Goal: Task Accomplishment & Management: Use online tool/utility

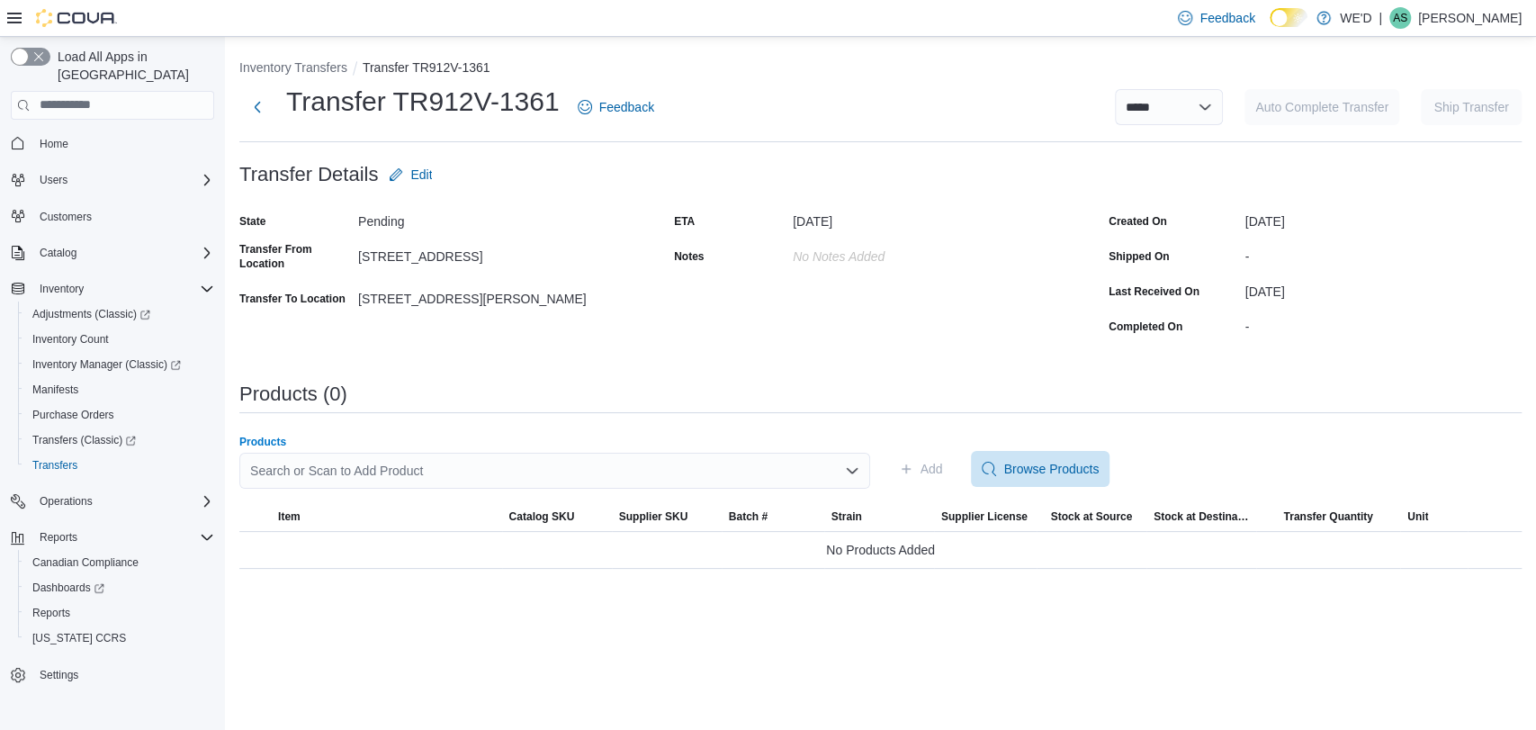
click at [658, 466] on div "Search or Scan to Add Product" at bounding box center [554, 470] width 631 height 36
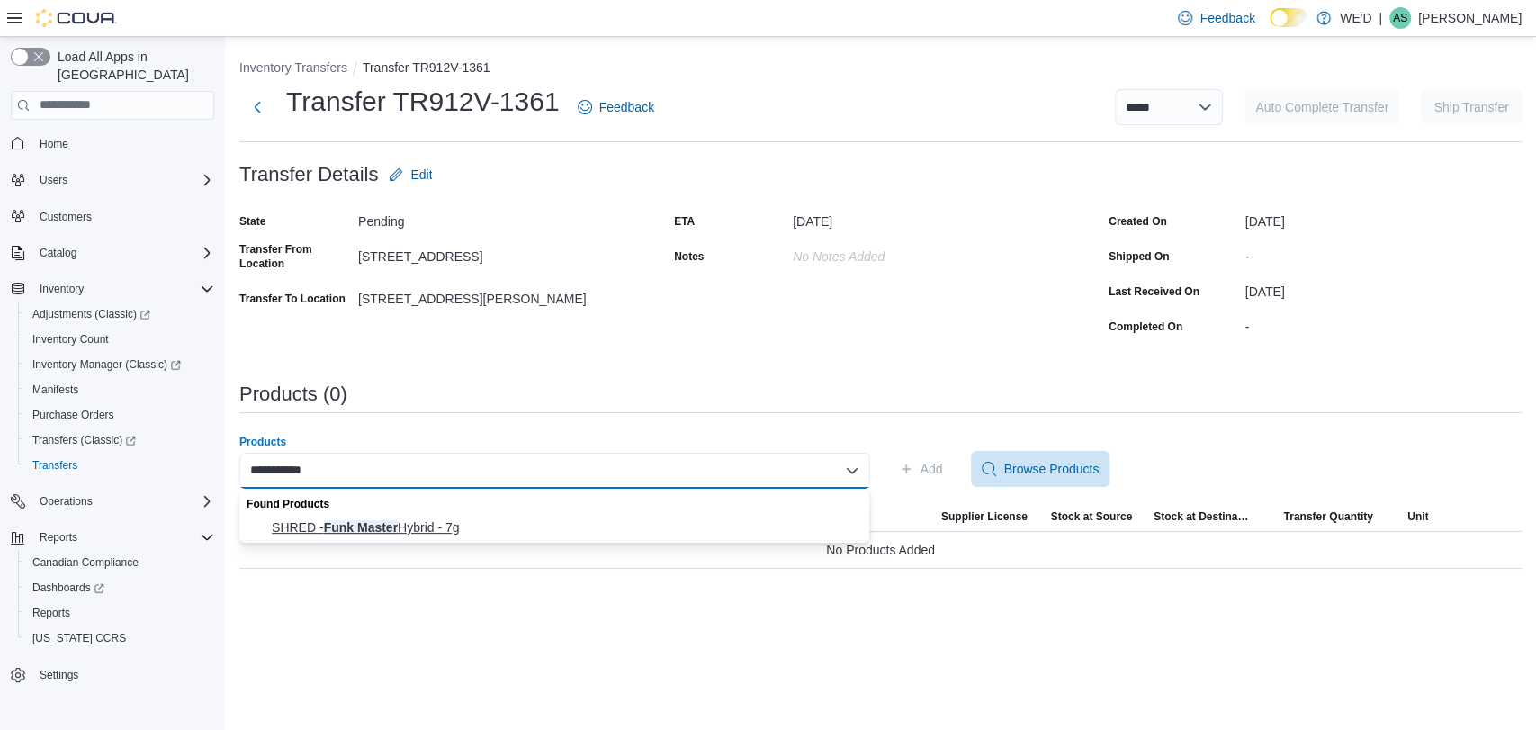
type input "**********"
click at [541, 522] on span "SHRED - Funk Master Hybrid - 7g" at bounding box center [565, 527] width 587 height 18
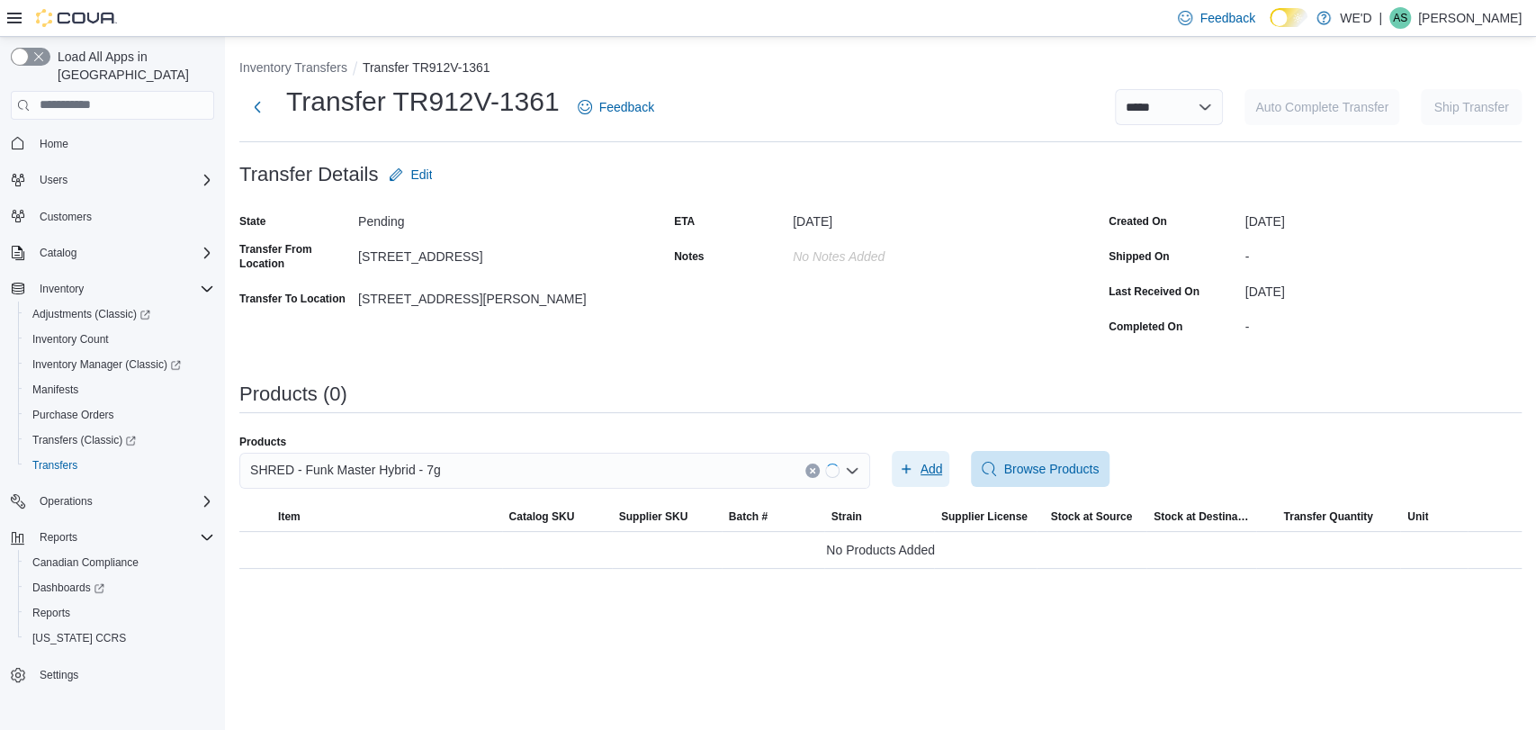
click at [932, 463] on span "Add" at bounding box center [931, 469] width 22 height 18
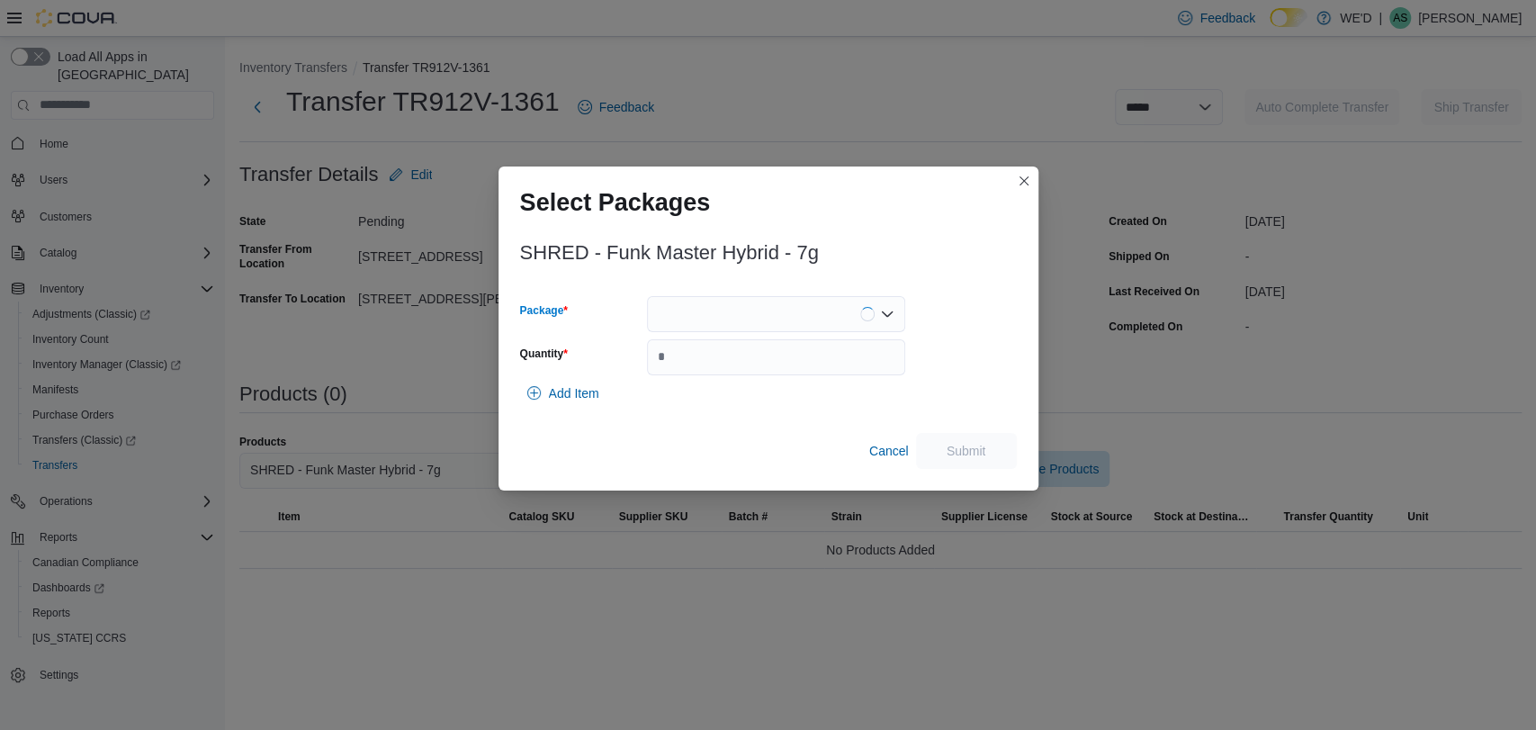
click at [819, 319] on div at bounding box center [776, 314] width 258 height 36
click at [771, 369] on span "13441250626" at bounding box center [786, 371] width 215 height 18
click at [788, 367] on input "Quantity" at bounding box center [776, 357] width 258 height 36
type input "*"
click at [943, 450] on span "Submit" at bounding box center [966, 450] width 79 height 36
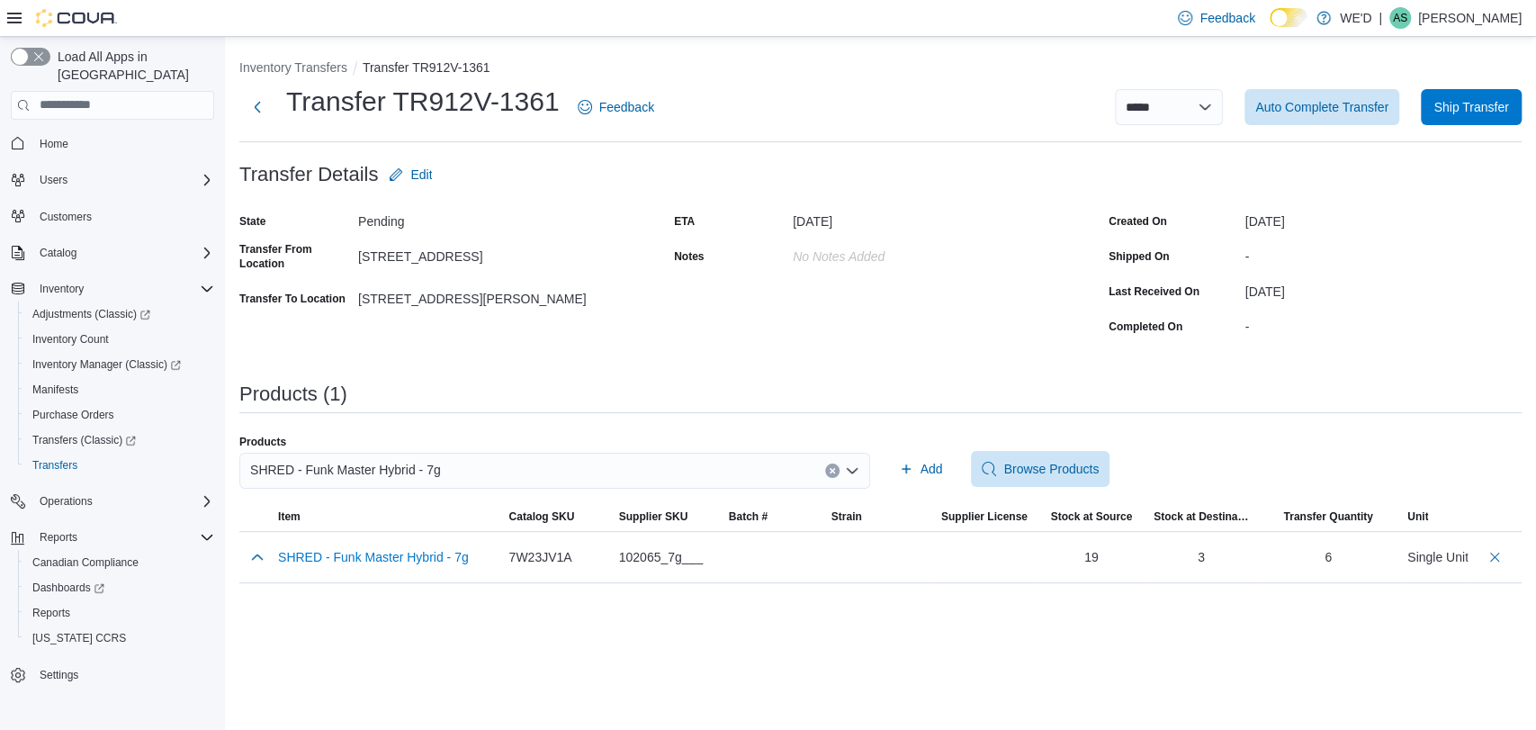
click at [831, 467] on icon "Clear input" at bounding box center [832, 470] width 7 height 7
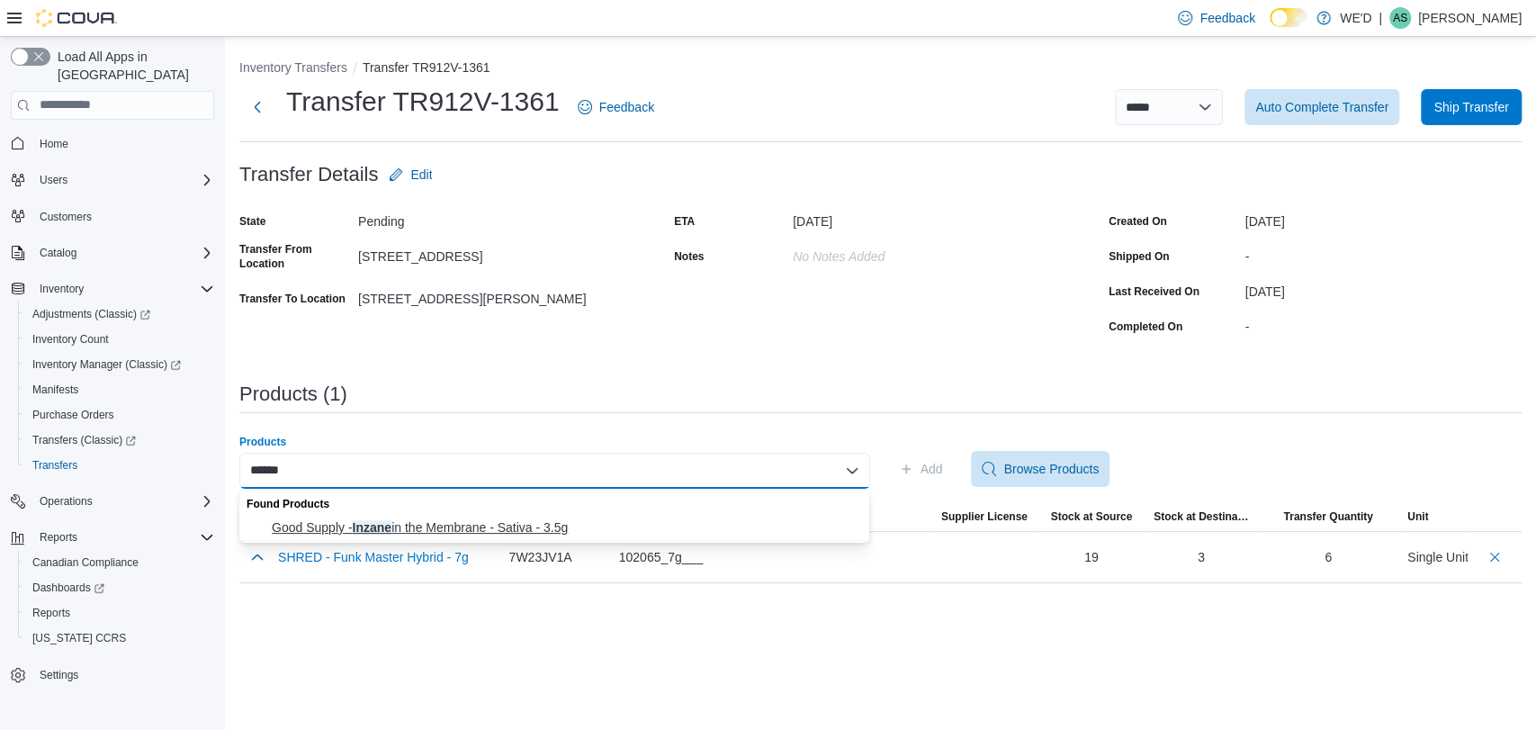
type input "******"
click at [543, 518] on span "Good Supply - Inzane in the Membrane - Sativa - 3.5g" at bounding box center [565, 527] width 587 height 18
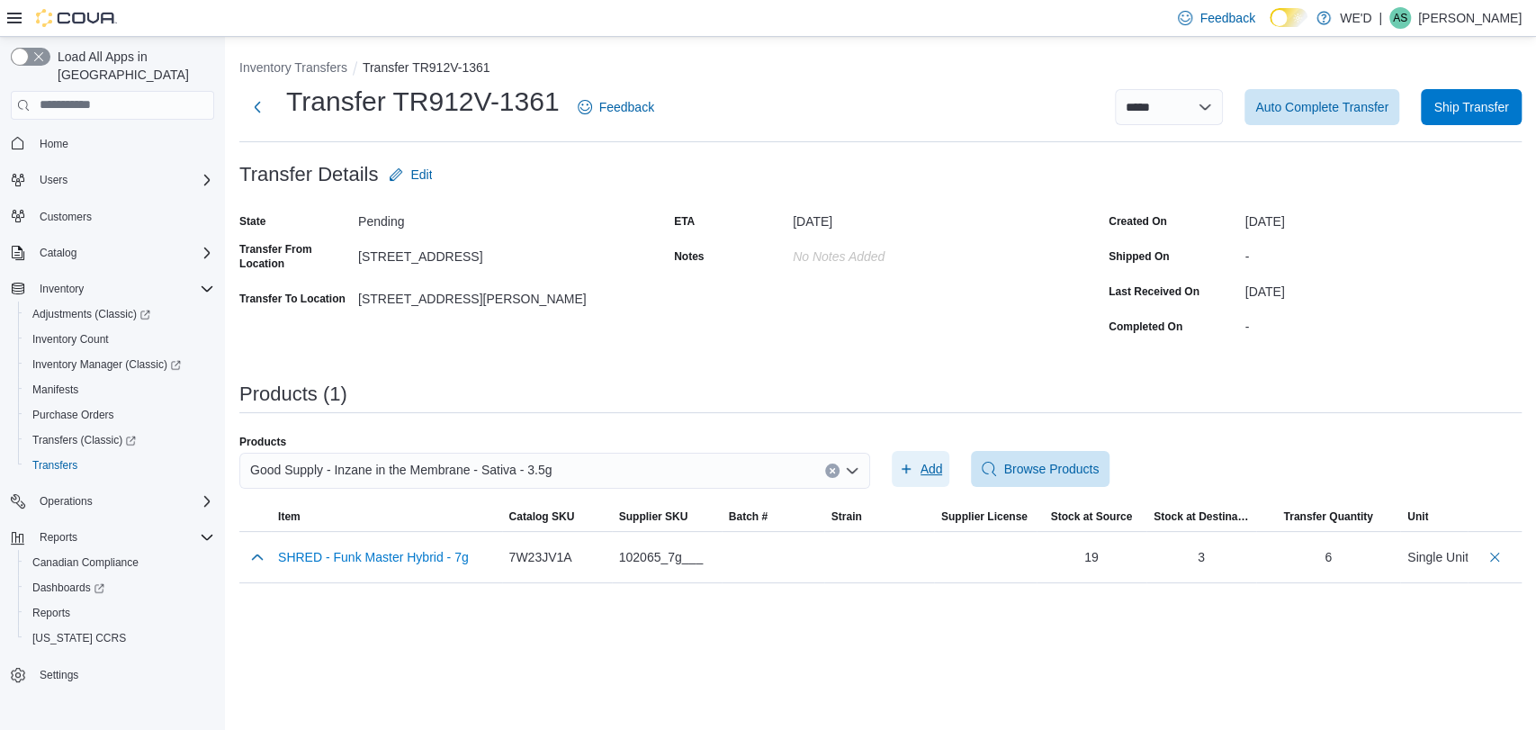
click at [929, 463] on span "Add" at bounding box center [931, 469] width 22 height 18
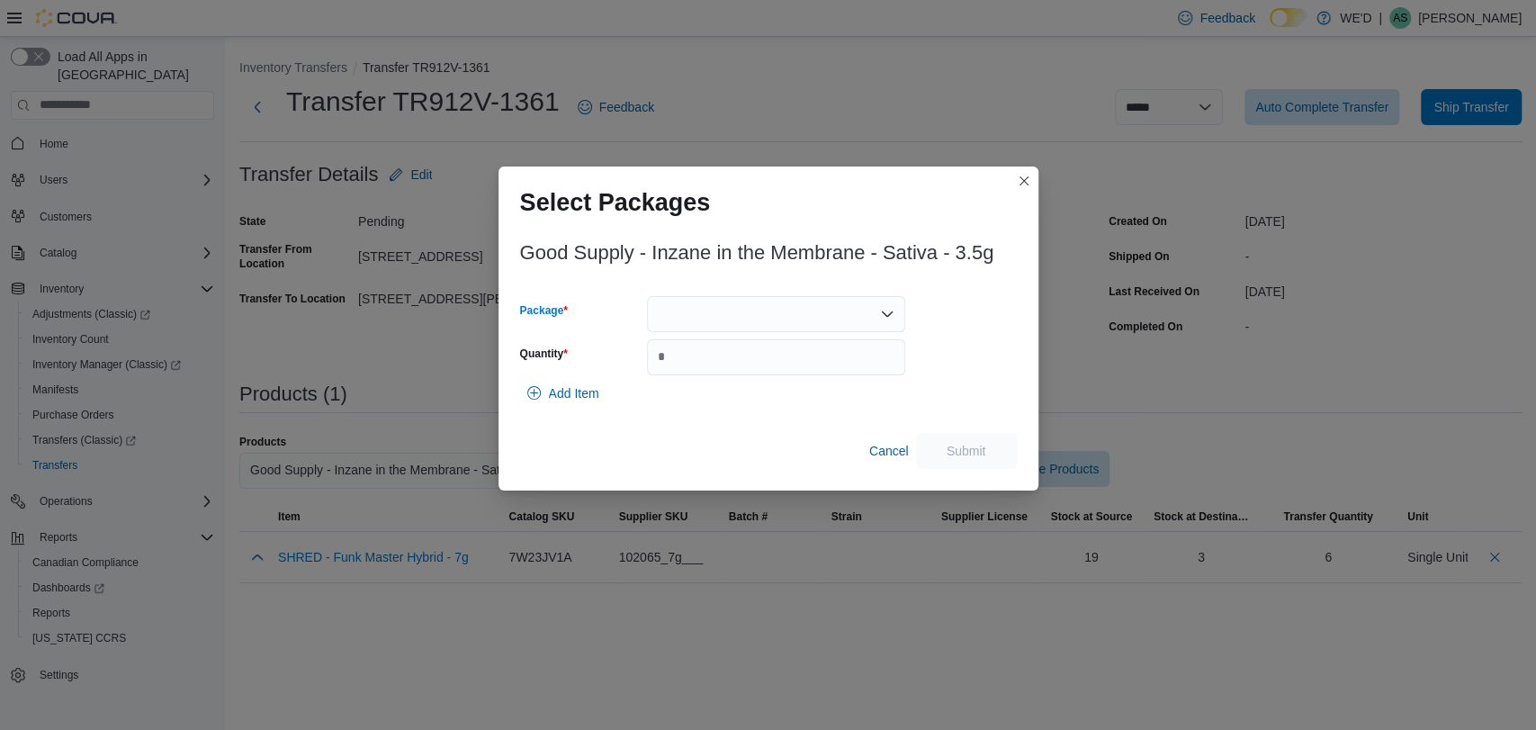
click at [773, 314] on div at bounding box center [776, 314] width 258 height 36
click at [767, 362] on span "3101738175" at bounding box center [786, 371] width 215 height 18
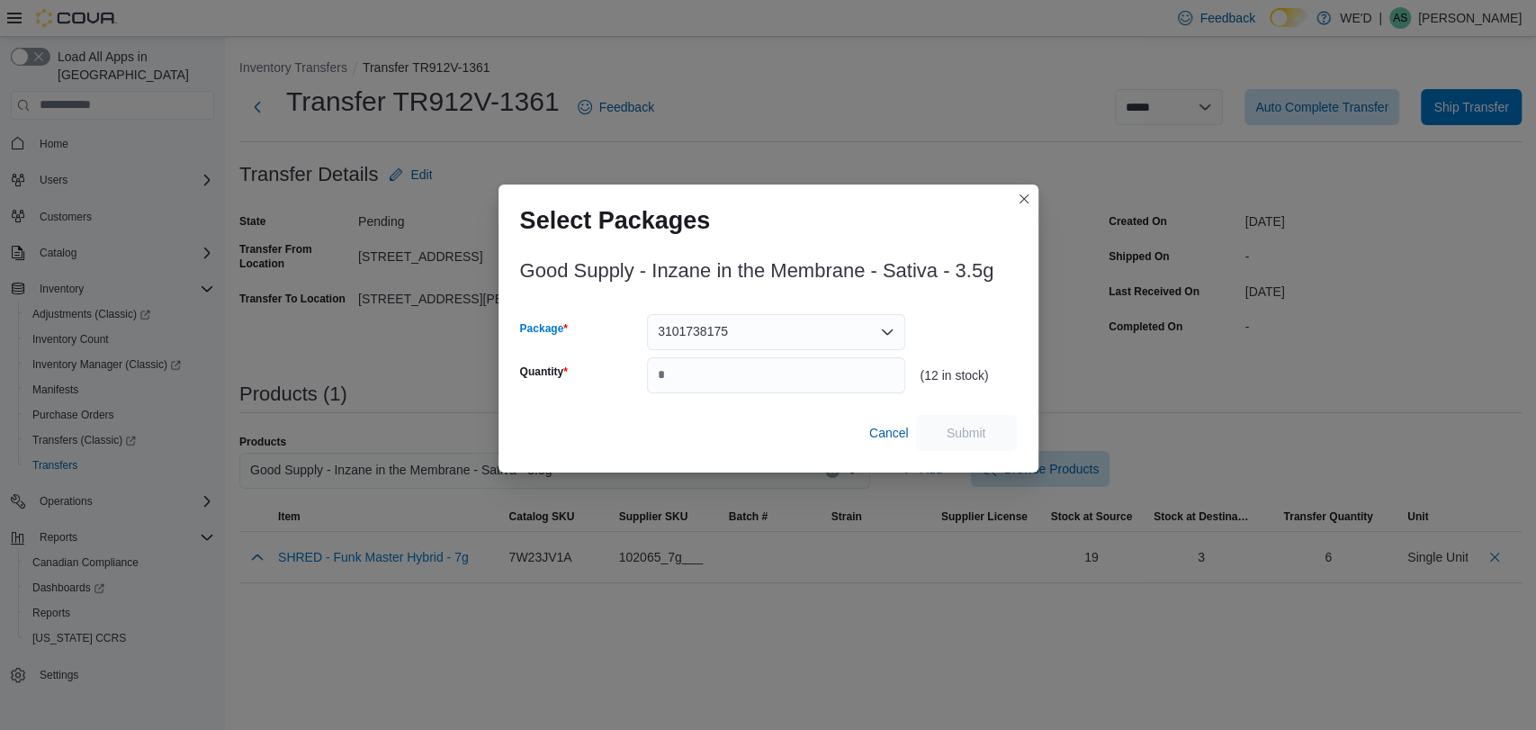
type input "*"
click at [946, 330] on div "(12 in stock)" at bounding box center [967, 353] width 96 height 79
click at [880, 327] on icon "Open list of options" at bounding box center [887, 332] width 14 height 14
click at [977, 305] on div "Good Supply - Inzane in the Membrane - Sativa - 3.5g Package 3101738175 Quantit…" at bounding box center [768, 350] width 497 height 202
click at [801, 369] on input "Quantity" at bounding box center [776, 375] width 258 height 36
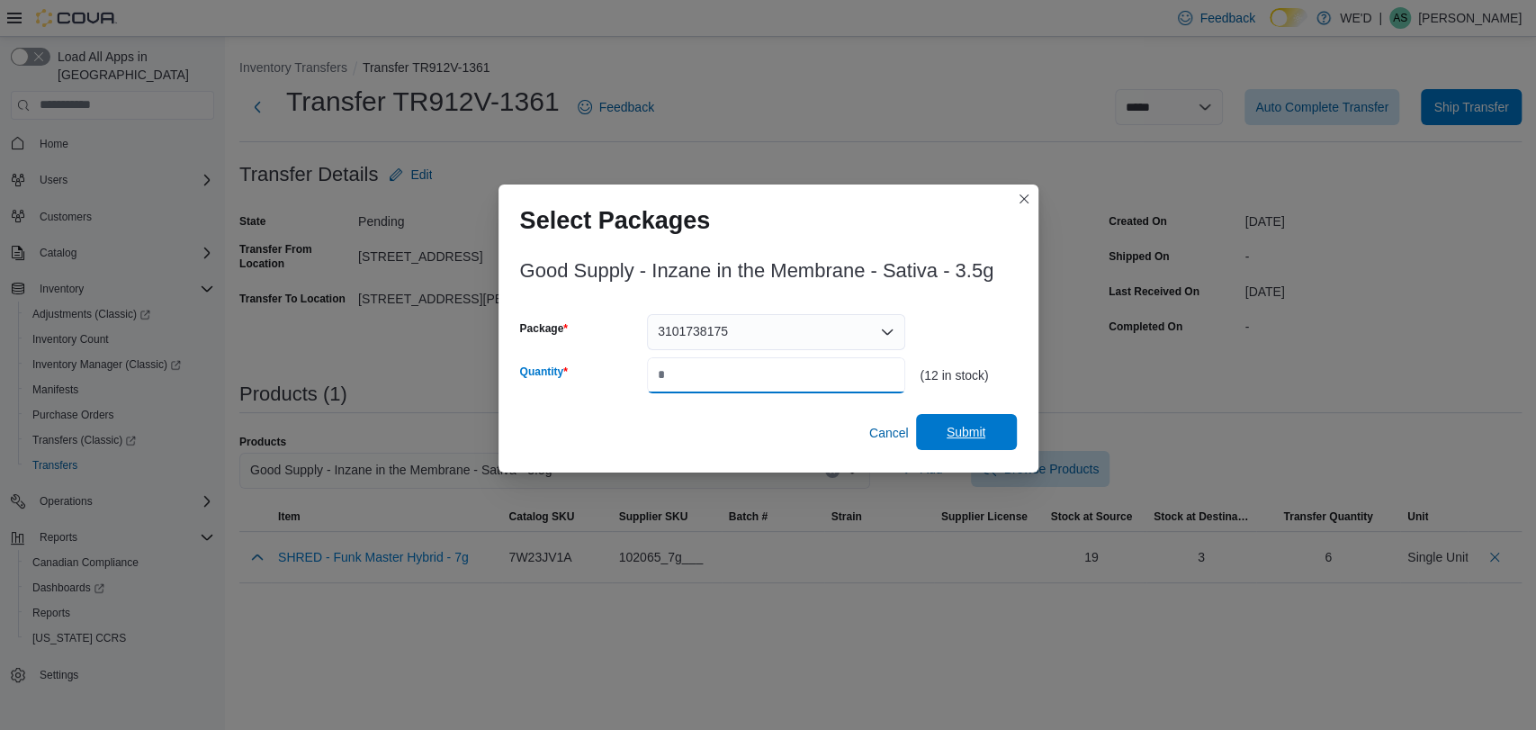
type input "*"
click at [986, 435] on span "Submit" at bounding box center [966, 432] width 79 height 36
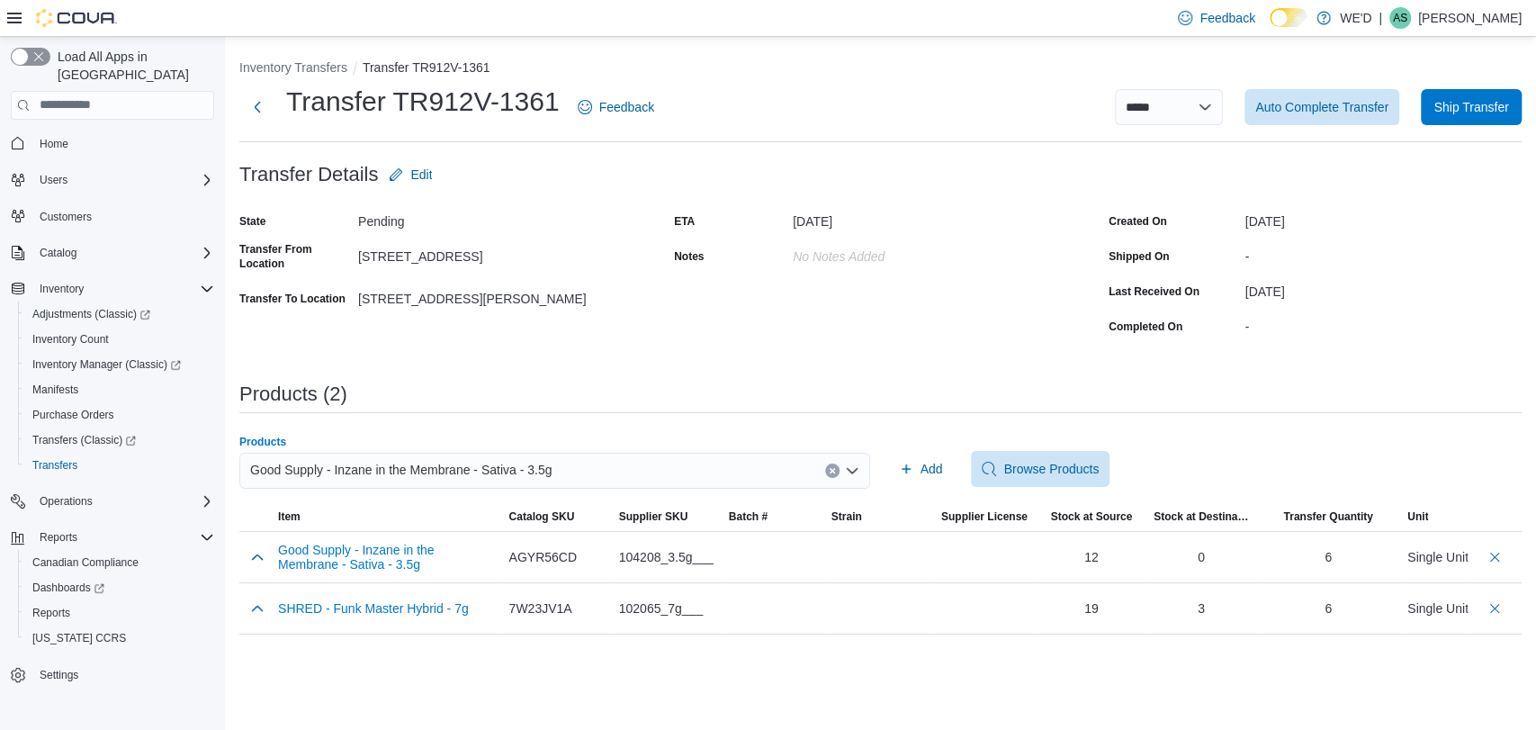
click at [832, 470] on icon "Clear input" at bounding box center [831, 470] width 4 height 4
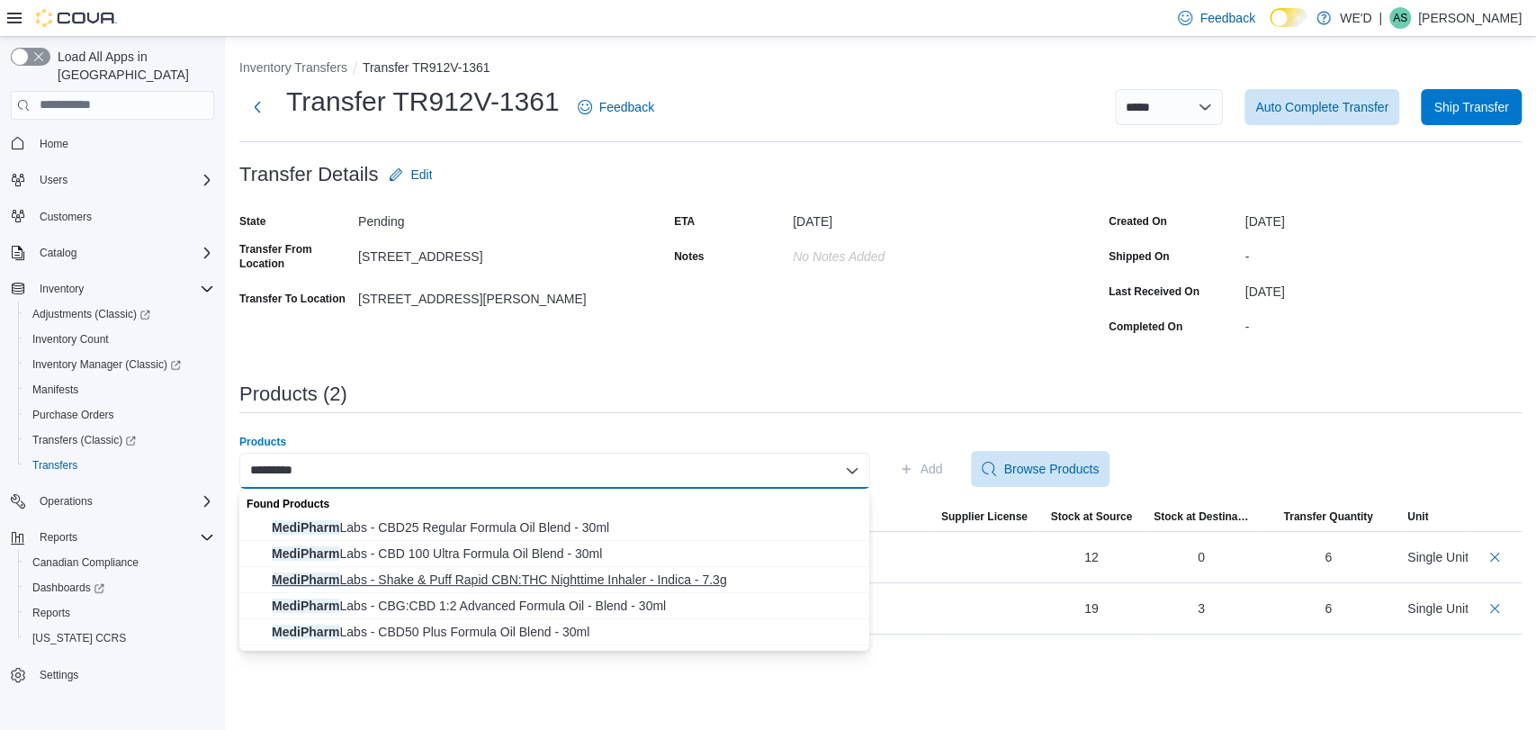
type input "*********"
click at [694, 578] on span "MediPharm Labs - Shake & Puff Rapid CBN:THC Nighttime Inhaler - Indica - 7.3g" at bounding box center [565, 579] width 587 height 18
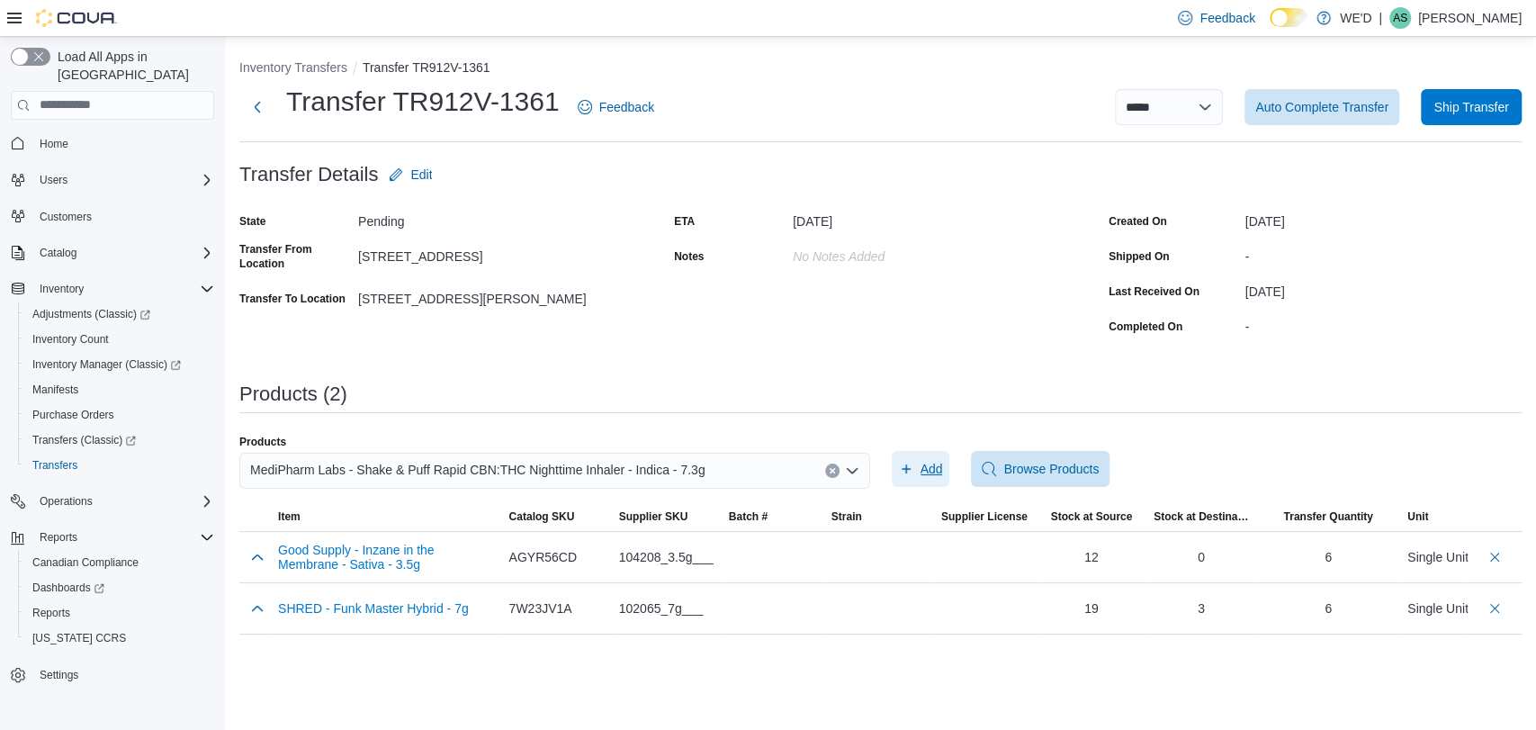
click at [927, 463] on span "Add" at bounding box center [931, 469] width 22 height 18
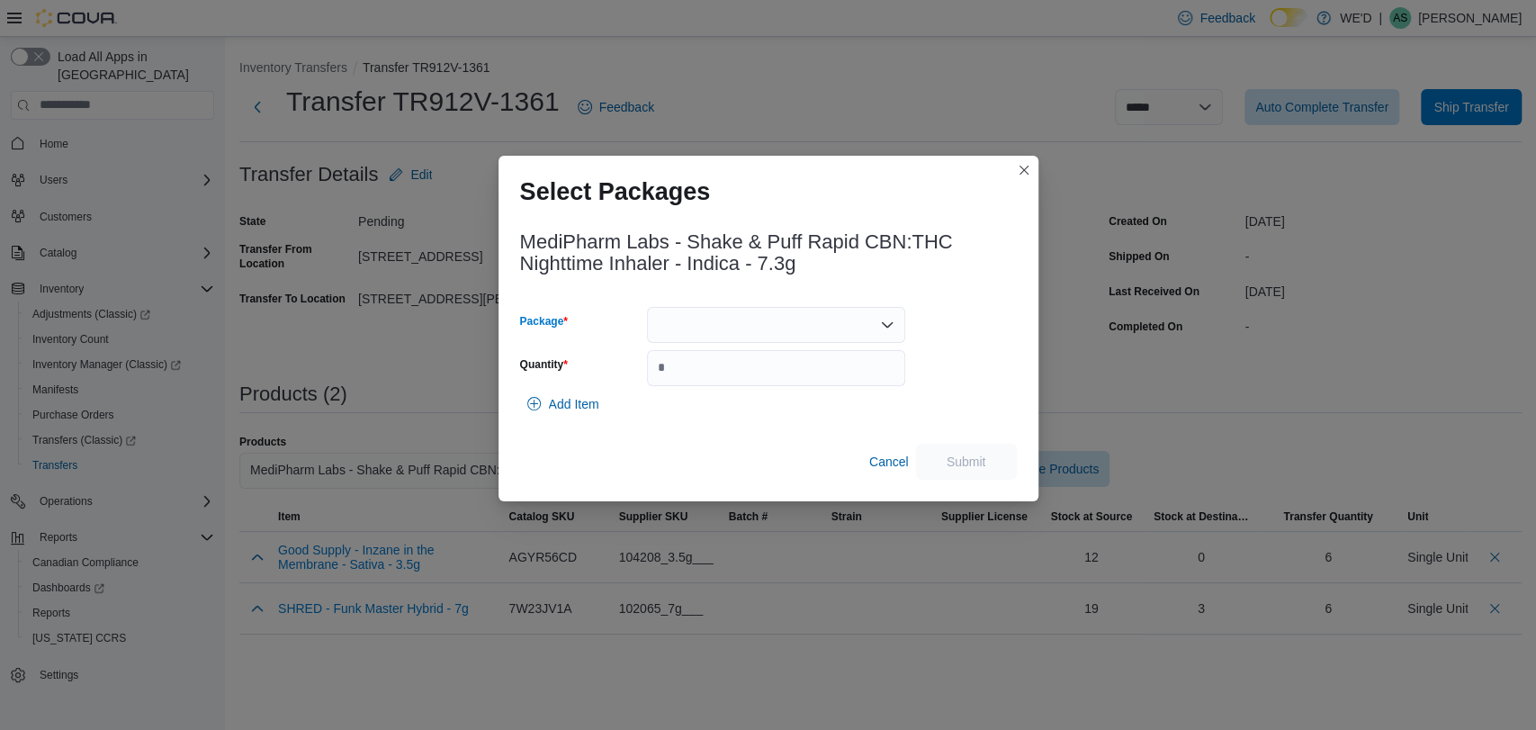
click at [779, 317] on div at bounding box center [776, 325] width 258 height 36
click at [770, 383] on span "25AEU-O1F1" at bounding box center [786, 381] width 215 height 18
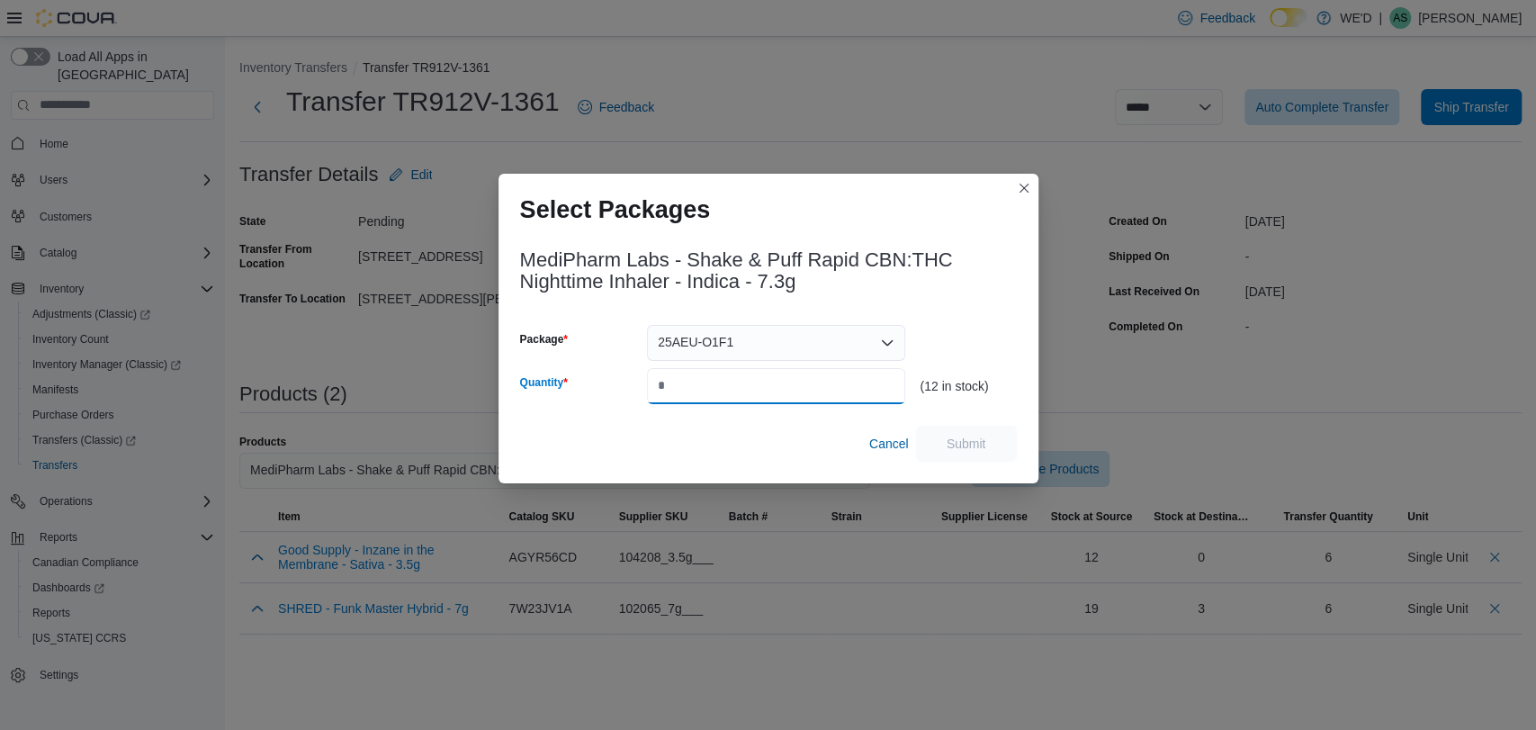
click at [770, 383] on input "Quantity" at bounding box center [776, 386] width 258 height 36
type input "*"
click at [961, 443] on span "Submit" at bounding box center [966, 443] width 40 height 18
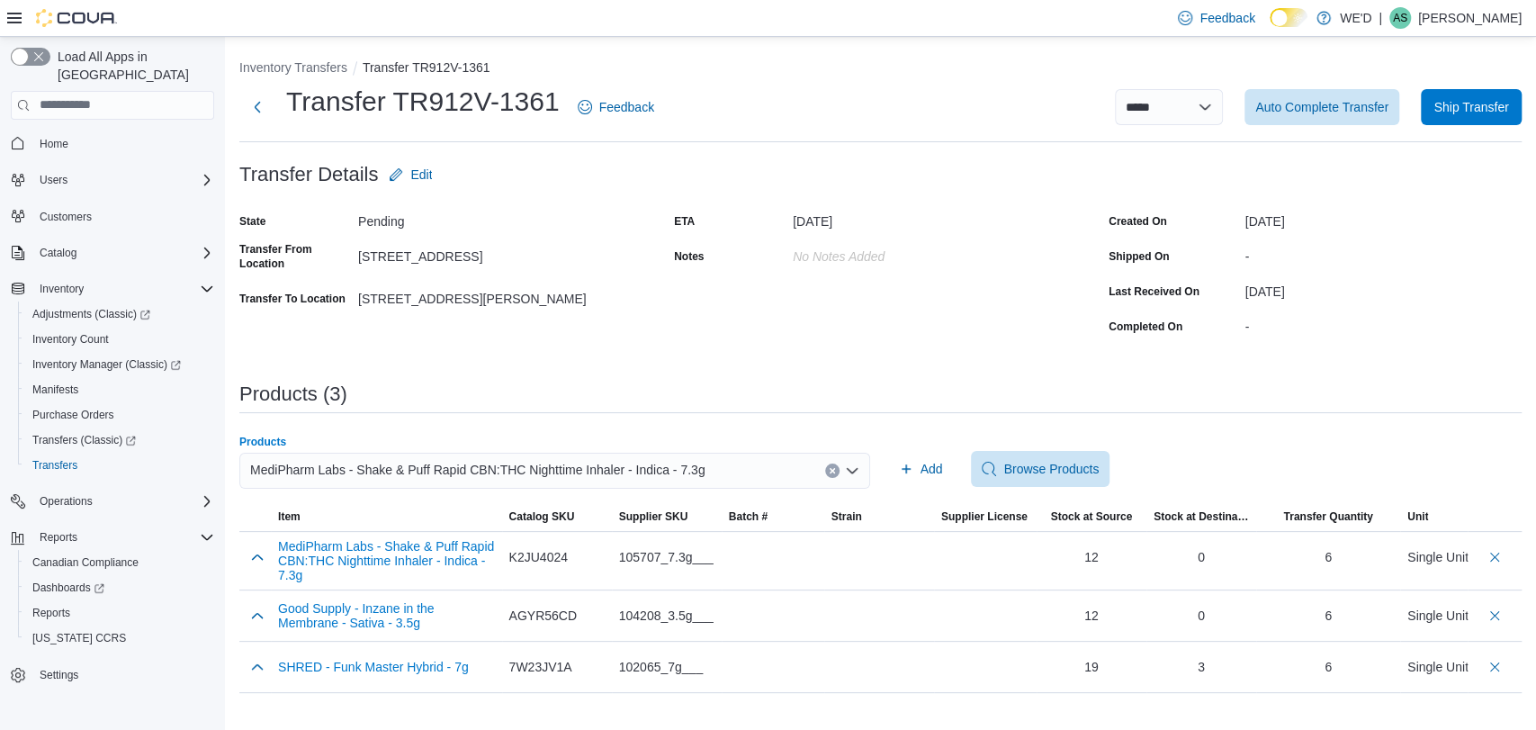
click at [833, 469] on icon "Clear input" at bounding box center [831, 470] width 4 height 4
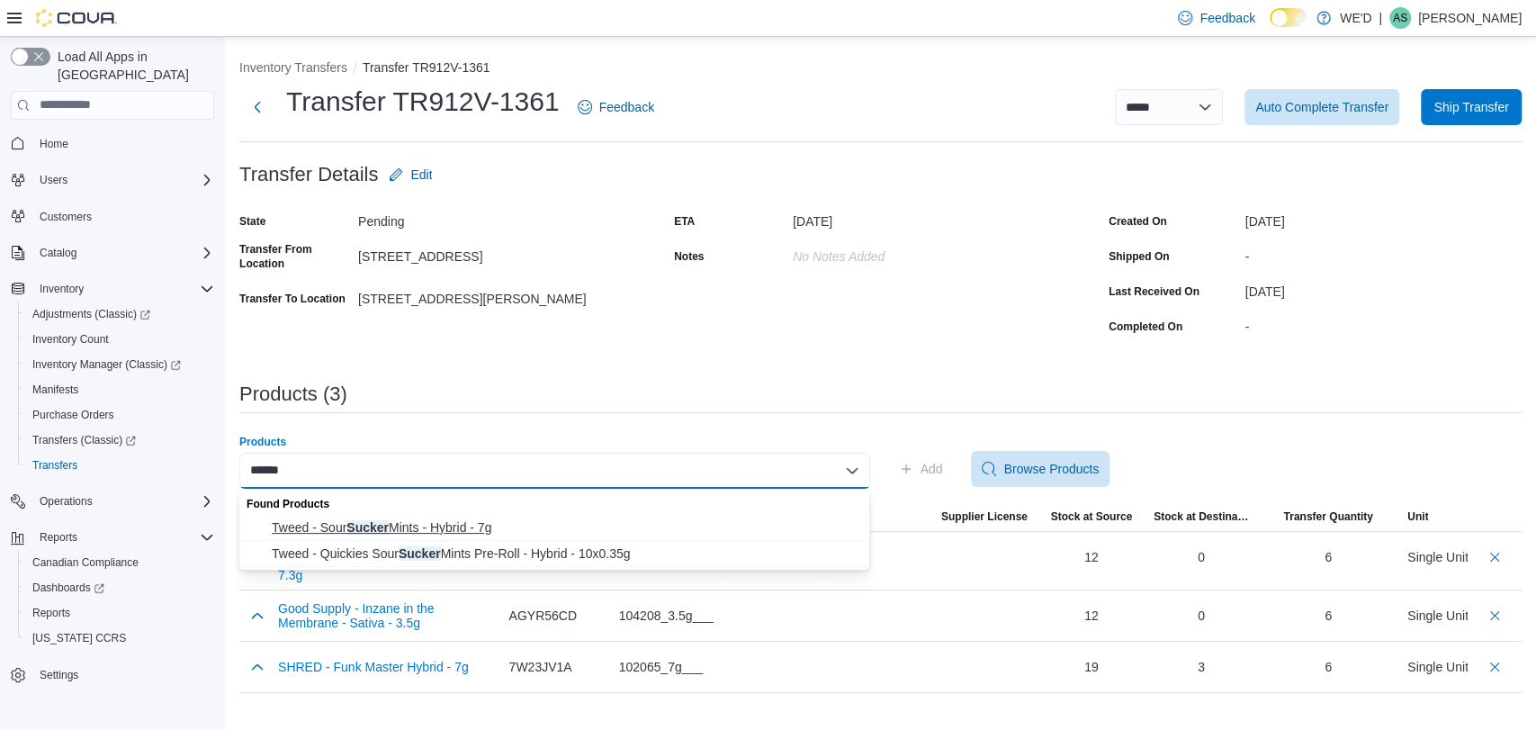
type input "******"
click at [577, 520] on span "Tweed - Sour Sucker Mints - Hybrid - 7g" at bounding box center [565, 527] width 587 height 18
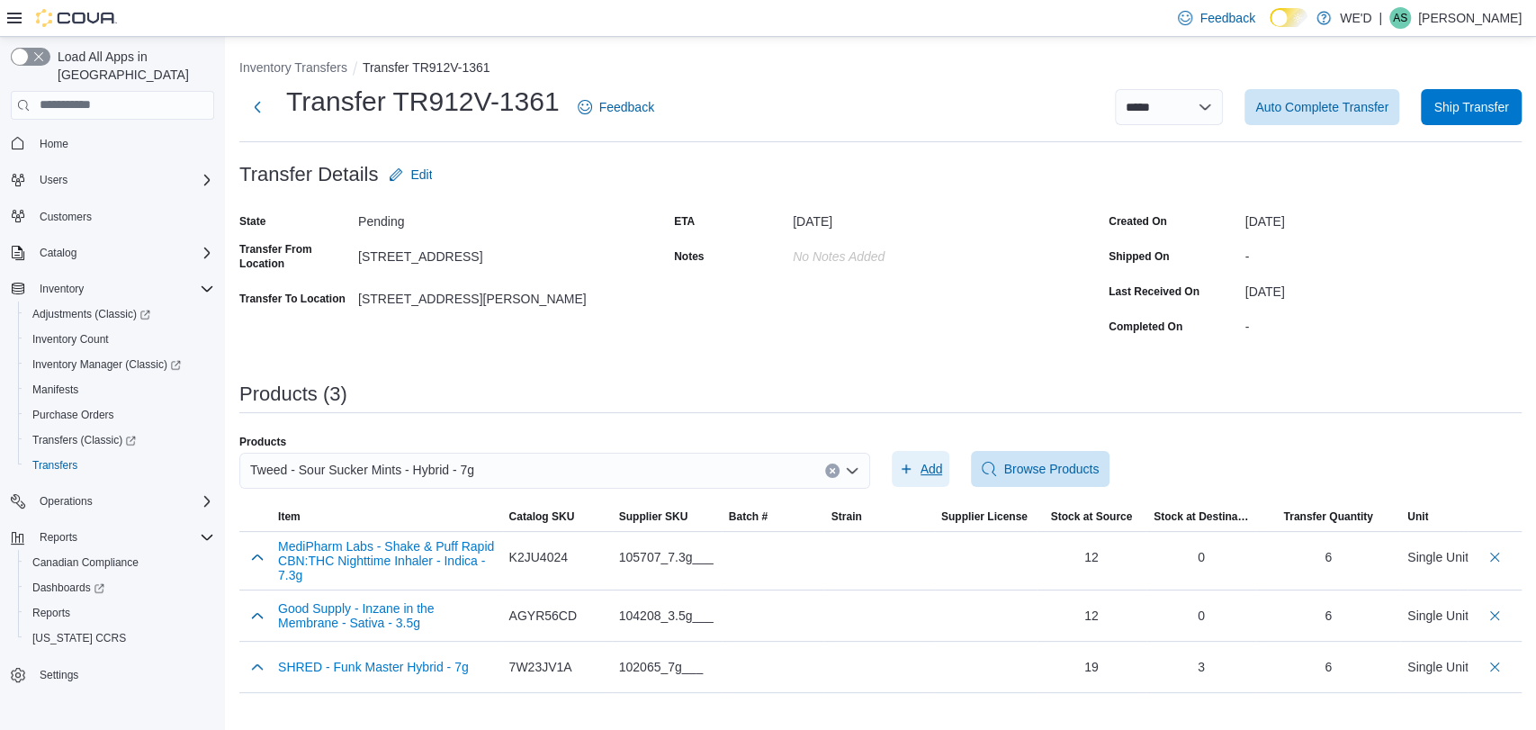
click at [913, 473] on span "Add" at bounding box center [921, 469] width 44 height 36
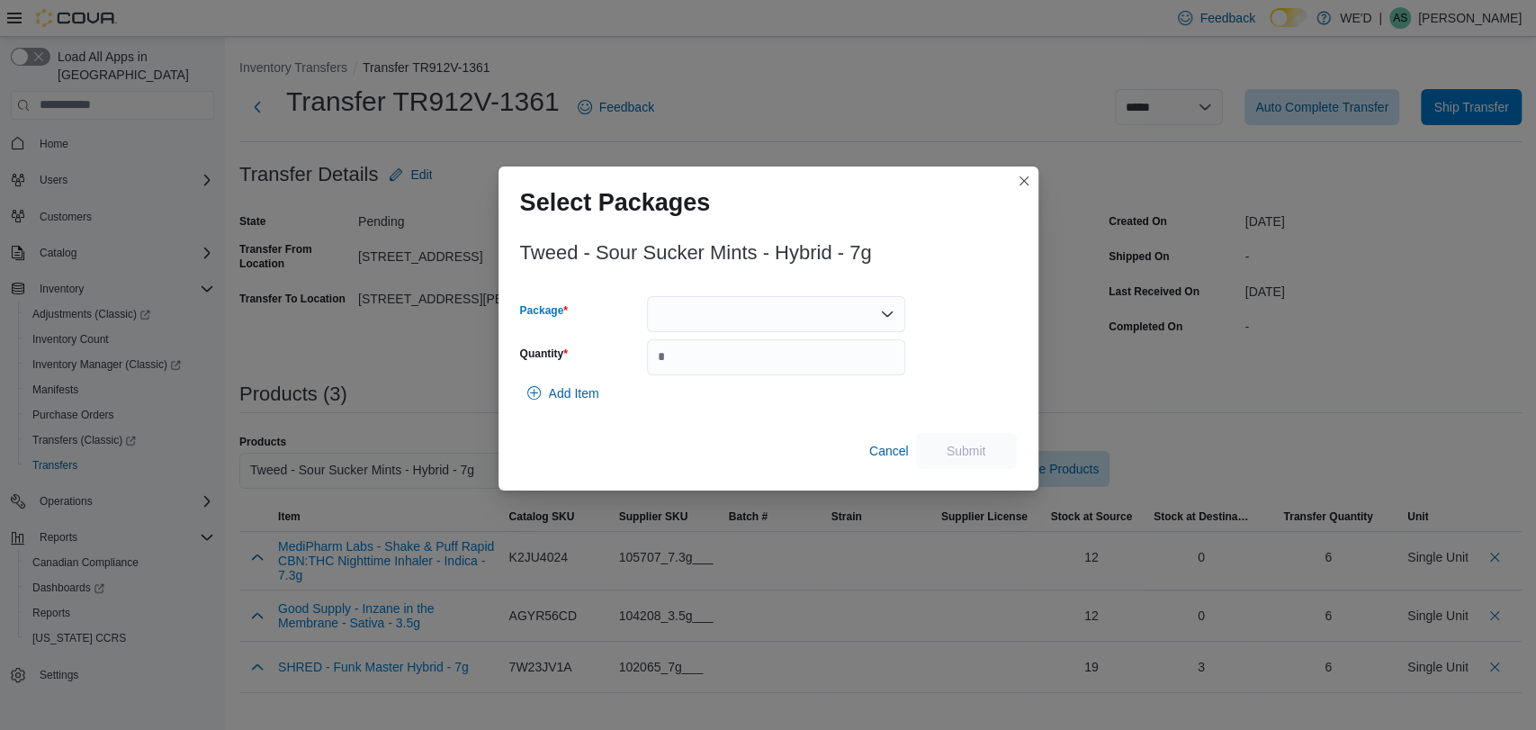
click at [730, 314] on div at bounding box center [776, 314] width 258 height 36
click at [740, 376] on span "2500002937" at bounding box center [786, 371] width 215 height 18
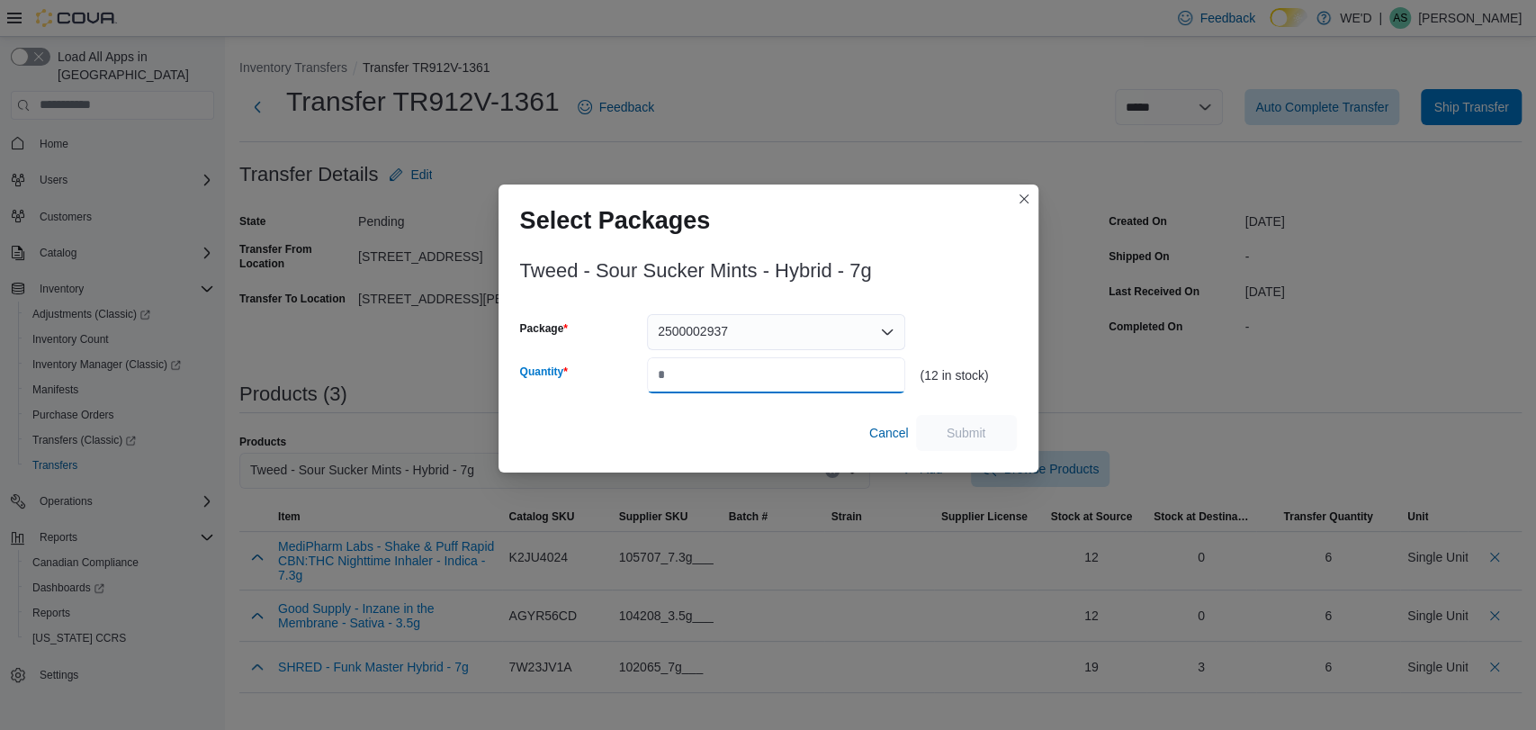
click at [740, 376] on input "Quantity" at bounding box center [776, 375] width 258 height 36
type input "*"
click at [991, 439] on span "Submit" at bounding box center [966, 432] width 79 height 36
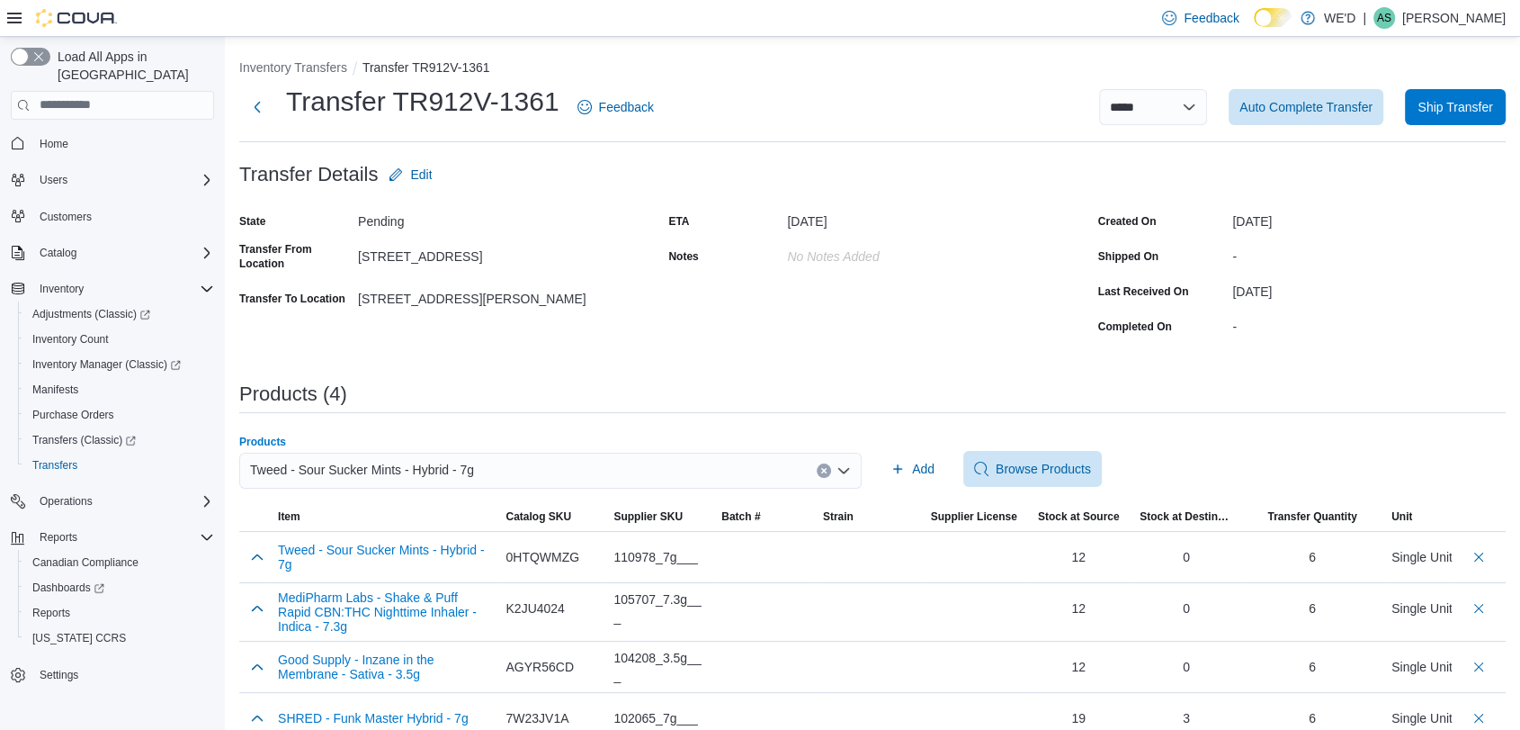
click at [826, 470] on icon "Clear input" at bounding box center [823, 470] width 4 height 4
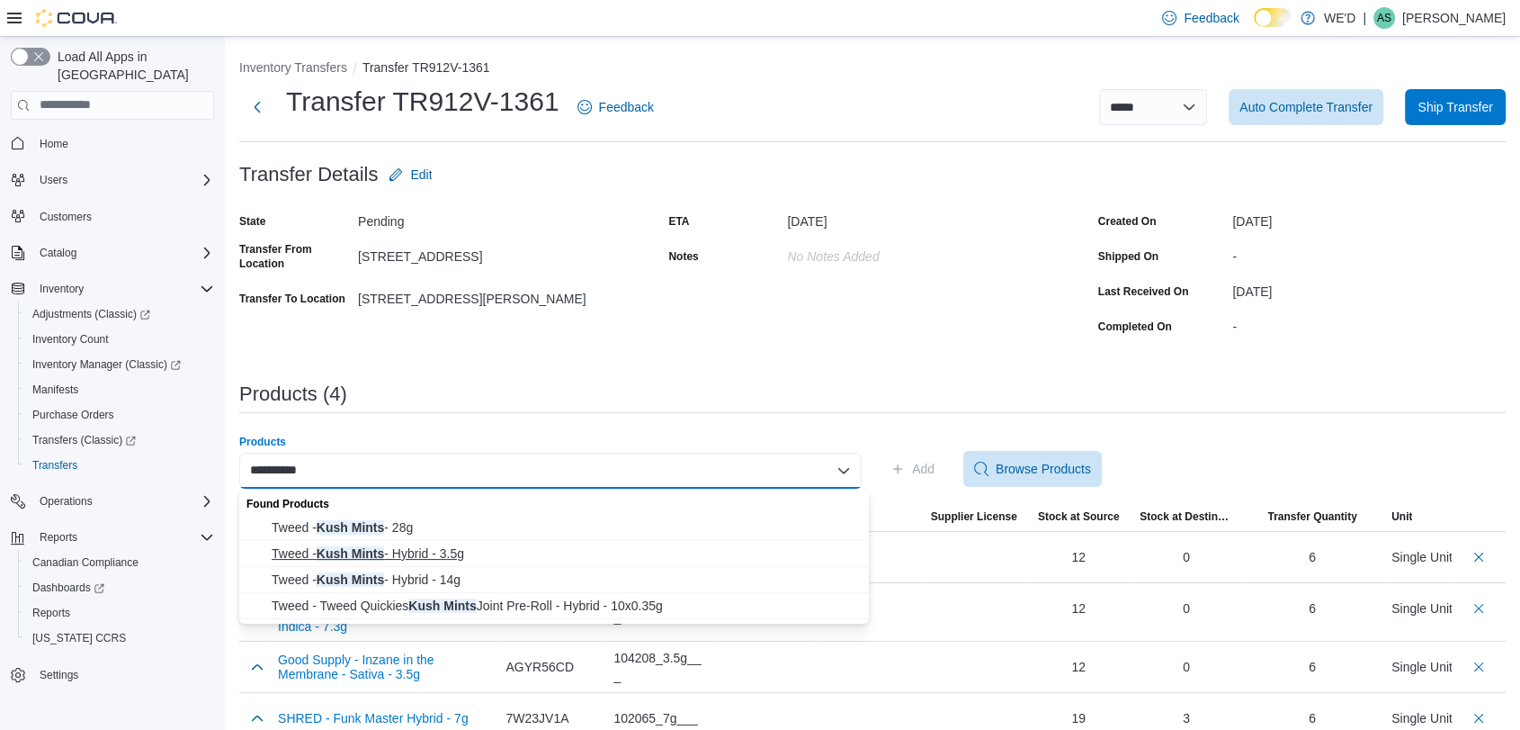
type input "**********"
click at [479, 548] on span "Tweed - Kush Mints - Hybrid - 3.5g" at bounding box center [565, 553] width 587 height 18
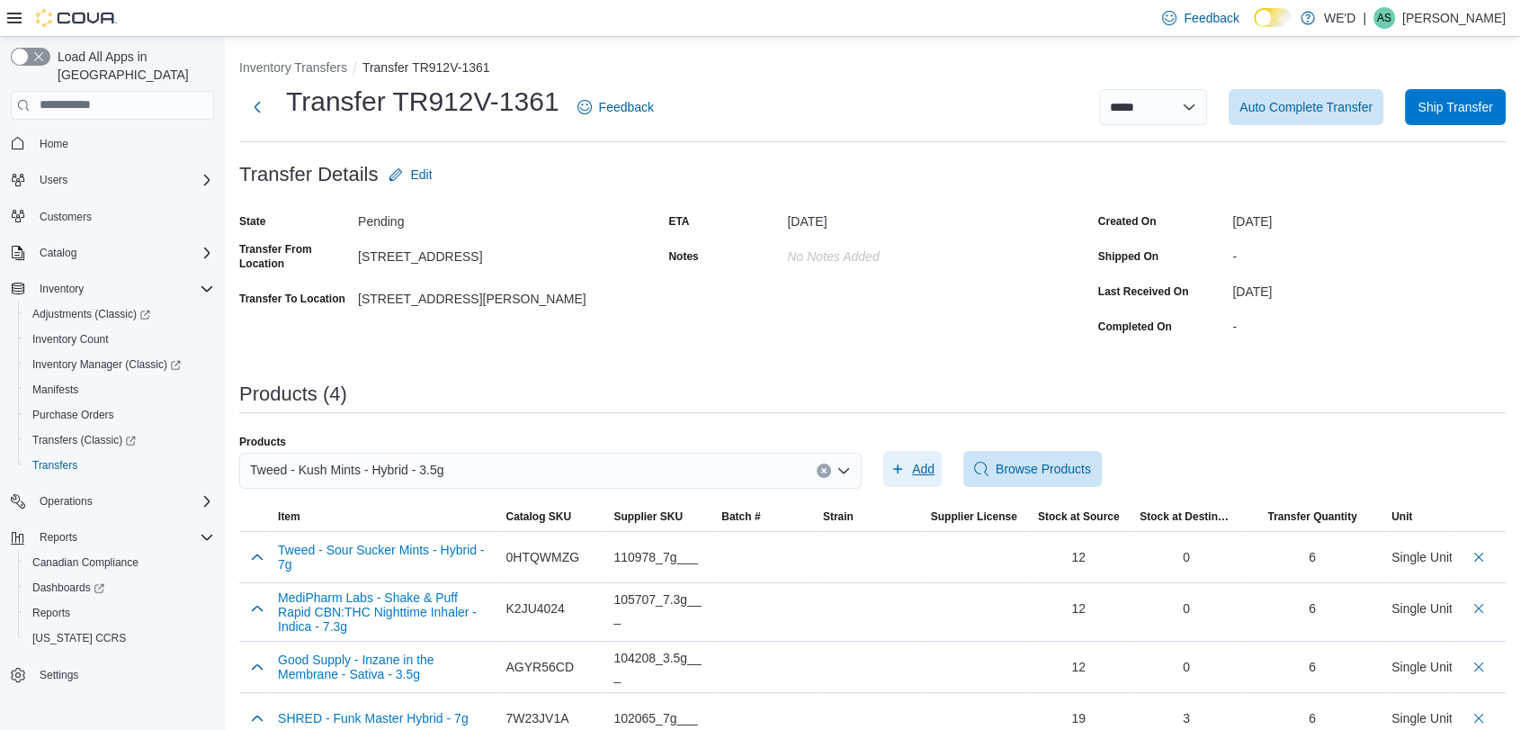
click at [930, 458] on span "Add" at bounding box center [913, 469] width 44 height 36
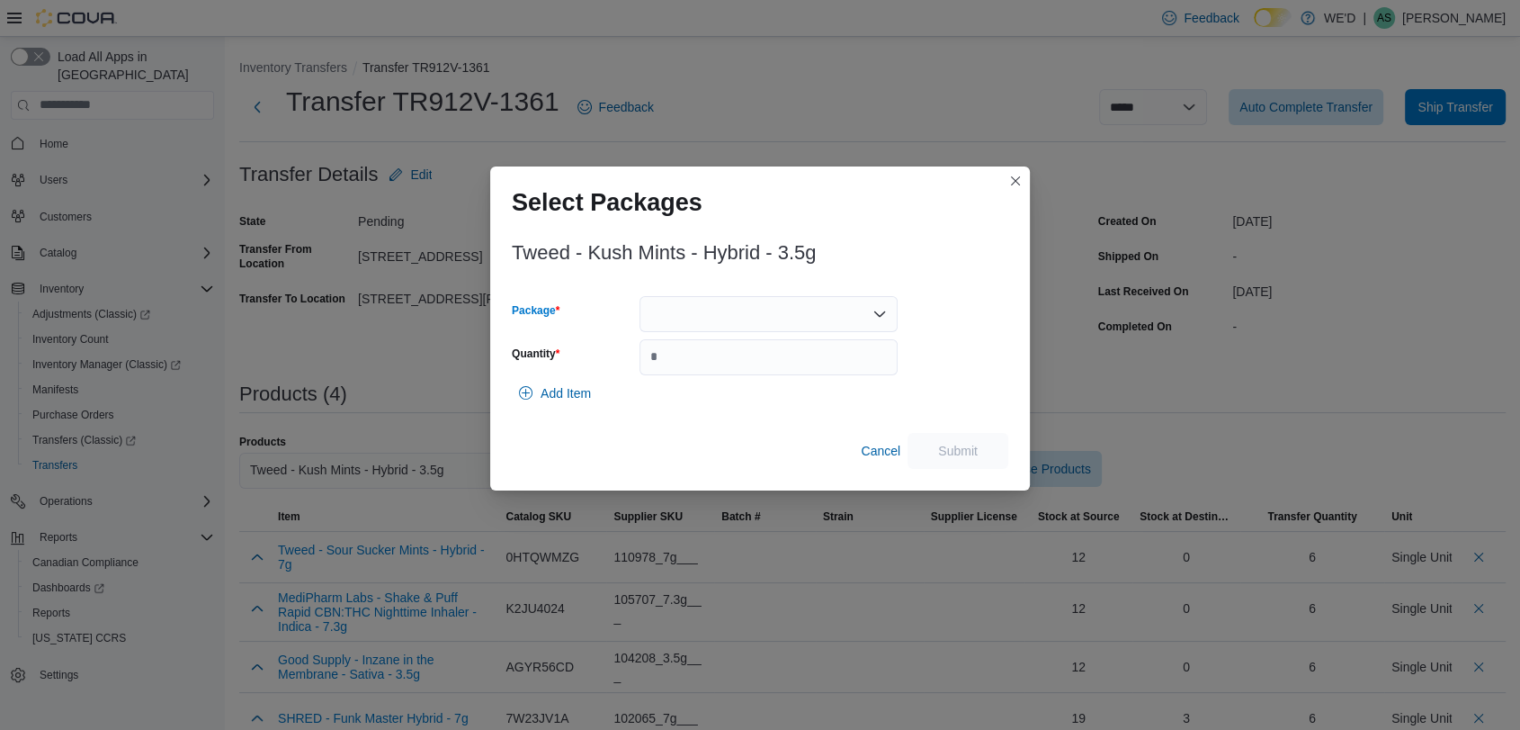
click at [768, 318] on div at bounding box center [769, 314] width 258 height 36
click at [778, 372] on span "2500002591" at bounding box center [778, 371] width 215 height 18
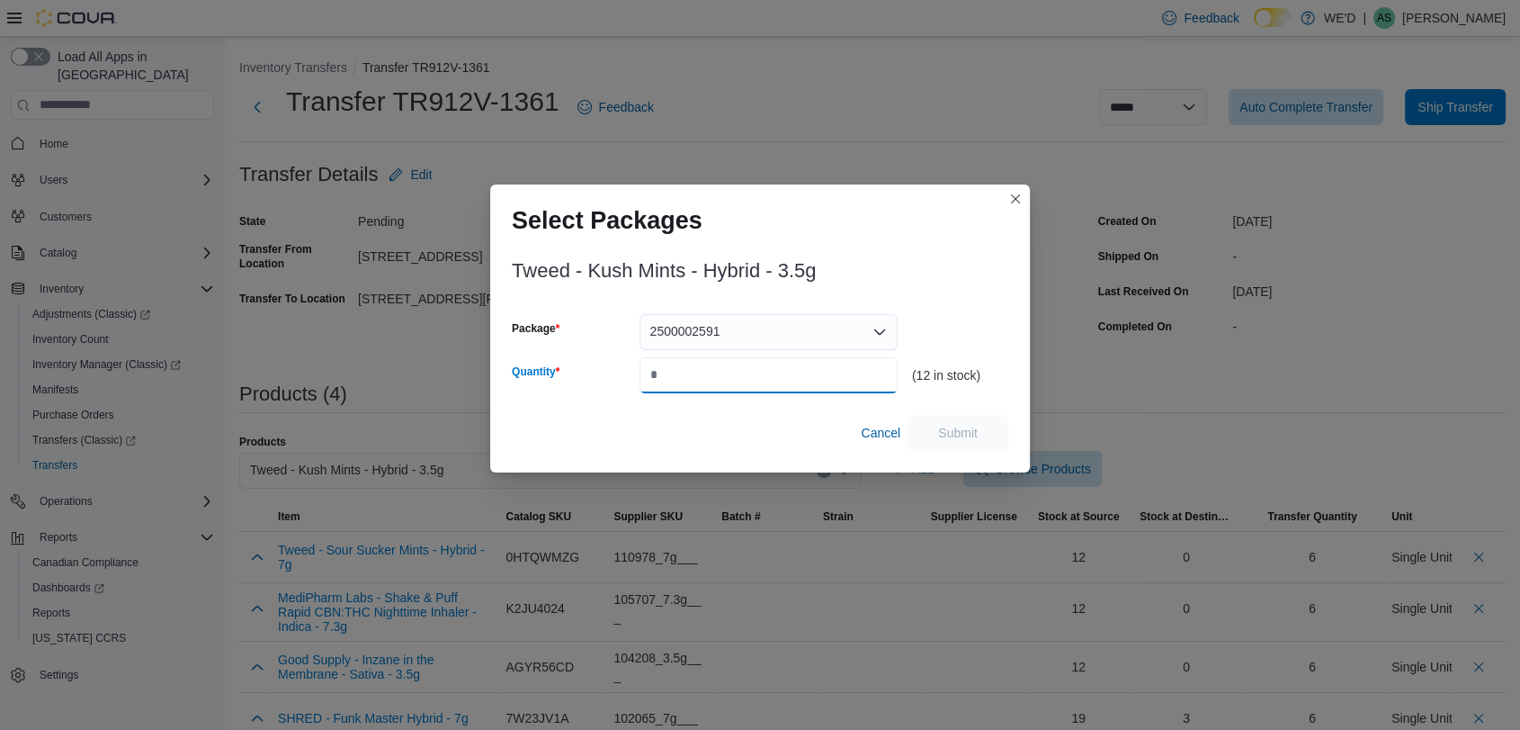
click at [778, 372] on input "Quantity" at bounding box center [769, 375] width 258 height 36
type input "*"
click at [940, 419] on span "Submit" at bounding box center [957, 432] width 79 height 36
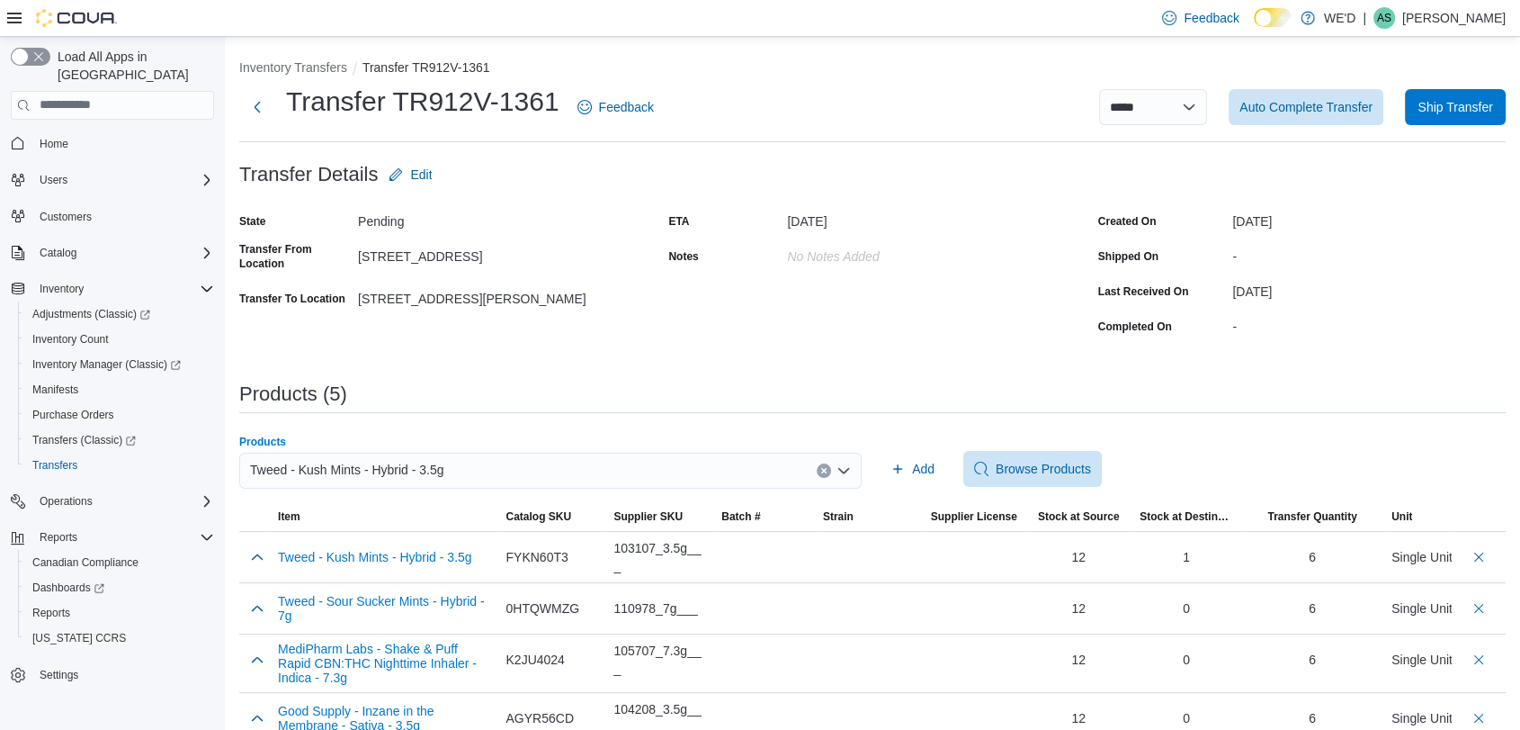
click at [828, 467] on icon "Clear input" at bounding box center [823, 470] width 7 height 7
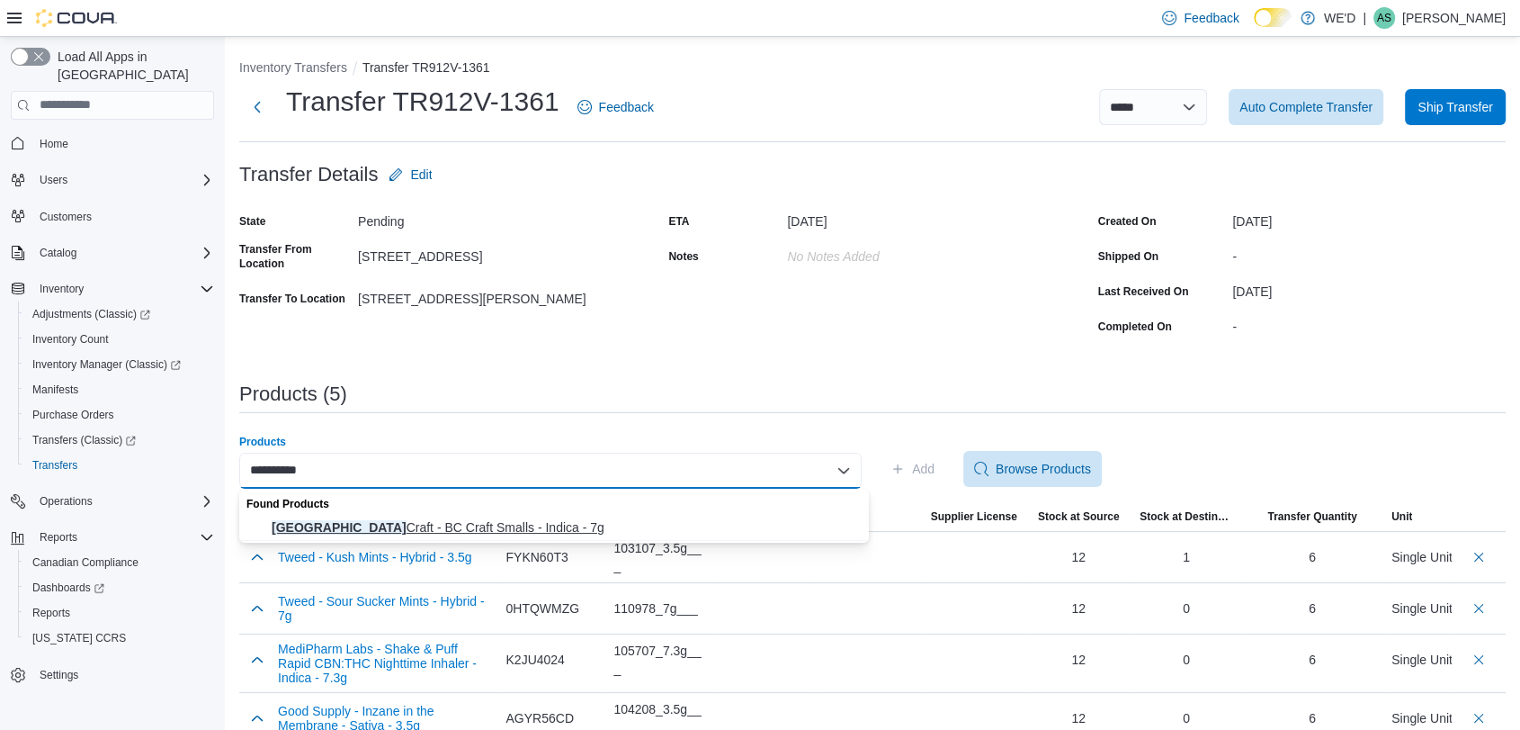
type input "**********"
click at [602, 518] on span "West Coast Craft - BC Craft Smalls - Indica - 7g" at bounding box center [565, 527] width 587 height 18
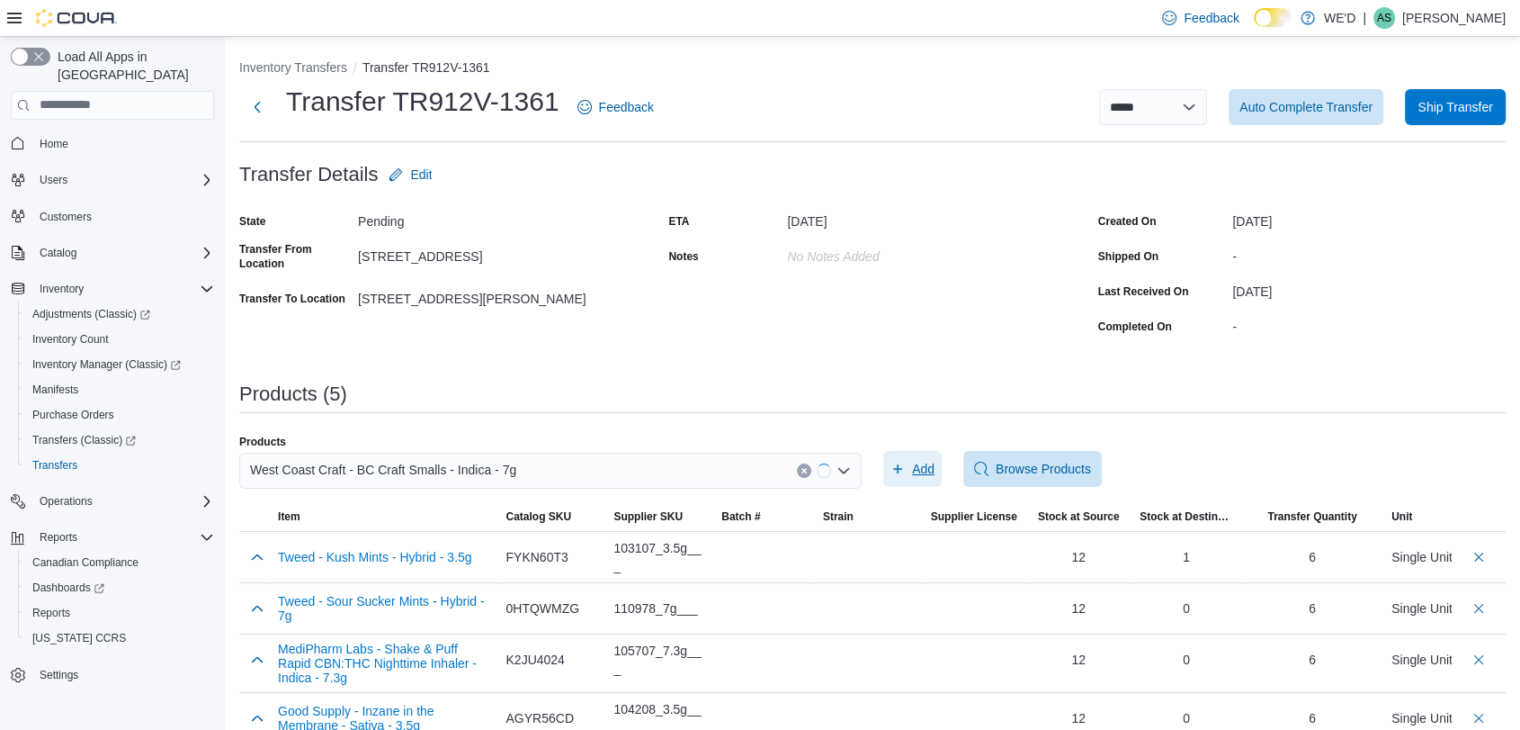
click at [918, 466] on span "Add" at bounding box center [913, 469] width 44 height 36
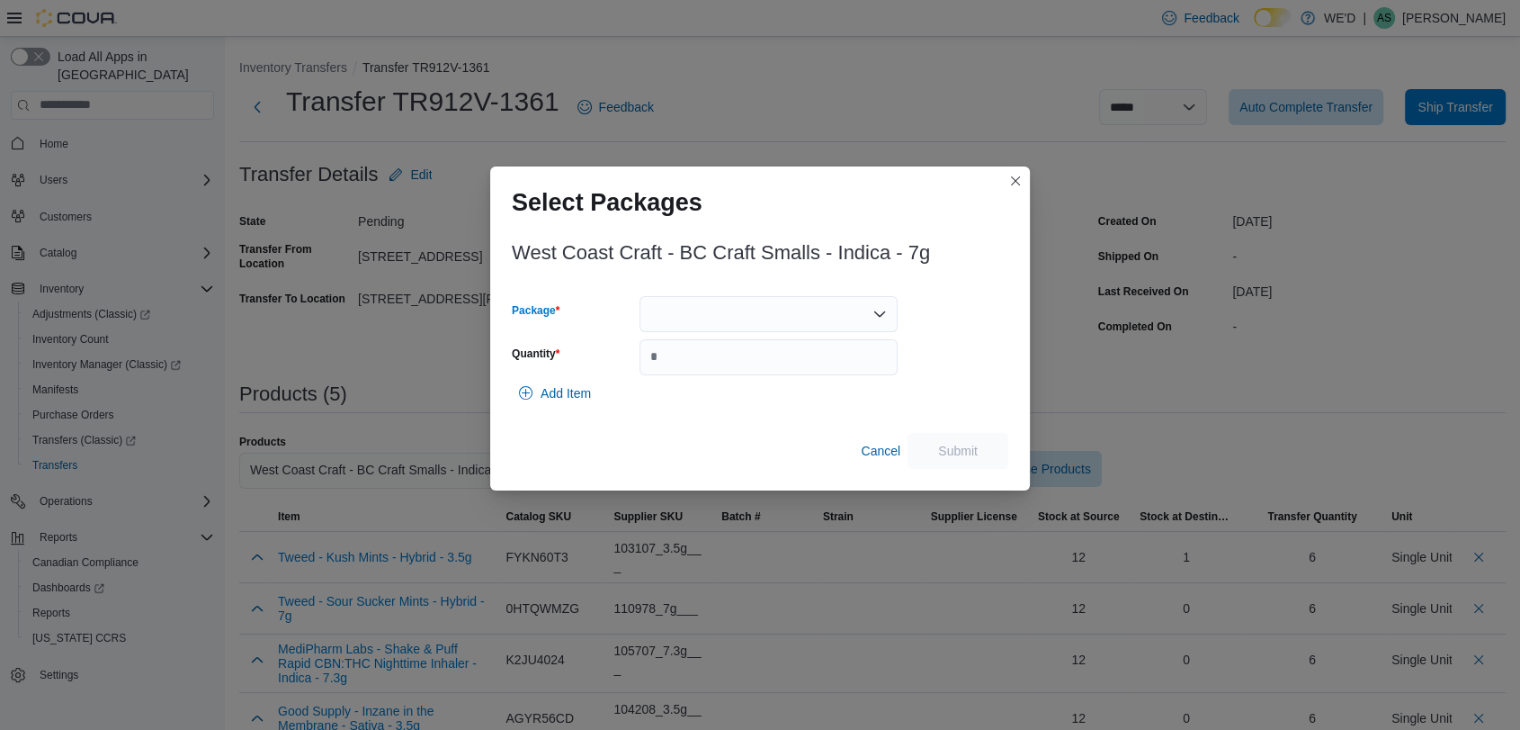
click at [784, 318] on div at bounding box center [769, 314] width 258 height 36
click at [783, 368] on span "WF182" at bounding box center [778, 371] width 215 height 18
click at [783, 368] on input "Quantity" at bounding box center [769, 357] width 258 height 36
type input "*"
click at [950, 446] on span "Submit" at bounding box center [958, 450] width 40 height 18
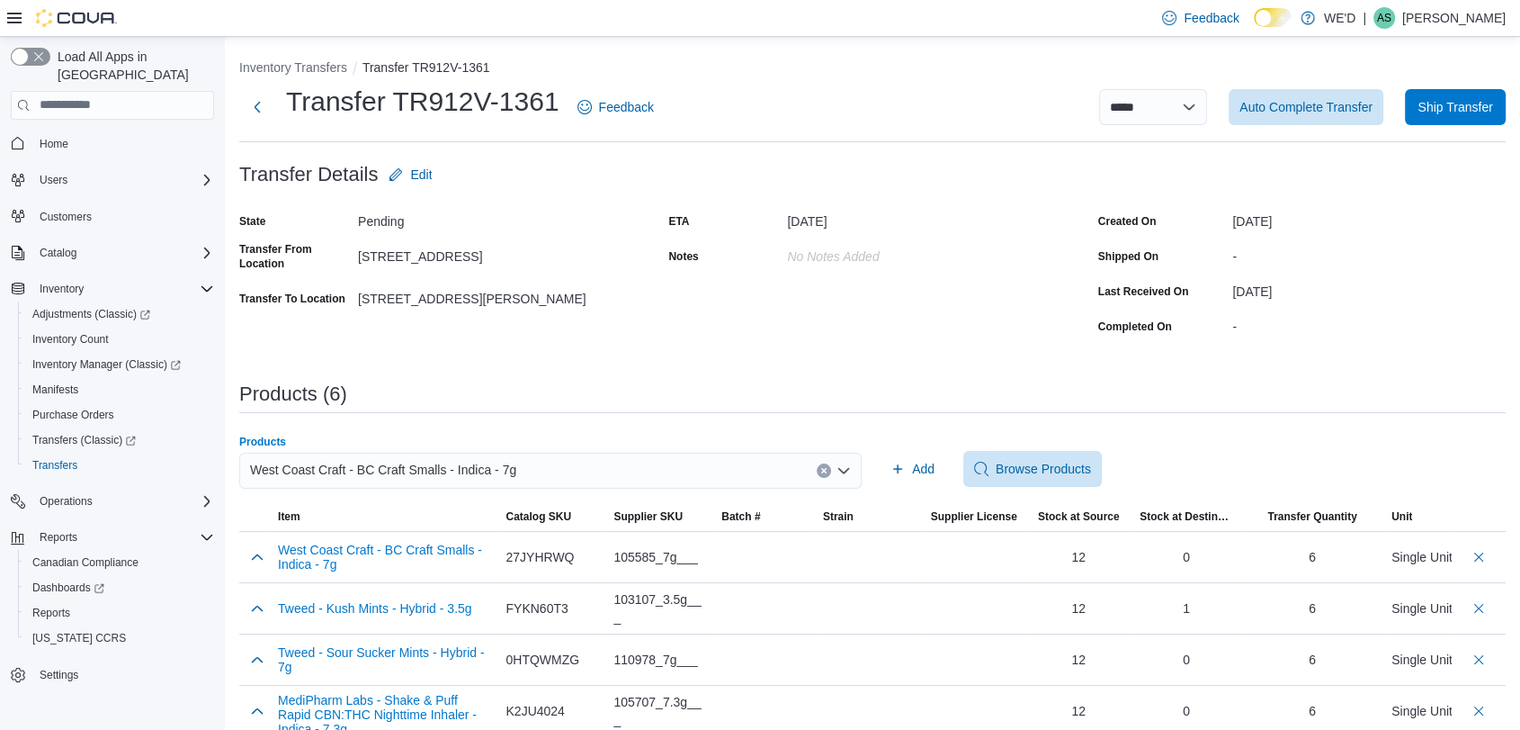
click at [826, 470] on icon "Clear input" at bounding box center [823, 470] width 4 height 4
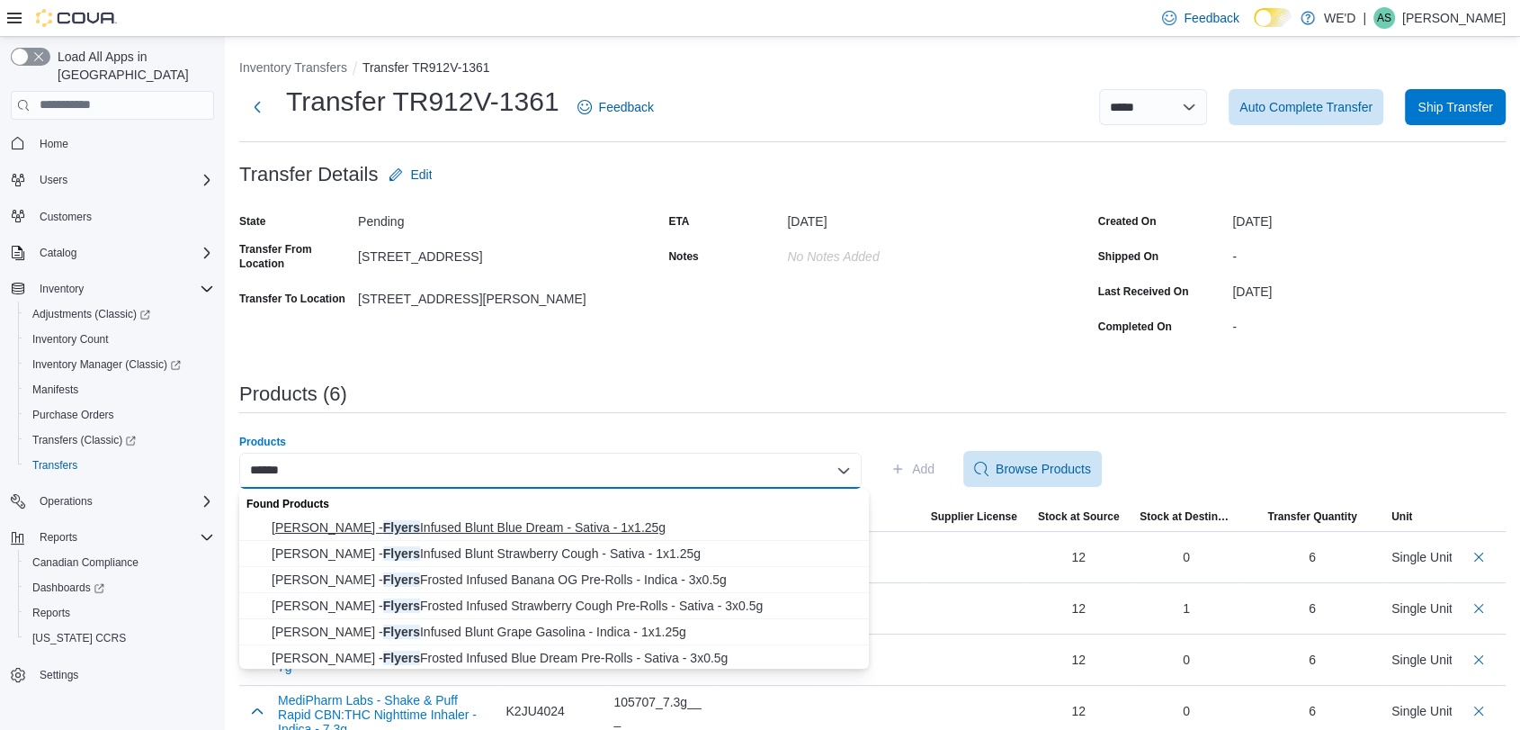
type input "******"
click at [599, 520] on span "Claybourne - Flyers Infused Blunt Blue Dream - Sativa - 1x1.25g" at bounding box center [565, 527] width 587 height 18
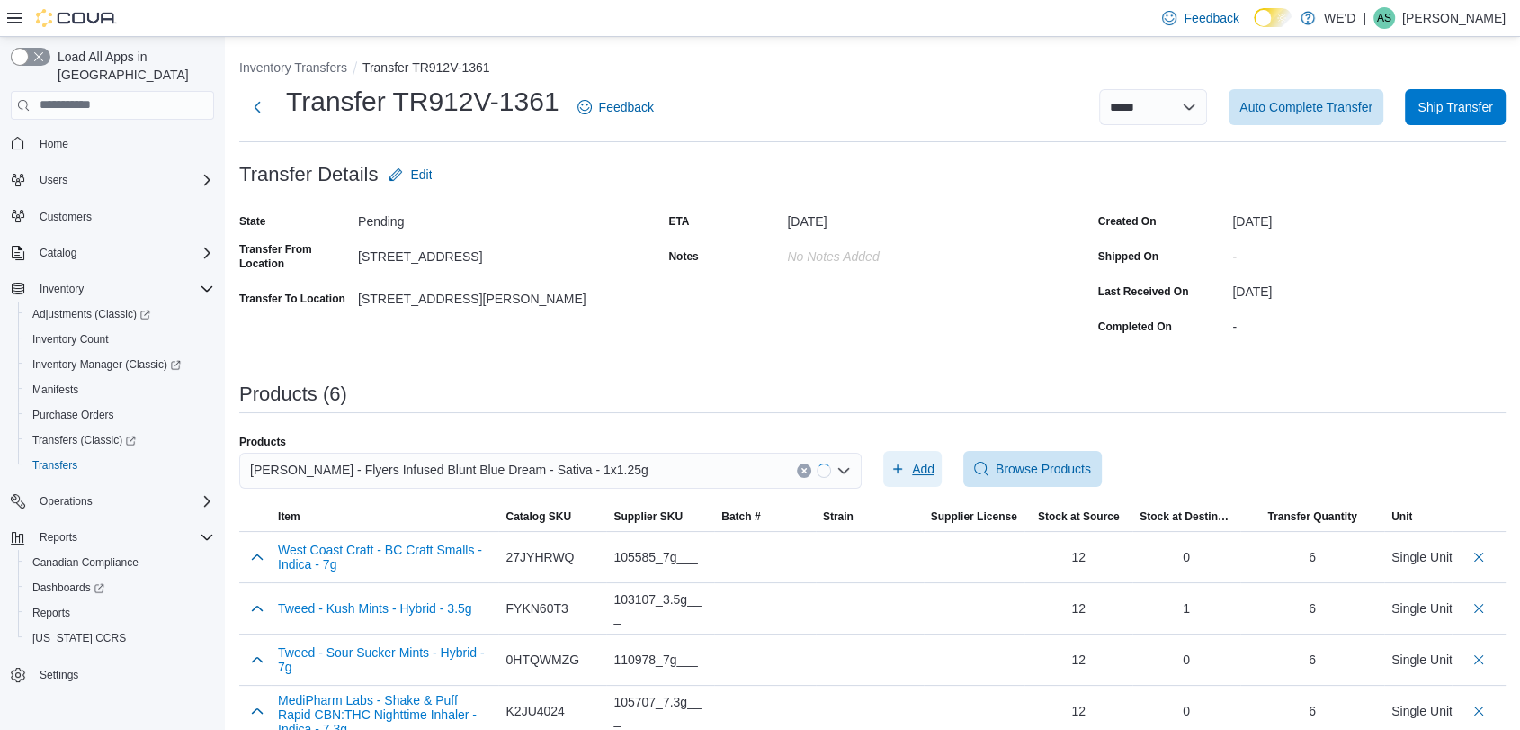
click at [925, 456] on span "Add" at bounding box center [913, 469] width 44 height 36
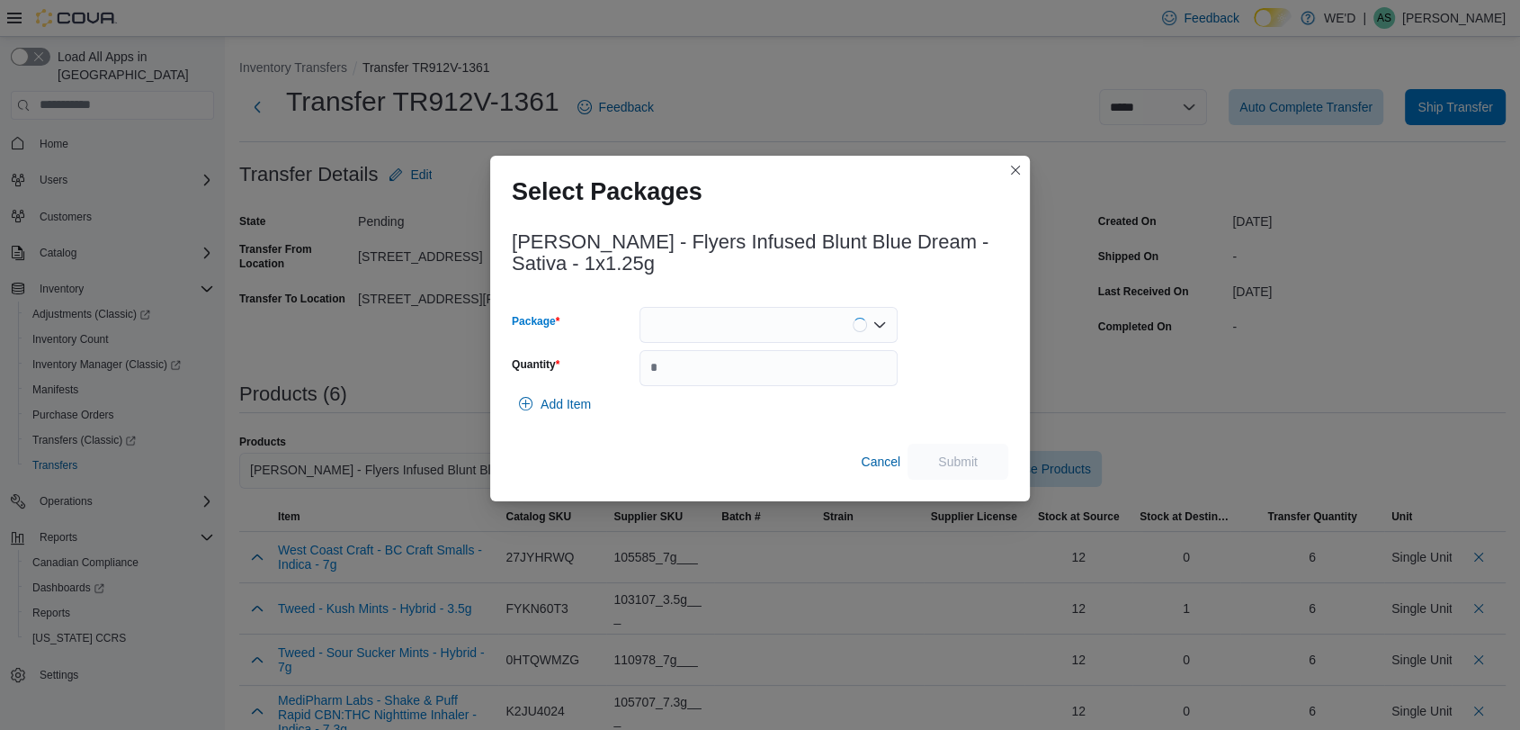
click at [763, 324] on div at bounding box center [769, 325] width 258 height 36
click at [775, 374] on span "2500003400" at bounding box center [778, 381] width 215 height 18
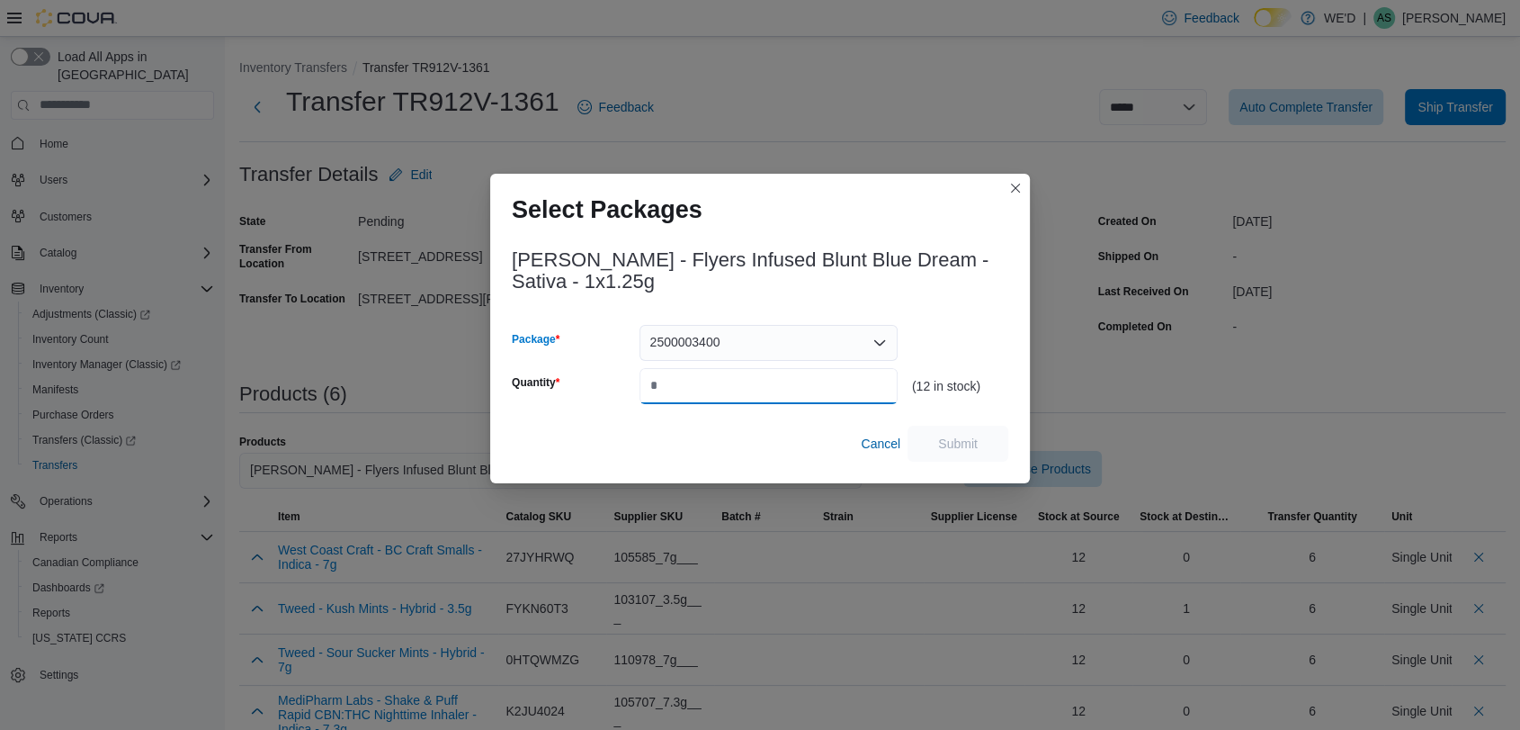
click at [775, 374] on input "Quantity" at bounding box center [769, 386] width 258 height 36
type input "*"
click at [938, 450] on span "Submit" at bounding box center [958, 443] width 40 height 18
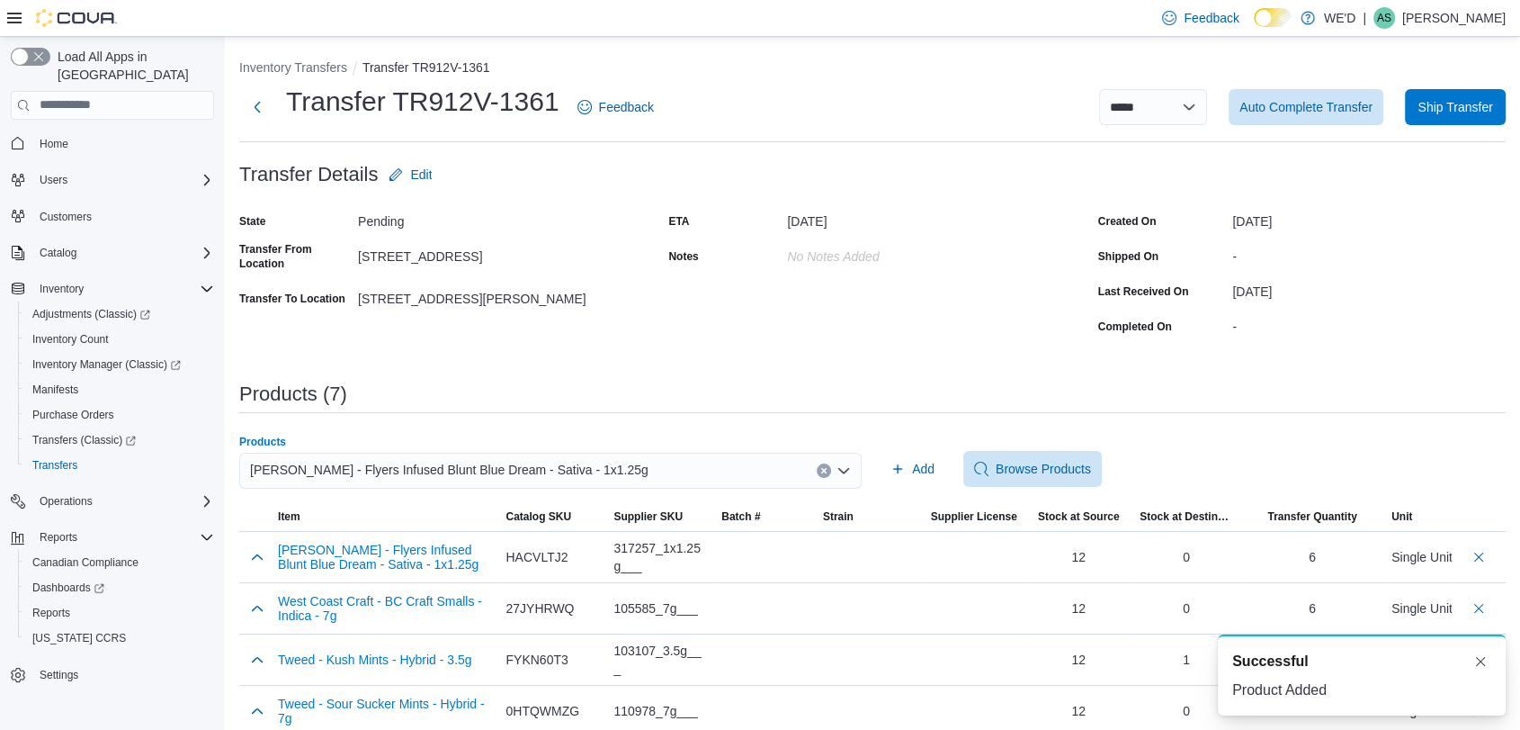
click at [828, 467] on icon "Clear input" at bounding box center [823, 470] width 7 height 7
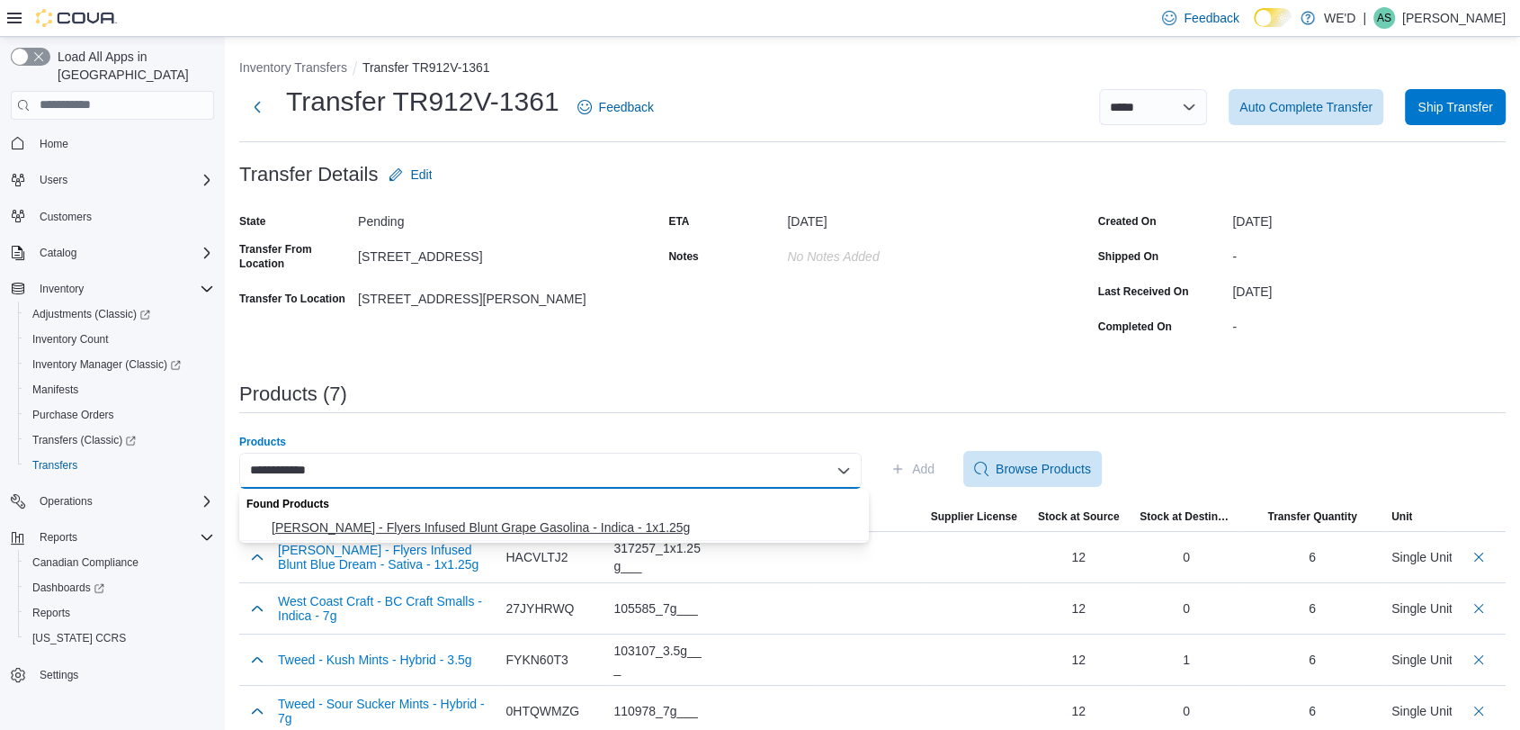
type input "**********"
click at [749, 529] on span "Claybourne - Flyers Infused Blunt Grape Gasolina - Indica - 1x1.25g" at bounding box center [565, 527] width 587 height 18
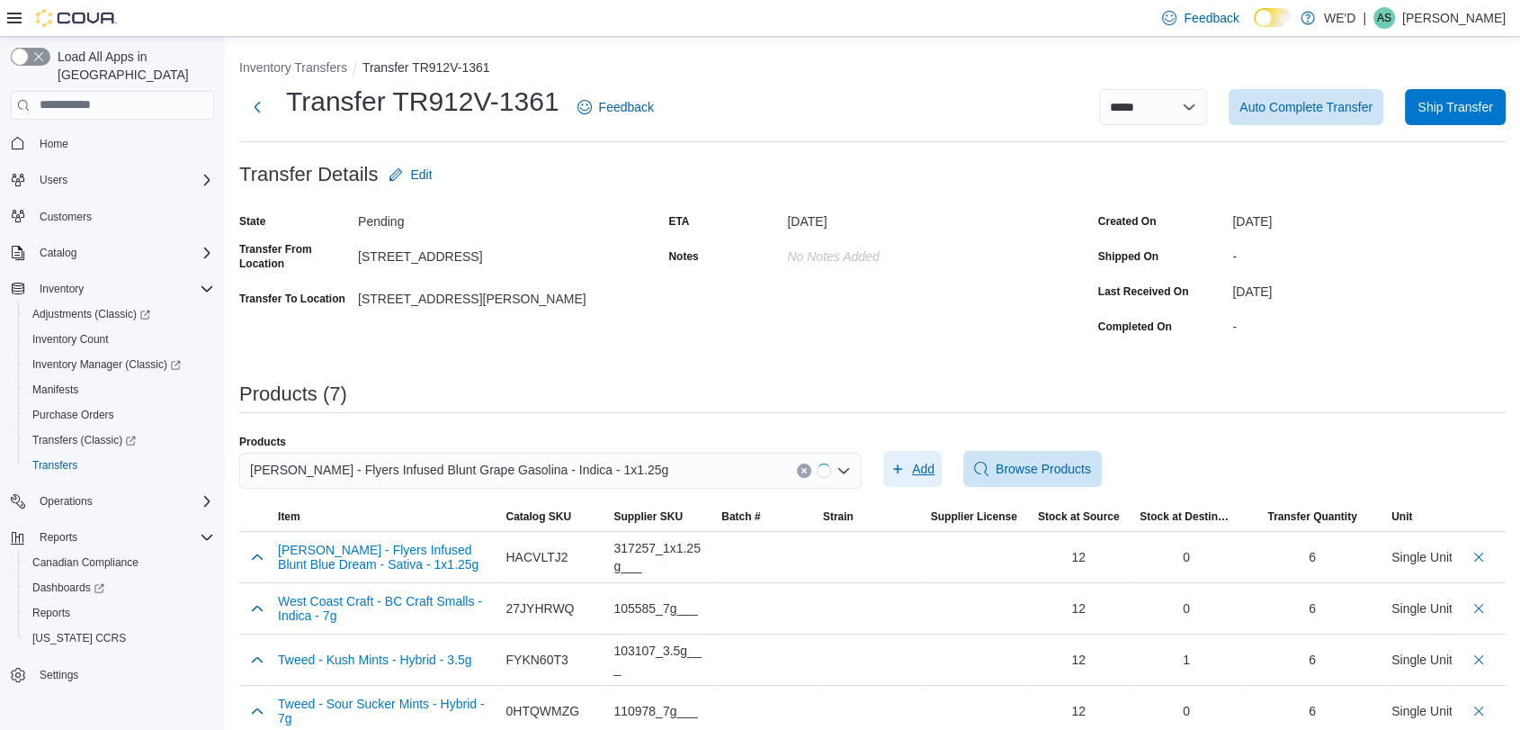
click at [905, 469] on icon "button" at bounding box center [898, 468] width 14 height 14
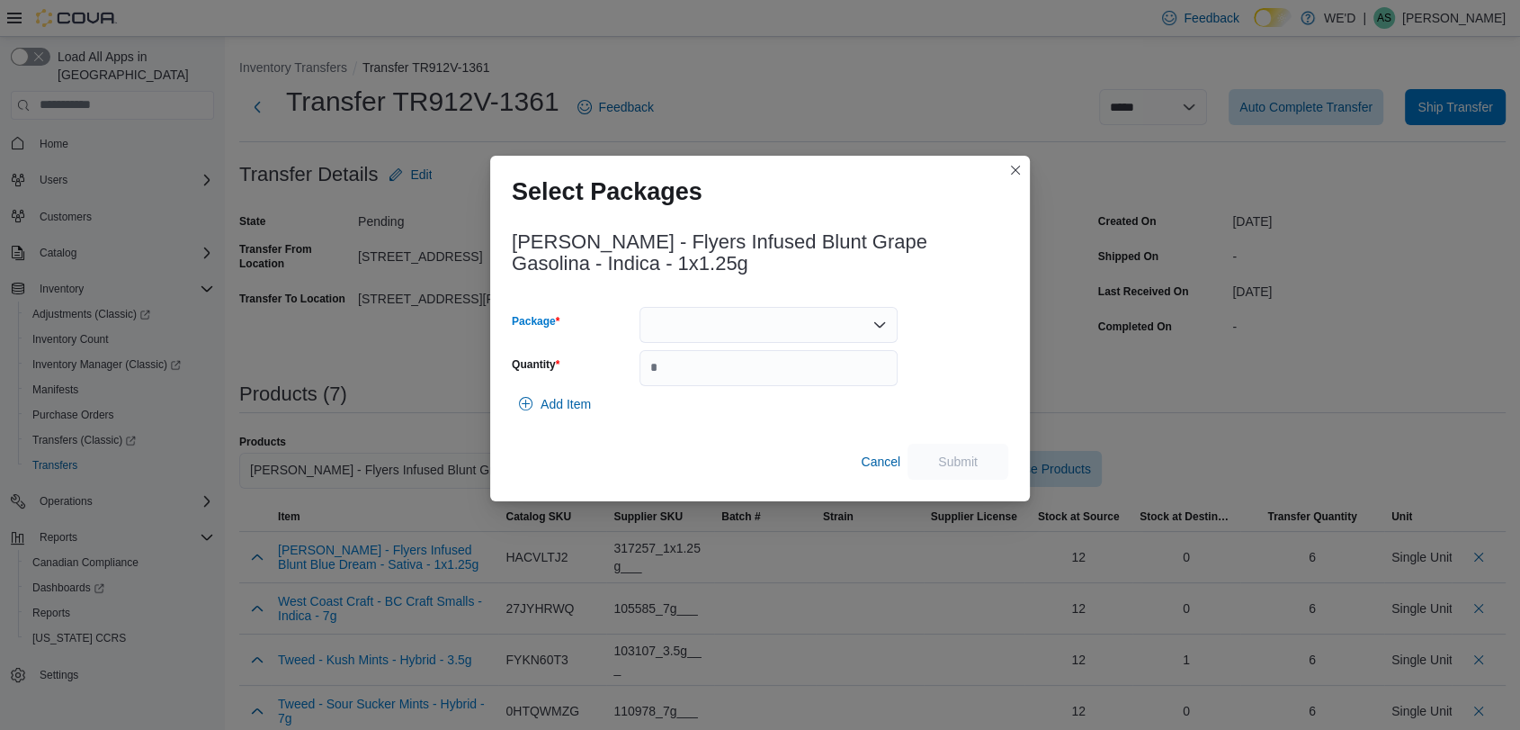
click at [785, 326] on div at bounding box center [769, 325] width 258 height 36
click at [774, 383] on span "2500003399" at bounding box center [778, 381] width 215 height 18
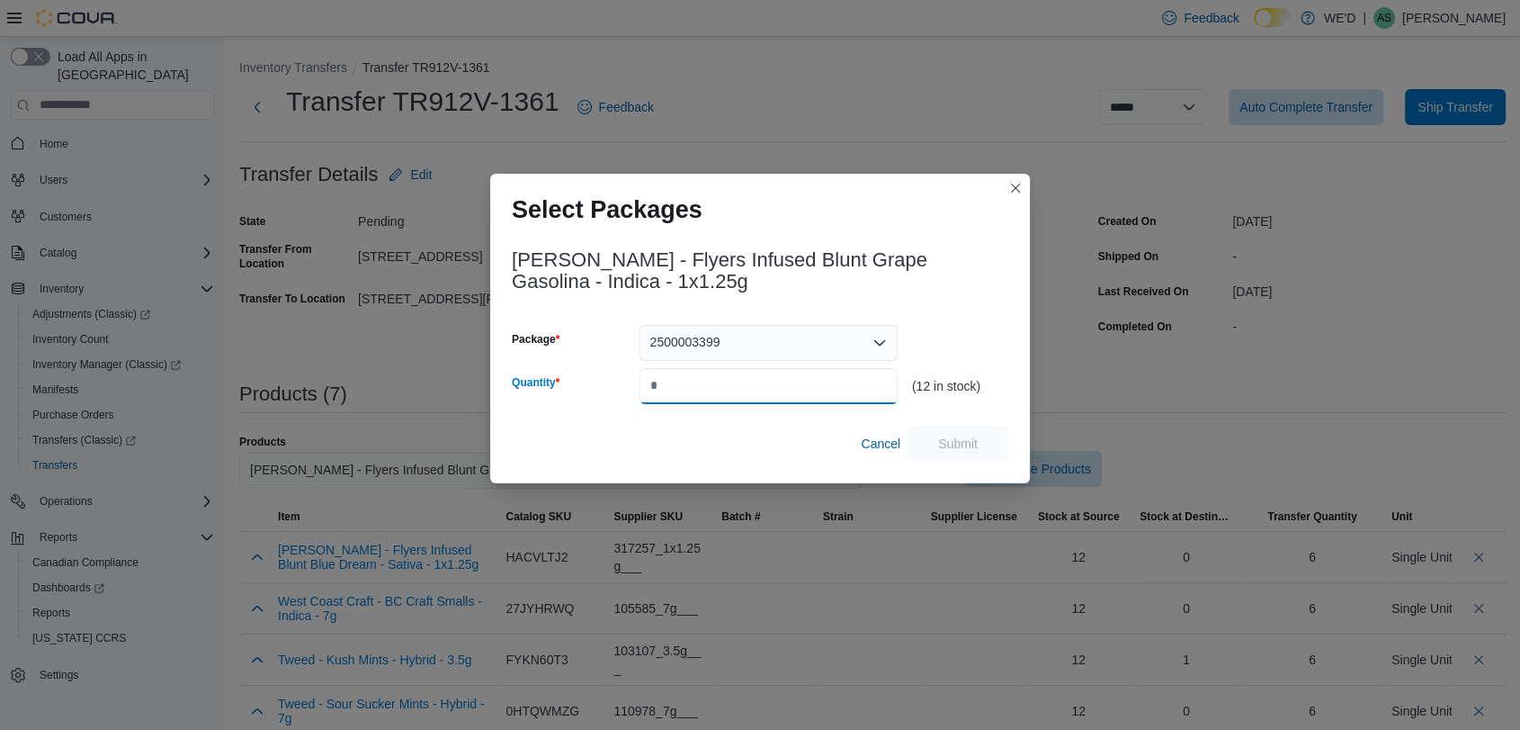
click at [774, 383] on input "Quantity" at bounding box center [769, 386] width 258 height 36
type input "*"
click at [951, 435] on span "Submit" at bounding box center [958, 443] width 40 height 18
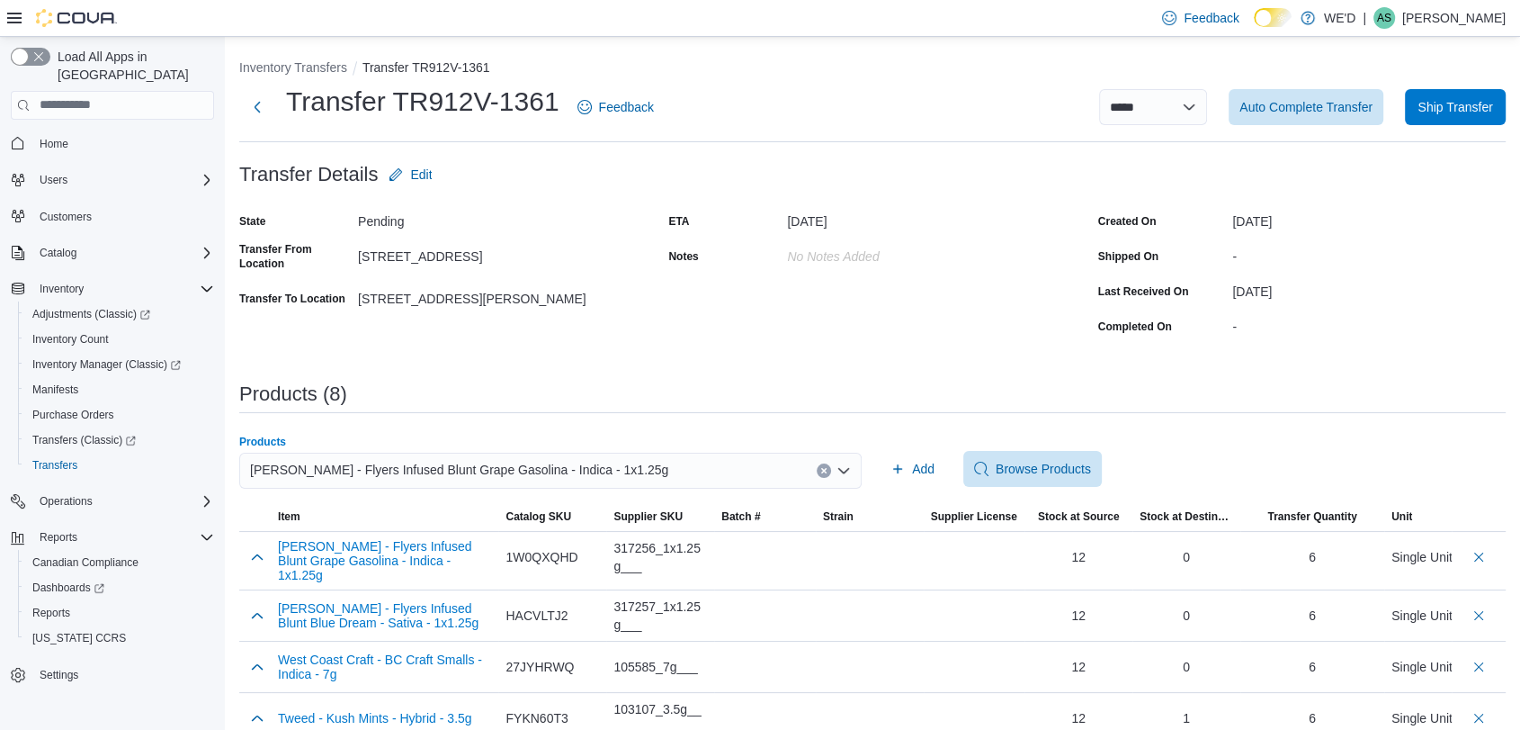
click at [826, 468] on icon "Clear input" at bounding box center [823, 470] width 4 height 4
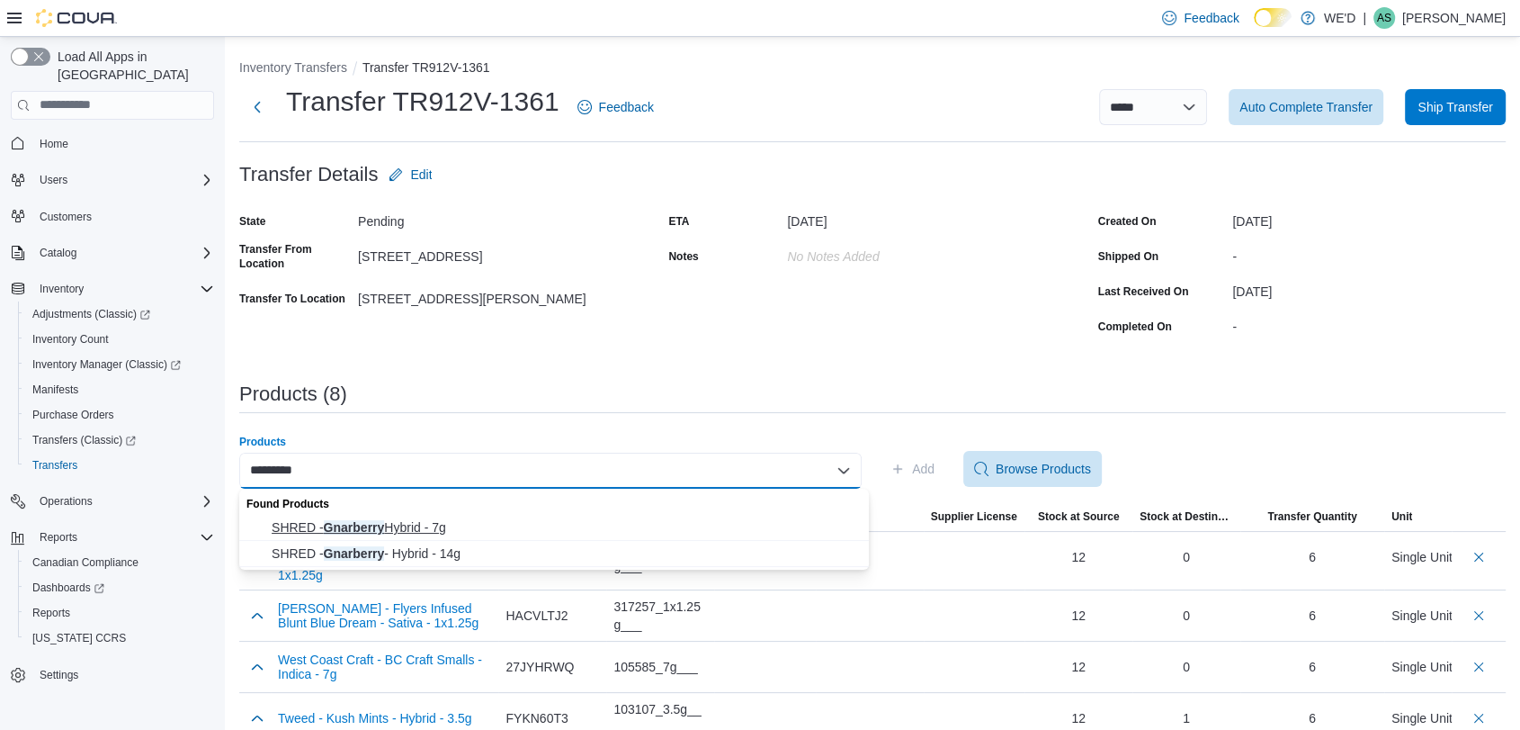
type input "*********"
click at [555, 525] on span "SHRED - Gnarberry Hybrid - 7g" at bounding box center [565, 527] width 587 height 18
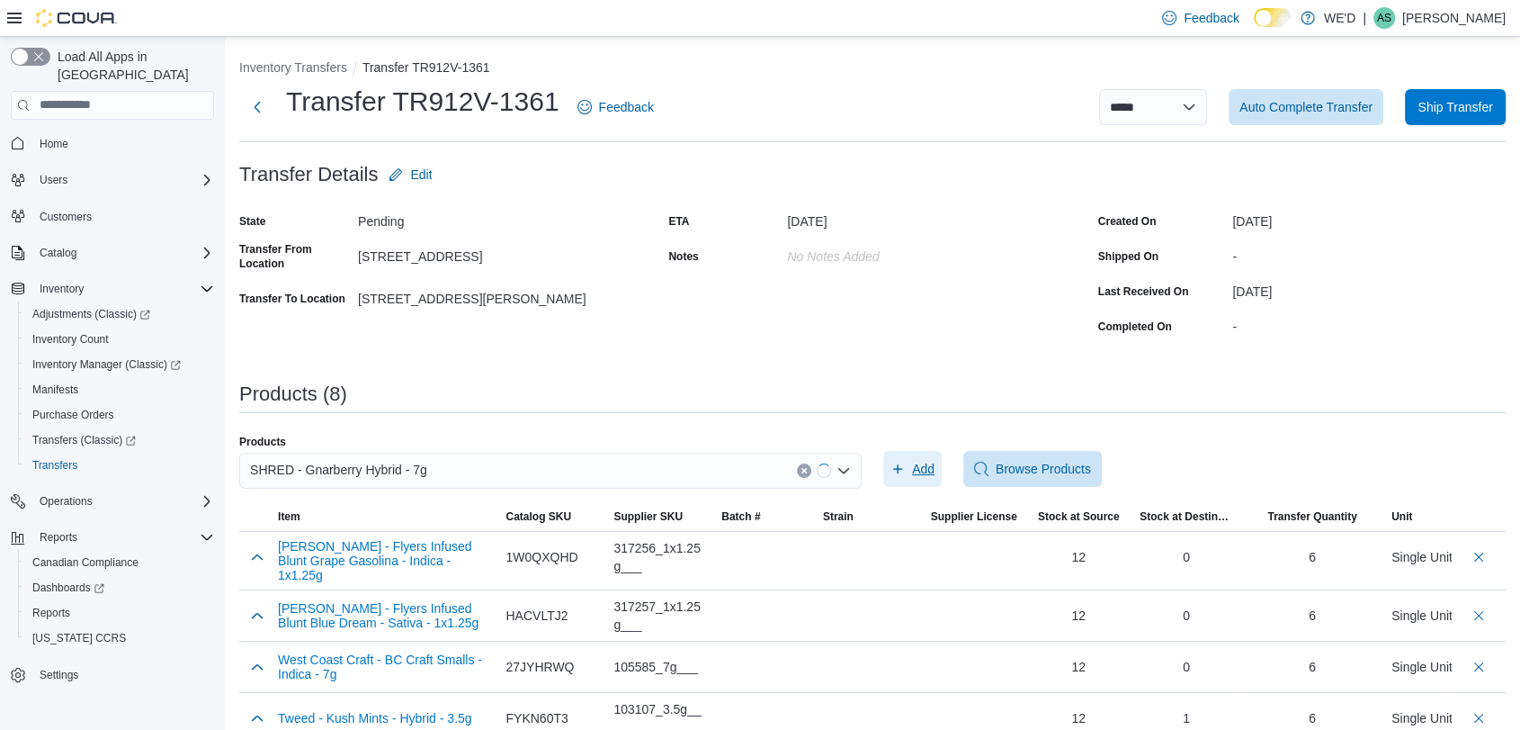
click at [927, 466] on span "Add" at bounding box center [923, 469] width 22 height 18
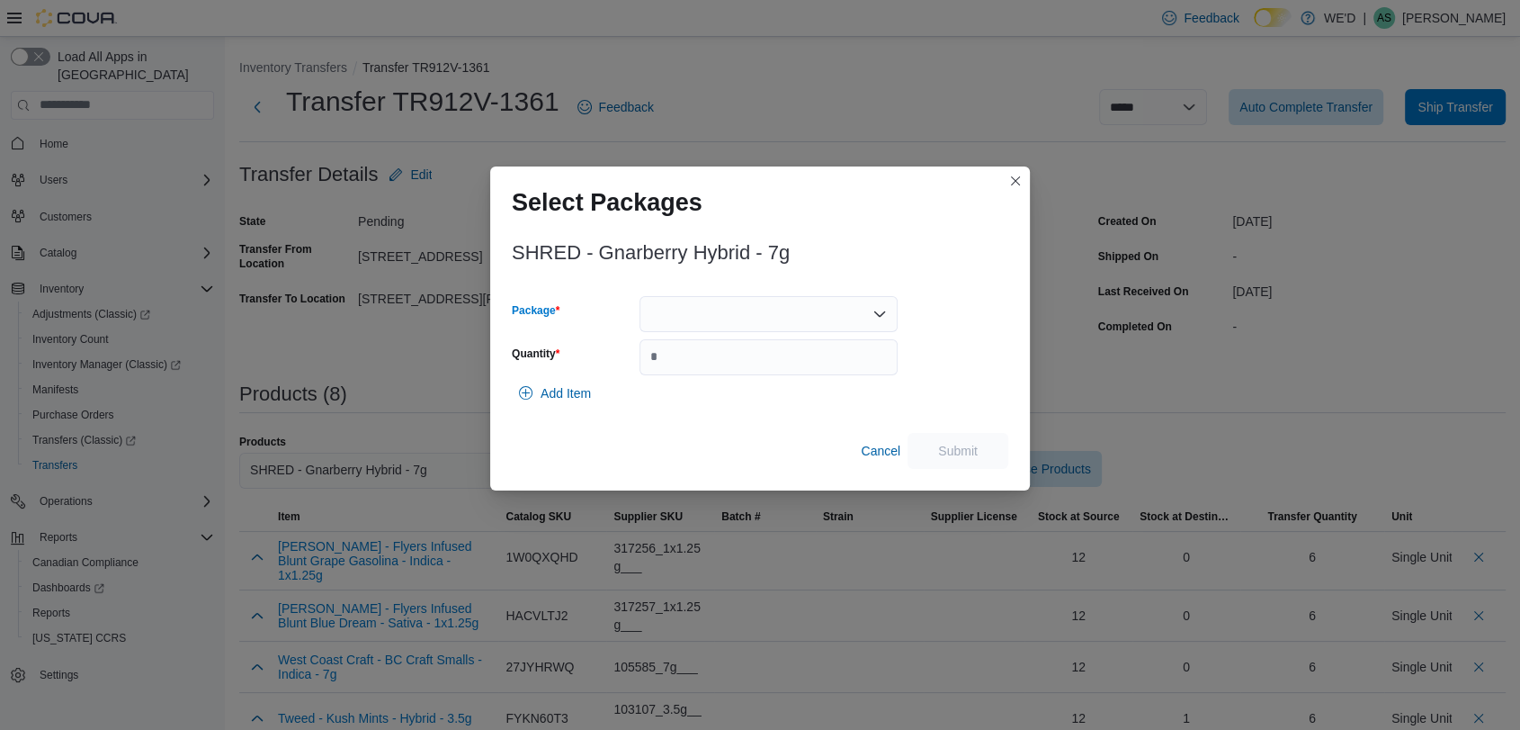
click at [706, 318] on div at bounding box center [769, 314] width 258 height 36
click at [743, 369] on span "13372250607" at bounding box center [778, 371] width 215 height 18
click at [806, 326] on div "13372250607 Combo box. Selected. 13372250607. Press Backspace to delete 1337225…" at bounding box center [769, 314] width 258 height 36
click at [801, 364] on span "13381250608" at bounding box center [778, 371] width 215 height 18
click at [801, 364] on input "Quantity" at bounding box center [769, 357] width 258 height 36
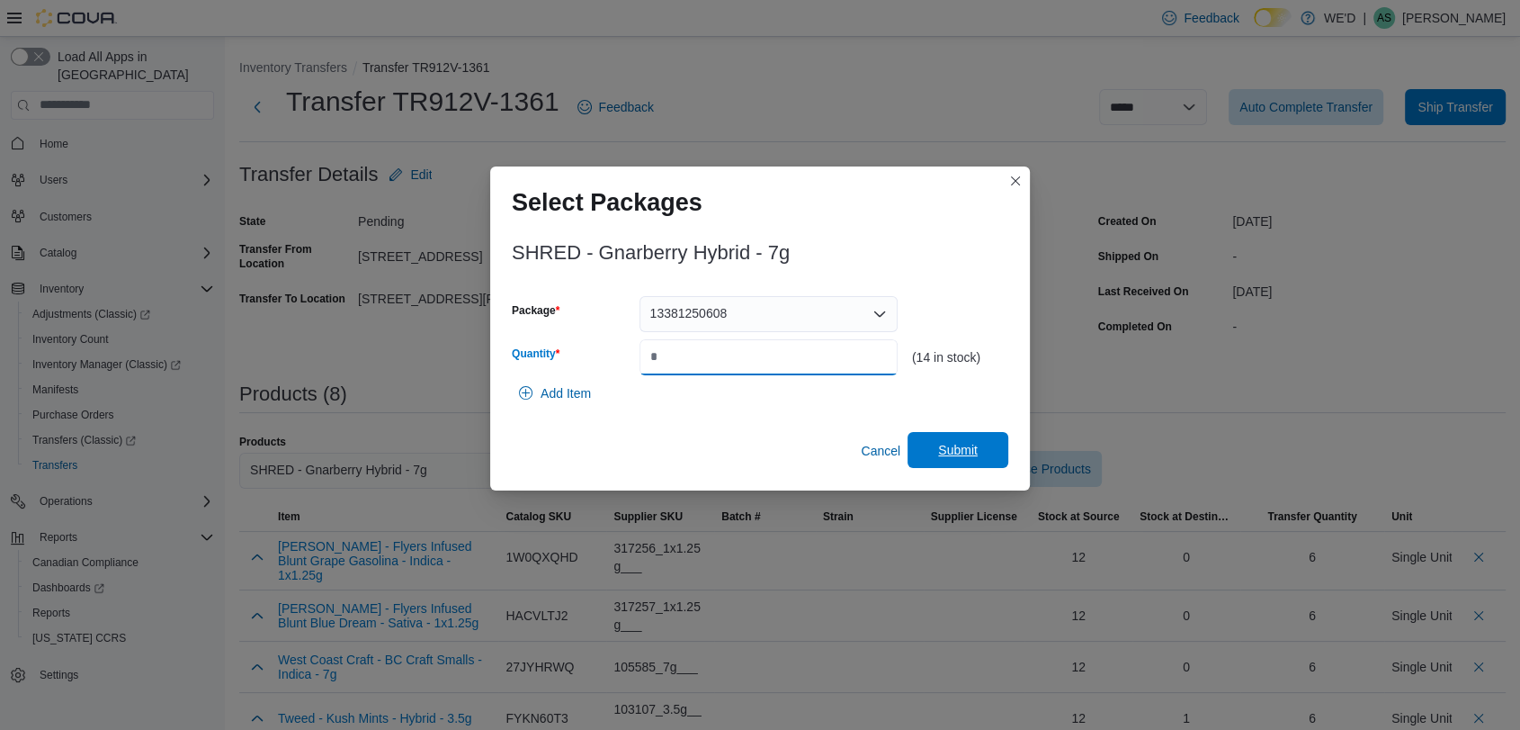
type input "*"
click at [939, 442] on span "Submit" at bounding box center [958, 450] width 40 height 18
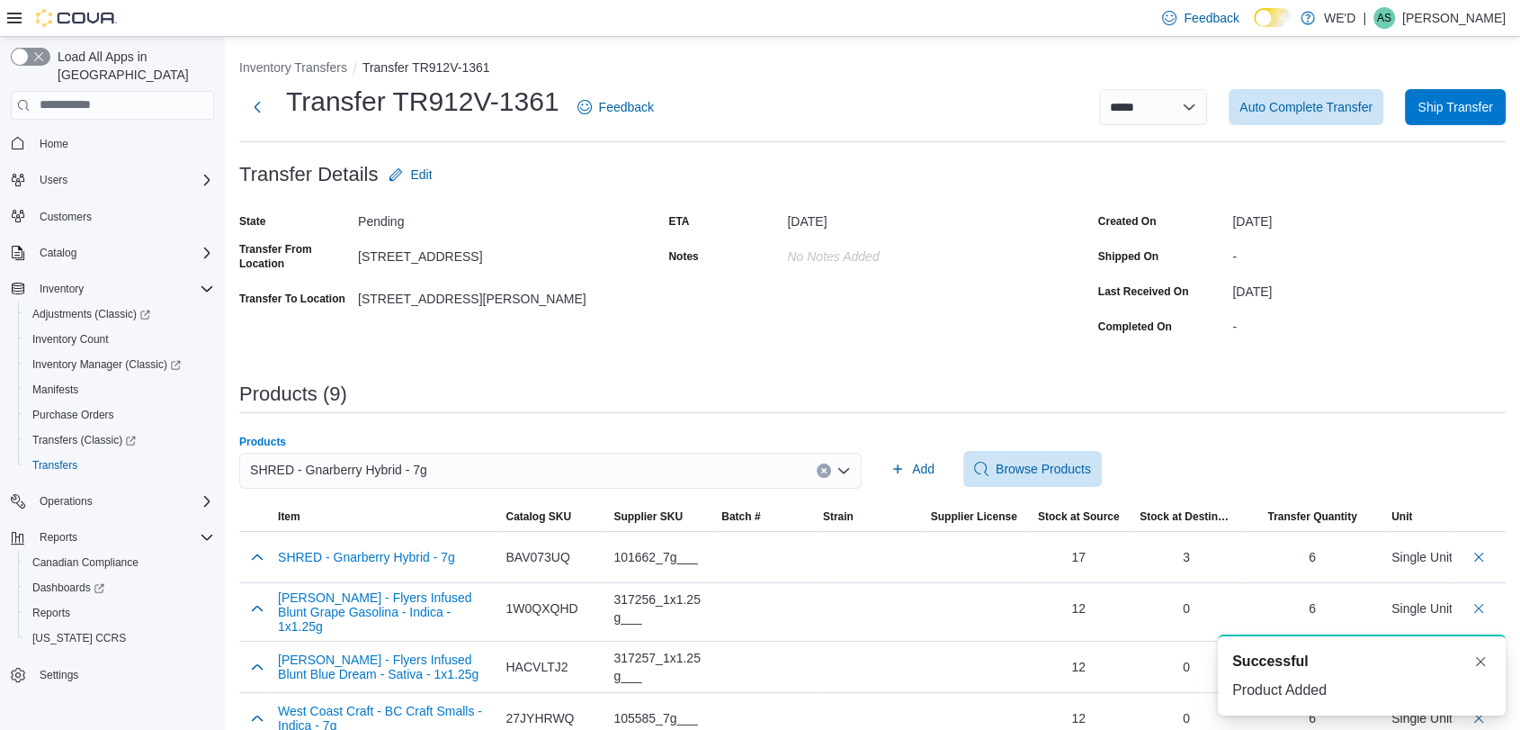
click at [831, 465] on button "Clear input" at bounding box center [824, 470] width 14 height 14
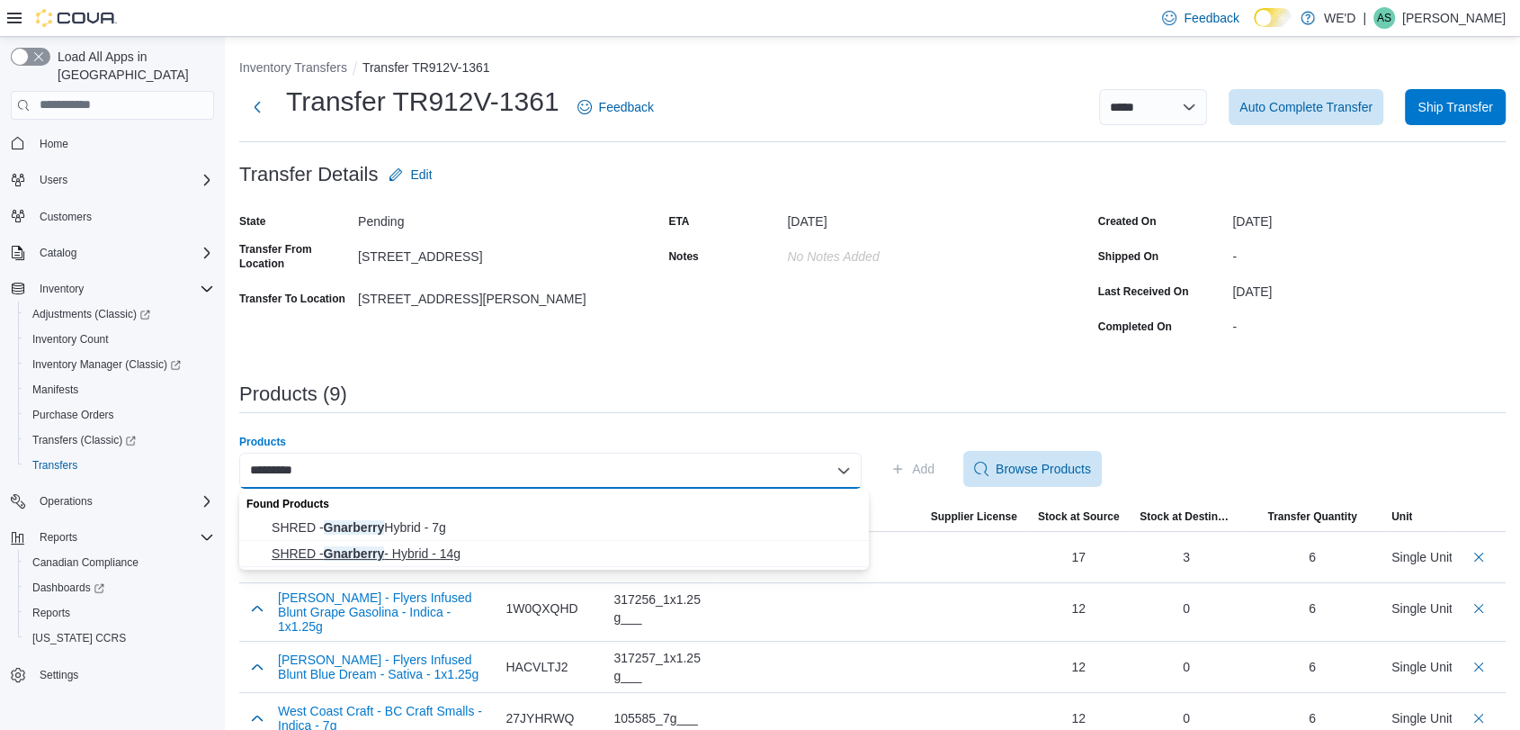
type input "*********"
click at [554, 552] on span "SHRED - Gnarberry - Hybrid - 14g" at bounding box center [565, 553] width 587 height 18
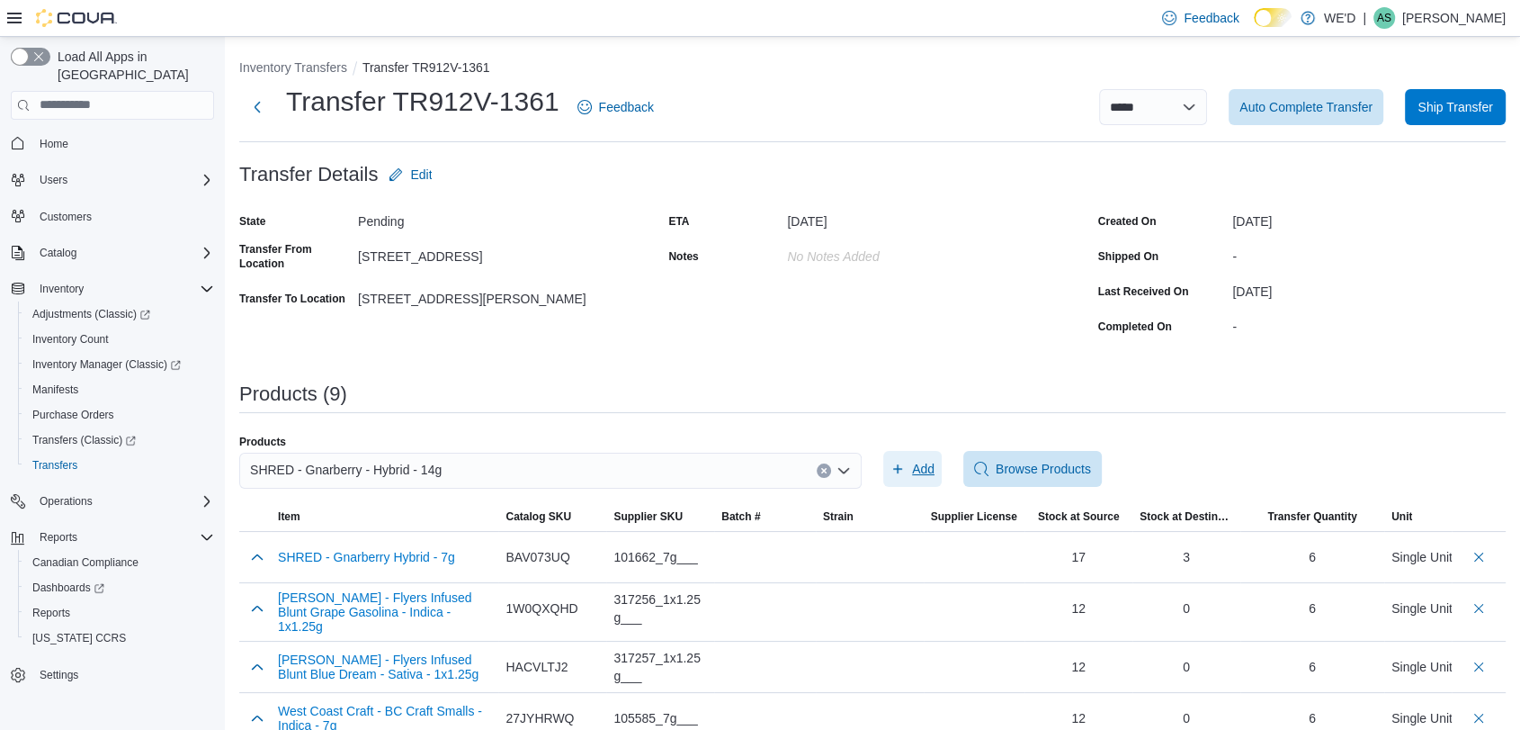
click at [935, 458] on span "Add" at bounding box center [913, 469] width 44 height 36
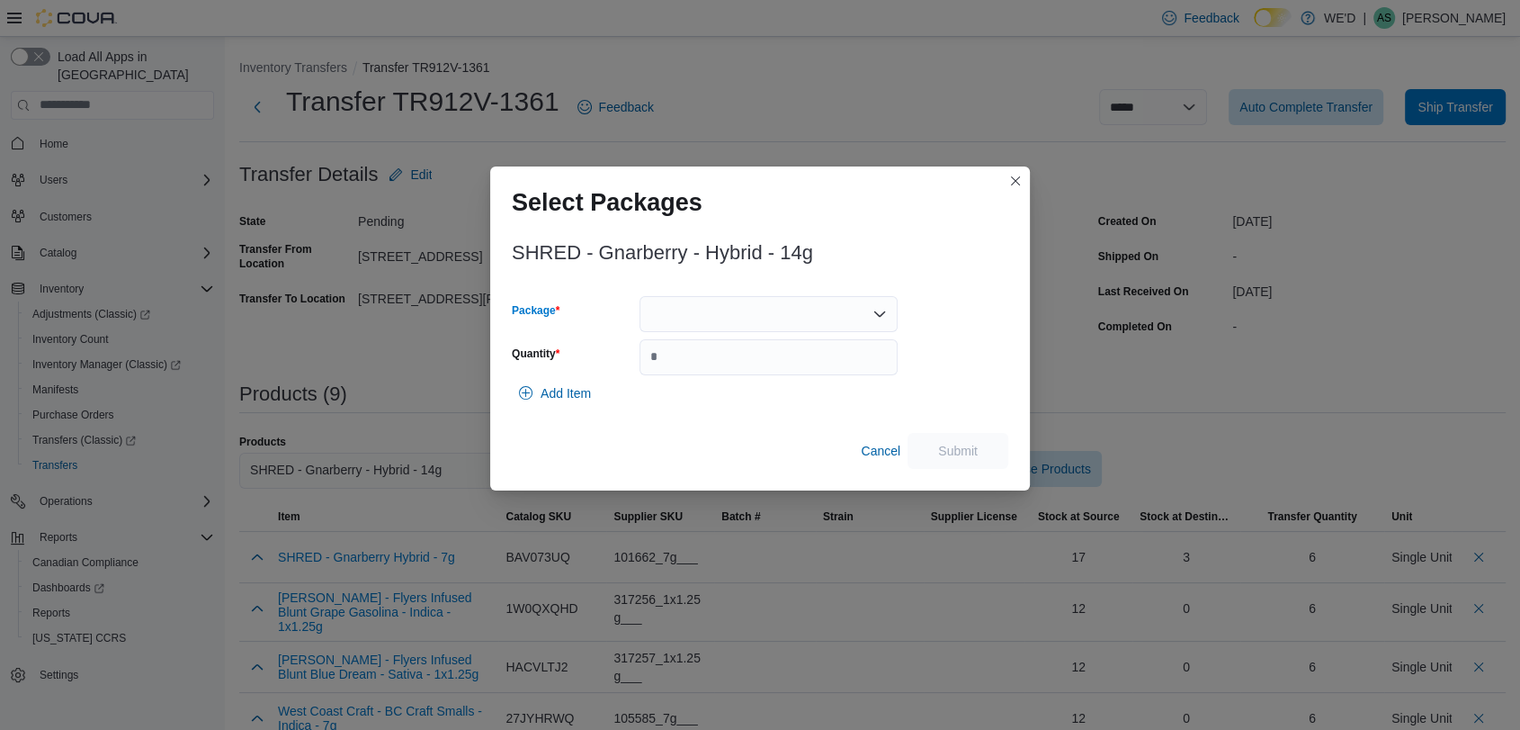
click at [775, 314] on div at bounding box center [769, 314] width 258 height 36
click at [777, 368] on span "13381250608" at bounding box center [778, 371] width 215 height 18
click at [825, 318] on div "13381250608" at bounding box center [769, 314] width 258 height 36
click at [813, 369] on span "13565250716" at bounding box center [778, 371] width 215 height 18
click at [813, 369] on input "Quantity" at bounding box center [769, 357] width 258 height 36
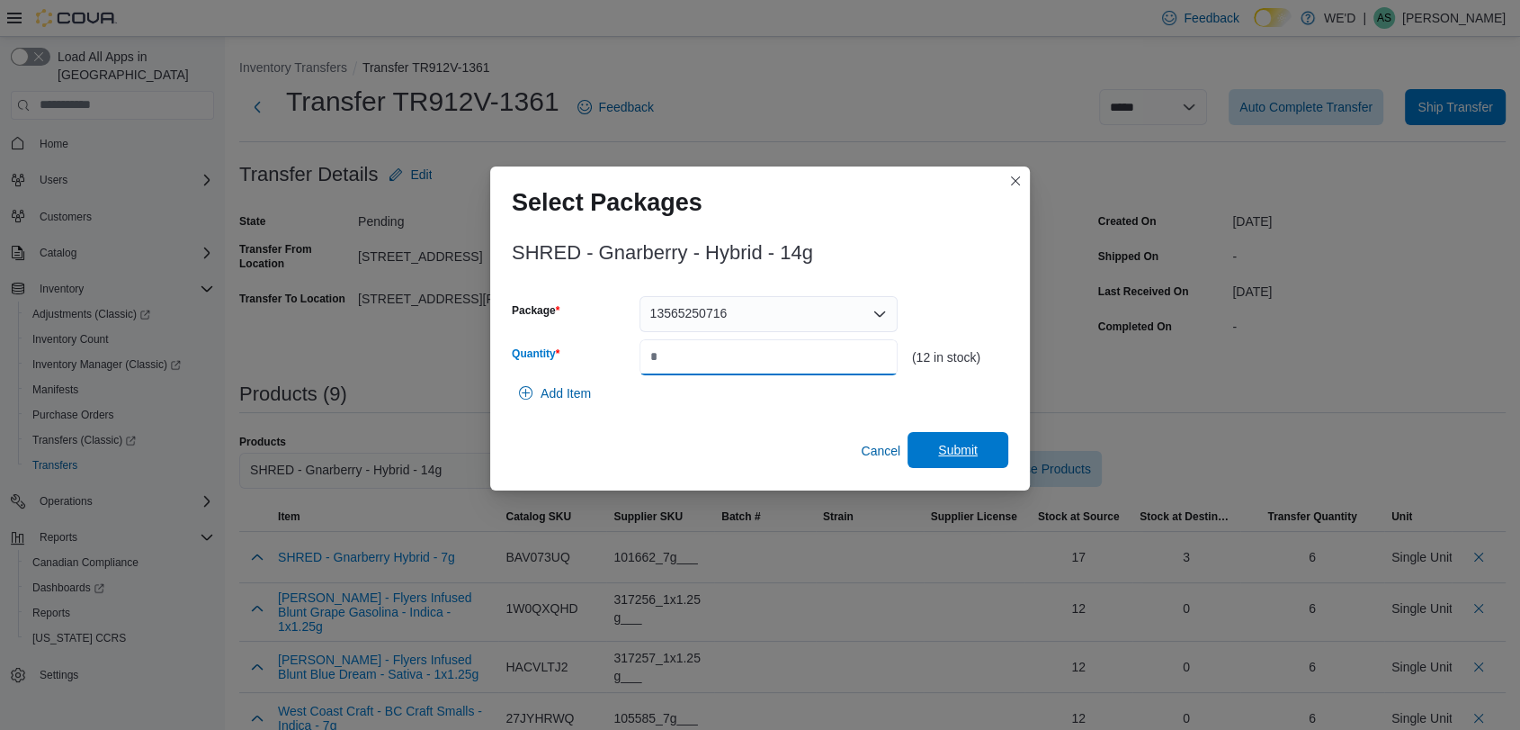
type input "*"
click at [943, 439] on span "Submit" at bounding box center [957, 450] width 79 height 36
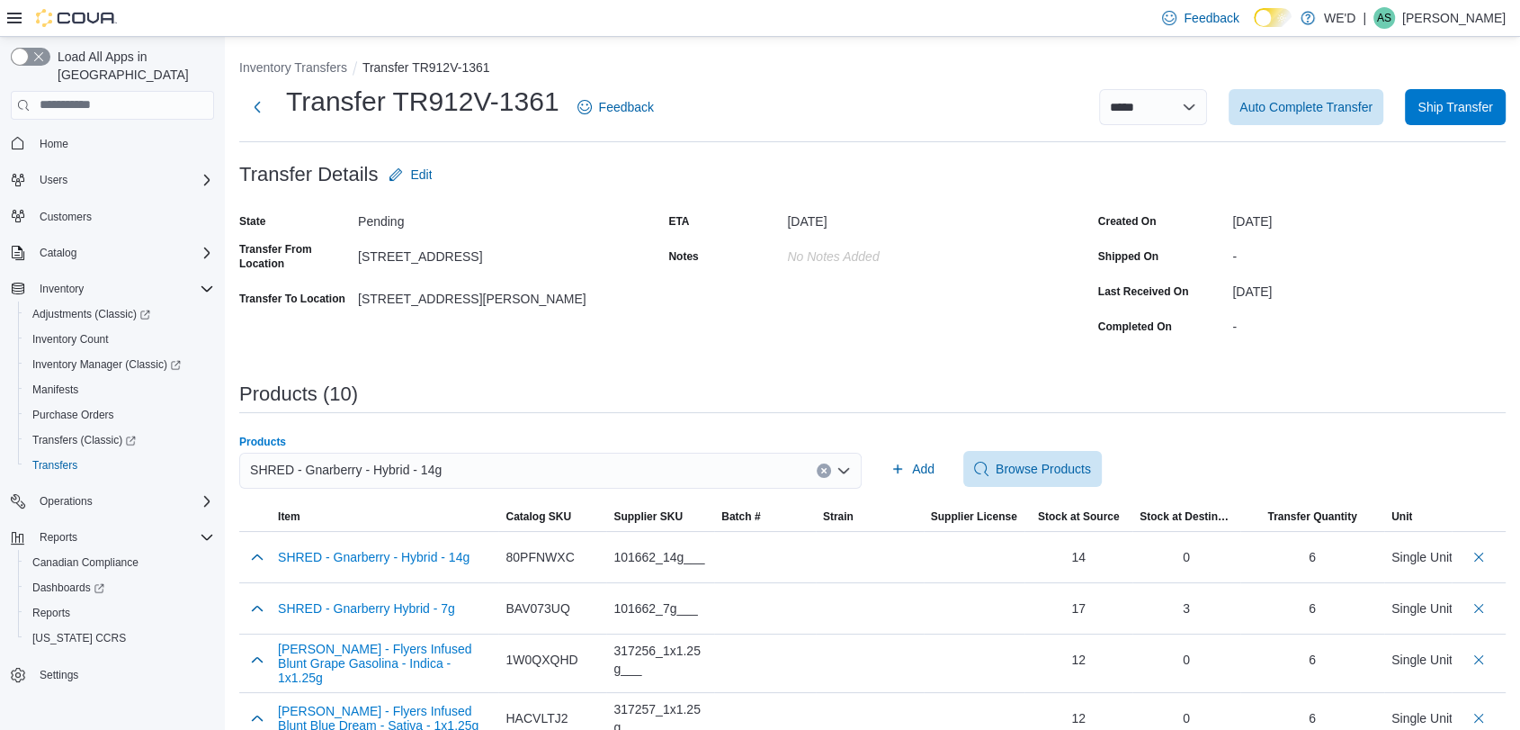
click at [828, 471] on icon "Clear input" at bounding box center [823, 470] width 7 height 7
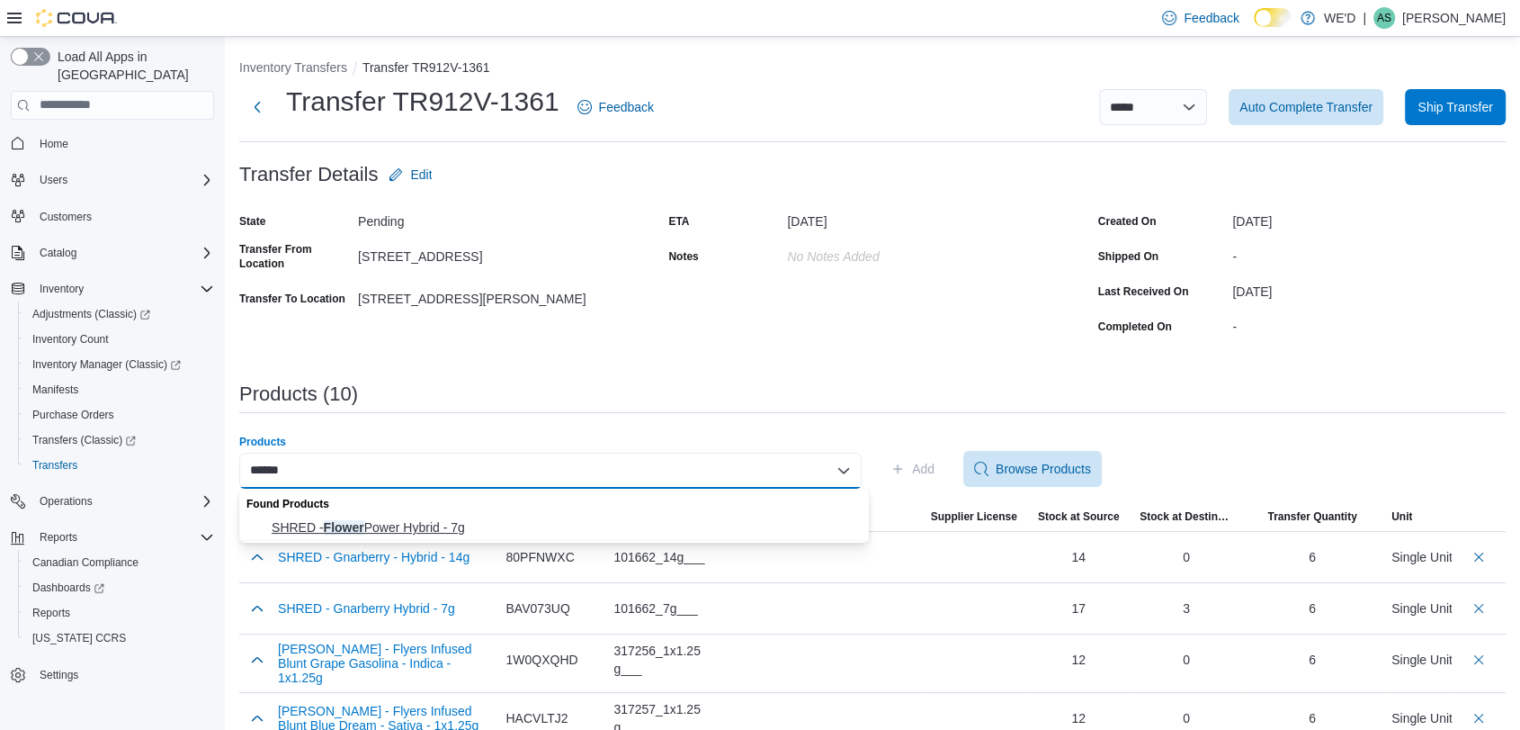
type input "******"
click at [656, 520] on span "SHRED - Flower Power Hybrid - 7g" at bounding box center [565, 527] width 587 height 18
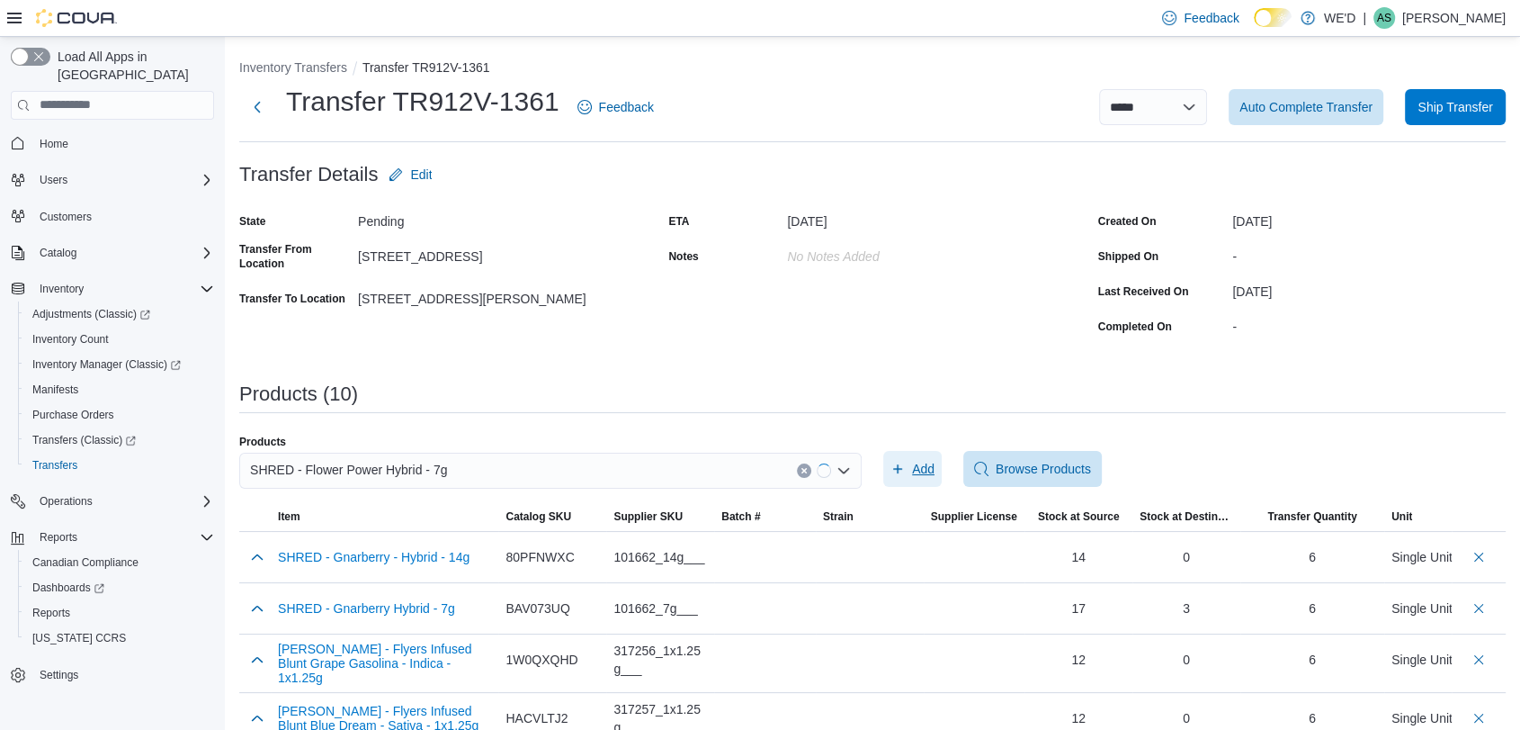
click at [913, 470] on span "Add" at bounding box center [913, 469] width 44 height 36
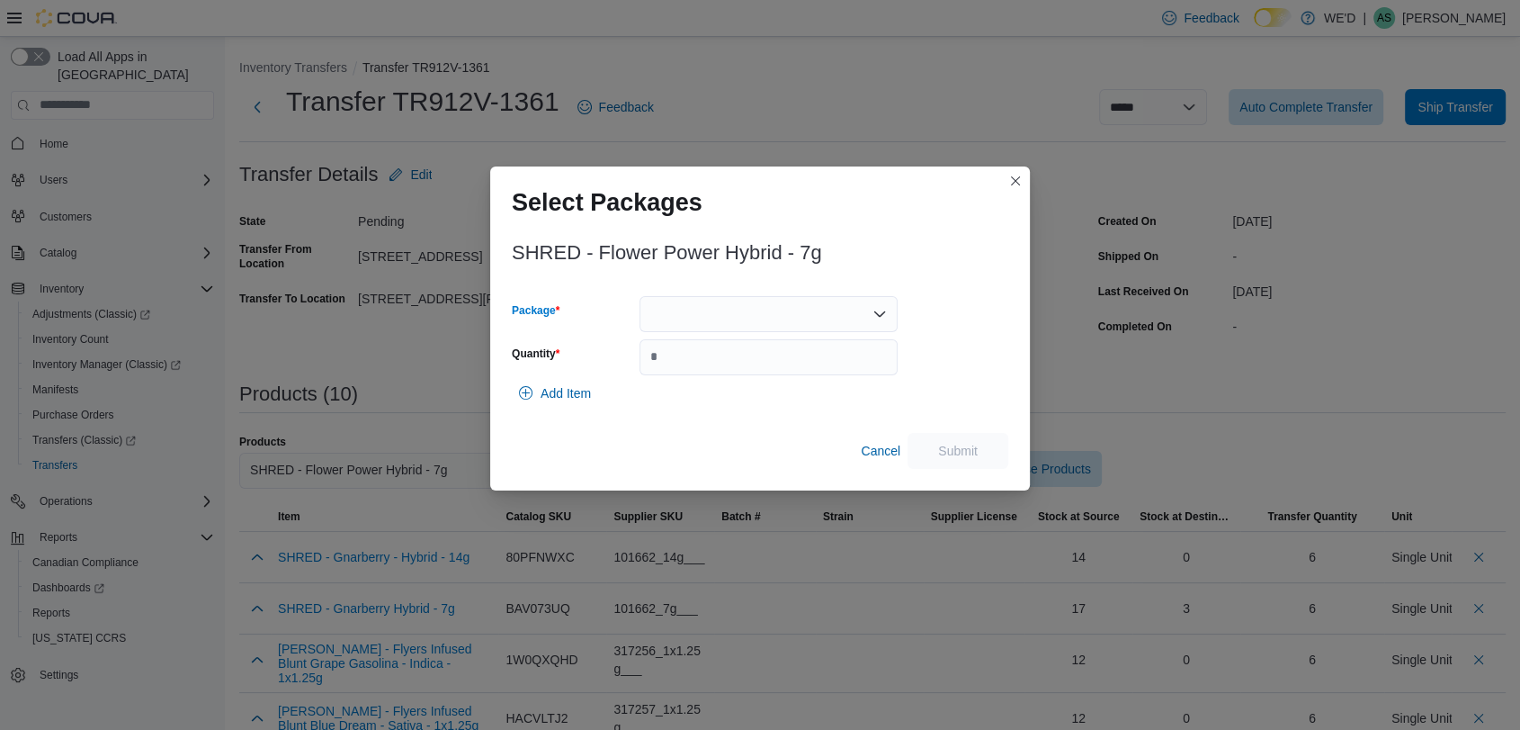
click at [792, 318] on div at bounding box center [769, 314] width 258 height 36
click at [788, 395] on span "13575250717" at bounding box center [778, 397] width 215 height 18
click at [835, 352] on input "Quantity" at bounding box center [769, 357] width 258 height 36
type input "*"
click at [958, 452] on span "Submit" at bounding box center [958, 450] width 40 height 18
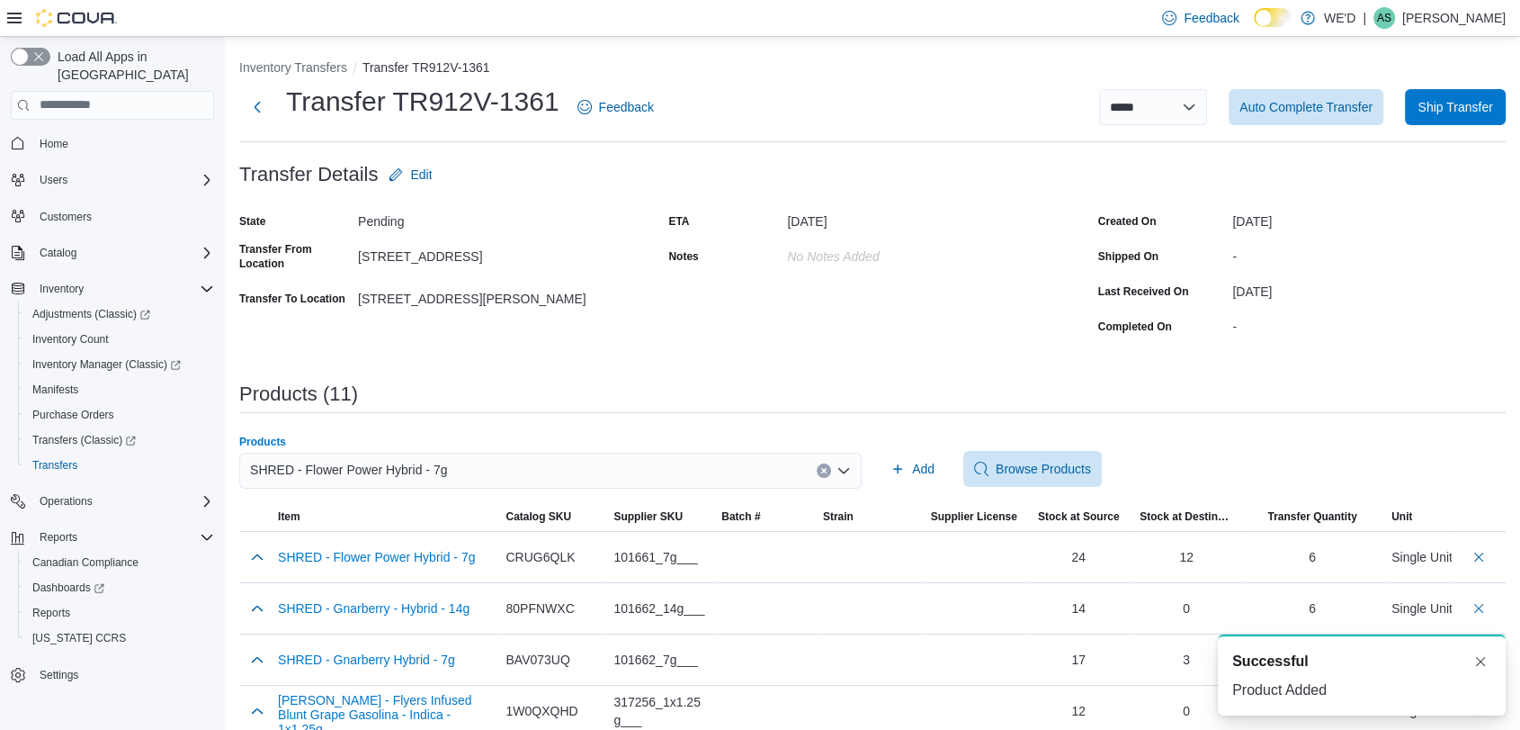
click at [828, 467] on icon "Clear input" at bounding box center [823, 470] width 7 height 7
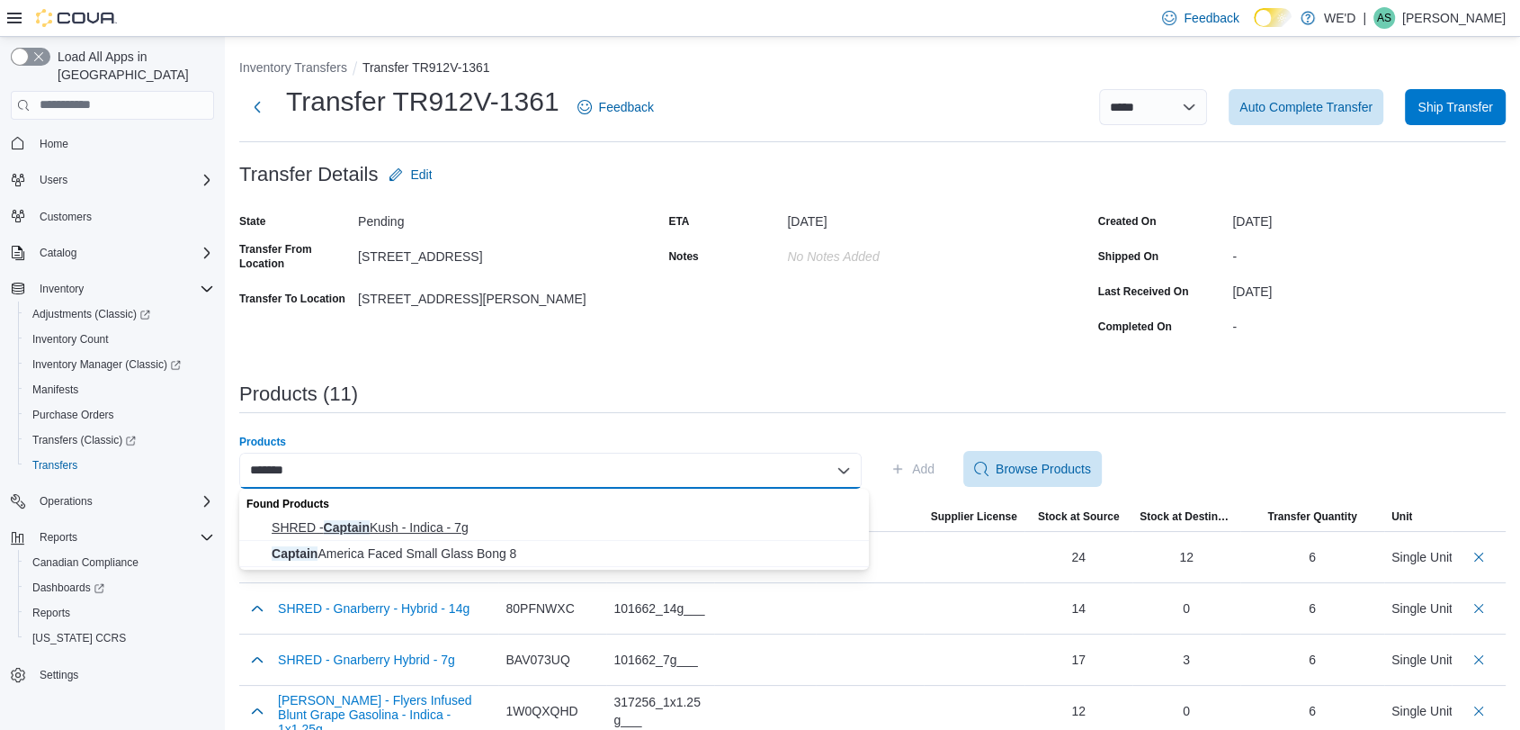
type input "*******"
click at [563, 524] on span "SHRED - Captain Kush - Indica - 7g" at bounding box center [565, 527] width 587 height 18
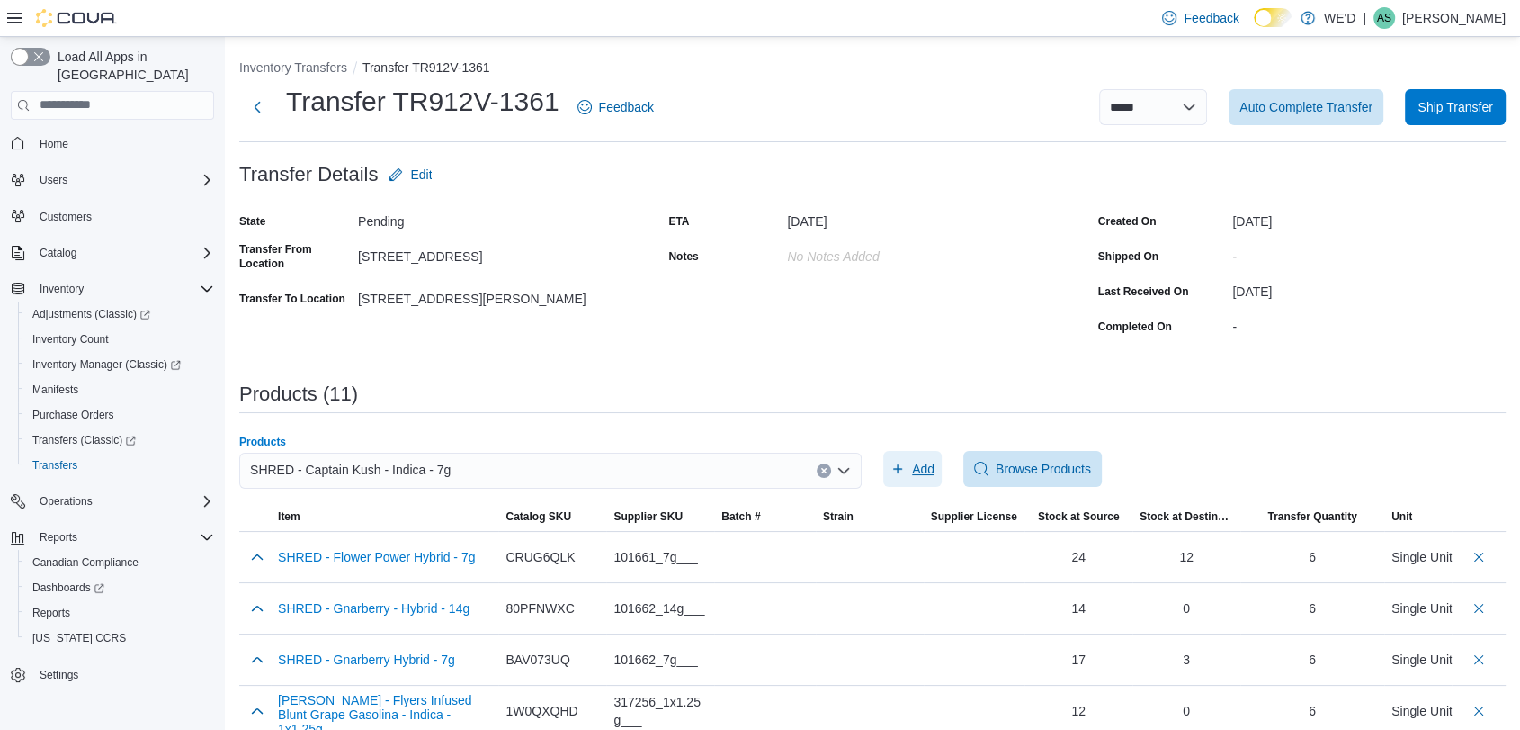
click at [920, 461] on span "Add" at bounding box center [923, 469] width 22 height 18
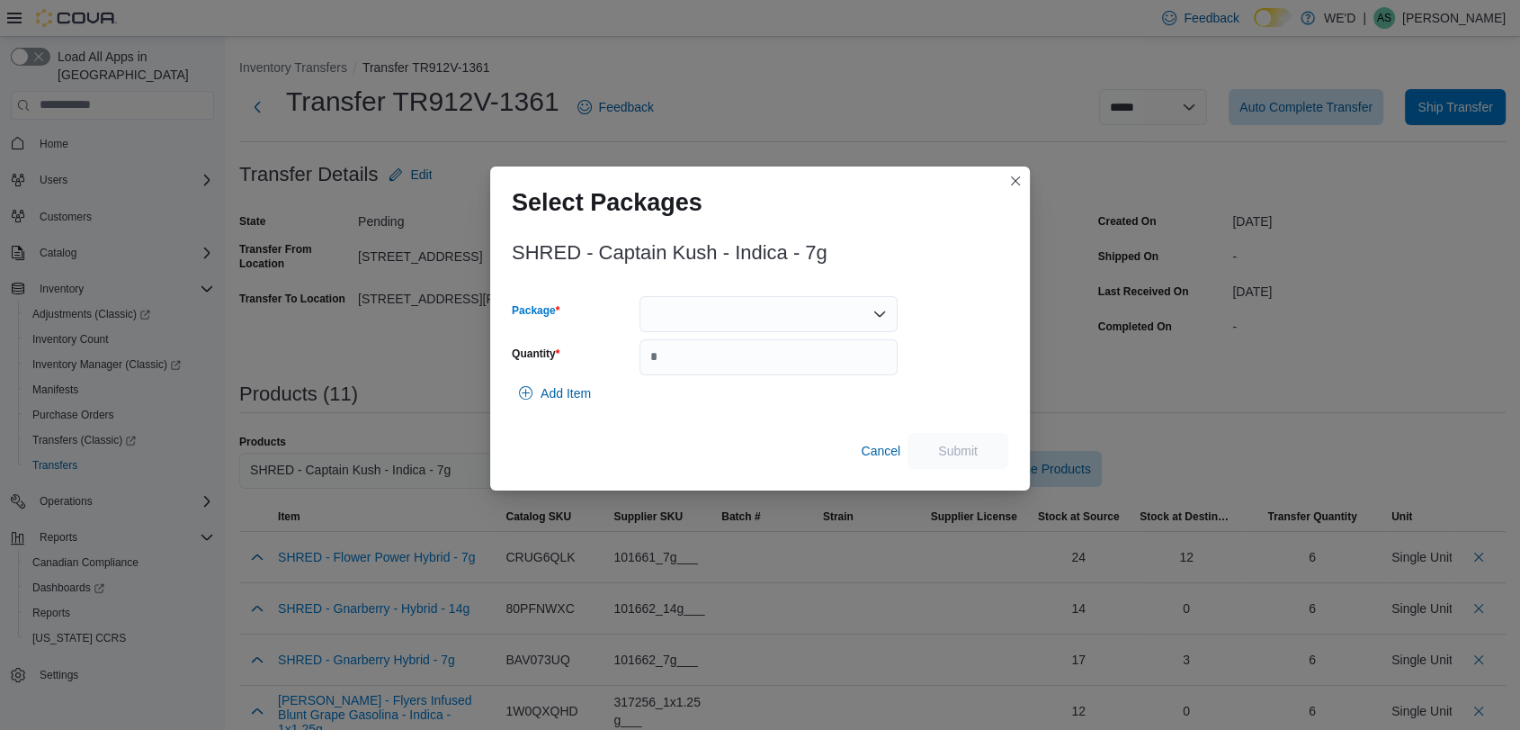
click at [783, 322] on div at bounding box center [769, 314] width 258 height 36
click at [784, 362] on span "13522250704" at bounding box center [778, 371] width 215 height 18
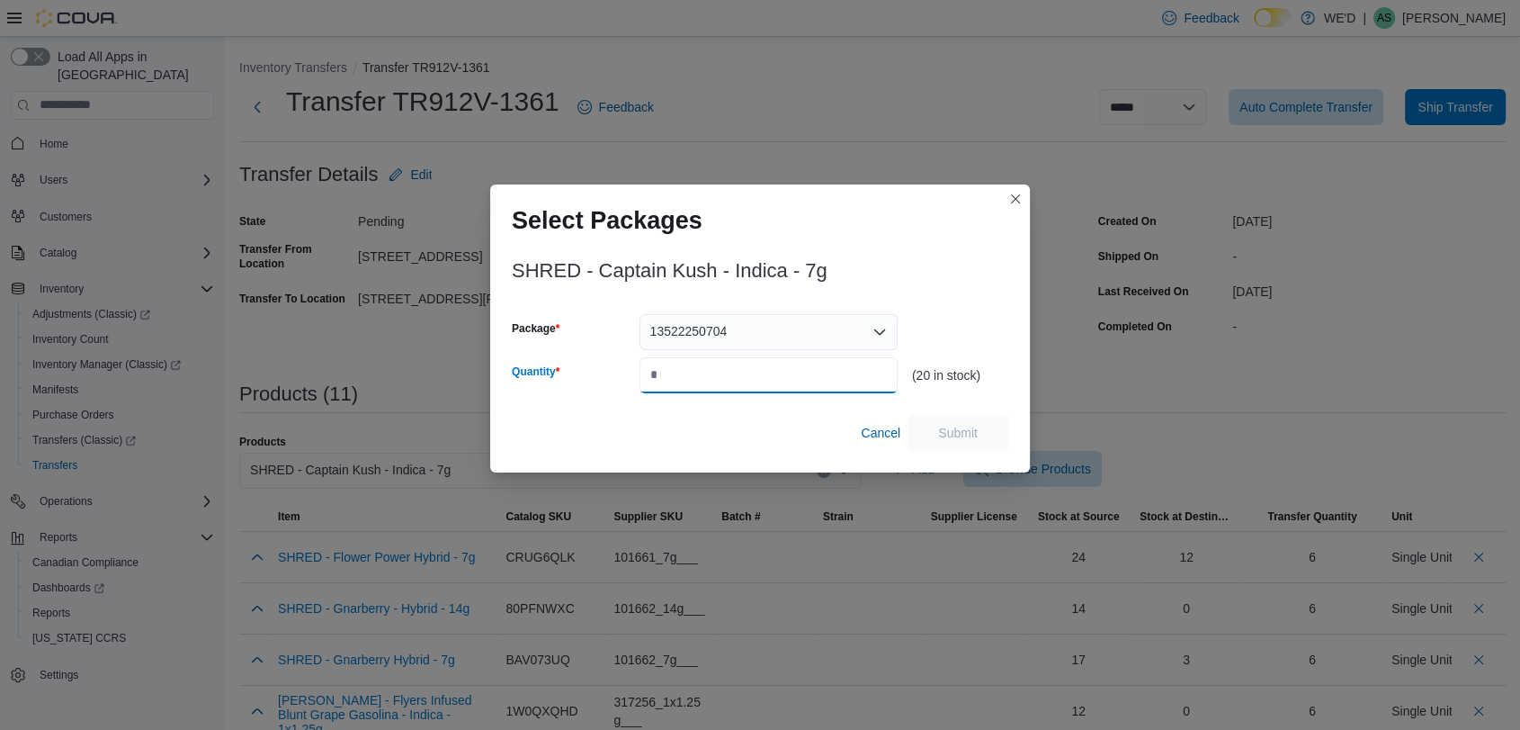
click at [792, 370] on input "Quantity" at bounding box center [769, 375] width 258 height 36
type input "*"
click at [935, 426] on span "Submit" at bounding box center [957, 432] width 79 height 36
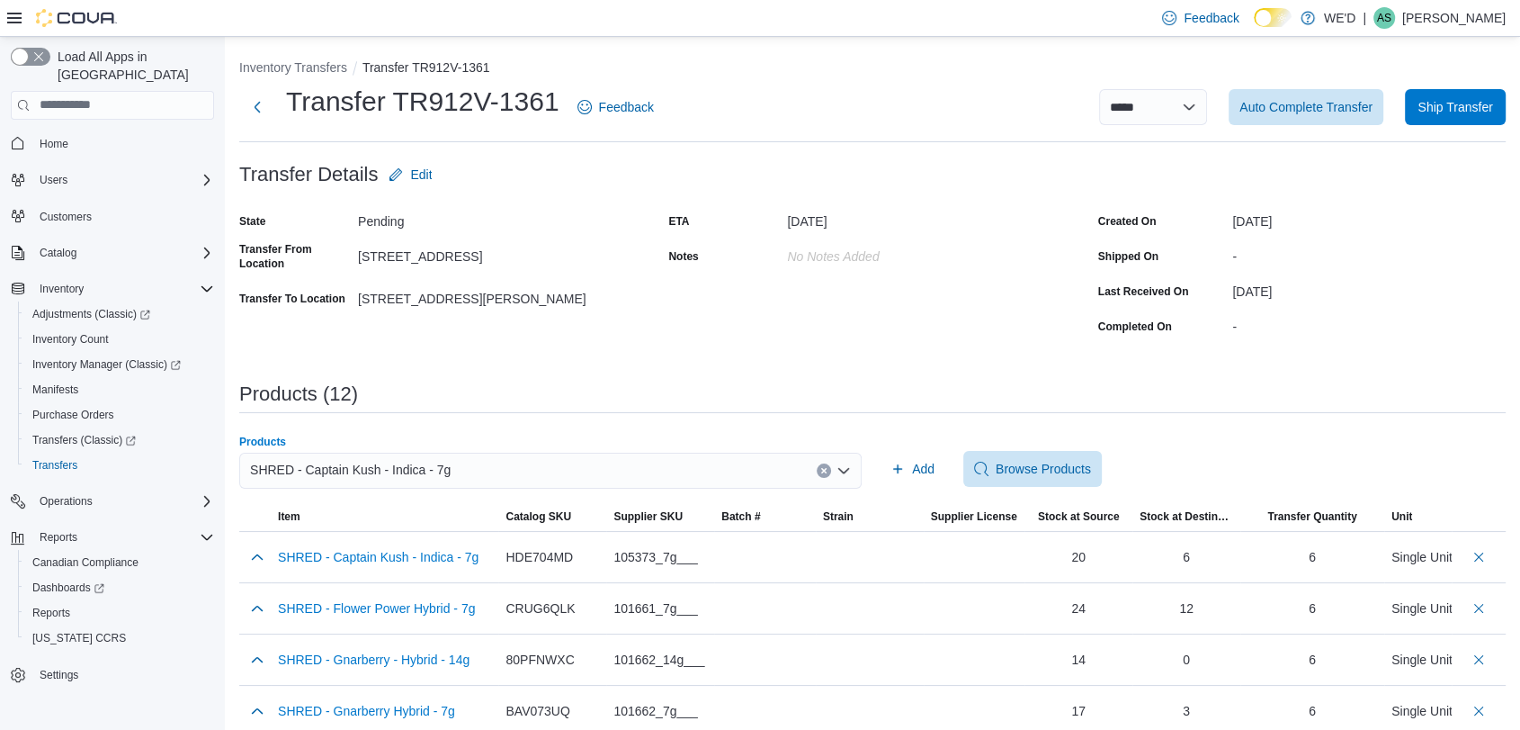
click at [828, 473] on icon "Clear input" at bounding box center [823, 470] width 7 height 7
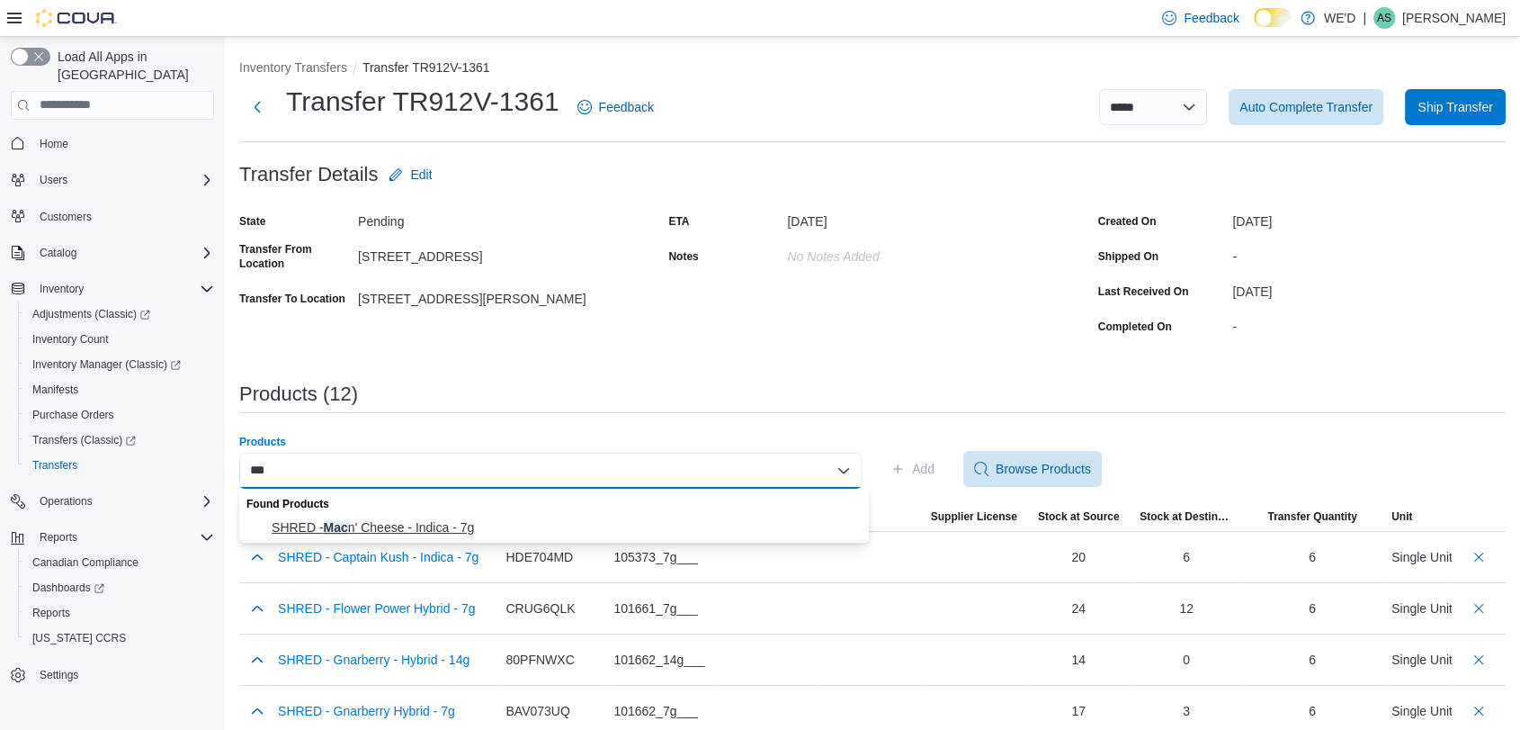
type input "***"
click at [640, 530] on span "SHRED - Mac n' Cheese - Indica - 7g" at bounding box center [565, 527] width 587 height 18
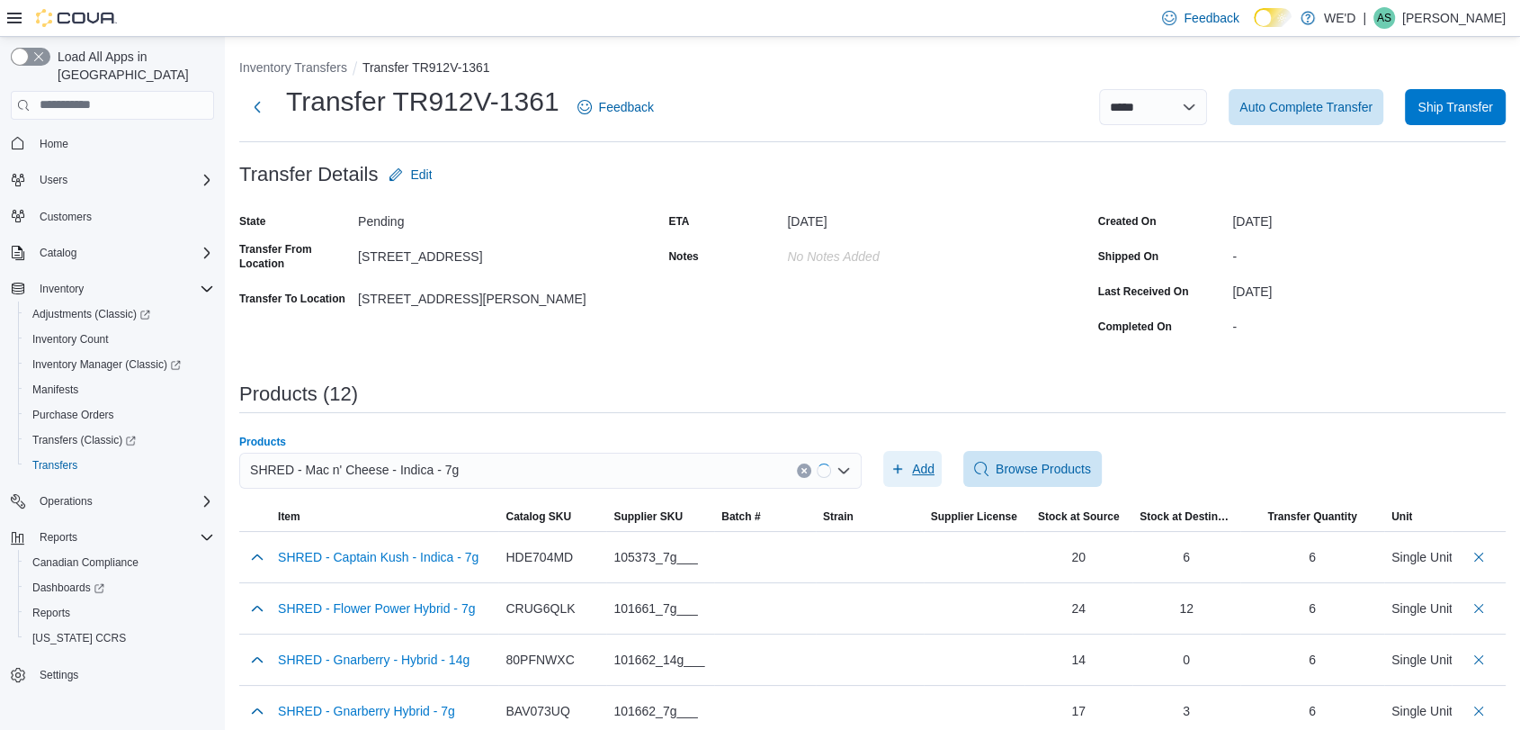
click at [920, 470] on span "Add" at bounding box center [923, 469] width 22 height 18
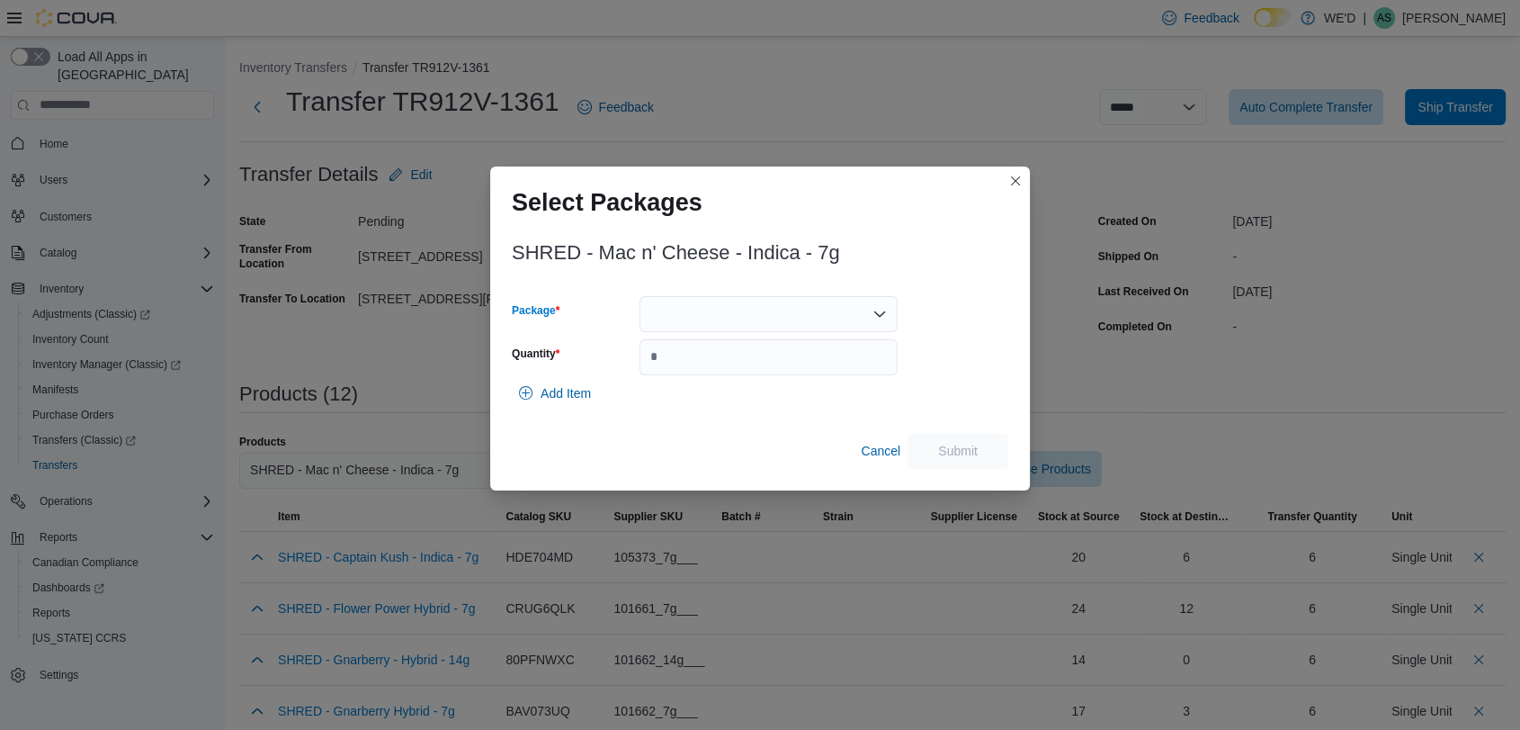
click at [789, 320] on div at bounding box center [769, 314] width 258 height 36
click at [792, 395] on span "13414250803" at bounding box center [778, 397] width 215 height 18
click at [825, 356] on input "Quantity" at bounding box center [769, 357] width 258 height 36
type input "*"
click at [972, 448] on span "Submit" at bounding box center [958, 450] width 40 height 18
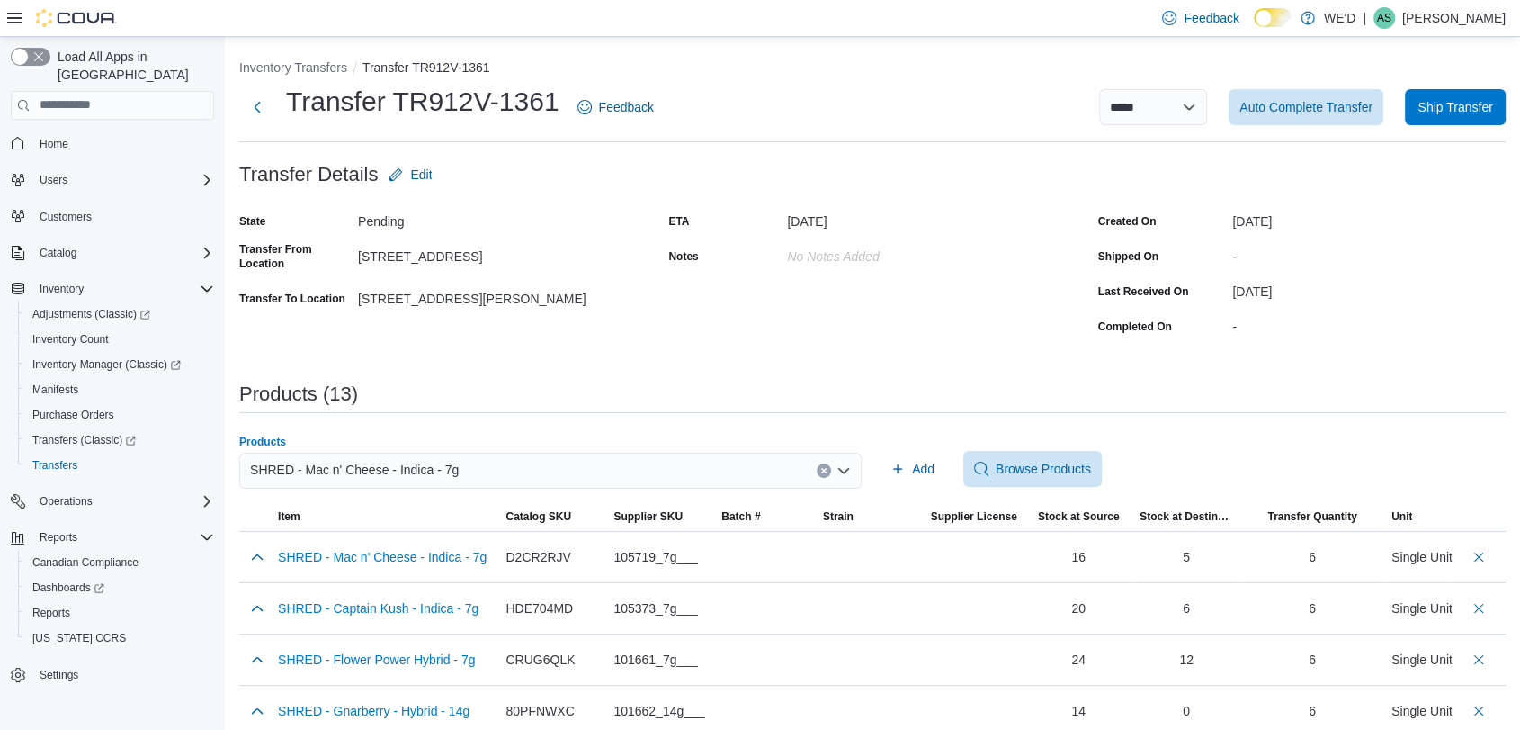
click at [831, 471] on button "Clear input" at bounding box center [824, 470] width 14 height 14
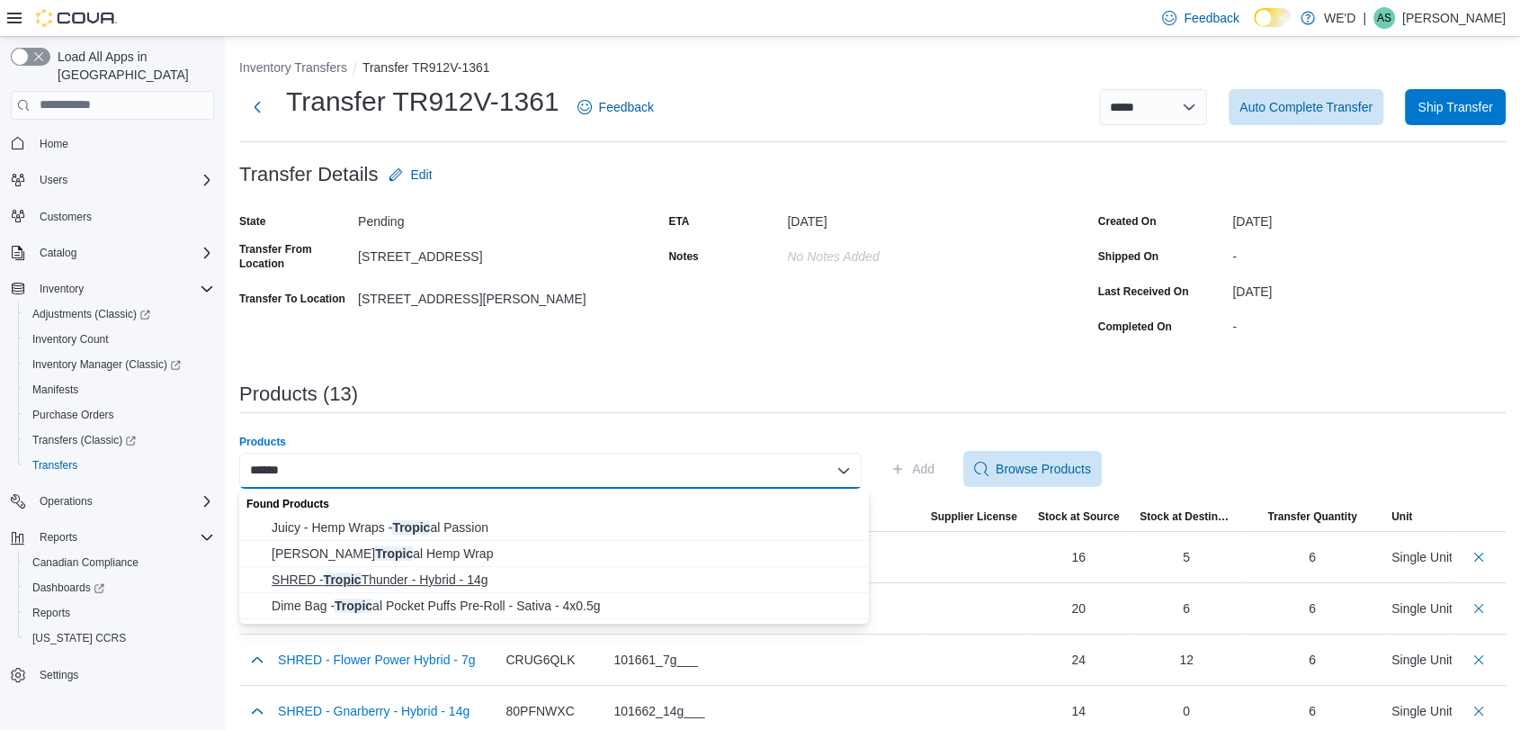
type input "******"
click at [633, 571] on span "SHRED - Tropic Thunder - Hybrid - 14g" at bounding box center [565, 579] width 587 height 18
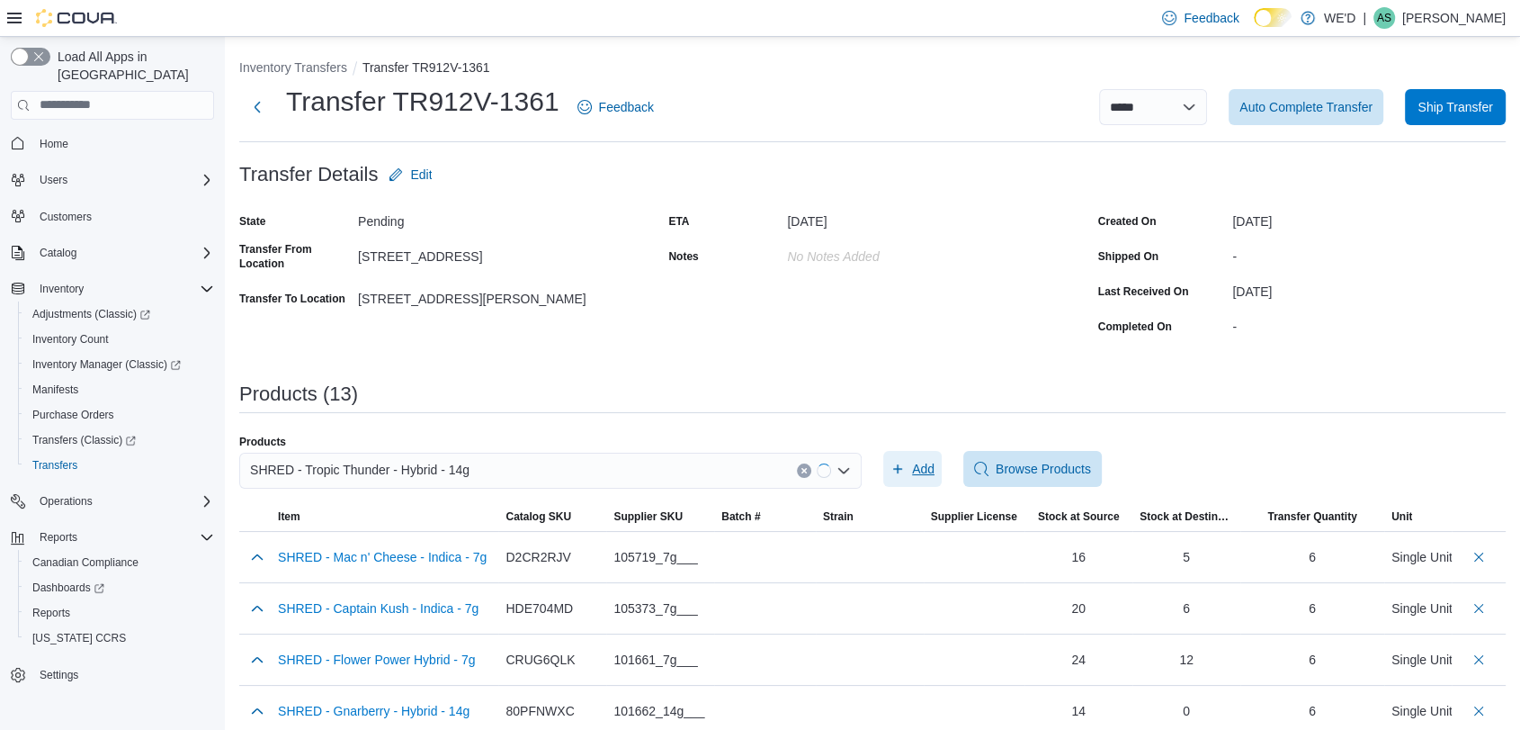
click at [914, 467] on span "Add" at bounding box center [913, 469] width 44 height 36
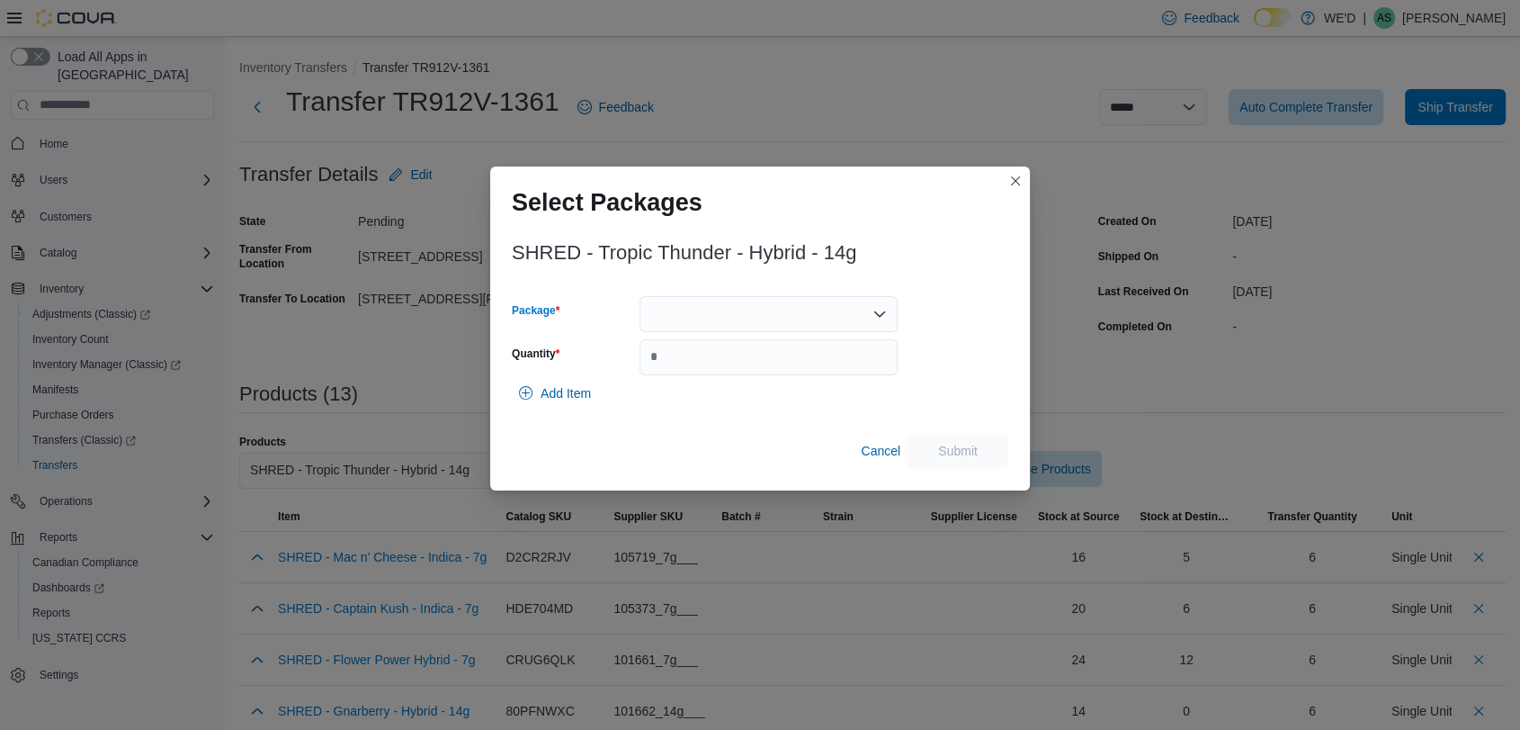
click at [753, 311] on div at bounding box center [769, 314] width 258 height 36
click at [773, 364] on span "13507250708" at bounding box center [778, 371] width 215 height 18
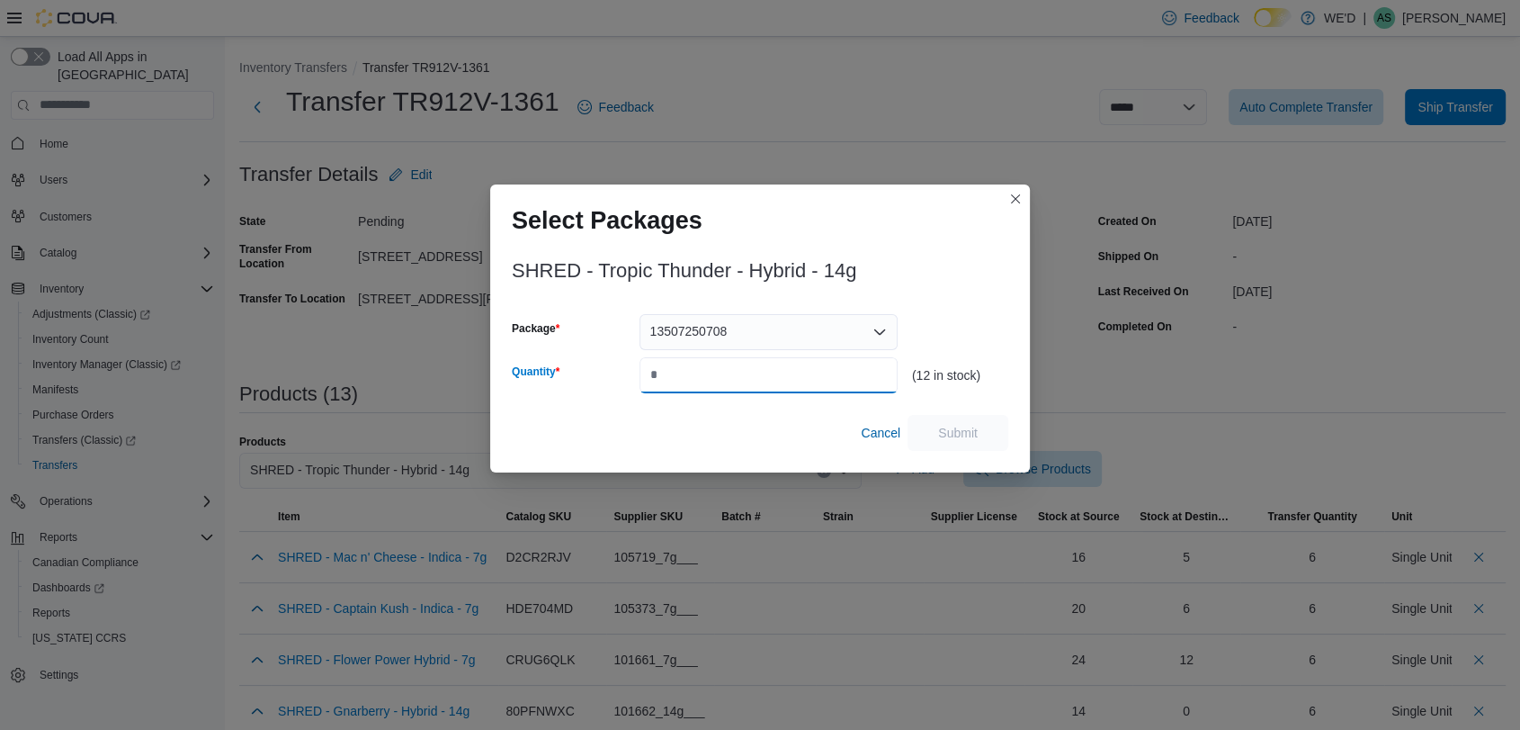
click at [773, 364] on input "Quantity" at bounding box center [769, 375] width 258 height 36
type input "*"
click at [949, 427] on span "Submit" at bounding box center [958, 432] width 40 height 18
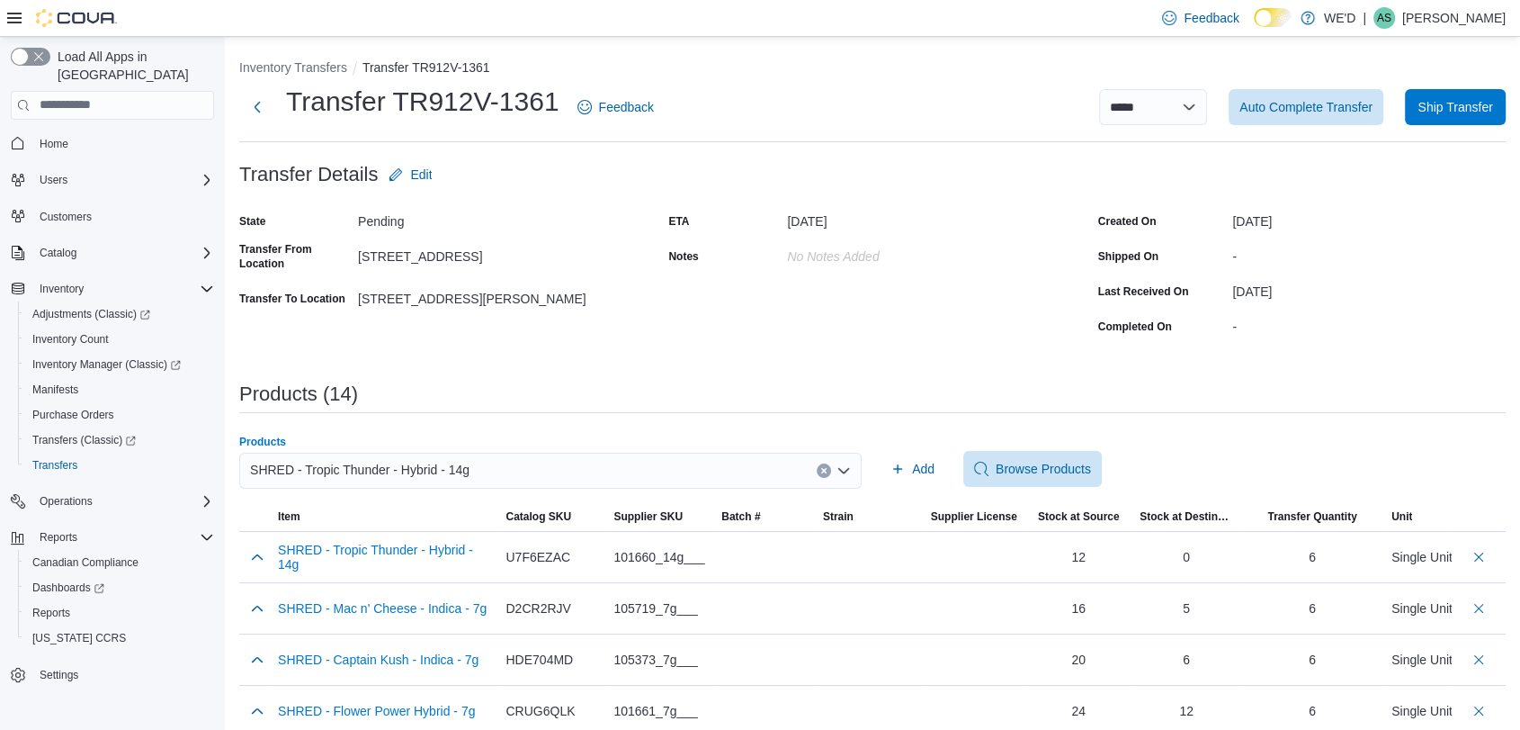
click at [828, 472] on icon "Clear input" at bounding box center [823, 470] width 7 height 7
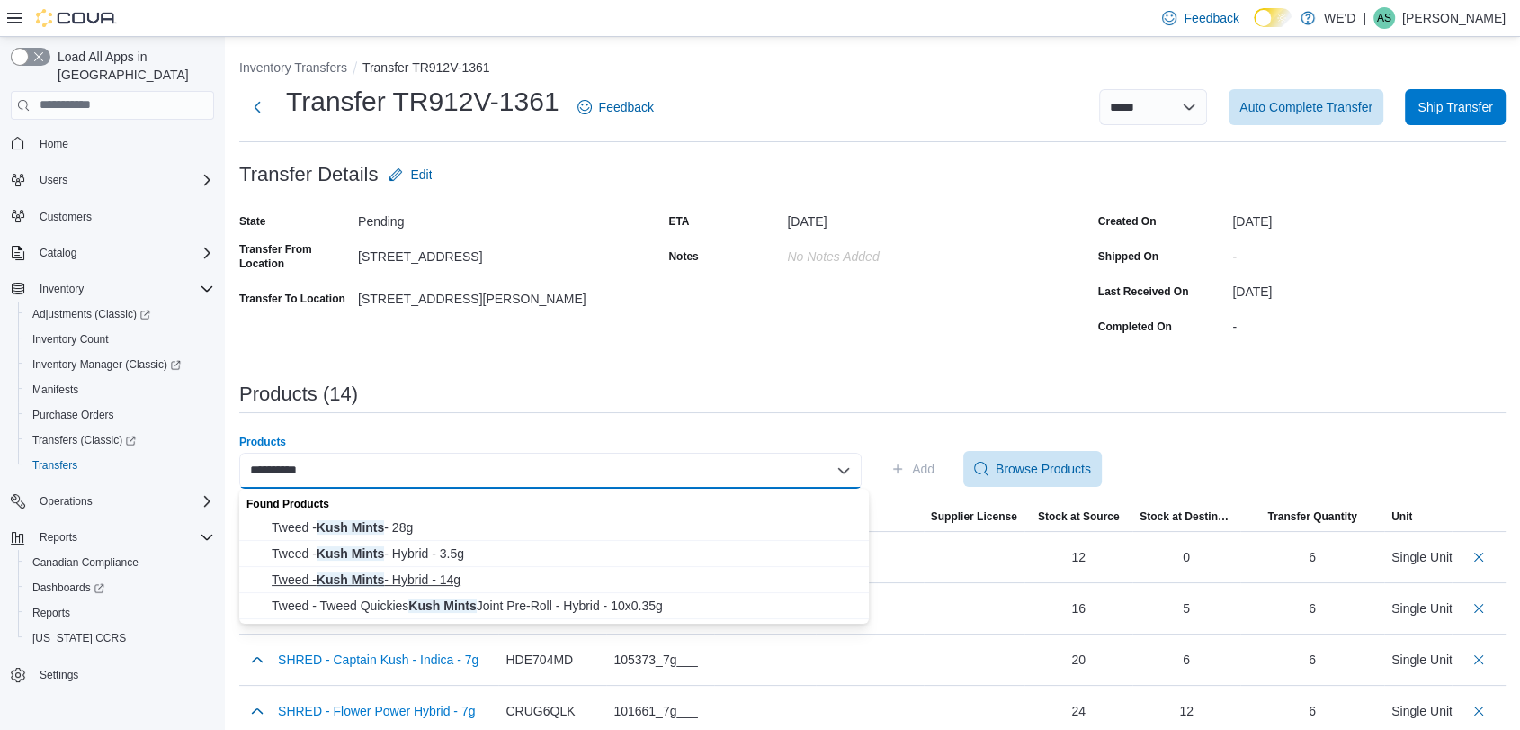
type input "**********"
click at [449, 570] on span "Tweed - Kush Mints - Hybrid - 14g" at bounding box center [565, 579] width 587 height 18
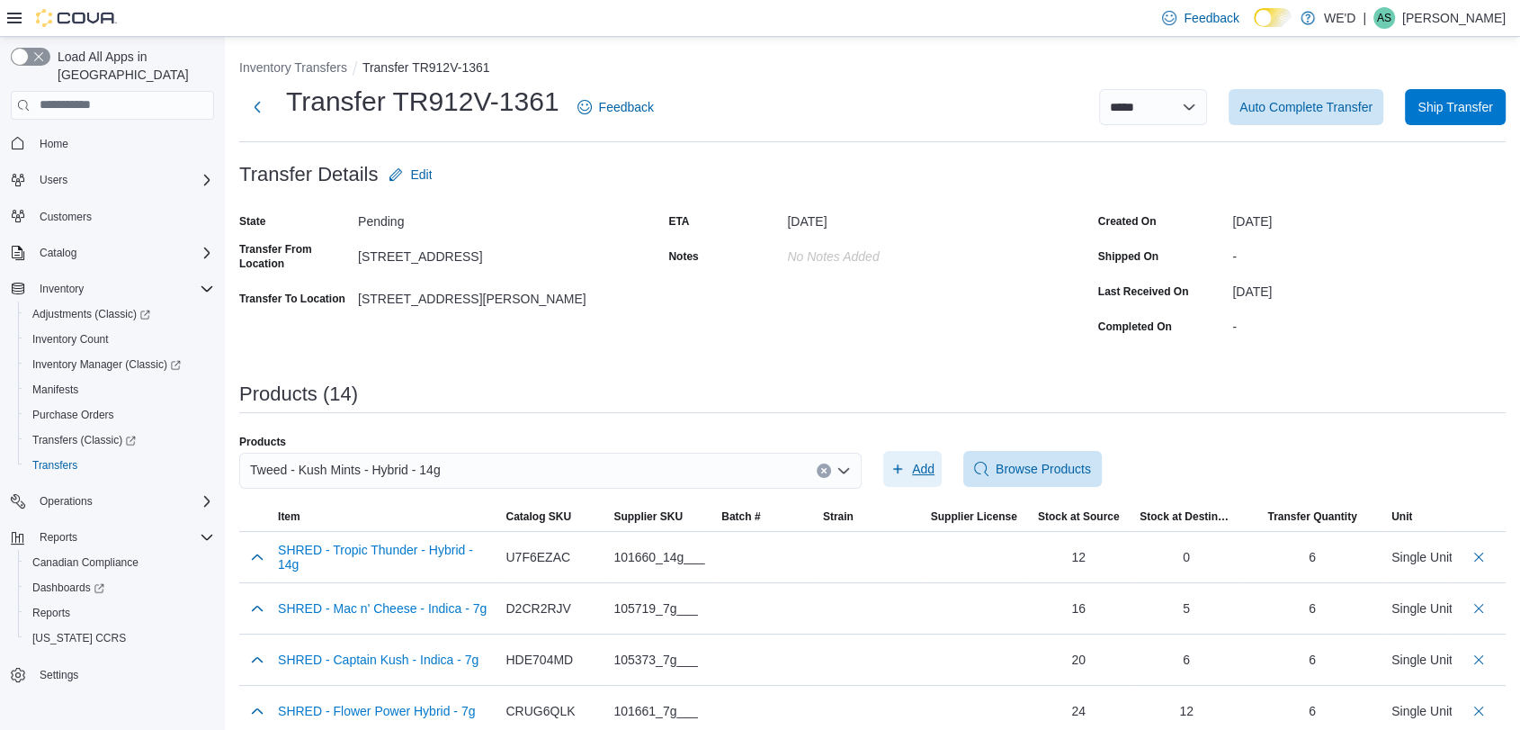
click at [915, 470] on span "Add" at bounding box center [913, 469] width 44 height 36
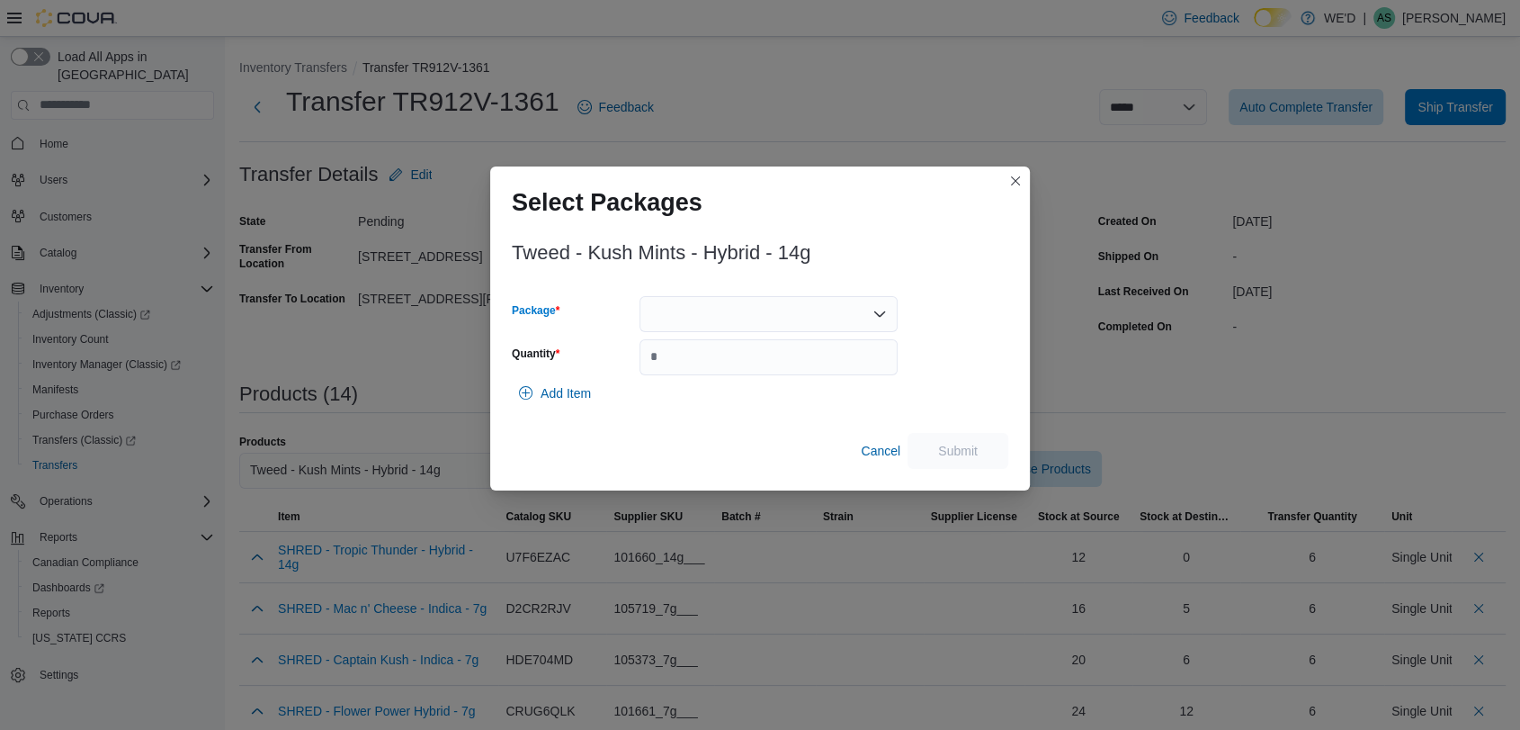
click at [815, 314] on div at bounding box center [769, 314] width 258 height 36
click at [813, 376] on span "2500002927" at bounding box center [778, 371] width 215 height 18
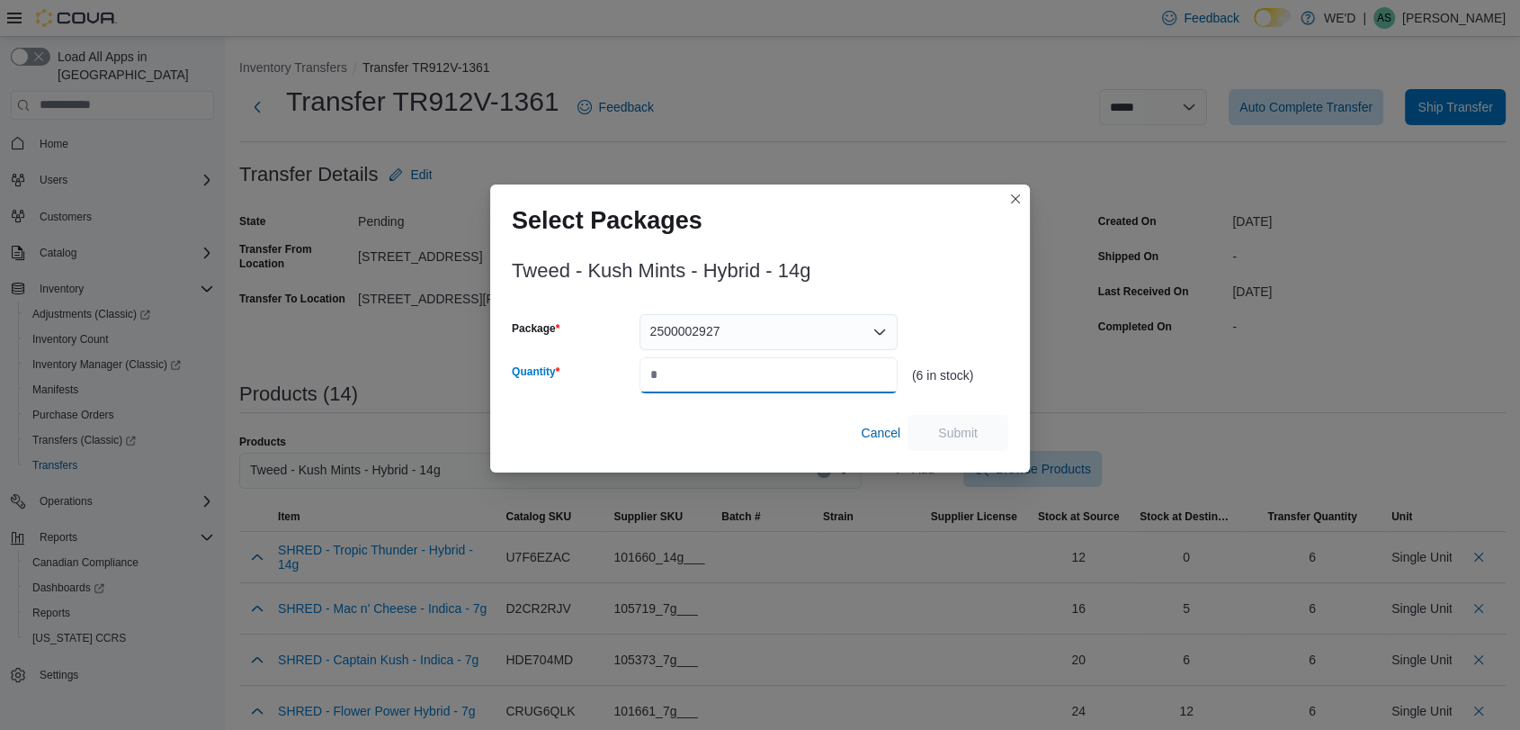
click at [822, 372] on input "Quantity" at bounding box center [769, 375] width 258 height 36
type input "*"
click at [958, 429] on span "Submit" at bounding box center [958, 432] width 40 height 18
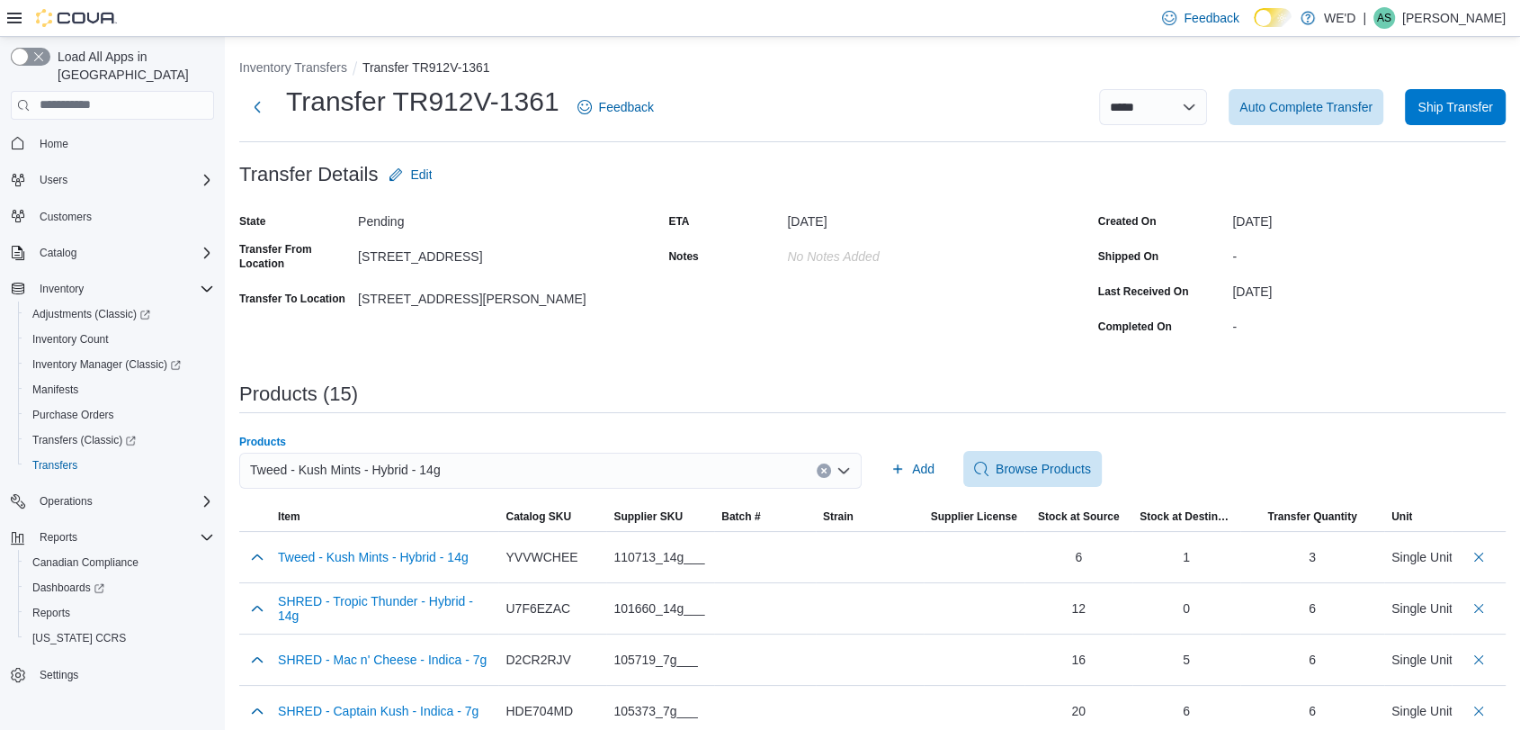
click at [828, 467] on icon "Clear input" at bounding box center [823, 470] width 7 height 7
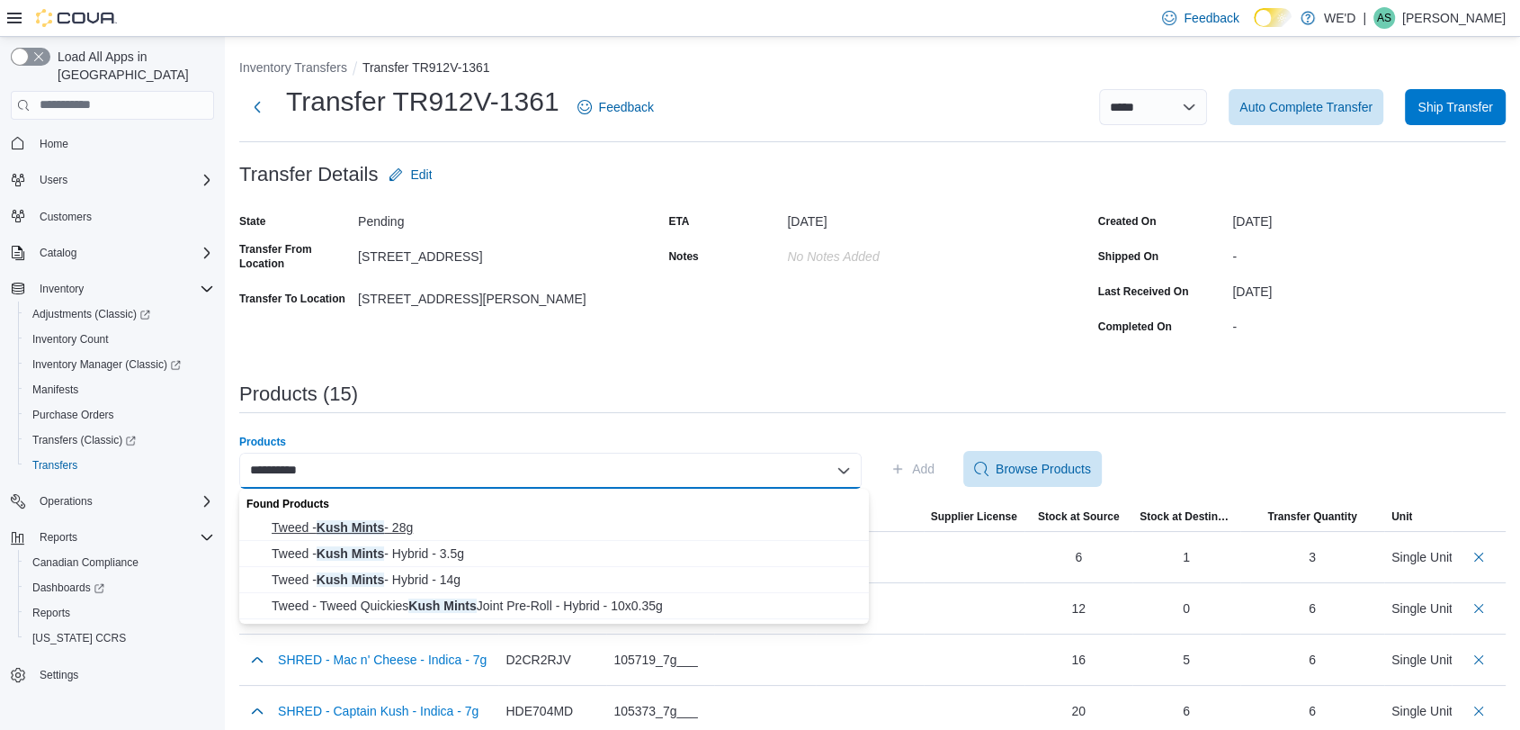
type input "**********"
click at [466, 521] on span "Tweed - Kush Mints - 28g" at bounding box center [565, 527] width 587 height 18
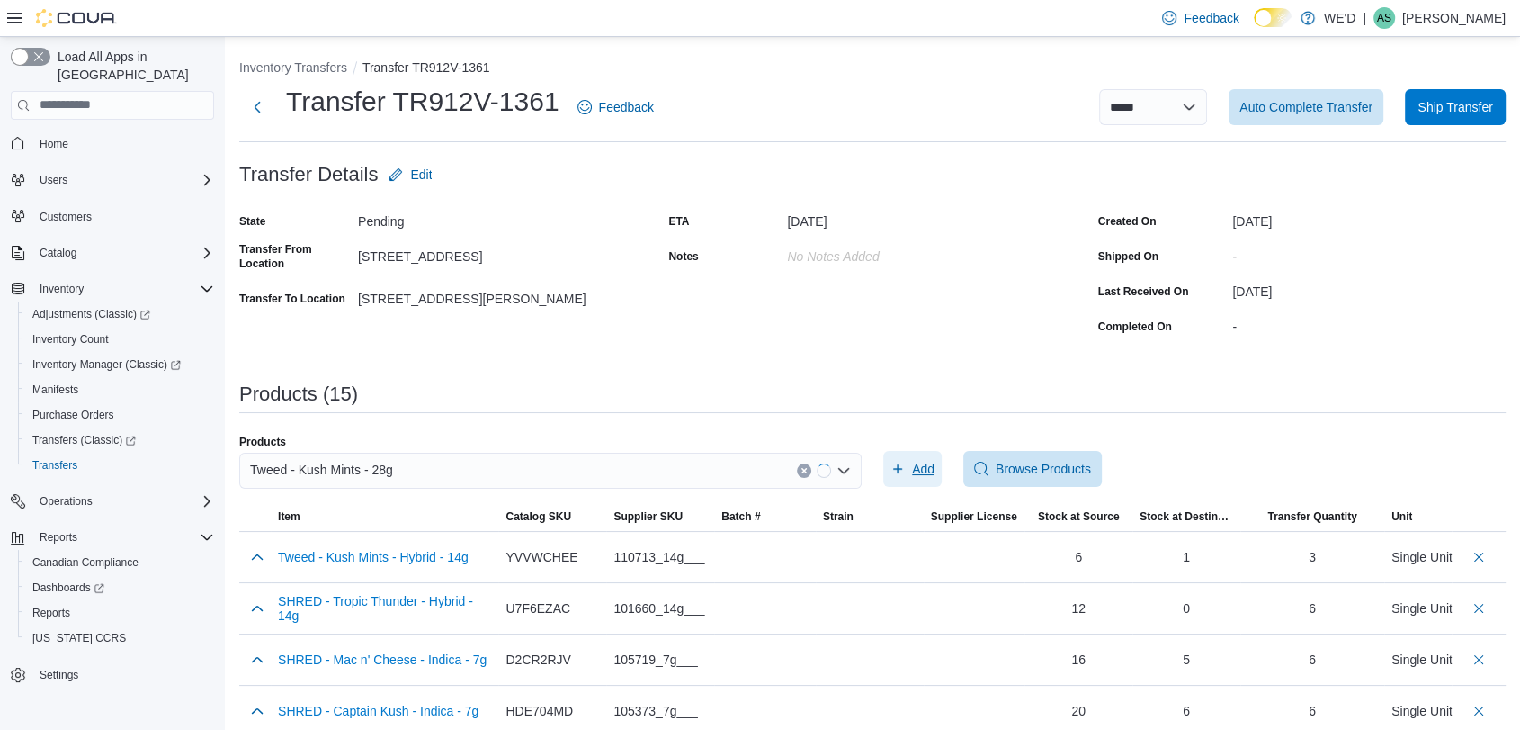
click at [922, 463] on span "Add" at bounding box center [923, 469] width 22 height 18
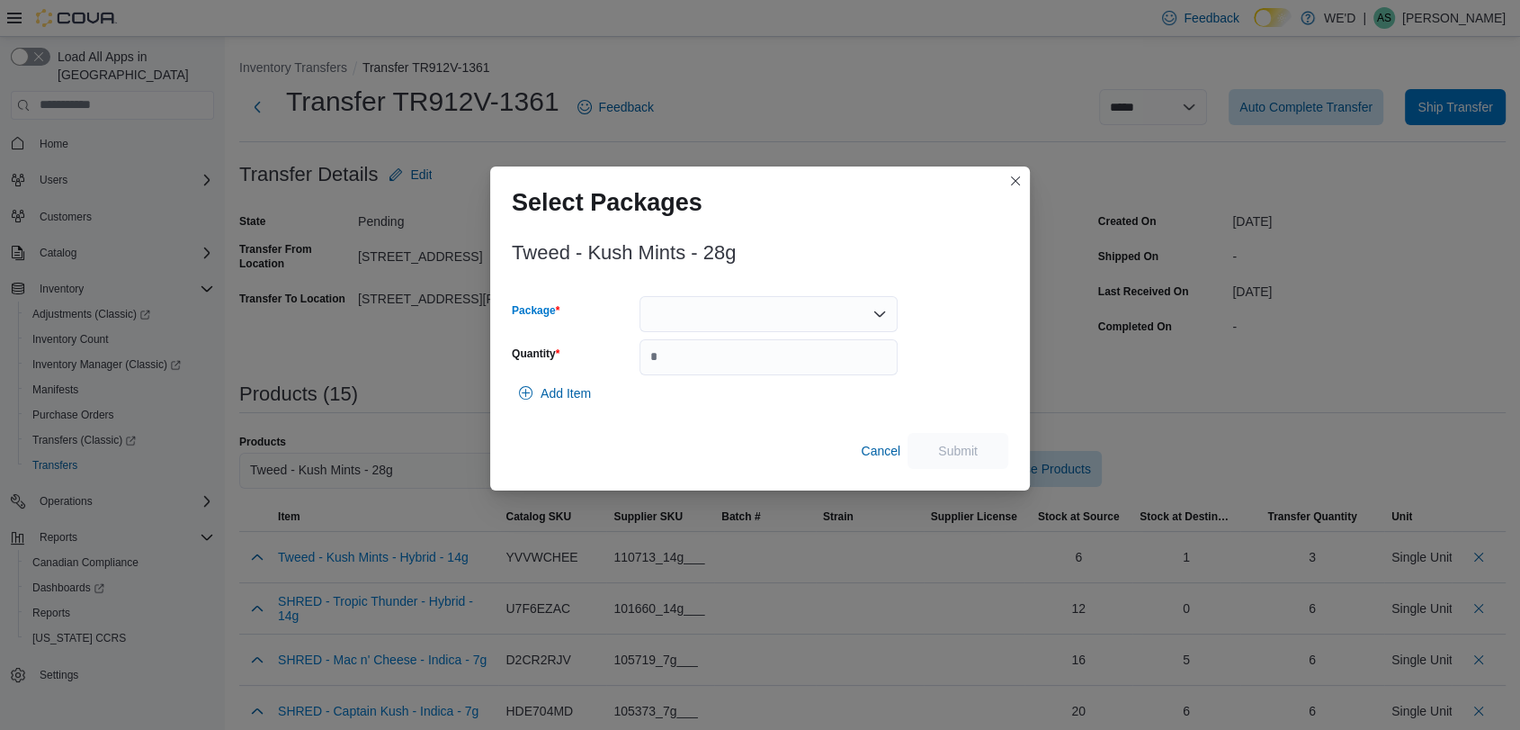
click at [728, 309] on div at bounding box center [769, 314] width 258 height 36
click at [766, 381] on button "2500002594" at bounding box center [768, 371] width 258 height 26
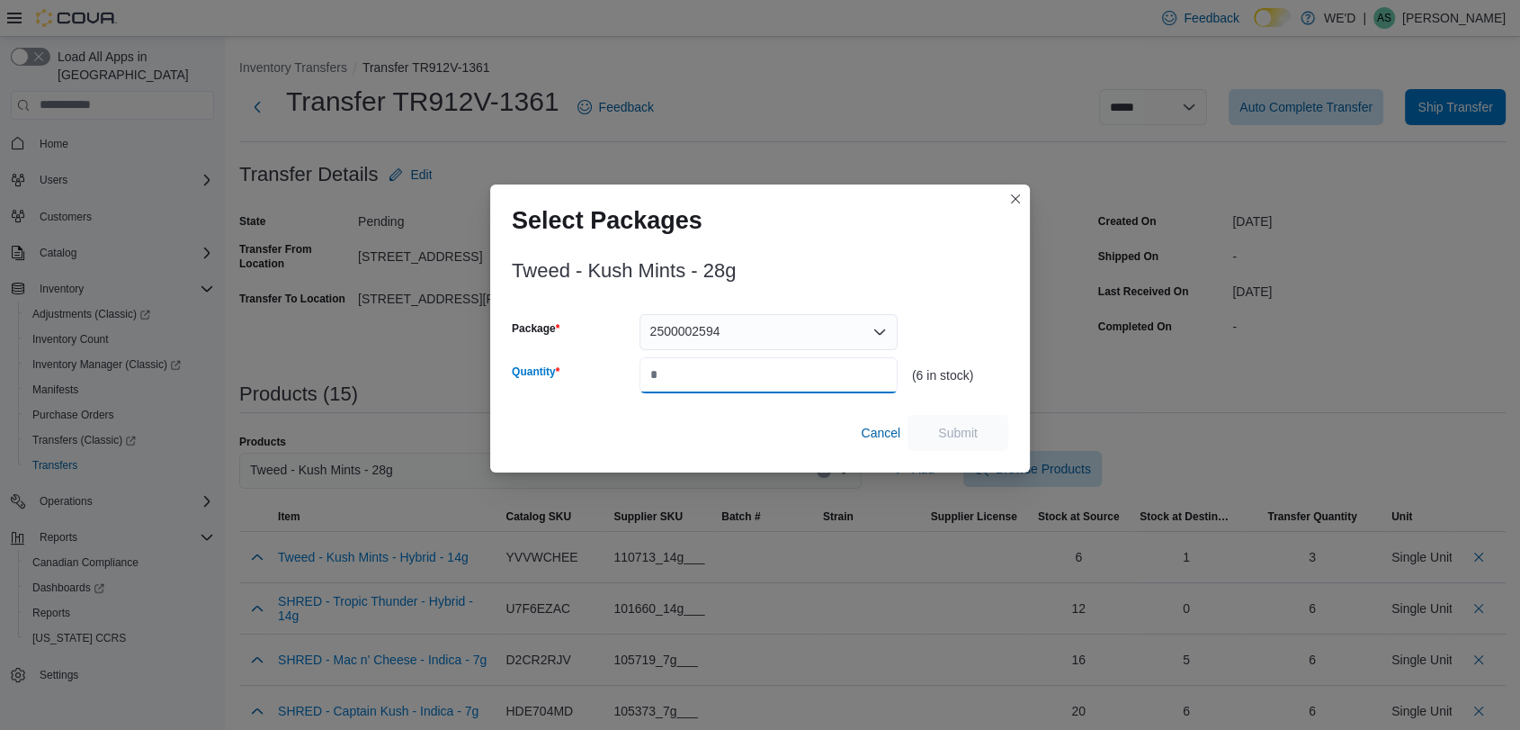
click at [766, 381] on input "Quantity" at bounding box center [769, 375] width 258 height 36
type input "*"
click at [954, 426] on span "Submit" at bounding box center [958, 432] width 40 height 18
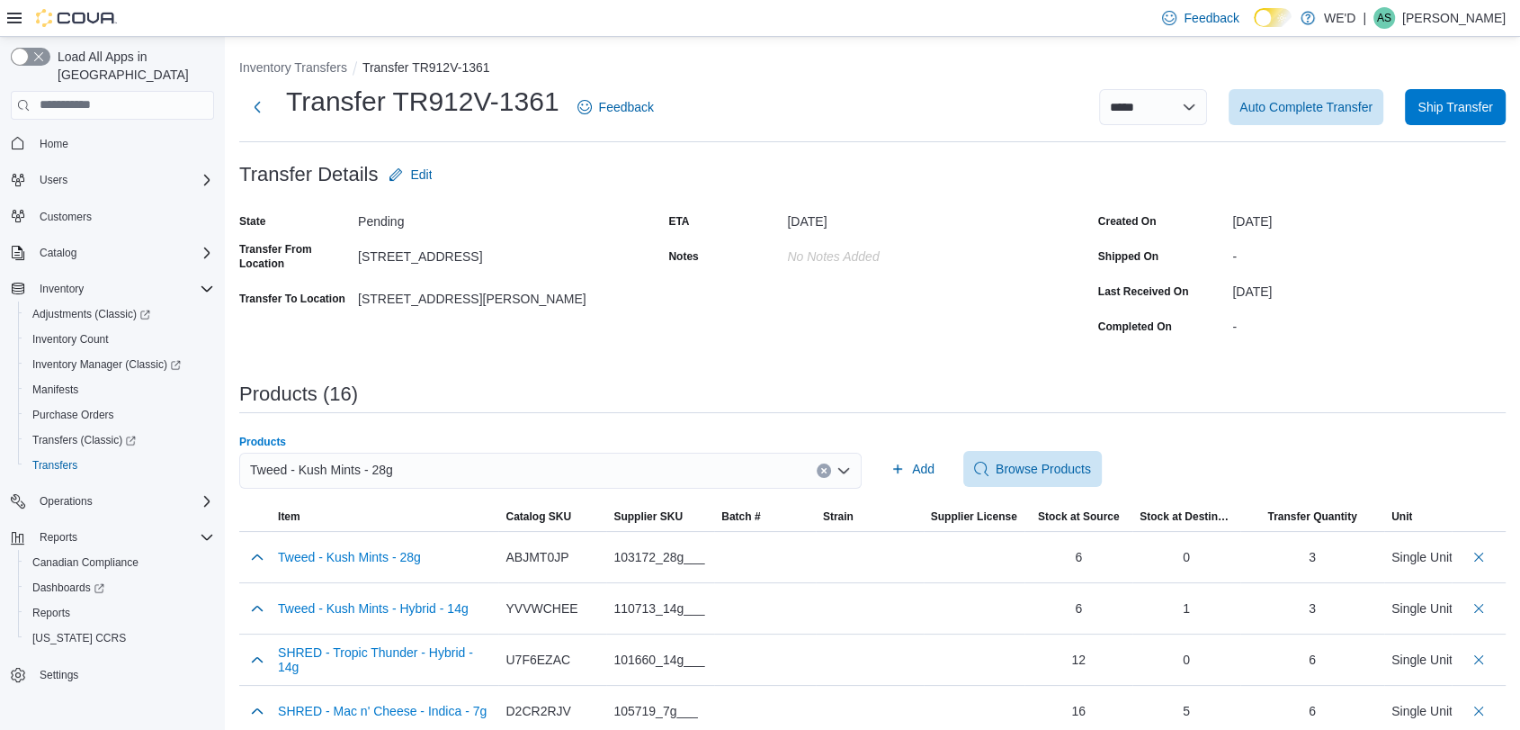
click at [830, 463] on button "Clear input" at bounding box center [824, 470] width 14 height 14
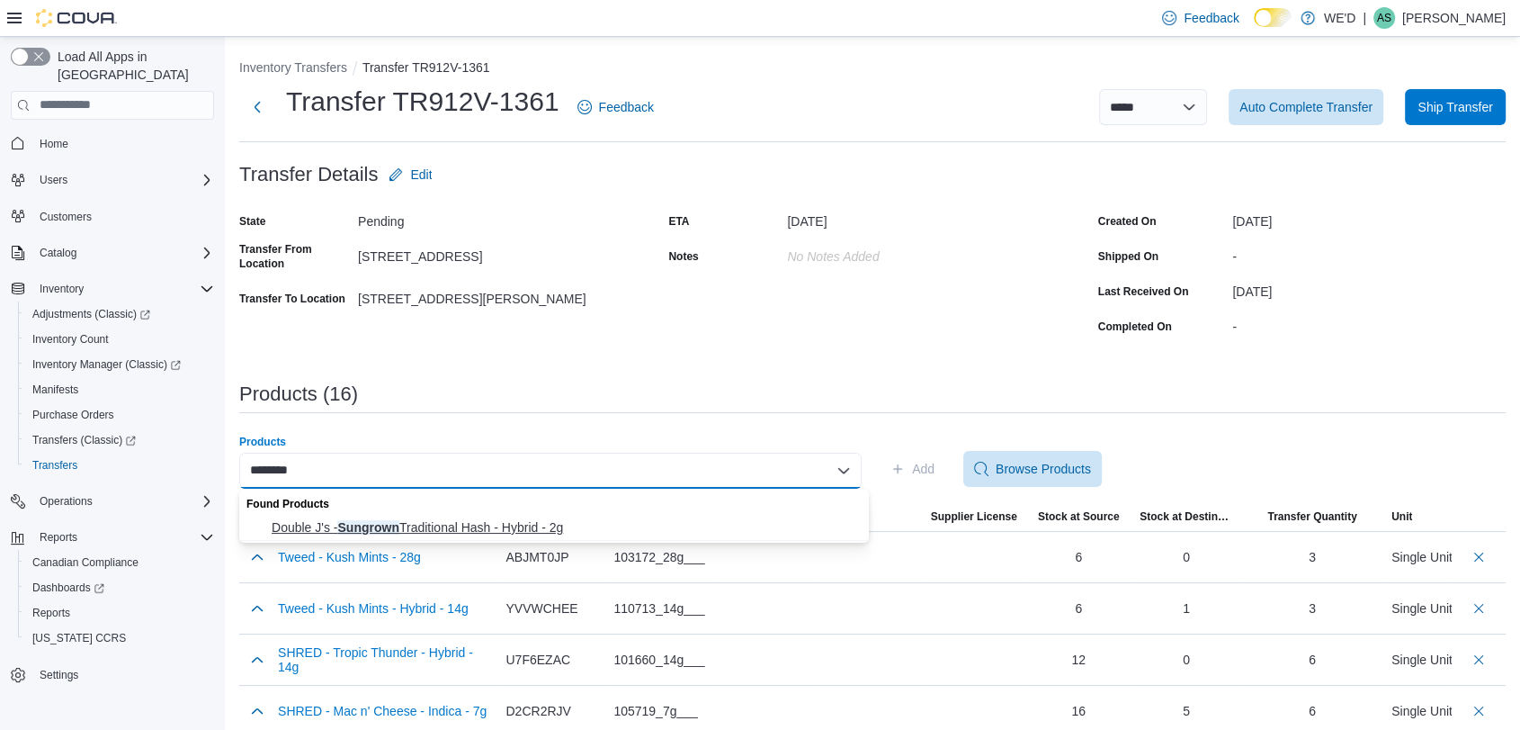
type input "********"
click at [657, 518] on span "Double J's - Sungrown Traditional Hash - Hybrid - 2g" at bounding box center [565, 527] width 587 height 18
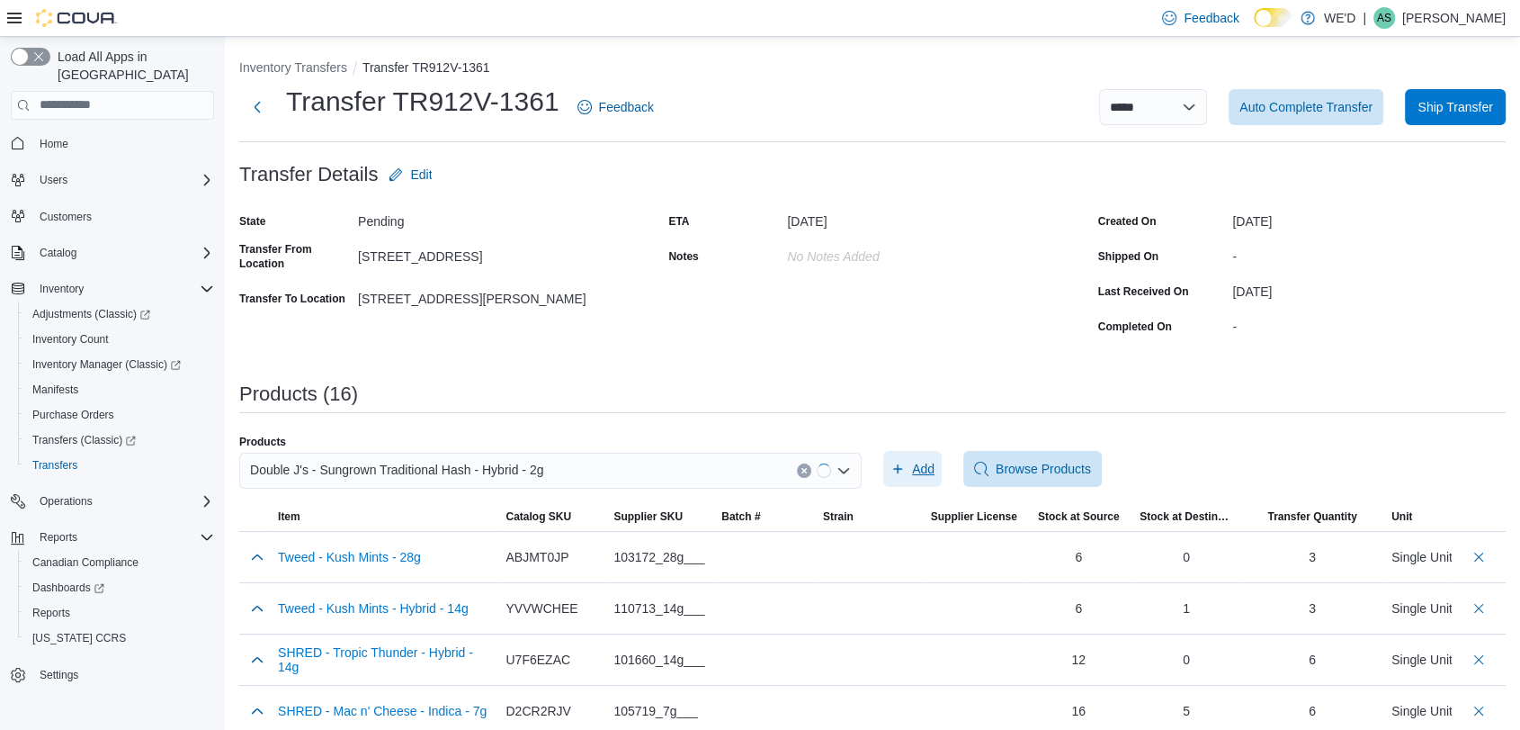
click at [905, 462] on icon "button" at bounding box center [898, 468] width 14 height 14
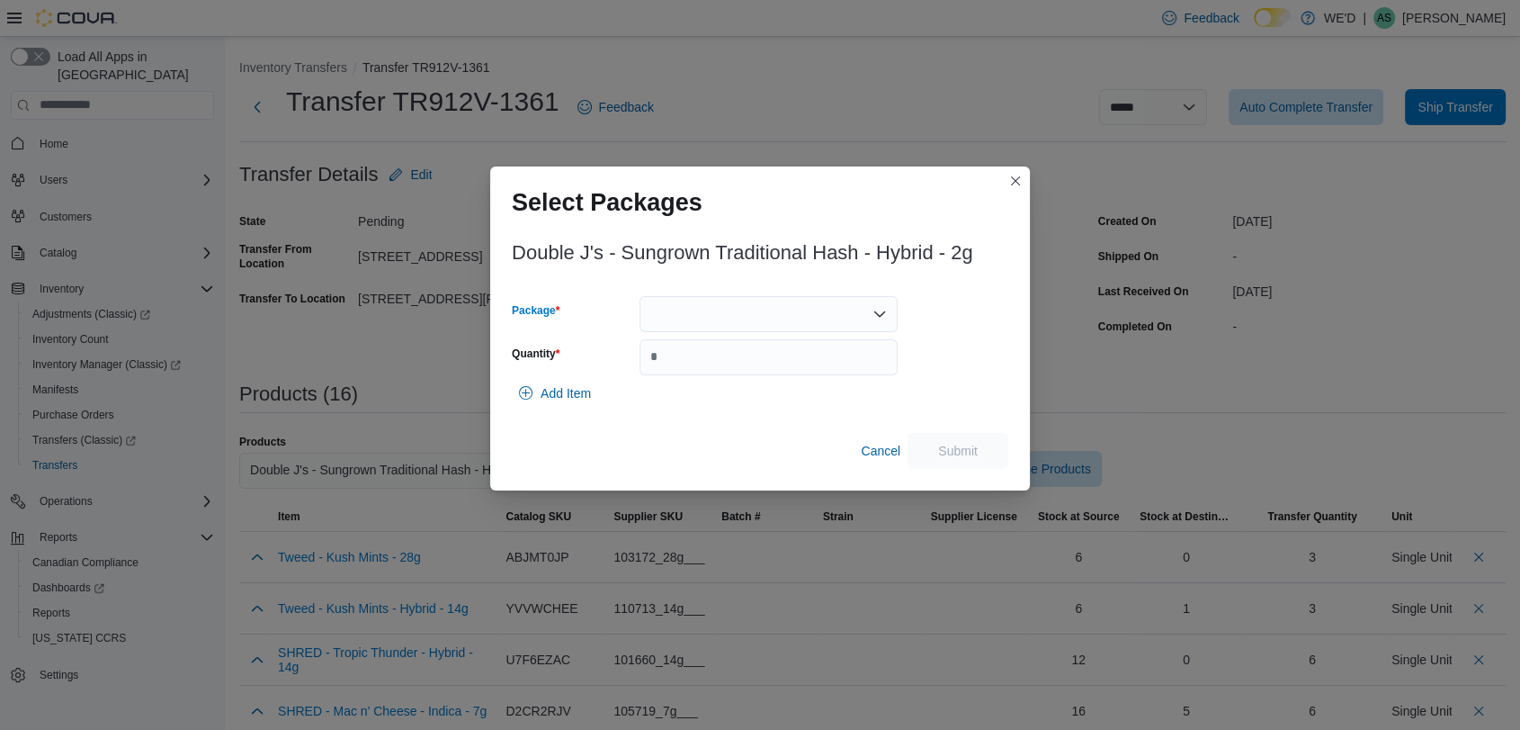
click at [804, 315] on div at bounding box center [769, 314] width 258 height 36
click at [812, 371] on span "BEI2192" at bounding box center [778, 371] width 215 height 18
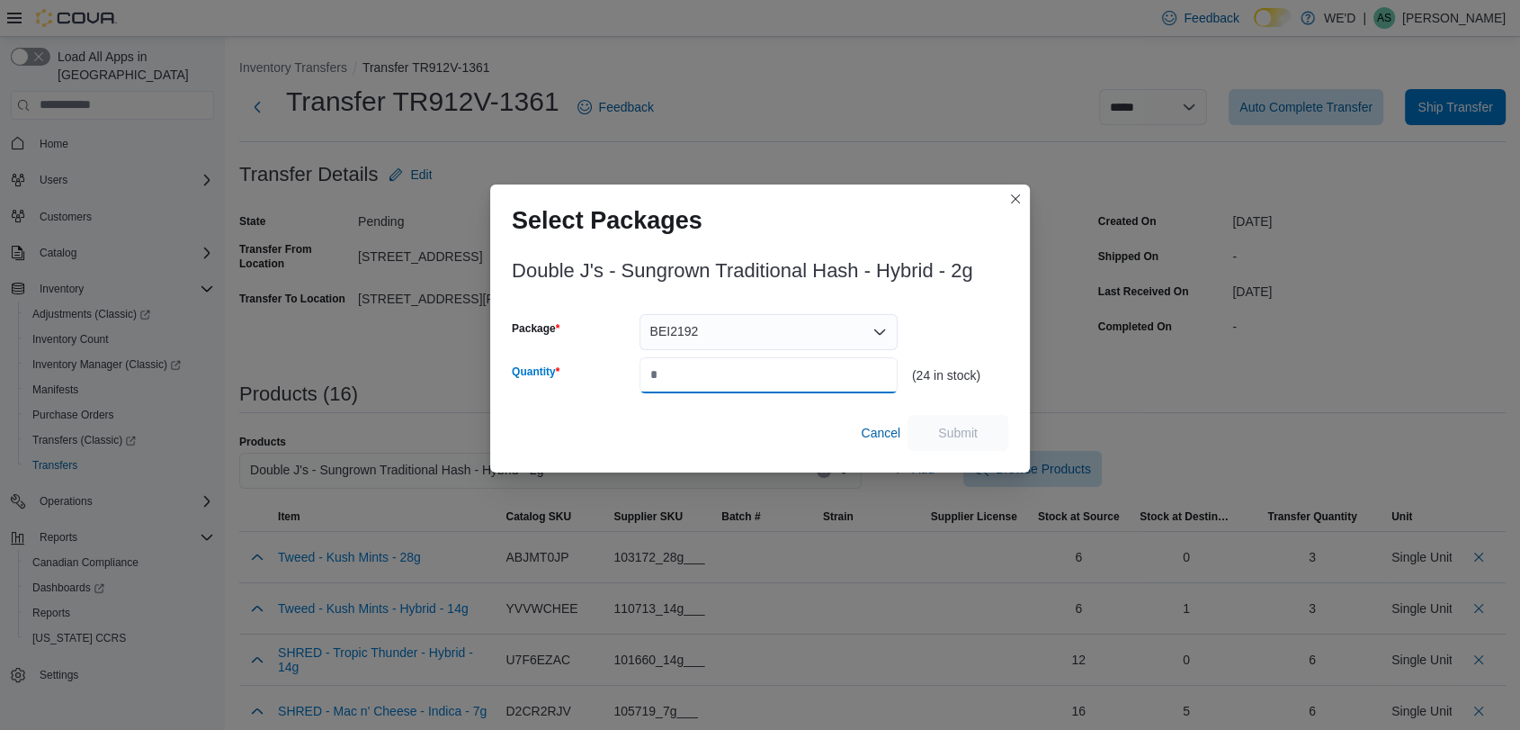
click at [812, 371] on input "Quantity" at bounding box center [769, 375] width 258 height 36
type input "**"
click at [963, 434] on span "Submit" at bounding box center [958, 432] width 40 height 18
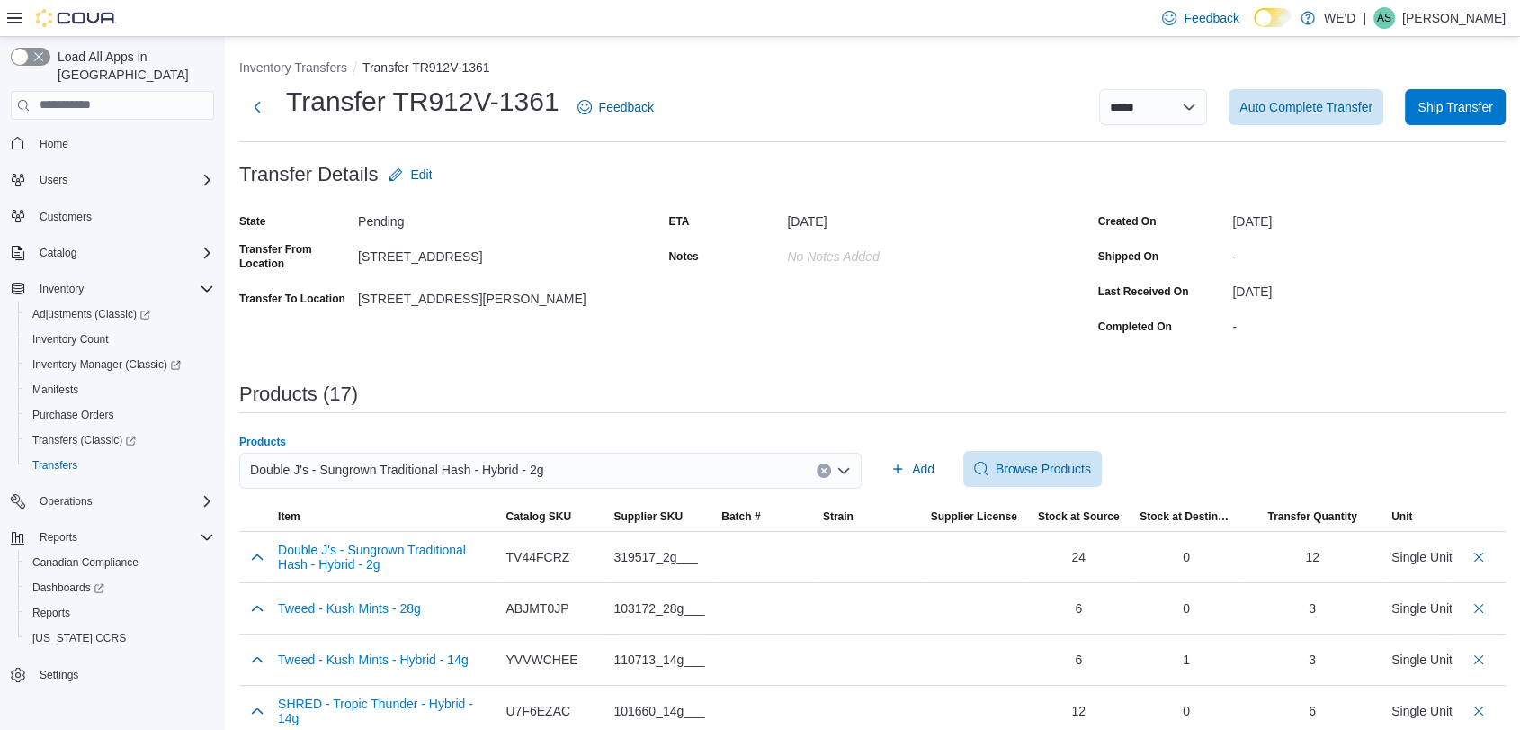
click at [828, 467] on icon "Clear input" at bounding box center [823, 470] width 7 height 7
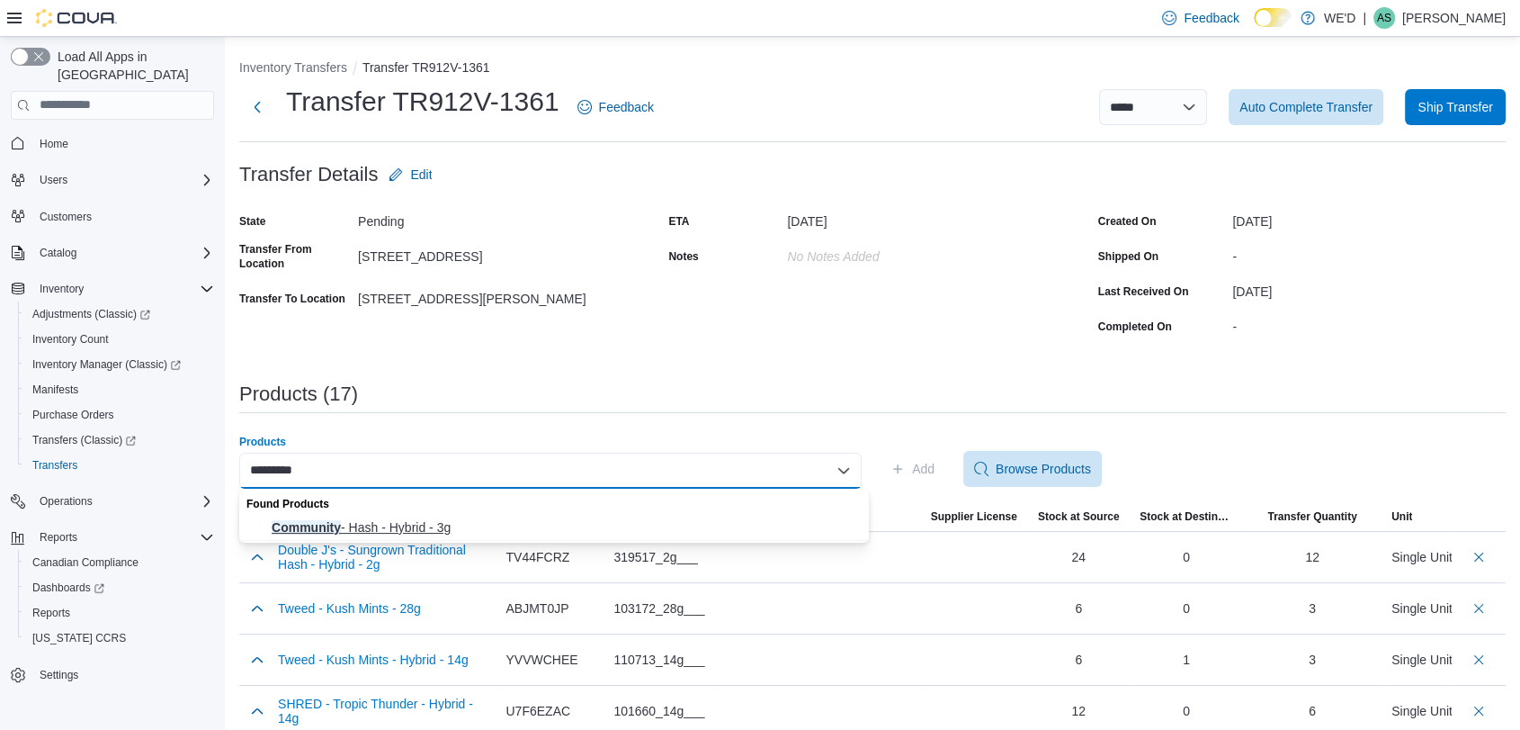
type input "*********"
click at [670, 524] on span "Community - Hash - Hybrid - 3g" at bounding box center [565, 527] width 587 height 18
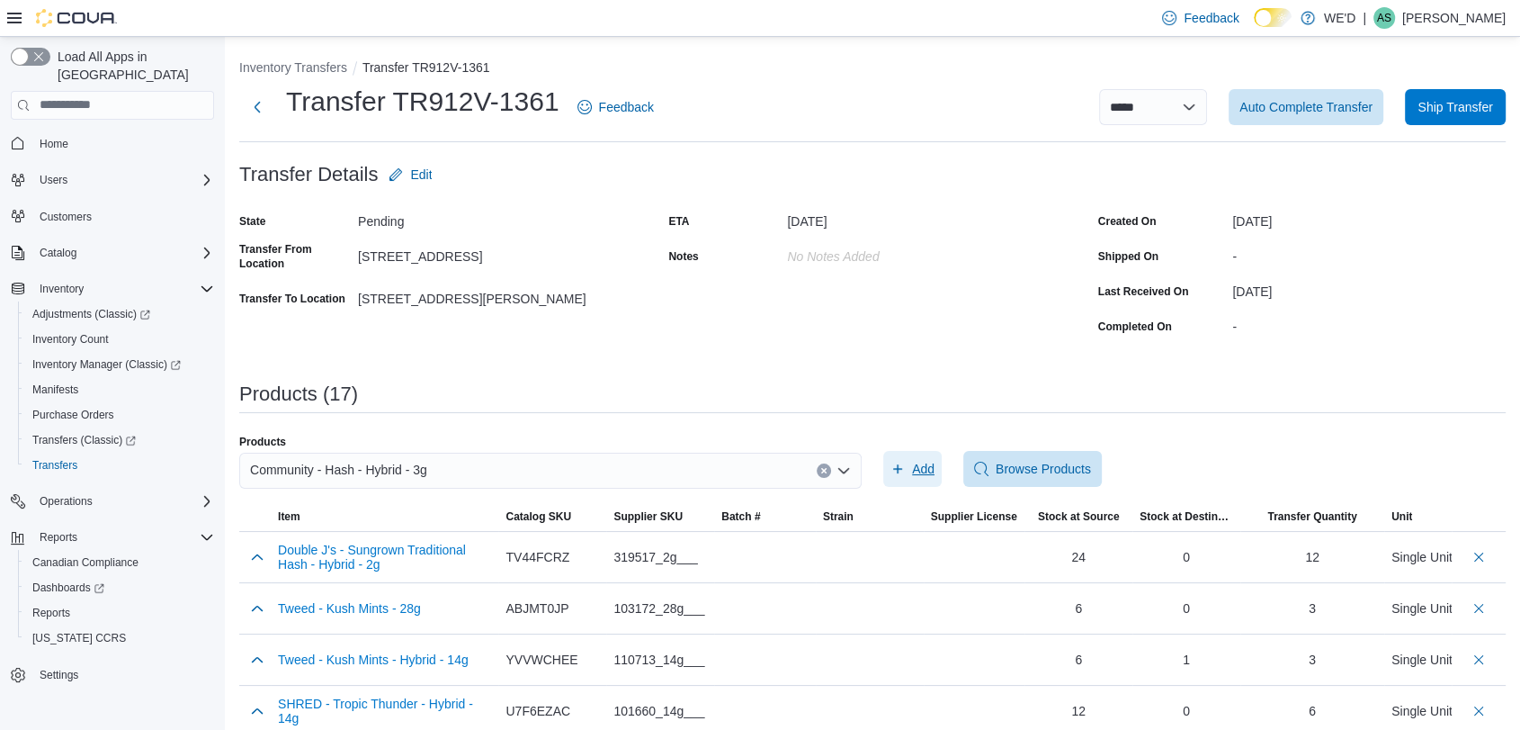
click at [925, 472] on span "Add" at bounding box center [923, 469] width 22 height 18
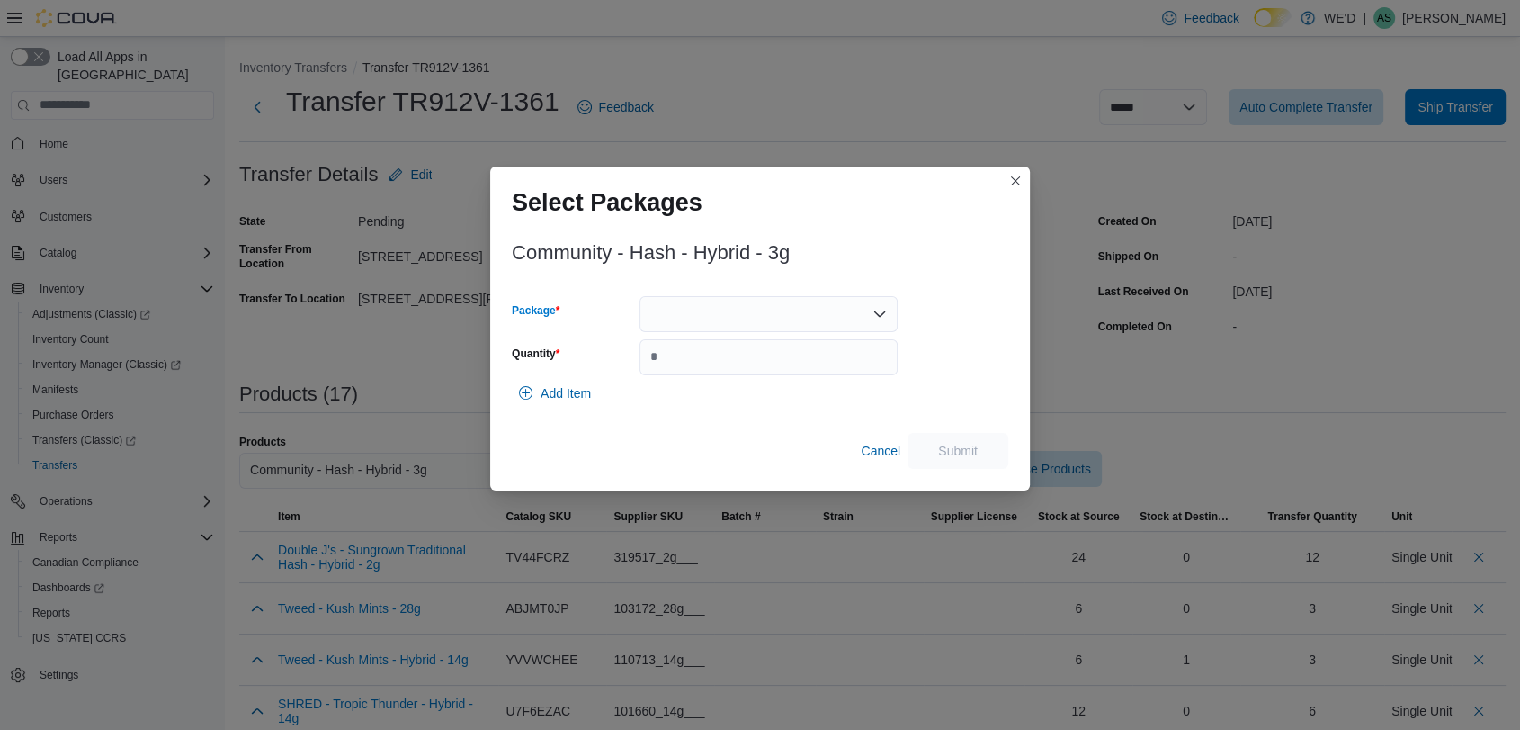
click at [775, 309] on div at bounding box center [769, 314] width 258 height 36
click at [787, 364] on span "HA2506001" at bounding box center [778, 371] width 215 height 18
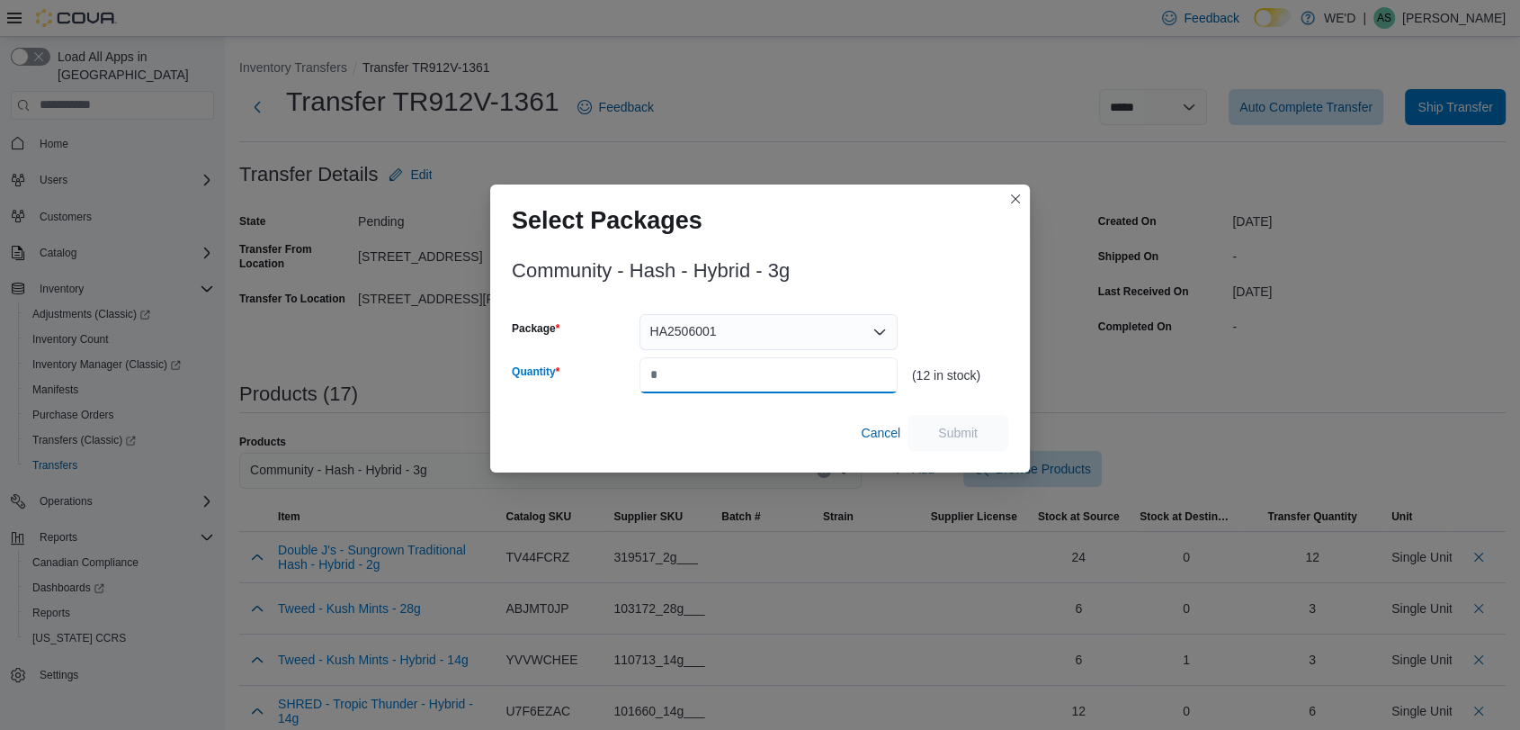
click at [787, 364] on input "Quantity" at bounding box center [769, 375] width 258 height 36
type input "*"
click at [951, 430] on span "Submit" at bounding box center [958, 432] width 40 height 18
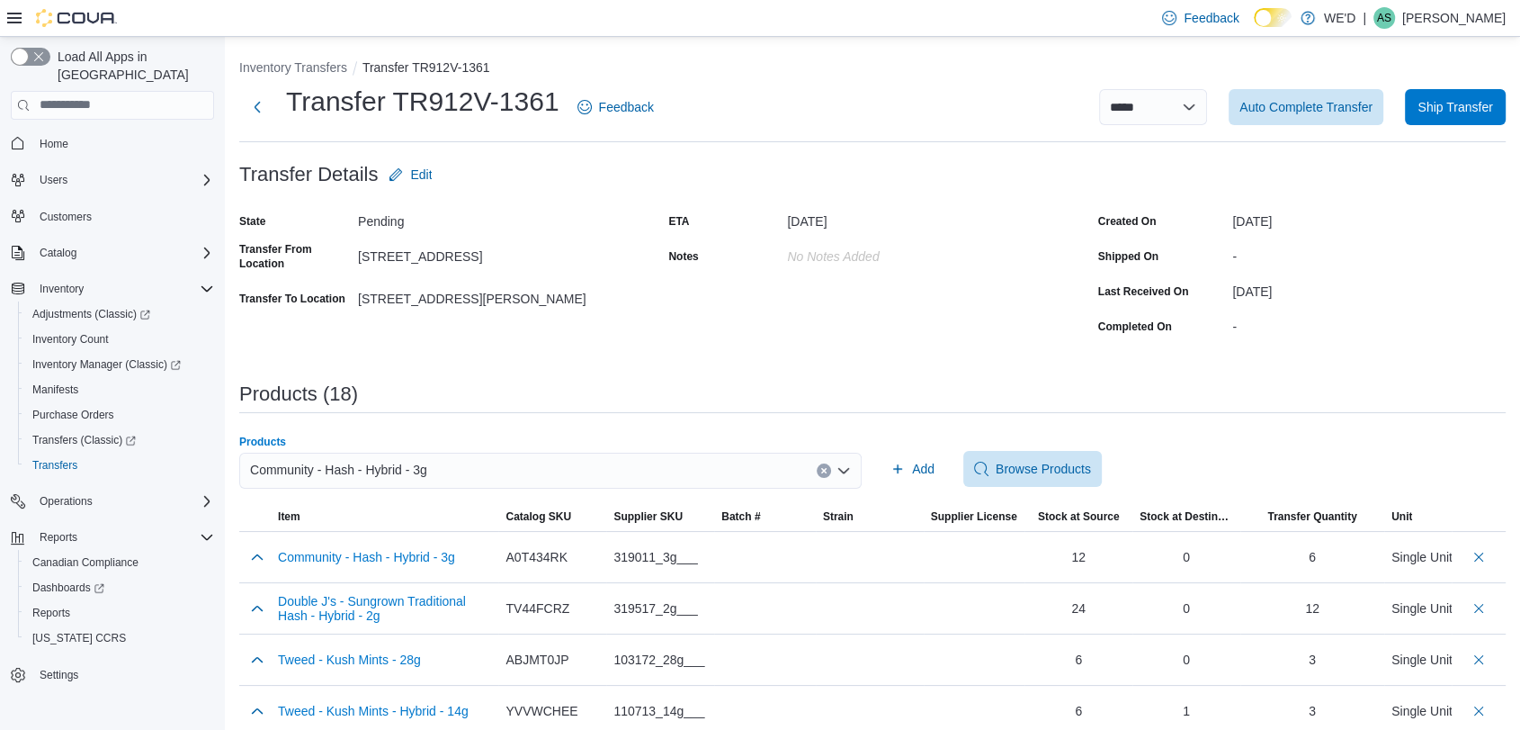
click at [828, 472] on icon "Clear input" at bounding box center [823, 470] width 7 height 7
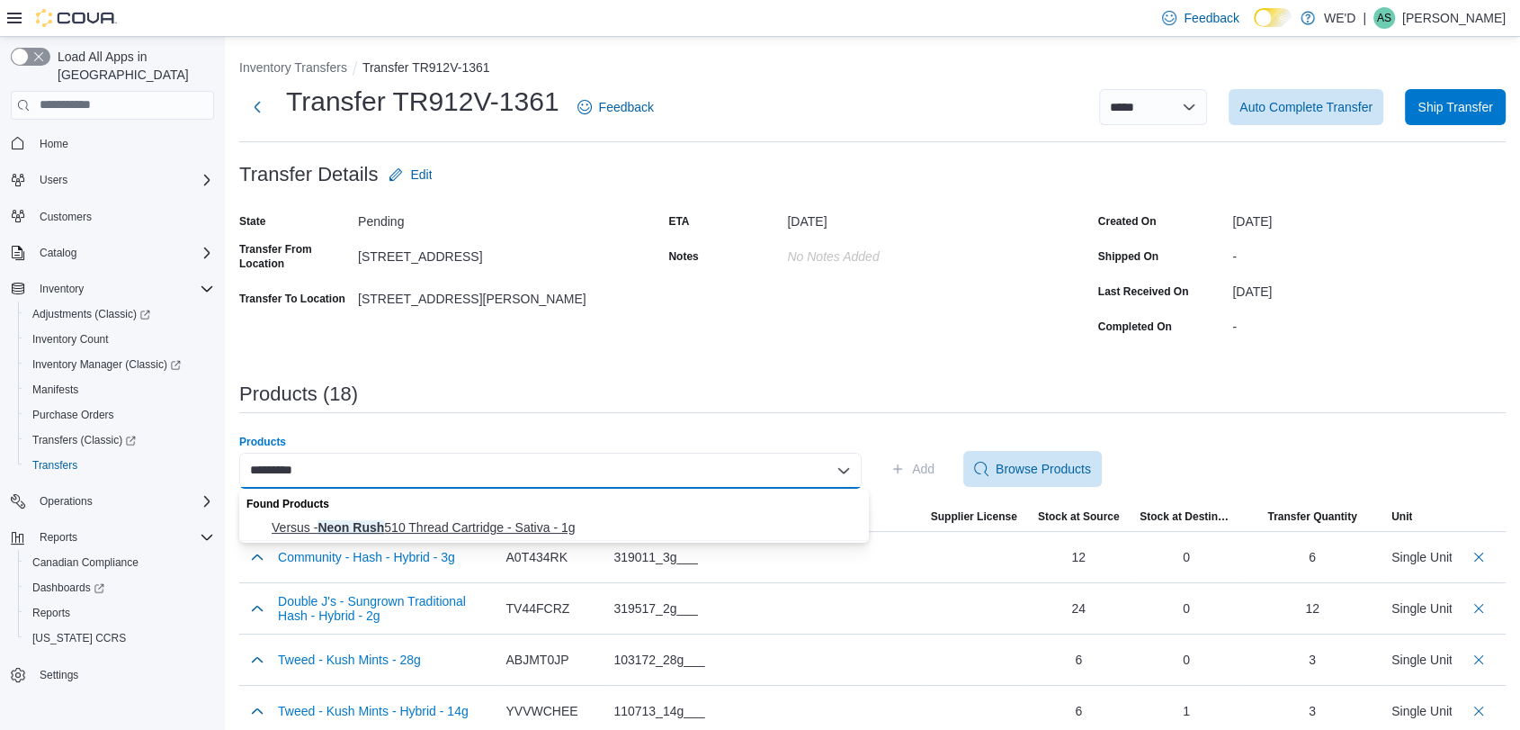
type input "*********"
click at [649, 520] on span "Versus - Neon Rush 510 Thread Cartridge - Sativa - 1g" at bounding box center [565, 527] width 587 height 18
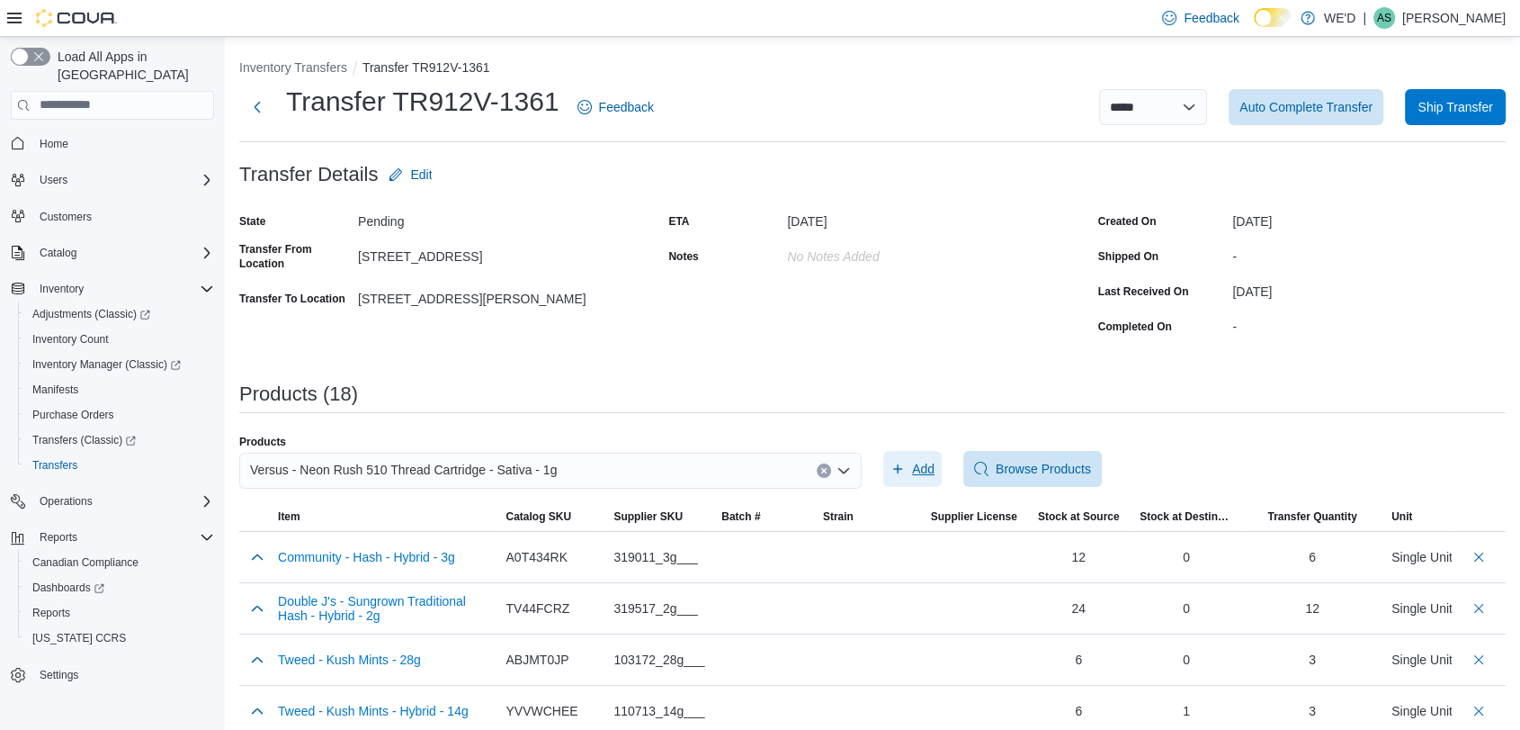
click at [935, 464] on span "Add" at bounding box center [923, 469] width 22 height 18
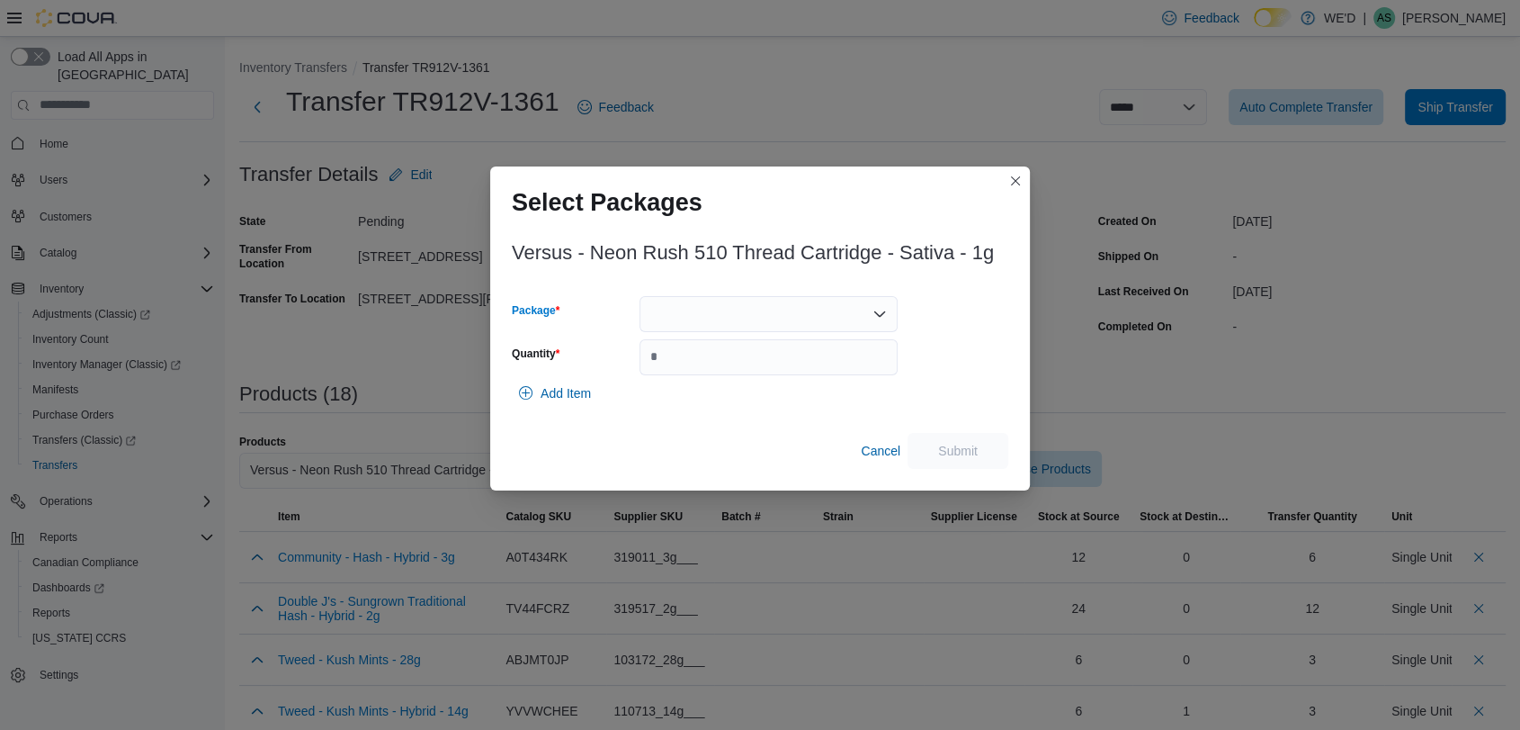
click at [765, 304] on div at bounding box center [769, 314] width 258 height 36
click at [783, 366] on span "AFG00000951" at bounding box center [778, 371] width 215 height 18
click at [869, 309] on div "AFG00000951" at bounding box center [769, 314] width 258 height 36
click at [834, 372] on span "AFG00001082" at bounding box center [778, 371] width 215 height 18
click at [810, 356] on input "Quantity" at bounding box center [769, 357] width 258 height 36
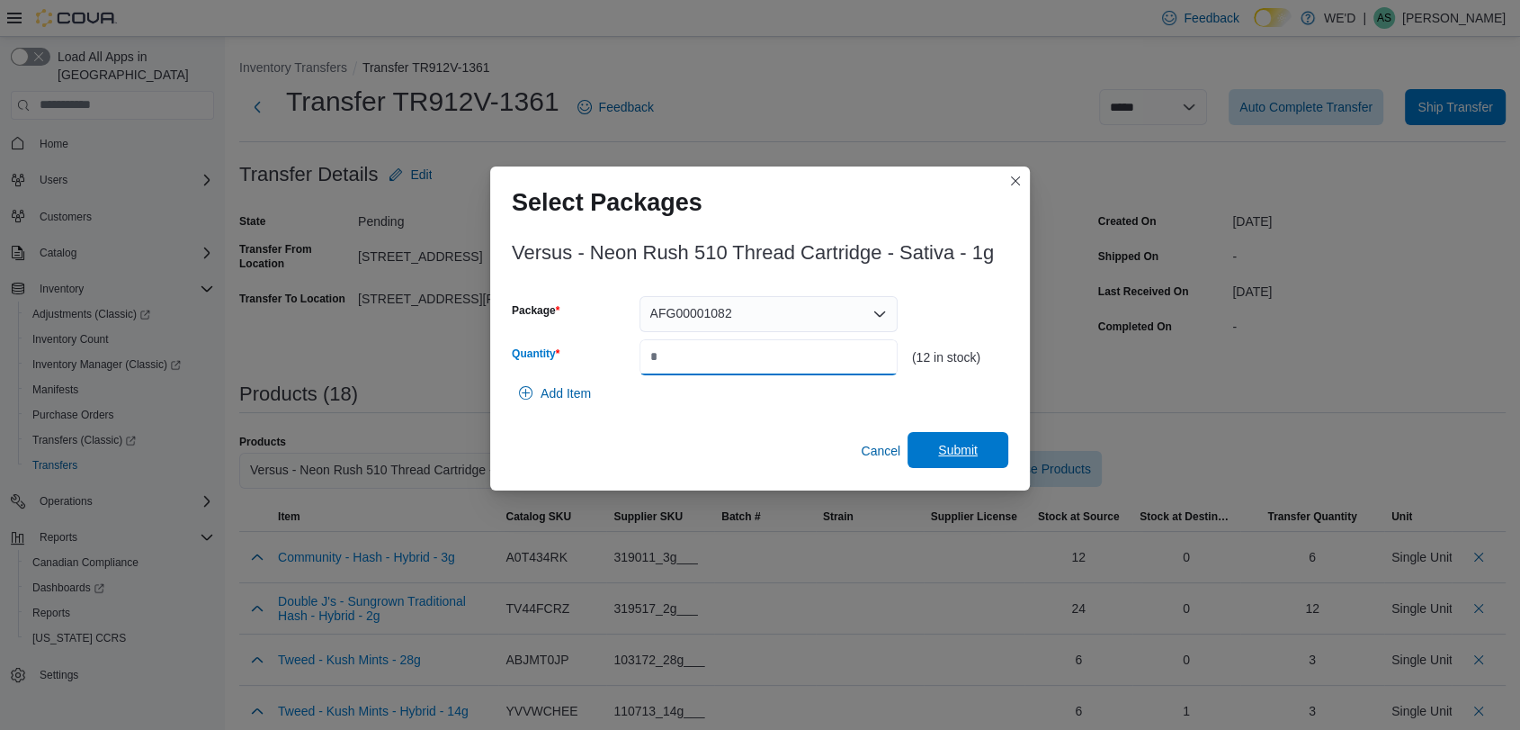
type input "*"
click at [950, 443] on span "Submit" at bounding box center [958, 450] width 40 height 18
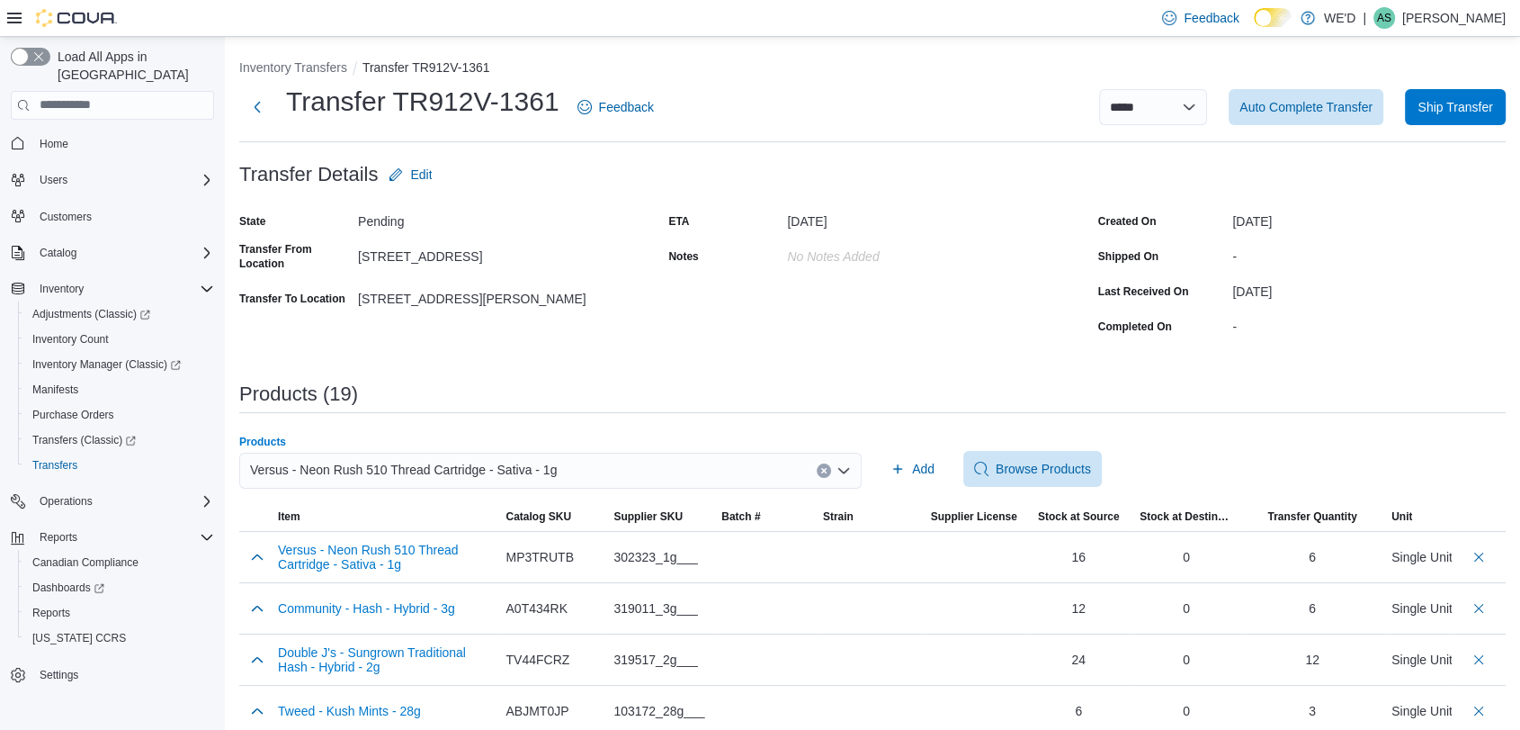
click at [828, 471] on icon "Clear input" at bounding box center [823, 470] width 7 height 7
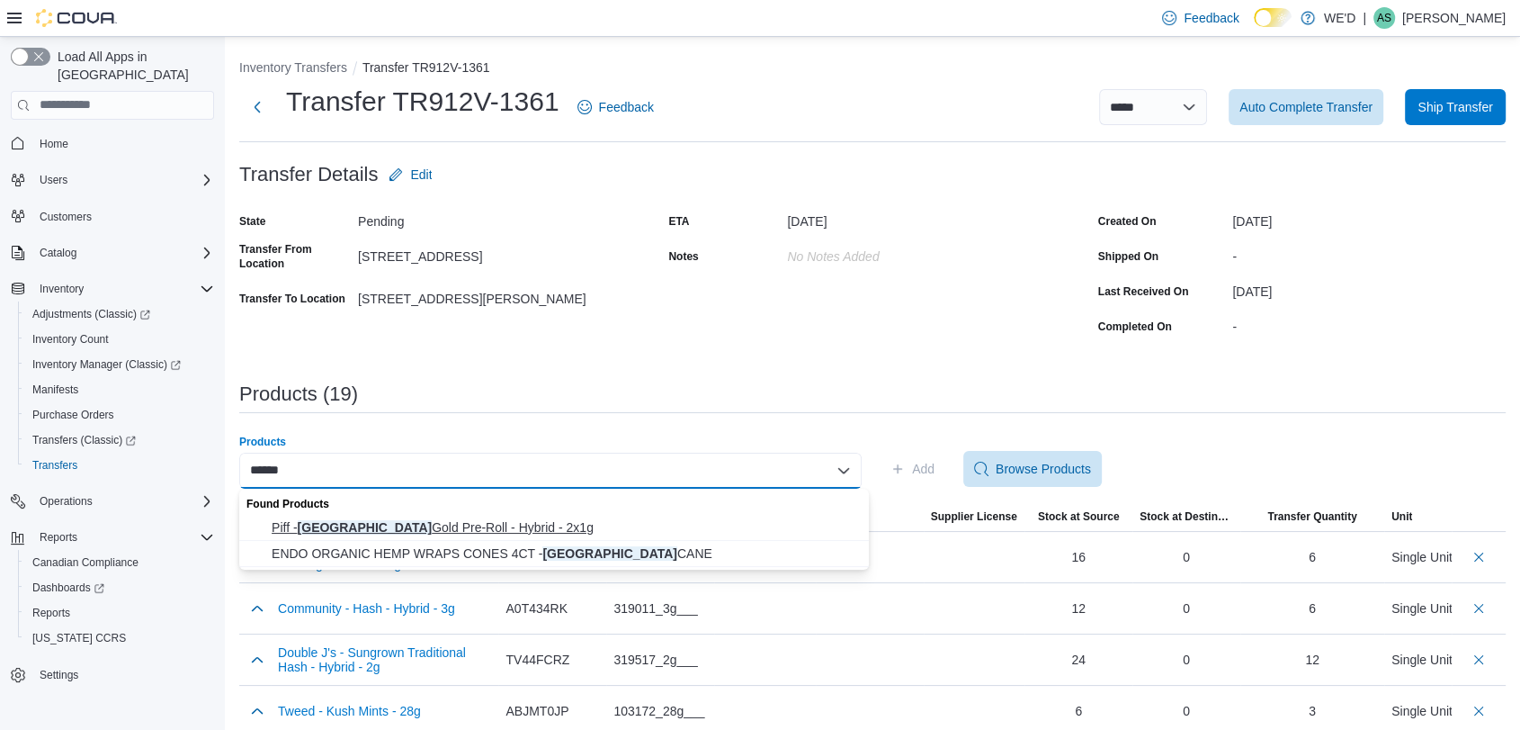
type input "******"
click at [540, 519] on span "Piff - Panama Gold Pre-Roll - Hybrid - 2x1g" at bounding box center [565, 527] width 587 height 18
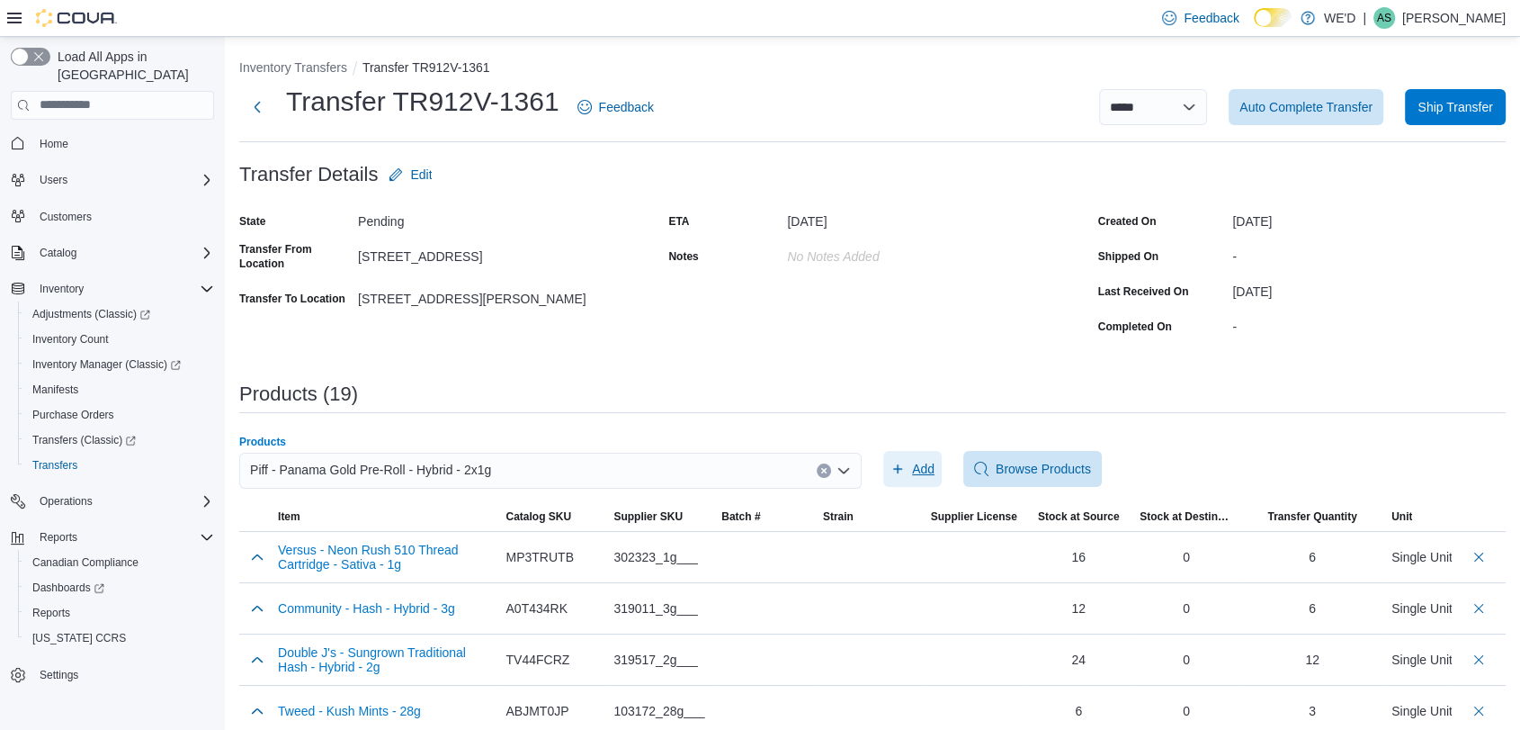
click at [915, 466] on span "Add" at bounding box center [913, 469] width 44 height 36
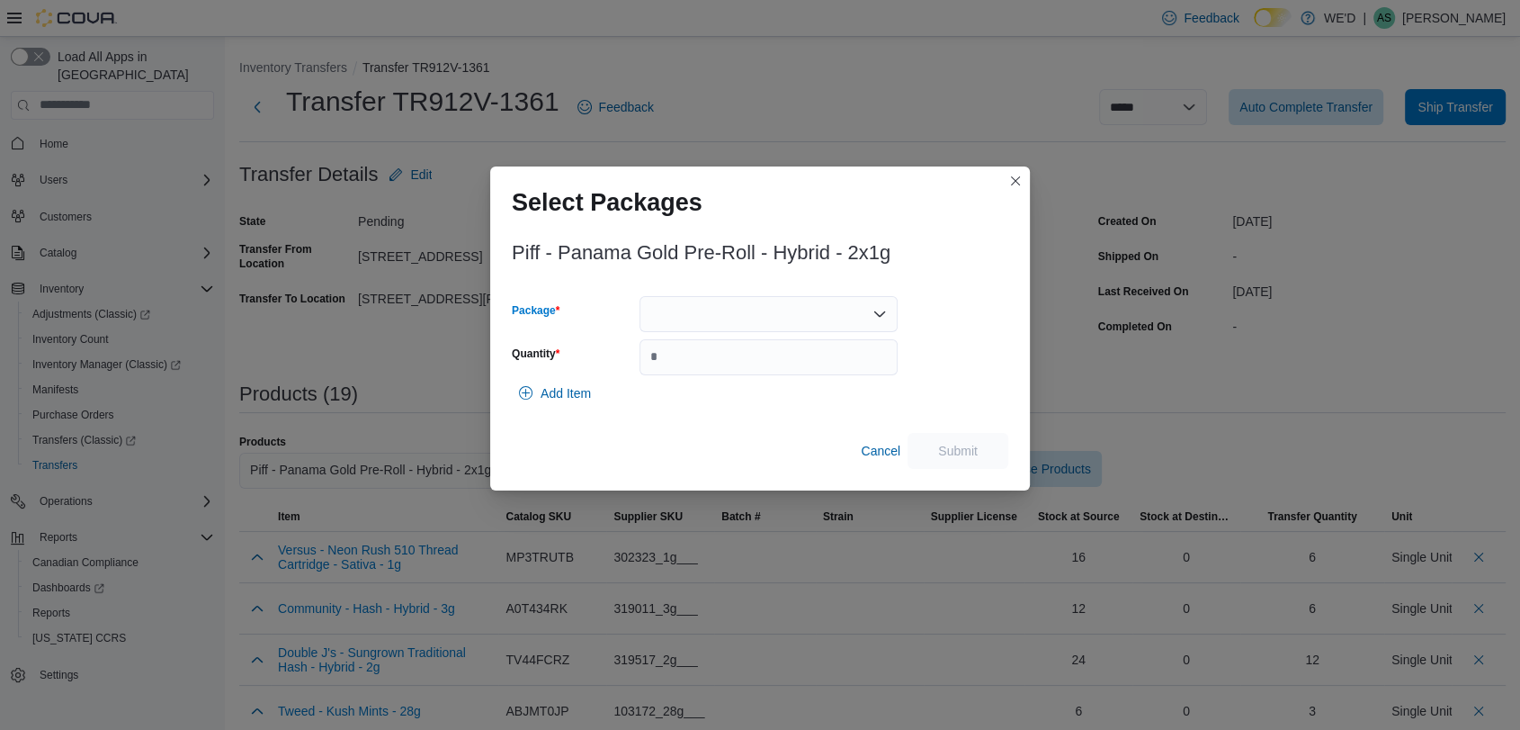
click at [741, 310] on div at bounding box center [769, 314] width 258 height 36
click at [775, 388] on span "MJ0710" at bounding box center [778, 397] width 215 height 18
click at [816, 369] on input "Quantity" at bounding box center [769, 357] width 258 height 36
type input "**"
click at [957, 447] on span "Submit" at bounding box center [958, 450] width 40 height 18
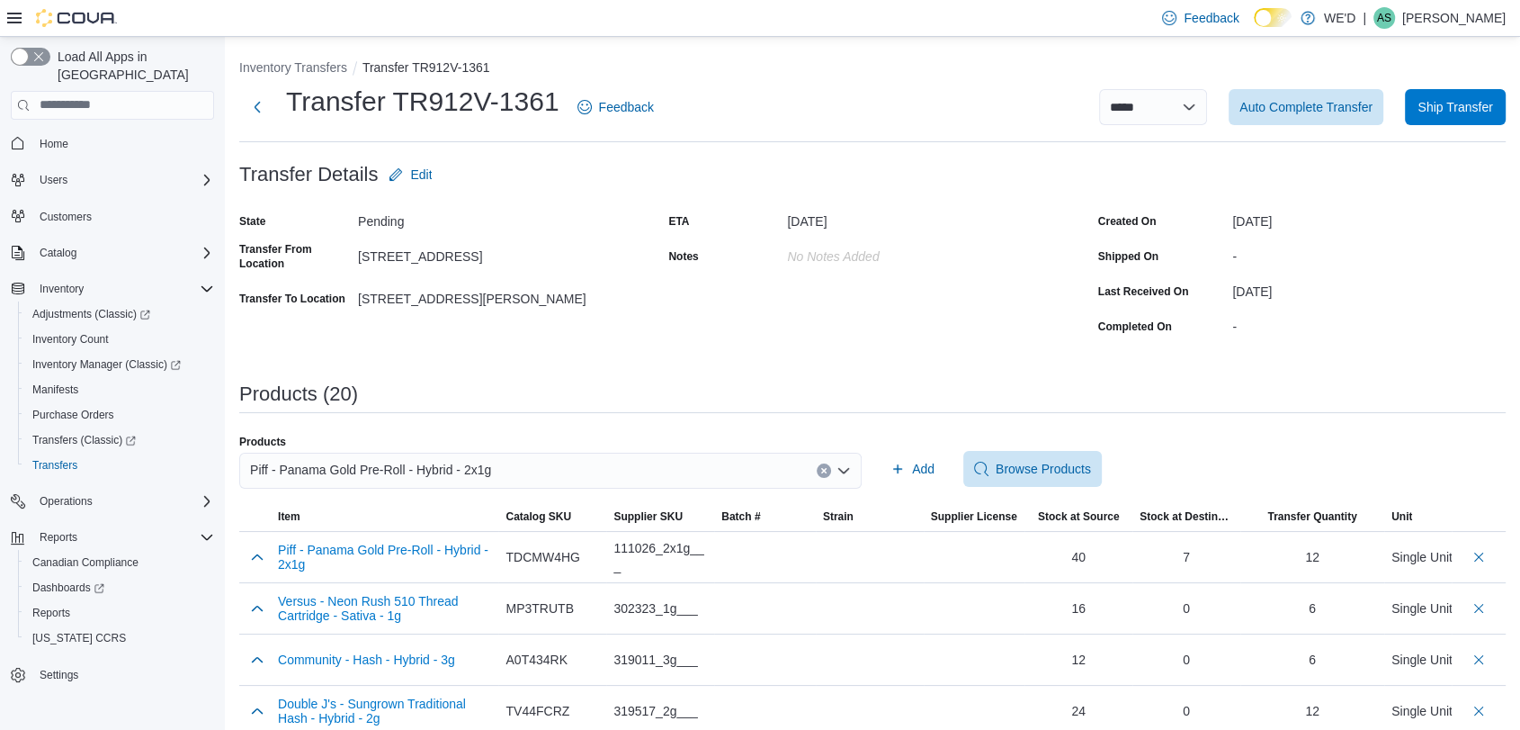
click at [828, 472] on icon "Clear input" at bounding box center [823, 470] width 7 height 7
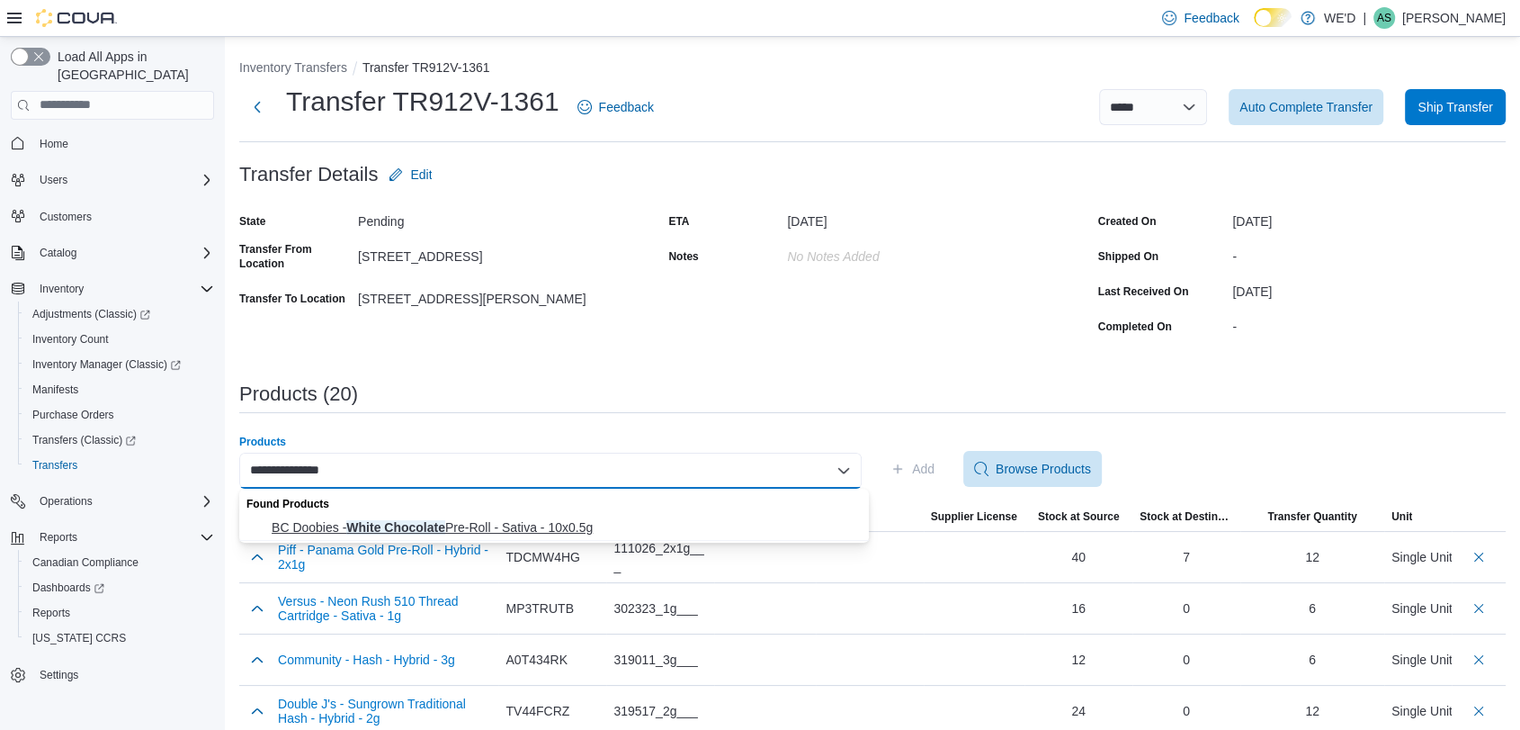
type input "**********"
click at [641, 523] on span "BC Doobies - White Chocolate Pre-Roll - Sativa - 10x0.5g" at bounding box center [565, 527] width 587 height 18
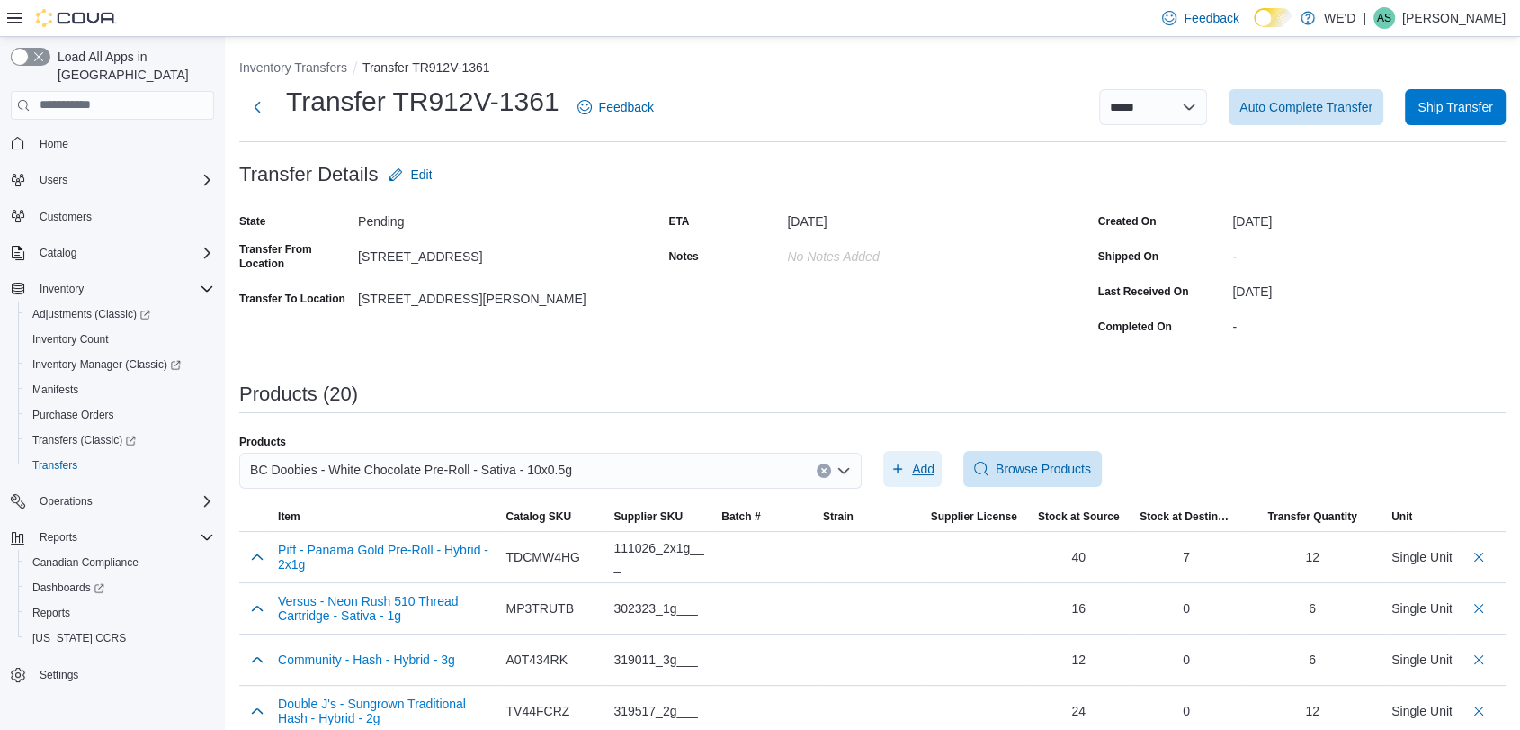
click at [921, 469] on span "Add" at bounding box center [923, 469] width 22 height 18
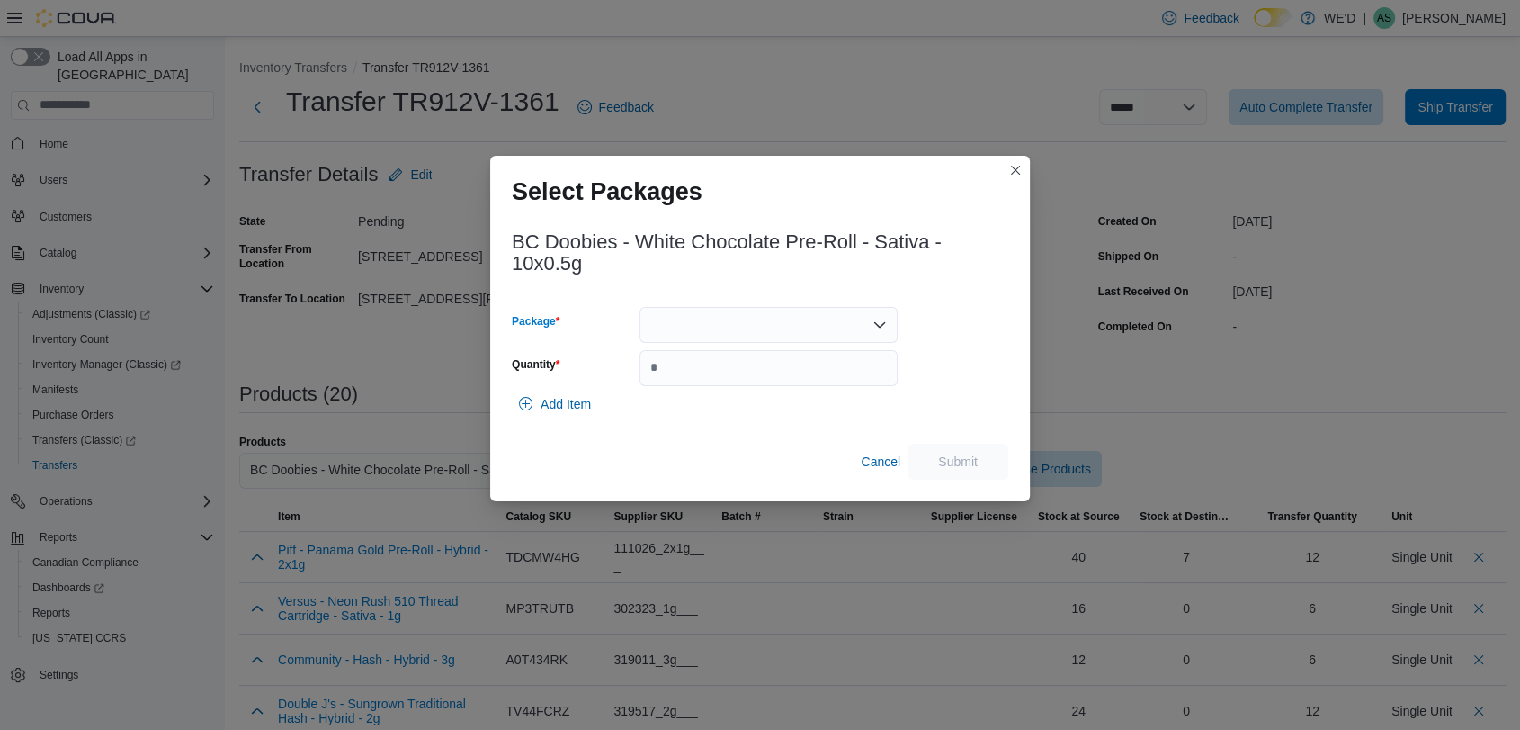
click at [757, 327] on div at bounding box center [769, 325] width 258 height 36
click at [770, 369] on button "PR08JUL2025.104" at bounding box center [768, 382] width 258 height 26
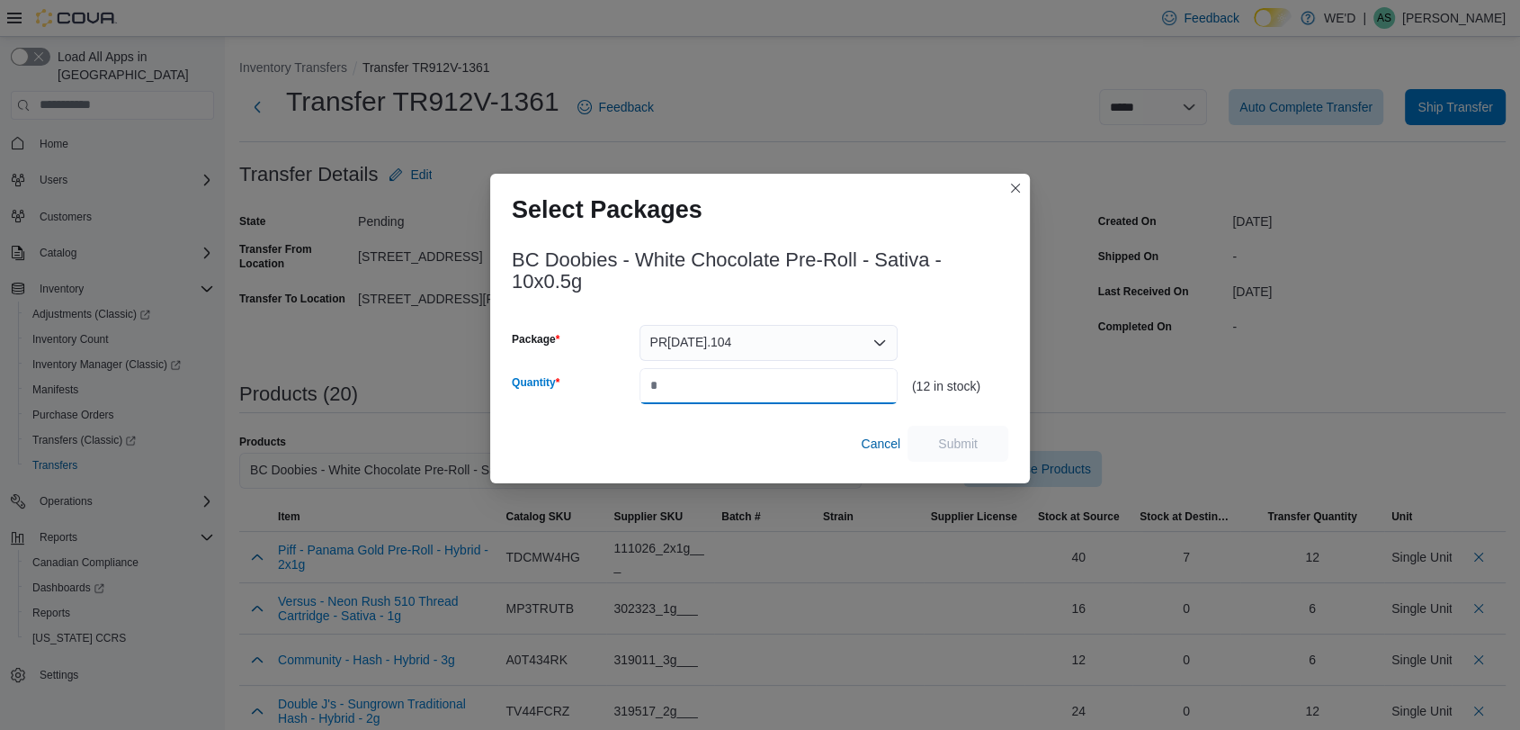
click at [782, 381] on input "Quantity" at bounding box center [769, 386] width 258 height 36
type input "*"
click at [930, 429] on span "Submit" at bounding box center [957, 443] width 79 height 36
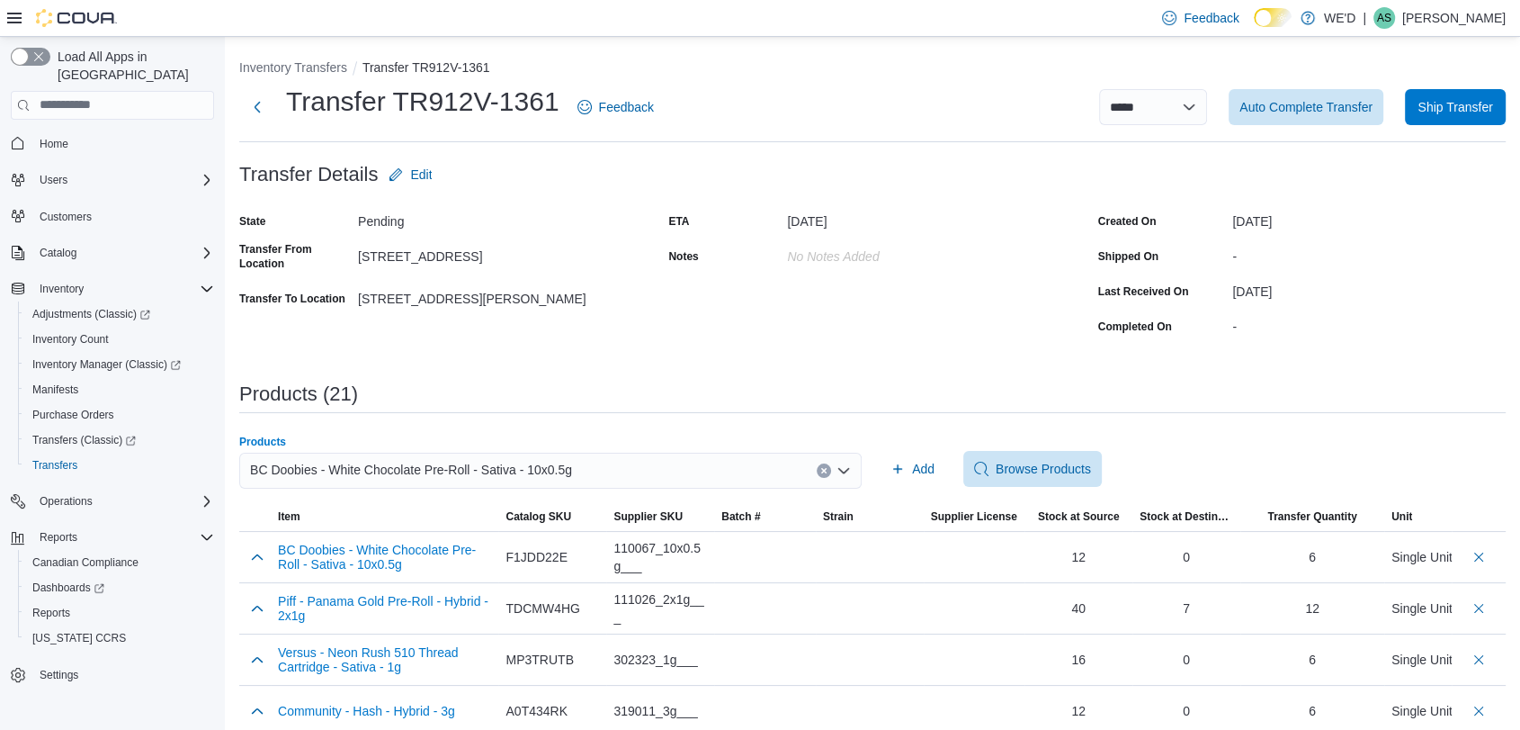
click at [828, 471] on icon "Clear input" at bounding box center [823, 470] width 7 height 7
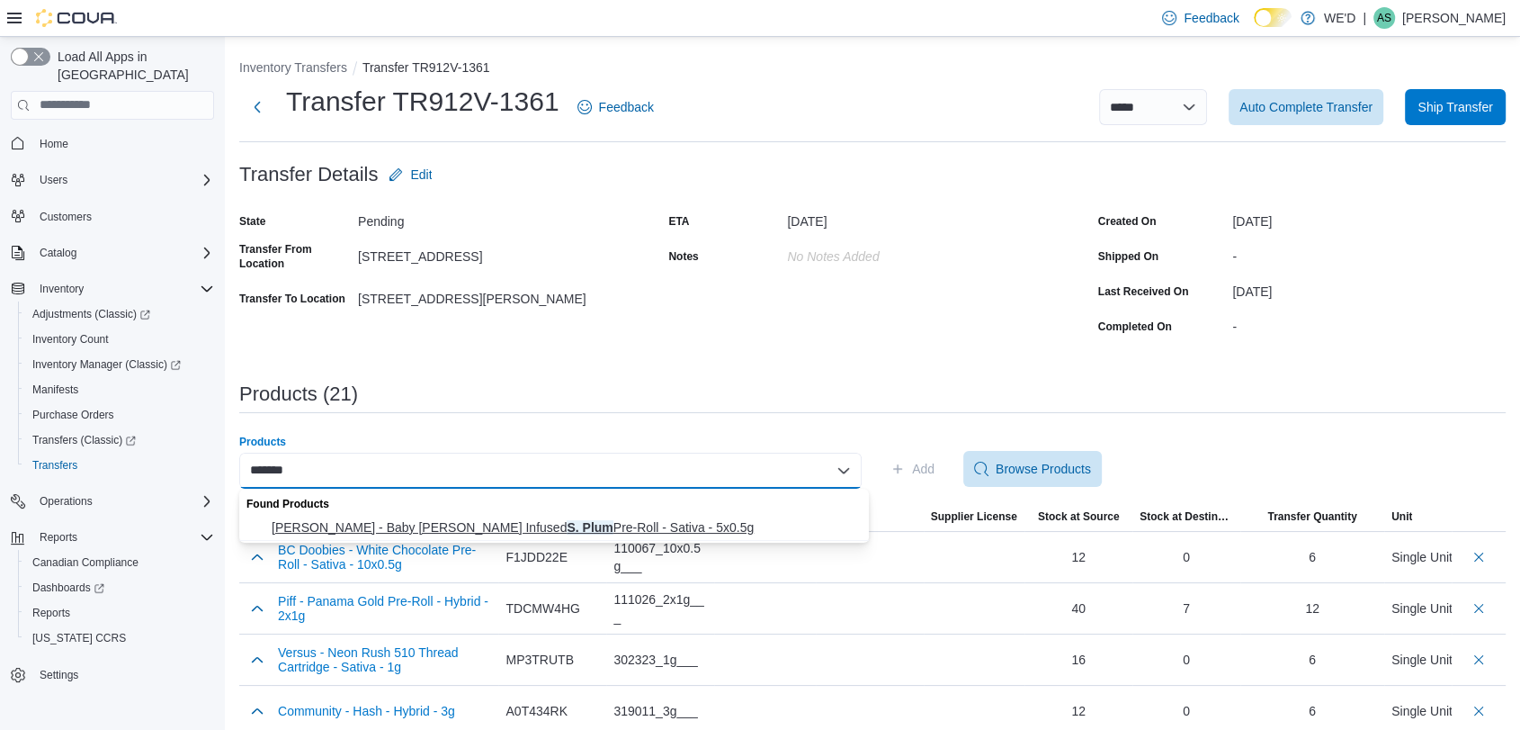
type input "*******"
click at [649, 523] on span "Jeeter - Baby Jeeter Infused S. Plum Pre-Roll - Sativa - 5x0.5g" at bounding box center [565, 527] width 587 height 18
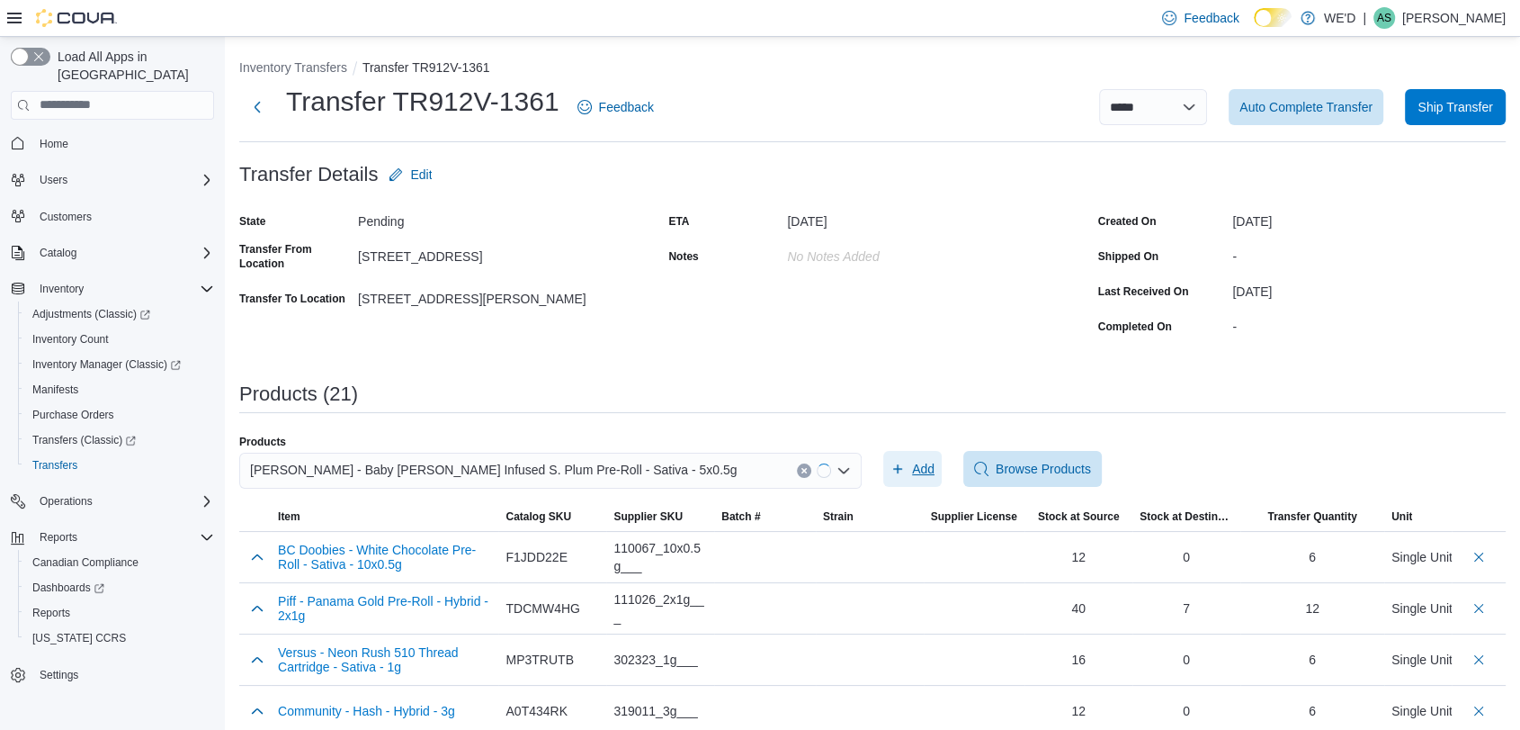
click at [905, 470] on icon "button" at bounding box center [898, 468] width 14 height 14
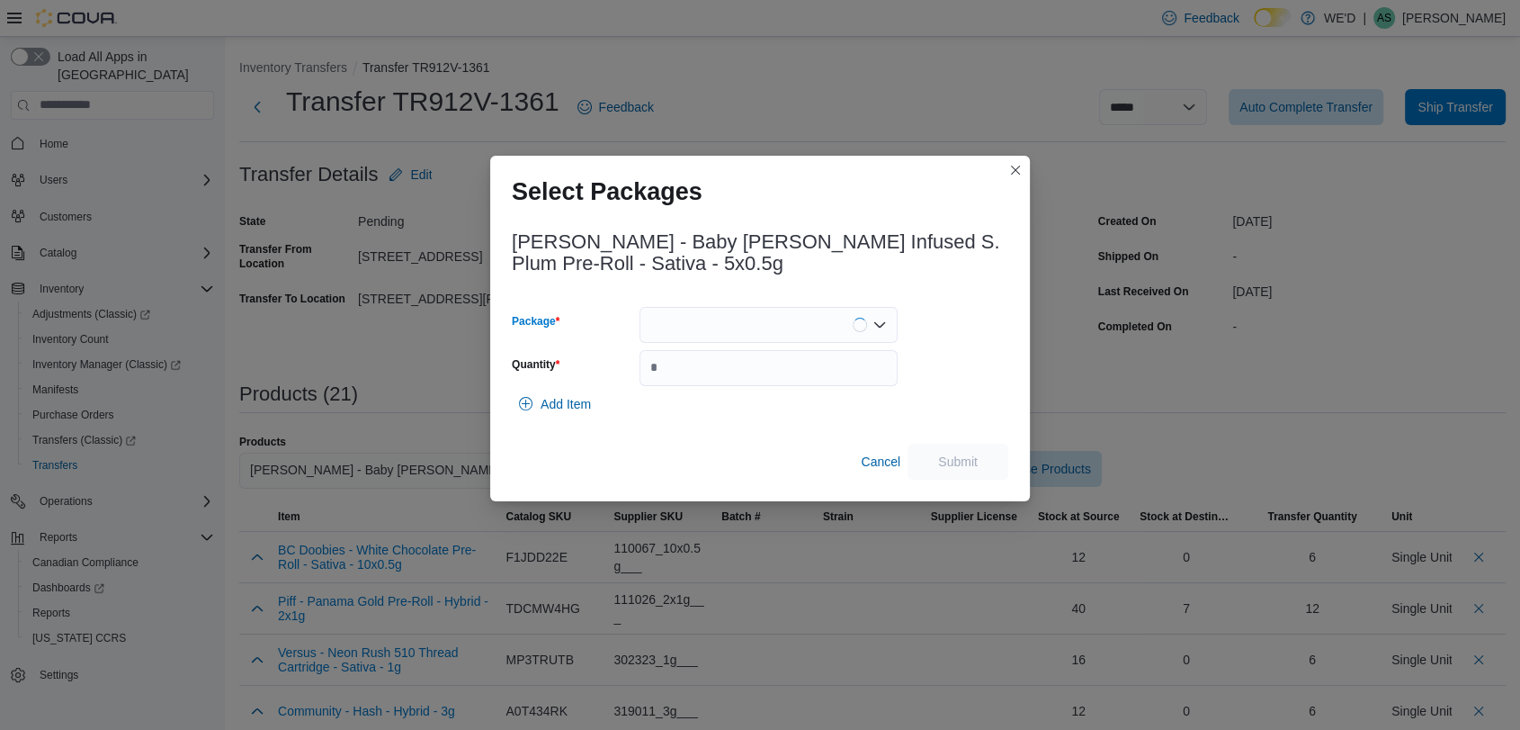
click at [797, 334] on div at bounding box center [769, 325] width 258 height 36
click at [792, 382] on span "J07977" at bounding box center [778, 381] width 215 height 18
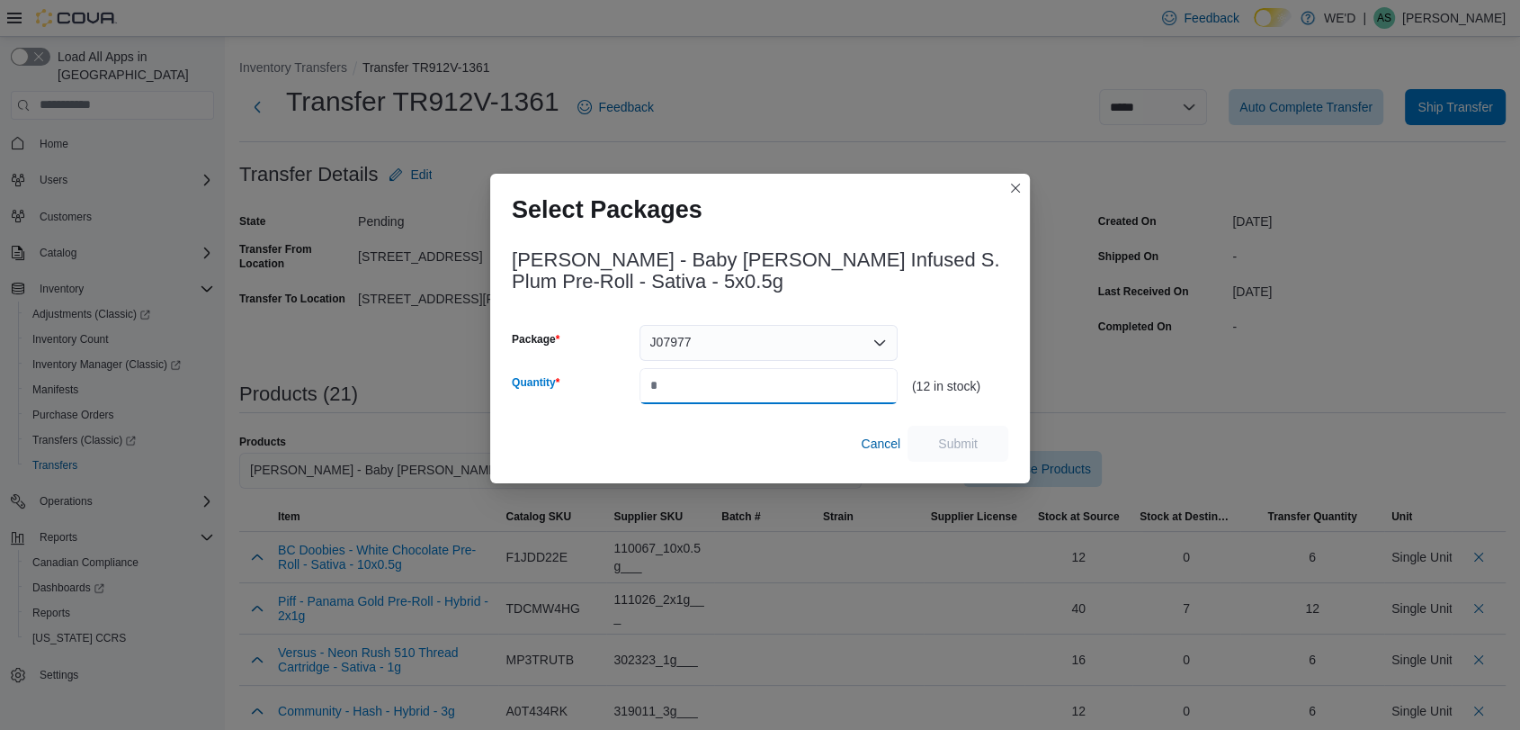
click at [792, 382] on input "Quantity" at bounding box center [769, 386] width 258 height 36
type input "*"
click at [931, 437] on span "Submit" at bounding box center [957, 443] width 79 height 36
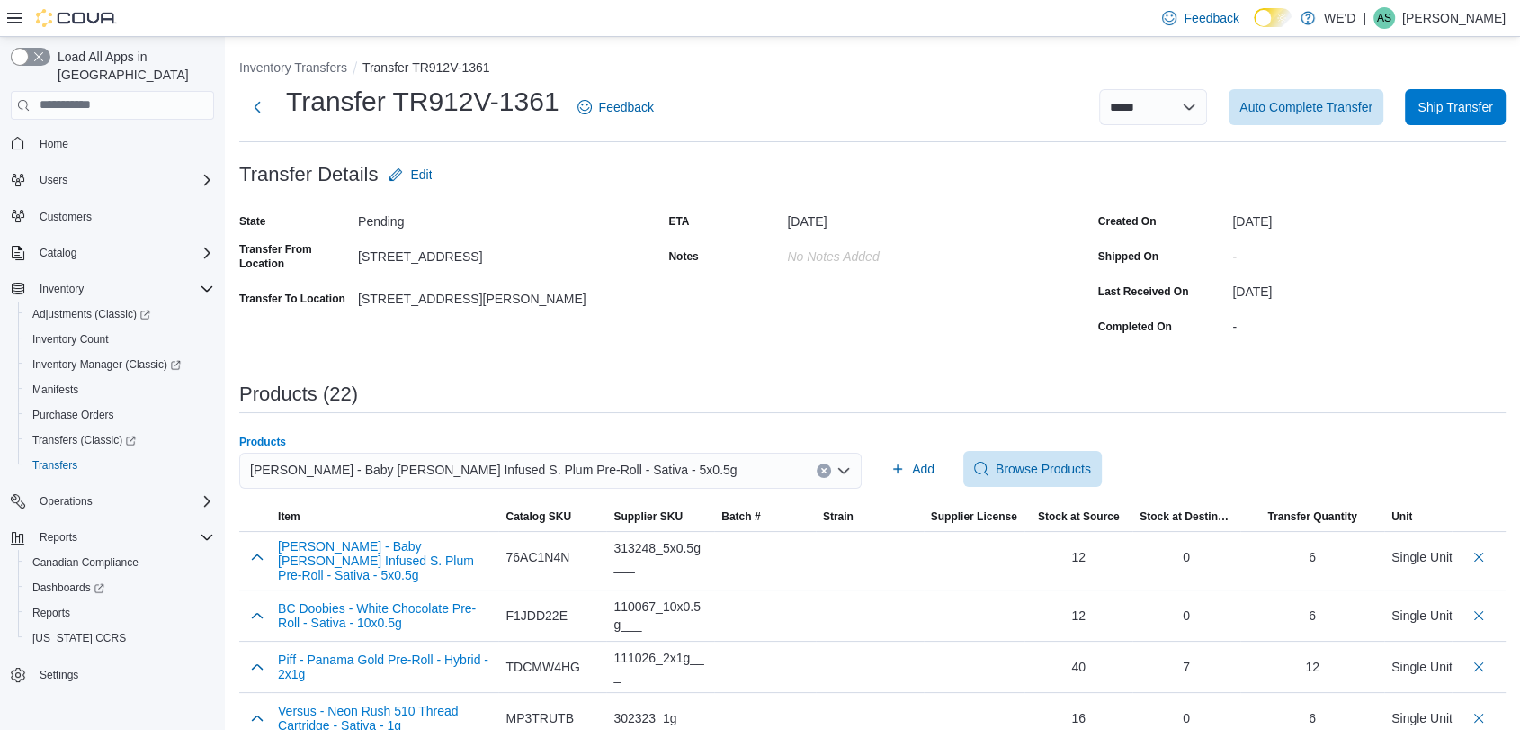
click at [828, 467] on icon "Clear input" at bounding box center [823, 470] width 7 height 7
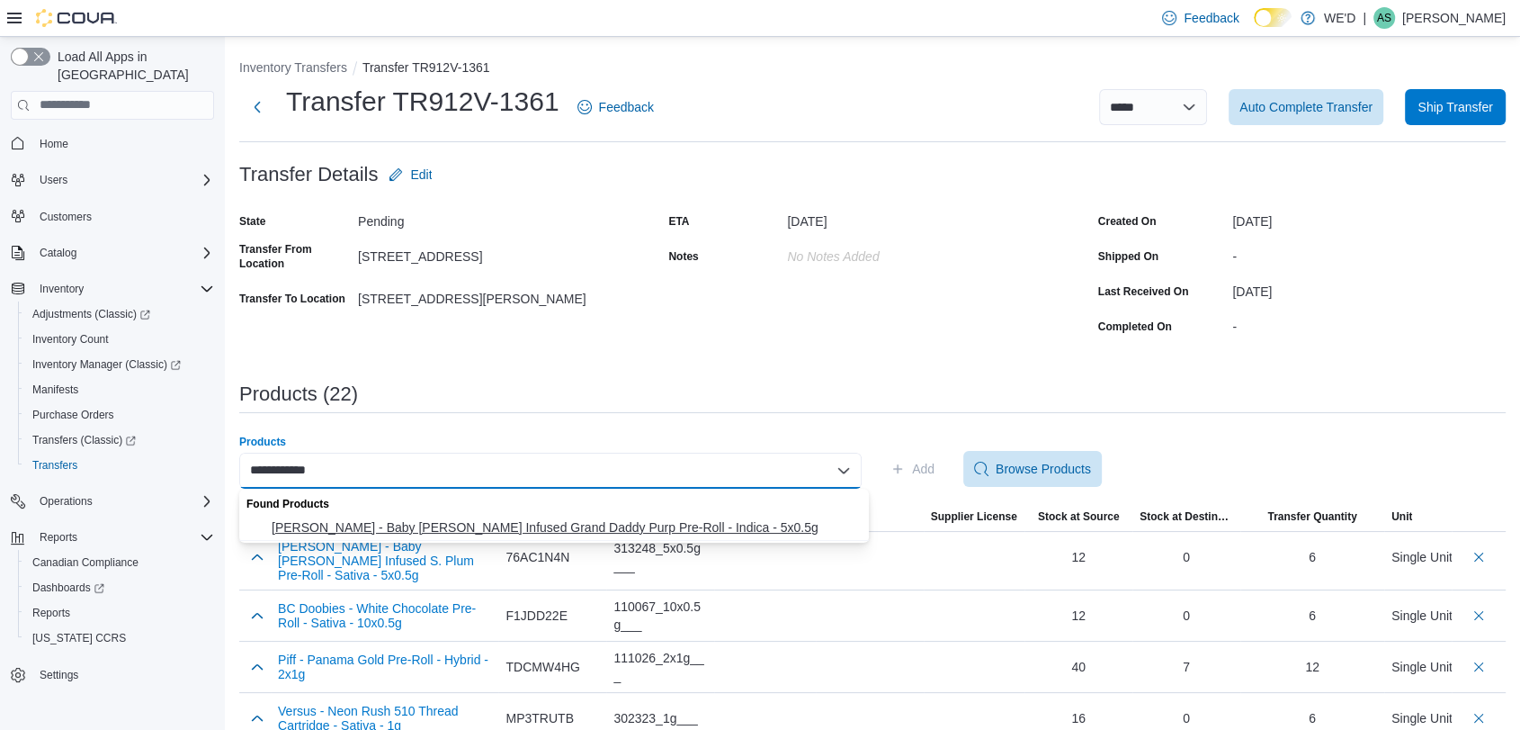
type input "**********"
click at [694, 522] on span "Jeeter - Baby Jeeter Infused Grand Daddy Purp Pre-Roll - Indica - 5x0.5g" at bounding box center [565, 527] width 587 height 18
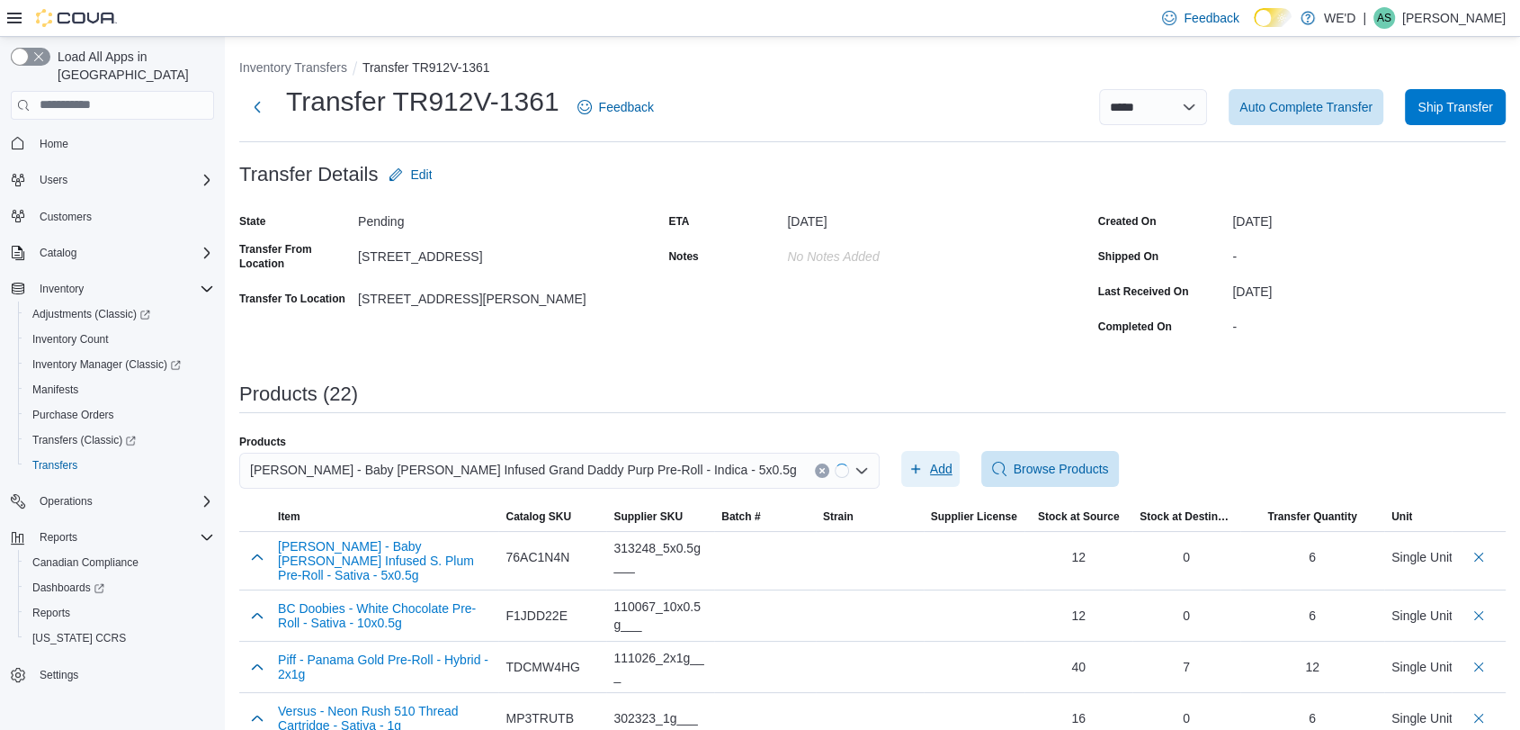
click at [914, 470] on span "Add" at bounding box center [931, 469] width 44 height 36
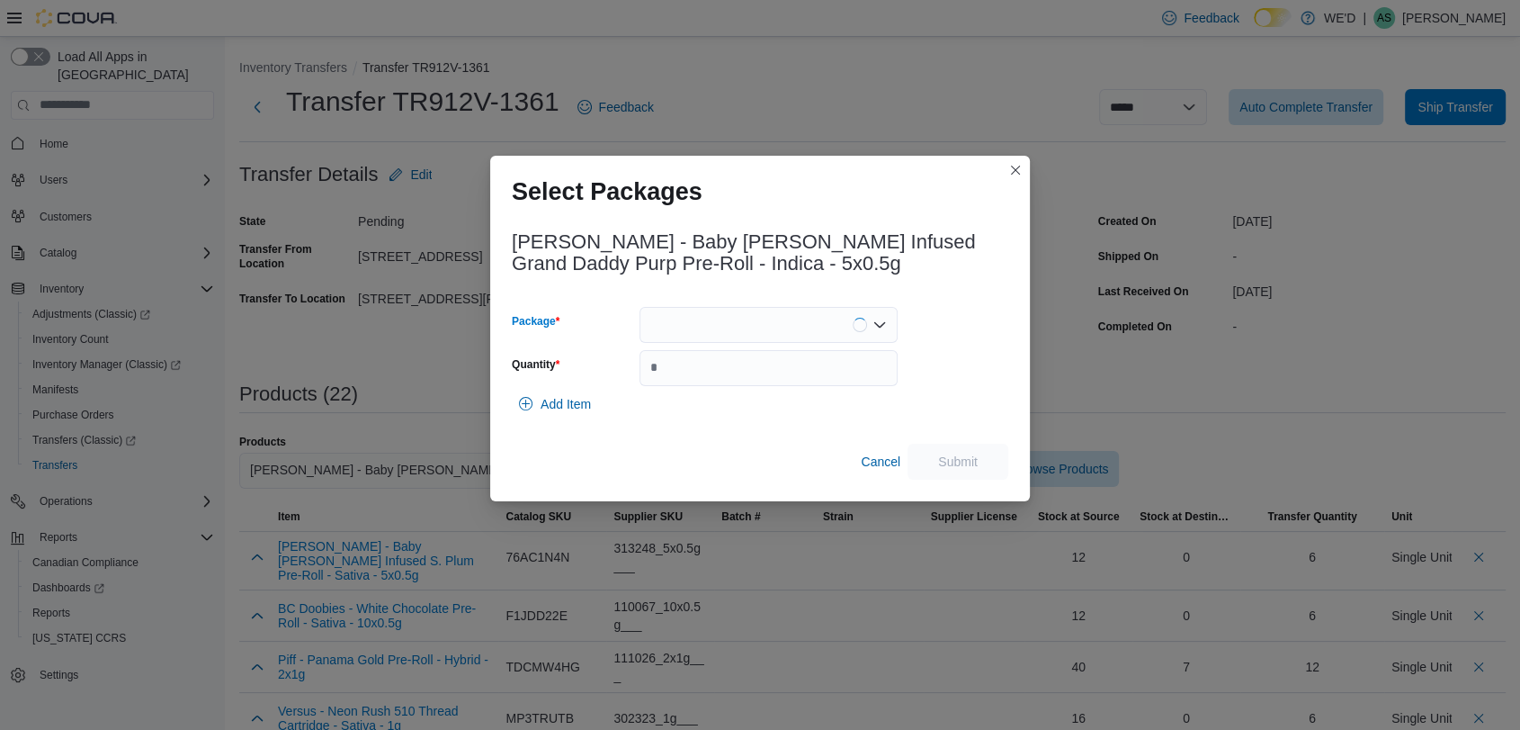
click at [791, 334] on div at bounding box center [769, 325] width 258 height 36
click at [791, 378] on span "J08029" at bounding box center [778, 381] width 215 height 18
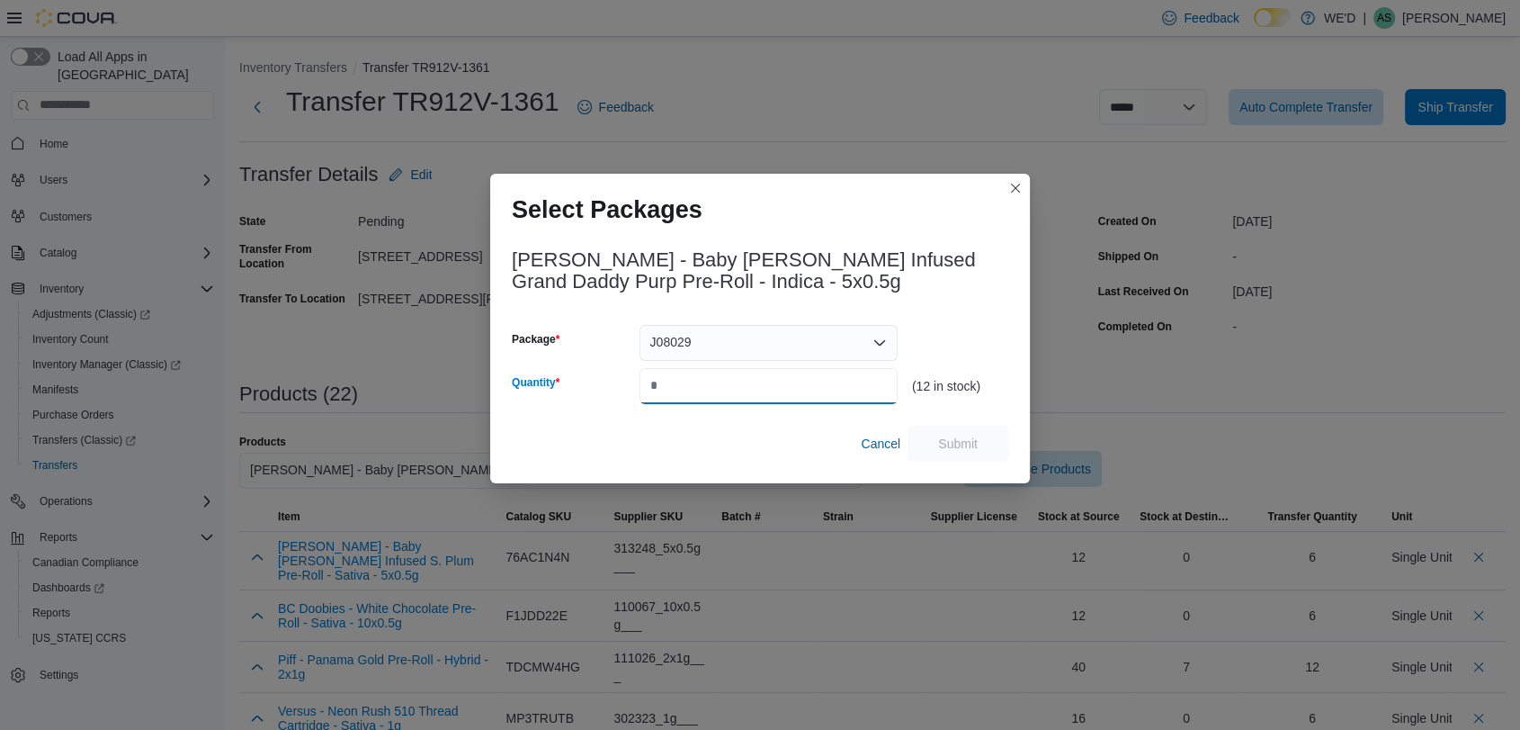
click at [791, 378] on input "Quantity" at bounding box center [769, 386] width 258 height 36
type input "*"
click at [930, 436] on span "Submit" at bounding box center [957, 443] width 79 height 36
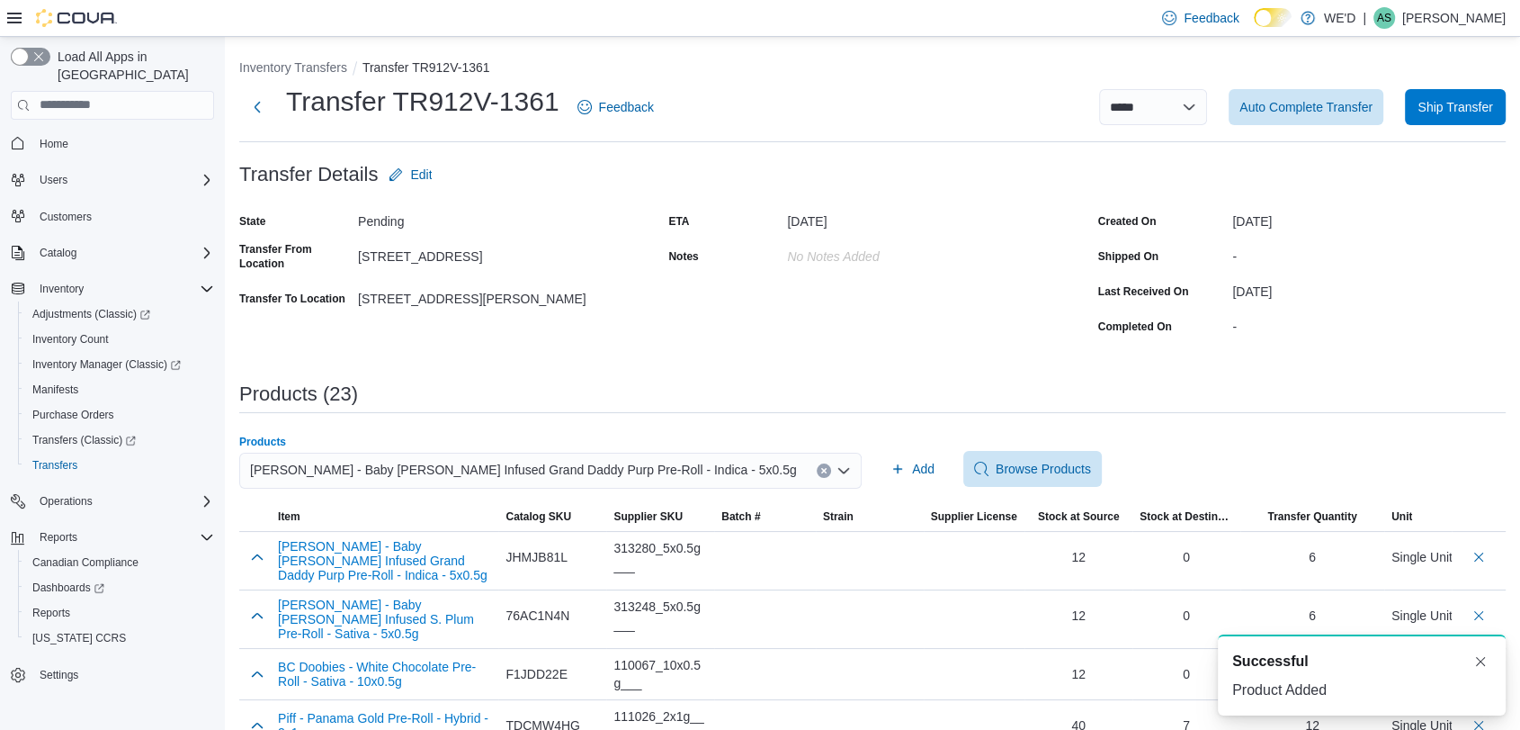
click at [826, 470] on icon "Clear input" at bounding box center [823, 470] width 4 height 4
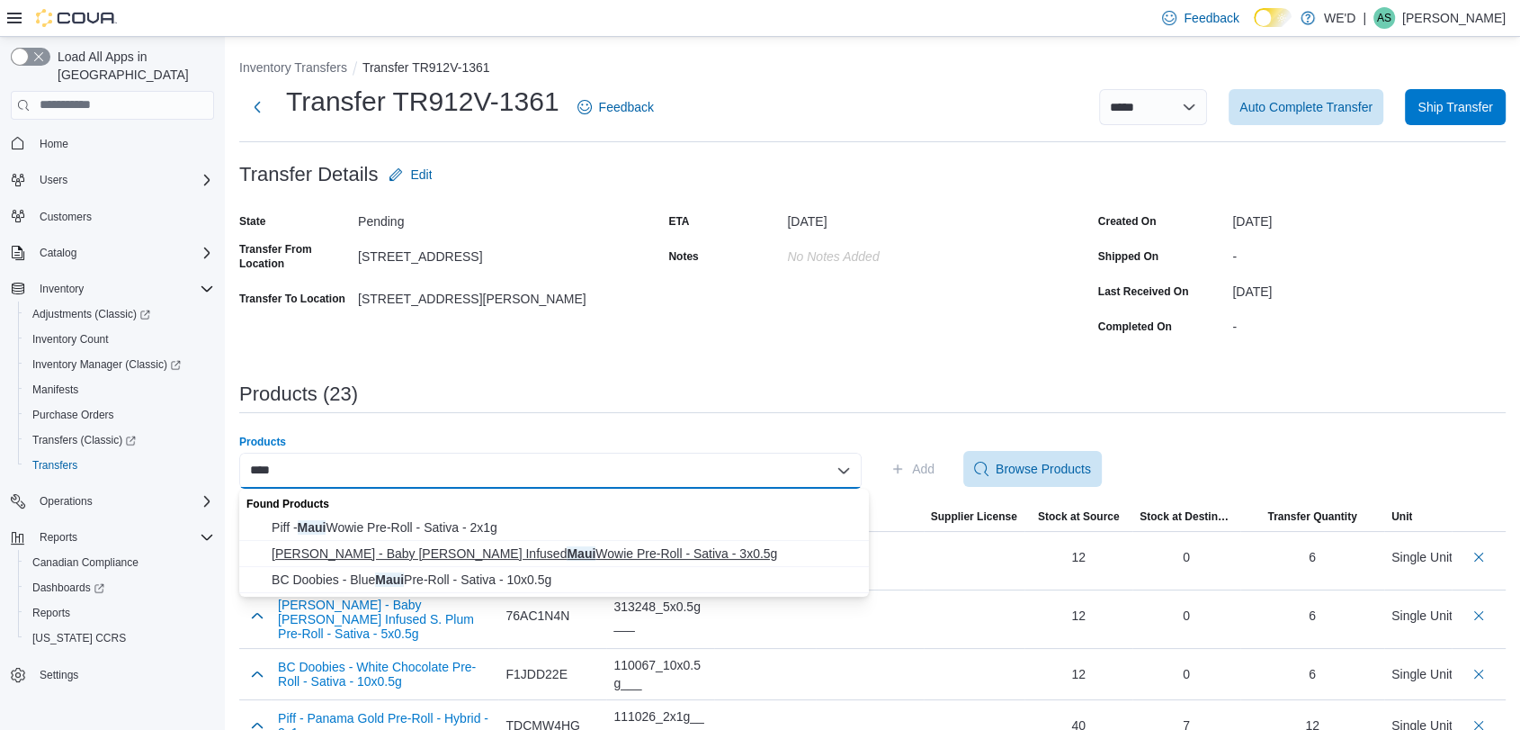
type input "****"
click at [480, 545] on span "Jeeter - Baby Jeeter Infused Maui Wowie Pre-Roll - Sativa - 3x0.5g" at bounding box center [565, 553] width 587 height 18
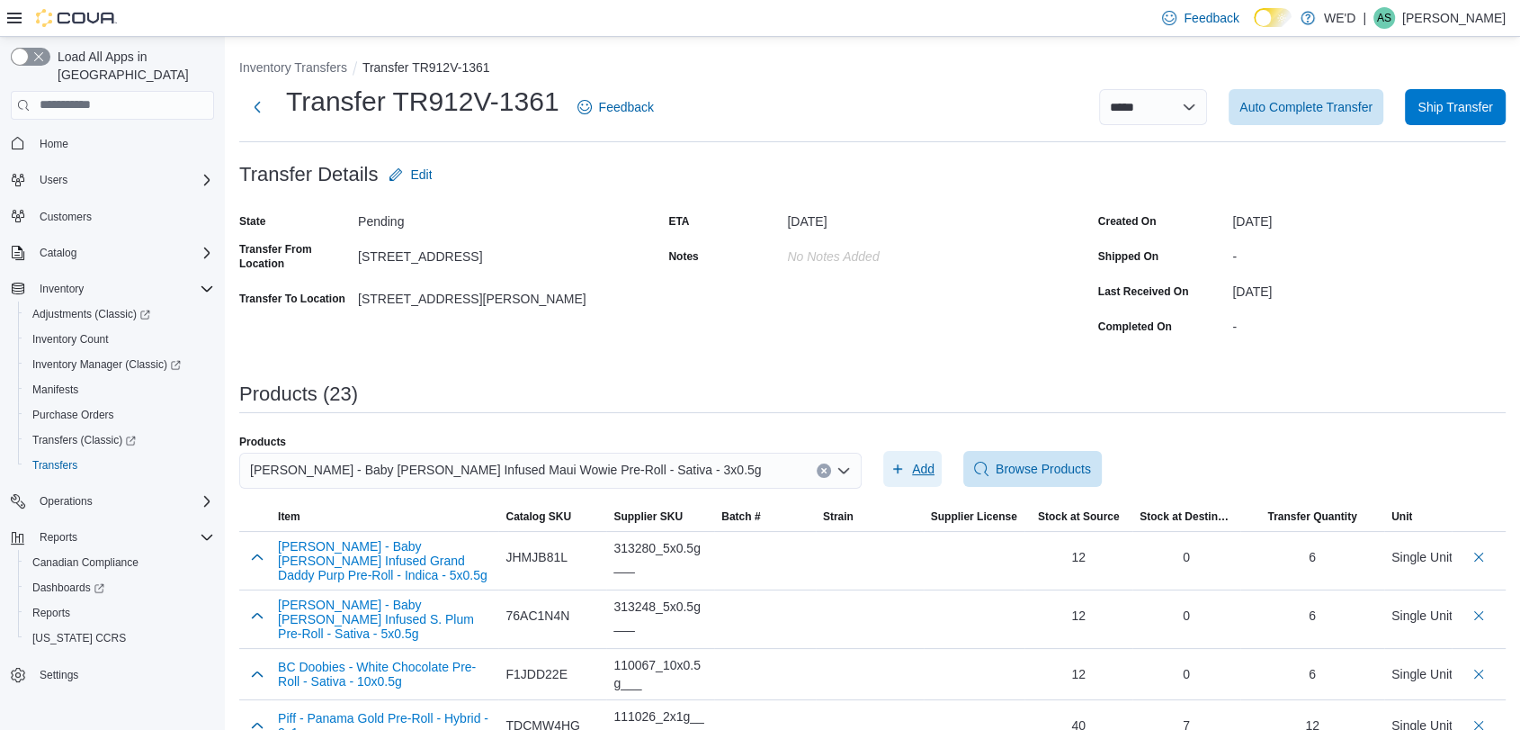
click at [919, 465] on span "Add" at bounding box center [923, 469] width 22 height 18
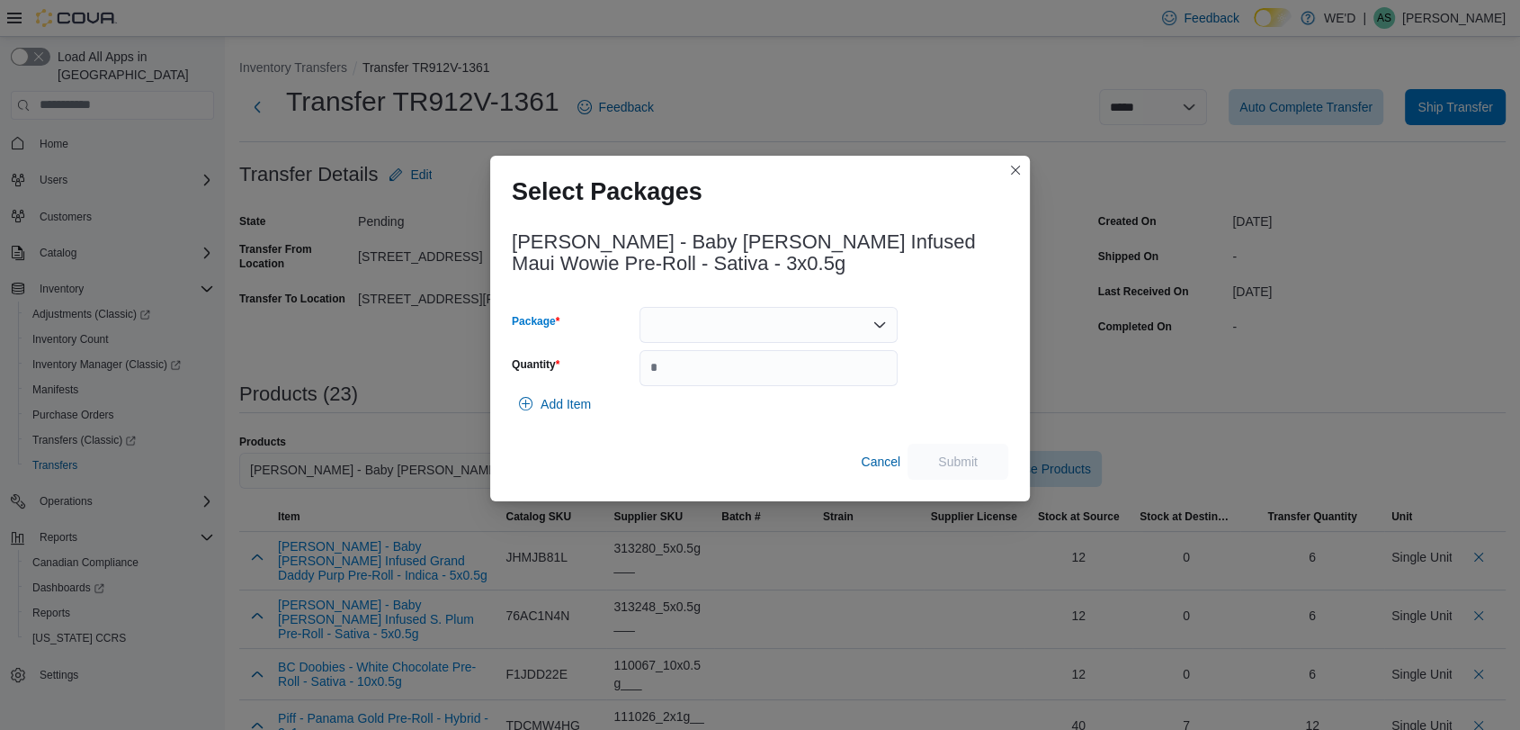
click at [757, 333] on div at bounding box center [769, 325] width 258 height 36
click at [772, 381] on span "J08184" at bounding box center [778, 381] width 215 height 18
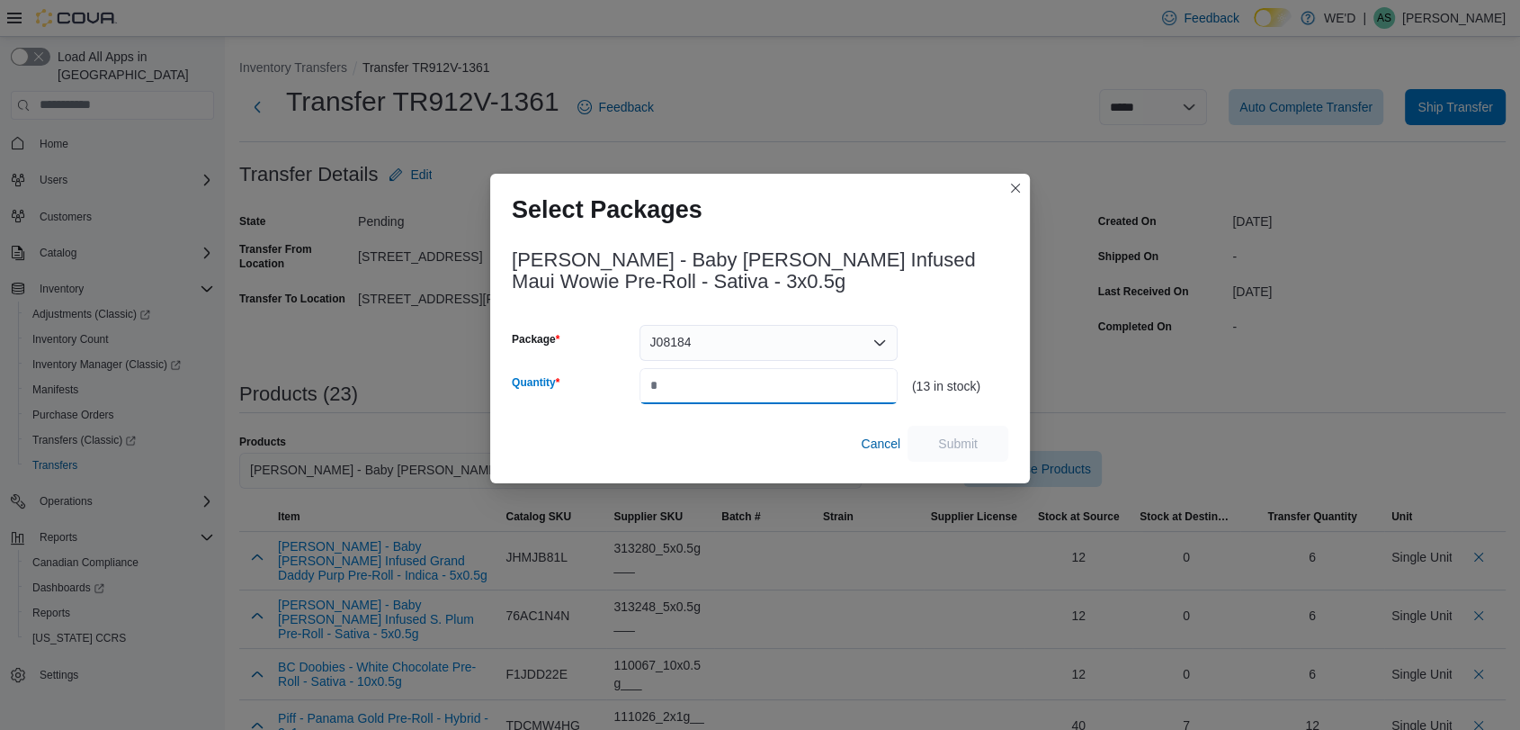
click at [772, 381] on input "Quantity" at bounding box center [769, 386] width 258 height 36
type input "*"
click at [944, 439] on span "Submit" at bounding box center [958, 443] width 40 height 18
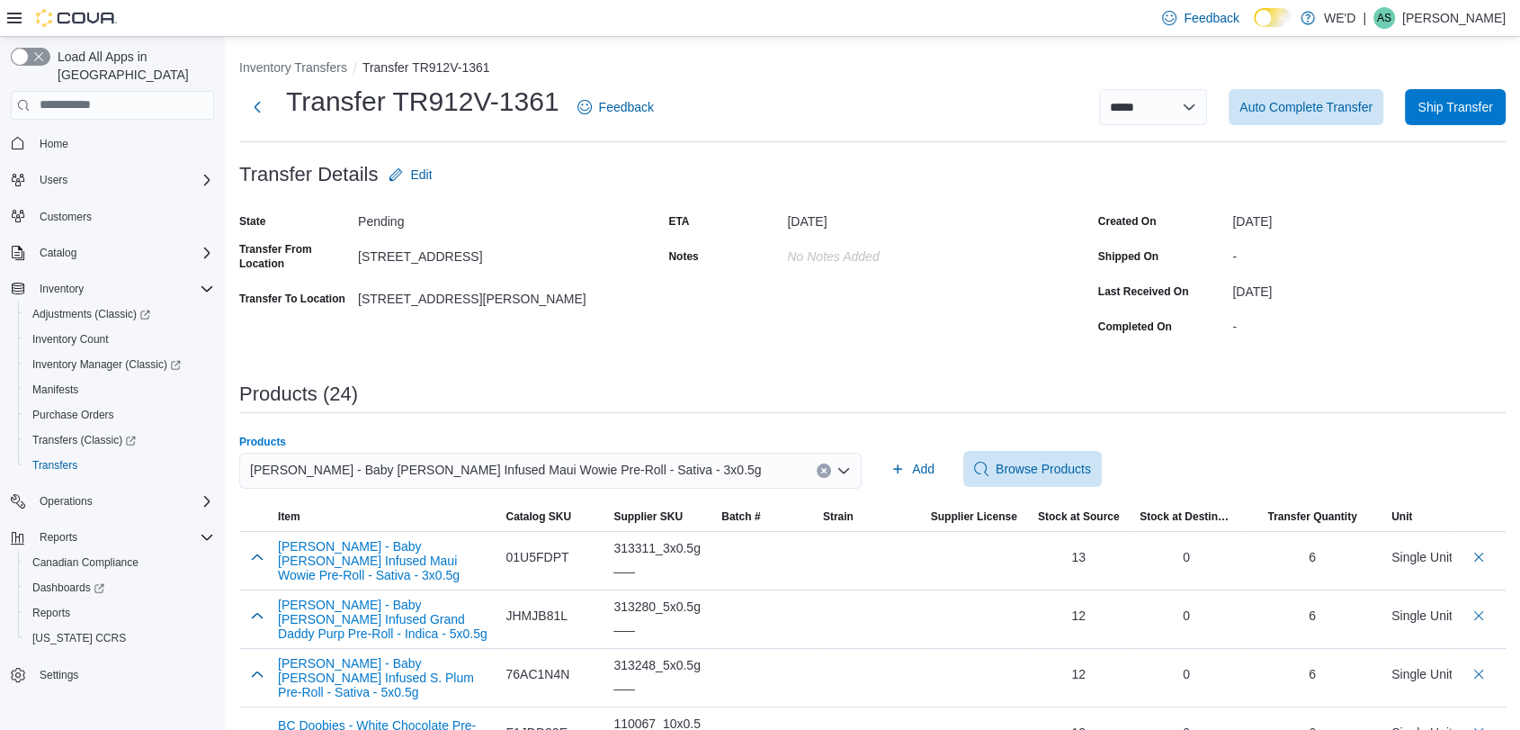
click at [831, 474] on button "Clear input" at bounding box center [824, 470] width 14 height 14
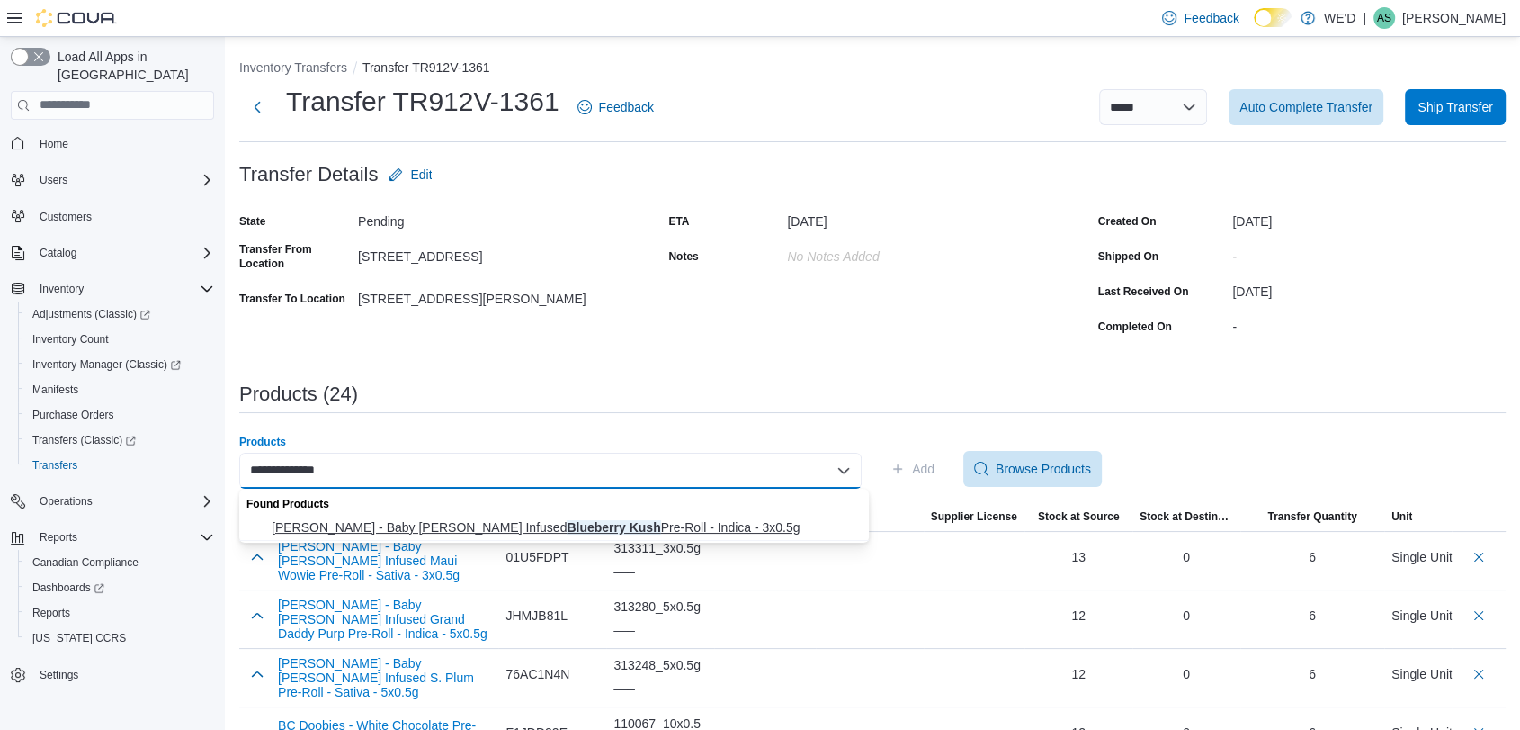
type input "**********"
click at [664, 518] on span "Jeeter - Baby Jeeter Infused Blueberry Kush Pre-Roll - Indica - 3x0.5g" at bounding box center [565, 527] width 587 height 18
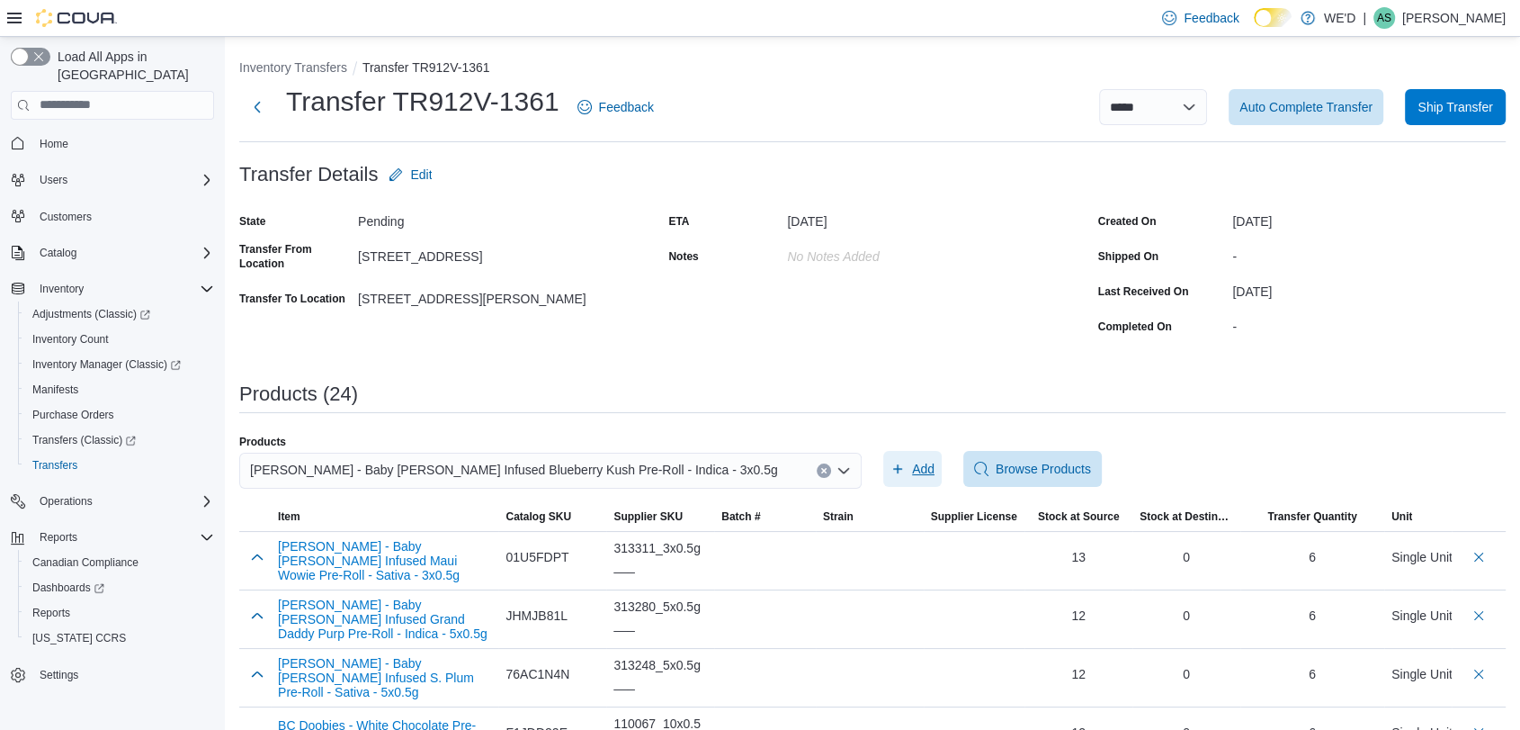
click at [919, 465] on span "Add" at bounding box center [923, 469] width 22 height 18
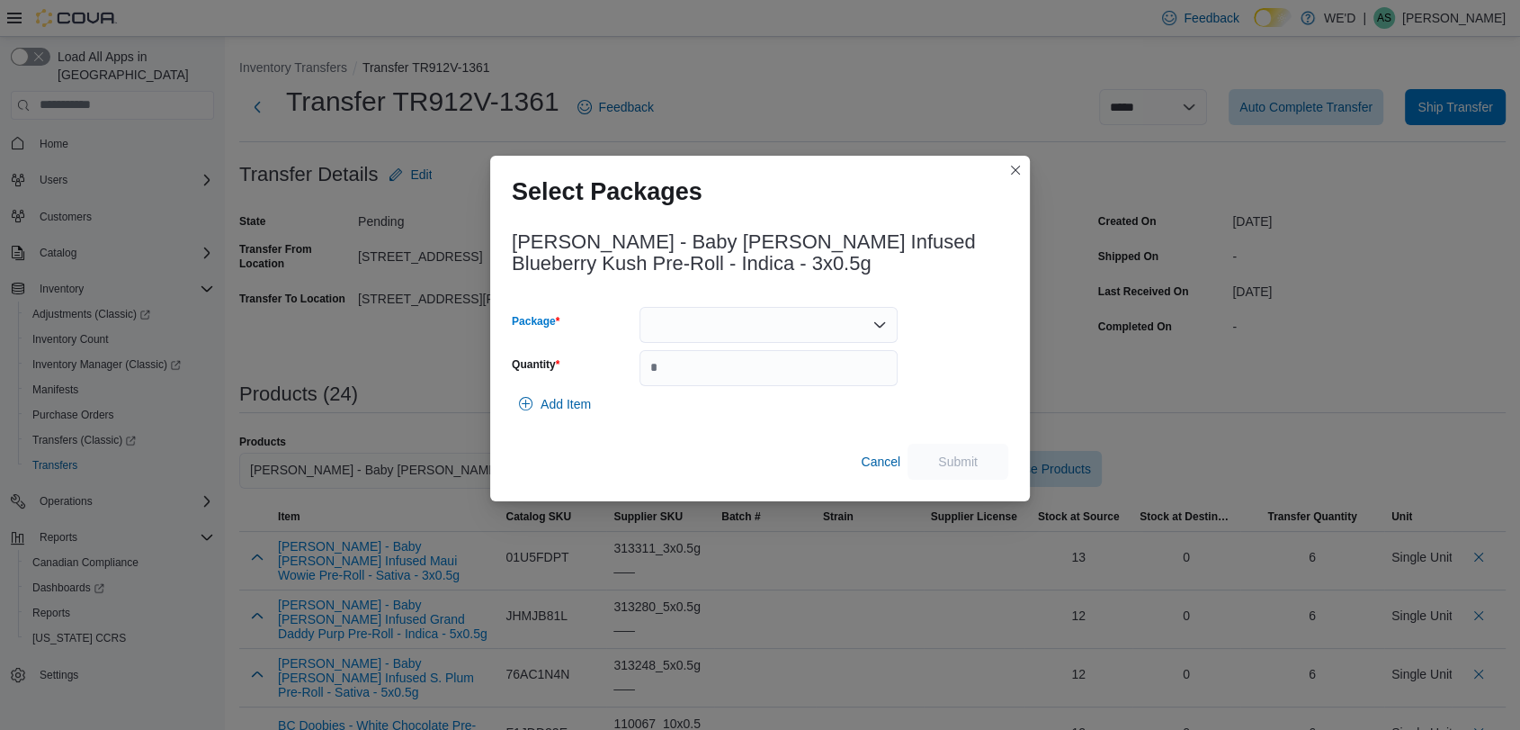
click at [757, 325] on div at bounding box center [769, 325] width 258 height 36
click at [760, 369] on button "J08187" at bounding box center [768, 382] width 258 height 26
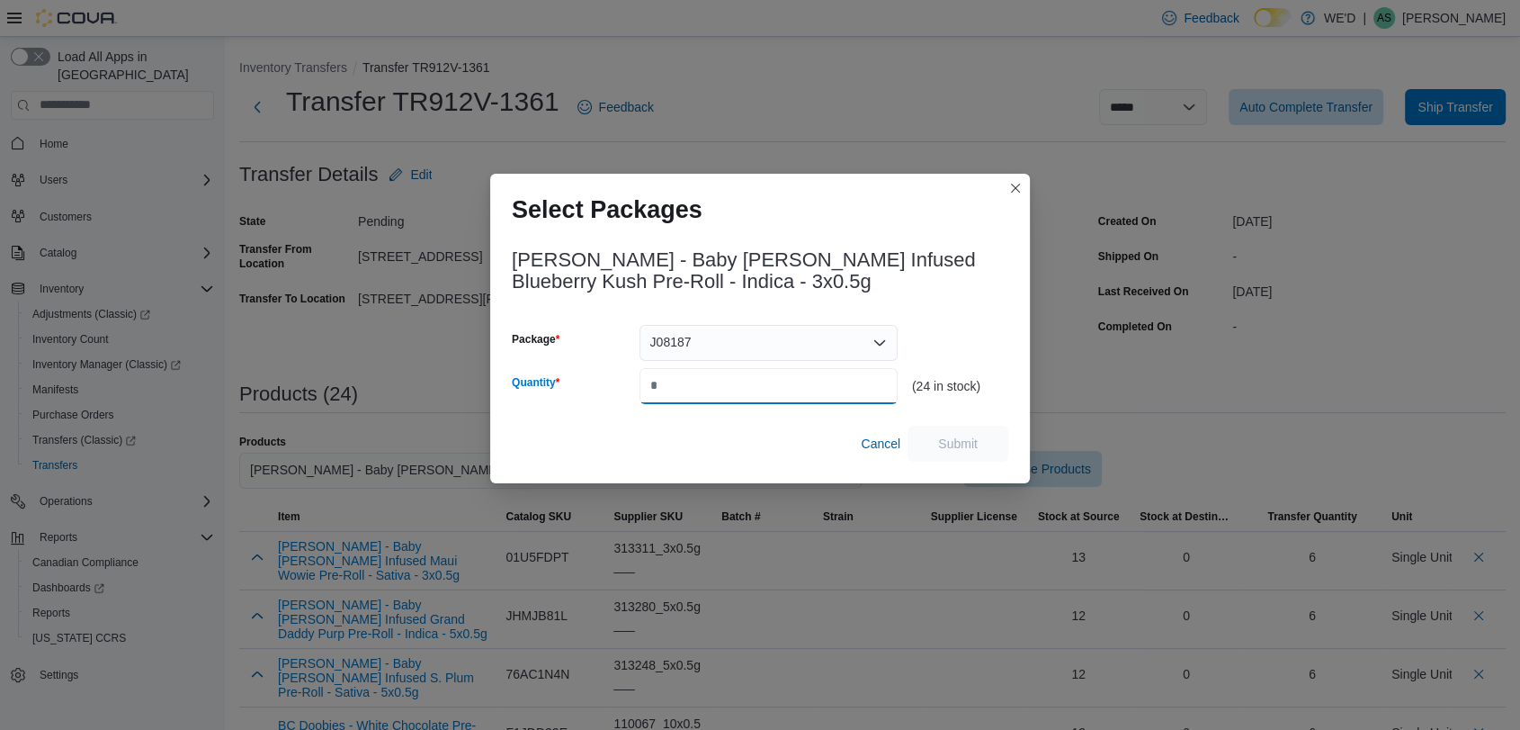
click at [763, 376] on input "Quantity" at bounding box center [769, 386] width 258 height 36
type input "**"
click at [957, 446] on span "Submit" at bounding box center [958, 443] width 40 height 18
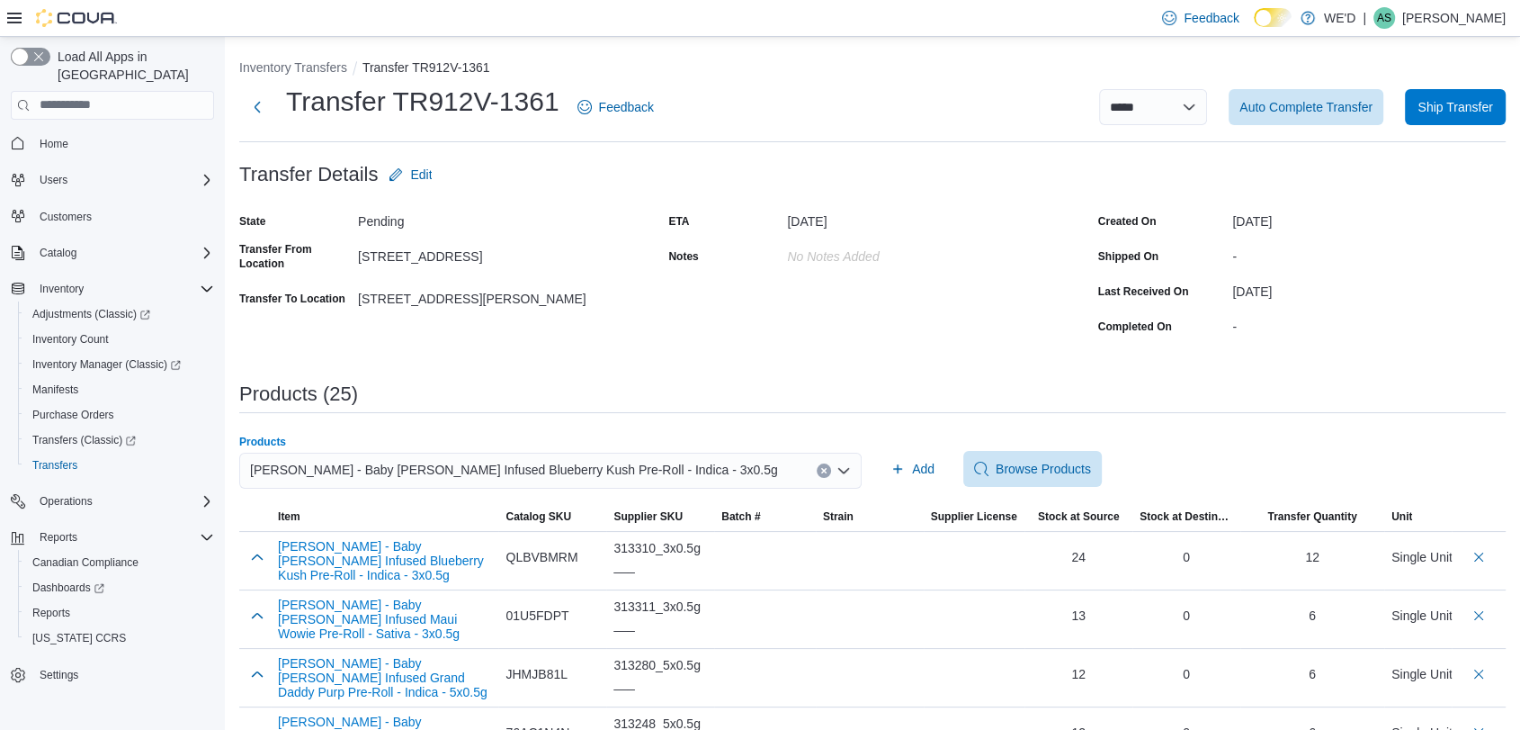
click at [831, 468] on button "Clear input" at bounding box center [824, 470] width 14 height 14
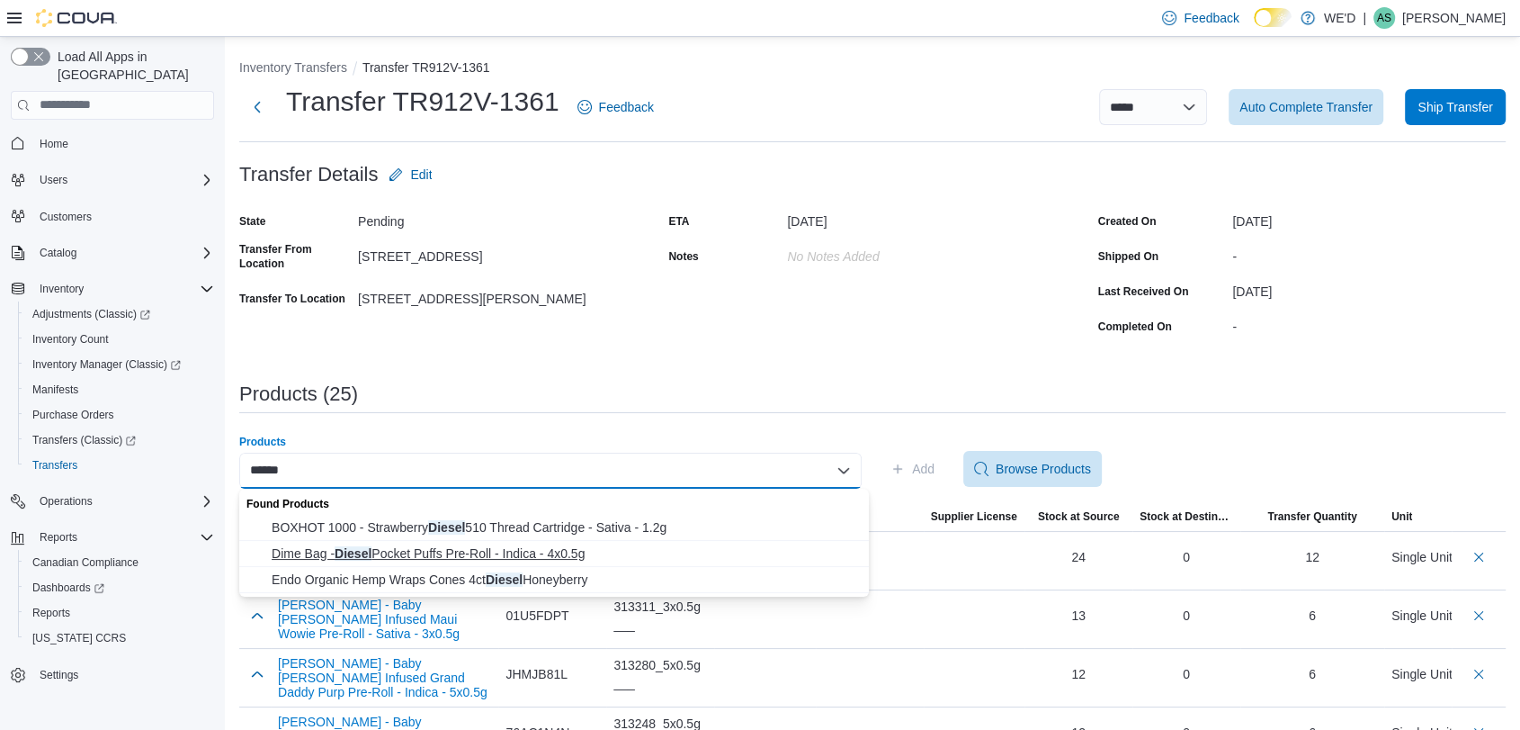
type input "******"
click at [540, 553] on span "Dime Bag - Diesel Pocket Puffs Pre-Roll - Indica - 4x0.5g" at bounding box center [565, 553] width 587 height 18
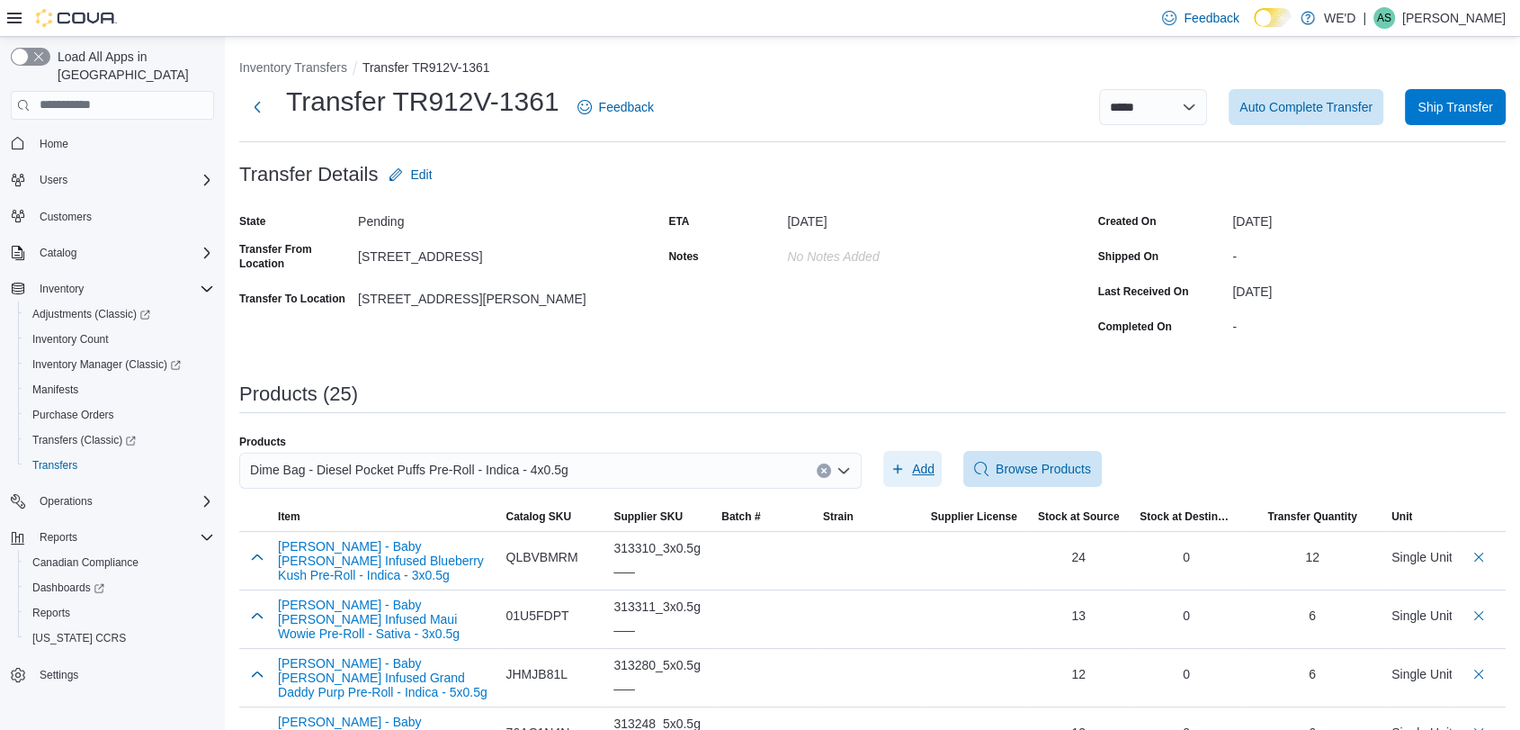
click at [935, 464] on span "Add" at bounding box center [923, 469] width 22 height 18
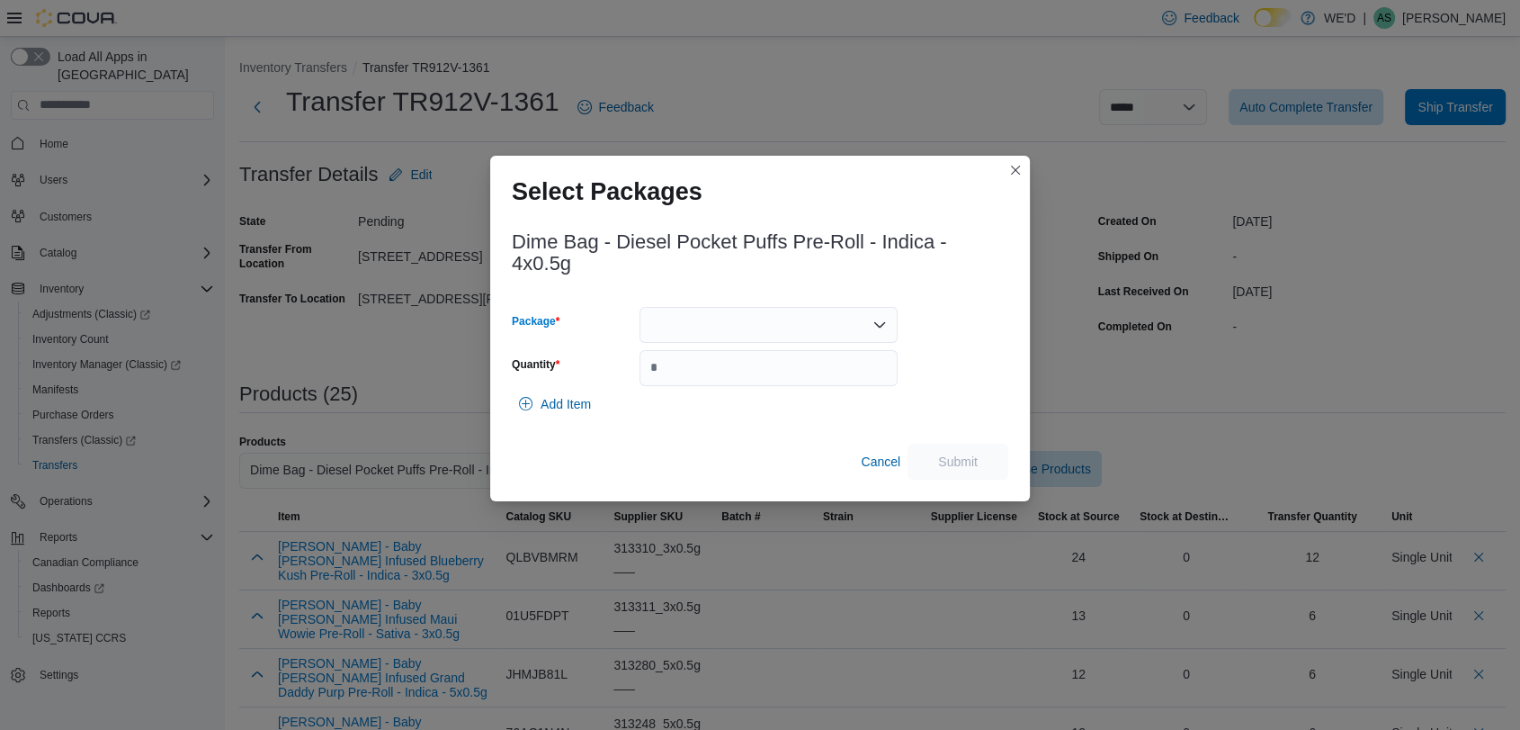
click at [756, 330] on div at bounding box center [769, 325] width 258 height 36
click at [770, 408] on span "L250700014" at bounding box center [778, 408] width 215 height 18
click at [818, 370] on input "Quantity" at bounding box center [769, 368] width 258 height 36
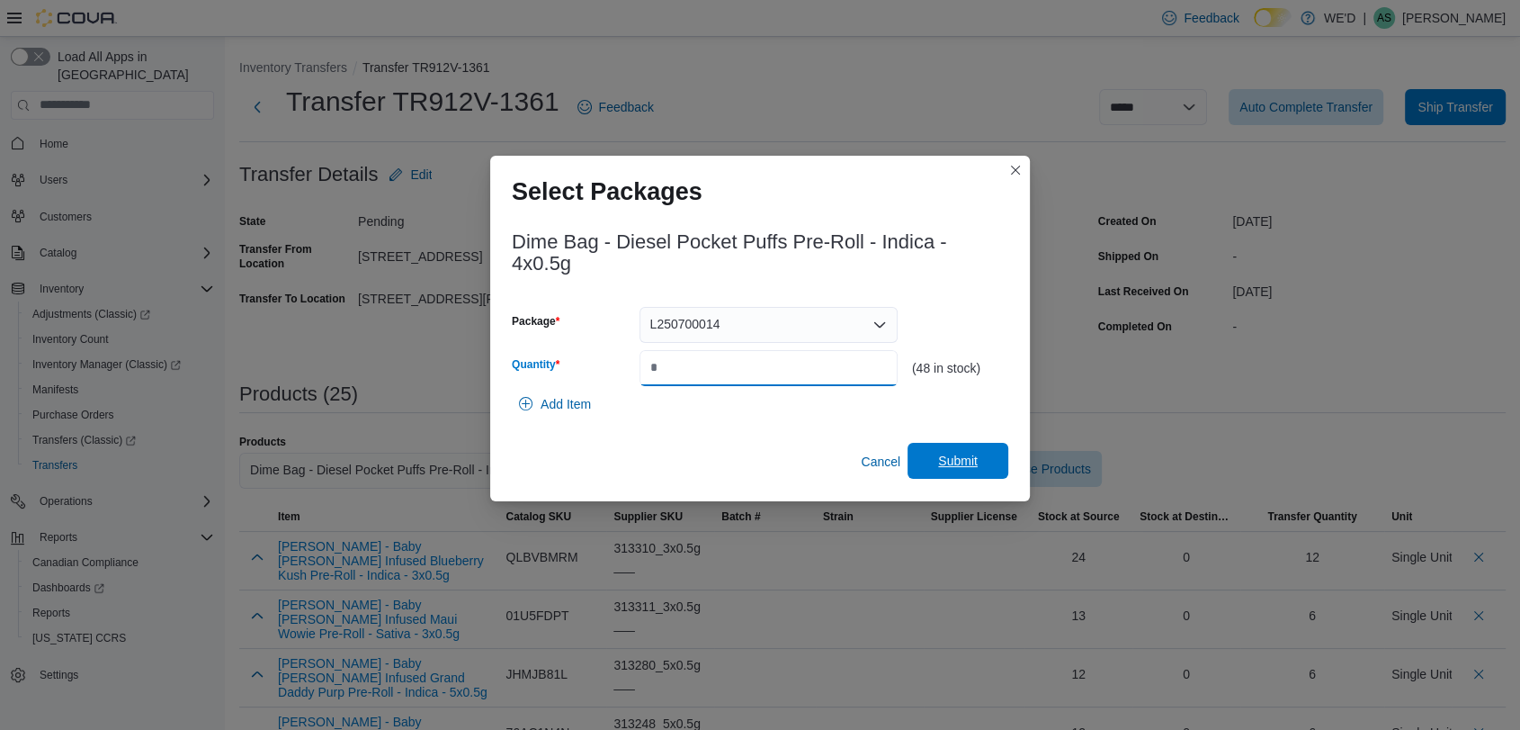
type input "*"
type input "**"
click at [969, 463] on span "Submit" at bounding box center [958, 461] width 40 height 18
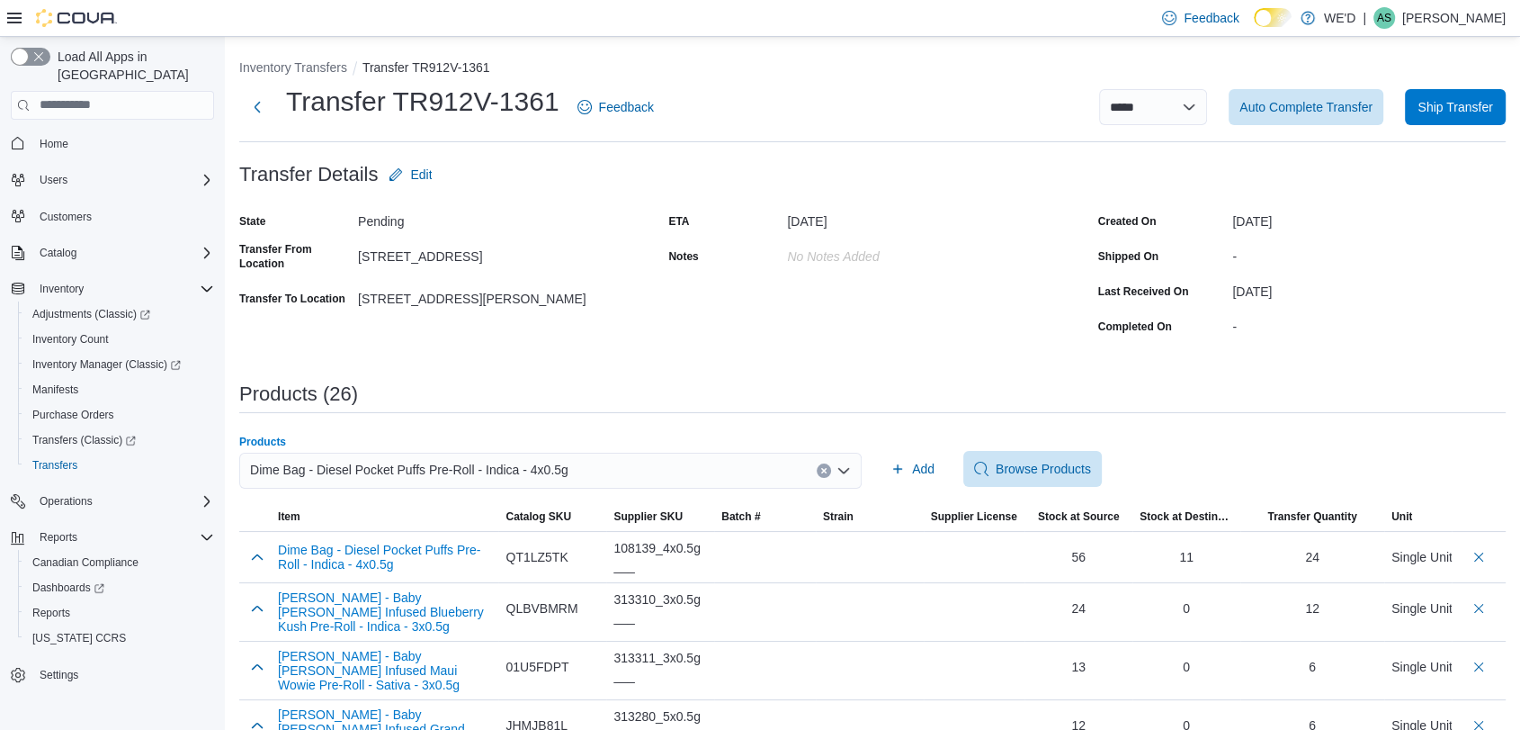
click at [831, 475] on button "Clear input" at bounding box center [824, 470] width 14 height 14
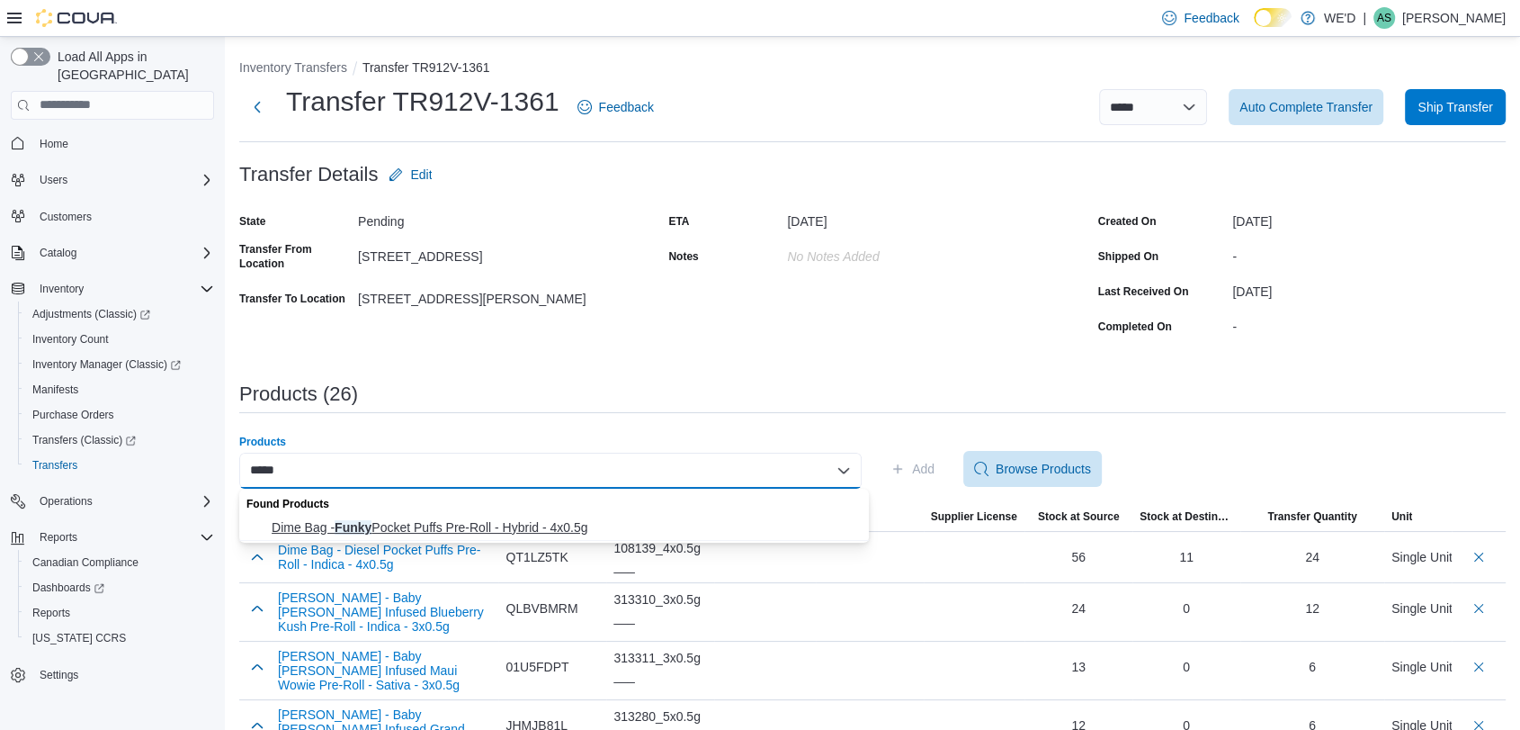
type input "*****"
click at [661, 515] on button "Dime Bag - Funky Pocket Puffs Pre-Roll - Hybrid - 4x0.5g" at bounding box center [554, 528] width 630 height 26
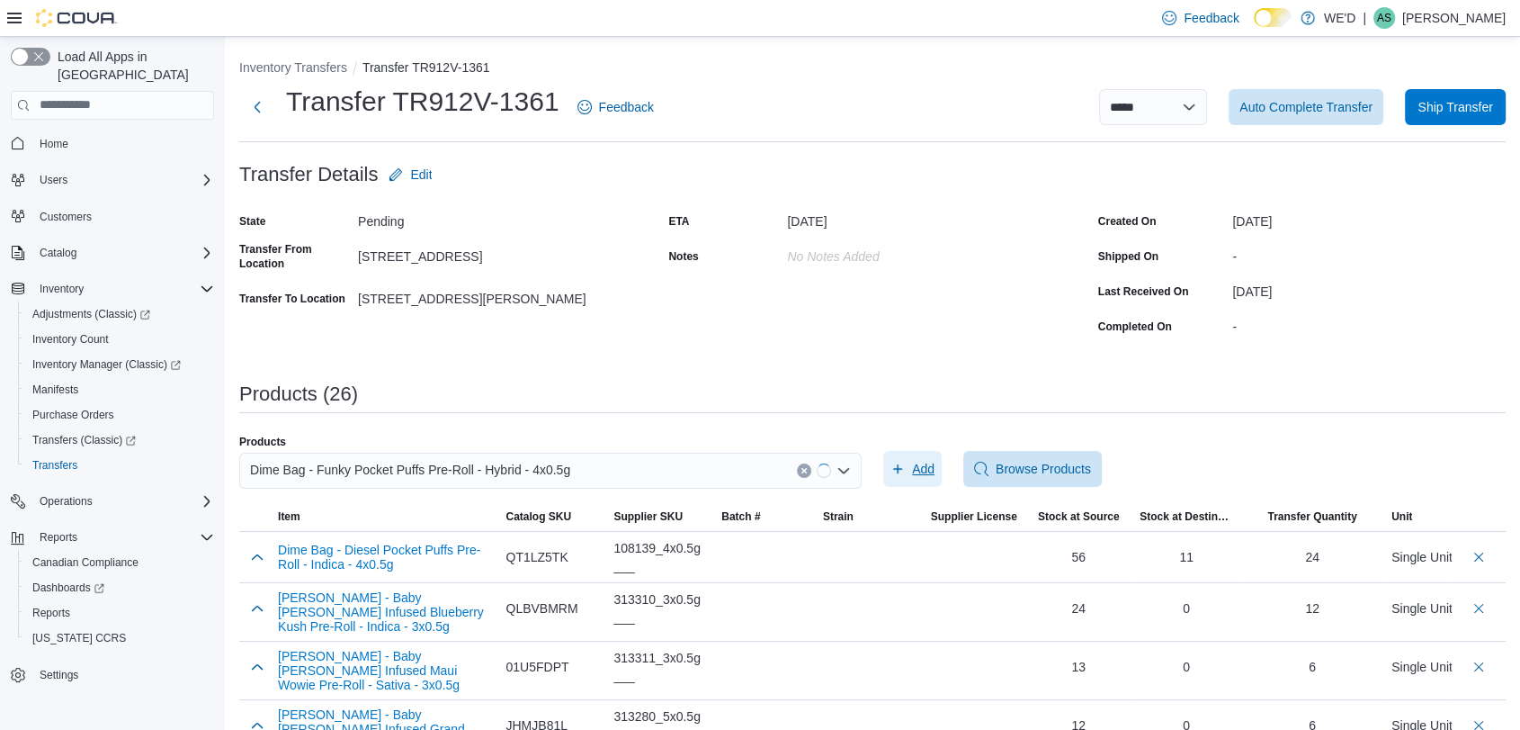
click at [905, 467] on icon "button" at bounding box center [898, 468] width 14 height 14
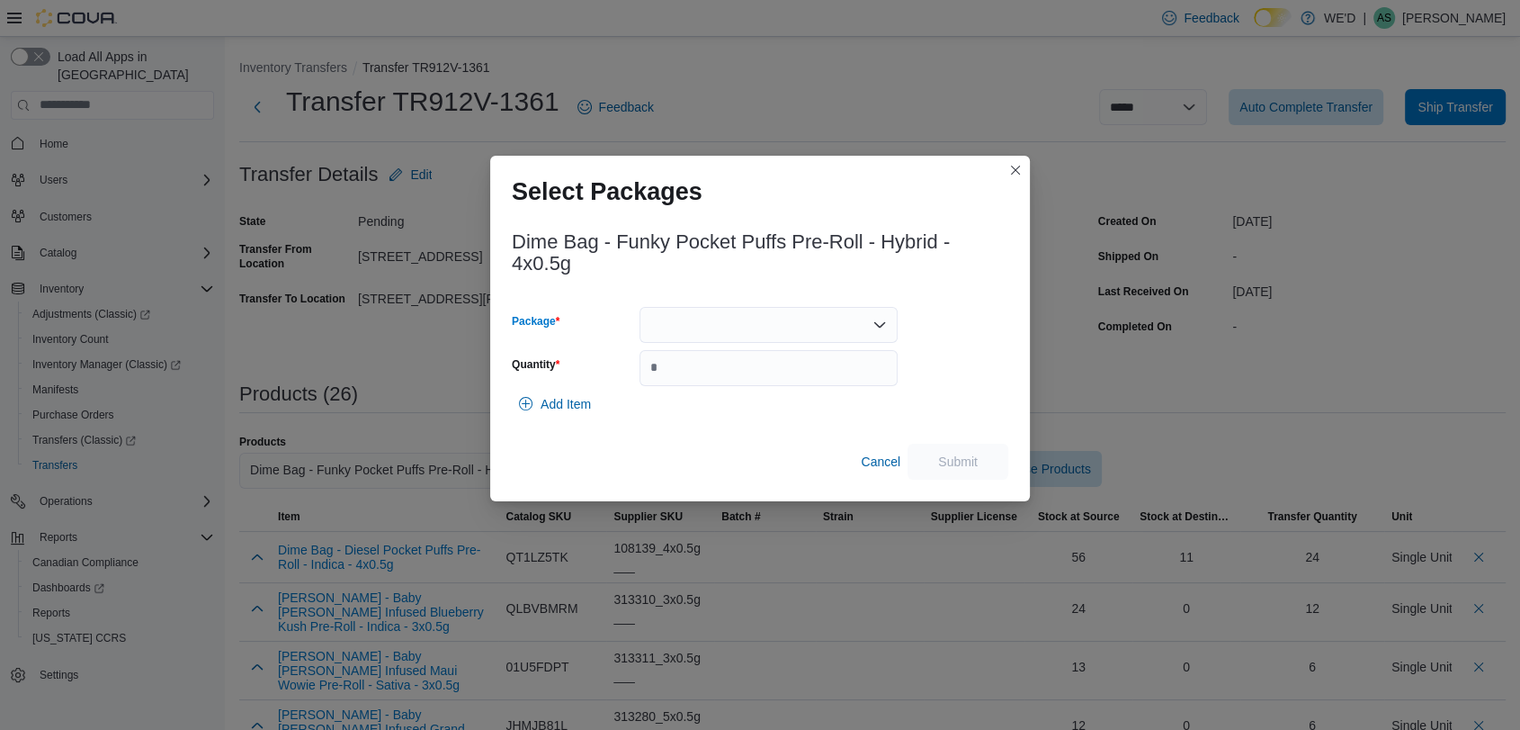
click at [781, 327] on div at bounding box center [769, 325] width 258 height 36
click at [782, 375] on span "L250600105" at bounding box center [778, 381] width 215 height 18
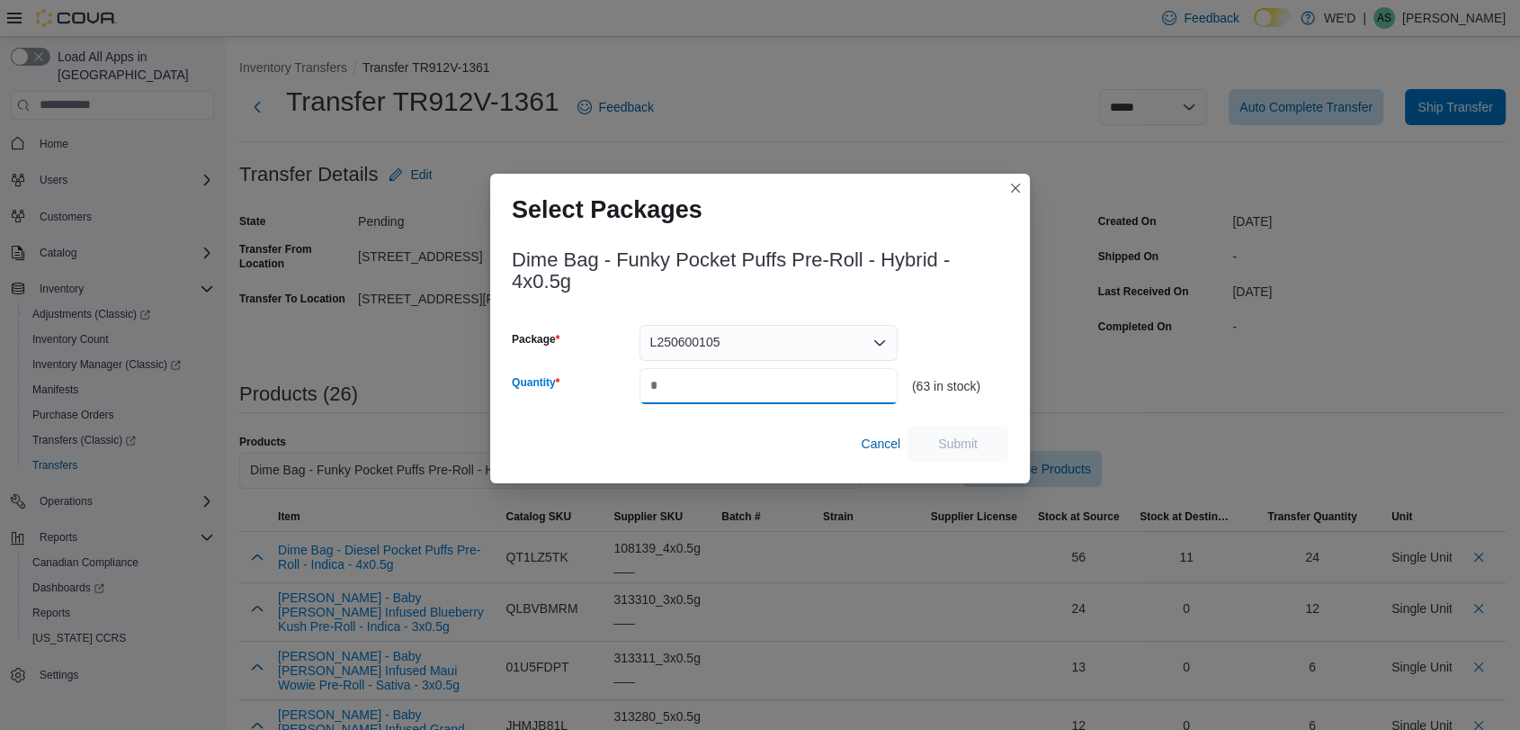
click at [782, 375] on input "Quantity" at bounding box center [769, 386] width 258 height 36
type input "**"
click at [954, 434] on span "Submit" at bounding box center [957, 443] width 79 height 36
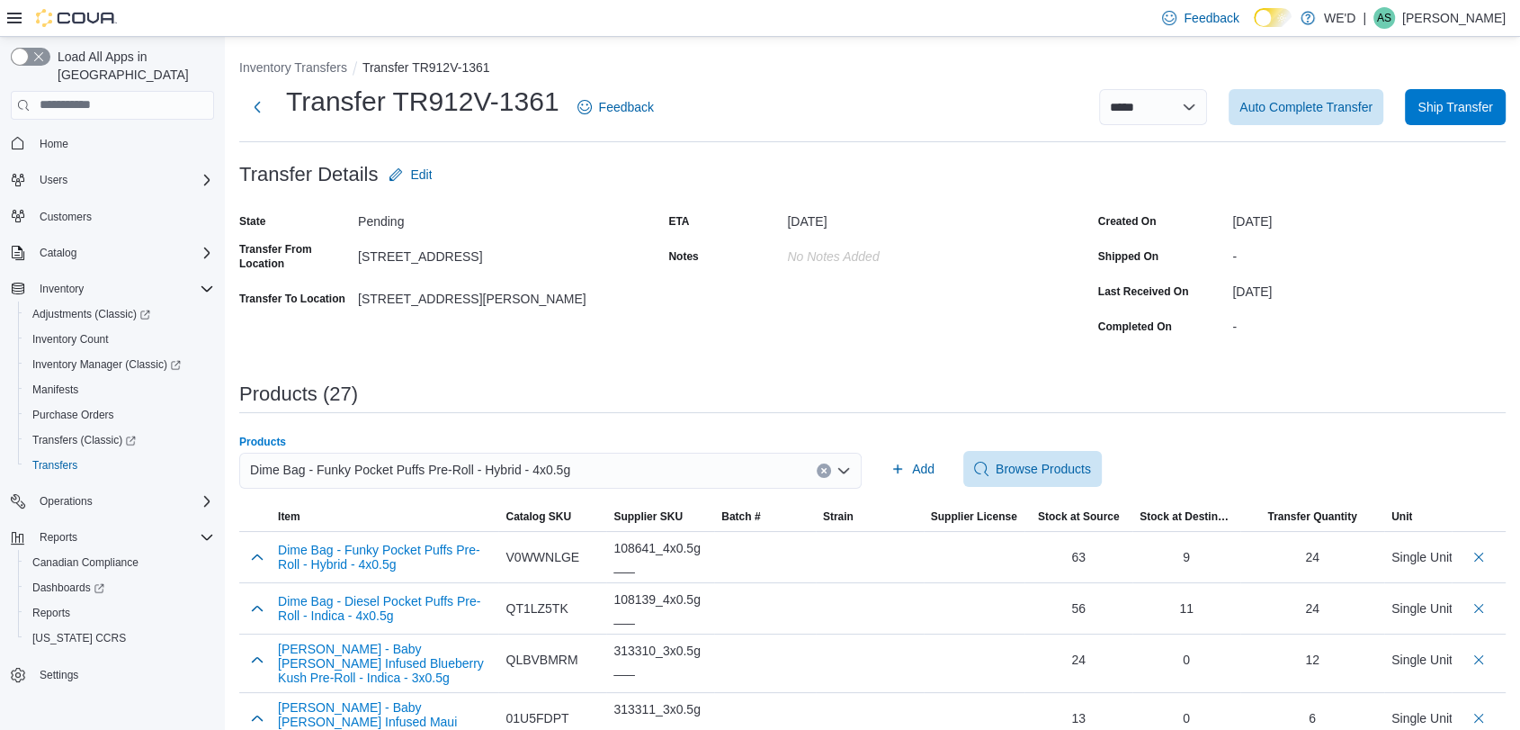
click at [826, 470] on icon "Clear input" at bounding box center [823, 470] width 4 height 4
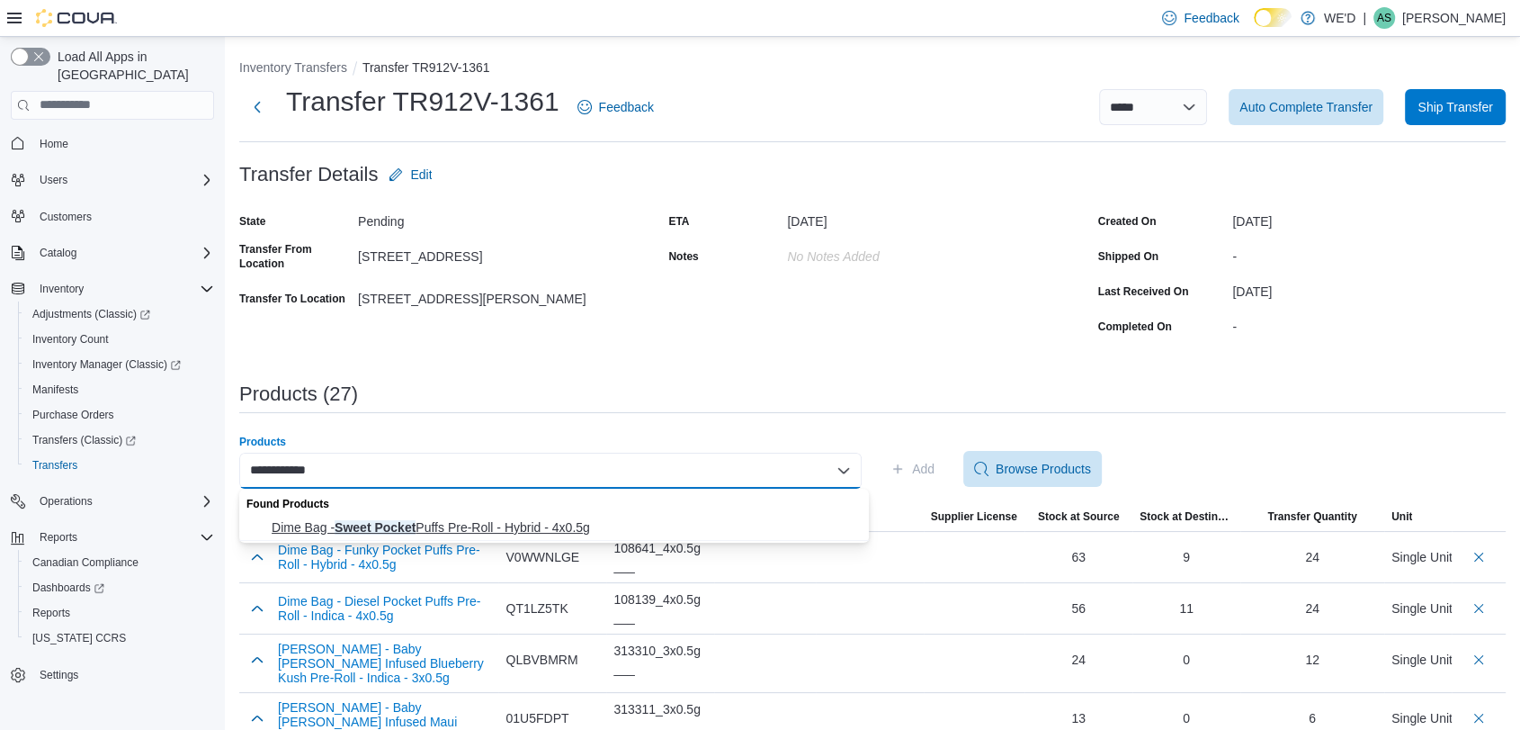
type input "**********"
click at [587, 520] on span "Dime Bag - Sweet Pocket Puffs Pre-Roll - Hybrid - 4x0.5g" at bounding box center [565, 527] width 587 height 18
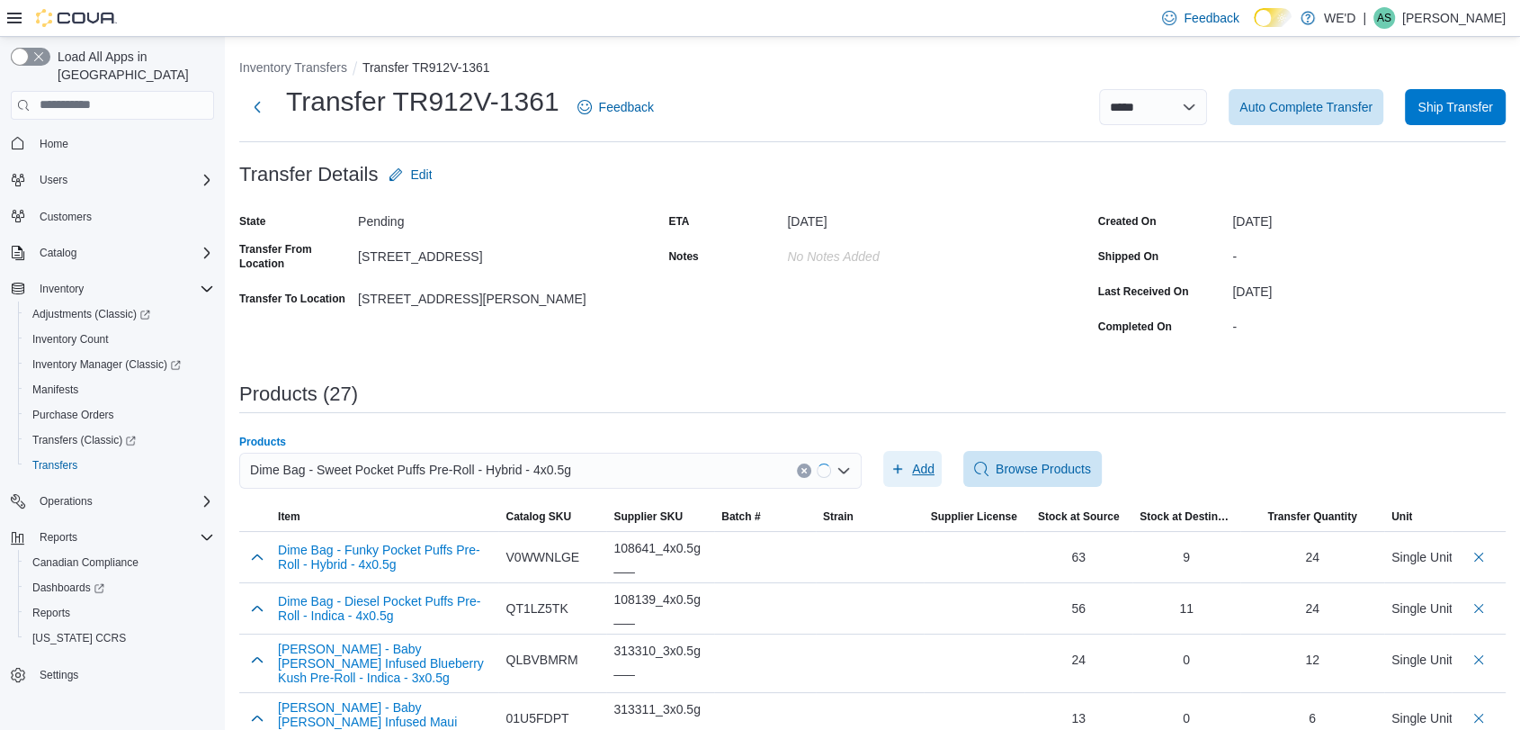
click at [926, 469] on span "Add" at bounding box center [923, 469] width 22 height 18
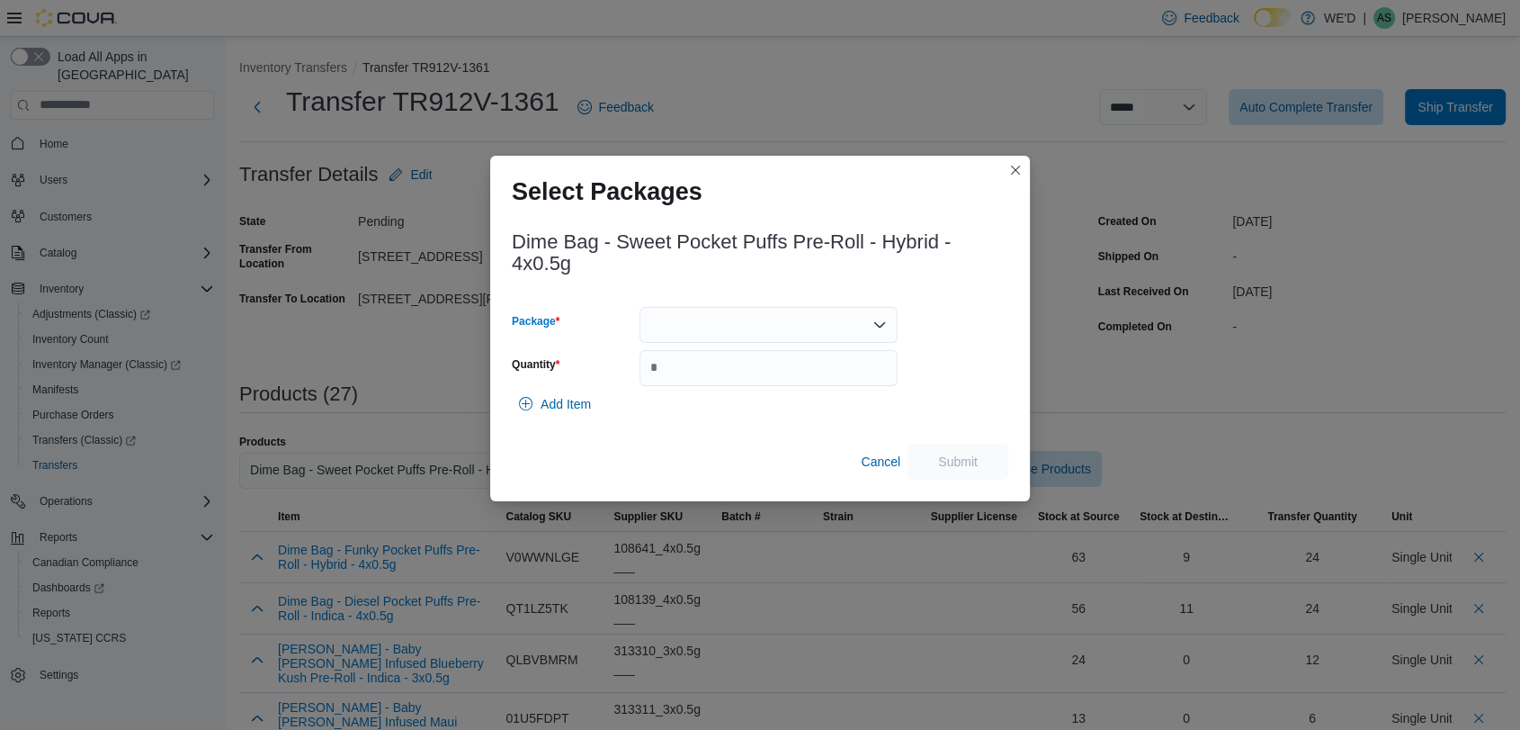
click at [753, 327] on div at bounding box center [769, 325] width 258 height 36
click at [766, 401] on span "L250700071" at bounding box center [778, 408] width 215 height 18
click at [808, 370] on input "Quantity" at bounding box center [769, 368] width 258 height 36
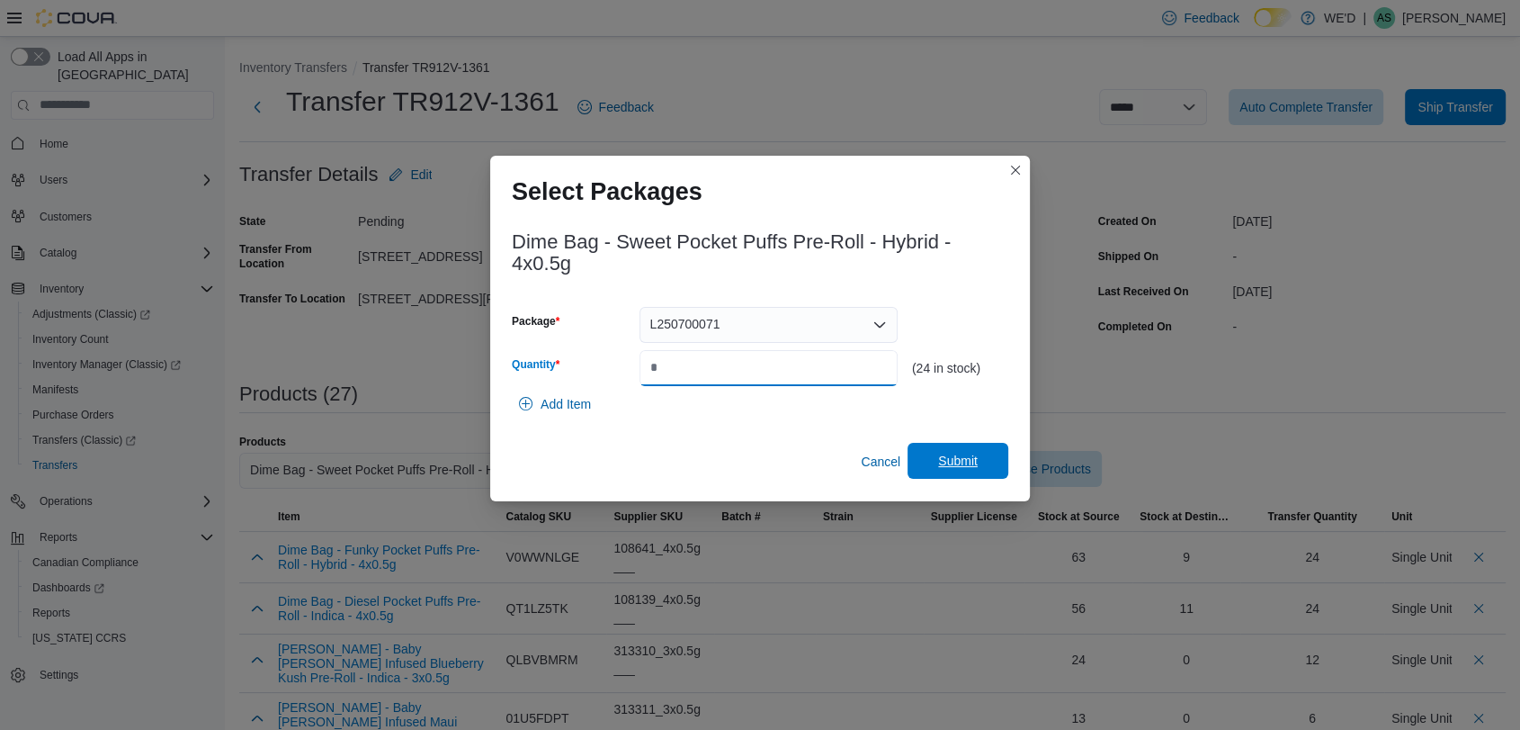
type input "**"
click at [960, 455] on span "Submit" at bounding box center [958, 461] width 40 height 18
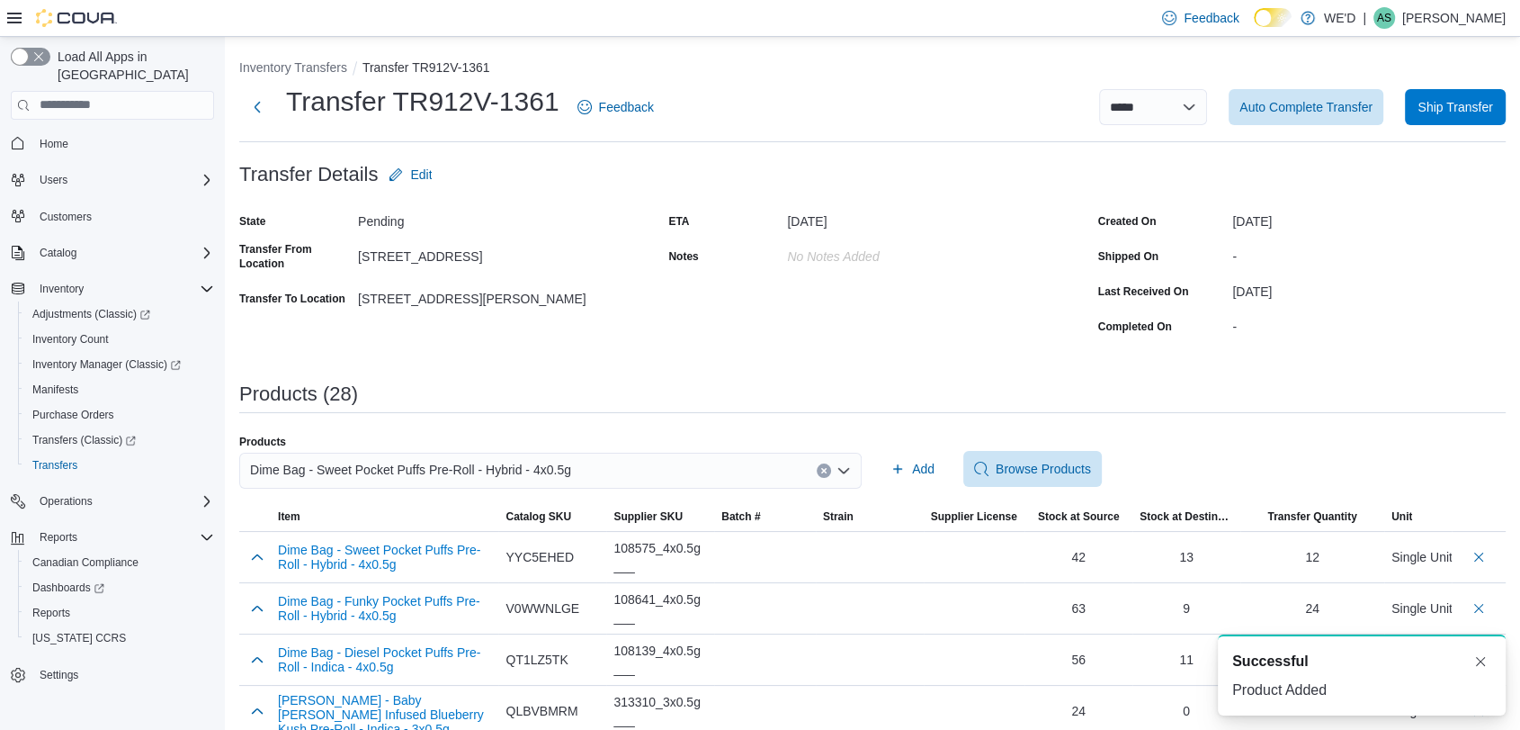
click at [828, 467] on icon "Clear input" at bounding box center [823, 470] width 7 height 7
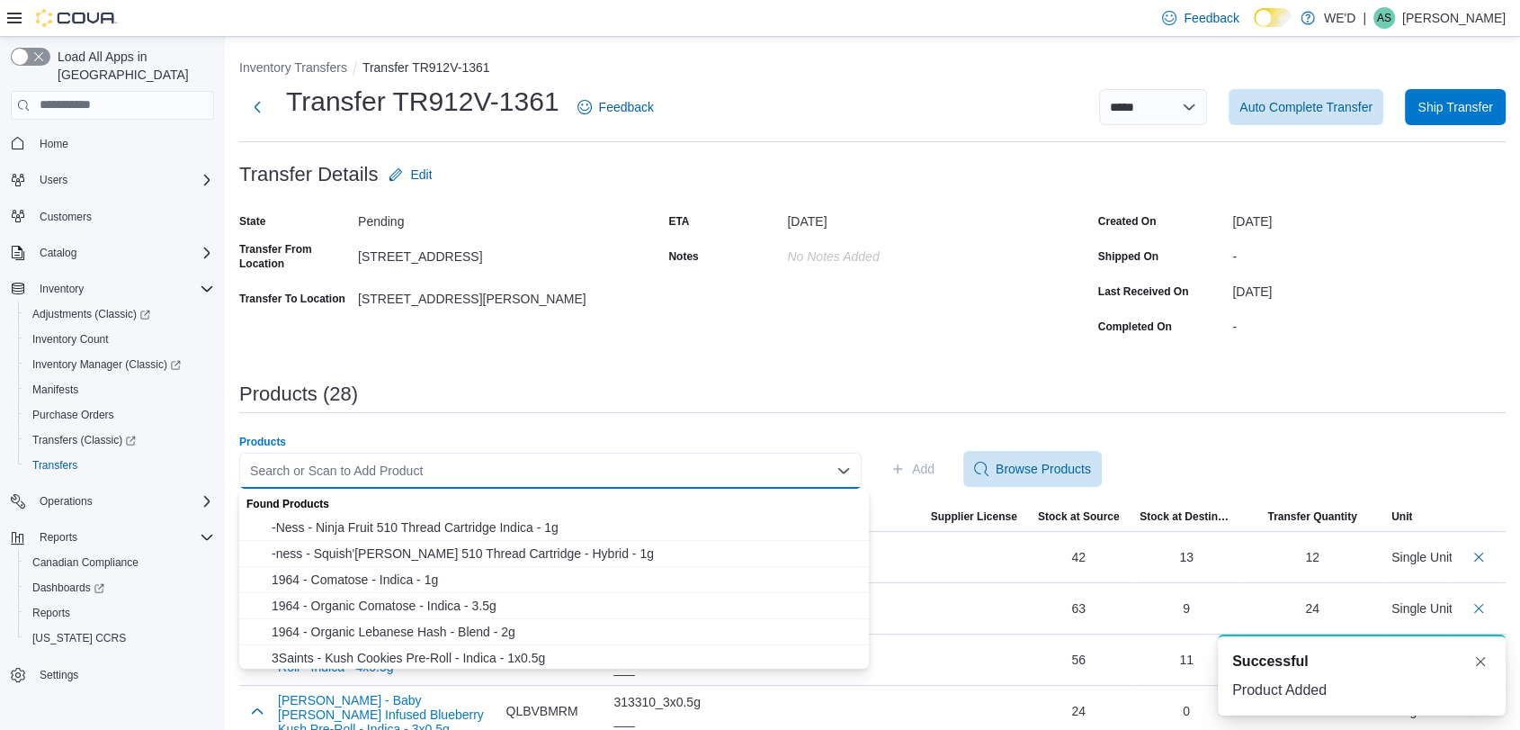
type input "*"
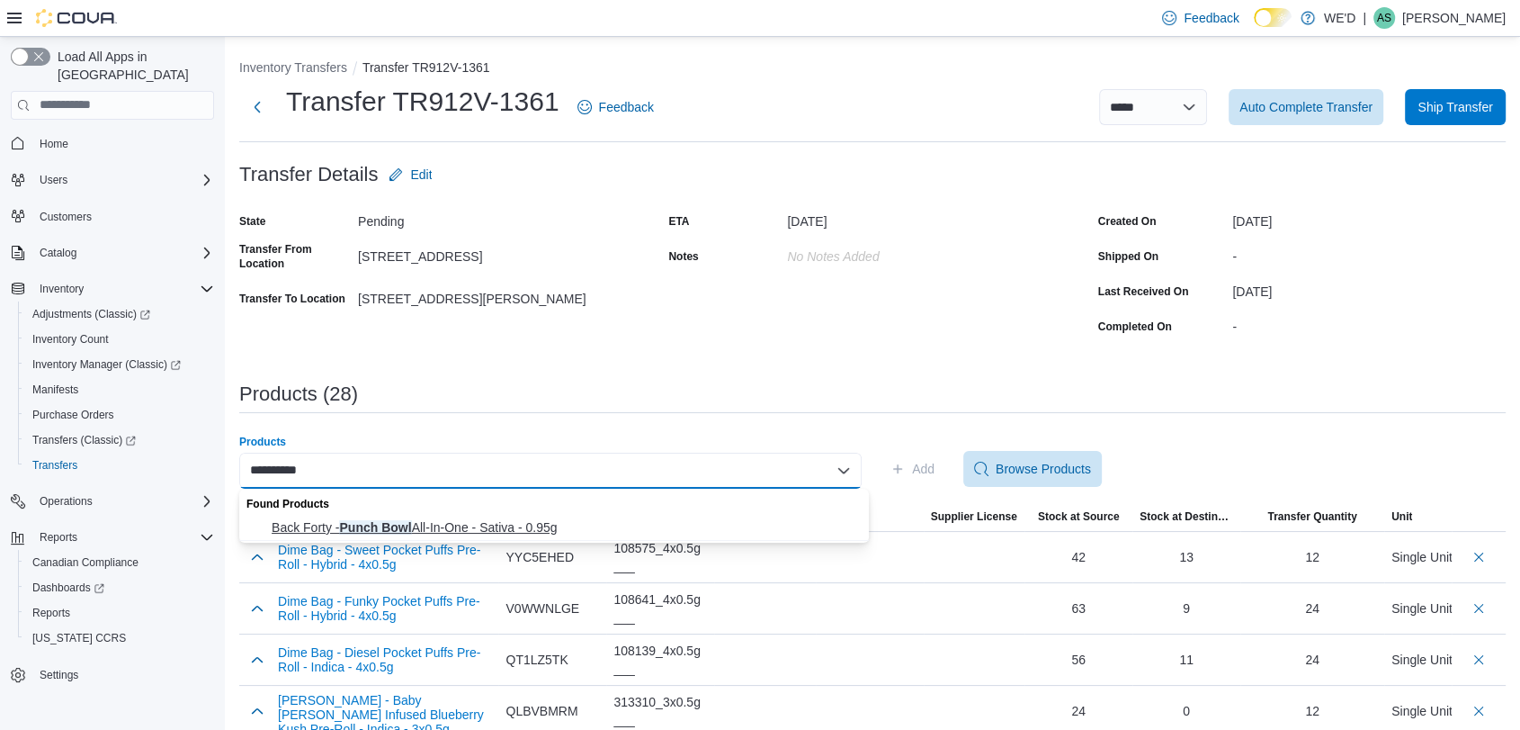
type input "**********"
click at [504, 518] on span "Back Forty - Punch Bowl All-In-One - Sativa - 0.95g" at bounding box center [565, 527] width 587 height 18
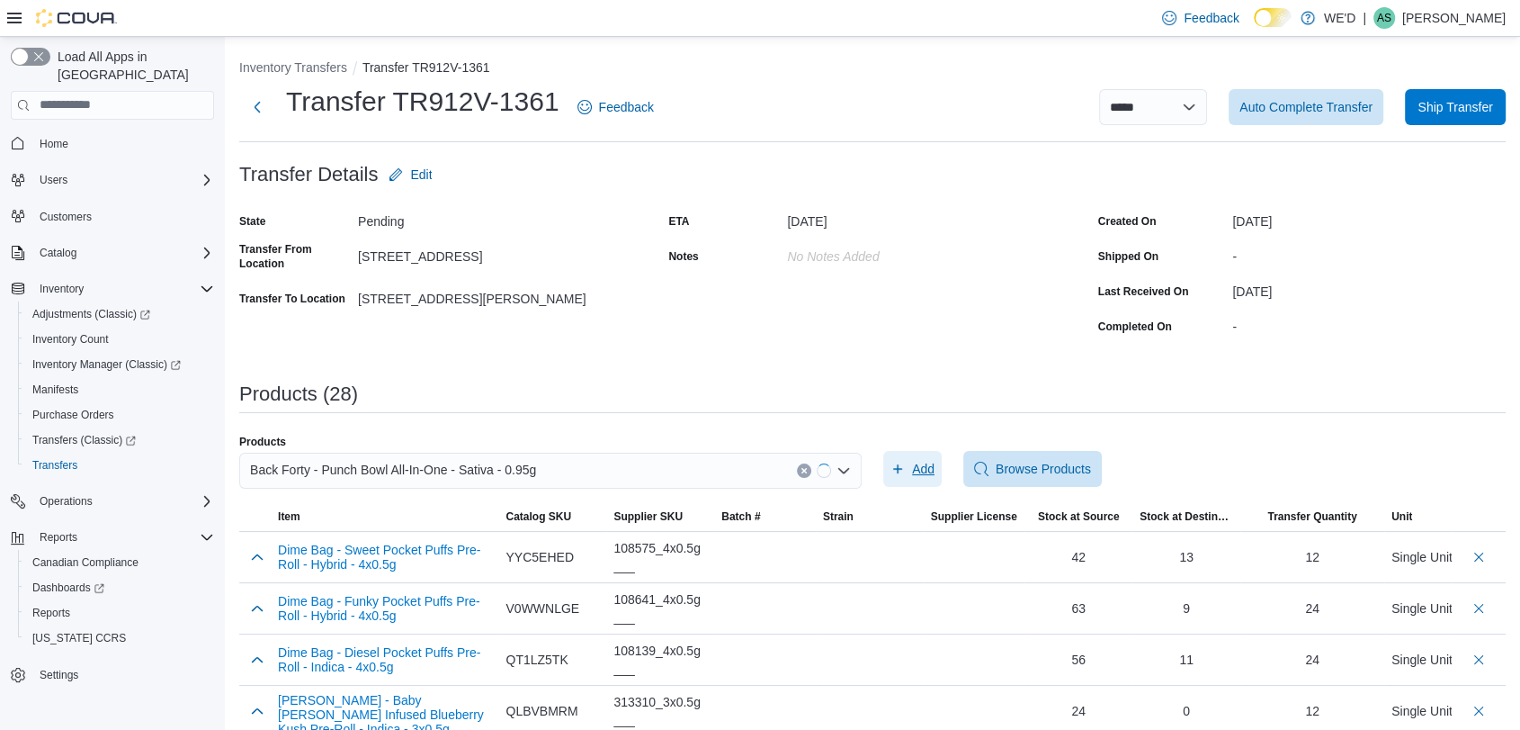
click at [928, 484] on span "Add" at bounding box center [913, 469] width 44 height 36
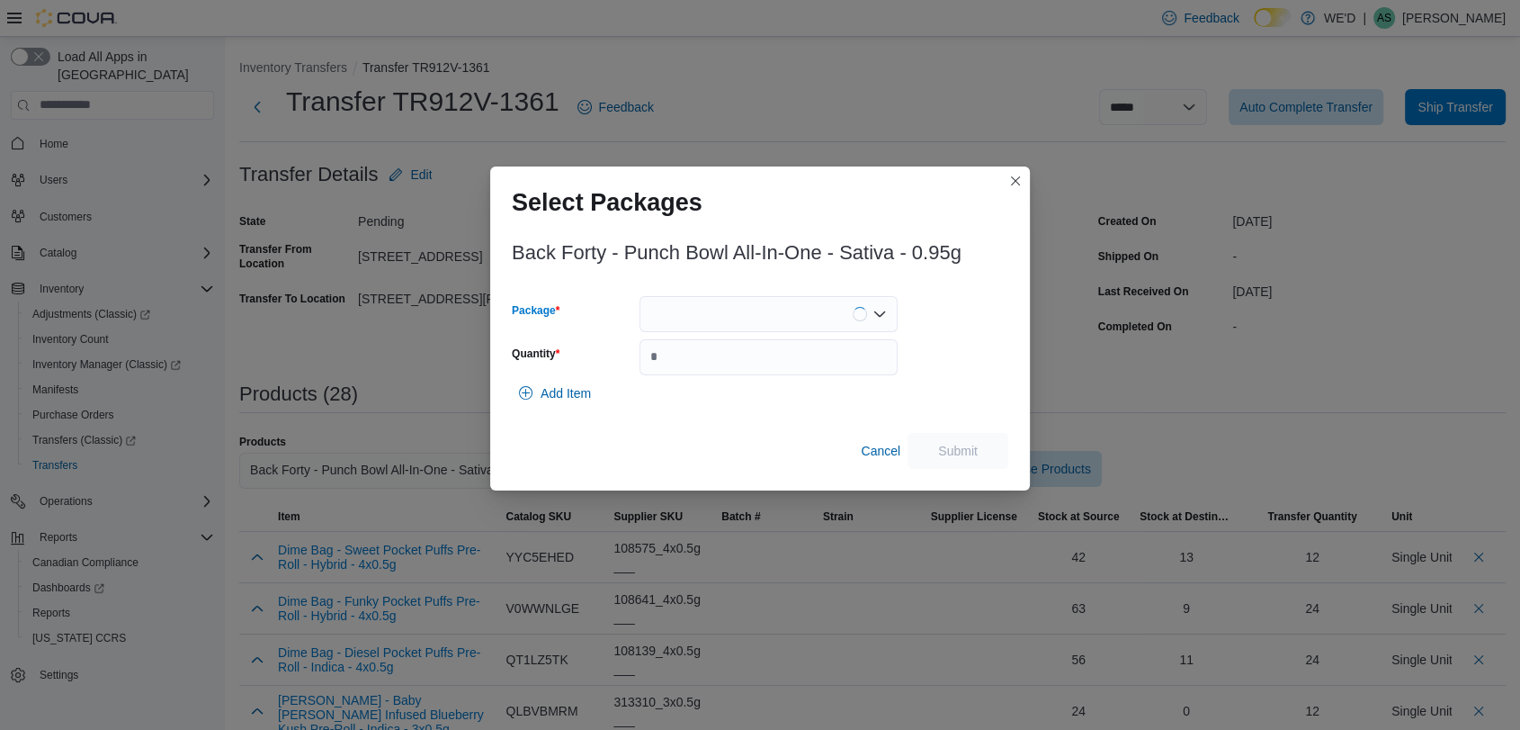
click at [748, 323] on div at bounding box center [769, 314] width 258 height 36
click at [757, 374] on span "2501059" at bounding box center [778, 371] width 215 height 18
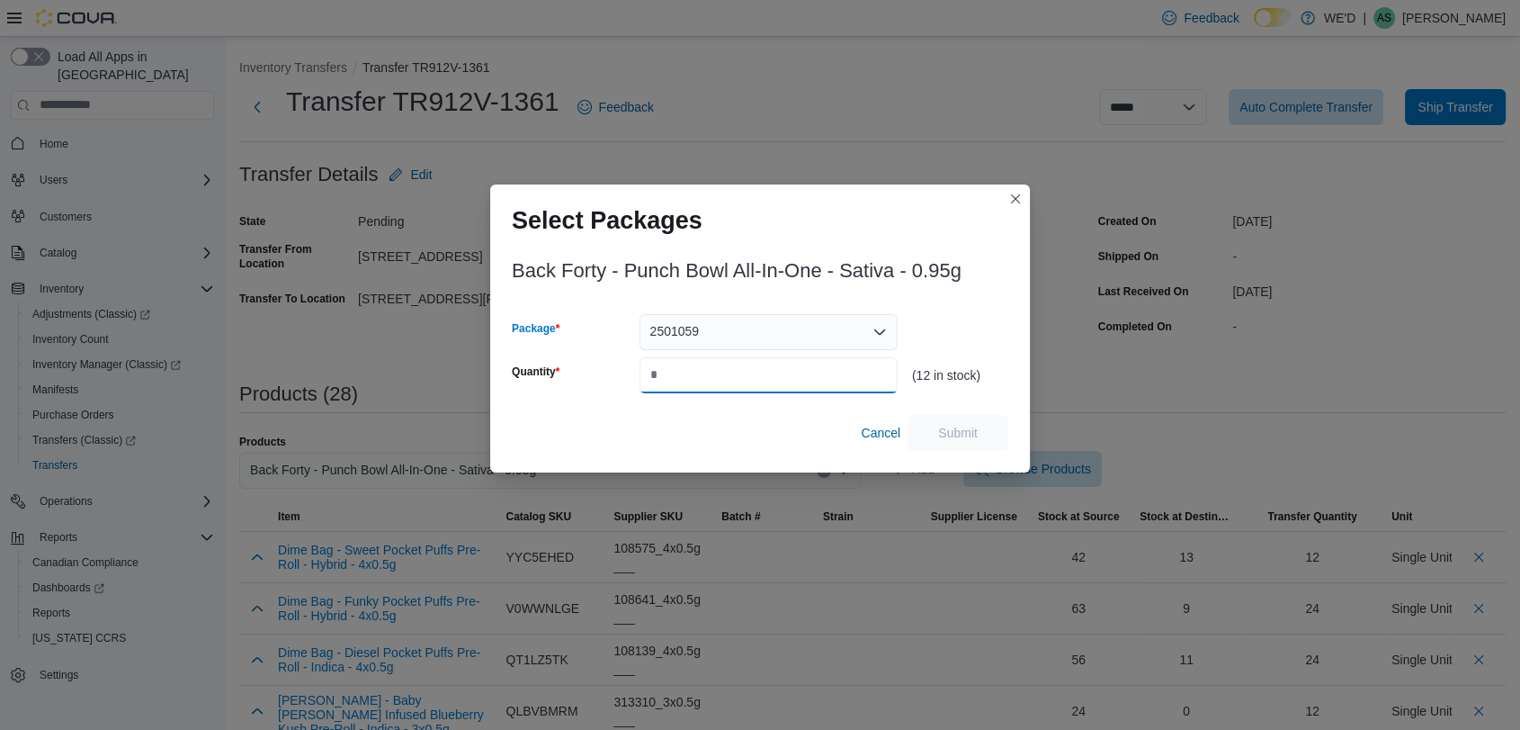
click at [757, 374] on input "Quantity" at bounding box center [769, 375] width 258 height 36
type input "*"
click at [979, 426] on span "Submit" at bounding box center [957, 432] width 79 height 36
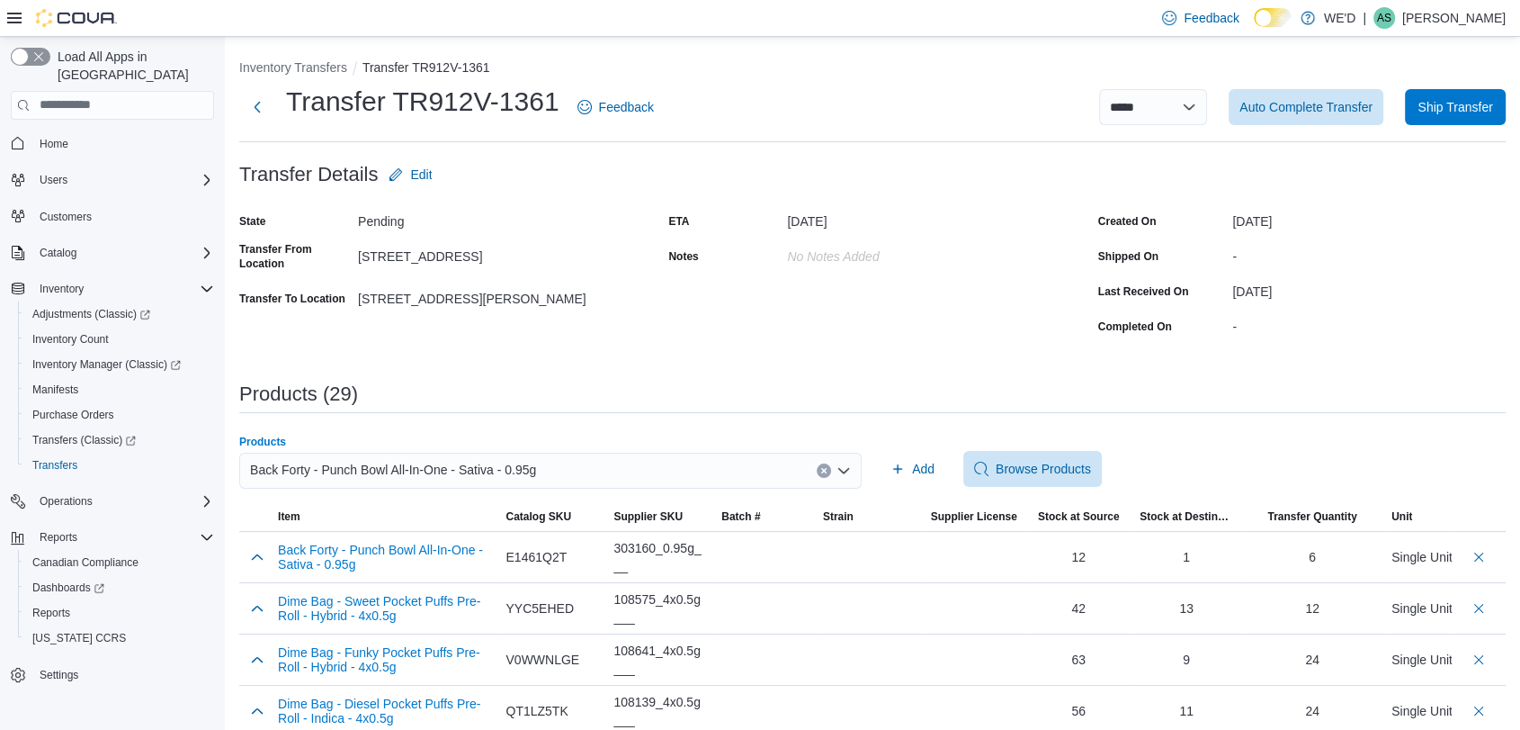
click at [831, 468] on button "Clear input" at bounding box center [824, 470] width 14 height 14
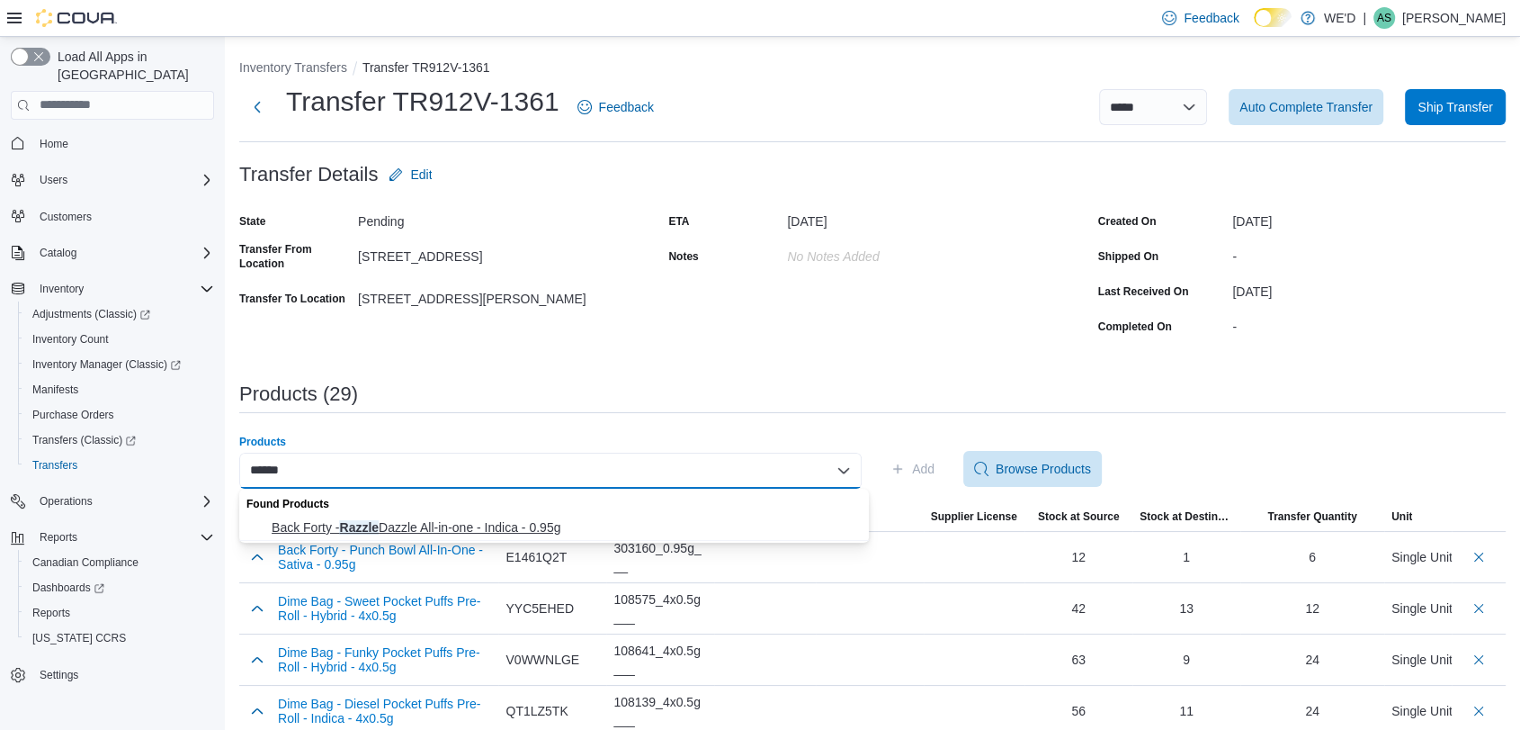
type input "******"
click at [598, 520] on span "Back Forty - Razzle Dazzle All-in-one - Indica - 0.95g" at bounding box center [565, 527] width 587 height 18
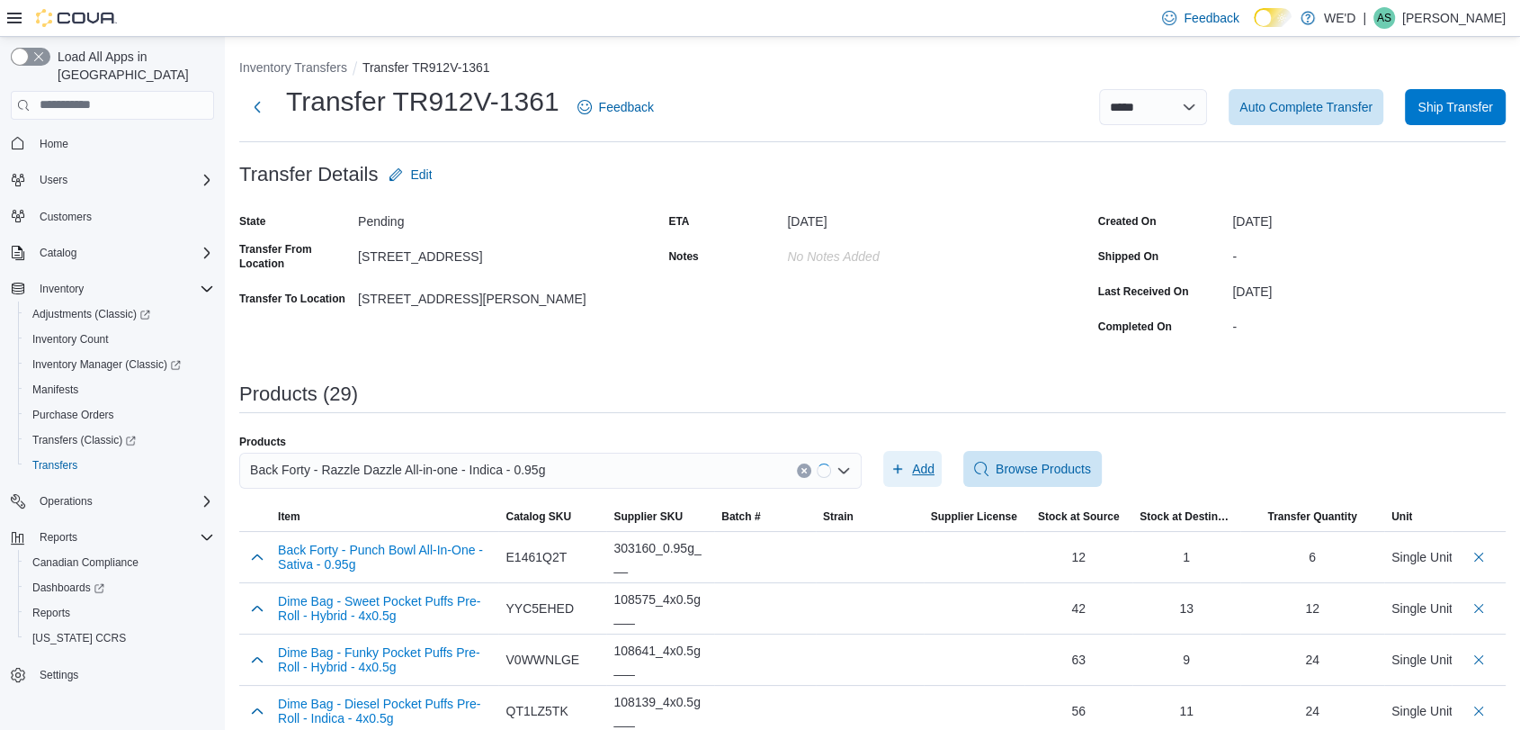
click at [918, 466] on span "Add" at bounding box center [913, 469] width 44 height 36
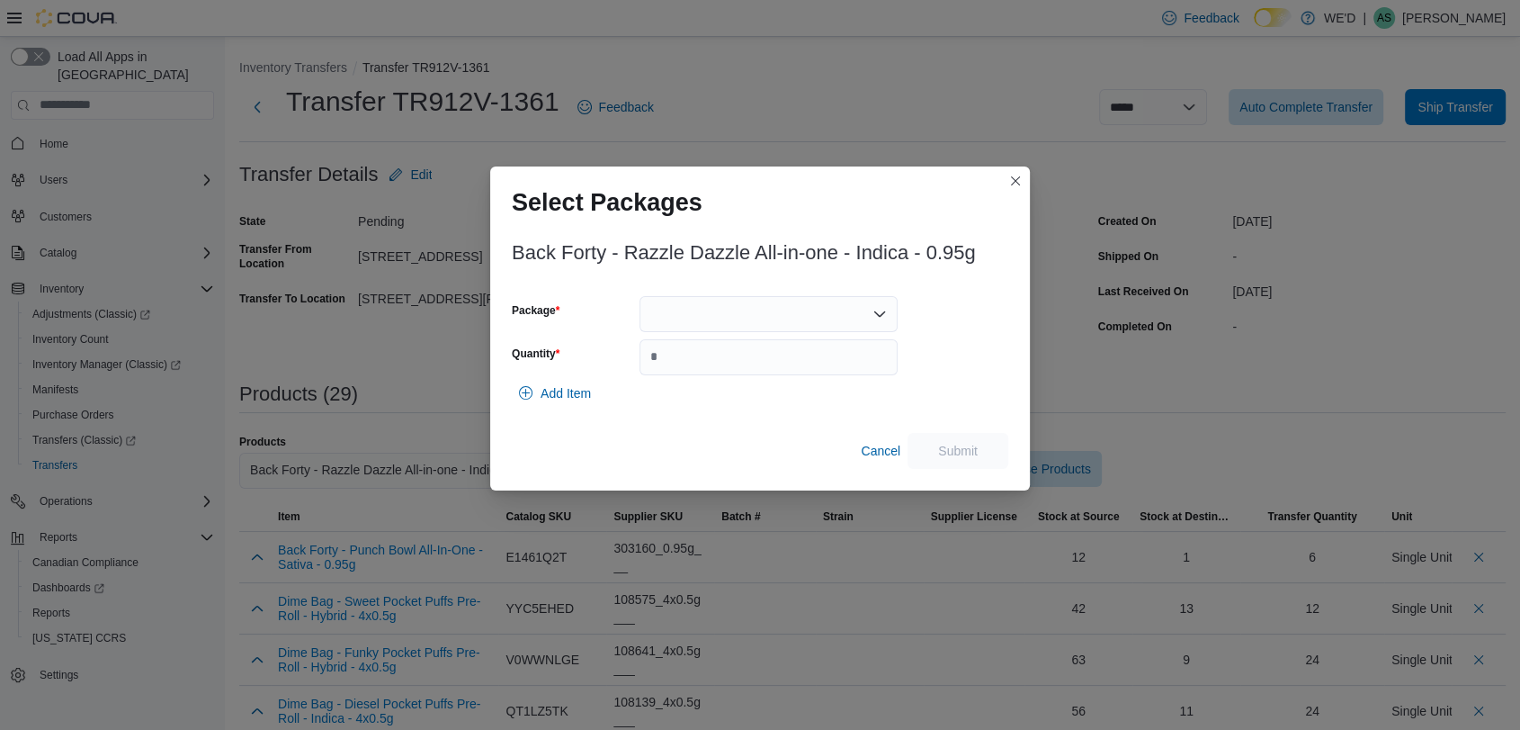
click at [735, 324] on div at bounding box center [769, 314] width 258 height 36
click at [746, 366] on span "2501067" at bounding box center [778, 371] width 215 height 18
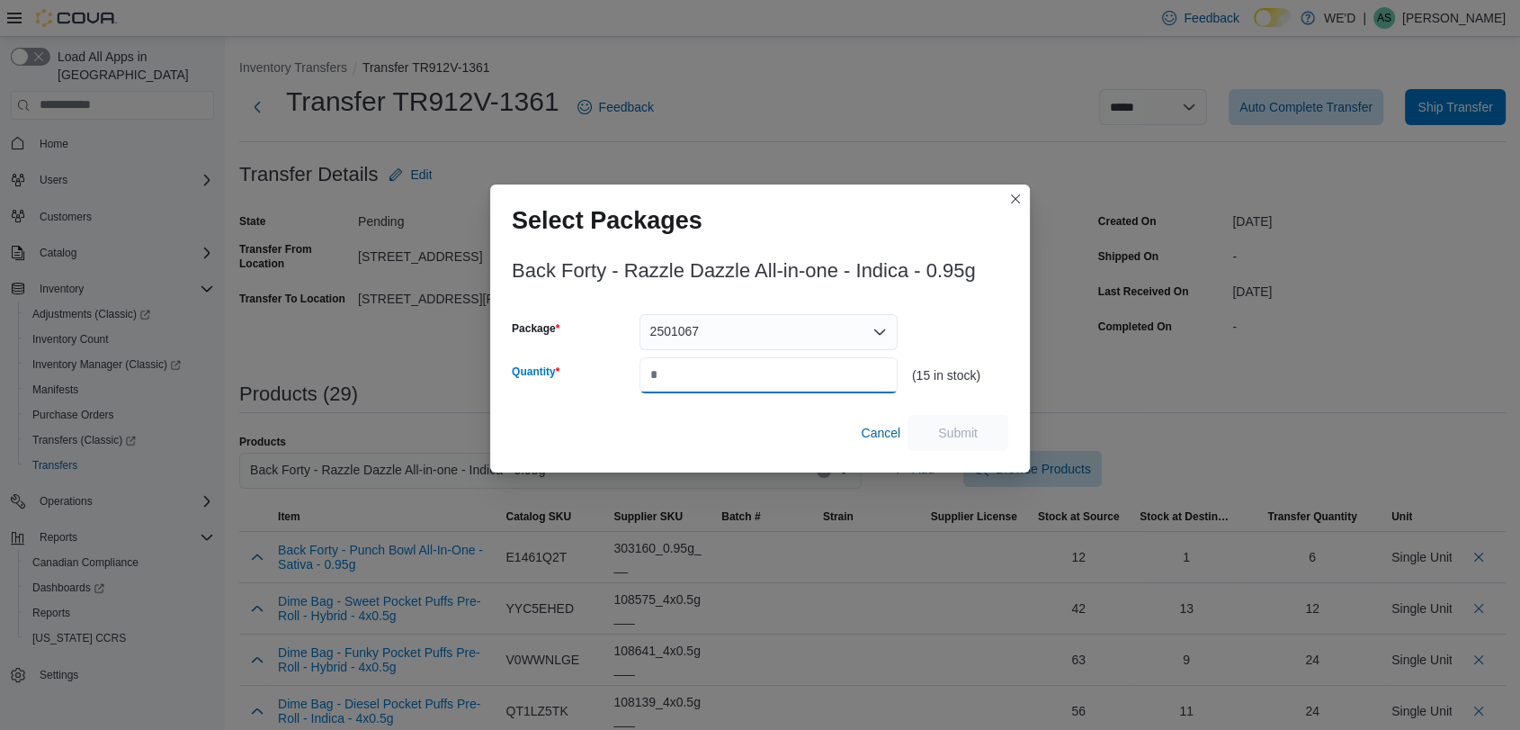
click at [746, 366] on input "Quantity" at bounding box center [769, 375] width 258 height 36
type input "*"
click at [943, 423] on span "Submit" at bounding box center [957, 432] width 79 height 36
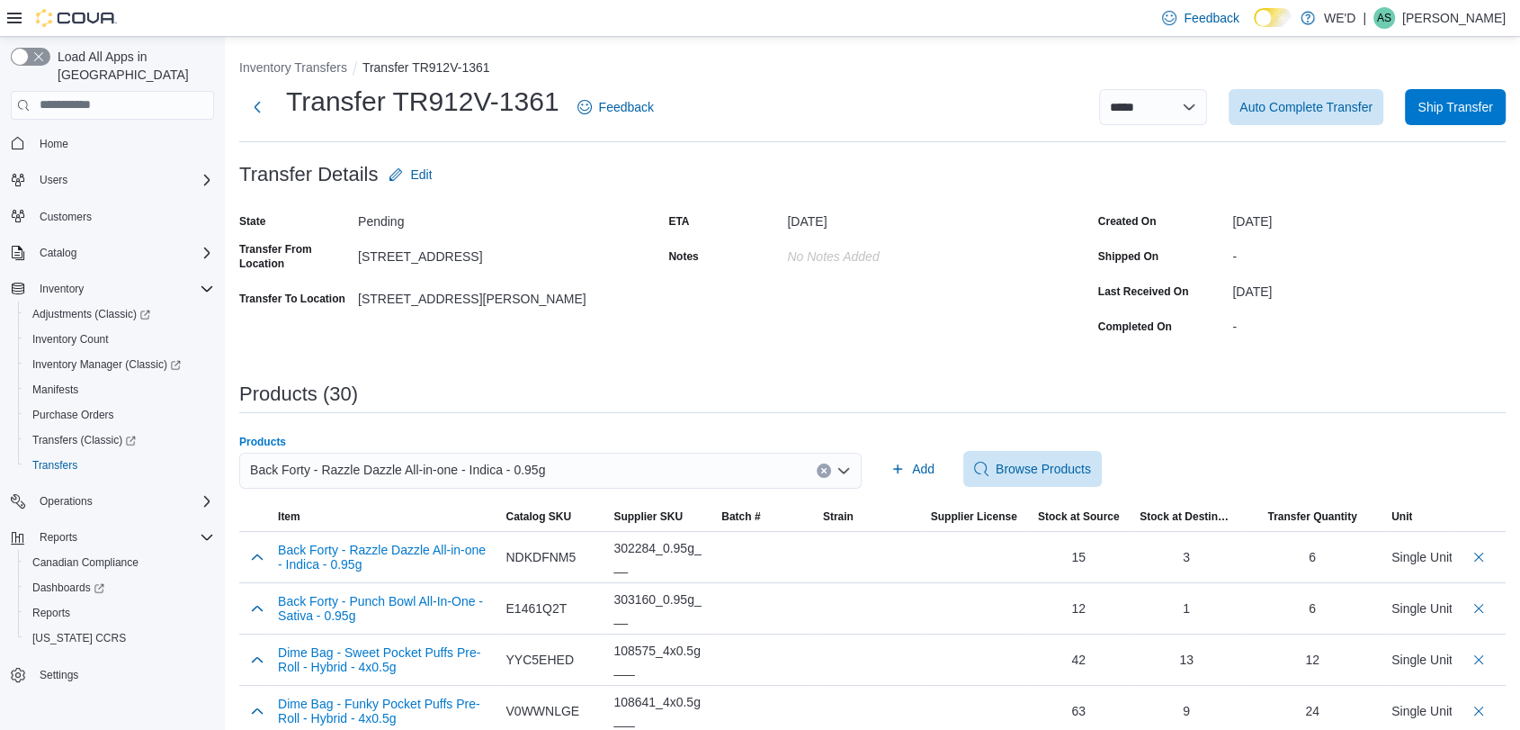
click at [828, 473] on icon "Clear input" at bounding box center [823, 470] width 7 height 7
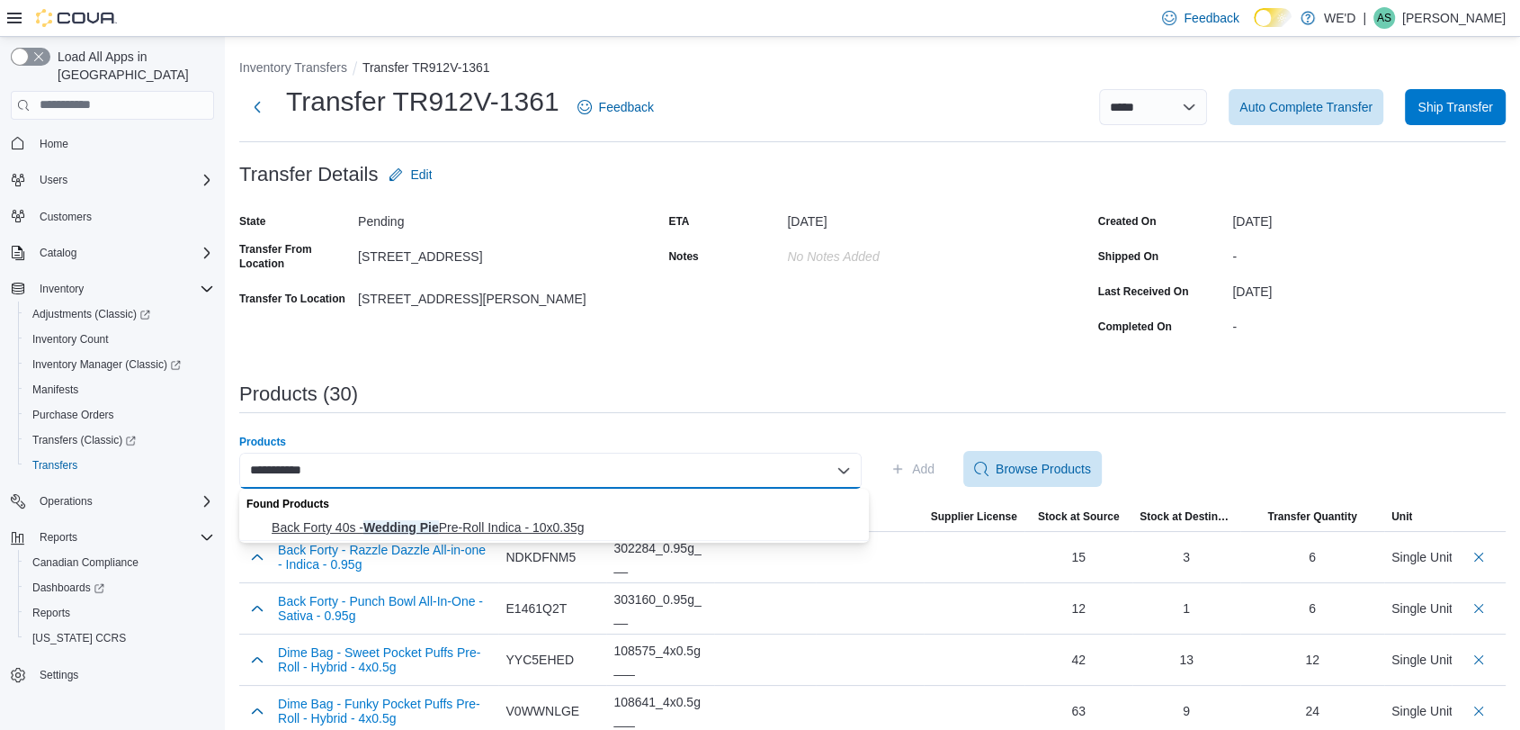
type input "**********"
click at [571, 527] on span "Back Forty 40s - Wedding Pie Pre-Roll Indica - 10x0.35g" at bounding box center [565, 527] width 587 height 18
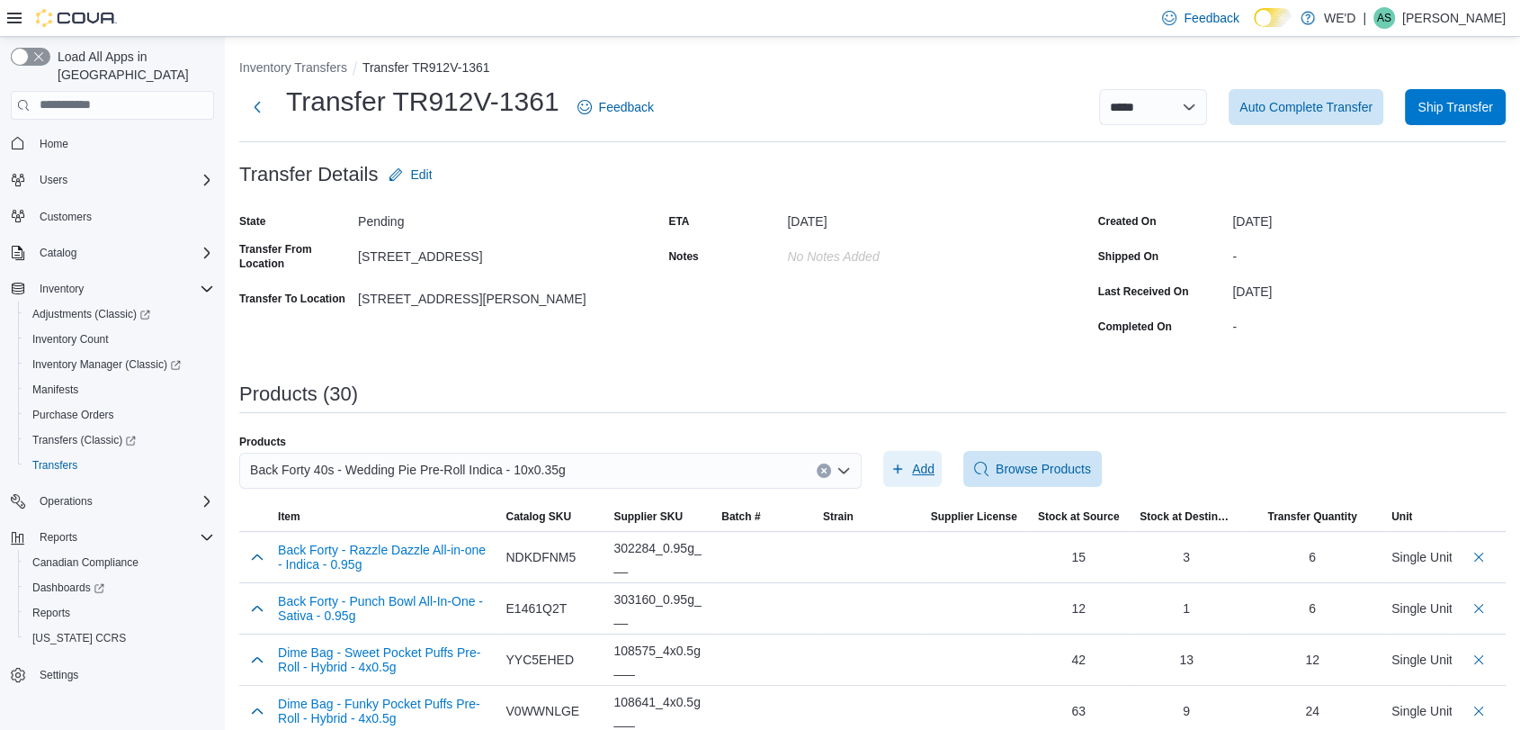
click at [913, 467] on span "Add" at bounding box center [913, 469] width 44 height 36
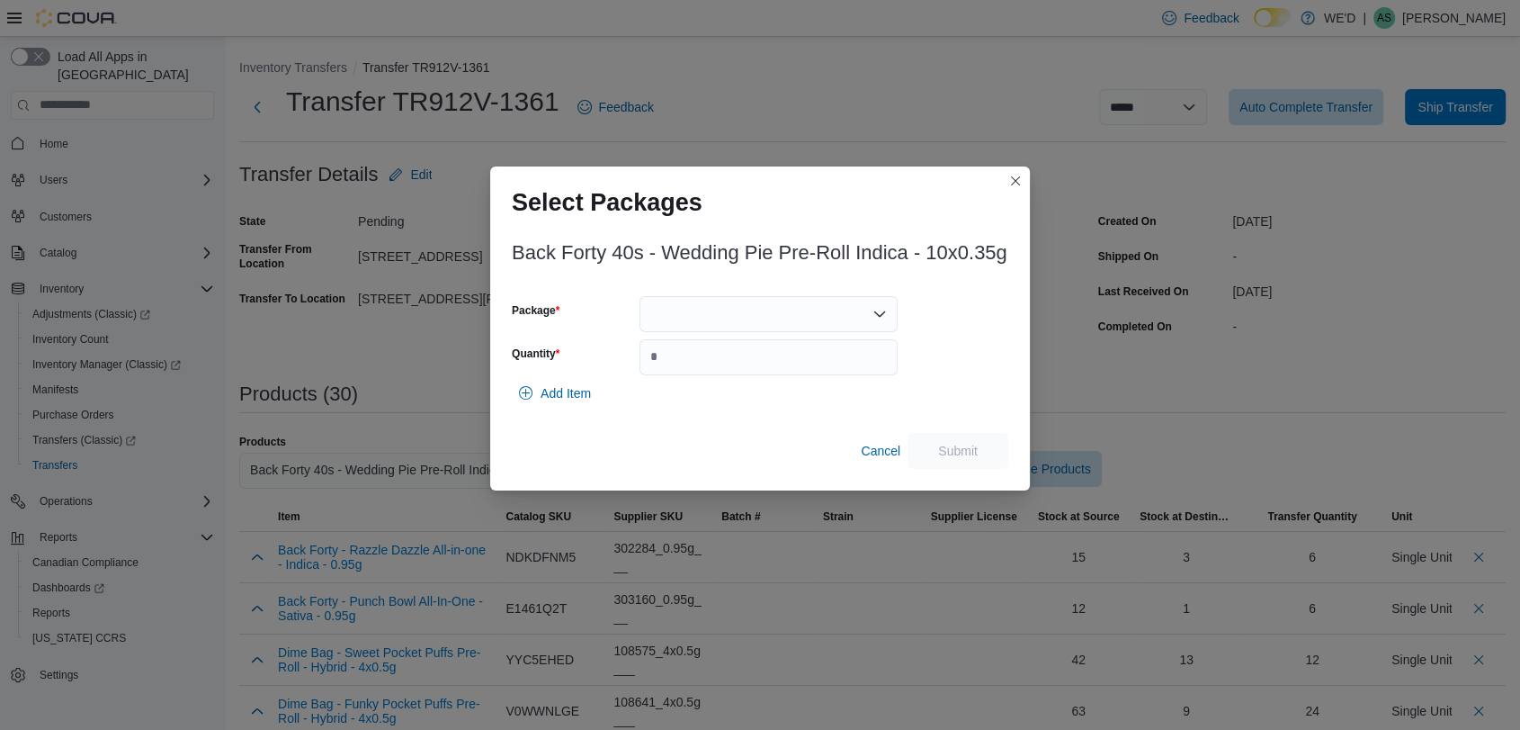
click at [730, 325] on div at bounding box center [769, 314] width 258 height 36
click at [762, 391] on span "30603320-03" at bounding box center [778, 397] width 215 height 18
click at [808, 359] on input "Quantity" at bounding box center [769, 357] width 258 height 36
type input "**"
click at [963, 441] on span "Submit" at bounding box center [957, 450] width 79 height 36
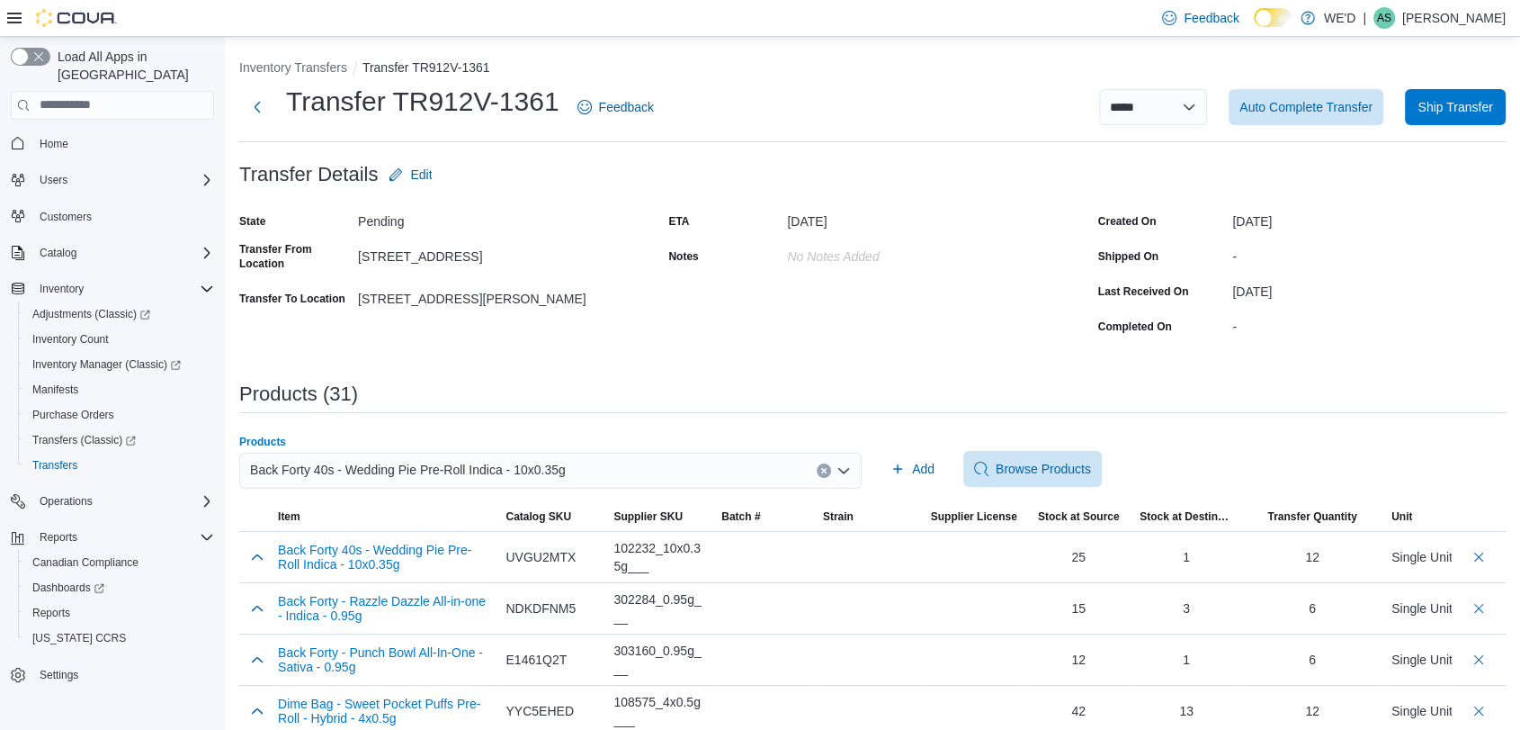
click at [826, 468] on icon "Clear input" at bounding box center [823, 470] width 4 height 4
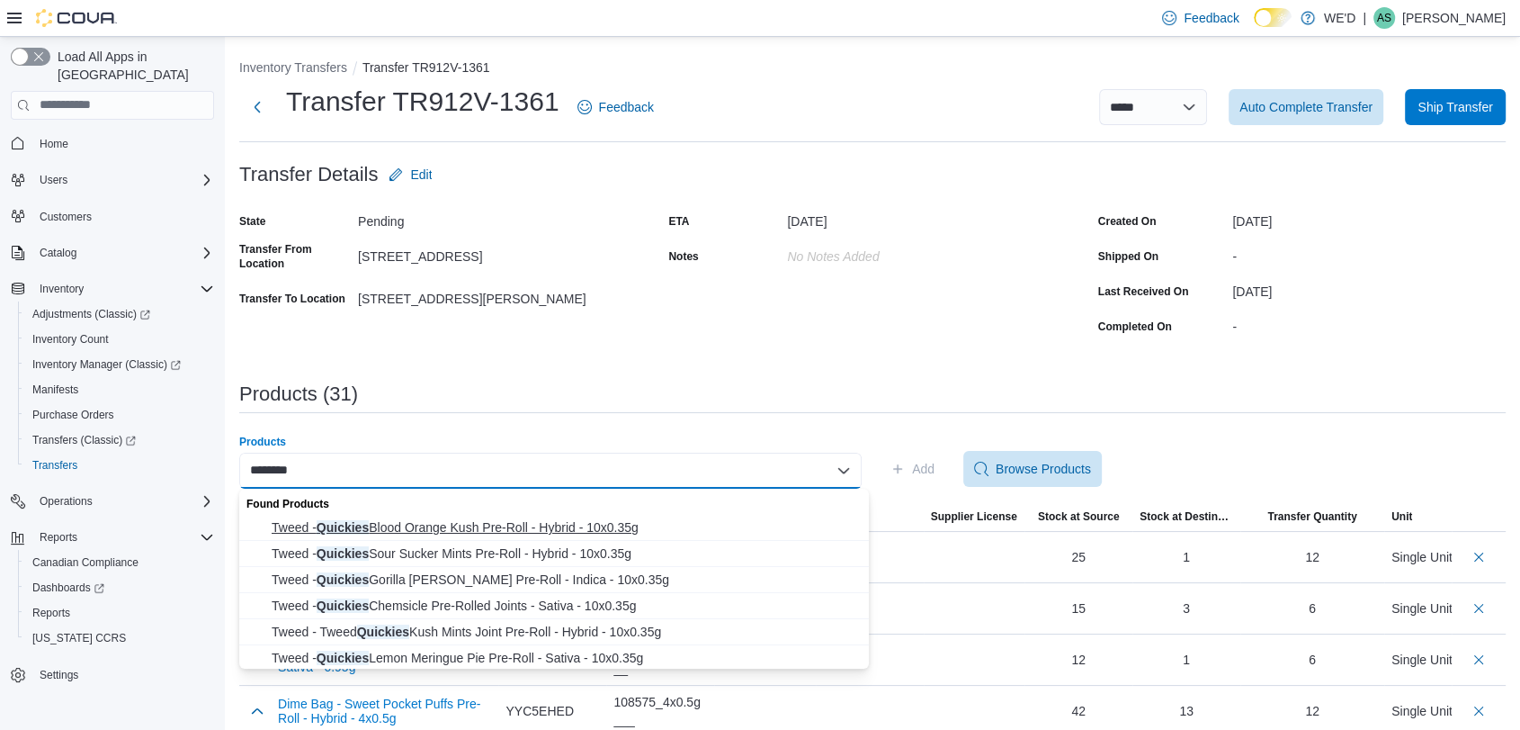
type input "********"
click at [645, 519] on span "Tweed - Quickies Blood Orange Kush Pre-Roll - Hybrid - 10x0.35g" at bounding box center [565, 527] width 587 height 18
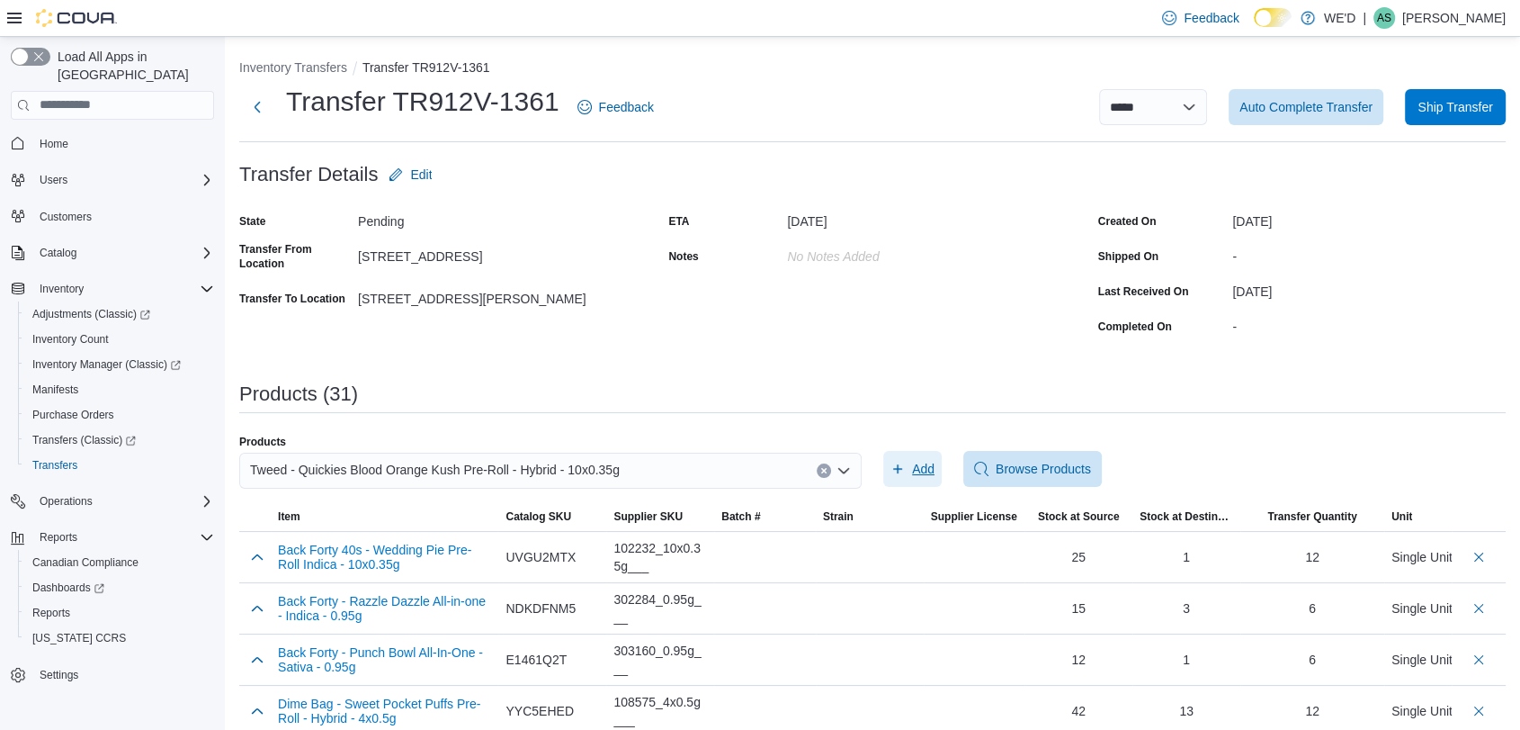
click at [921, 463] on span "Add" at bounding box center [923, 469] width 22 height 18
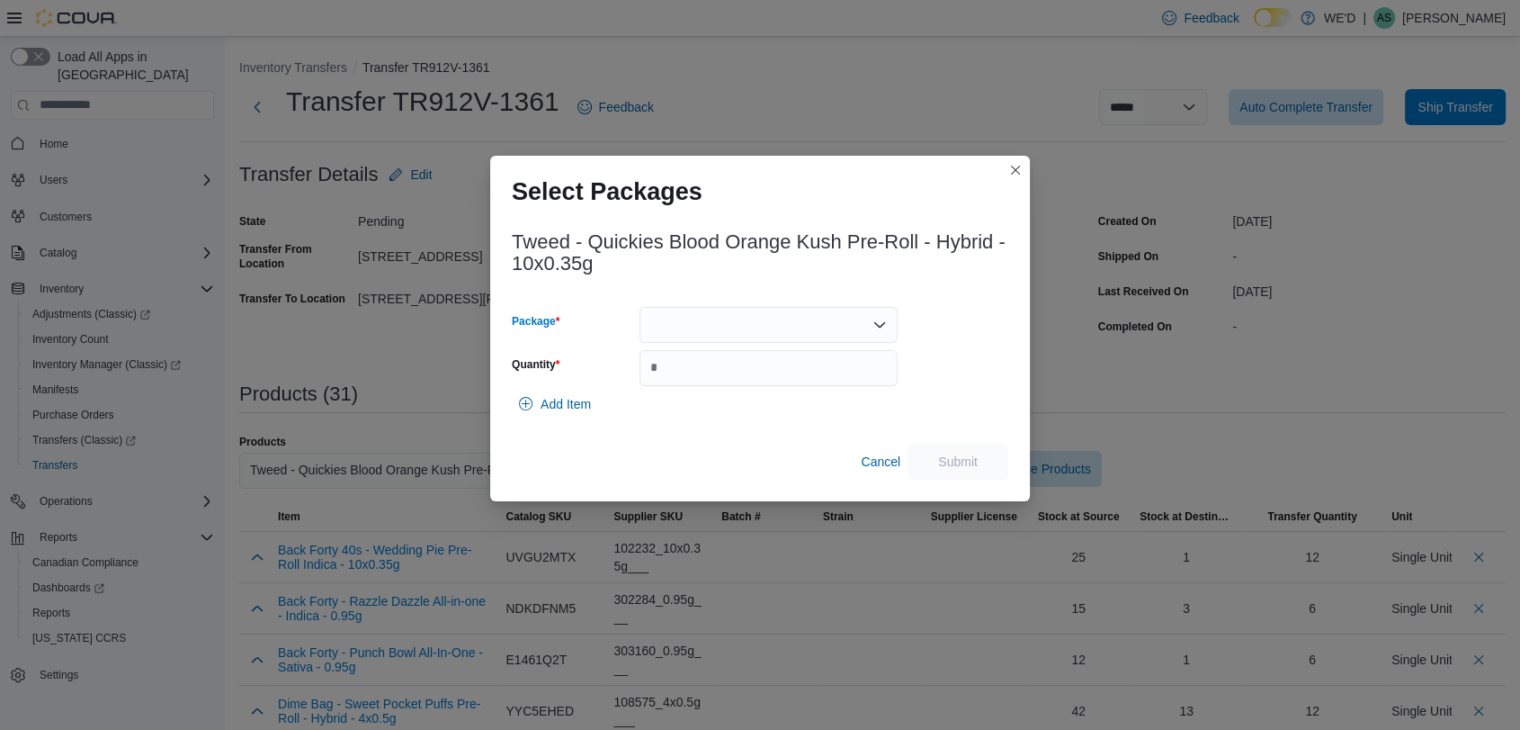
click at [777, 327] on div at bounding box center [769, 325] width 258 height 36
click at [782, 380] on span "2500003227" at bounding box center [778, 381] width 215 height 18
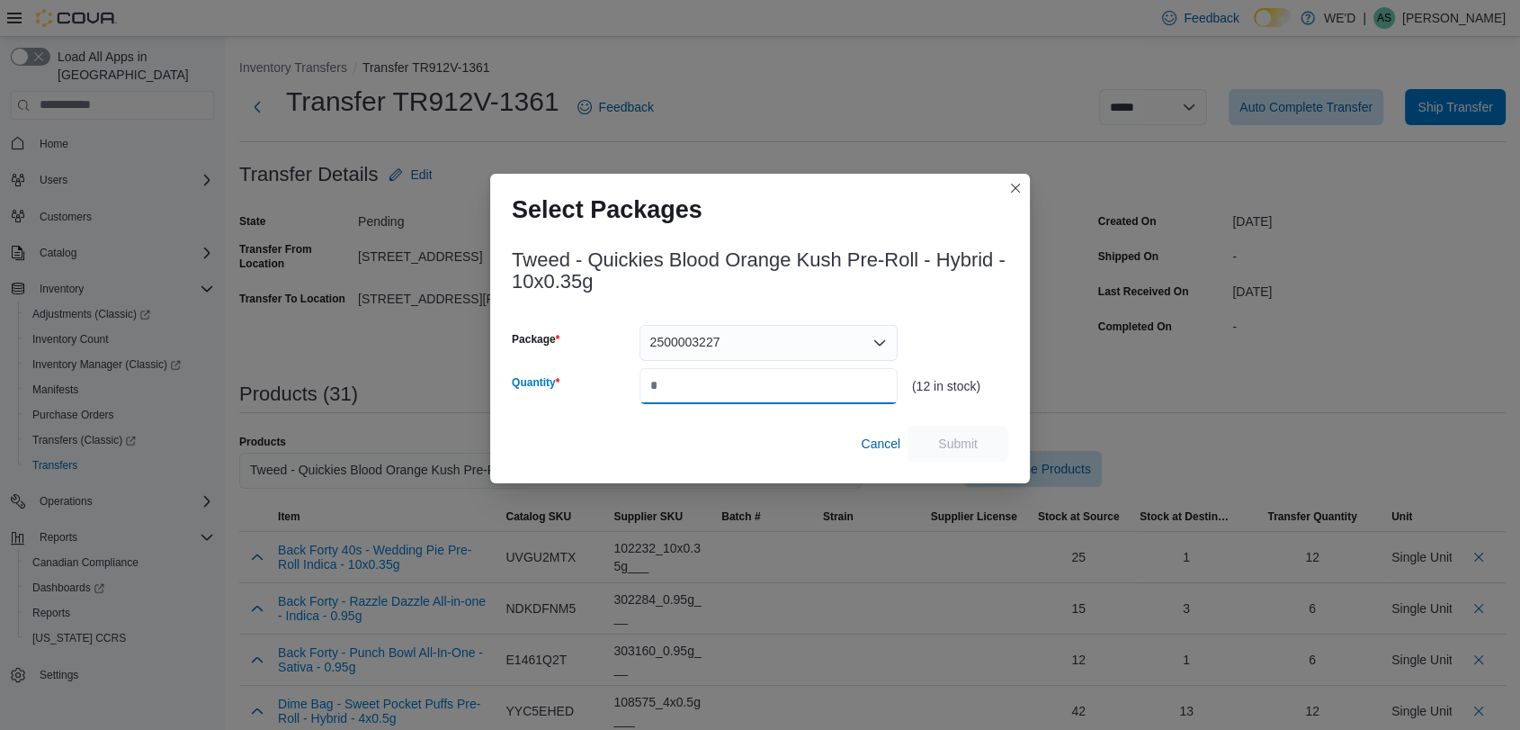
click at [782, 380] on input "Quantity" at bounding box center [769, 386] width 258 height 36
type input "*"
click at [928, 439] on span "Submit" at bounding box center [957, 443] width 79 height 36
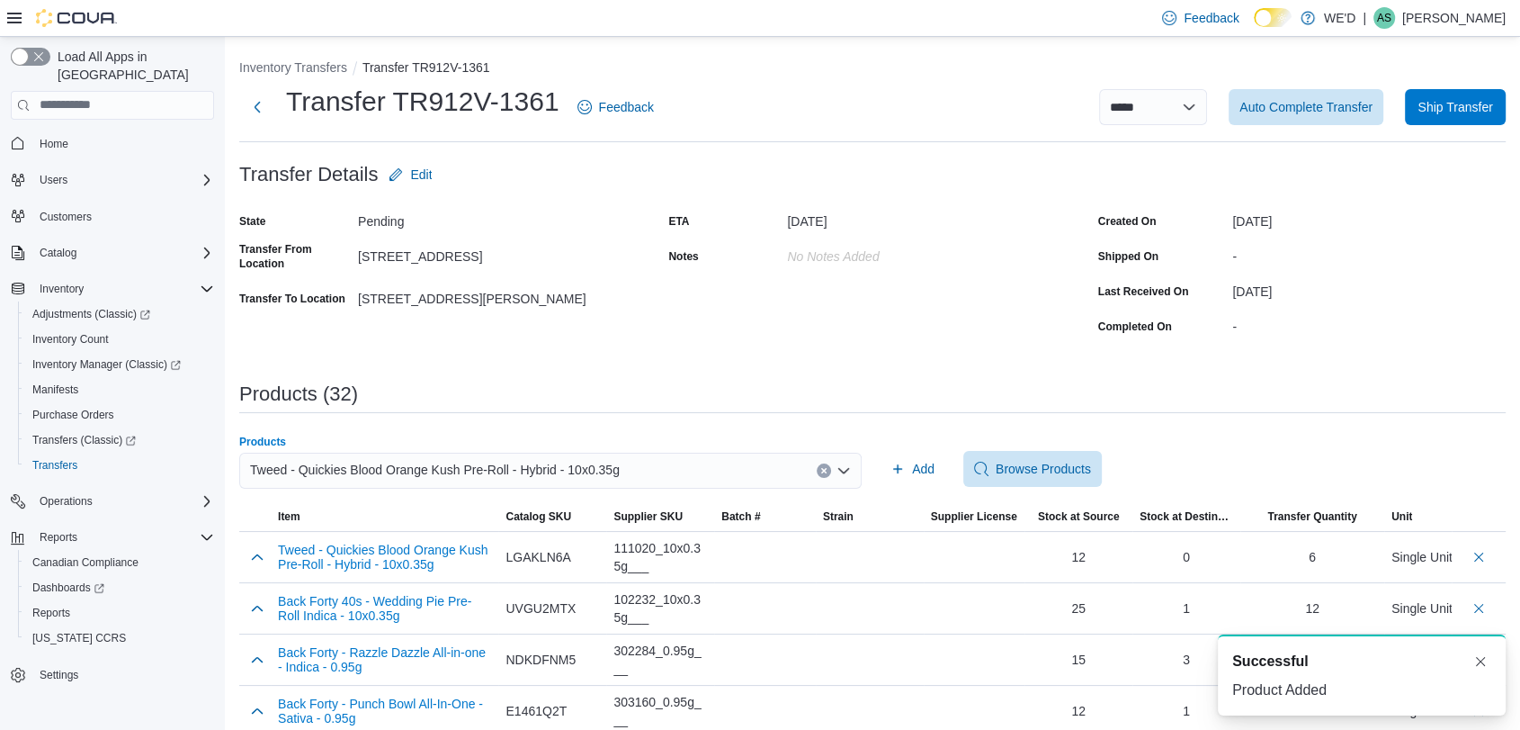
click at [828, 467] on icon "Clear input" at bounding box center [823, 470] width 7 height 7
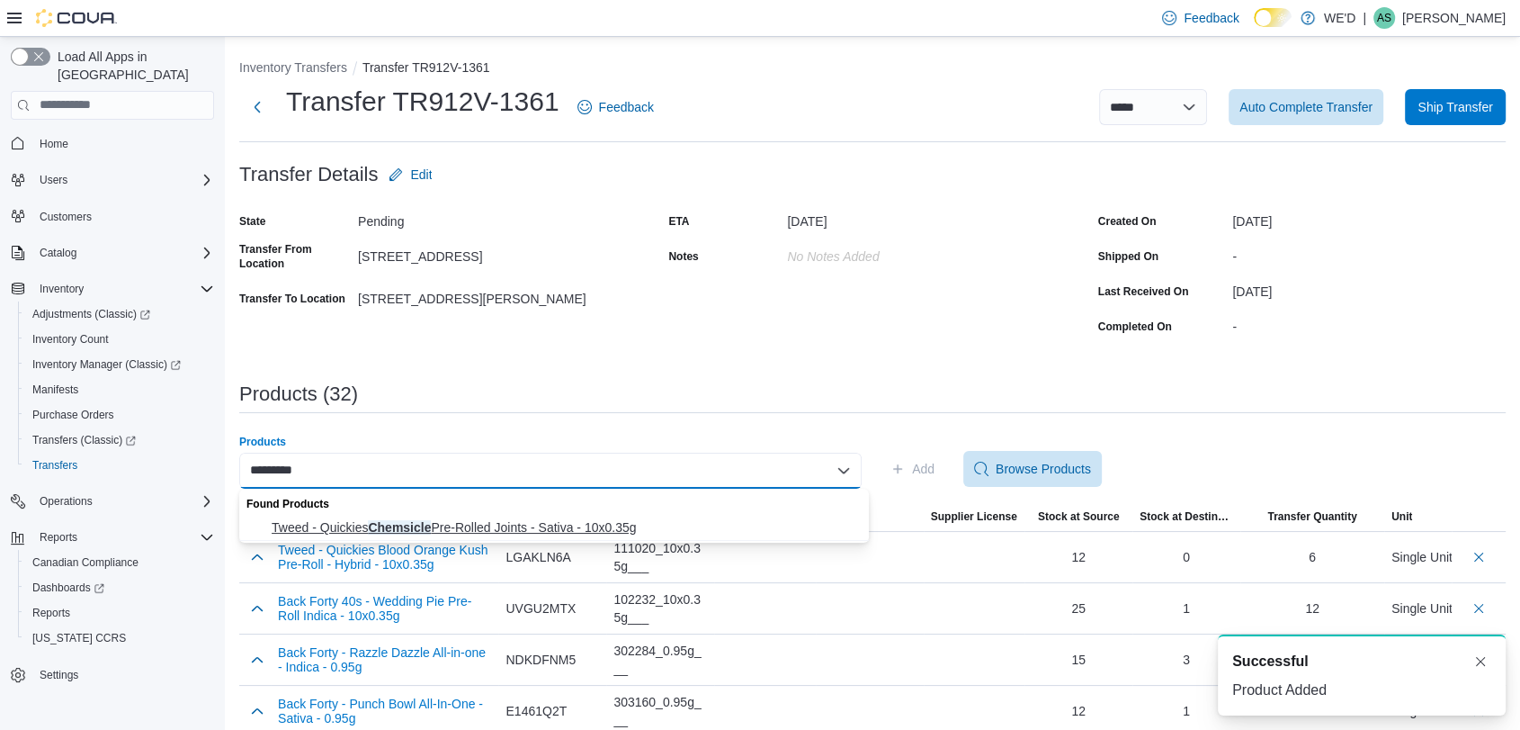
type input "*********"
click at [663, 518] on span "Tweed - Quickies Chemsicle Pre-Rolled Joints - Sativa - 10x0.35g" at bounding box center [565, 527] width 587 height 18
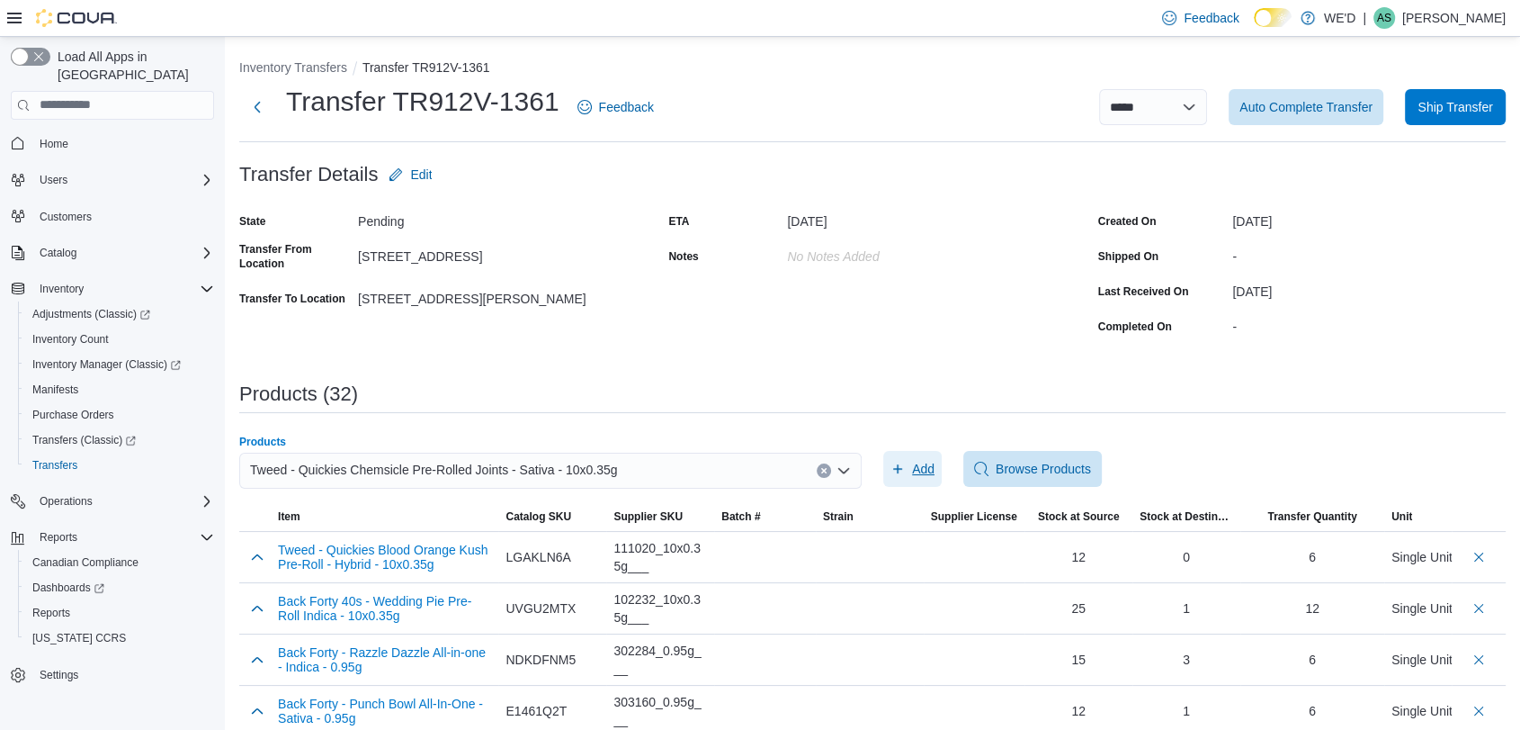
click at [918, 463] on span "Add" at bounding box center [913, 469] width 44 height 36
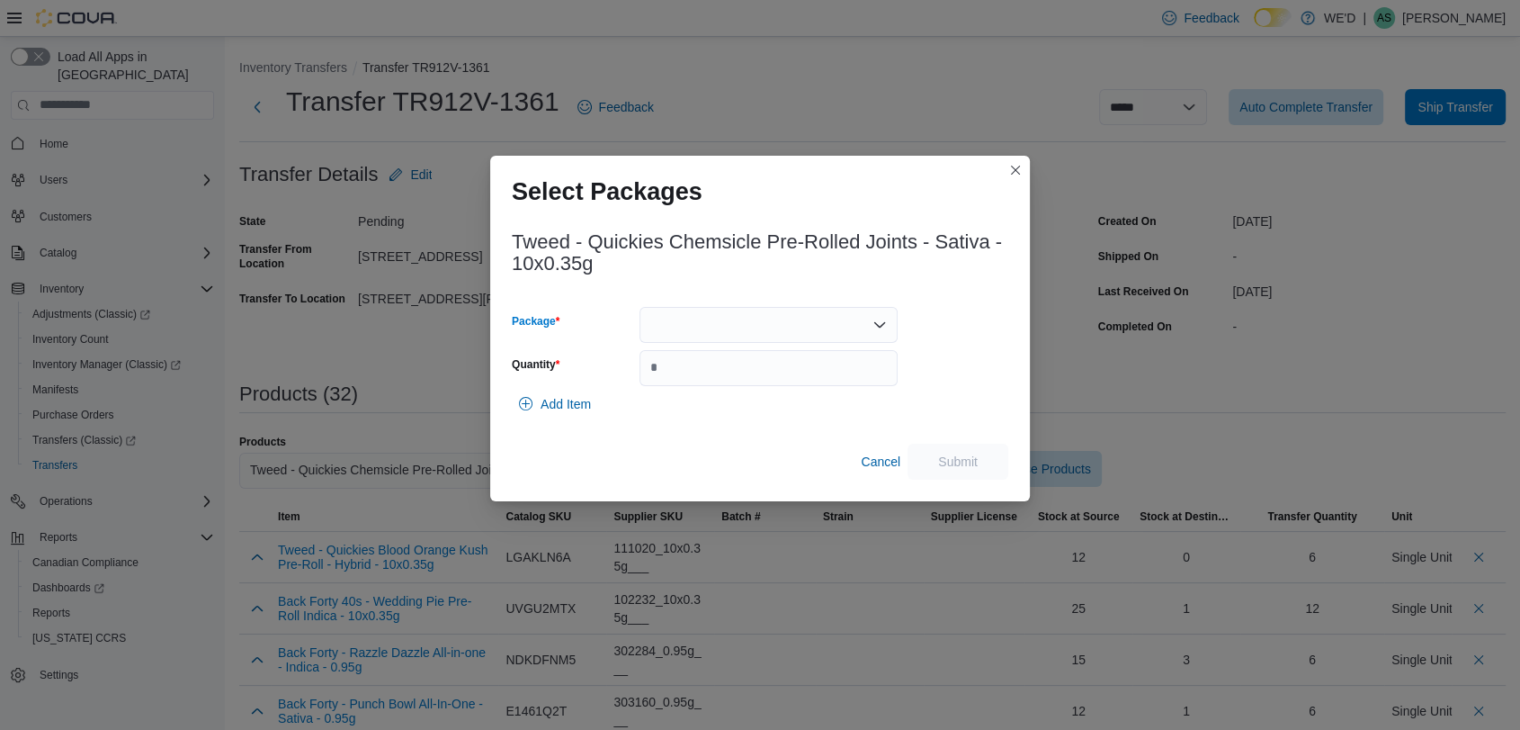
click at [757, 322] on div at bounding box center [769, 325] width 258 height 36
click at [766, 378] on span "2500003350" at bounding box center [778, 381] width 215 height 18
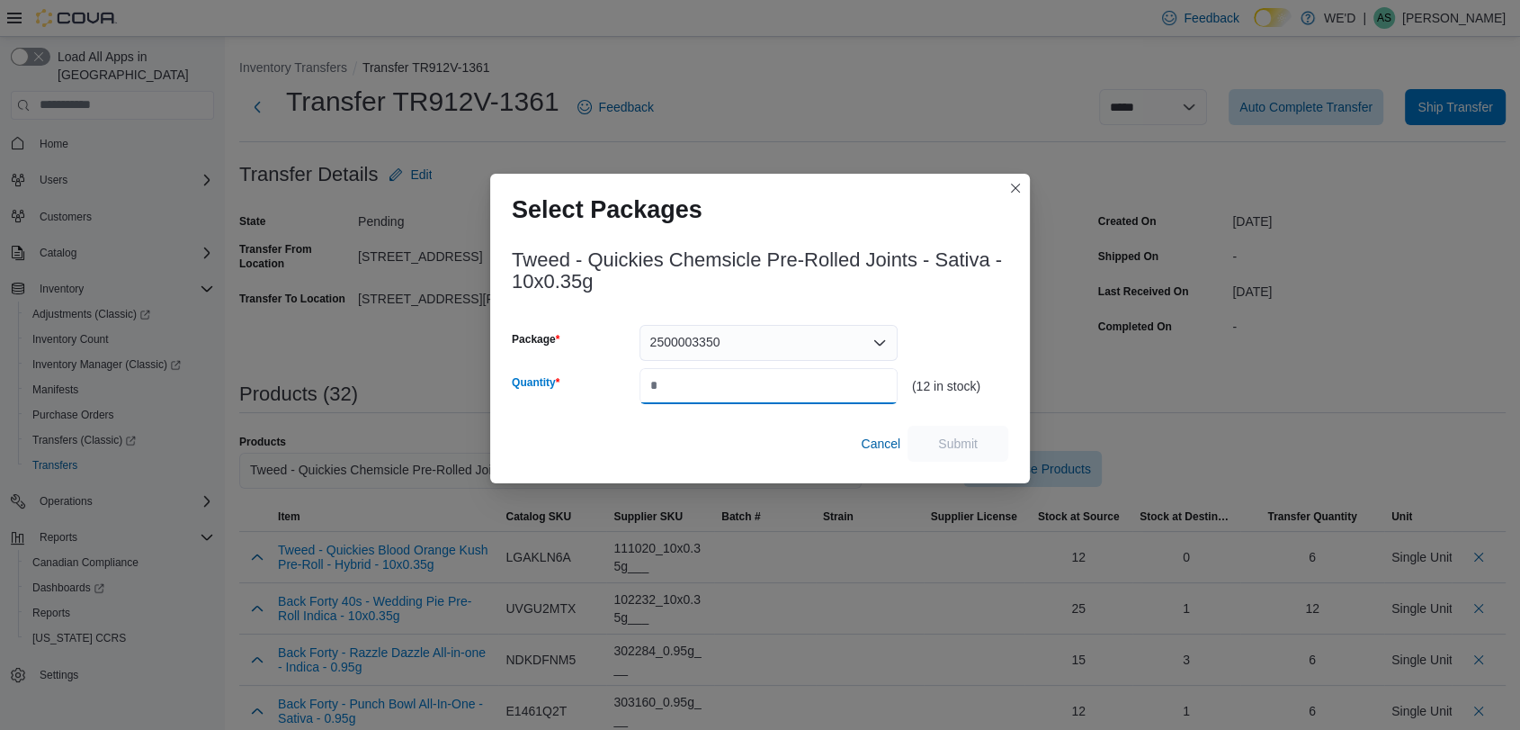
click at [766, 378] on input "Quantity" at bounding box center [769, 386] width 258 height 36
type input "*"
click at [934, 443] on span "Submit" at bounding box center [957, 443] width 79 height 36
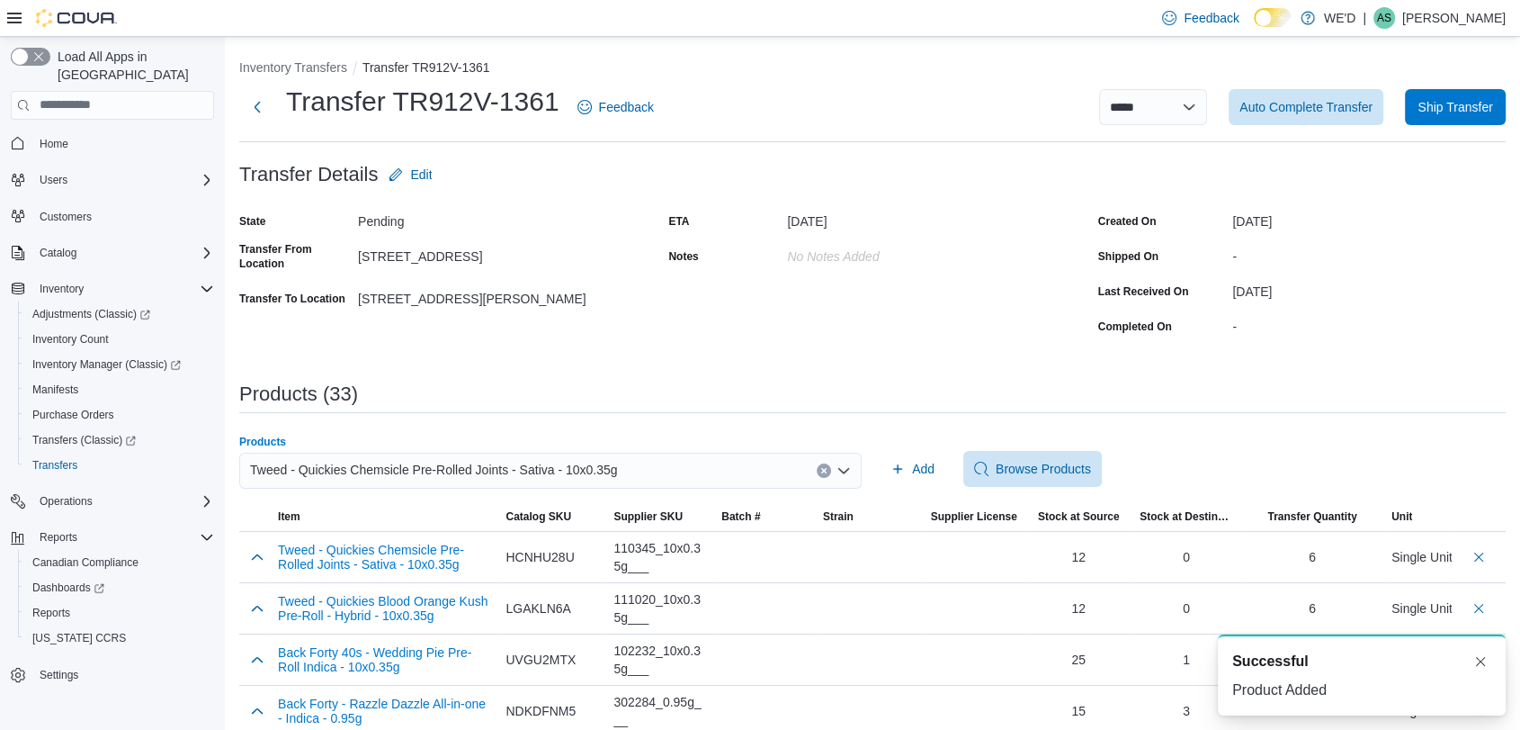
click at [828, 467] on icon "Clear input" at bounding box center [823, 470] width 7 height 7
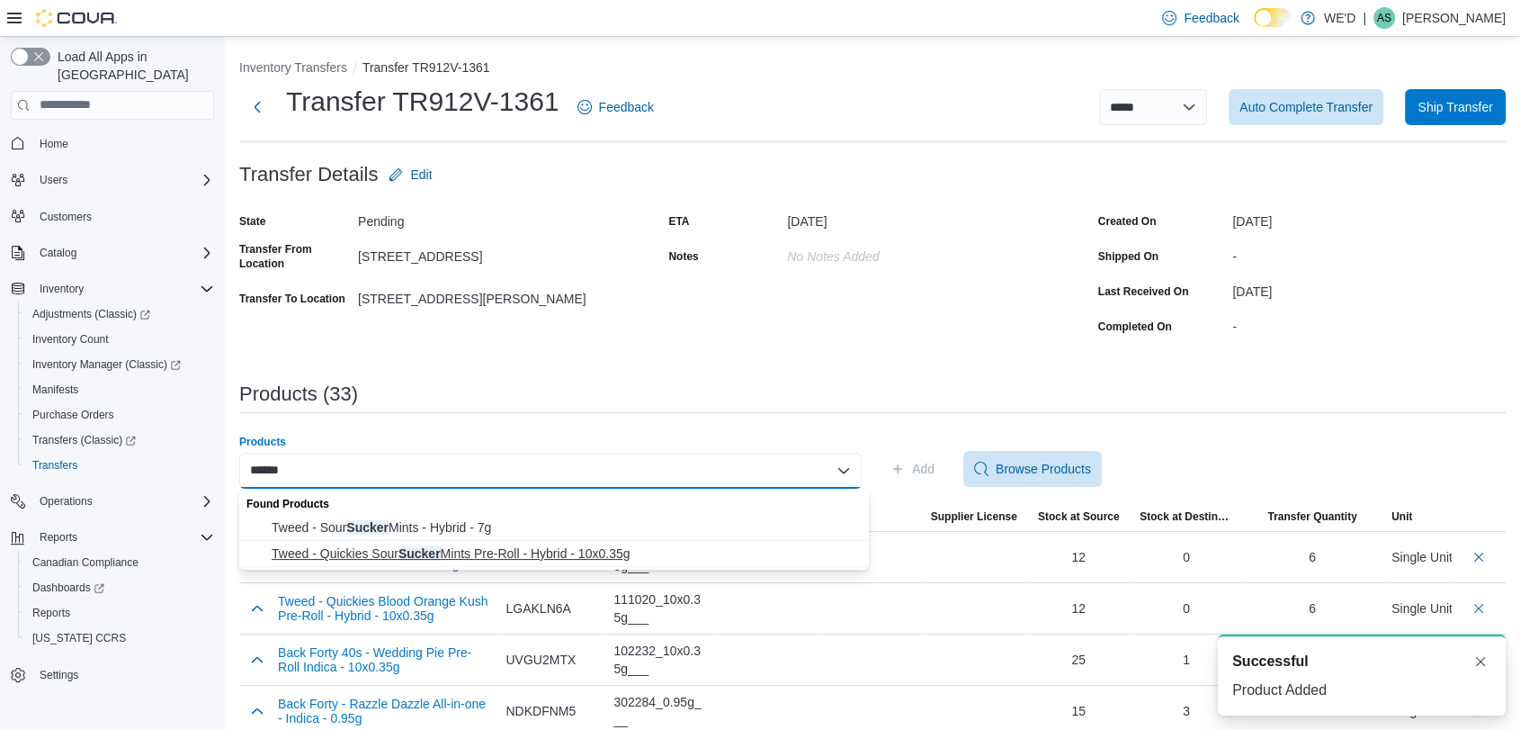
type input "******"
click at [628, 549] on span "Tweed - Quickies Sour Sucker Mints Pre-Roll - Hybrid - 10x0.35g" at bounding box center [565, 553] width 587 height 18
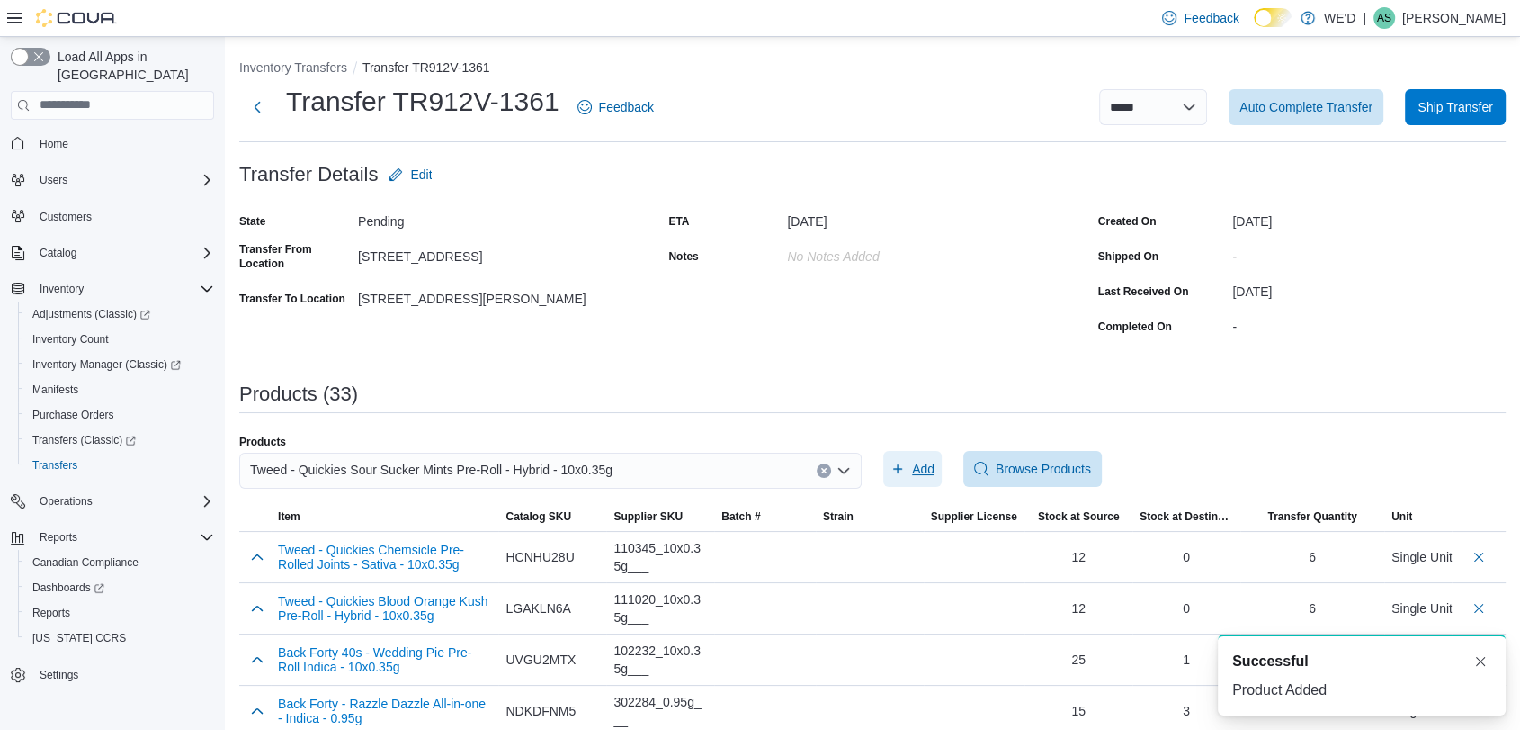
click at [921, 461] on span "Add" at bounding box center [923, 469] width 22 height 18
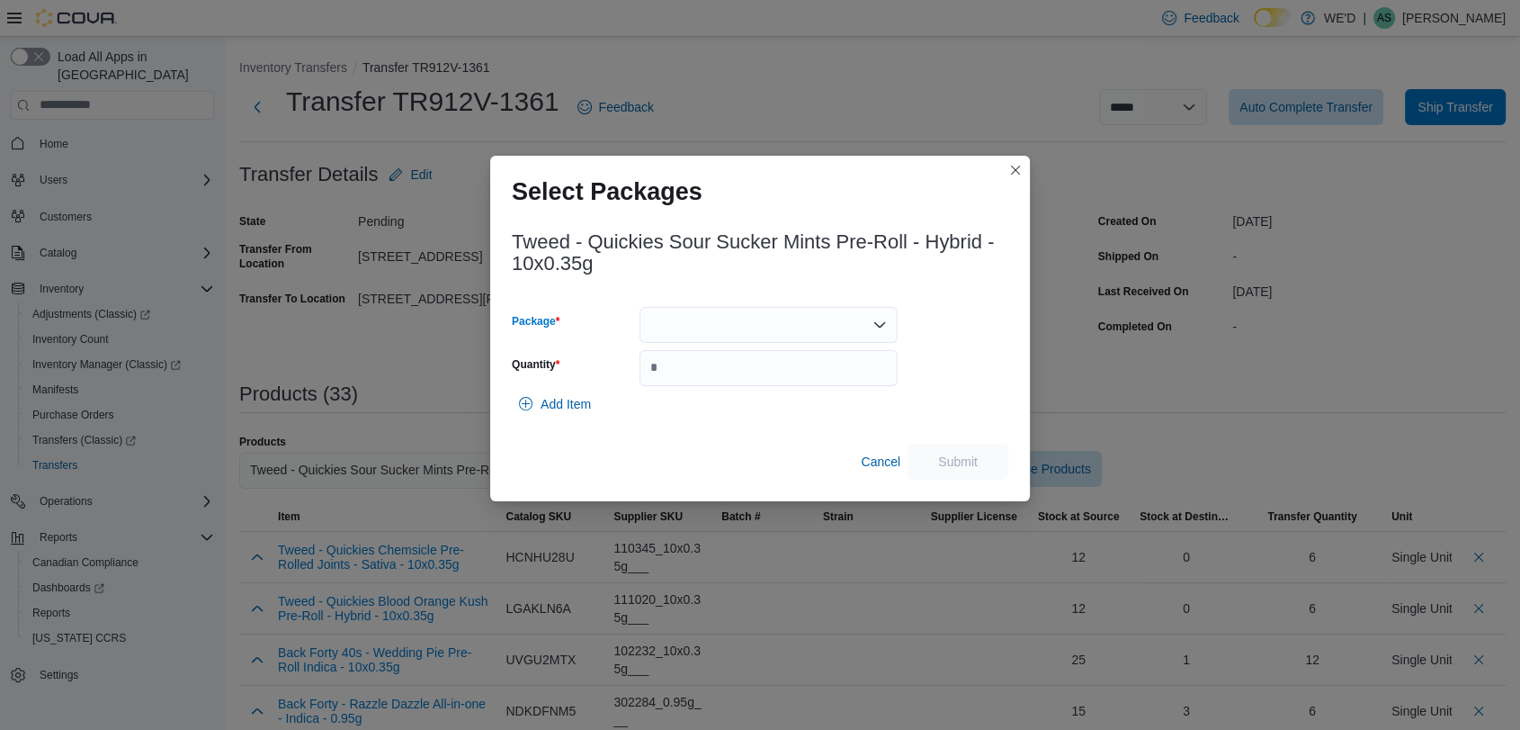
click at [793, 320] on div at bounding box center [769, 325] width 258 height 36
click at [790, 386] on span "2500002976" at bounding box center [778, 381] width 215 height 18
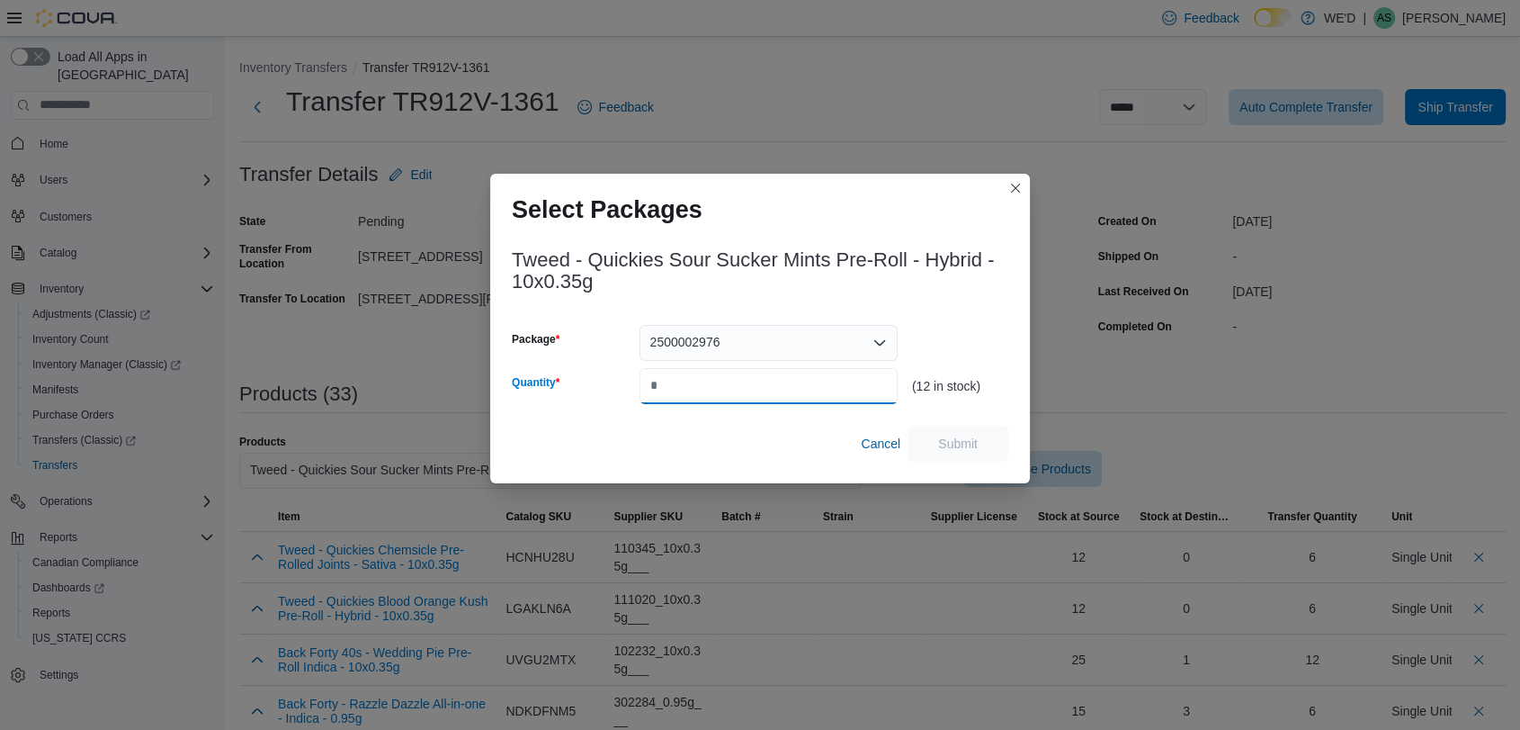
click at [790, 386] on input "Quantity" at bounding box center [769, 386] width 258 height 36
type input "*"
click at [945, 441] on span "Submit" at bounding box center [958, 443] width 40 height 18
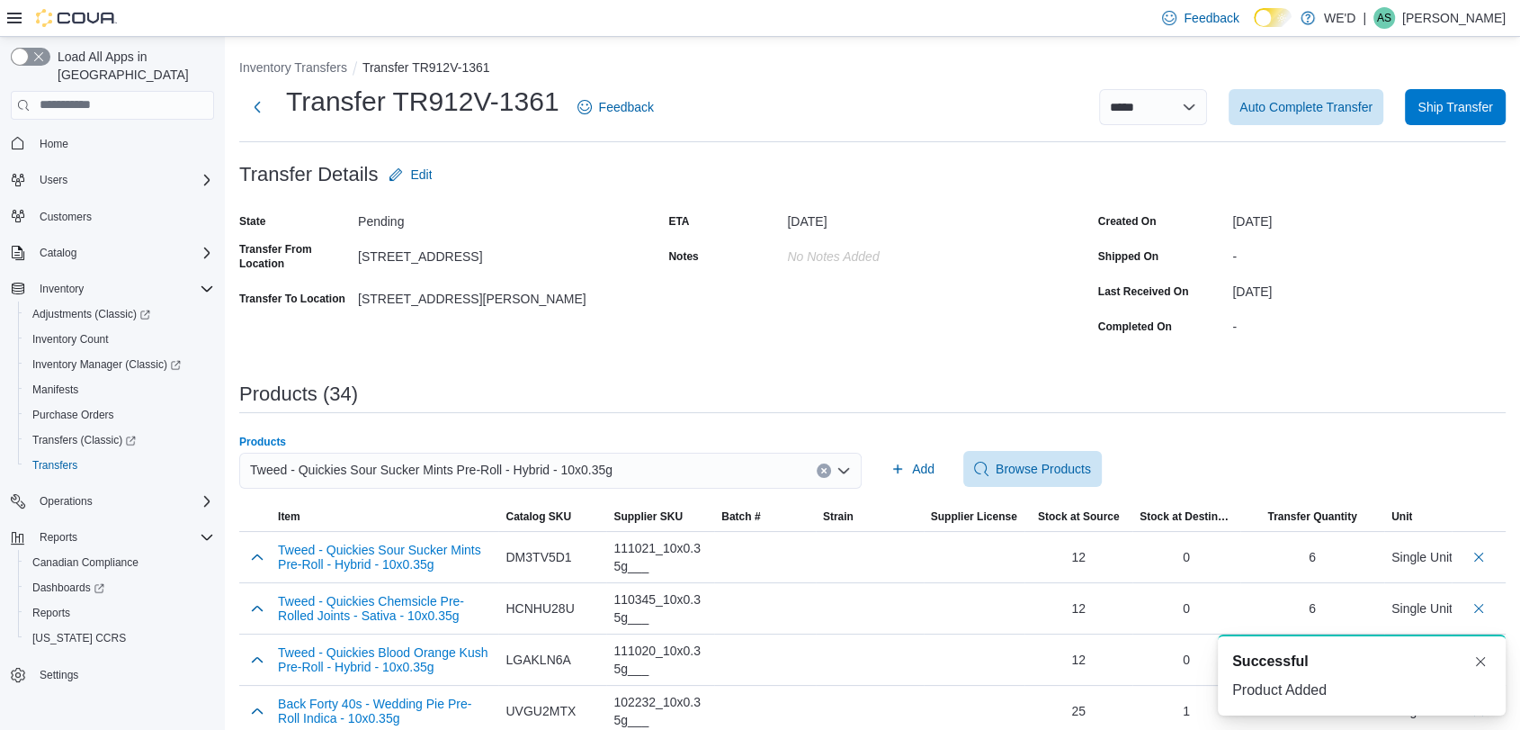
click at [831, 470] on button "Clear input" at bounding box center [824, 470] width 14 height 14
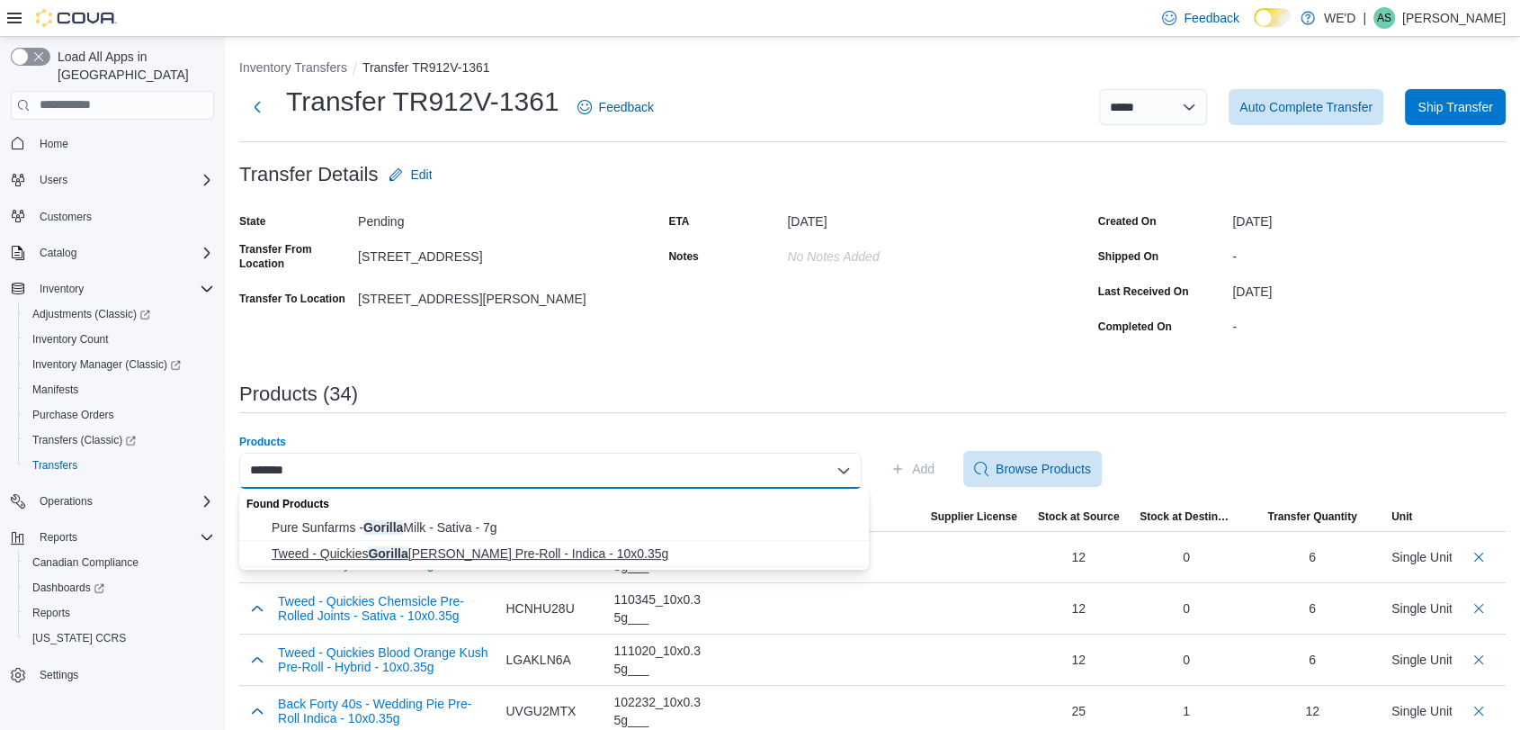
type input "*******"
click at [737, 551] on span "Tweed - Quickies Gorilla Berry Pre-Roll - Indica - 10x0.35g" at bounding box center [565, 553] width 587 height 18
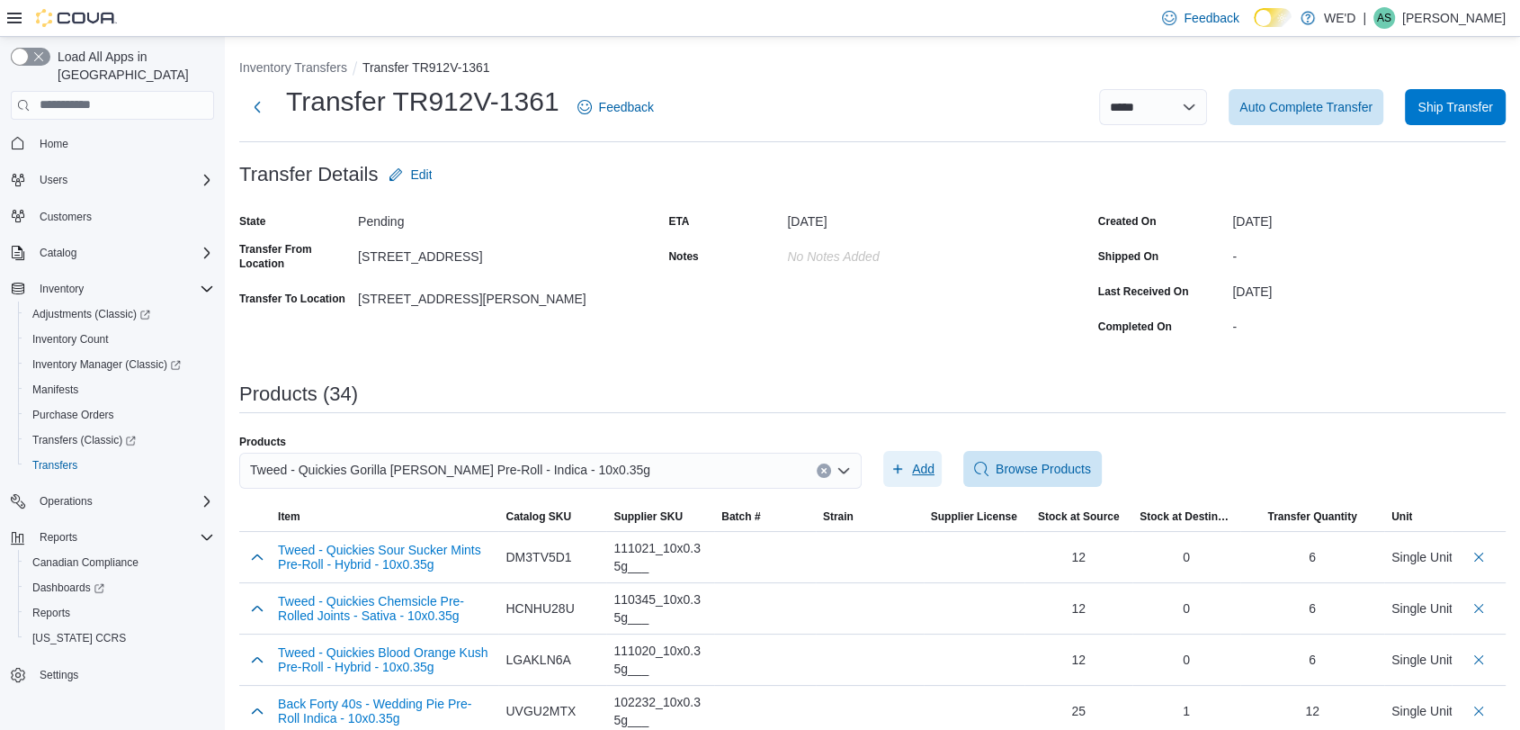
click at [921, 466] on span "Add" at bounding box center [923, 469] width 22 height 18
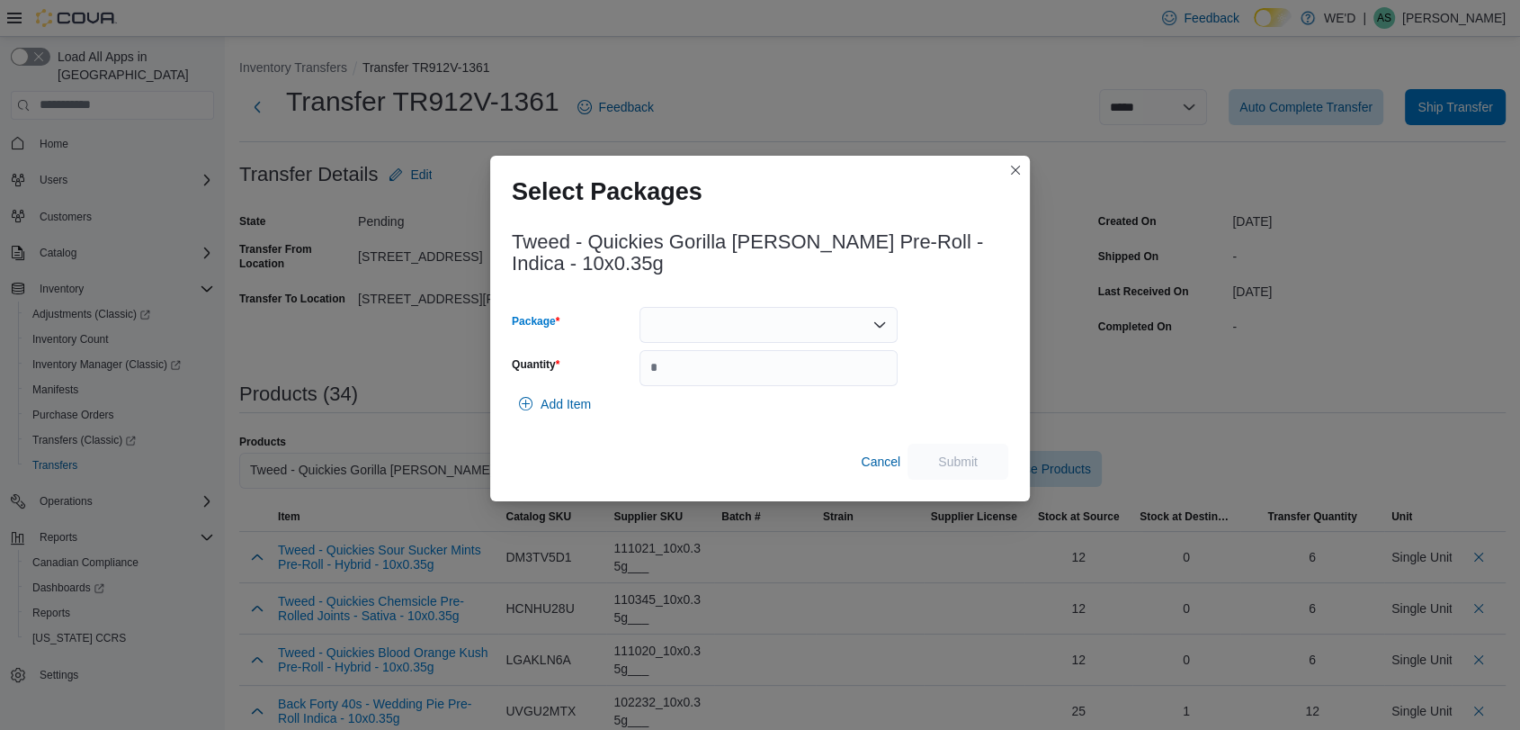
click at [757, 319] on div at bounding box center [769, 325] width 258 height 36
click at [764, 376] on span "2500003437" at bounding box center [778, 381] width 215 height 18
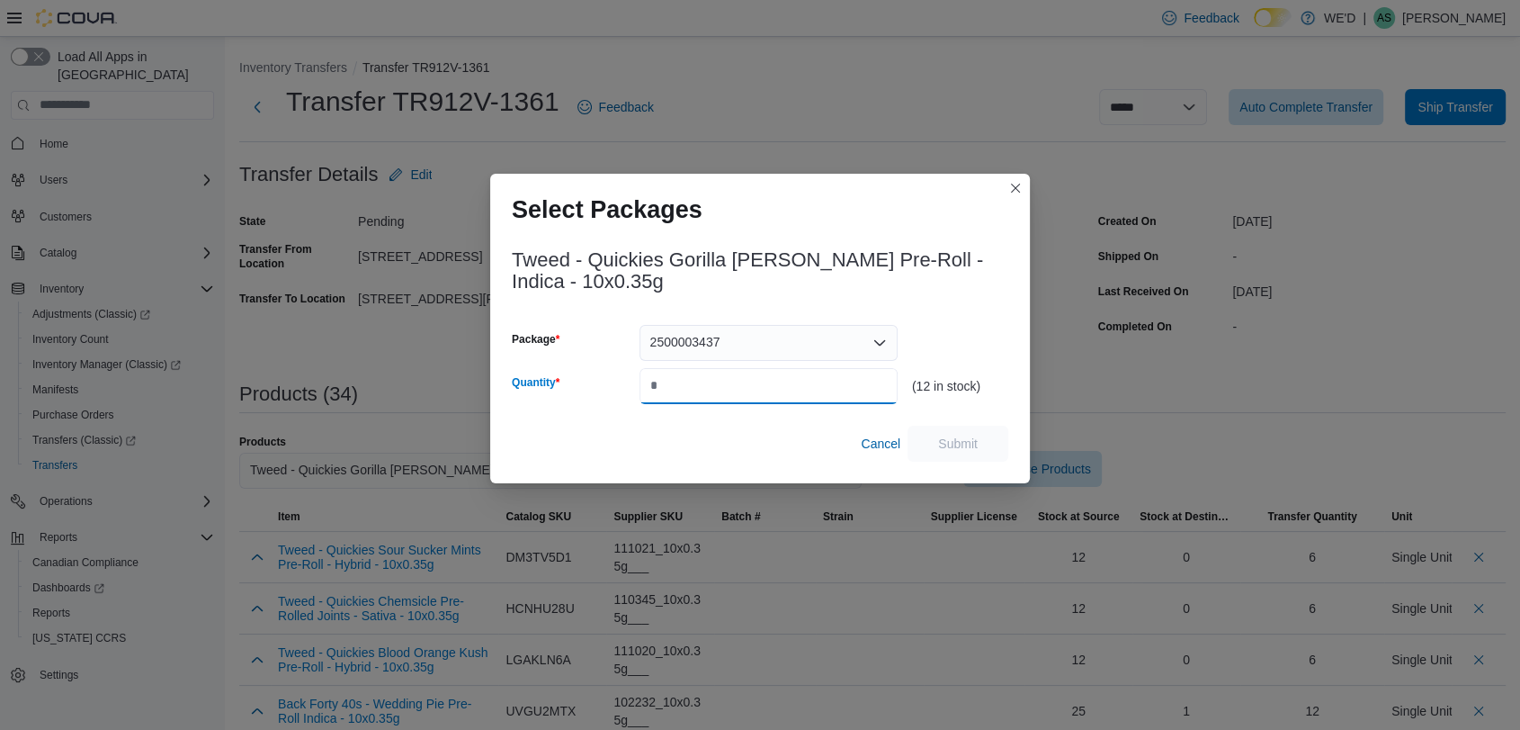
click at [764, 376] on input "Quantity" at bounding box center [769, 386] width 258 height 36
type input "*"
click at [927, 440] on span "Submit" at bounding box center [957, 443] width 79 height 36
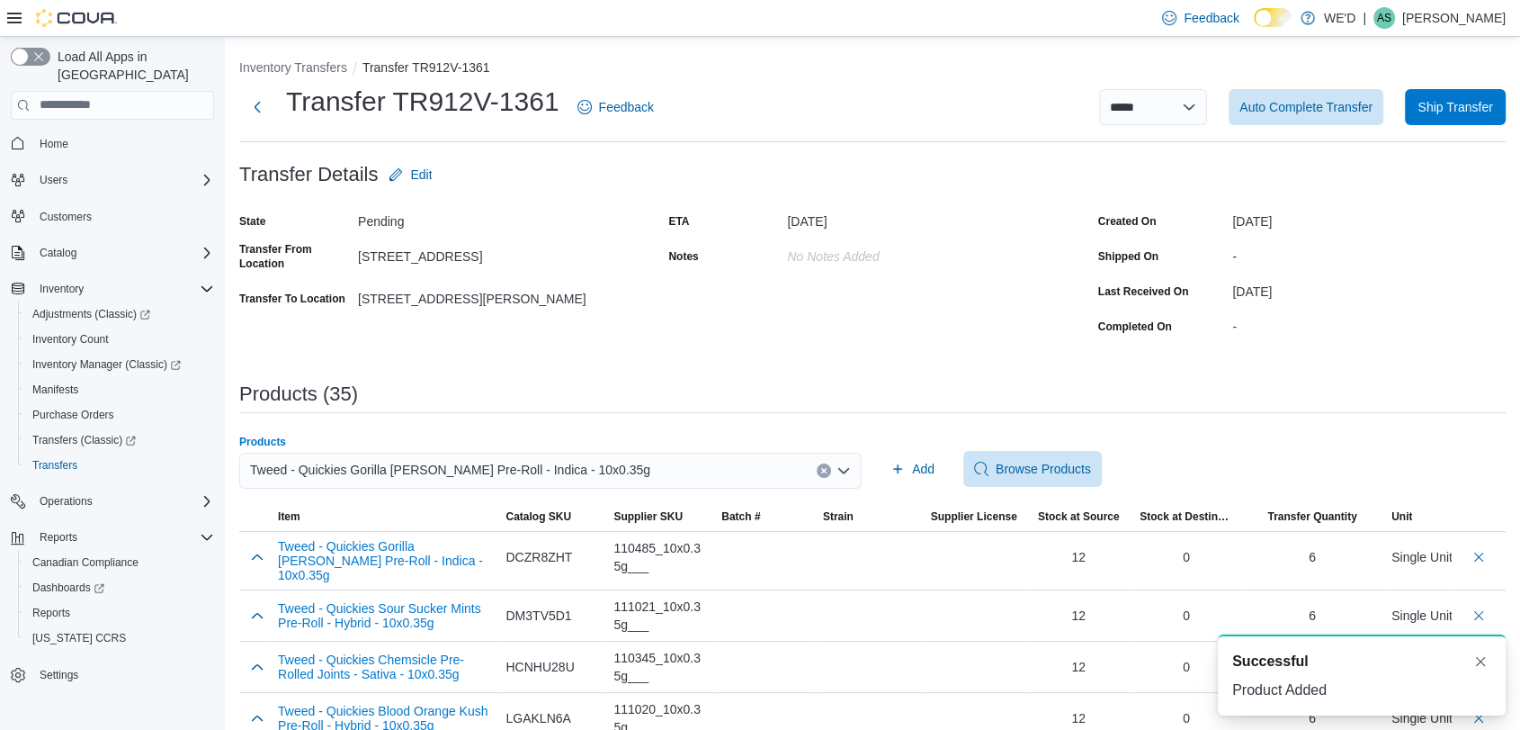
click at [831, 470] on button "Clear input" at bounding box center [824, 470] width 14 height 14
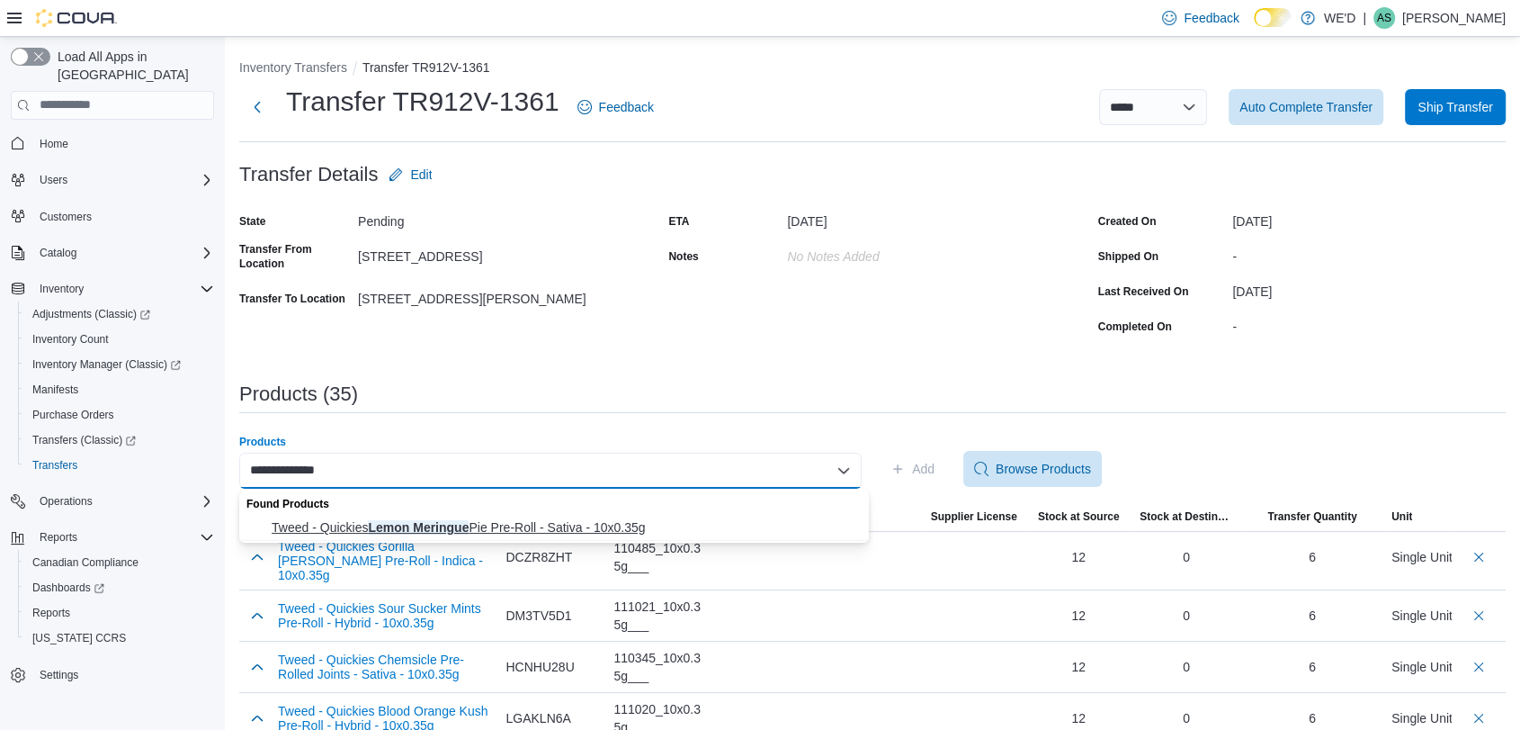
type input "**********"
click at [717, 523] on span "Tweed - Quickies Lemon Meringue Pie Pre-Roll - Sativa - 10x0.35g" at bounding box center [565, 527] width 587 height 18
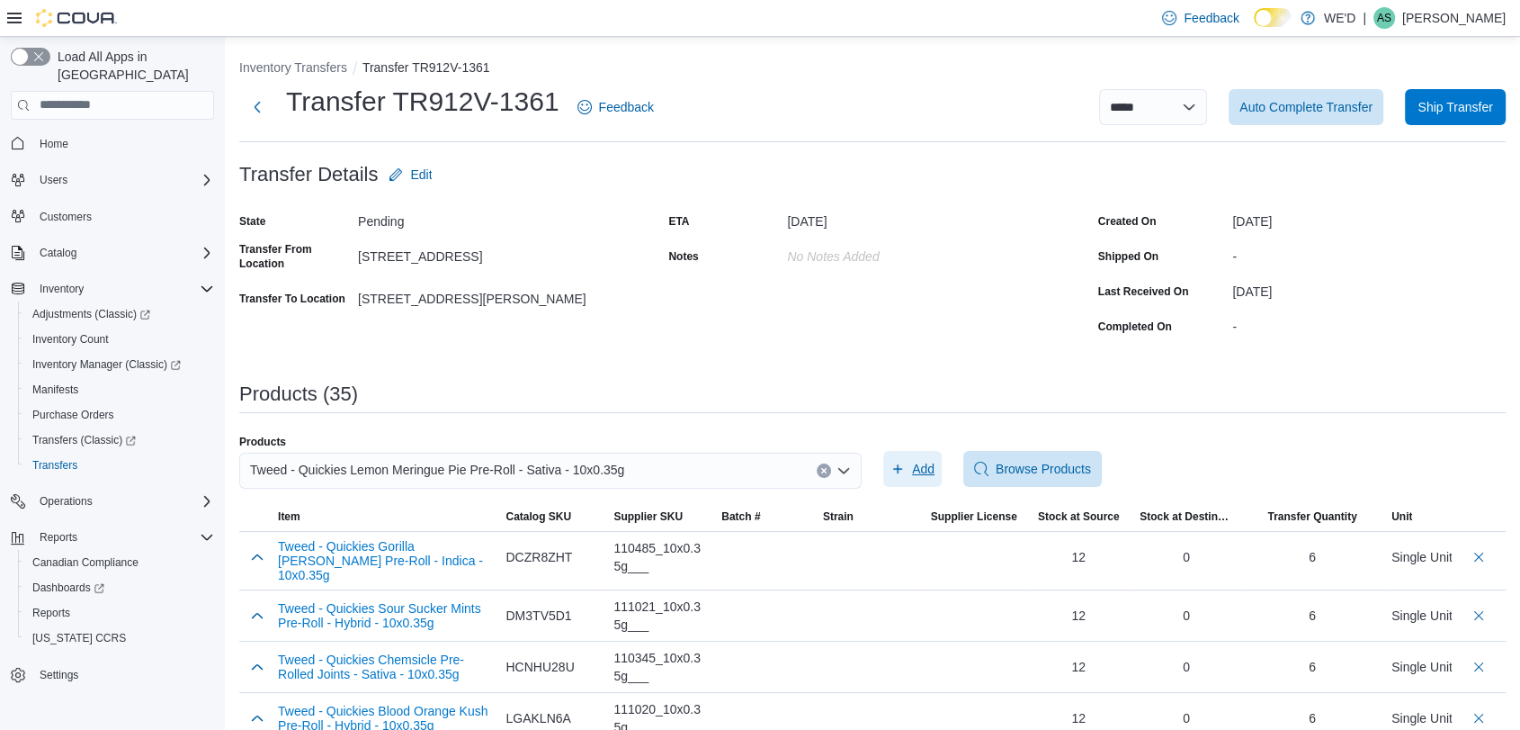
click at [927, 465] on span "Add" at bounding box center [923, 469] width 22 height 18
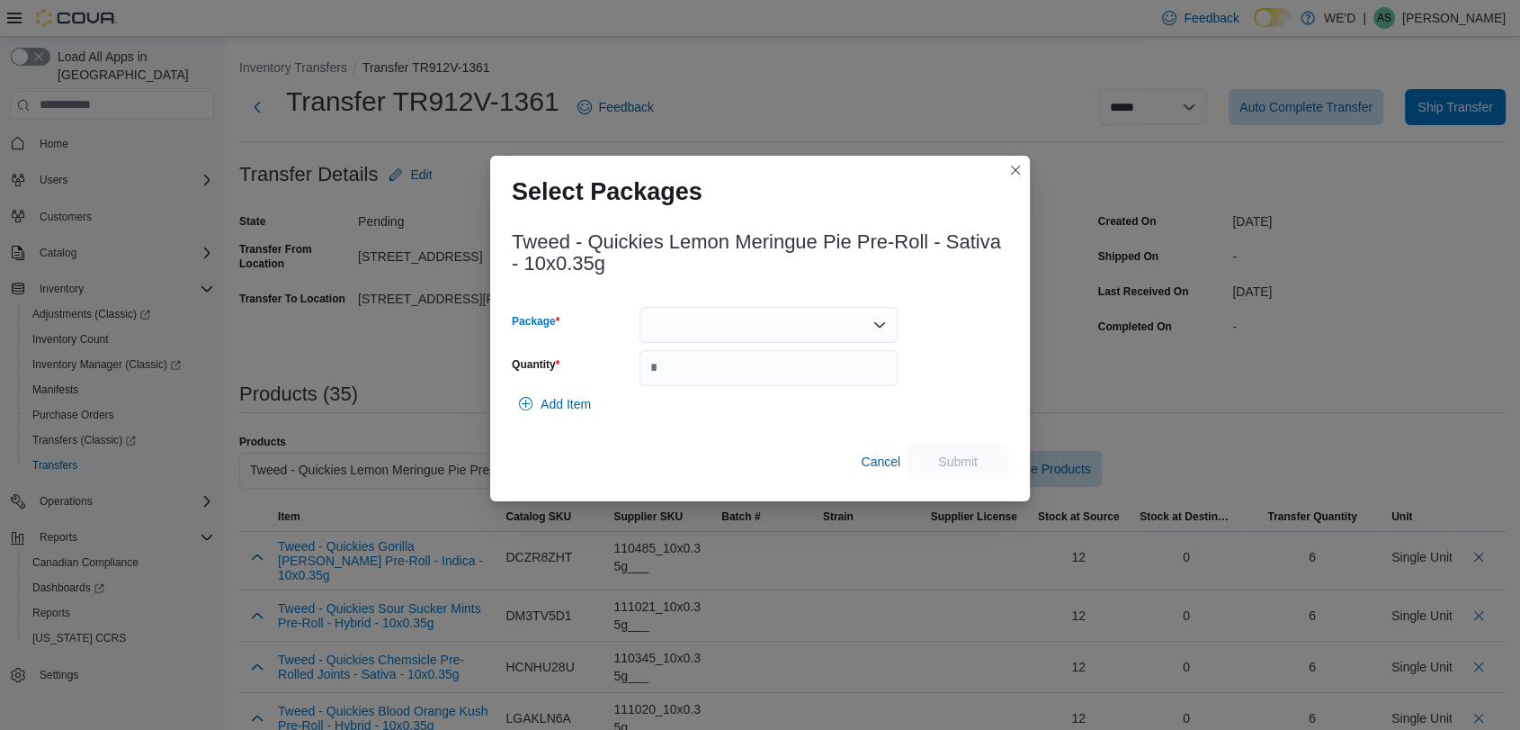
click at [817, 310] on div at bounding box center [769, 325] width 258 height 36
click at [802, 388] on span "2500000853" at bounding box center [778, 381] width 215 height 18
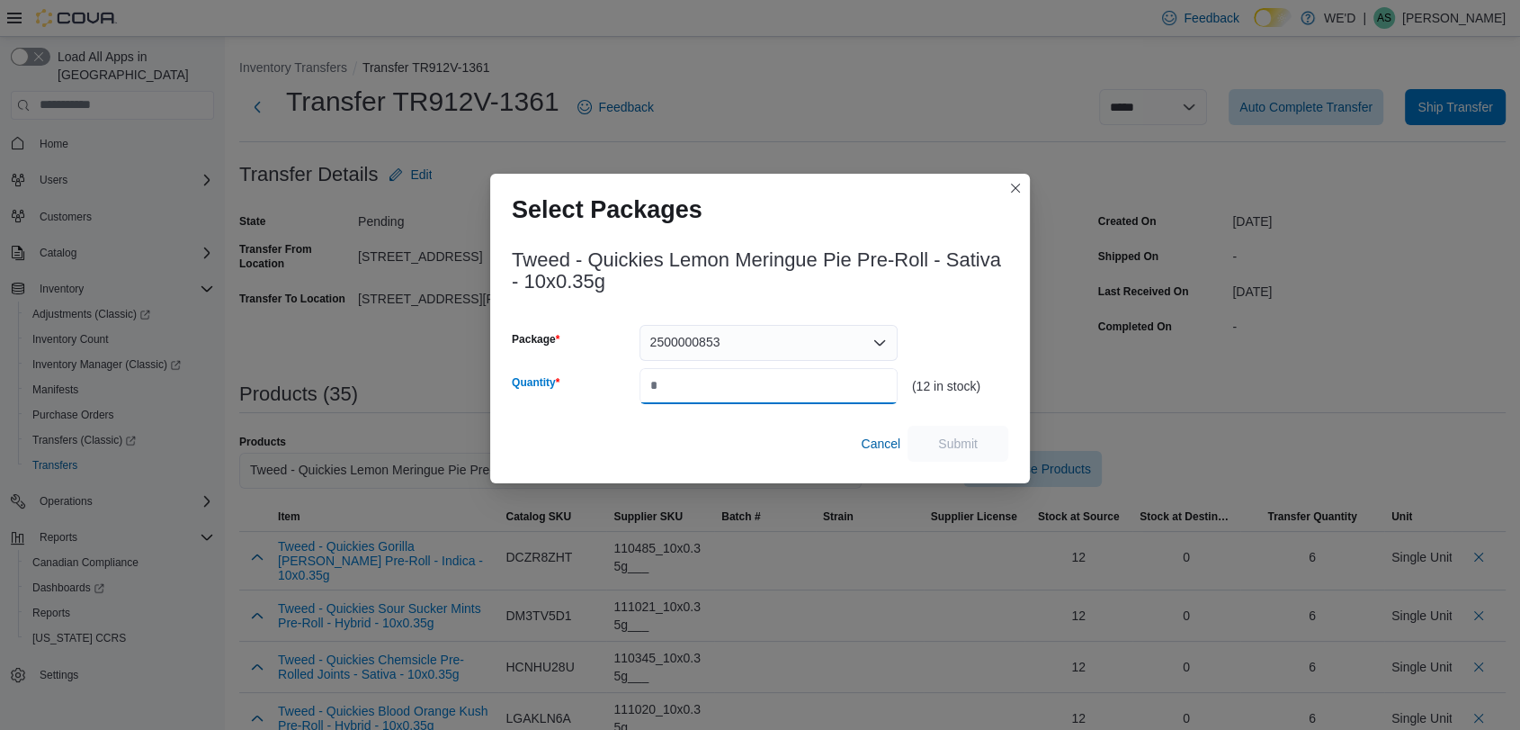
click at [802, 388] on input "Quantity" at bounding box center [769, 386] width 258 height 36
type input "*"
click at [940, 437] on span "Submit" at bounding box center [958, 443] width 40 height 18
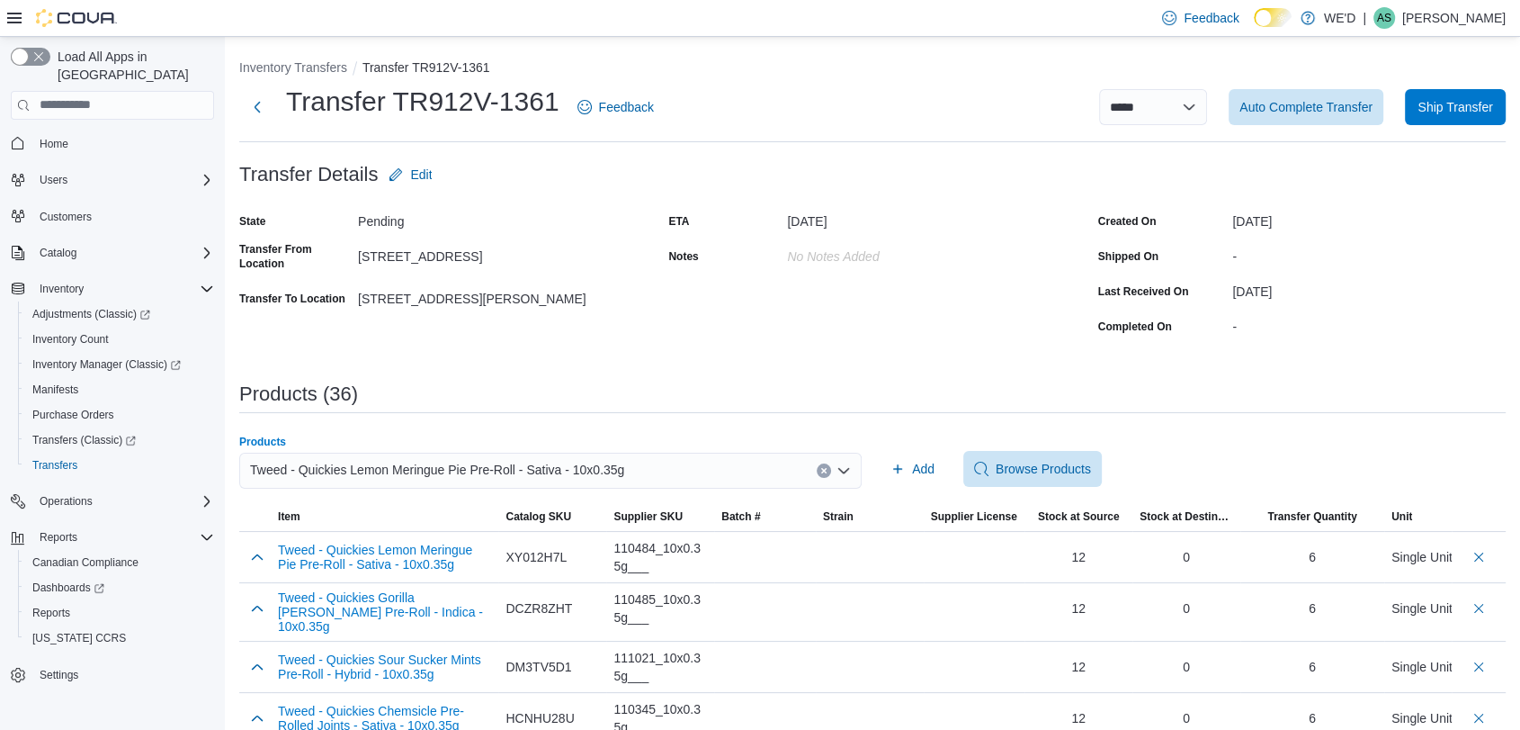
click at [828, 469] on icon "Clear input" at bounding box center [823, 470] width 7 height 7
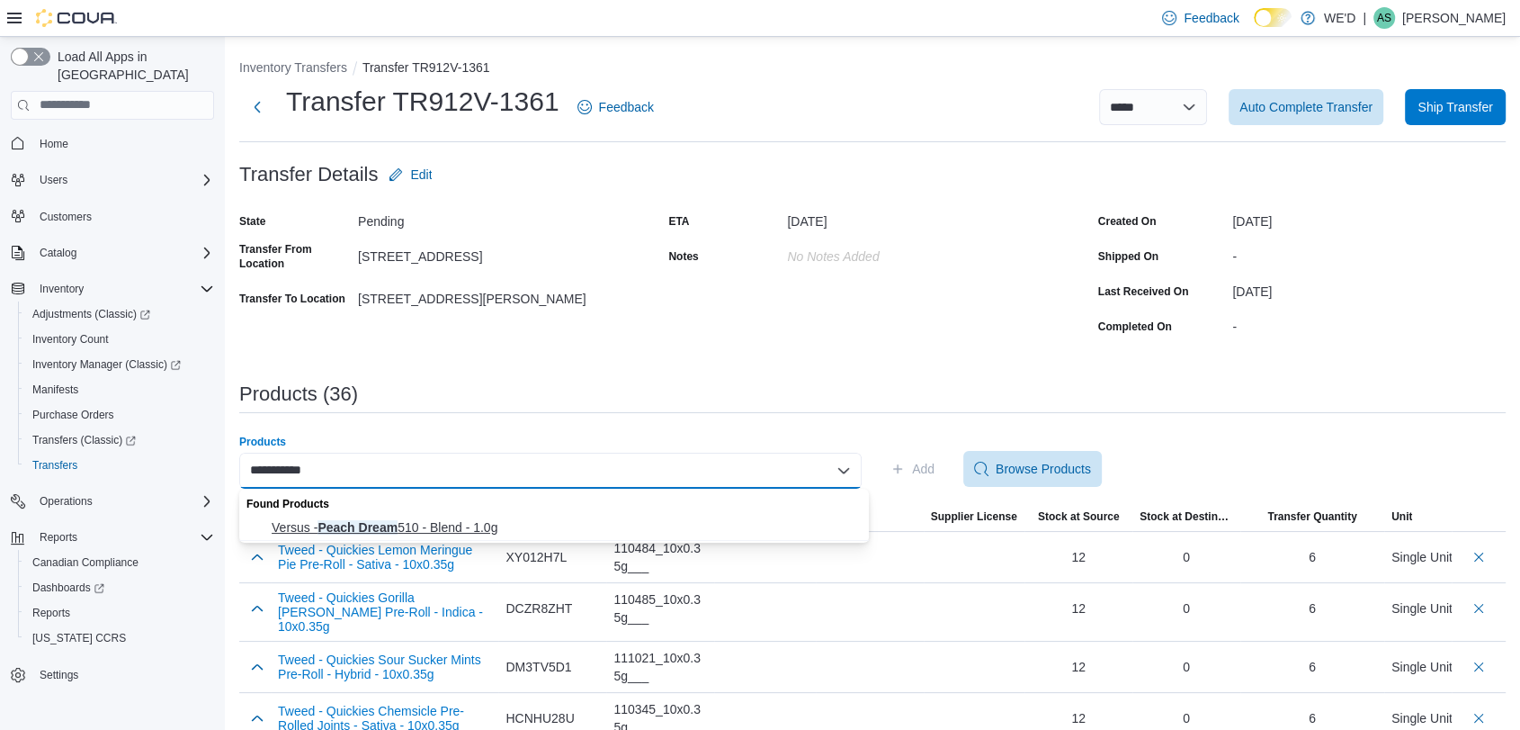
type input "**********"
click at [511, 523] on span "Versus - Peach Dream 510 - Blend - 1.0g" at bounding box center [565, 527] width 587 height 18
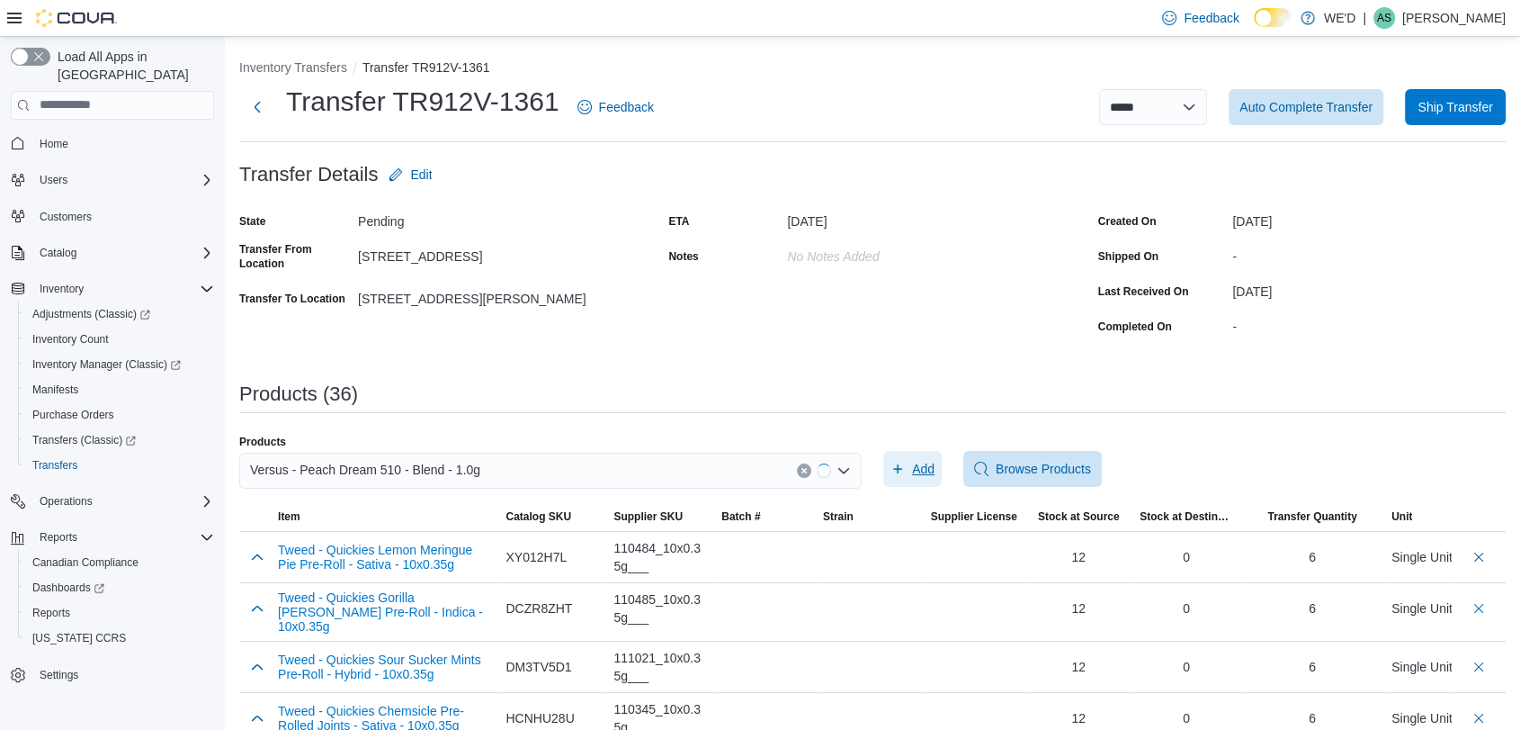
click at [919, 470] on span "Add" at bounding box center [923, 469] width 22 height 18
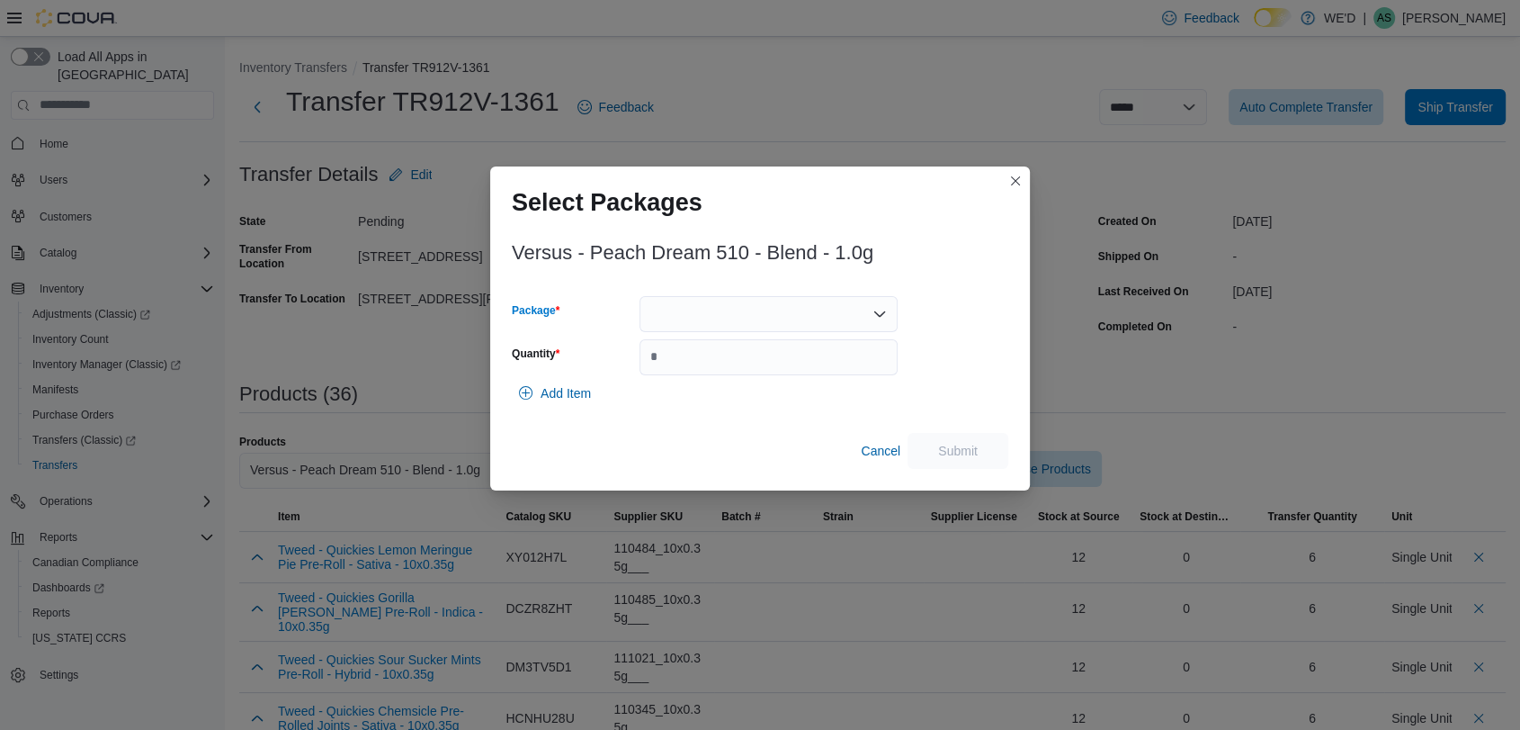
click at [753, 327] on div at bounding box center [769, 314] width 258 height 36
click at [772, 379] on span "VA201443.01" at bounding box center [778, 371] width 215 height 18
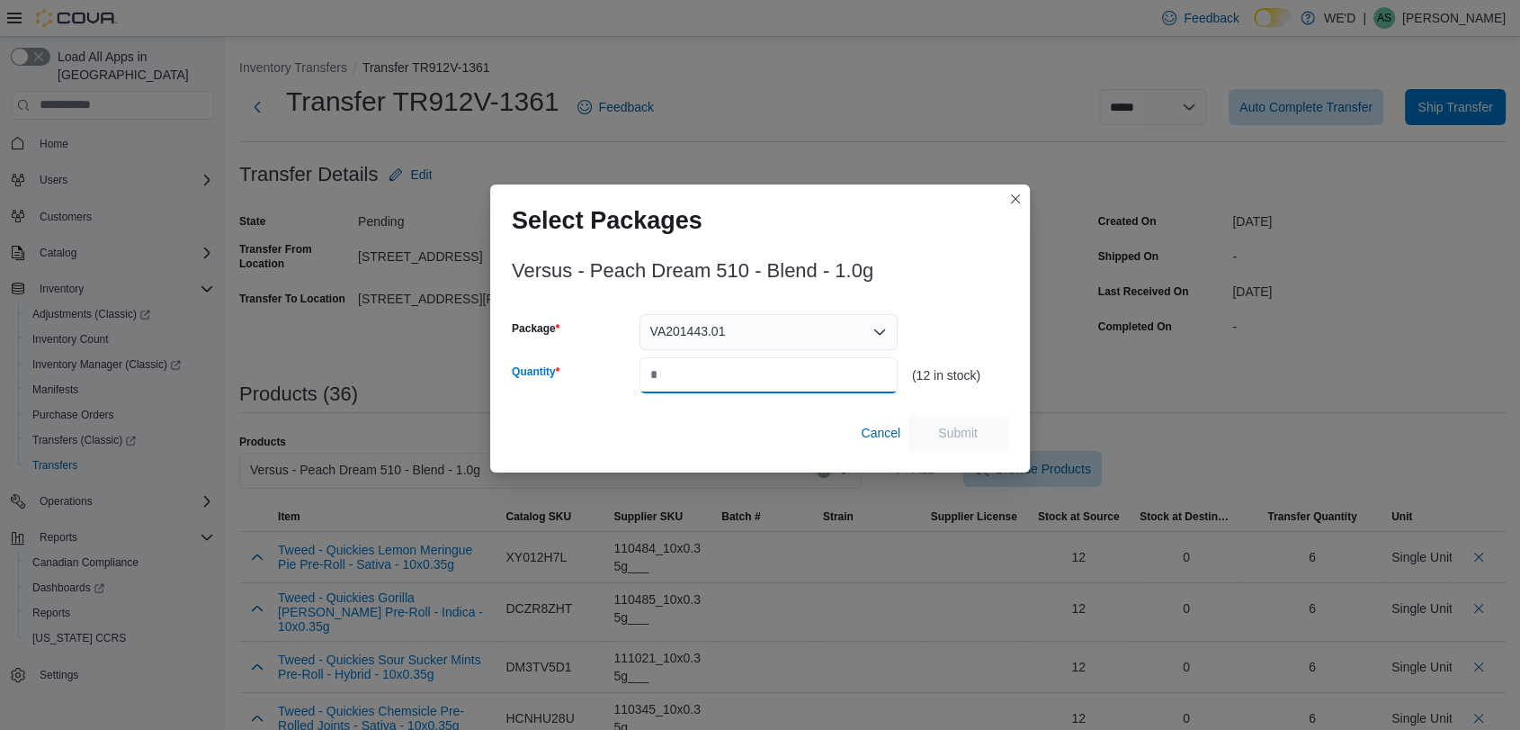
click at [783, 377] on input "Quantity" at bounding box center [769, 375] width 258 height 36
type input "*"
click at [936, 432] on span "Submit" at bounding box center [957, 432] width 79 height 36
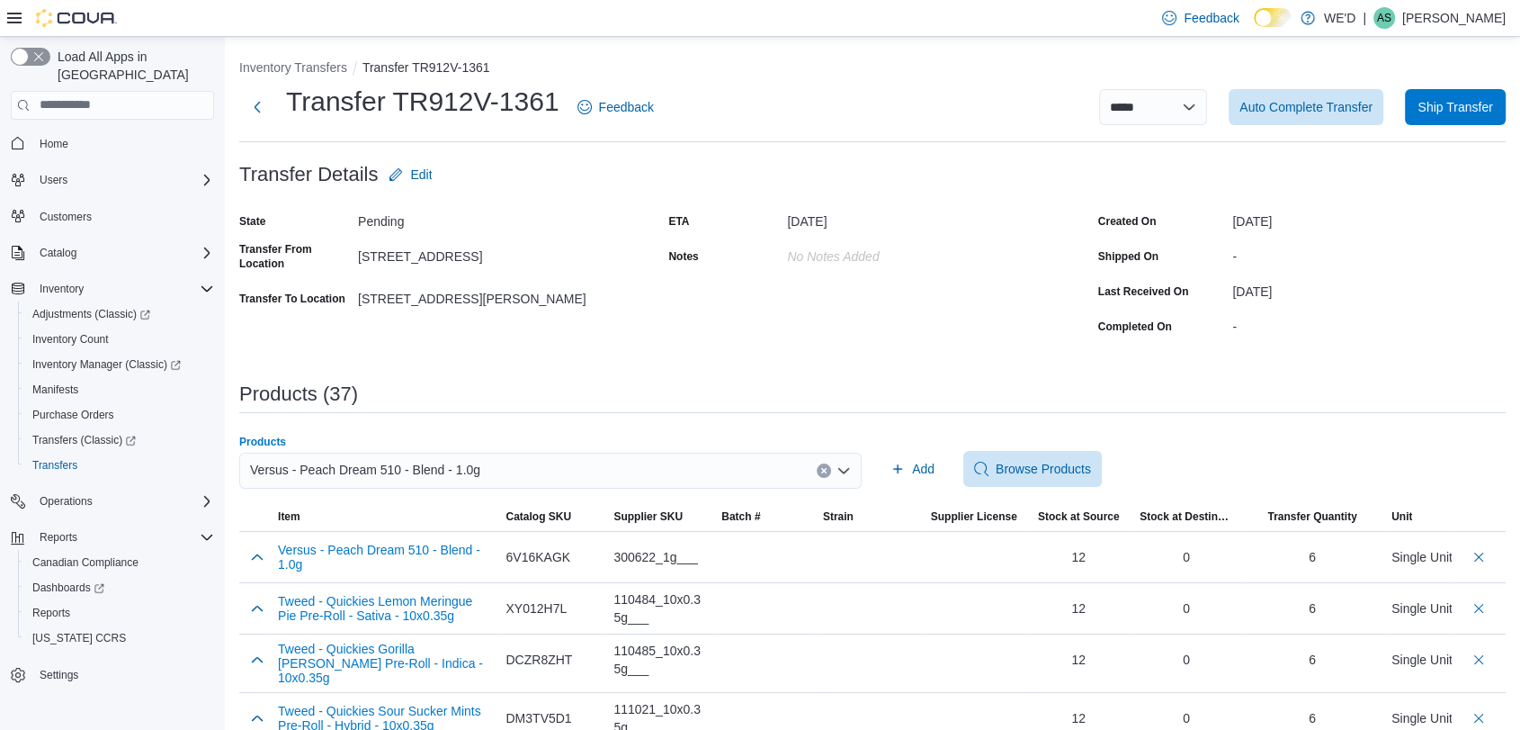
click at [828, 467] on icon "Clear input" at bounding box center [823, 470] width 7 height 7
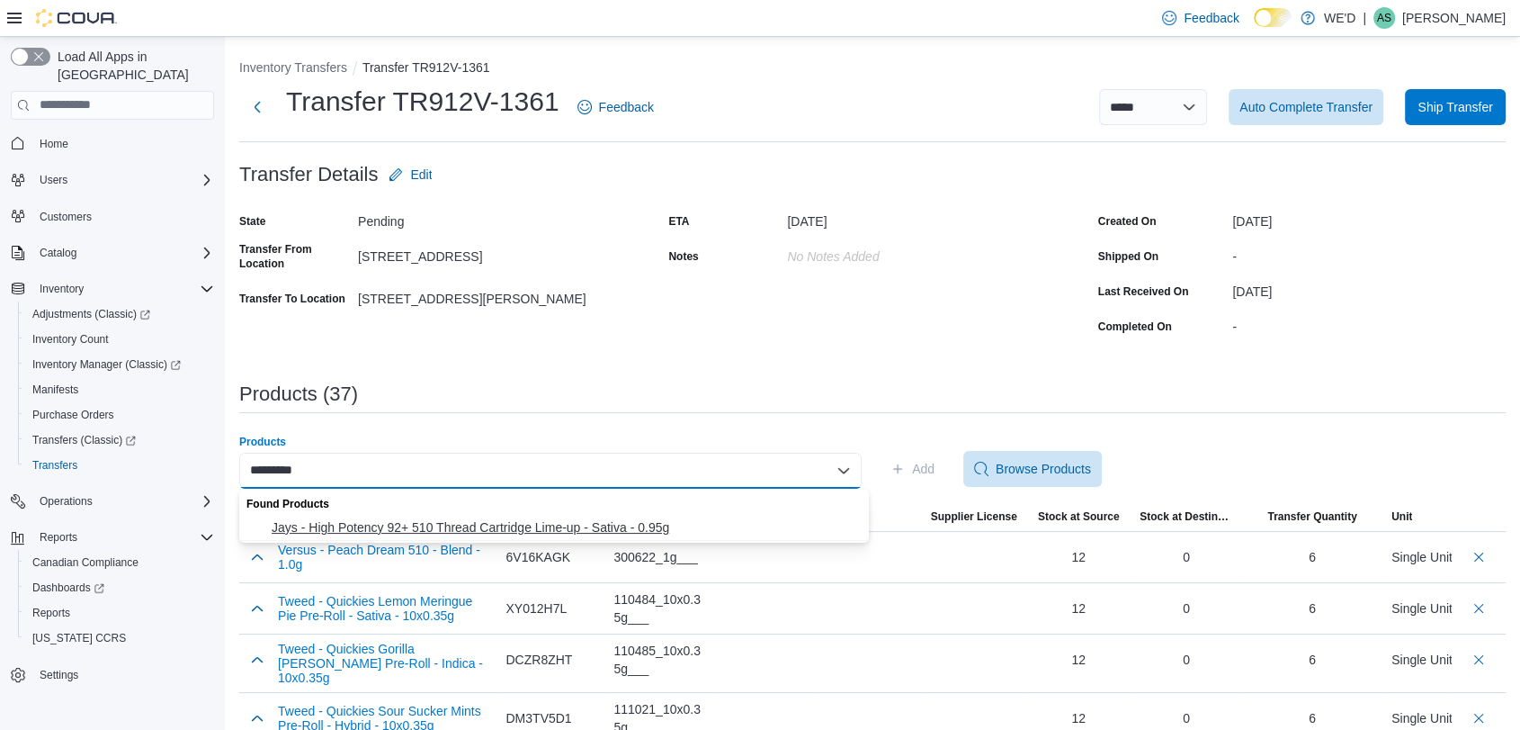
type input "*********"
click at [658, 522] on span "Jays - High Potency 92+ 510 Thread Cartridge Lime-up - Sativa - 0.95g" at bounding box center [565, 527] width 587 height 18
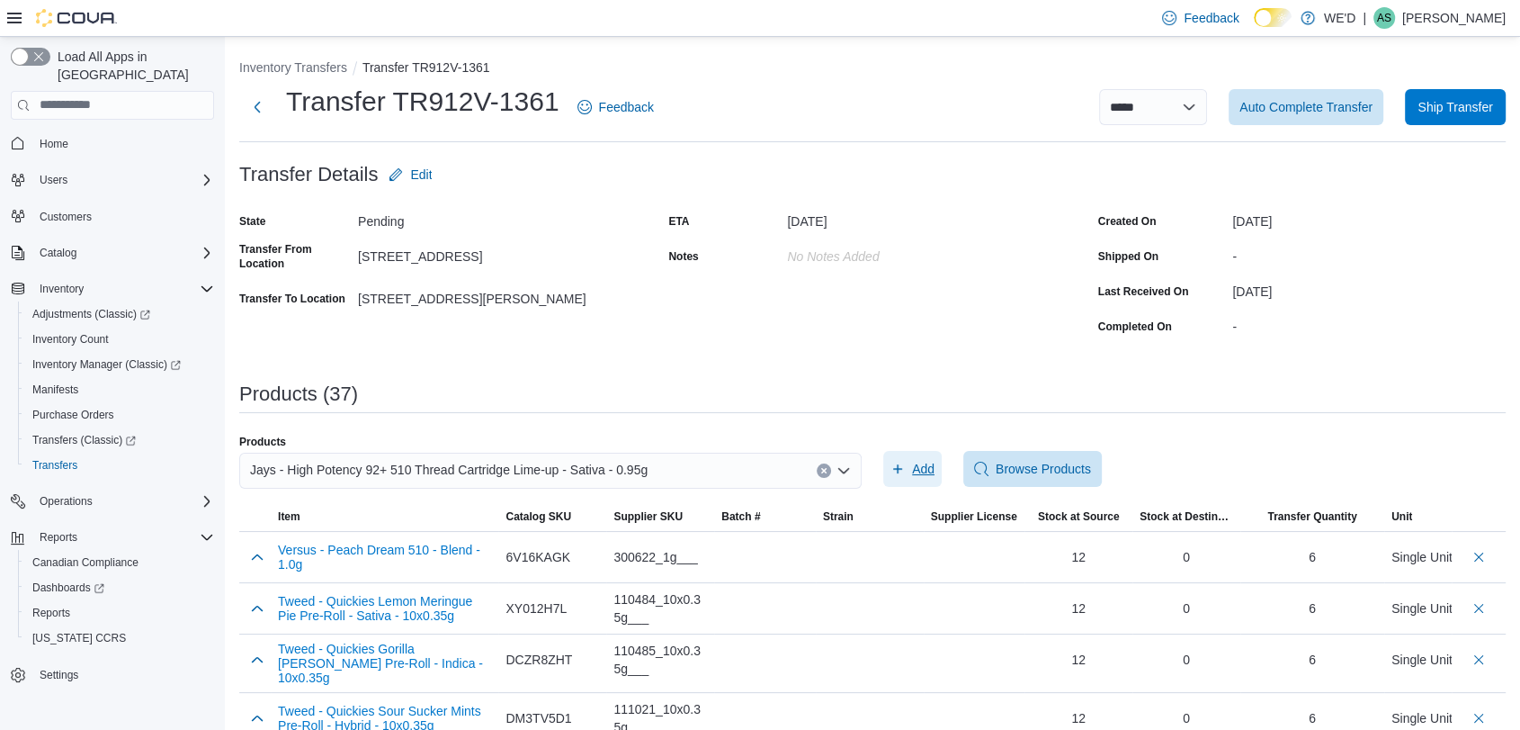
click at [932, 473] on span "Add" at bounding box center [923, 469] width 22 height 18
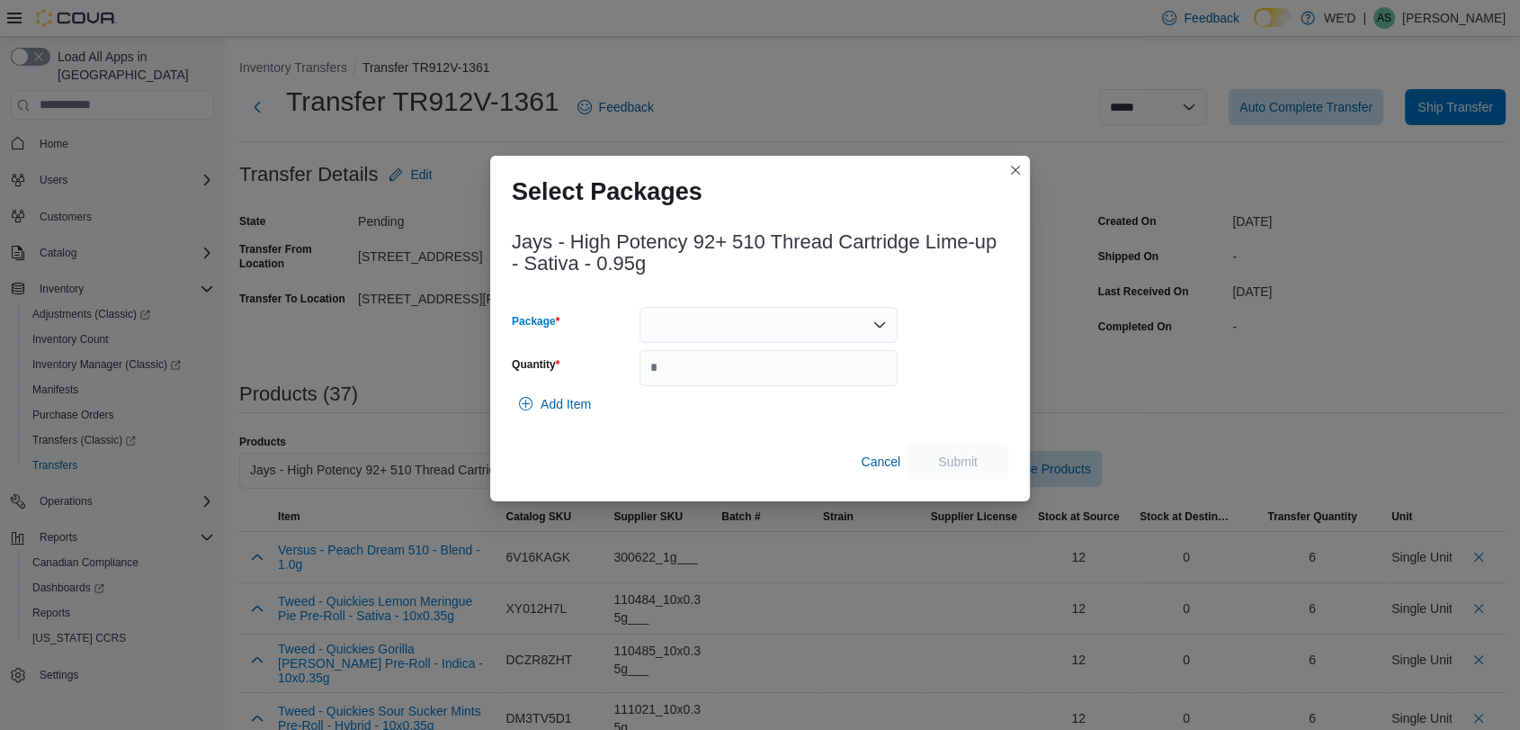
click at [762, 318] on div at bounding box center [769, 325] width 258 height 36
click at [761, 369] on button "1004562" at bounding box center [768, 382] width 258 height 26
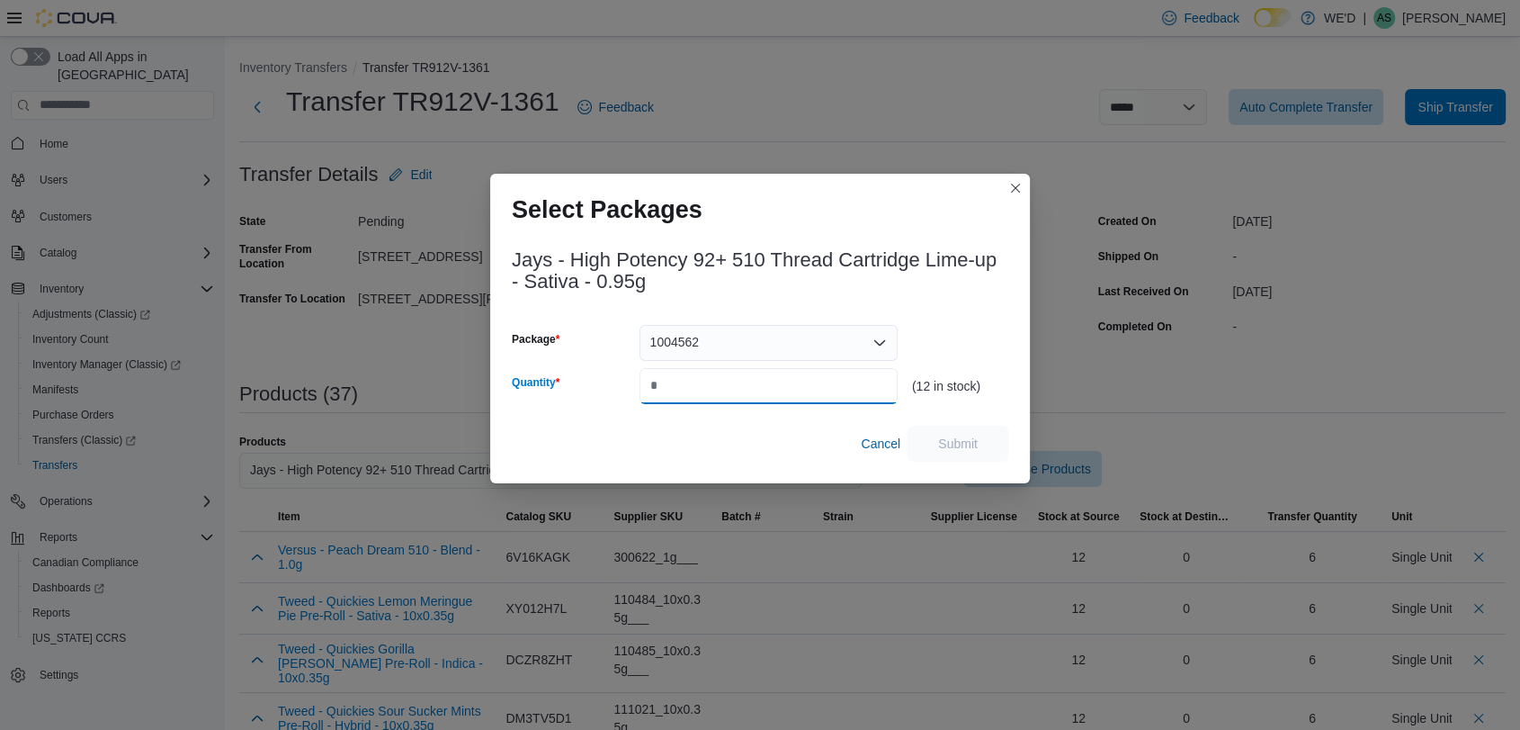
click at [761, 368] on input "Quantity" at bounding box center [769, 386] width 258 height 36
type input "*"
click at [952, 434] on span "Submit" at bounding box center [957, 443] width 79 height 36
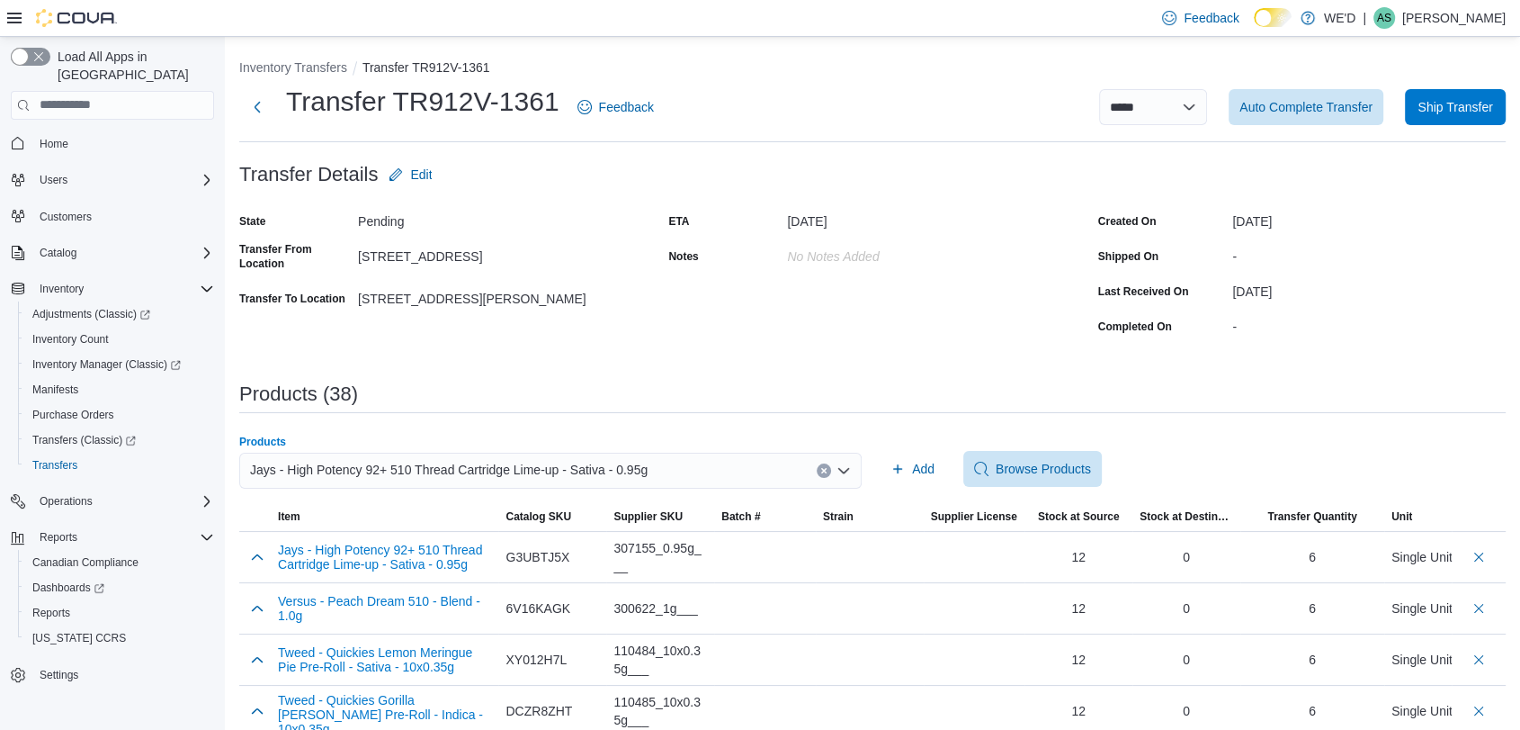
click at [831, 470] on button "Clear input" at bounding box center [824, 470] width 14 height 14
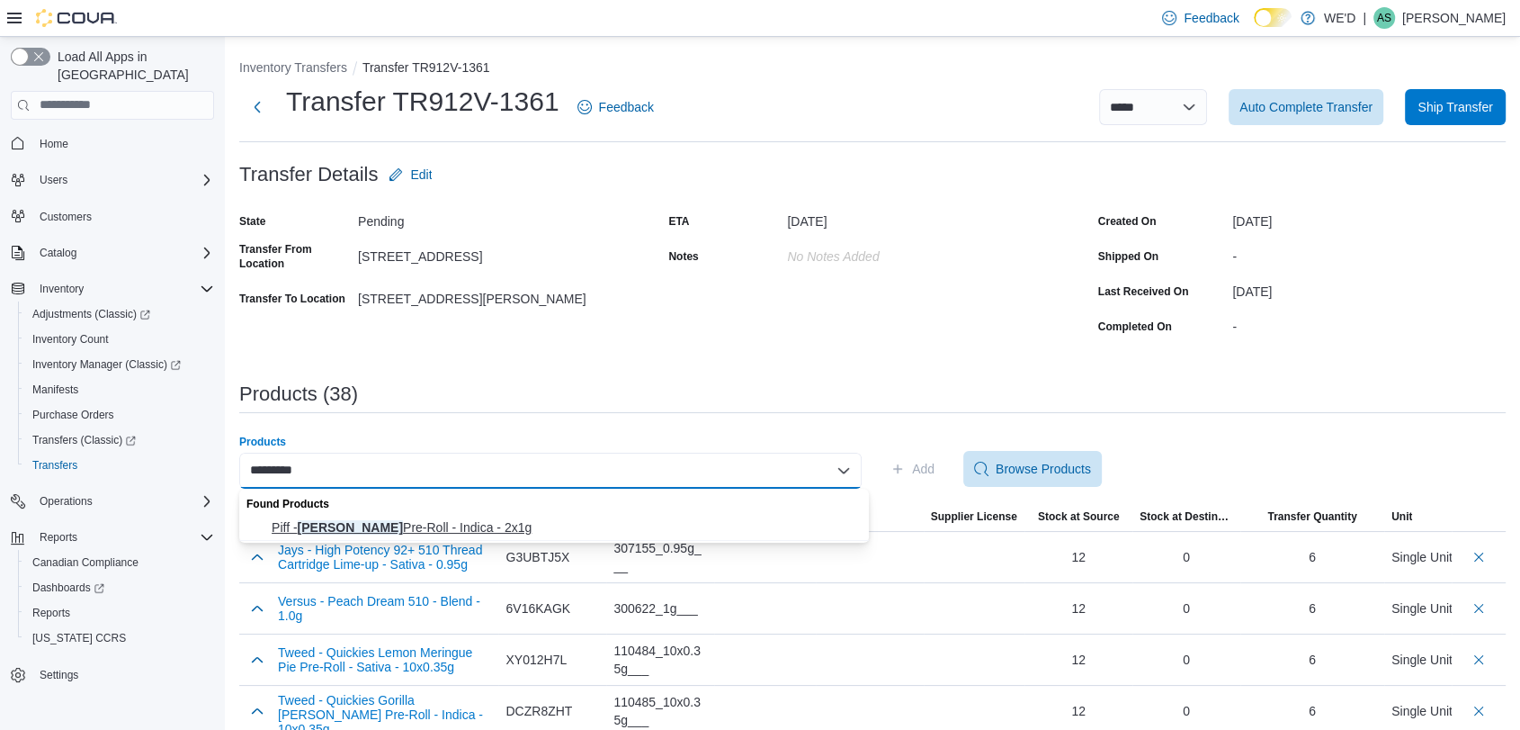
type input "*********"
click at [580, 526] on span "Piff - Cali Kush Pre-Roll - Indica - 2x1g" at bounding box center [565, 527] width 587 height 18
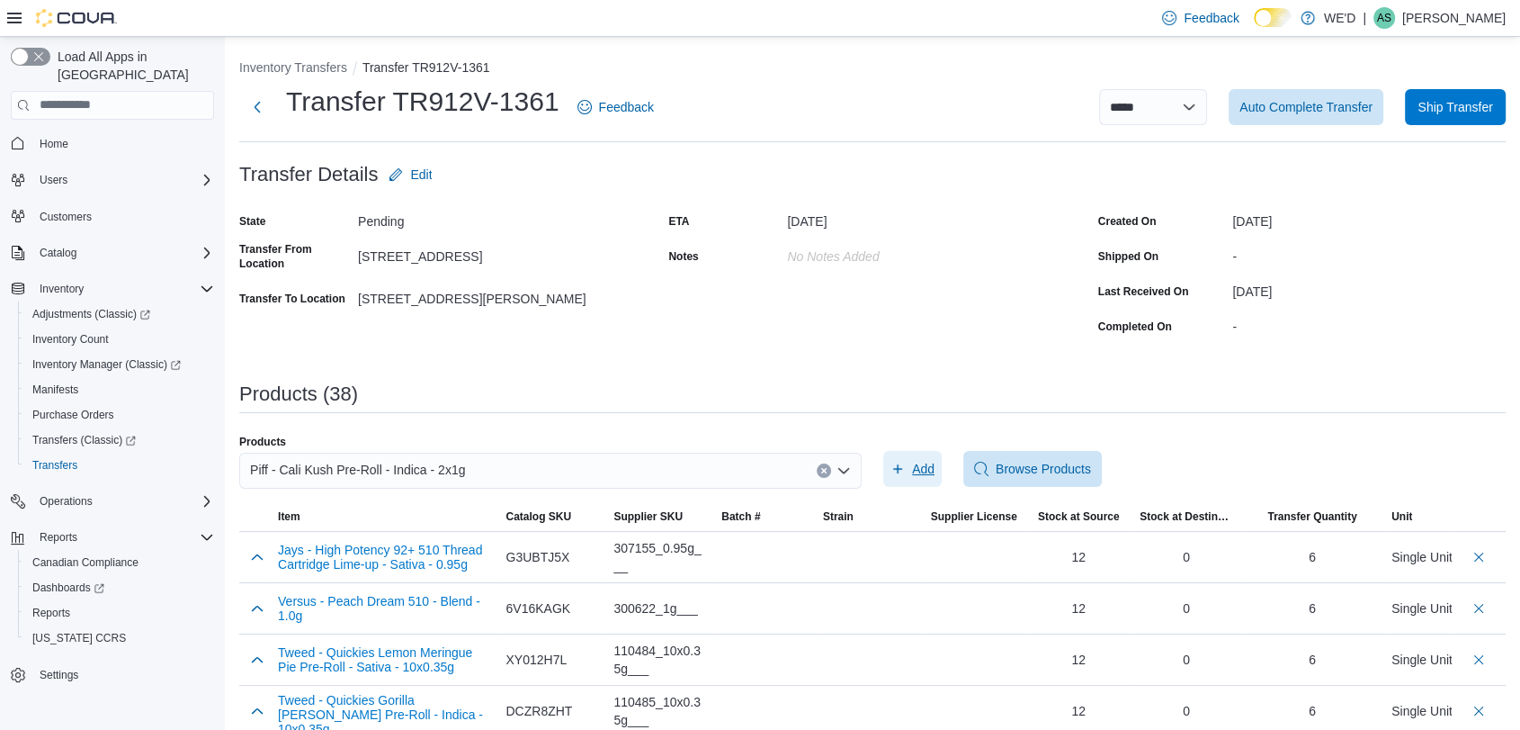
click at [913, 470] on span "Add" at bounding box center [913, 469] width 44 height 36
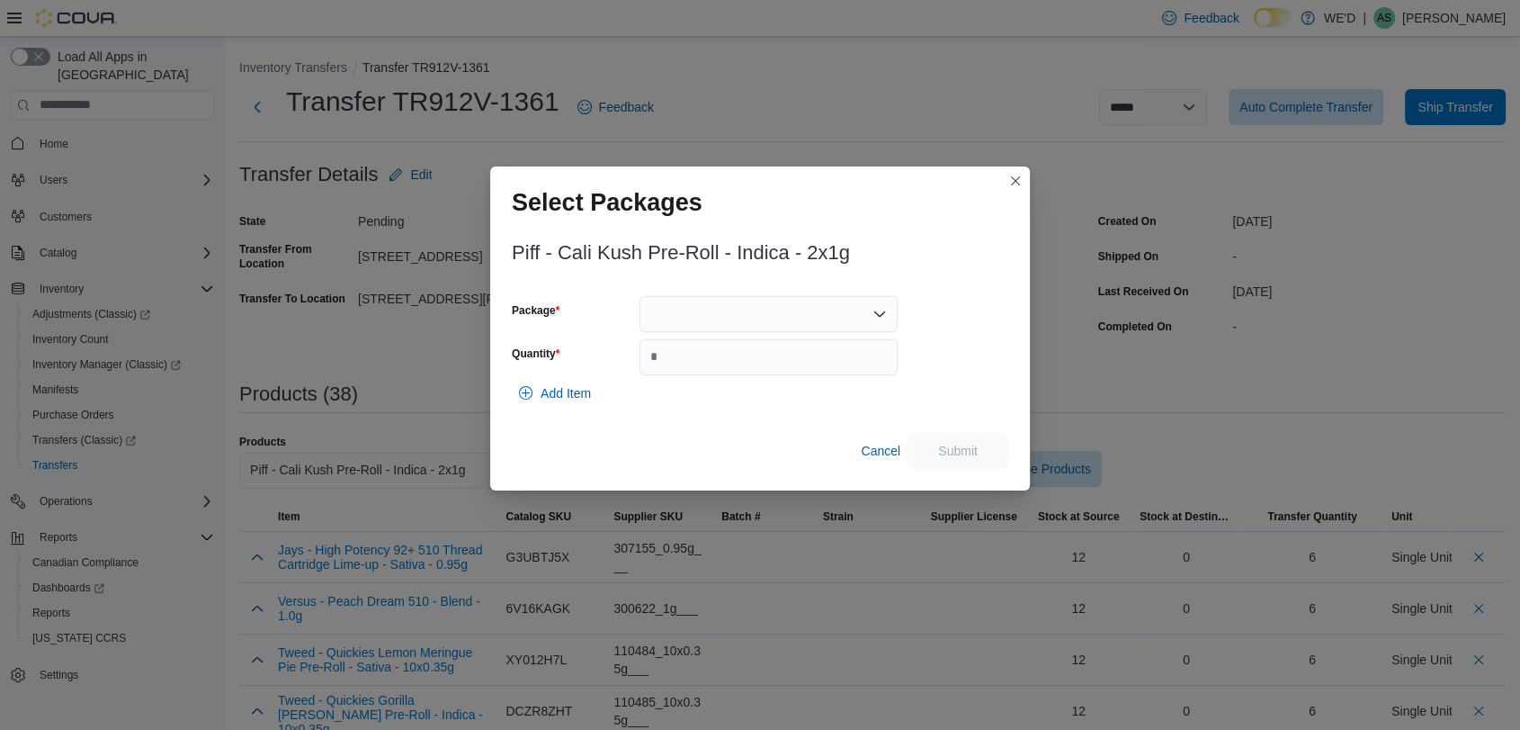
click at [756, 289] on div "Piff - Cali Kush Pre-Roll - Indica - 2x1g Package Quantity Add Item Cancel Subm…" at bounding box center [760, 349] width 497 height 237
click at [766, 309] on div at bounding box center [769, 314] width 258 height 36
click at [770, 367] on span "MJ0656" at bounding box center [778, 371] width 215 height 18
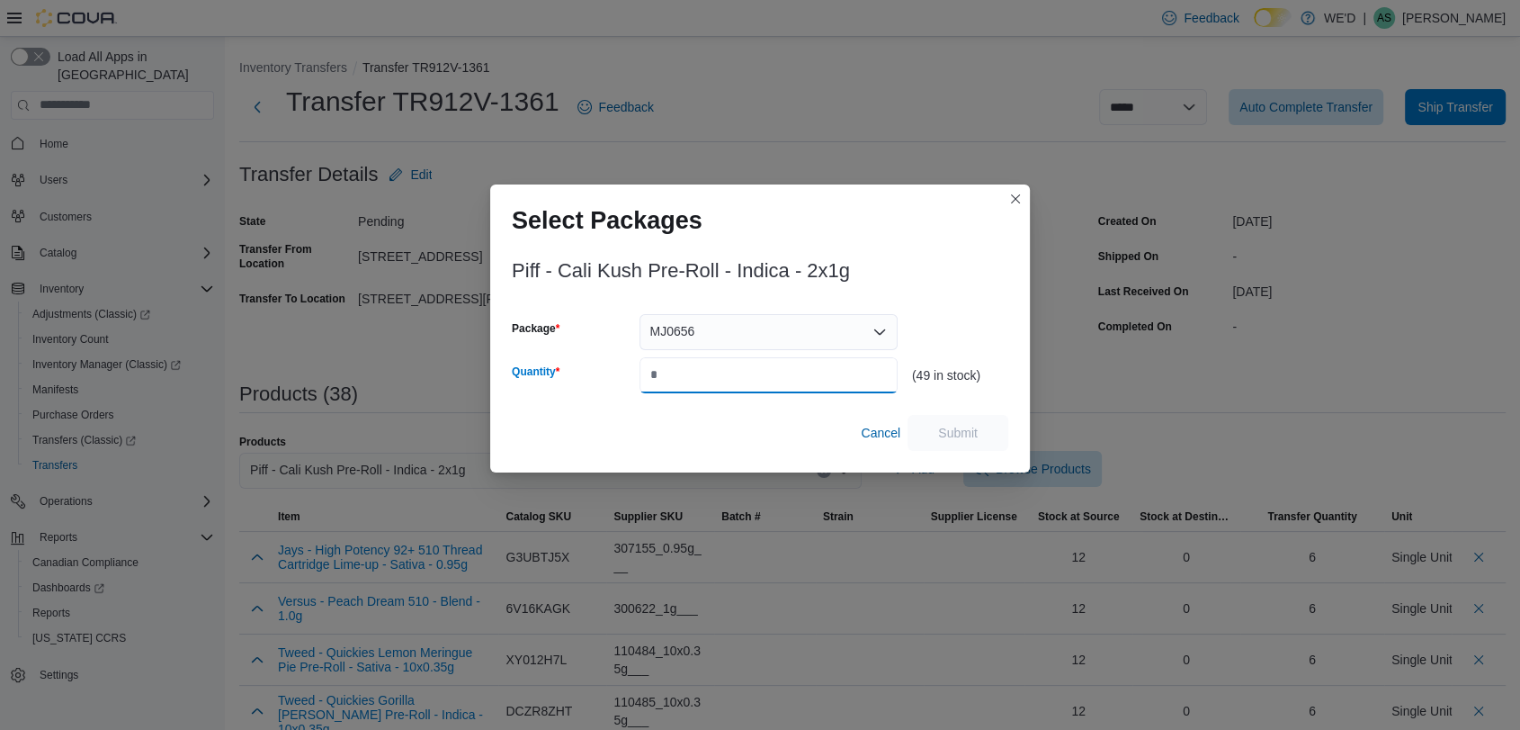
click at [770, 367] on input "Quantity" at bounding box center [769, 375] width 258 height 36
type input "**"
click at [930, 427] on span "Submit" at bounding box center [957, 432] width 79 height 36
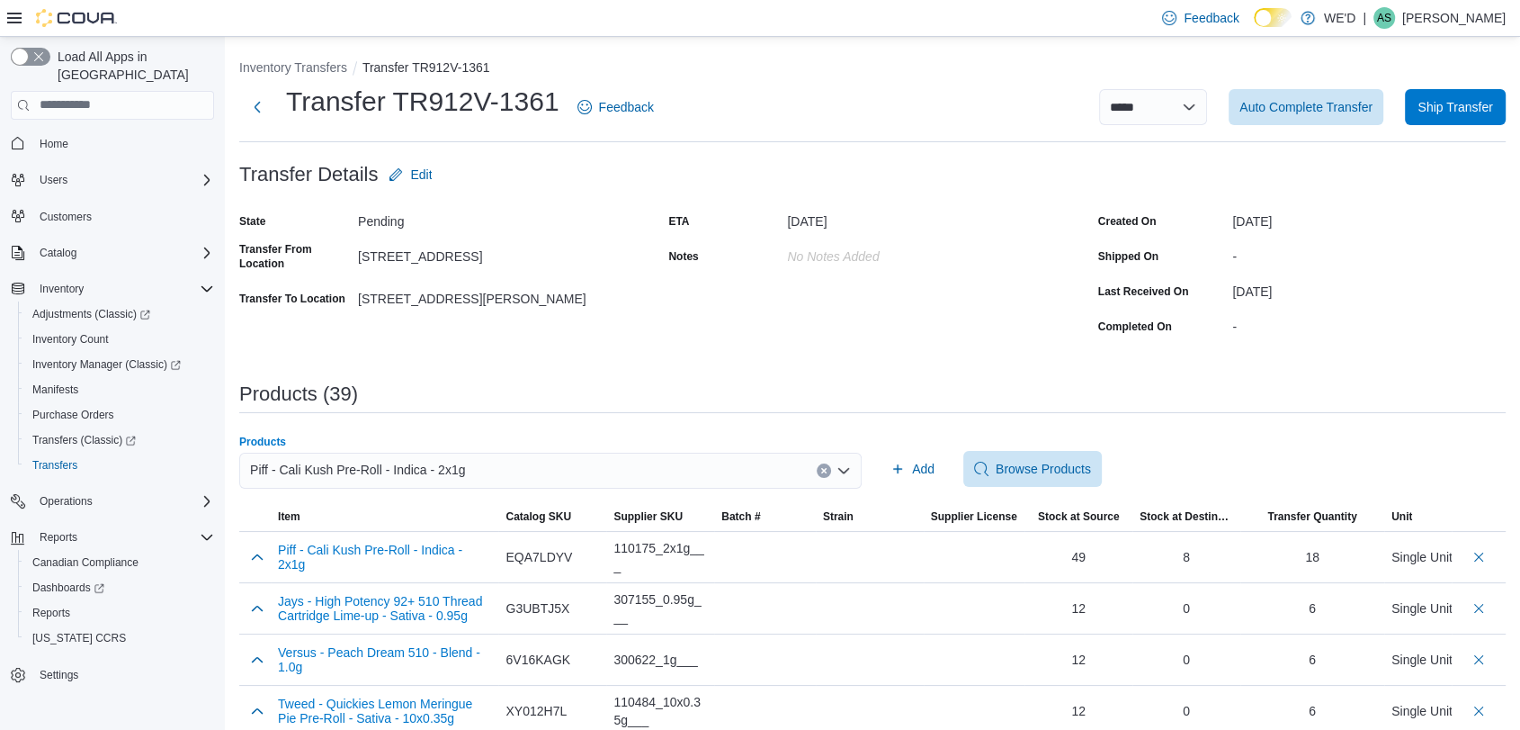
click at [828, 470] on icon "Clear input" at bounding box center [823, 470] width 7 height 7
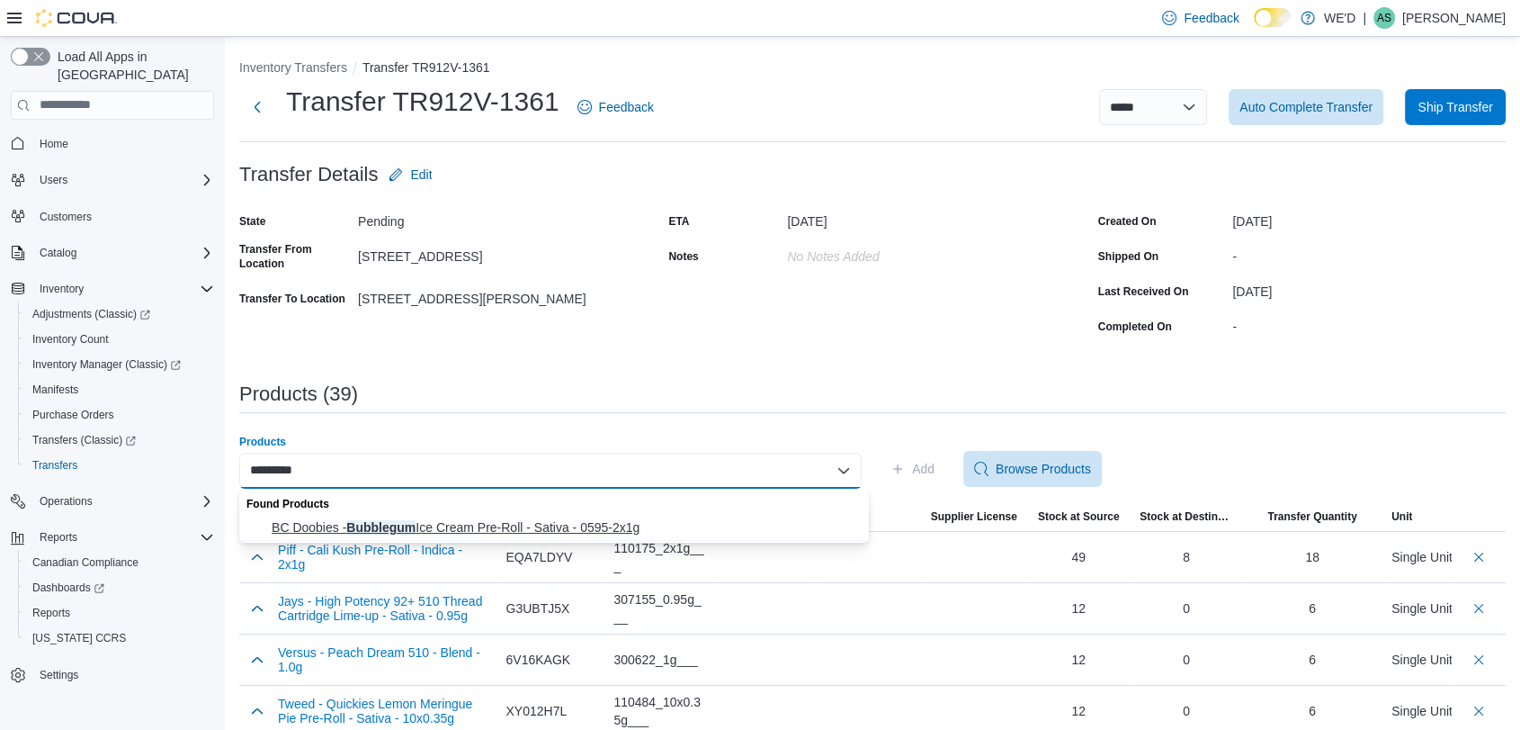
type input "*********"
click at [649, 522] on span "BC Doobies - Bubblegum Ice Cream Pre-Roll - Sativa - 0595-2x1g" at bounding box center [565, 527] width 587 height 18
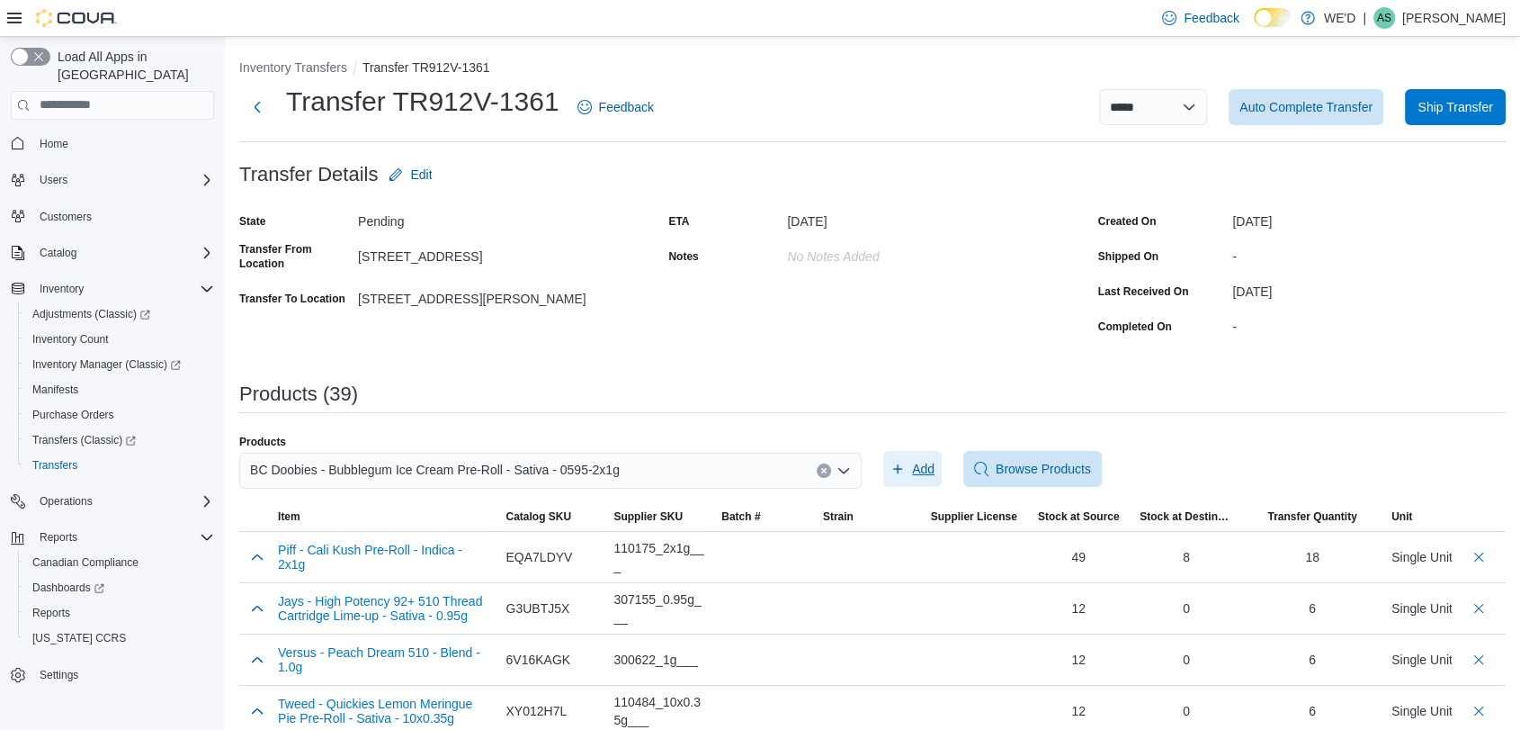
click at [917, 462] on span "Add" at bounding box center [913, 469] width 44 height 36
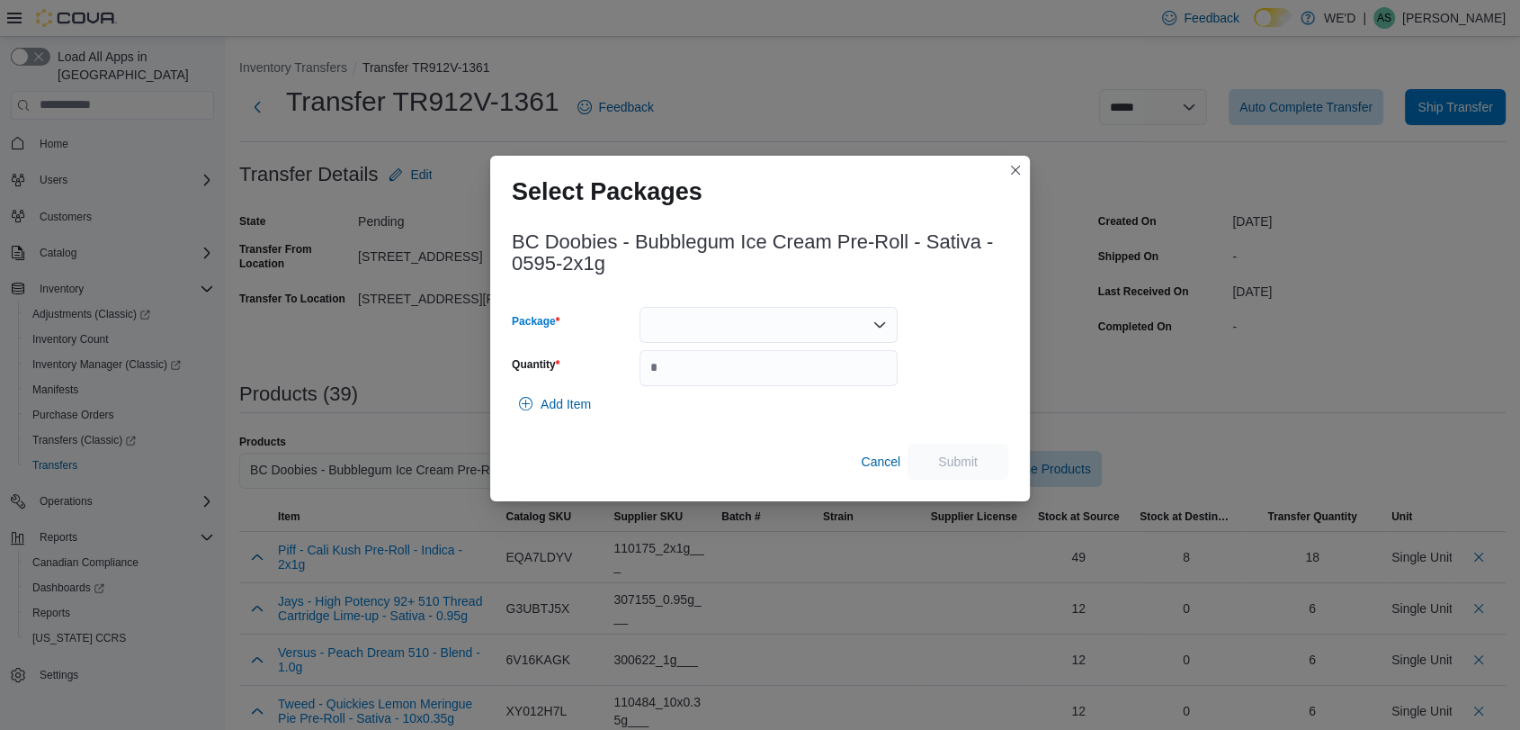
click at [784, 318] on div at bounding box center [769, 325] width 258 height 36
click at [779, 383] on span "PR22JUL2025.101" at bounding box center [778, 381] width 215 height 18
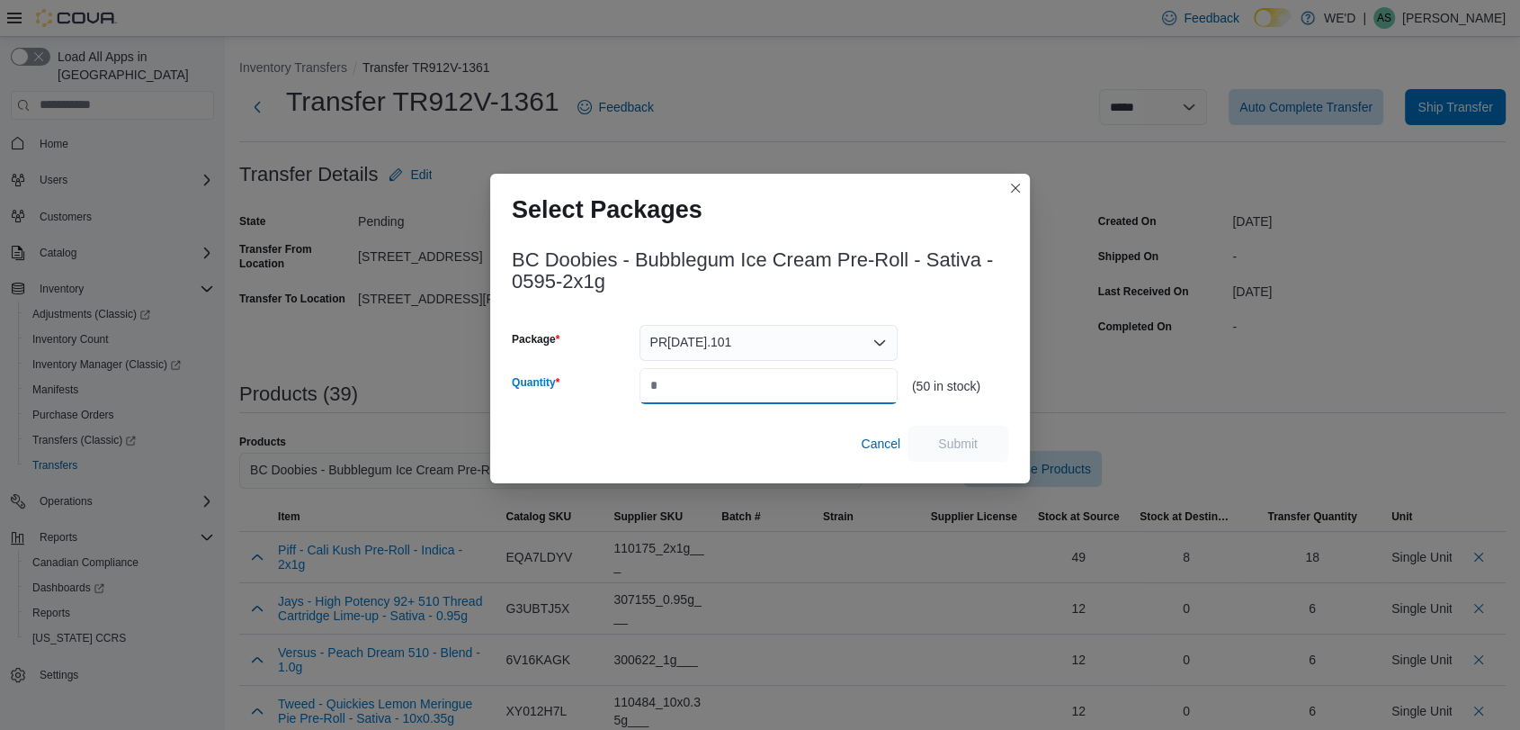
click at [779, 383] on input "Quantity" at bounding box center [769, 386] width 258 height 36
type input "**"
click at [944, 441] on span "Submit" at bounding box center [958, 443] width 40 height 18
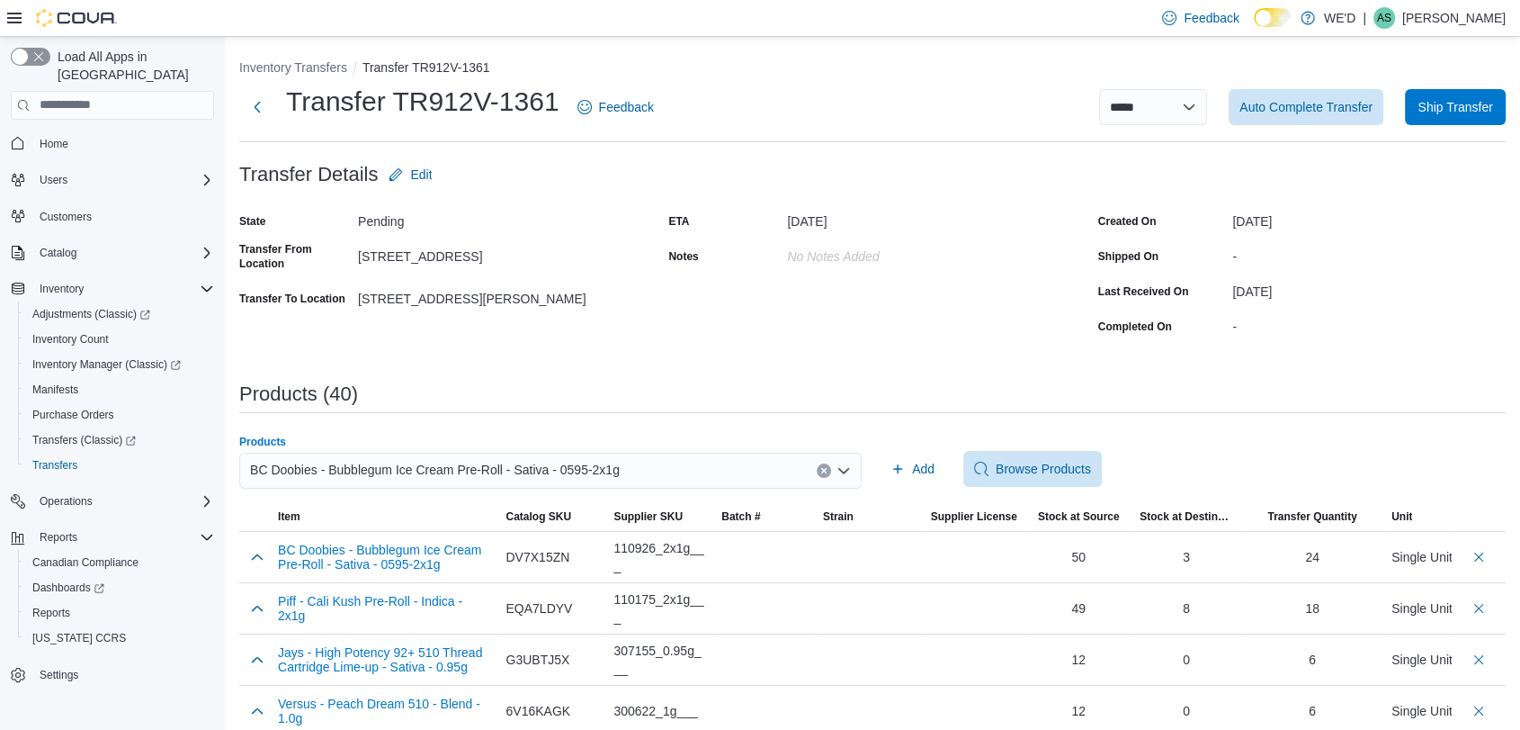
click at [831, 463] on button "Clear input" at bounding box center [824, 470] width 14 height 14
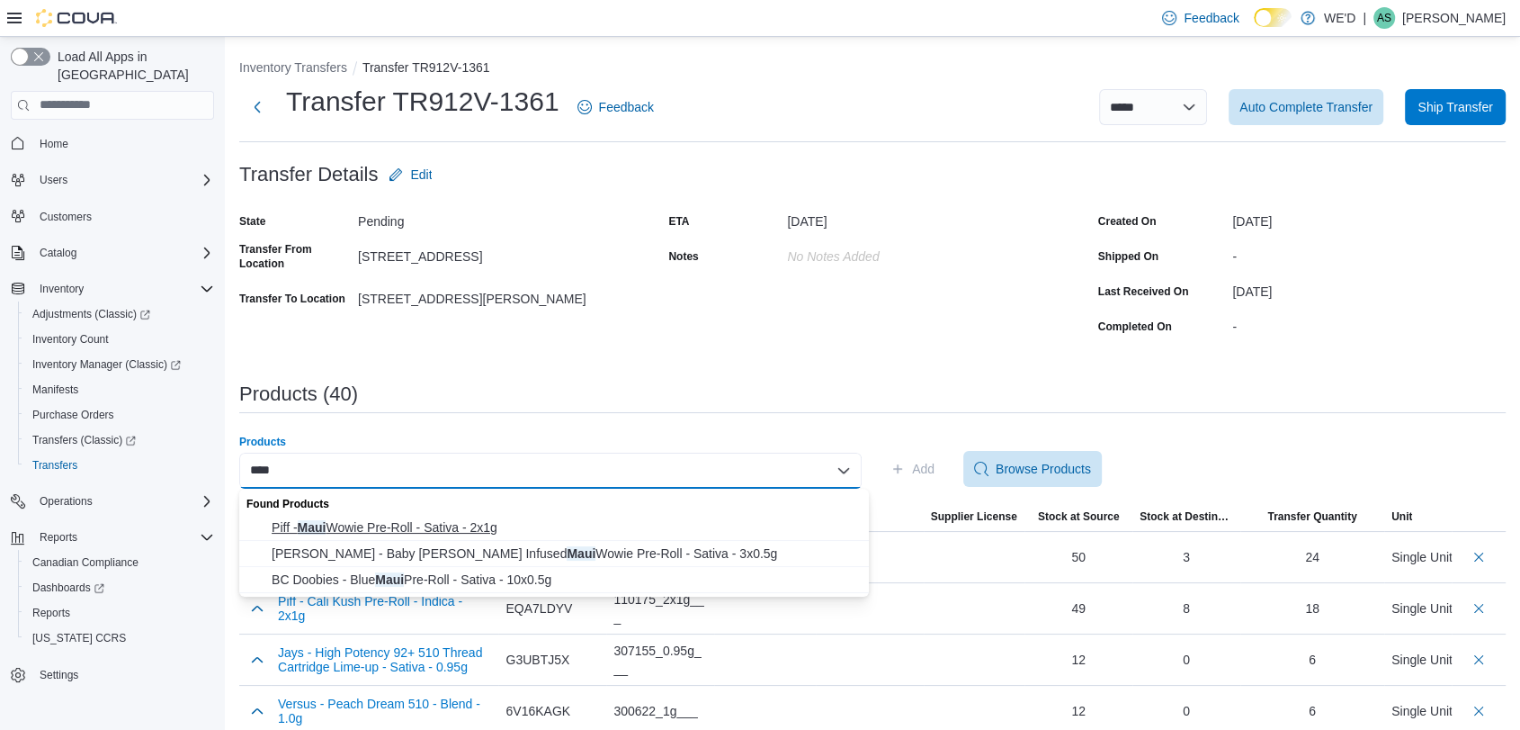
type input "****"
click at [529, 518] on span "Piff - Maui Wowie Pre-Roll - Sativa - 2x1g" at bounding box center [565, 527] width 587 height 18
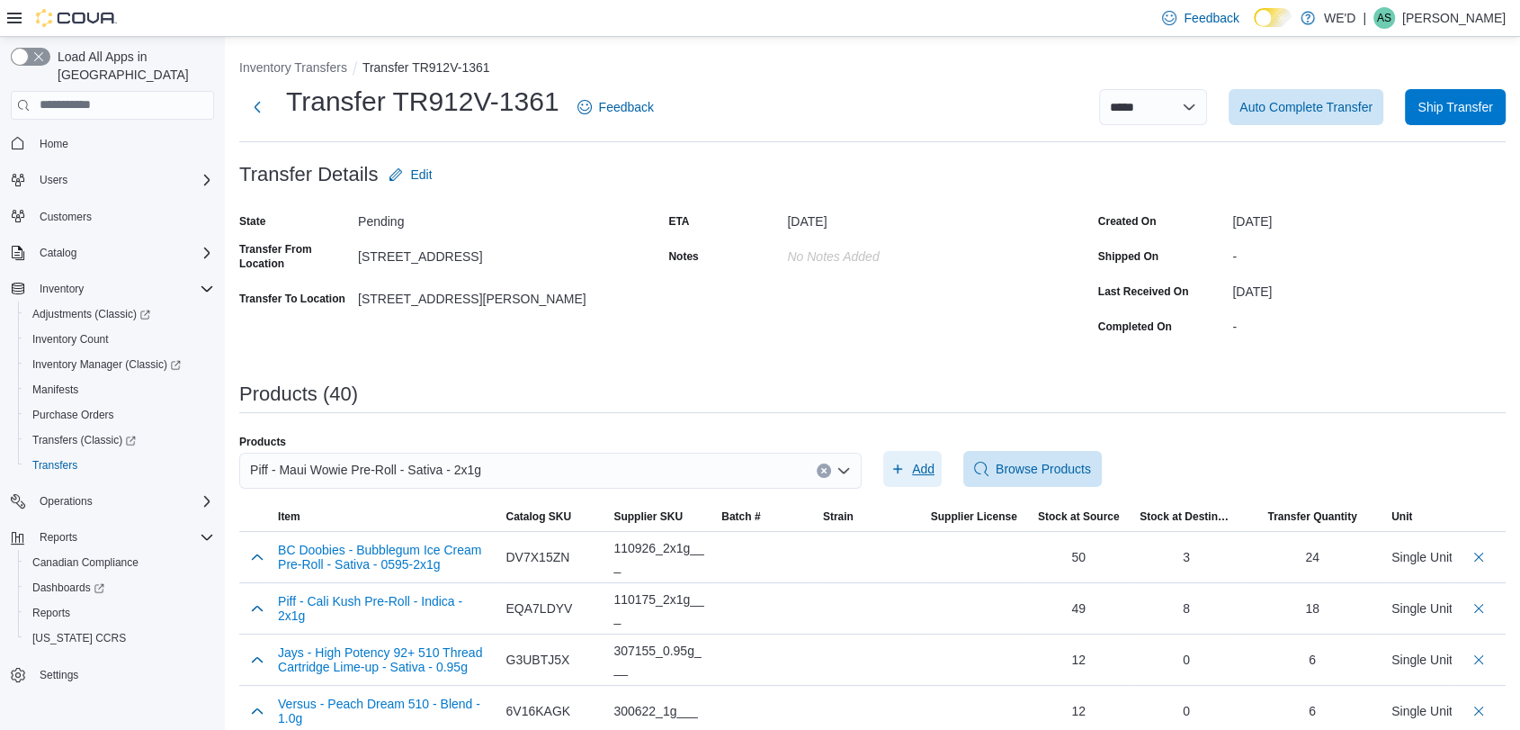
click at [927, 469] on span "Add" at bounding box center [923, 469] width 22 height 18
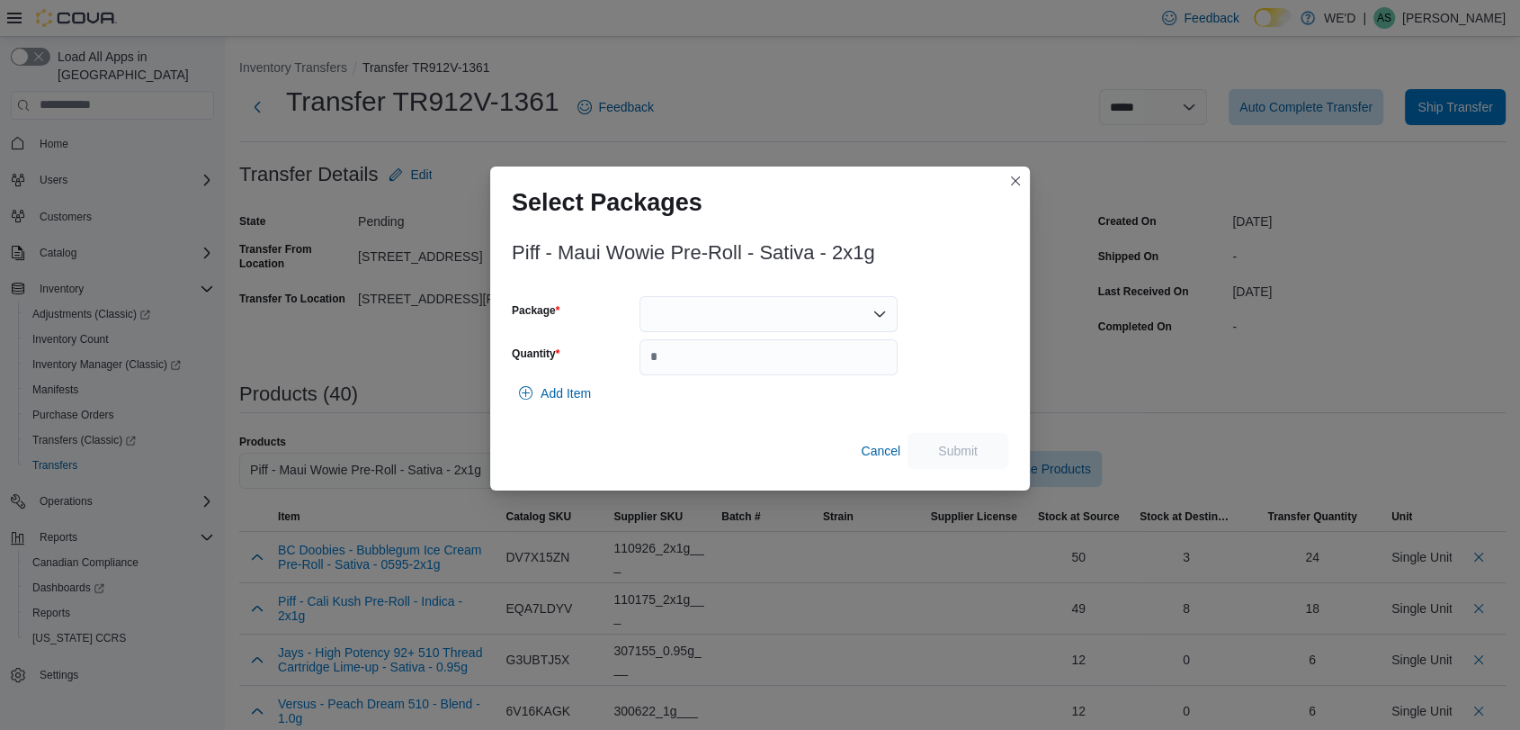
click at [692, 322] on div at bounding box center [769, 314] width 258 height 36
click at [727, 396] on span "MJ0657" at bounding box center [778, 397] width 215 height 18
click at [823, 322] on div "MJ0657 Combo box. Selected. MJ0657. Press Backspace to delete MJ0657. Combo box…" at bounding box center [769, 314] width 258 height 36
click at [806, 373] on span "MJ0655" at bounding box center [778, 371] width 215 height 18
click at [767, 354] on input "Quantity" at bounding box center [769, 357] width 258 height 36
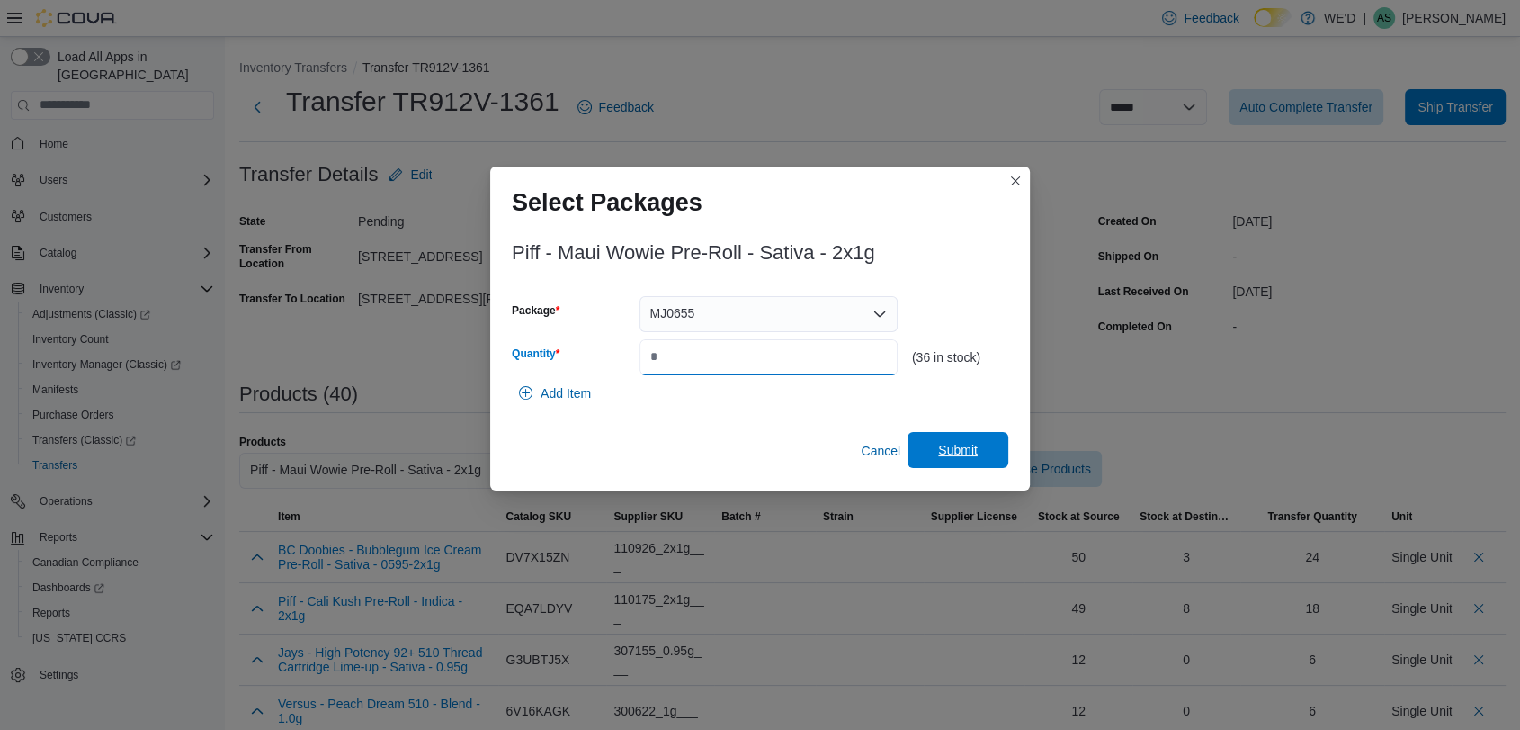
type input "**"
click at [934, 438] on span "Submit" at bounding box center [957, 450] width 79 height 36
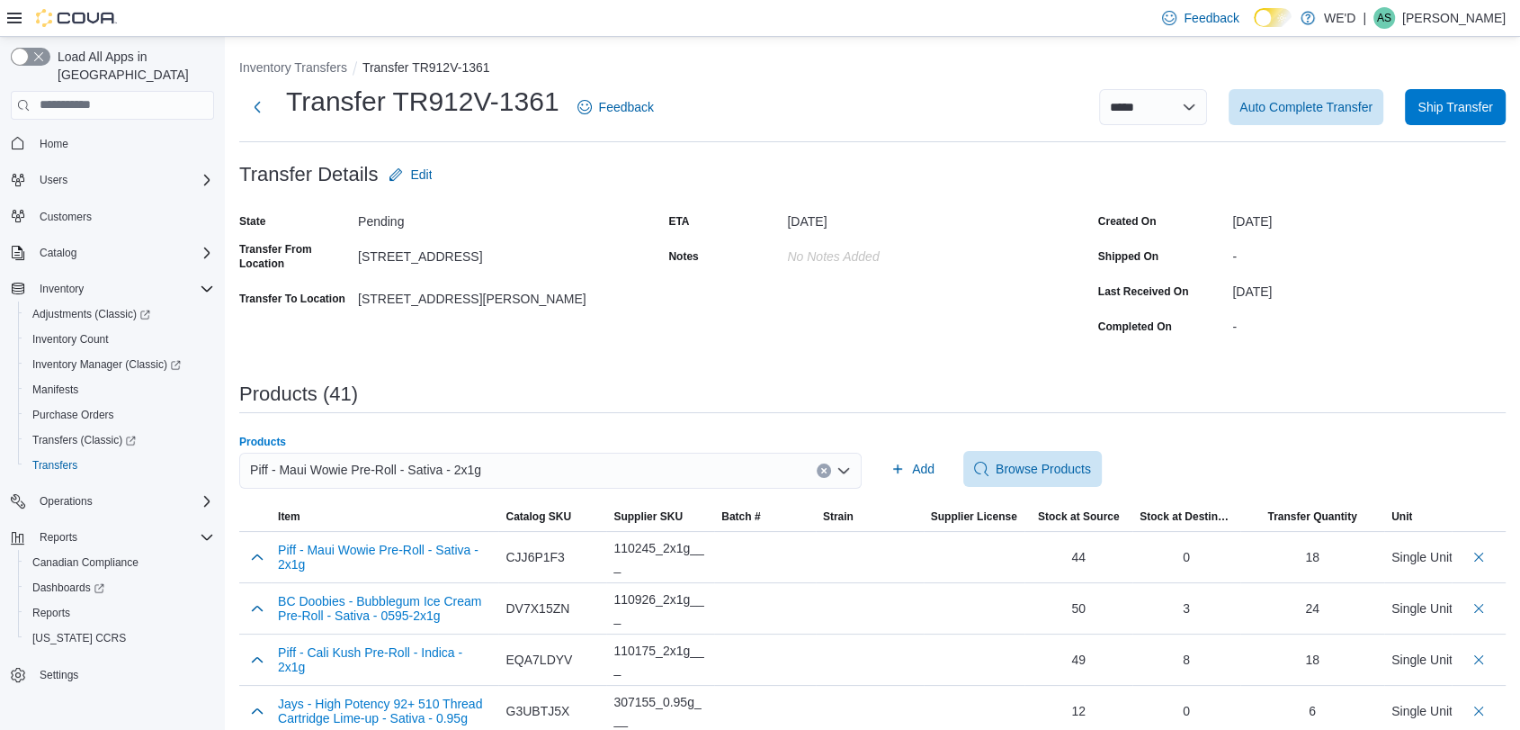
click at [826, 468] on icon "Clear input" at bounding box center [823, 470] width 4 height 4
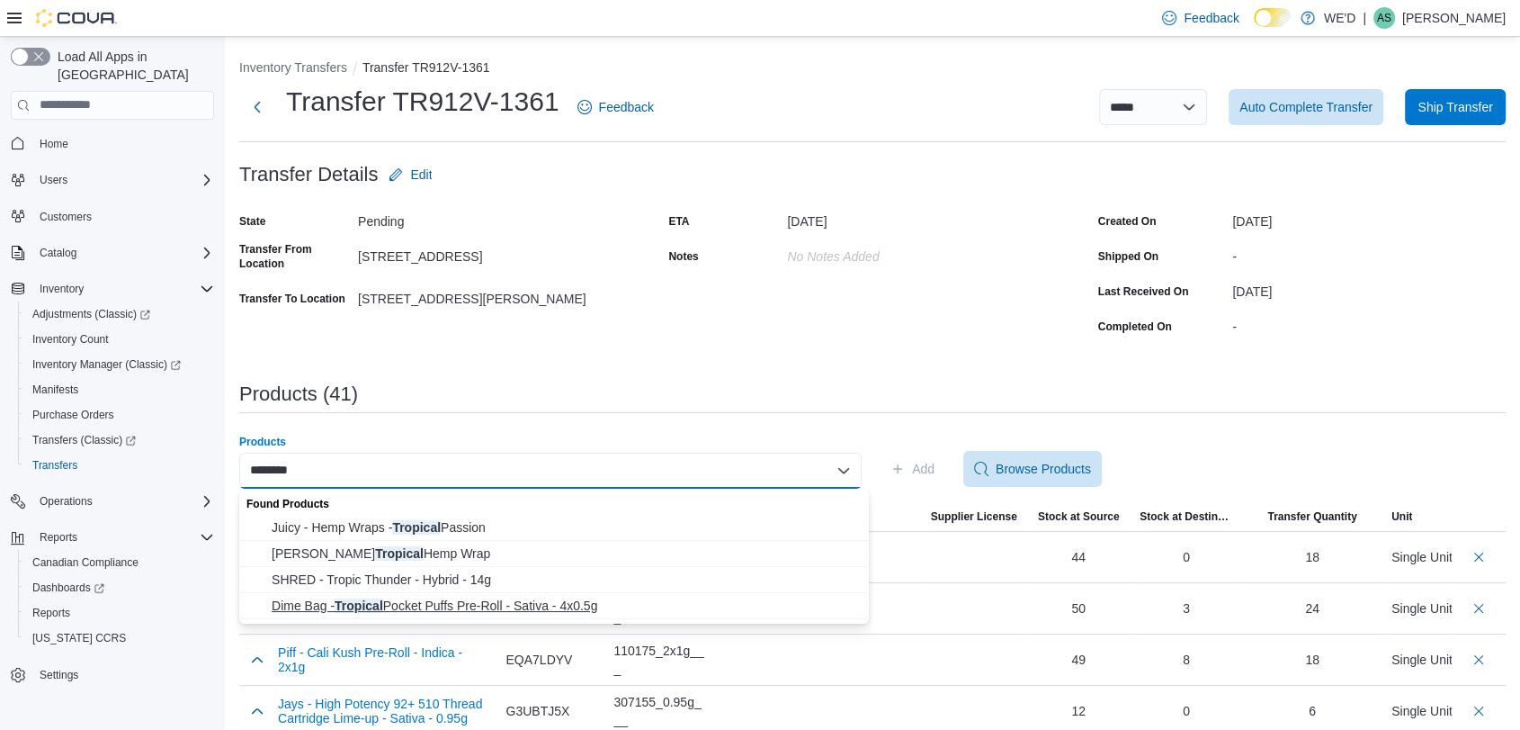
type input "********"
click at [632, 603] on span "Dime Bag - Tropical Pocket Puffs Pre-Roll - Sativa - 4x0.5g" at bounding box center [565, 605] width 587 height 18
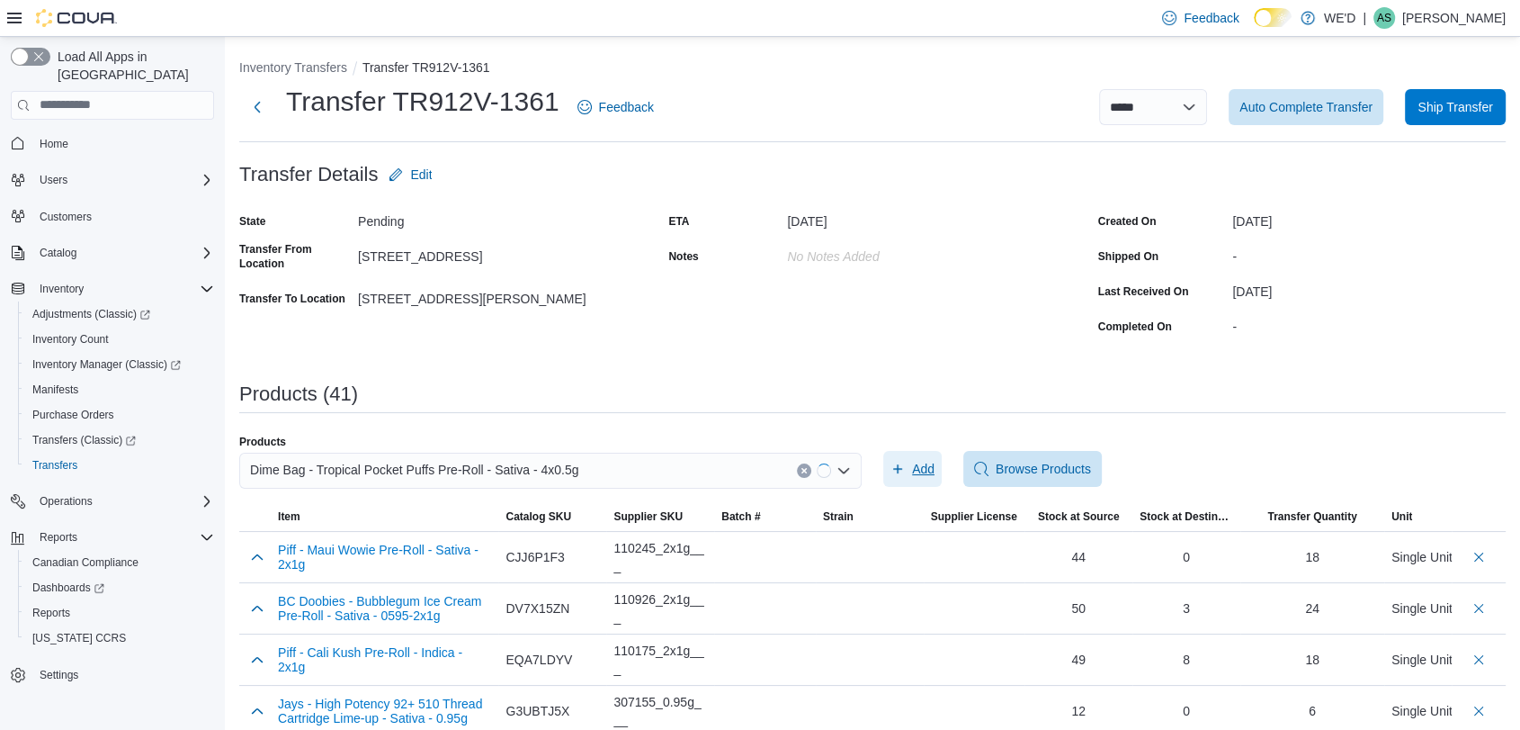
click at [926, 469] on span "Add" at bounding box center [923, 469] width 22 height 18
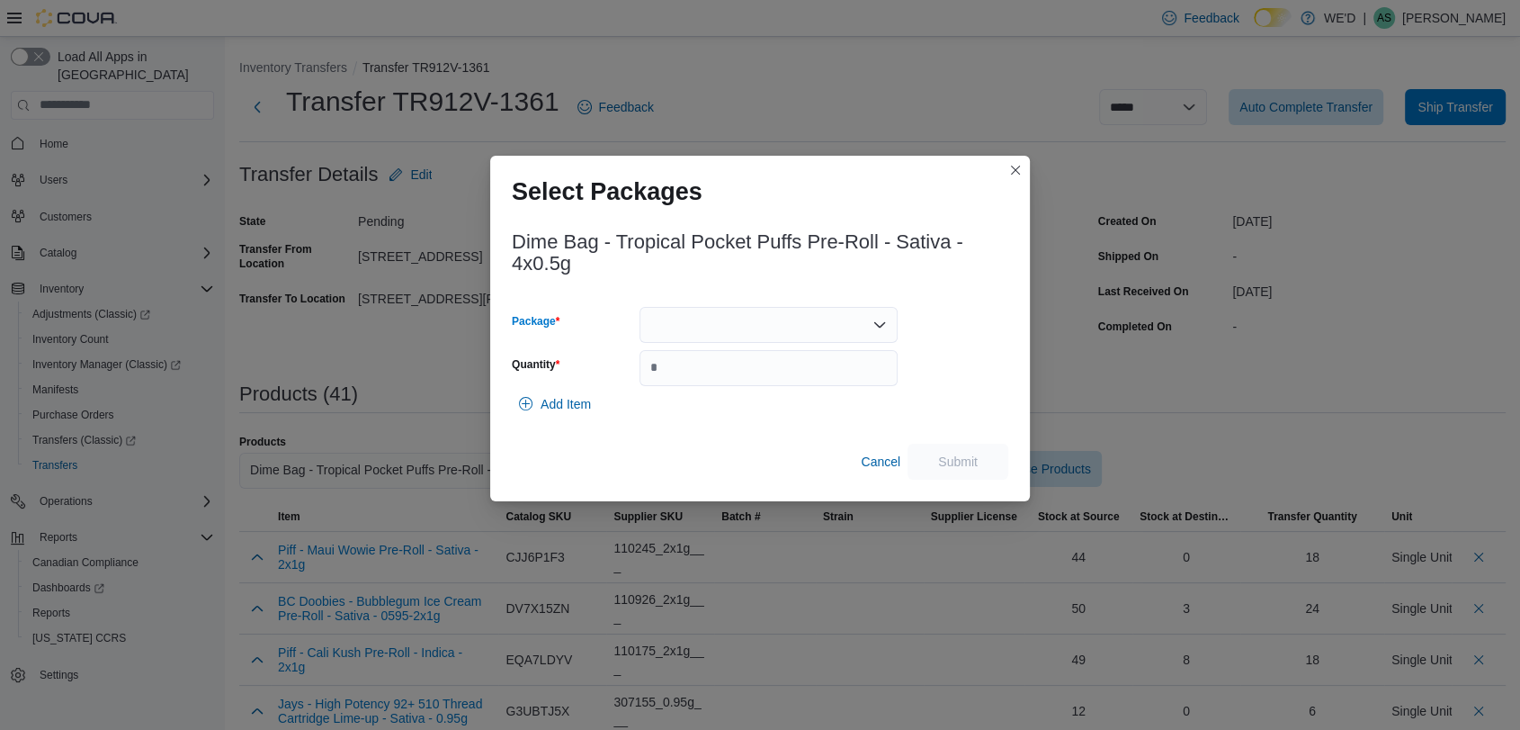
click at [765, 326] on div at bounding box center [769, 325] width 258 height 36
click at [778, 405] on span "L250700059" at bounding box center [778, 408] width 215 height 18
click at [824, 354] on input "Quantity" at bounding box center [769, 368] width 258 height 36
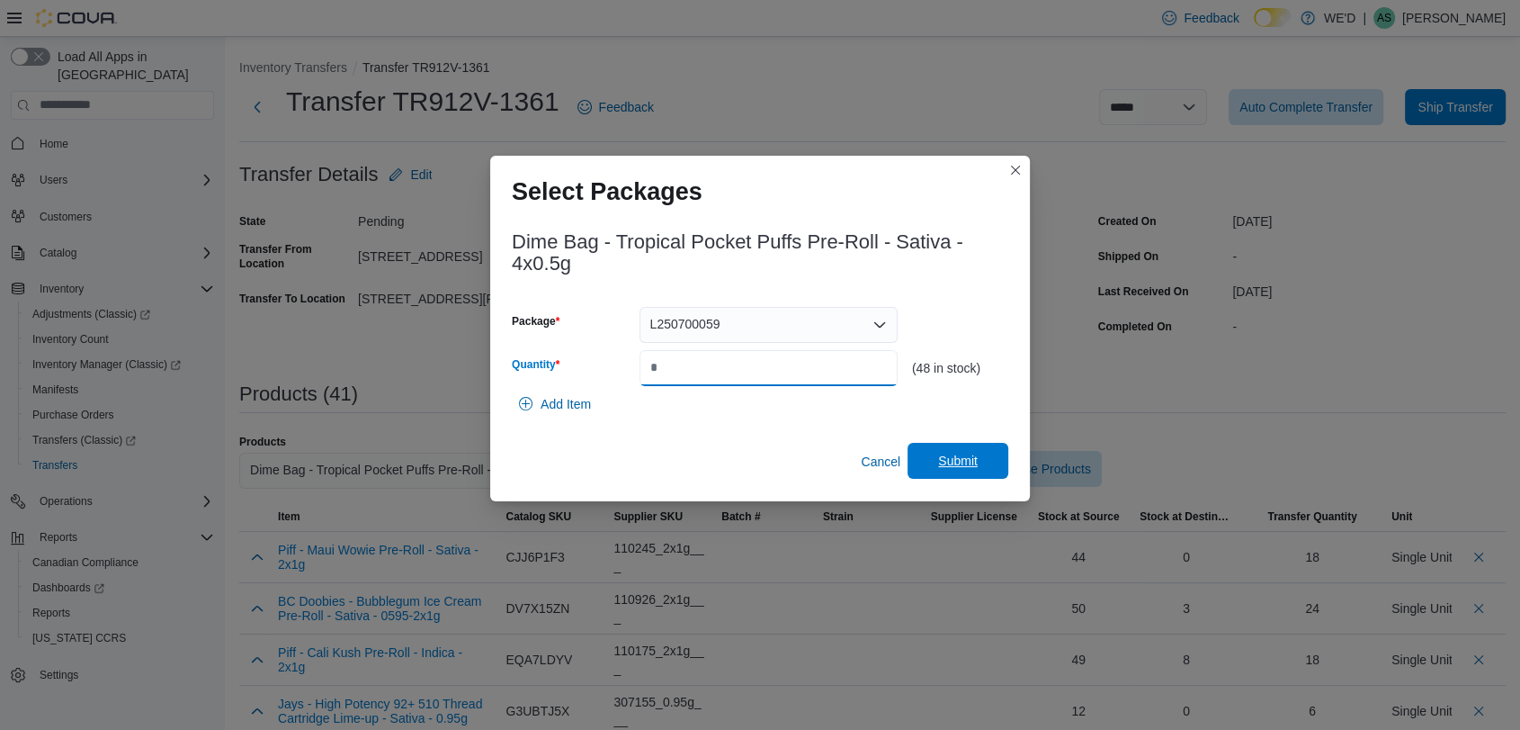
type input "**"
click at [975, 456] on span "Submit" at bounding box center [958, 461] width 40 height 18
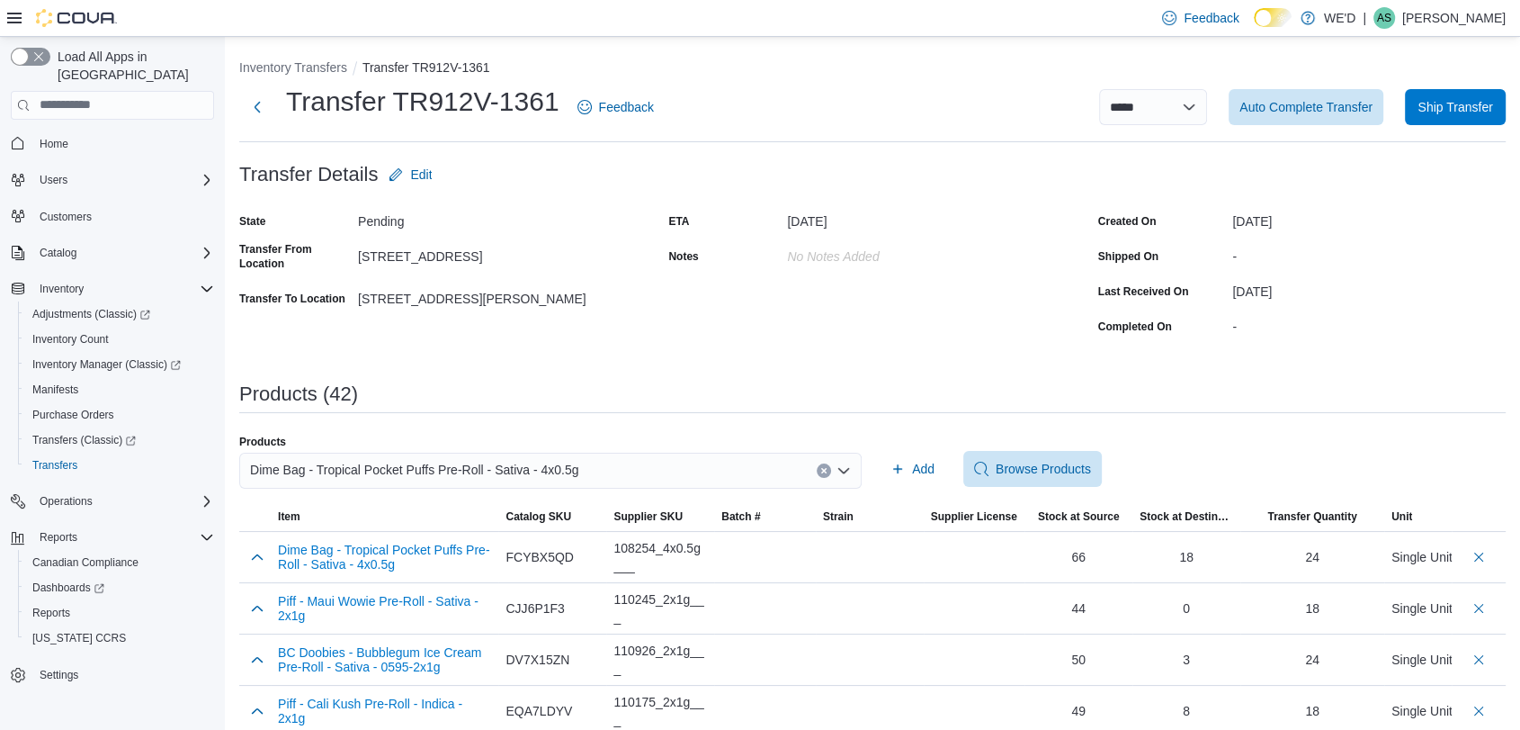
click at [828, 471] on icon "Clear input" at bounding box center [823, 470] width 7 height 7
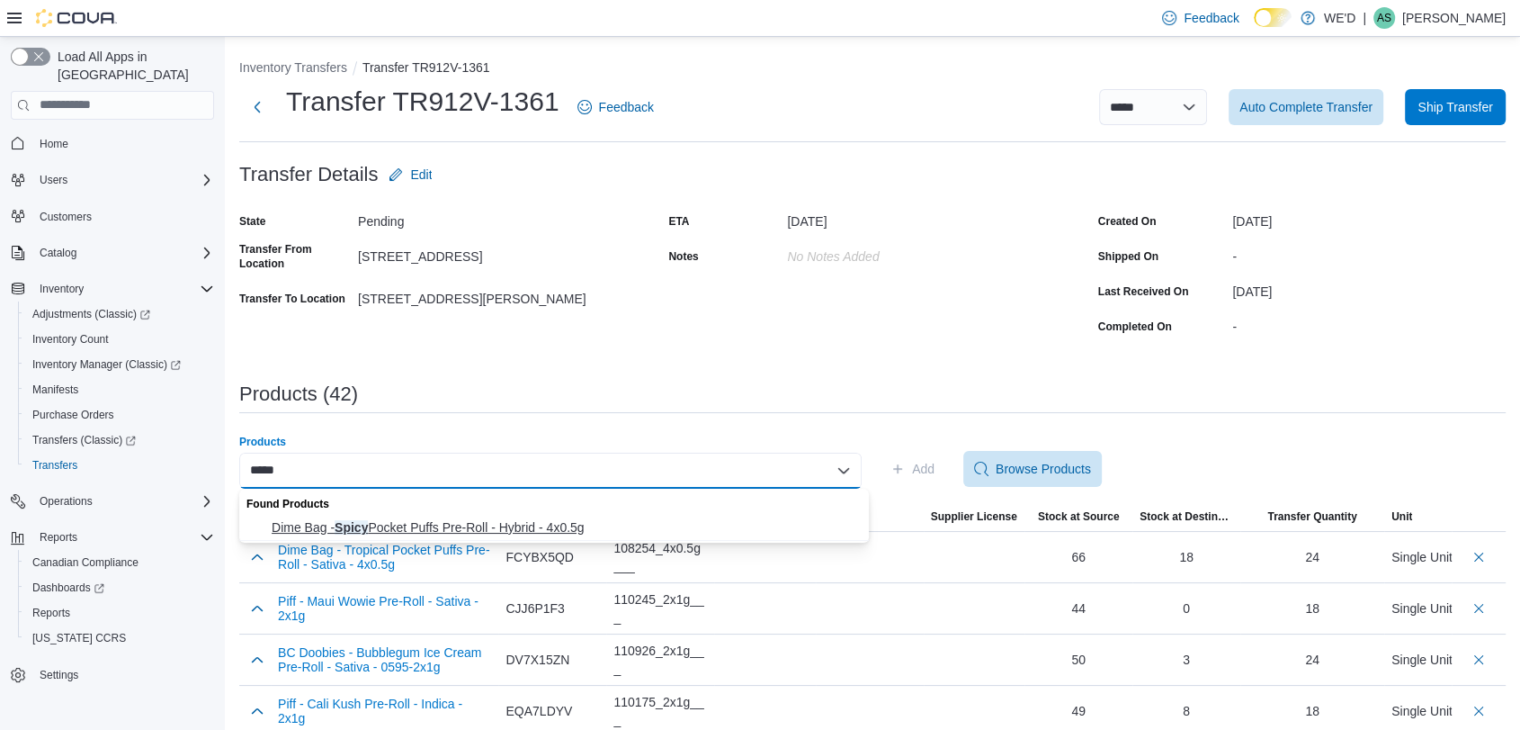
type input "*****"
click at [554, 524] on span "Dime Bag - Spicy Pocket Puffs Pre-Roll - Hybrid - 4x0.5g" at bounding box center [565, 527] width 587 height 18
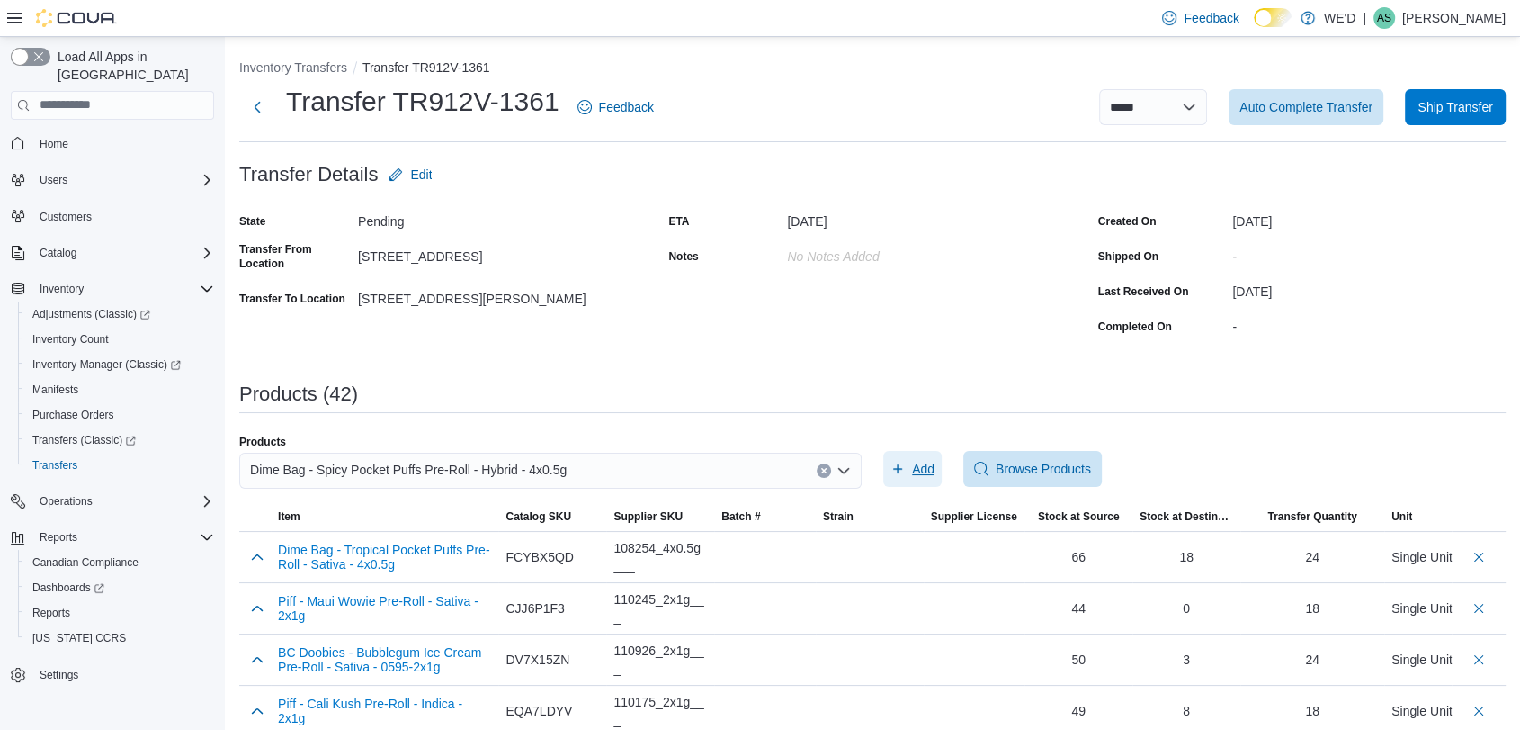
click at [935, 466] on span "Add" at bounding box center [923, 469] width 22 height 18
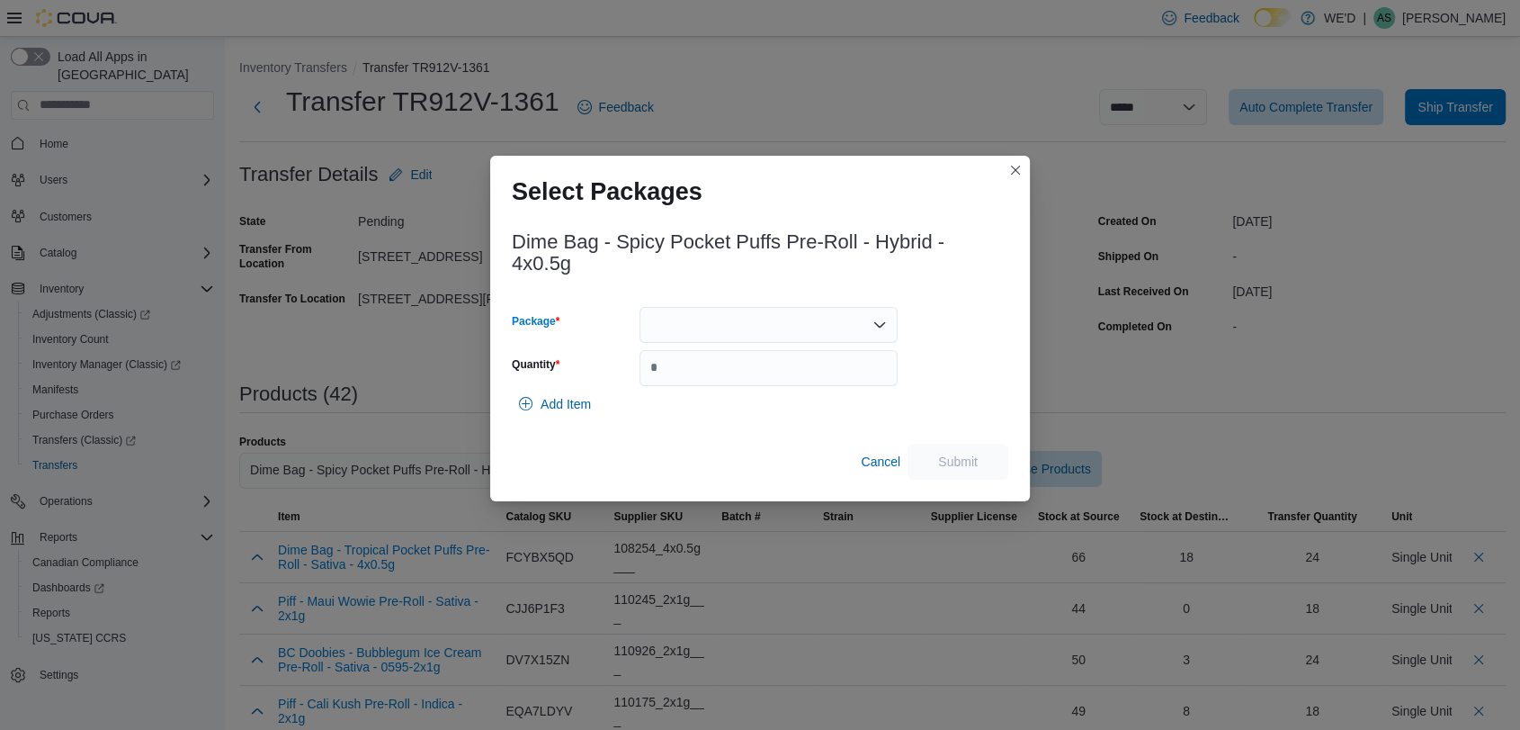
click at [813, 334] on div at bounding box center [769, 325] width 258 height 36
click at [811, 375] on span "L250600039" at bounding box center [778, 381] width 215 height 18
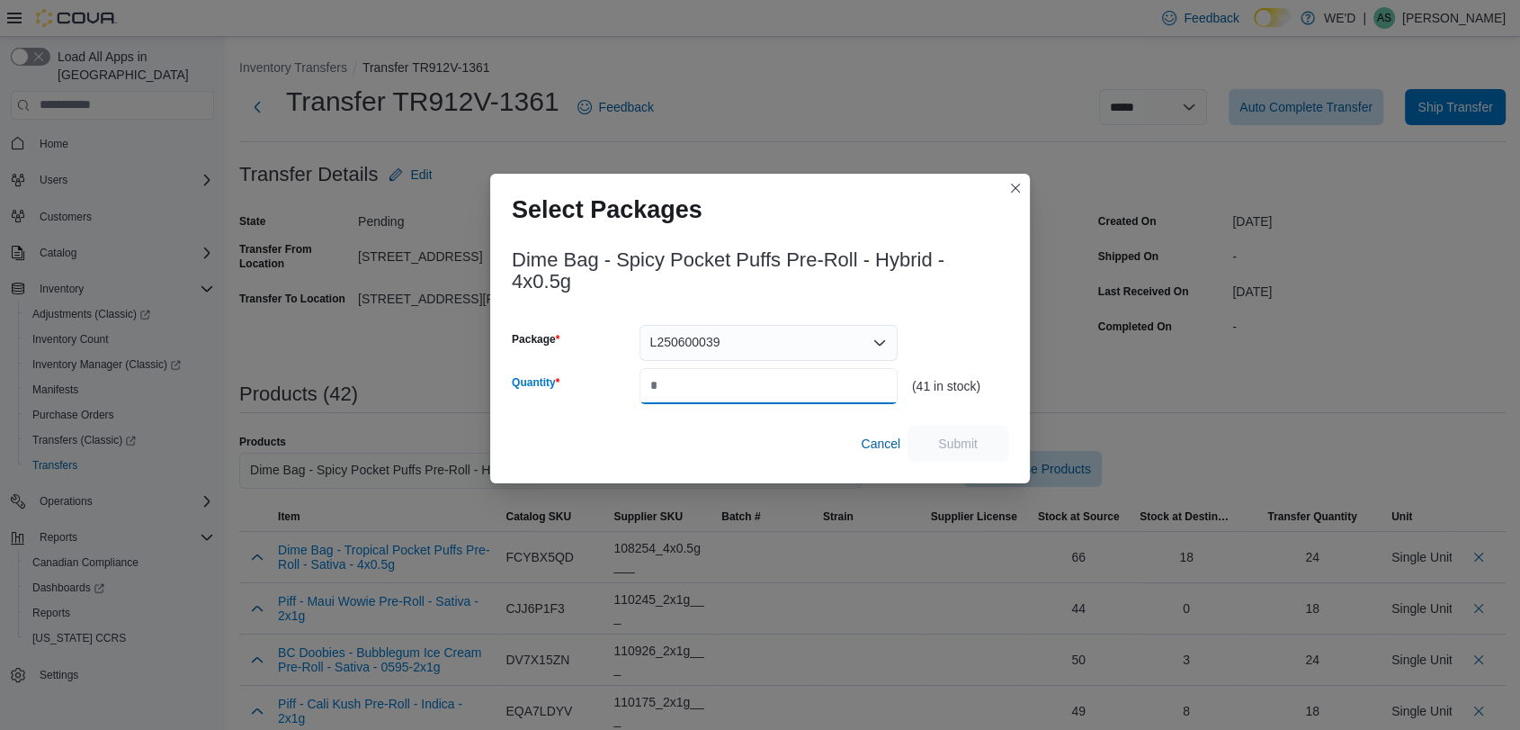
click at [811, 375] on input "Quantity" at bounding box center [769, 386] width 258 height 36
type input "**"
click at [948, 434] on span "Submit" at bounding box center [957, 443] width 79 height 36
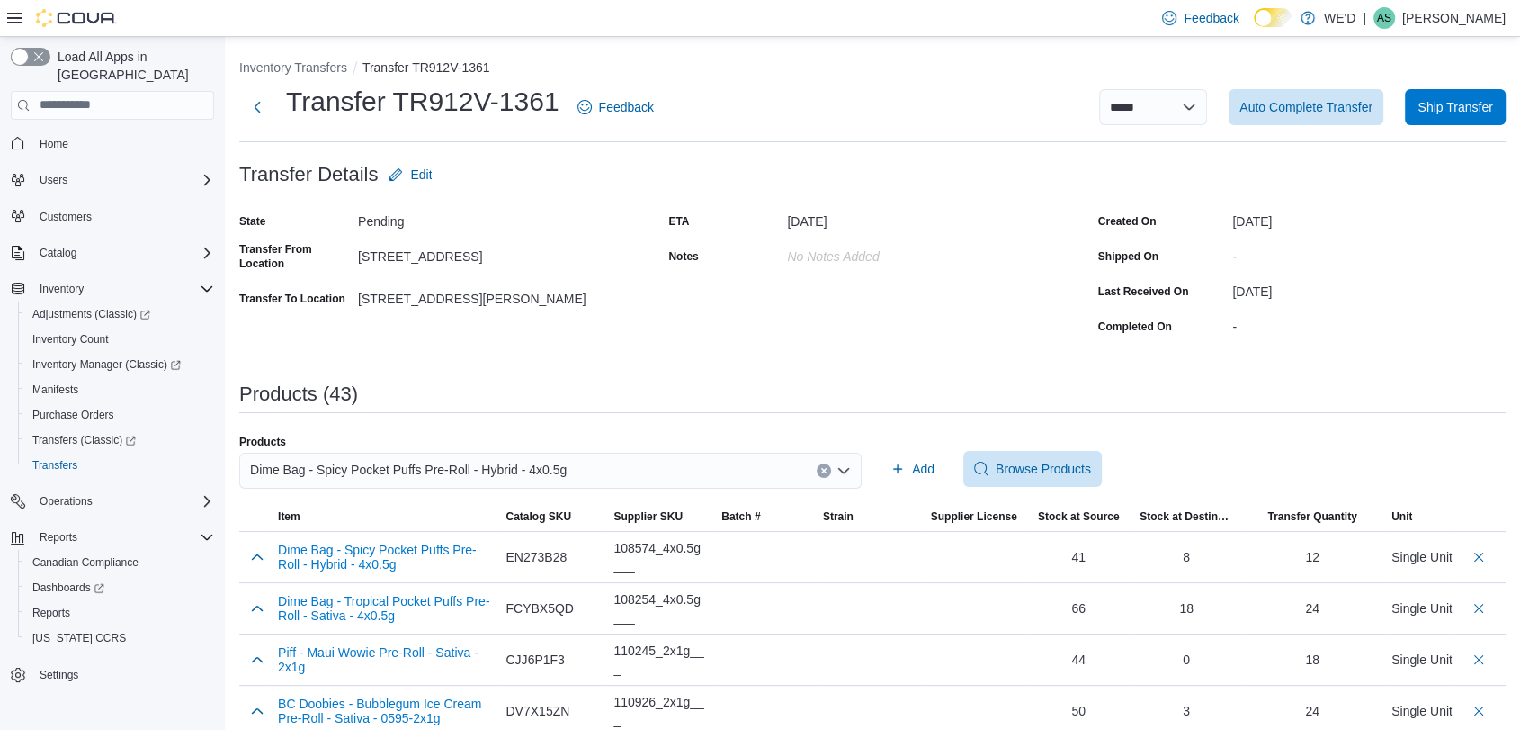
click at [830, 465] on button "Clear input" at bounding box center [824, 470] width 14 height 14
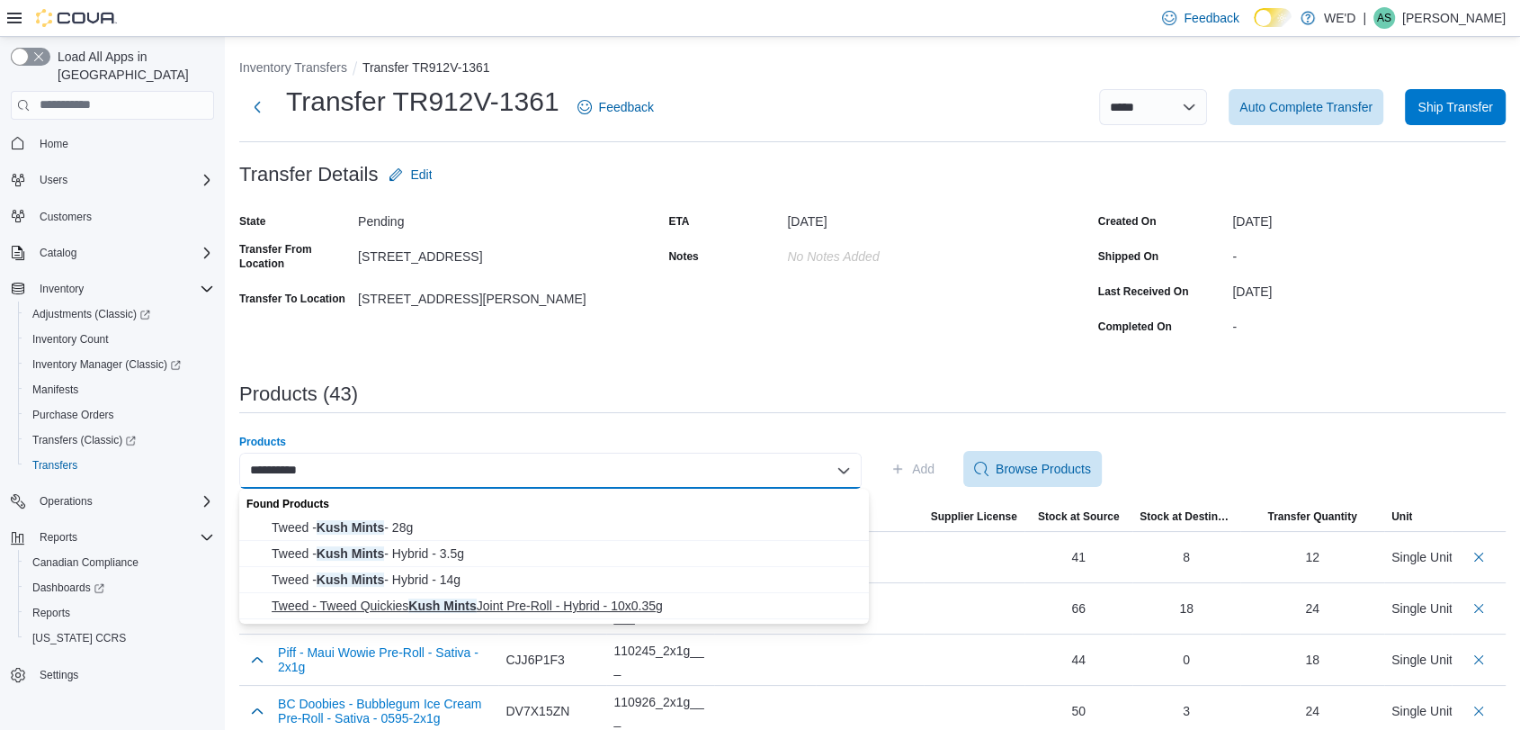
type input "**********"
click at [597, 600] on span "Tweed - Tweed Quickies Kush Mints Joint Pre-Roll - Hybrid - 10x0.35g" at bounding box center [565, 605] width 587 height 18
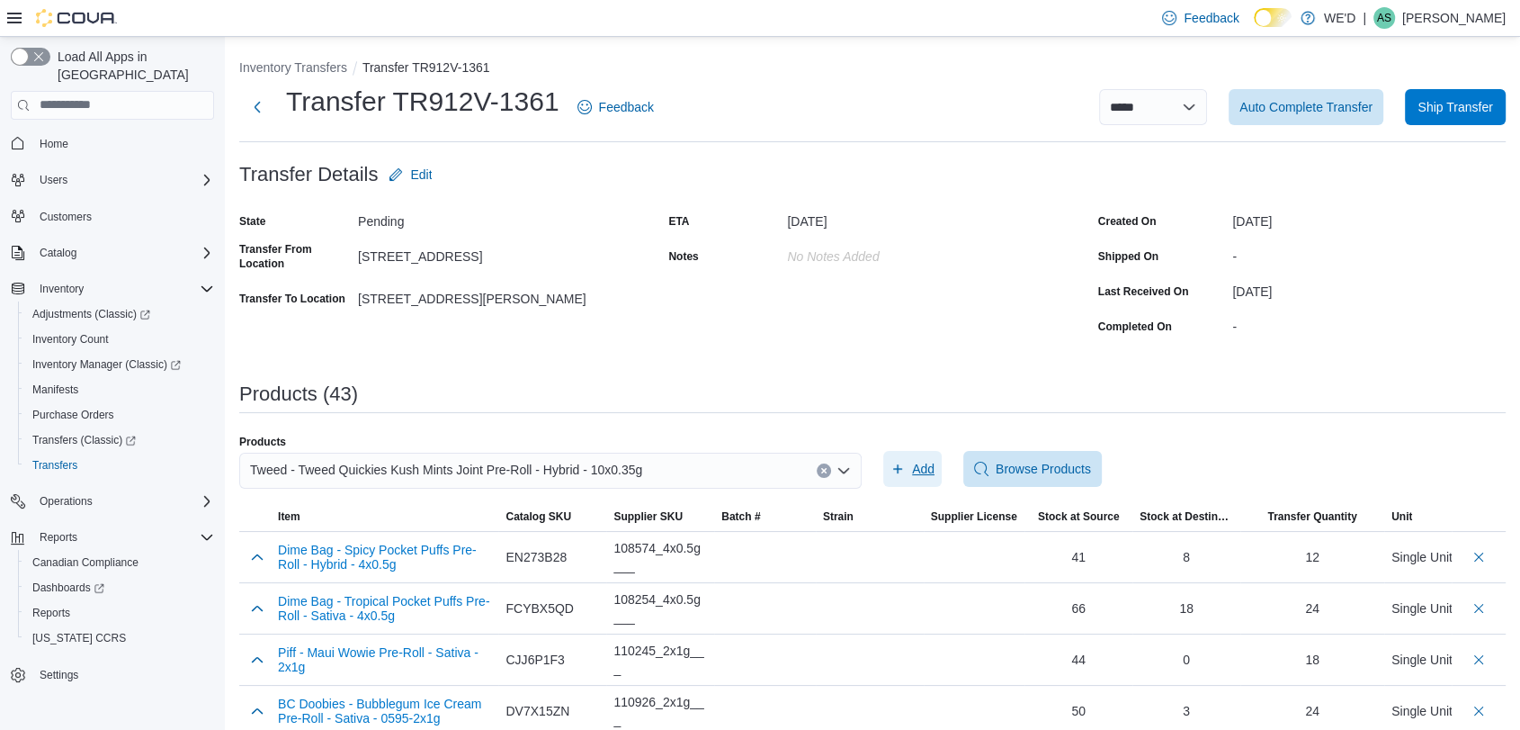
click at [921, 467] on span "Add" at bounding box center [923, 469] width 22 height 18
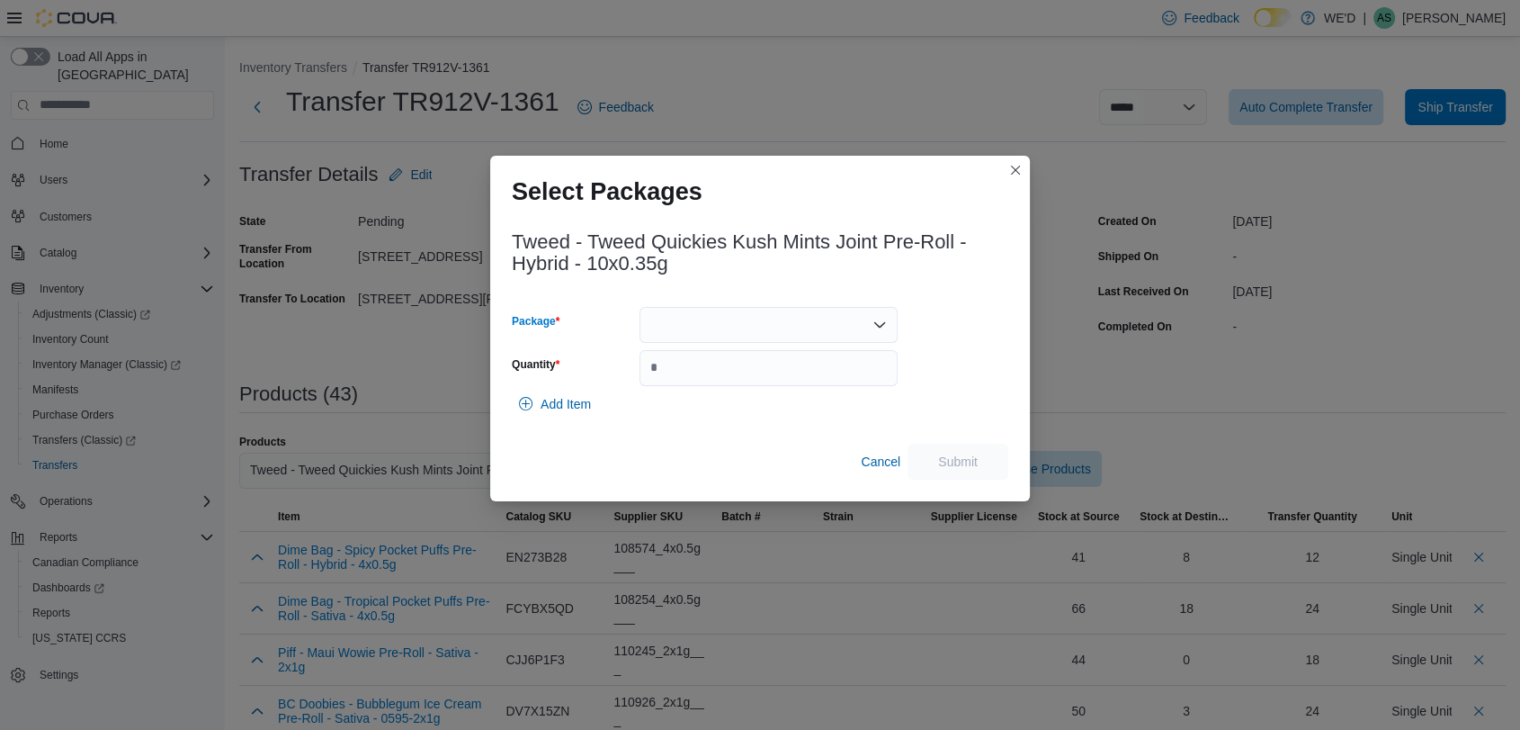
click at [732, 319] on div at bounding box center [769, 325] width 258 height 36
click at [753, 383] on span "2500003207" at bounding box center [778, 381] width 215 height 18
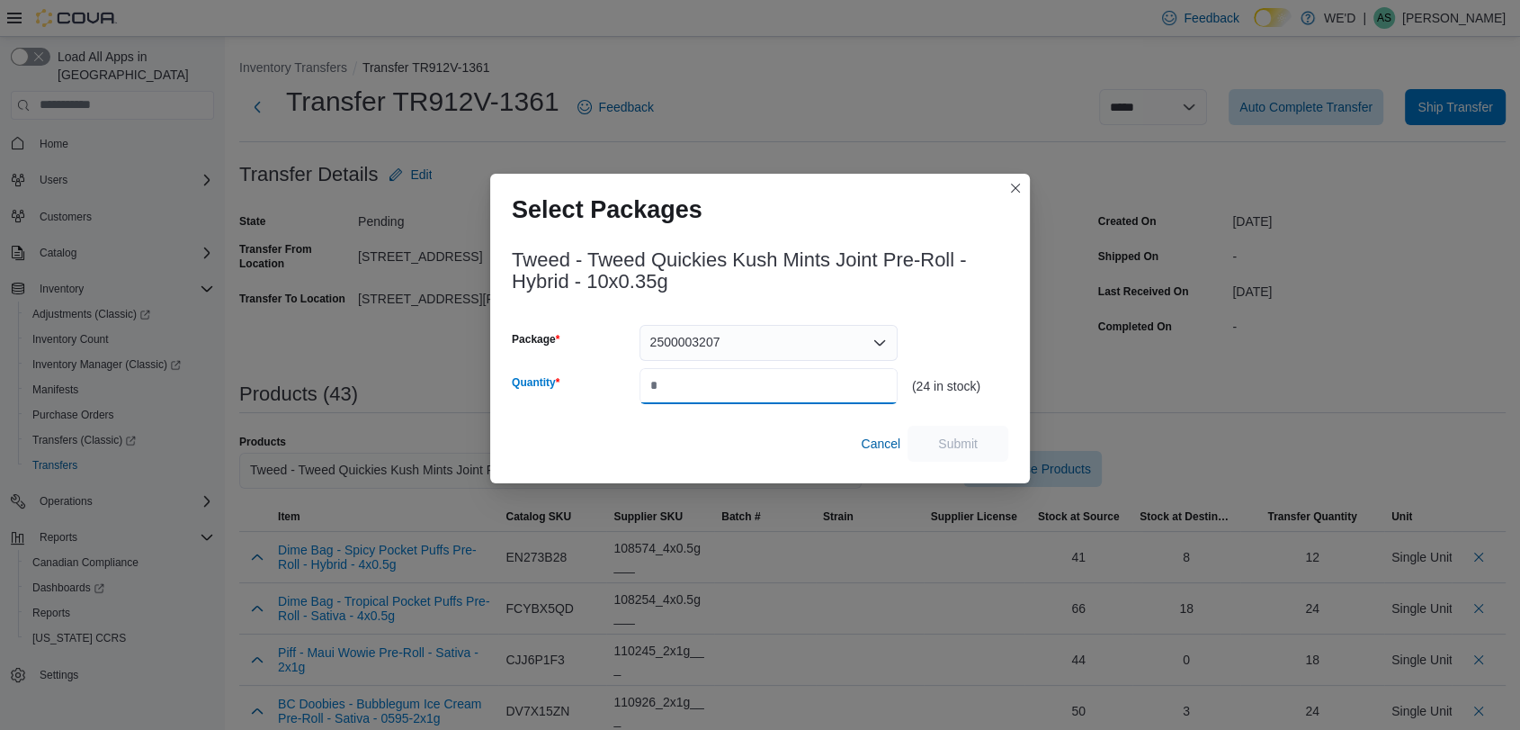
click at [753, 383] on input "Quantity" at bounding box center [769, 386] width 258 height 36
type input "**"
click at [942, 440] on span "Submit" at bounding box center [958, 443] width 40 height 18
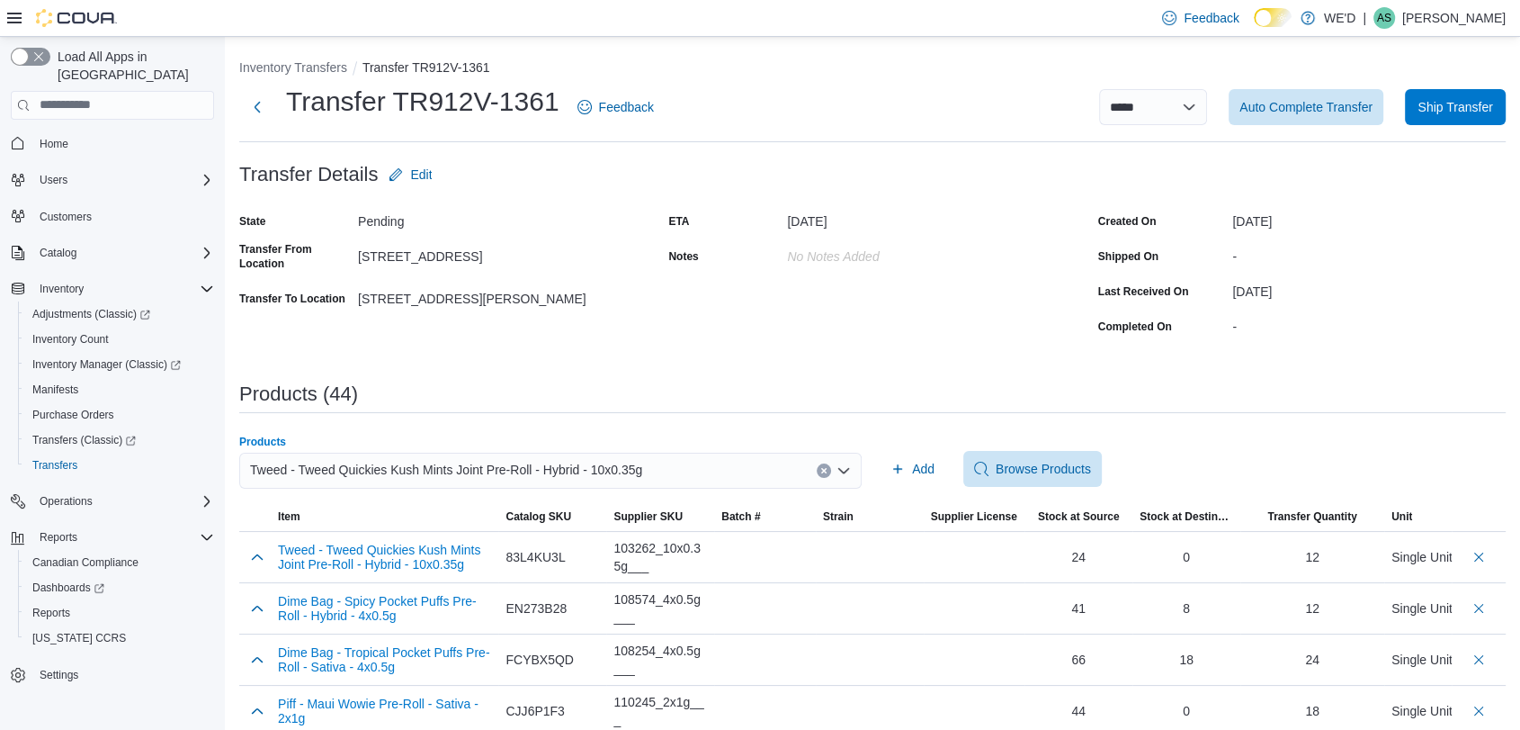
click at [828, 463] on button "Clear input" at bounding box center [824, 470] width 14 height 14
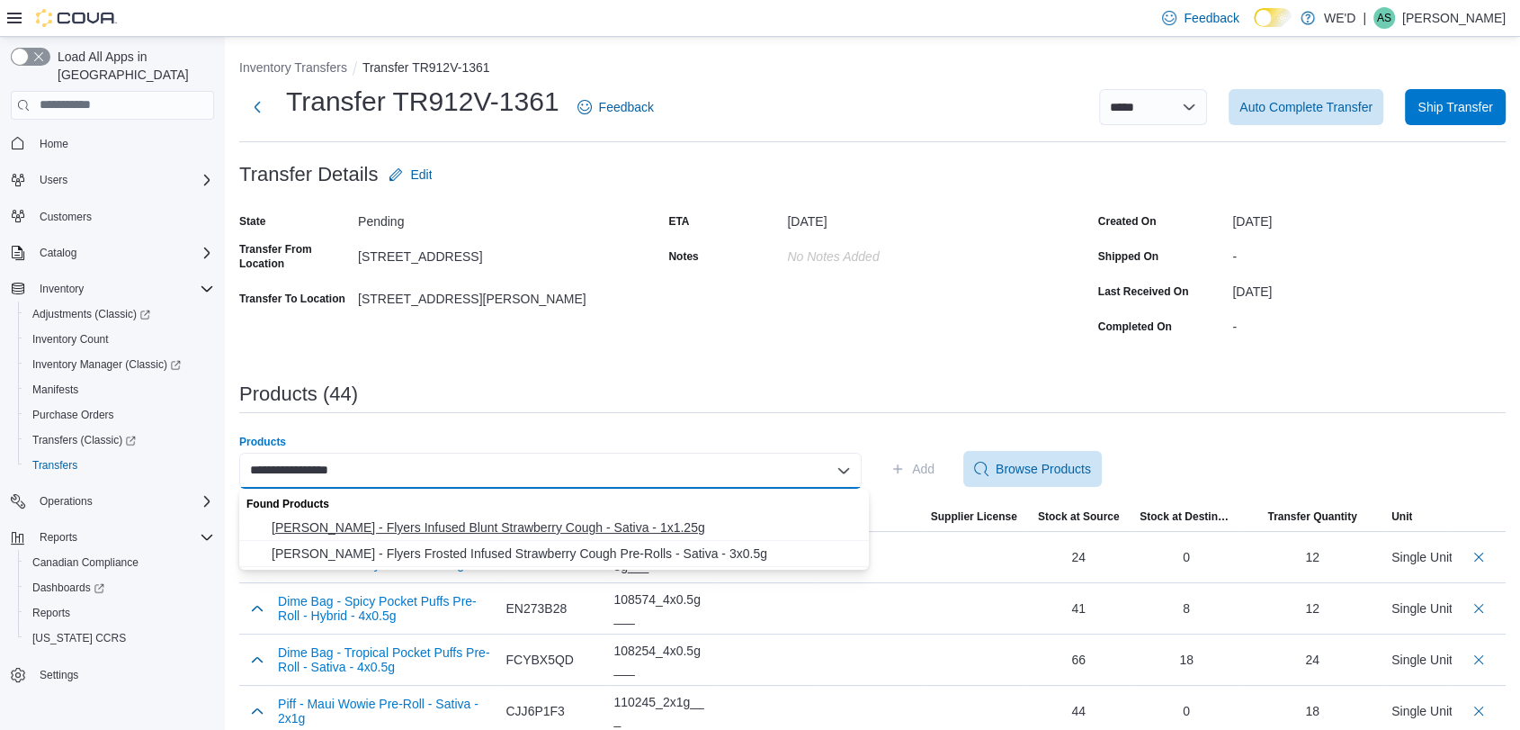
type input "**********"
click at [592, 524] on span "Claybourne - Flyers Infused Blunt Strawberry Cough - Sativa - 1x1.25g" at bounding box center [565, 527] width 587 height 18
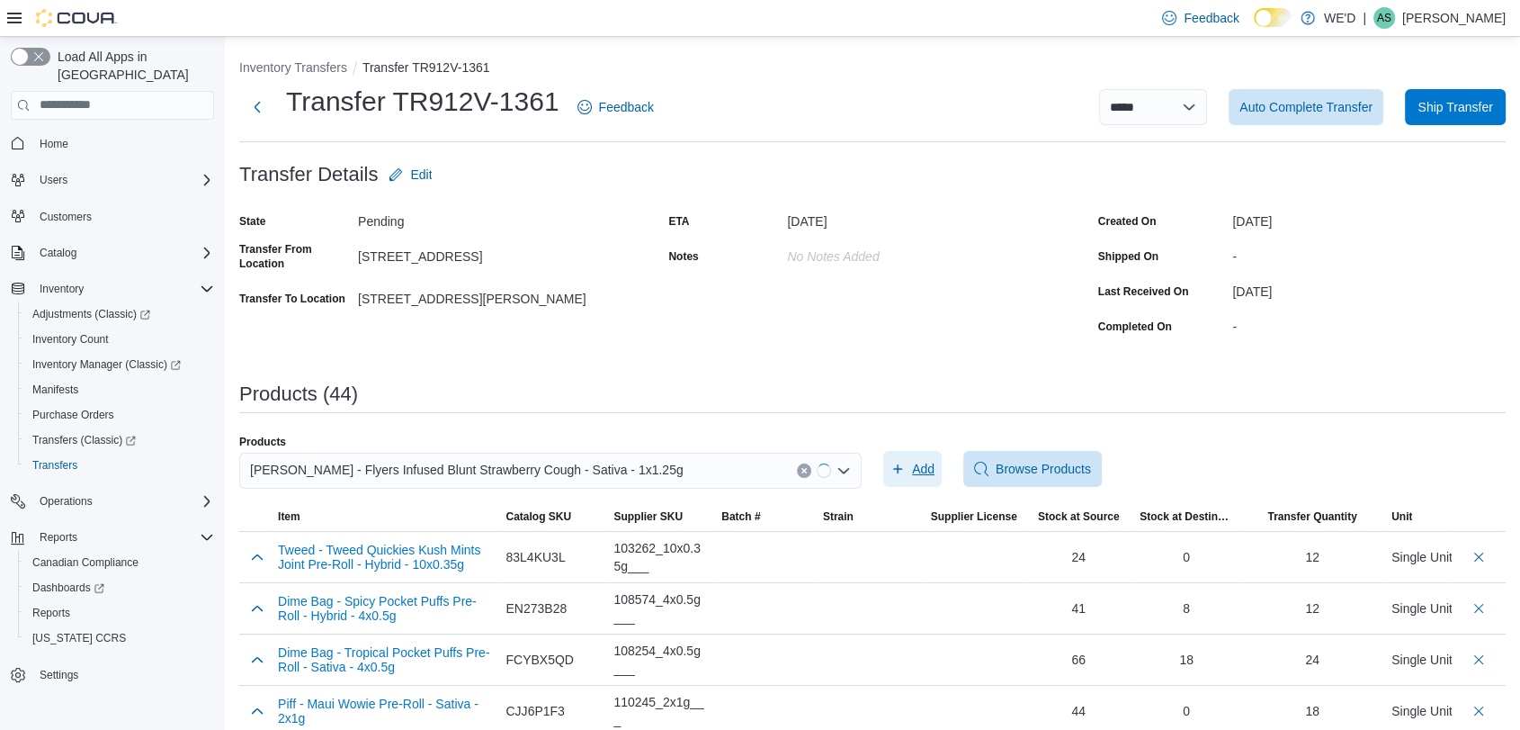
click at [928, 477] on span "Add" at bounding box center [923, 469] width 22 height 18
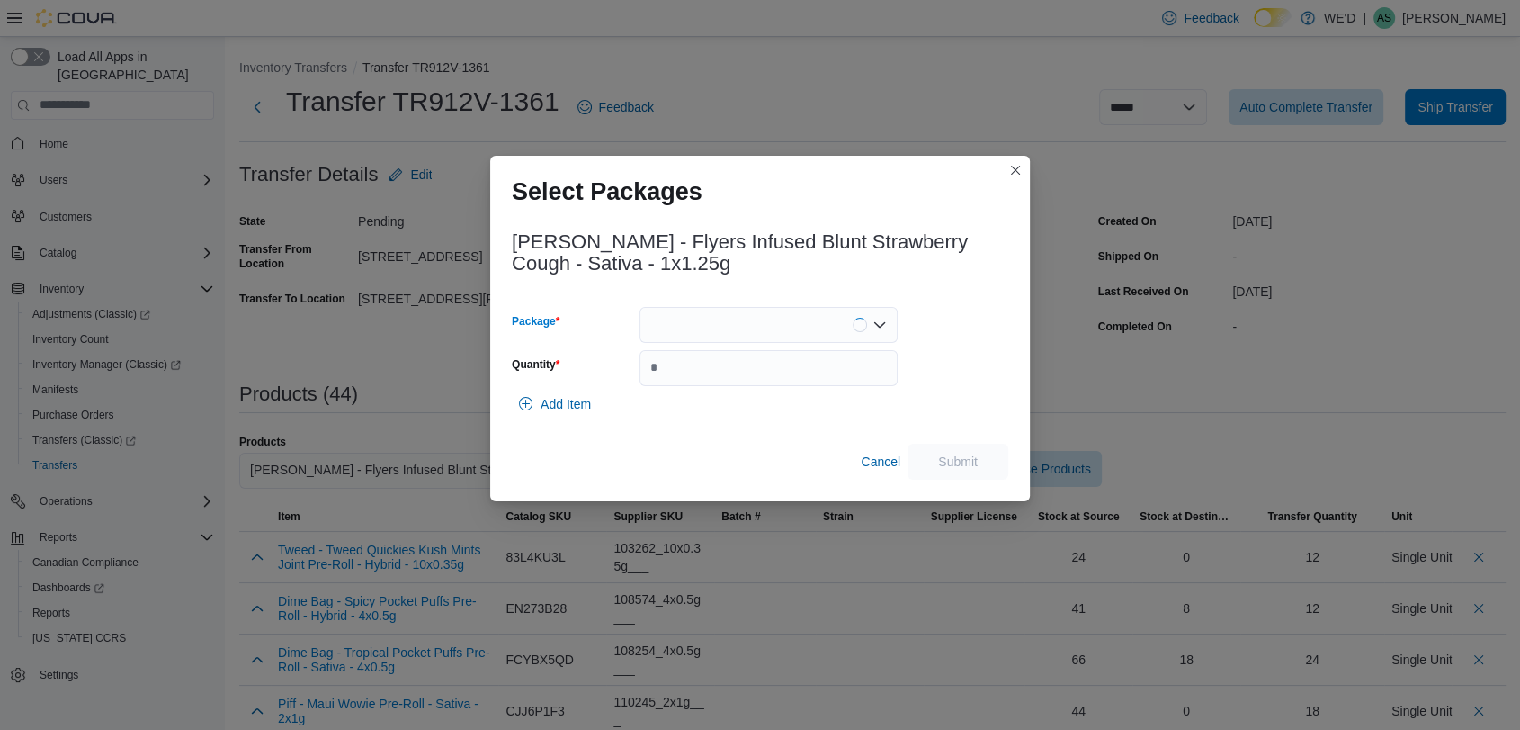
click at [691, 322] on div at bounding box center [769, 325] width 258 height 36
click at [820, 374] on span "2500003955" at bounding box center [778, 381] width 215 height 18
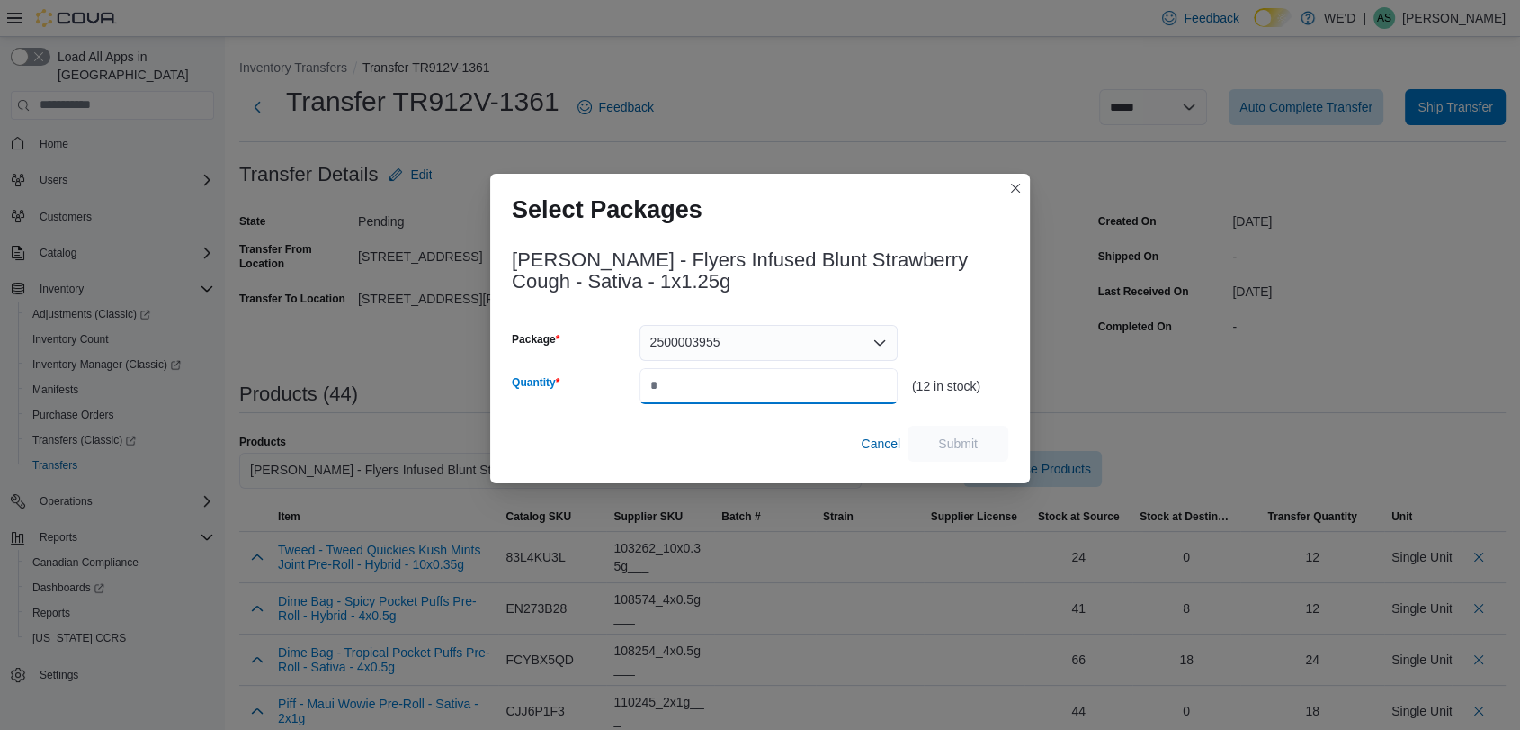
click at [820, 374] on input "Quantity" at bounding box center [769, 386] width 258 height 36
type input "*"
click at [963, 444] on span "Submit" at bounding box center [958, 443] width 40 height 18
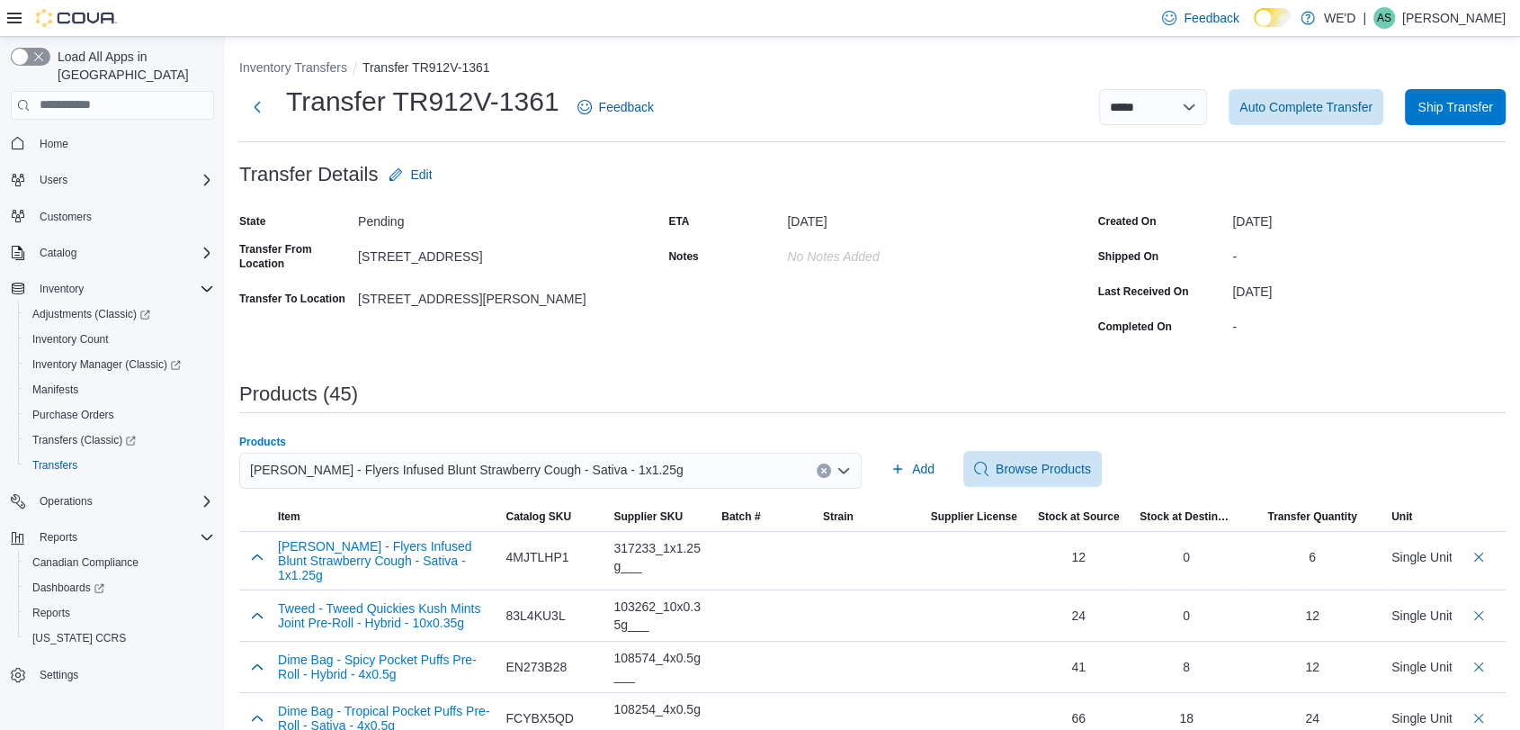
click at [828, 467] on icon "Clear input" at bounding box center [823, 470] width 7 height 7
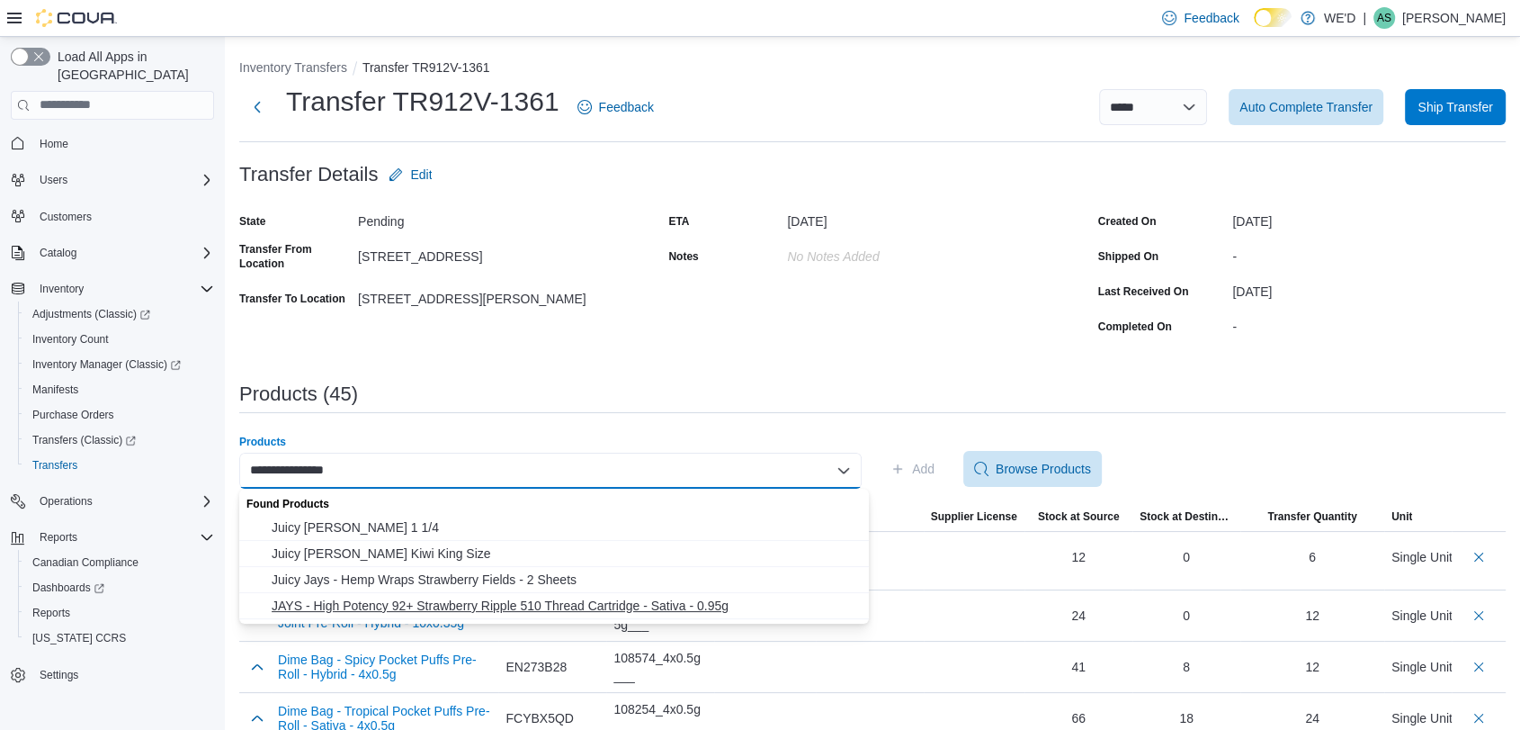
type input "**********"
click at [680, 600] on span "JAYS - High Potency 92+ Strawberry Ripple 510 Thread Cartridge - Sativa - 0.95g" at bounding box center [565, 605] width 587 height 18
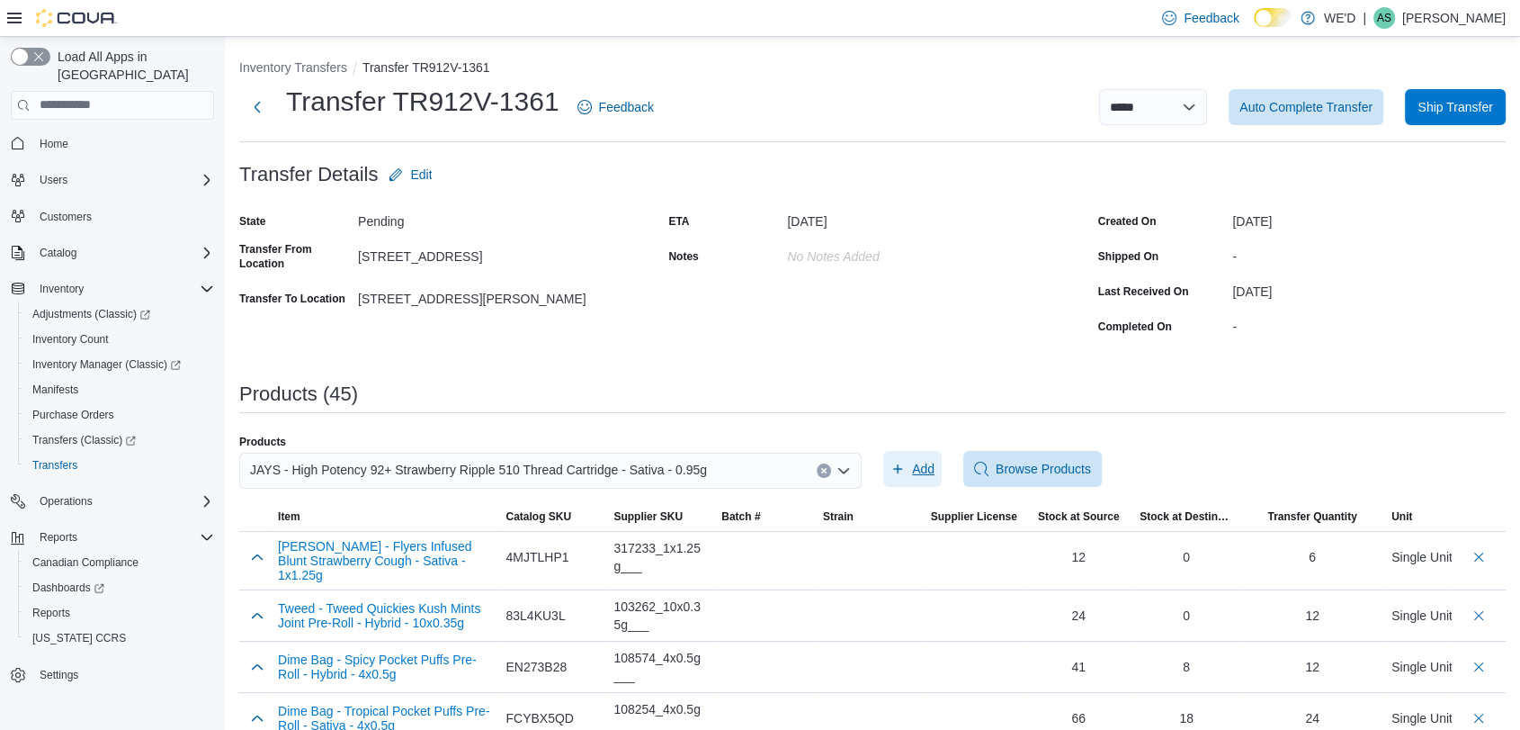
click at [914, 465] on span "Add" at bounding box center [913, 469] width 44 height 36
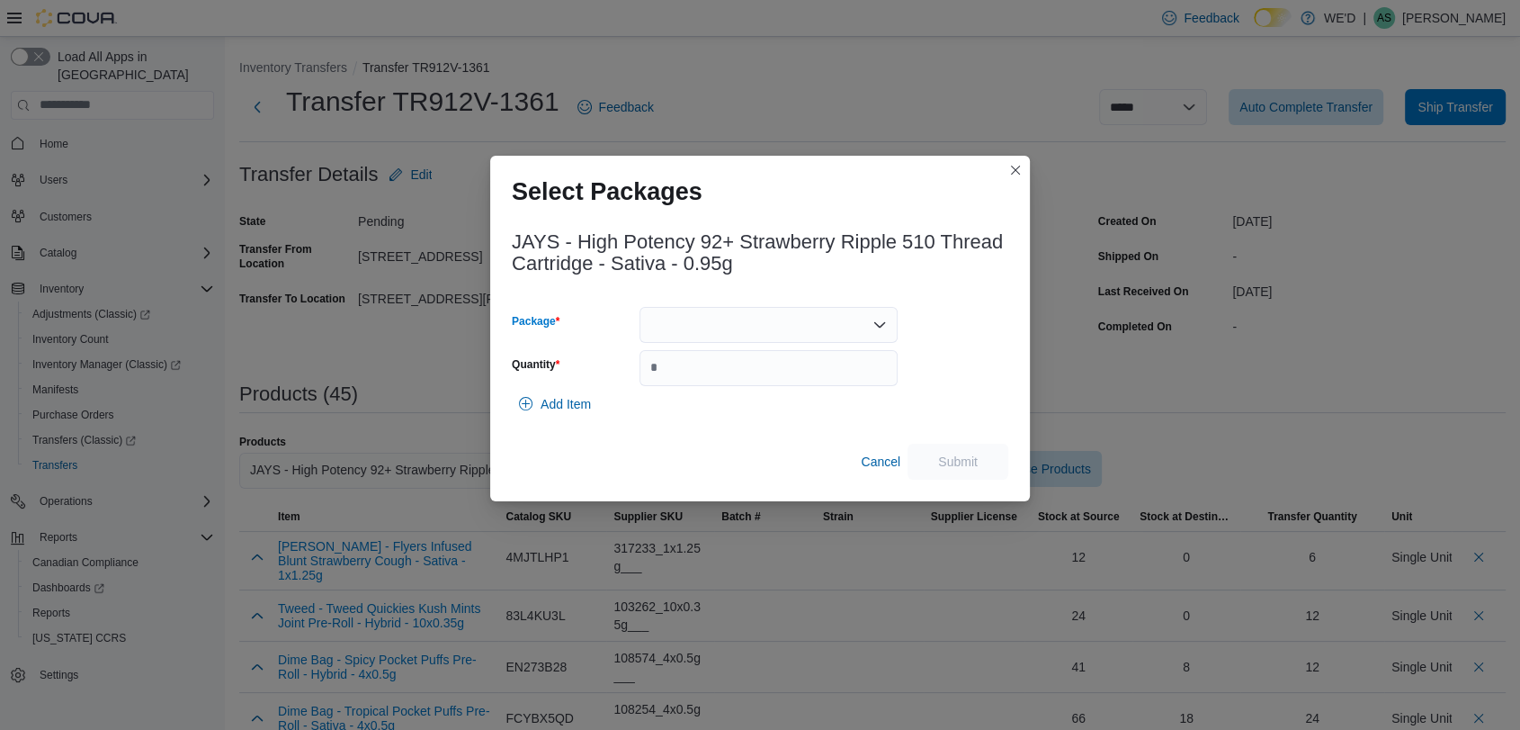
click at [793, 319] on div at bounding box center [769, 325] width 258 height 36
click at [803, 380] on span "1004710" at bounding box center [778, 381] width 215 height 18
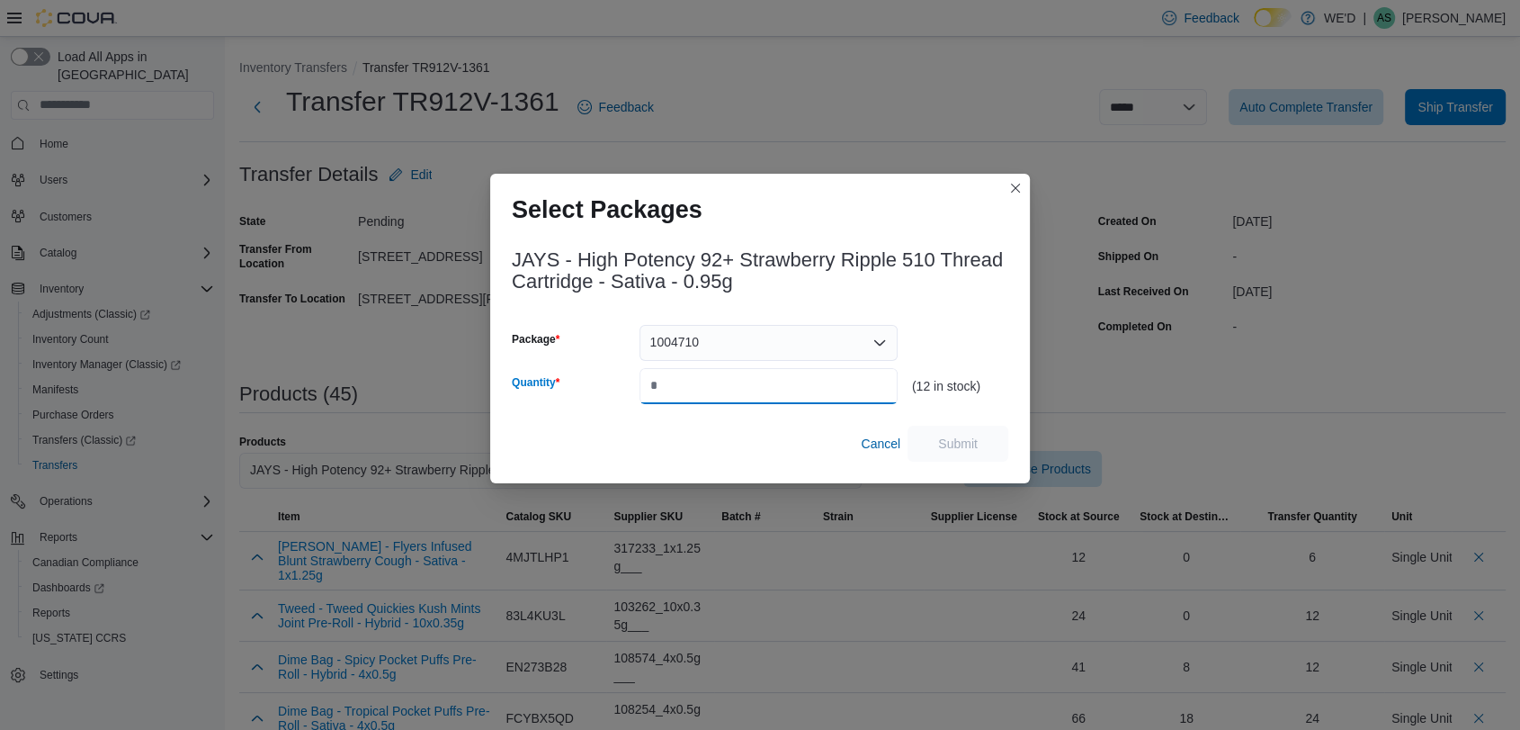
click at [803, 380] on input "Quantity" at bounding box center [769, 386] width 258 height 36
type input "*"
click at [953, 428] on span "Submit" at bounding box center [957, 443] width 79 height 36
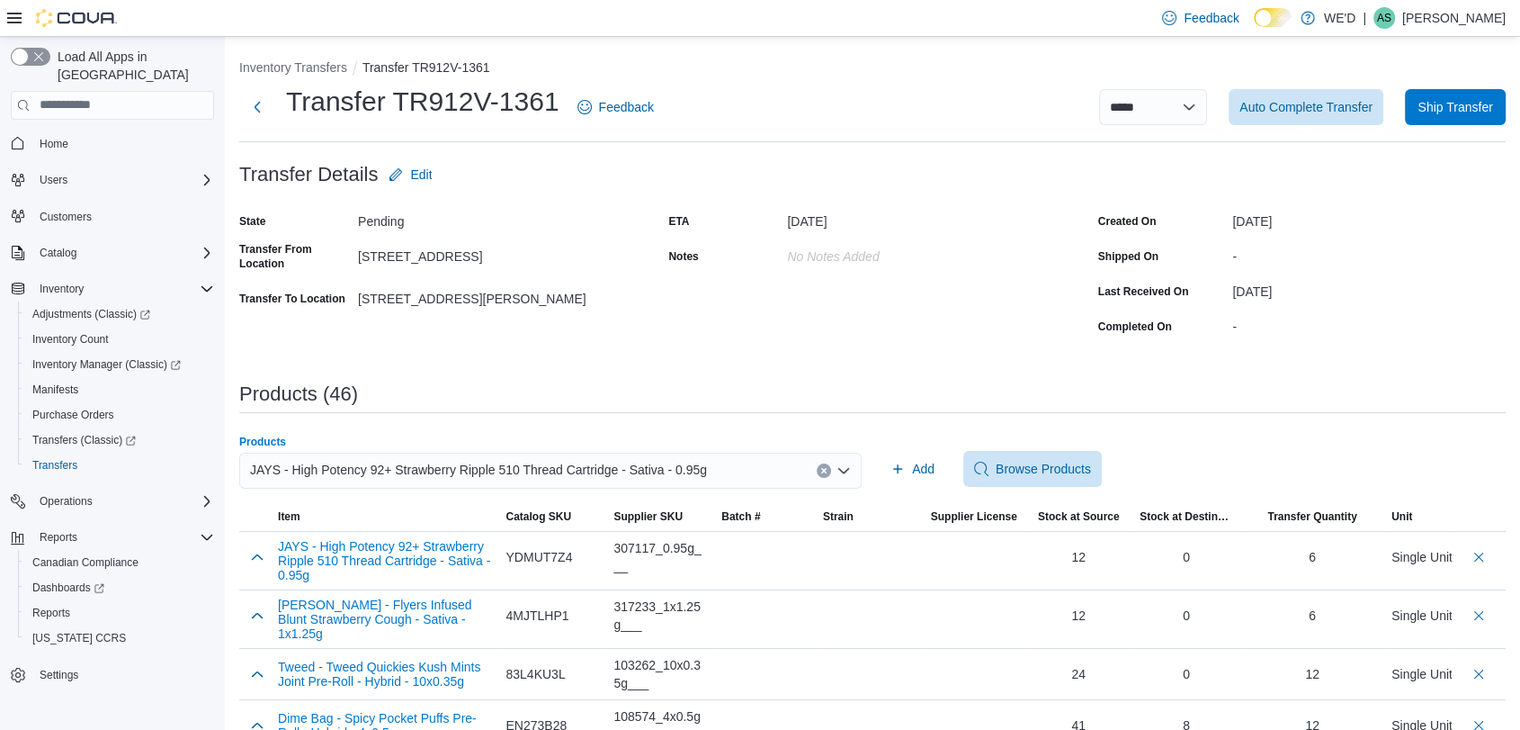
click at [828, 467] on icon "Clear input" at bounding box center [823, 470] width 7 height 7
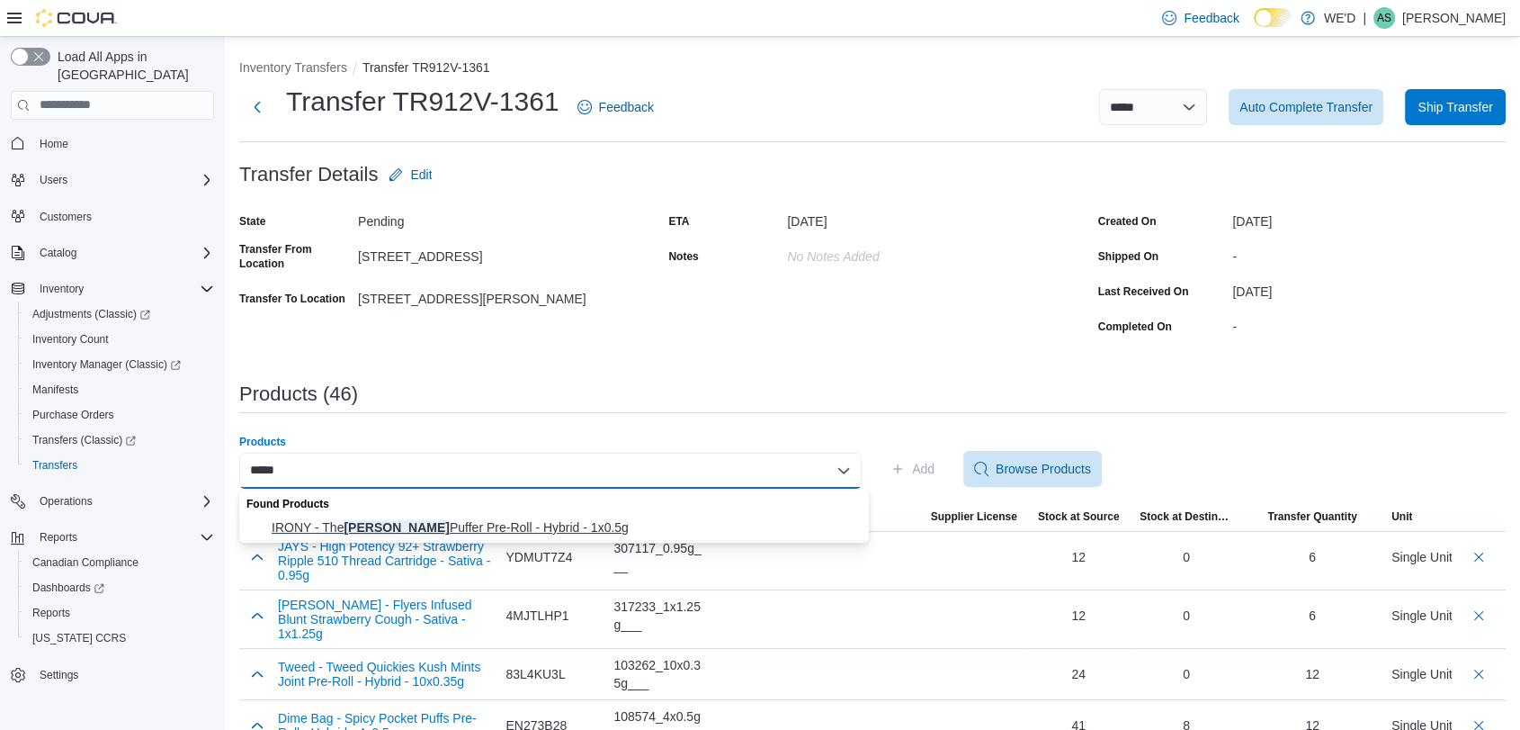
type input "*****"
click at [519, 531] on span "IRONY - The Penny Puffer Pre-Roll - Hybrid - 1x0.5g" at bounding box center [565, 527] width 587 height 18
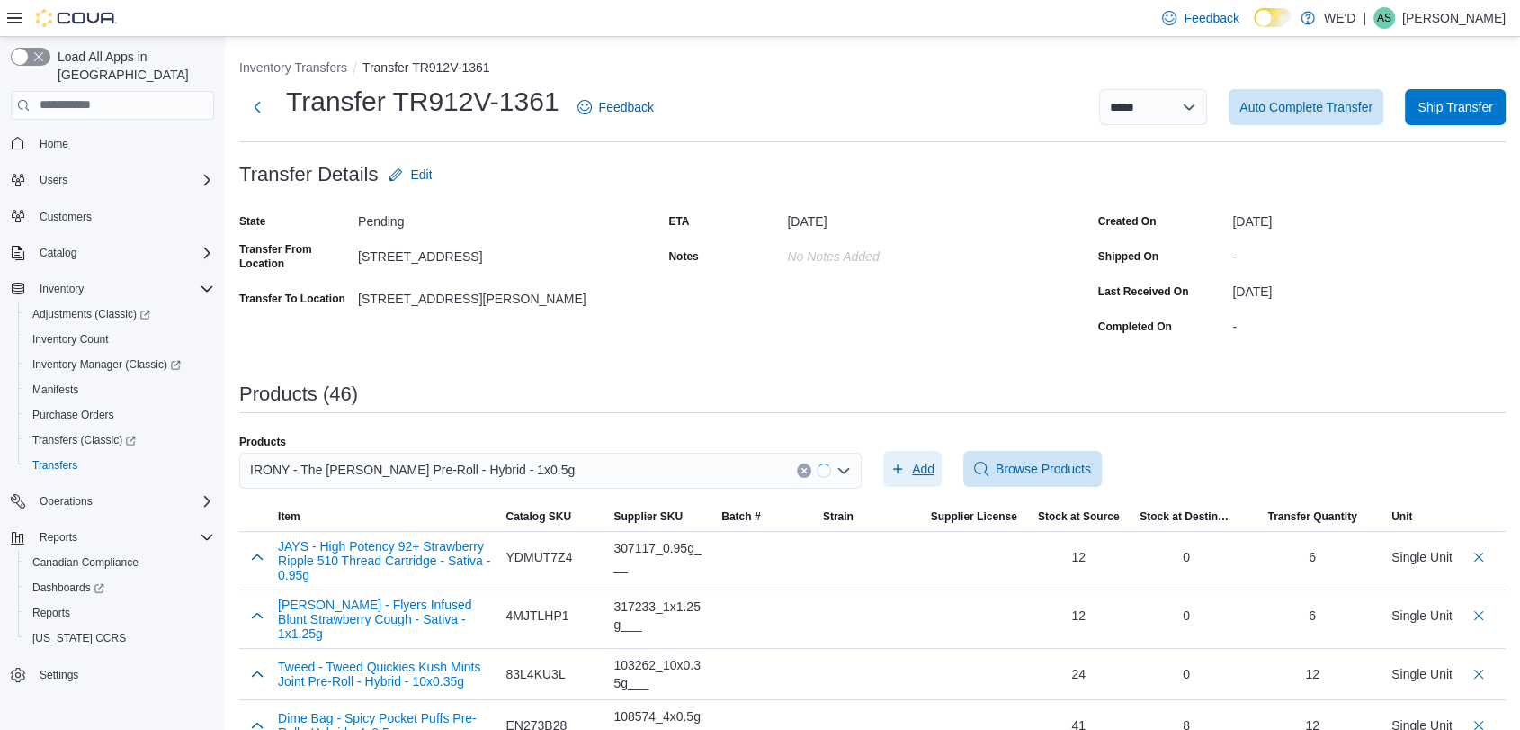
click at [905, 467] on icon "button" at bounding box center [898, 468] width 14 height 14
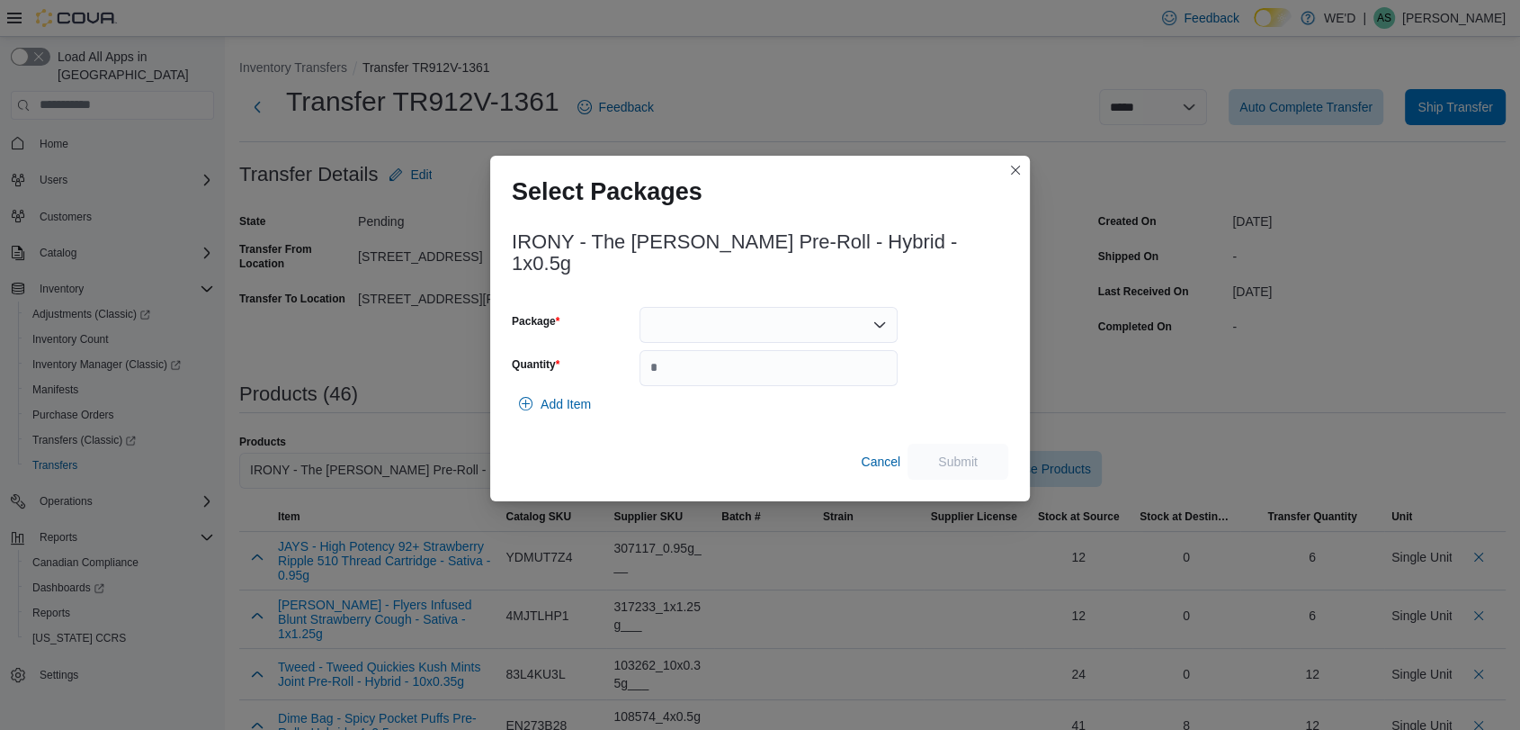
click at [777, 325] on div at bounding box center [769, 325] width 258 height 36
click at [797, 369] on span "PN0425-01" at bounding box center [778, 371] width 215 height 18
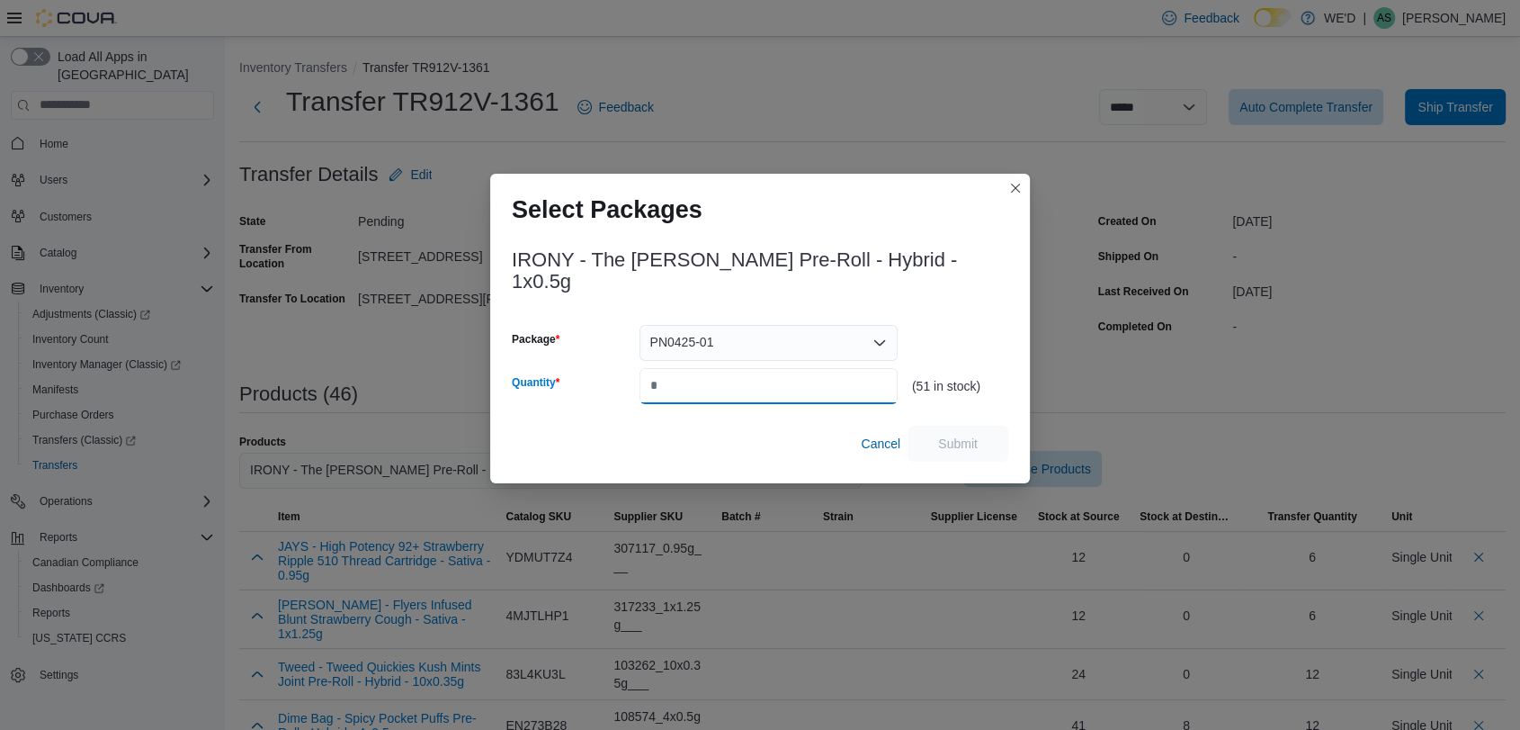
click at [797, 369] on input "Quantity" at bounding box center [769, 386] width 258 height 36
type input "**"
click at [946, 434] on span "Submit" at bounding box center [958, 443] width 40 height 18
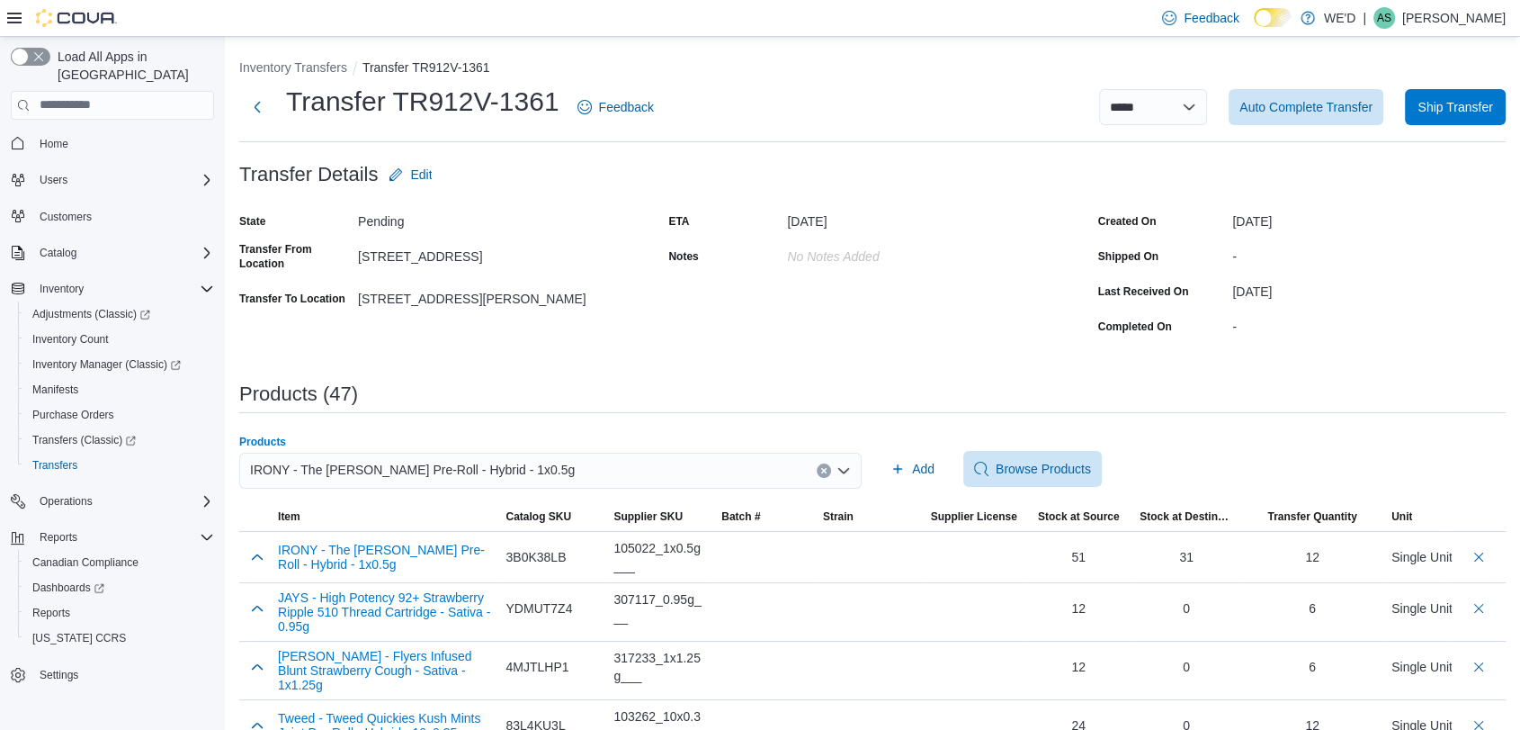
click at [830, 477] on button "Clear input" at bounding box center [824, 470] width 14 height 14
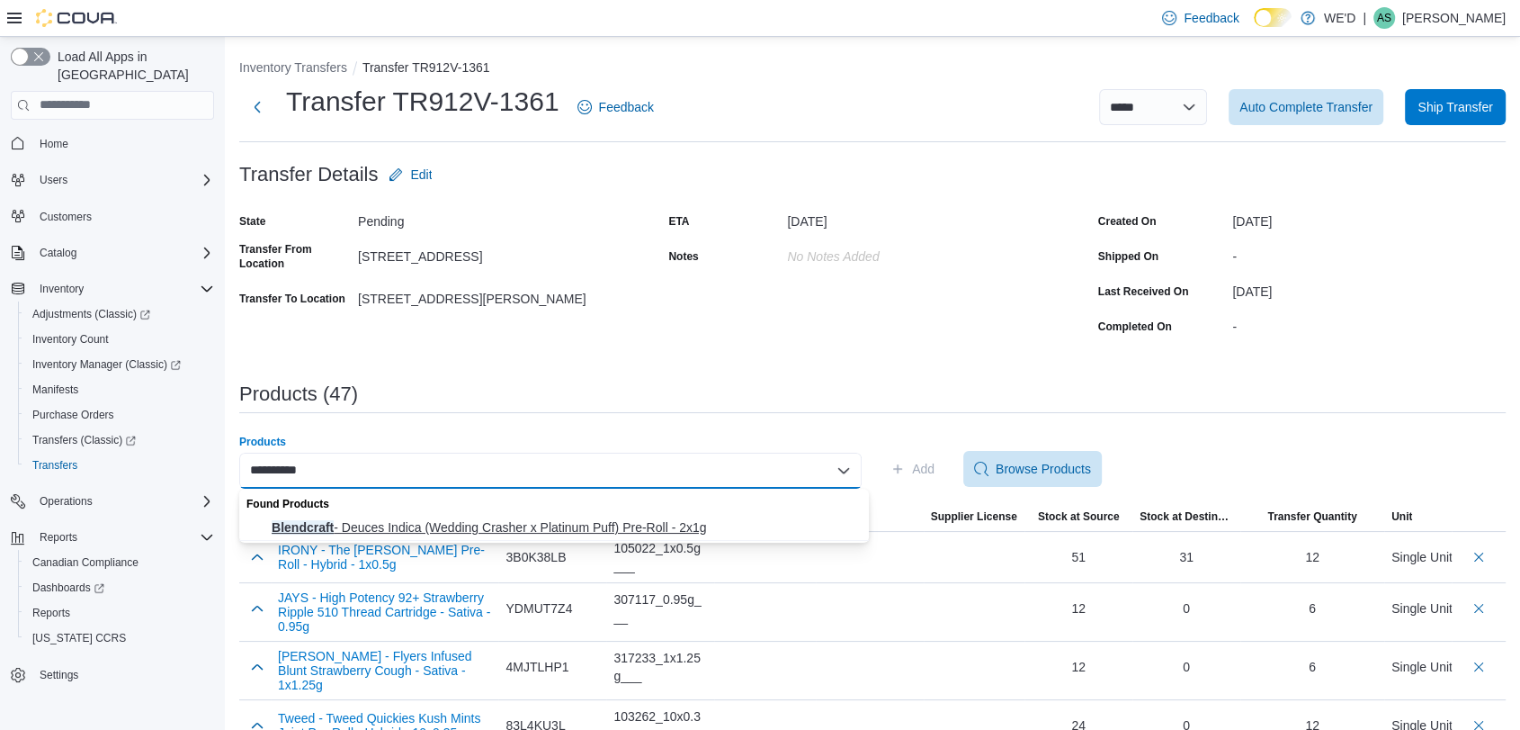
type input "**********"
click at [671, 520] on span "Blendcraft - Deuces Indica (Wedding Crasher x Platinum Puff) Pre-Roll - 2x1g" at bounding box center [565, 527] width 587 height 18
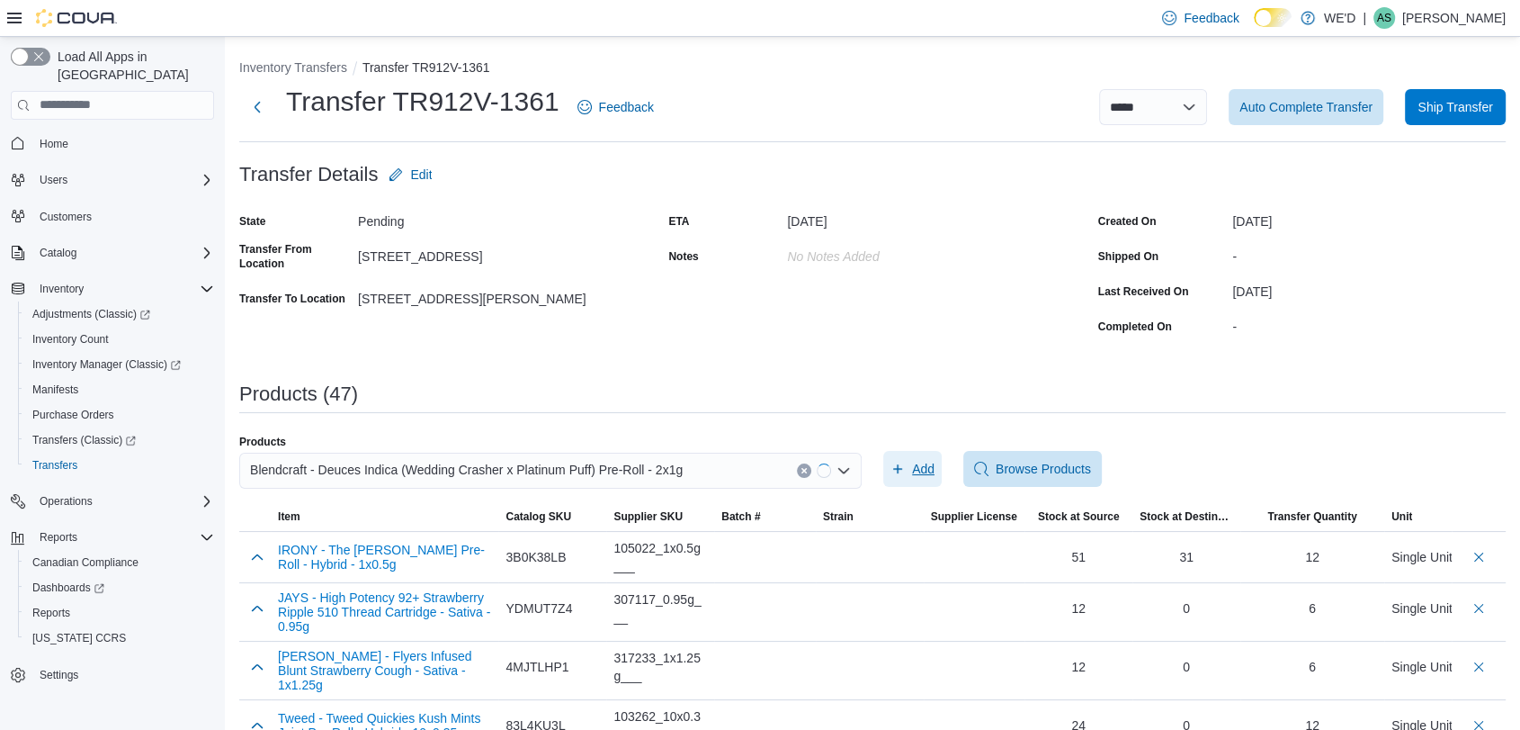
click at [923, 462] on span "Add" at bounding box center [923, 469] width 22 height 18
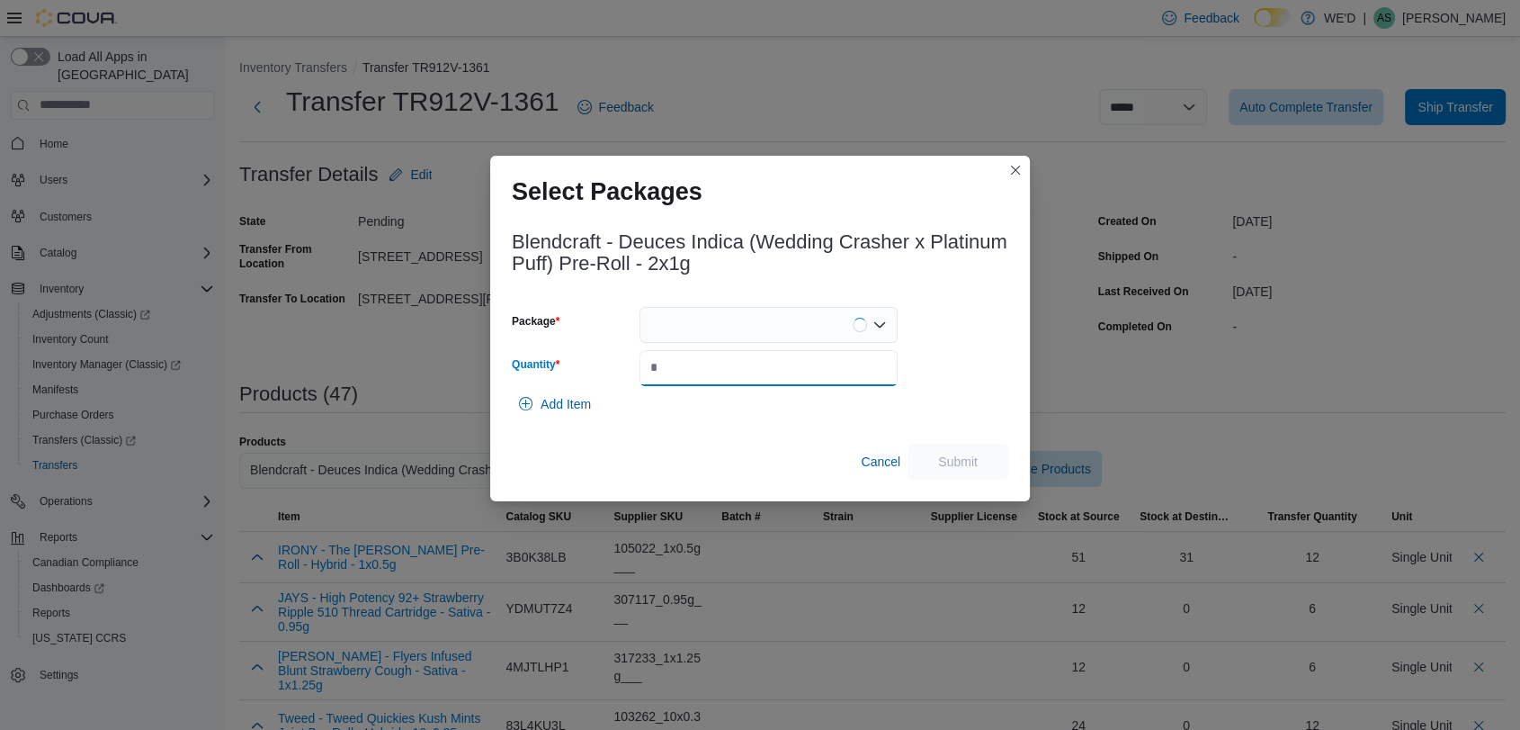
click at [754, 354] on input "Quantity" at bounding box center [769, 368] width 258 height 36
click at [792, 332] on div at bounding box center [769, 325] width 258 height 36
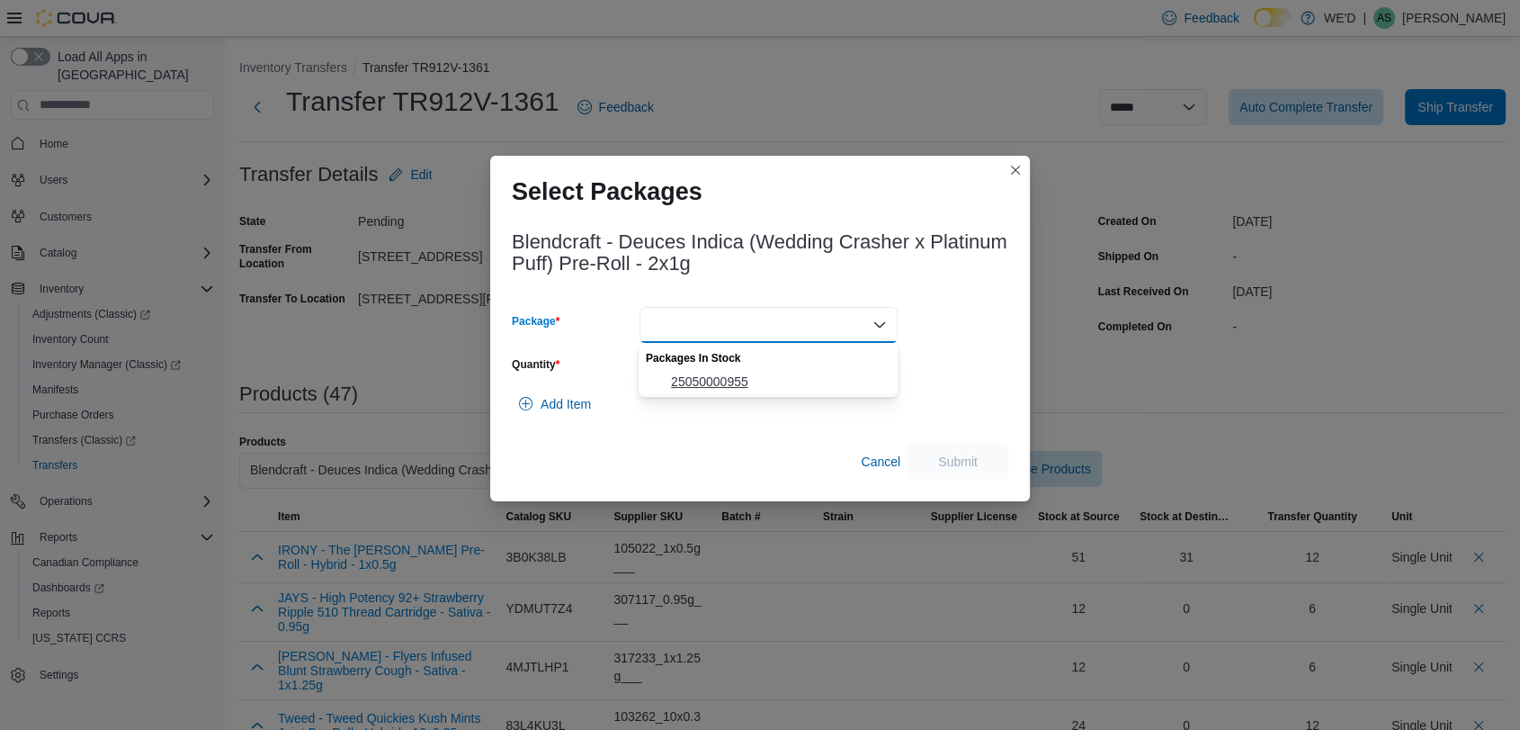
click at [811, 375] on span "25050000955" at bounding box center [778, 381] width 215 height 18
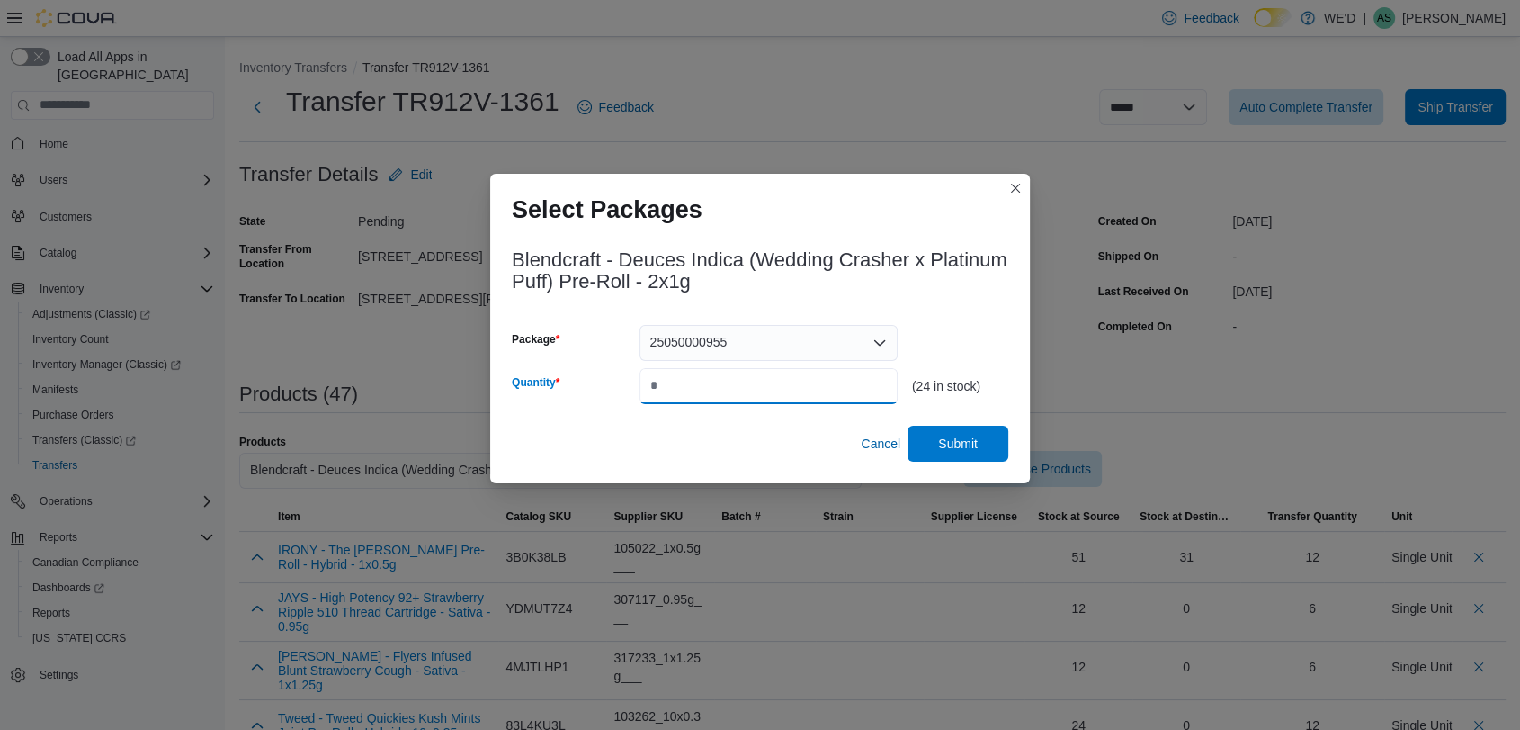
click at [820, 384] on input "*" at bounding box center [769, 386] width 258 height 36
type input "*"
type input "**"
click at [960, 434] on span "Submit" at bounding box center [957, 443] width 79 height 36
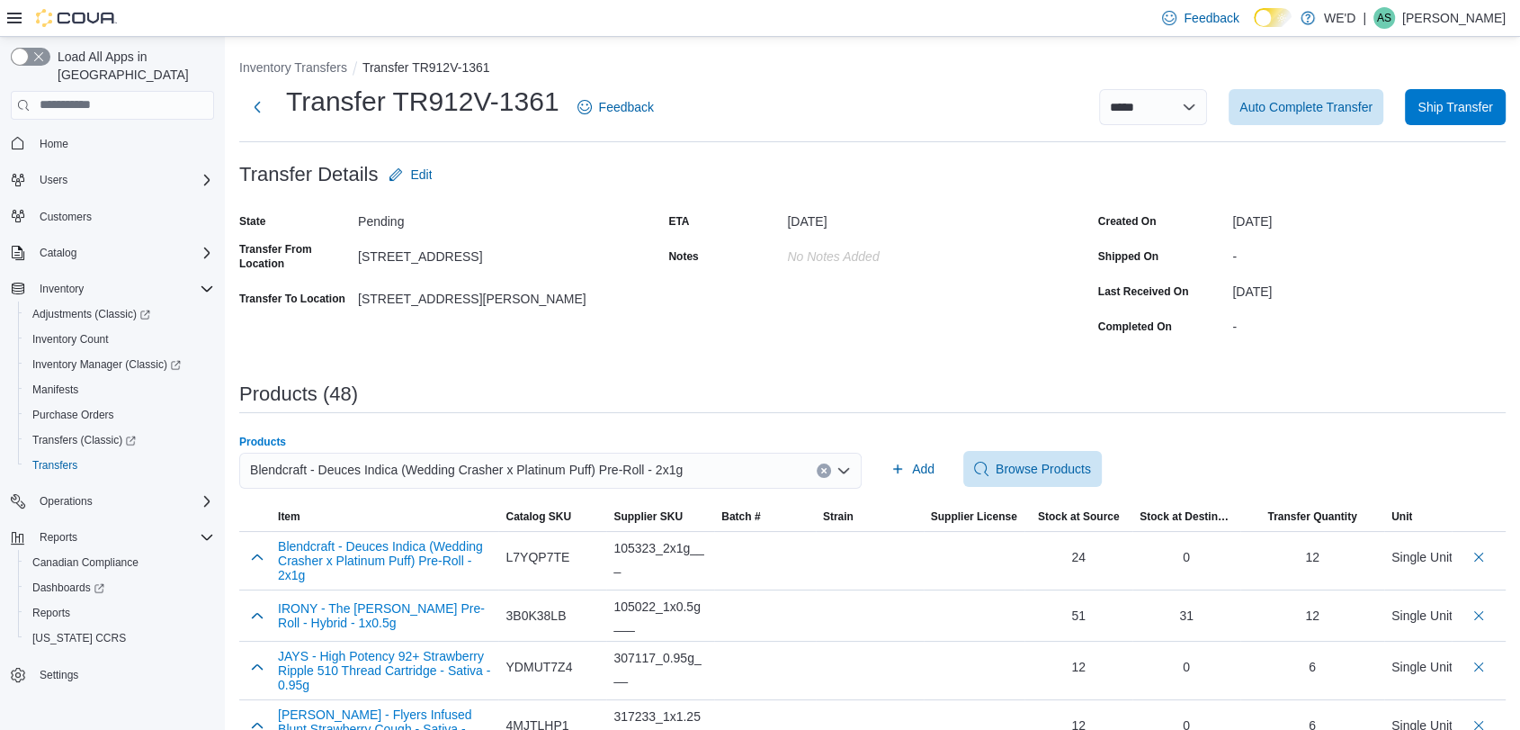
click at [826, 470] on icon "Clear input" at bounding box center [823, 470] width 4 height 4
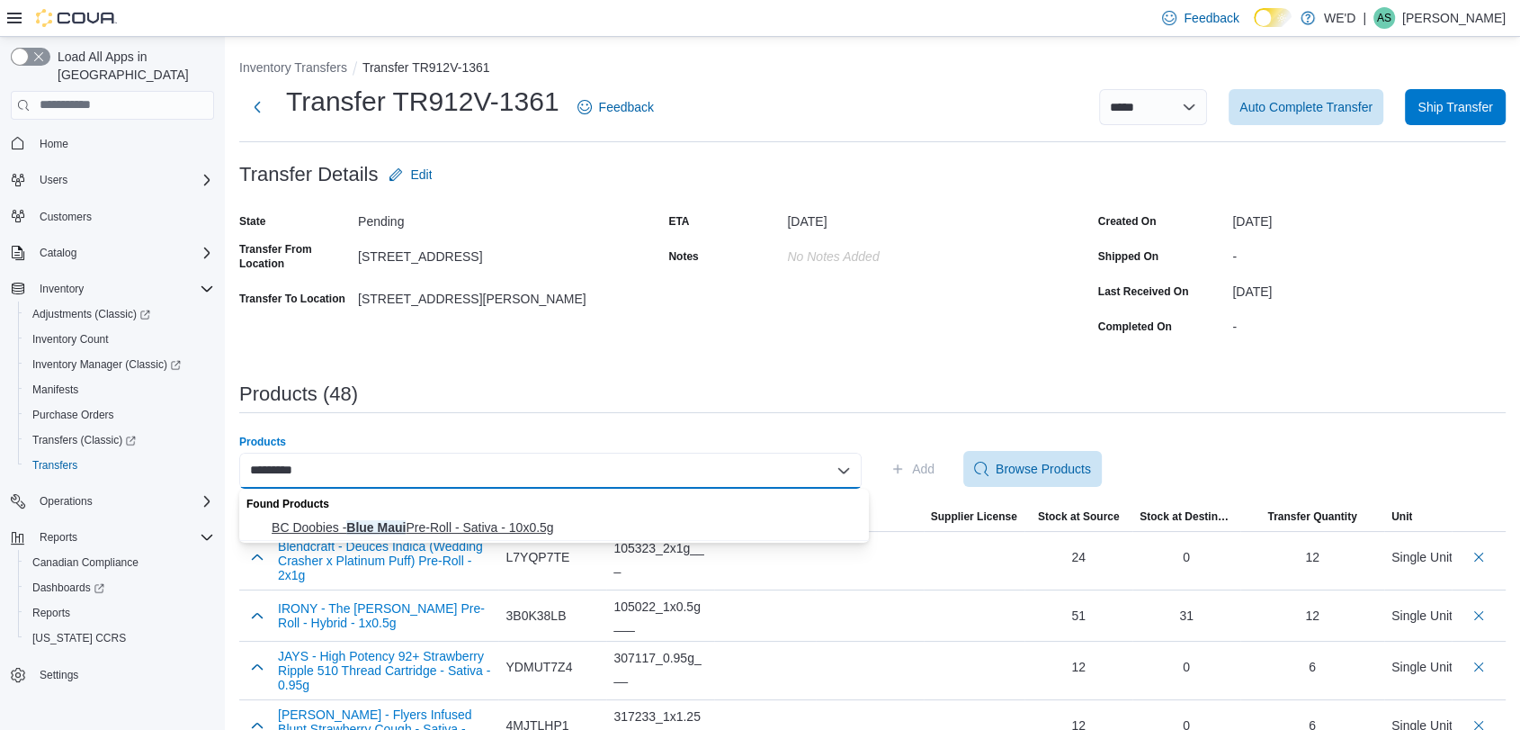
type input "*********"
click at [519, 518] on span "BC Doobies - Blue Maui Pre-Roll - Sativa - 10x0.5g" at bounding box center [565, 527] width 587 height 18
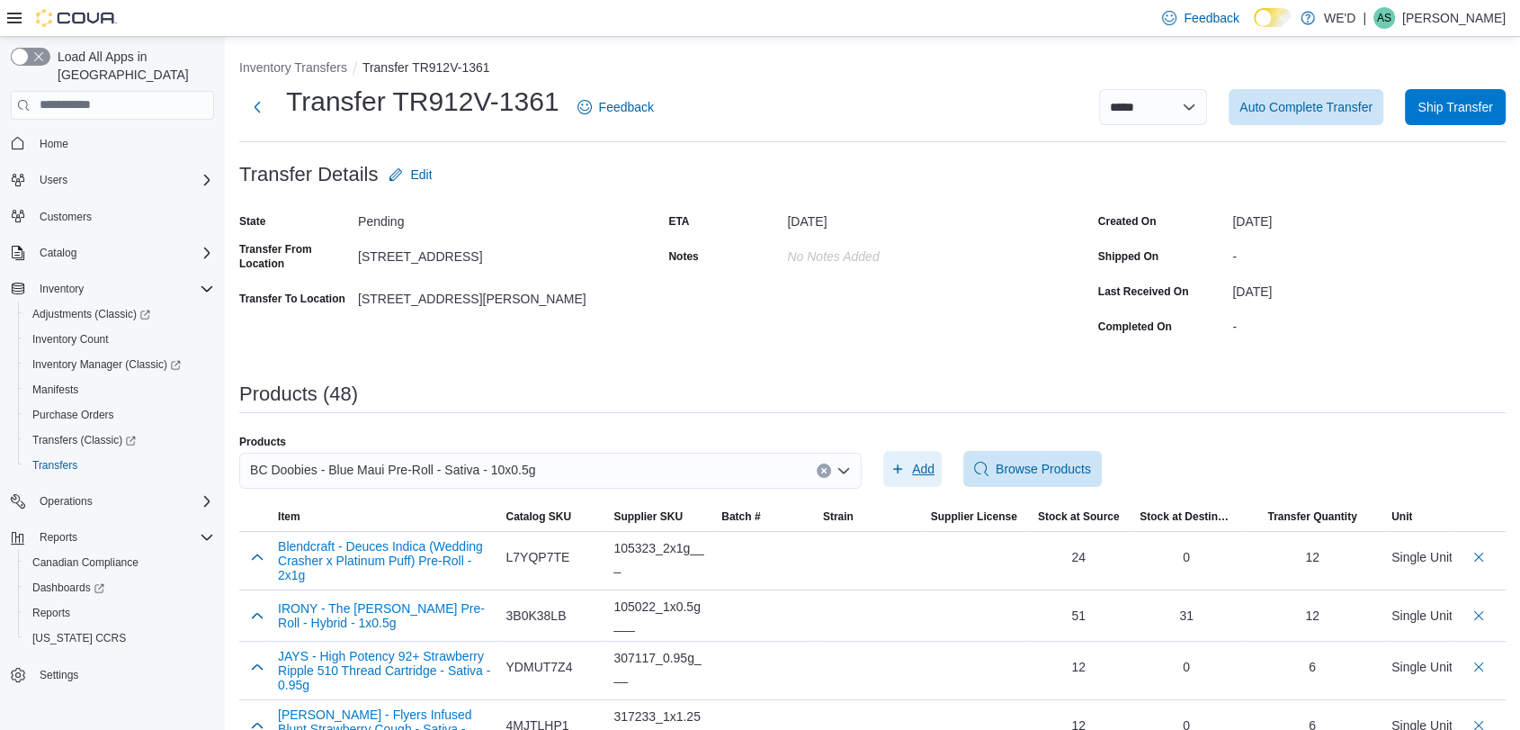
click at [935, 478] on span "Add" at bounding box center [913, 469] width 44 height 36
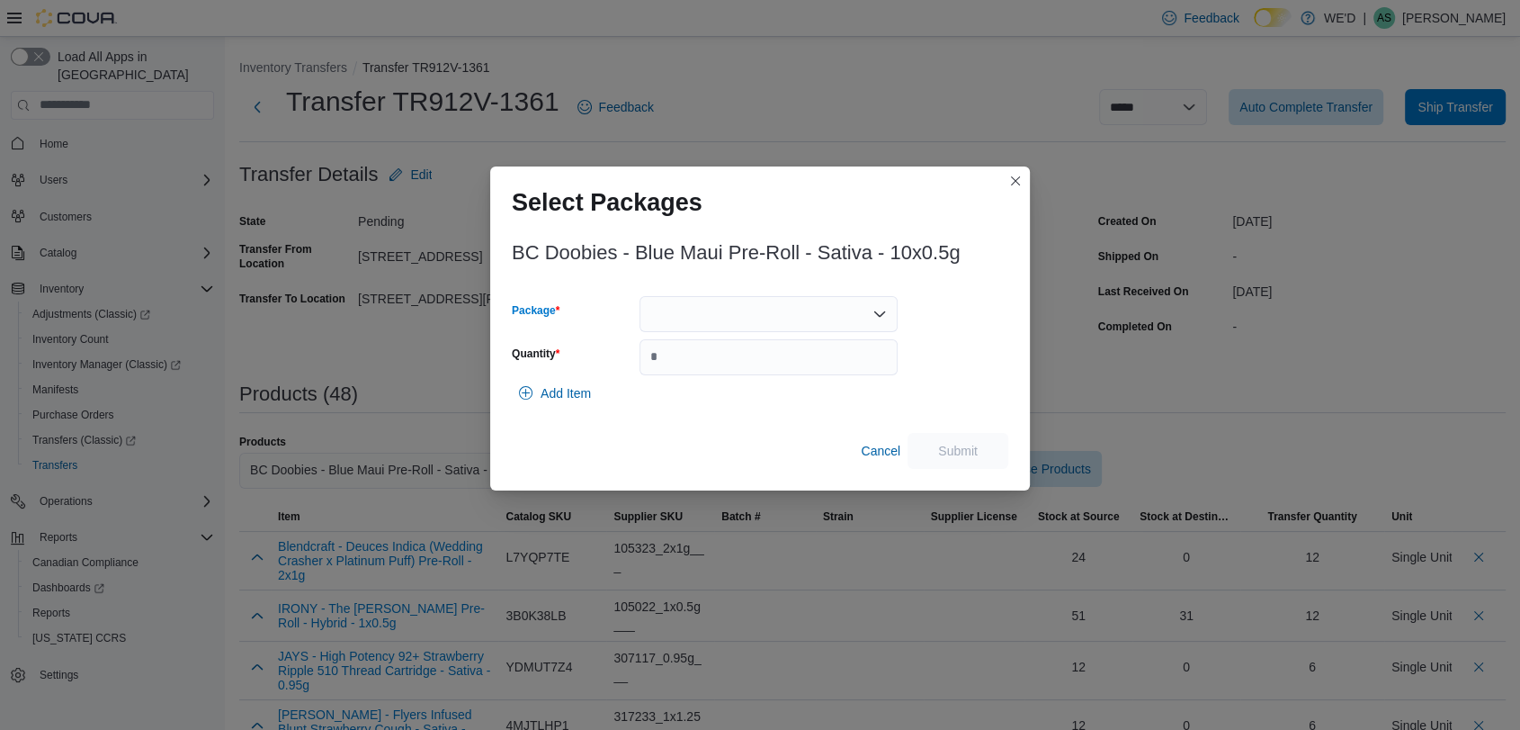
click at [764, 304] on div at bounding box center [769, 314] width 258 height 36
click at [778, 362] on span "PR22JUL2025.103" at bounding box center [778, 371] width 215 height 18
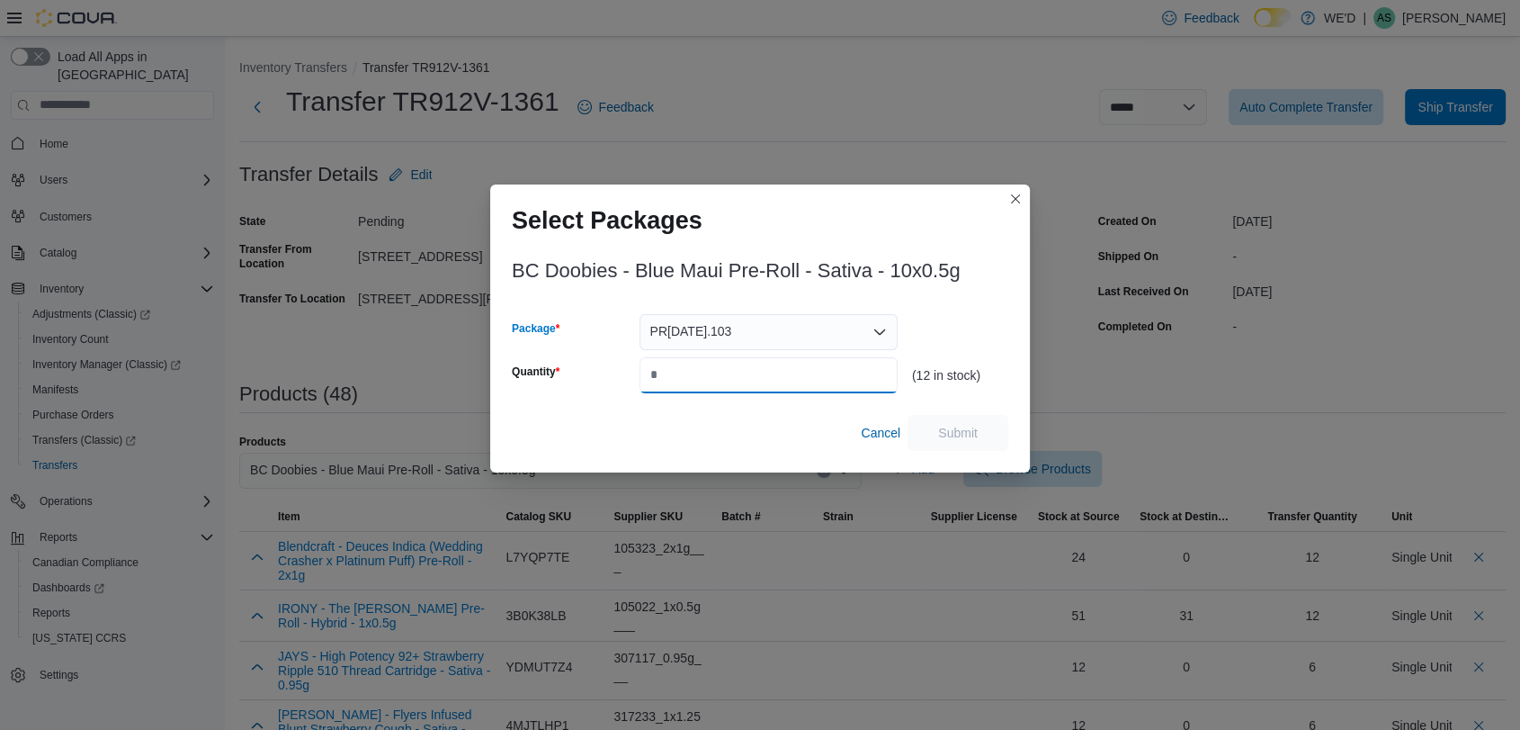
click at [796, 382] on input "Quantity" at bounding box center [769, 375] width 258 height 36
type input "*"
click at [961, 416] on span "Submit" at bounding box center [957, 432] width 79 height 36
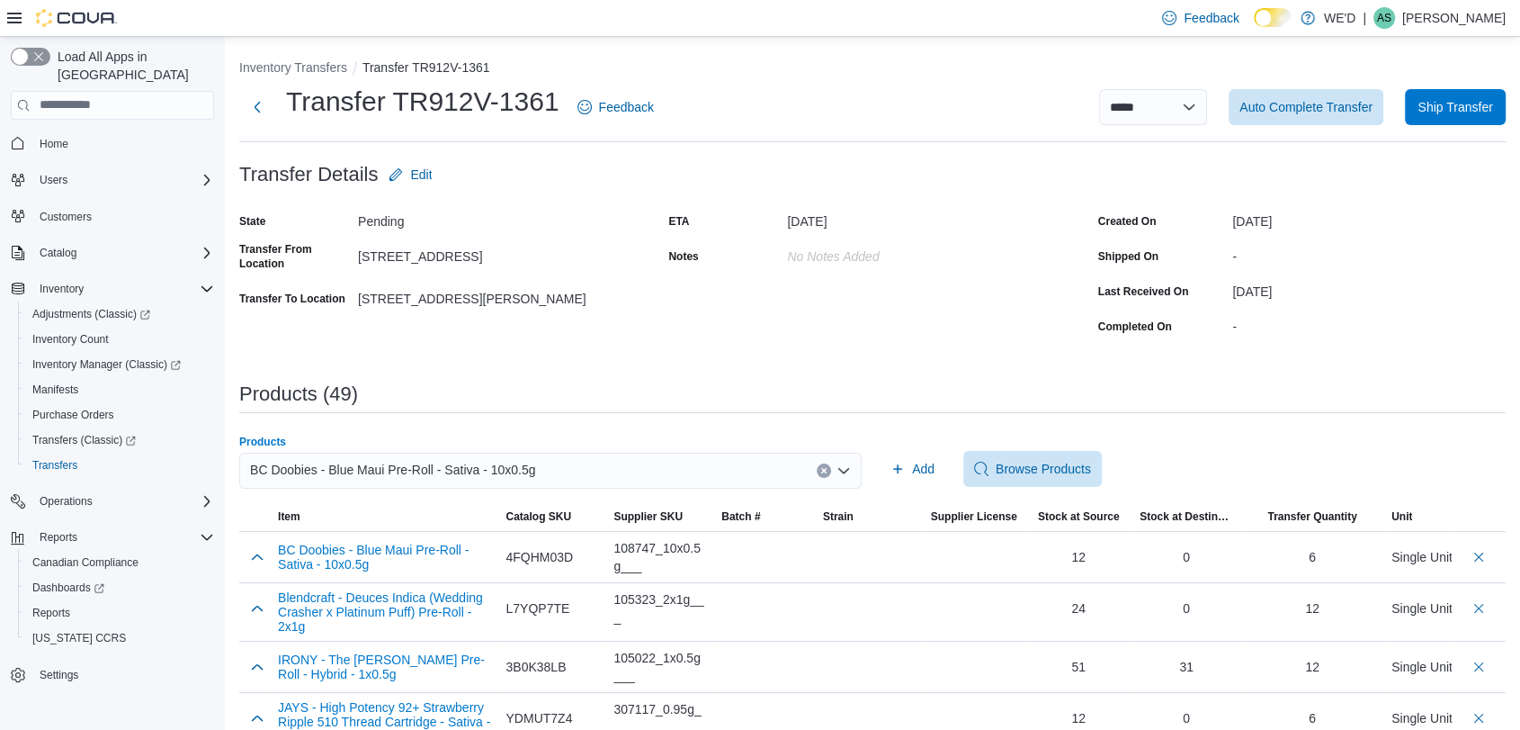
click at [828, 467] on icon "Clear input" at bounding box center [823, 470] width 7 height 7
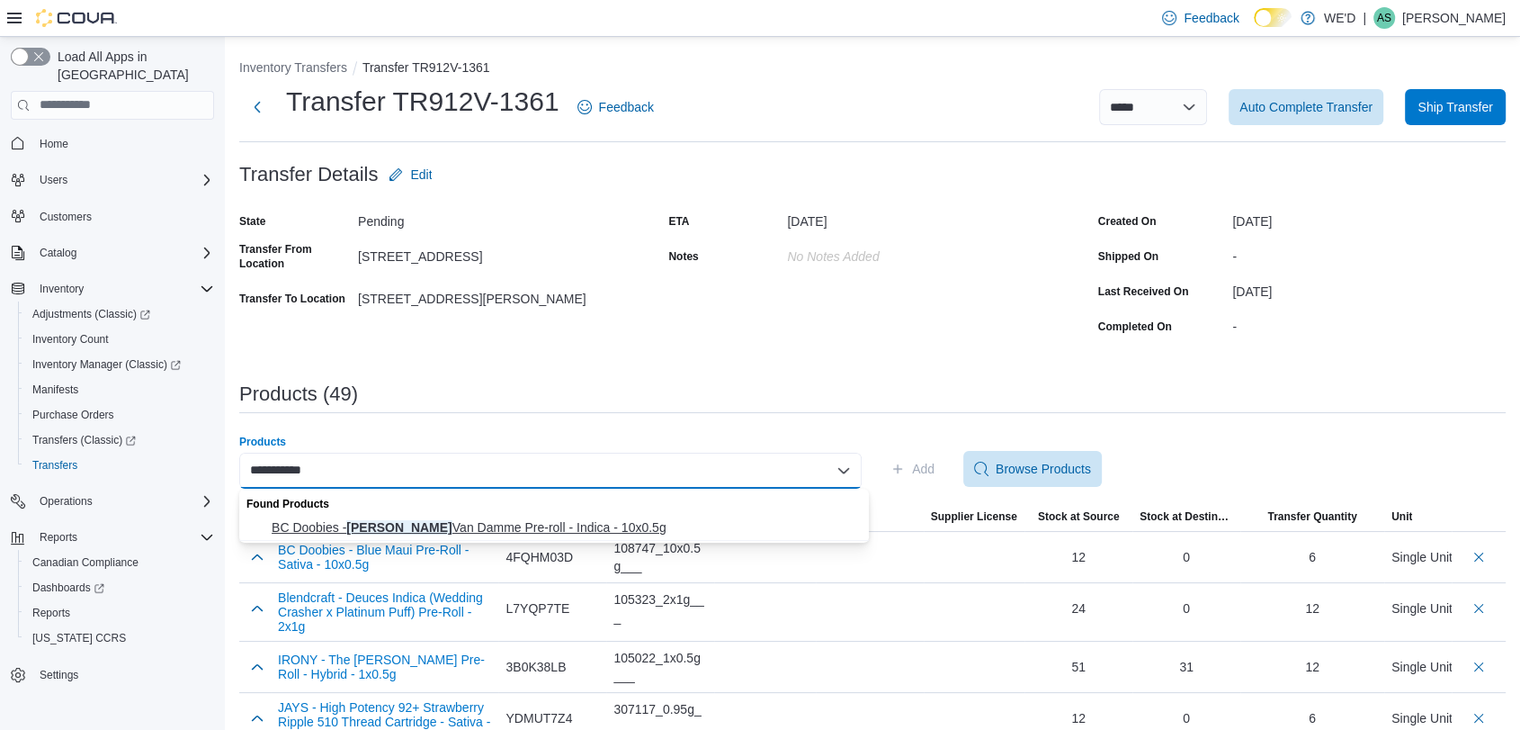
type input "**********"
click at [643, 528] on span "BC Doobies - Jean Clouds Van Damme Pre-roll - Indica - 10x0.5g" at bounding box center [565, 527] width 587 height 18
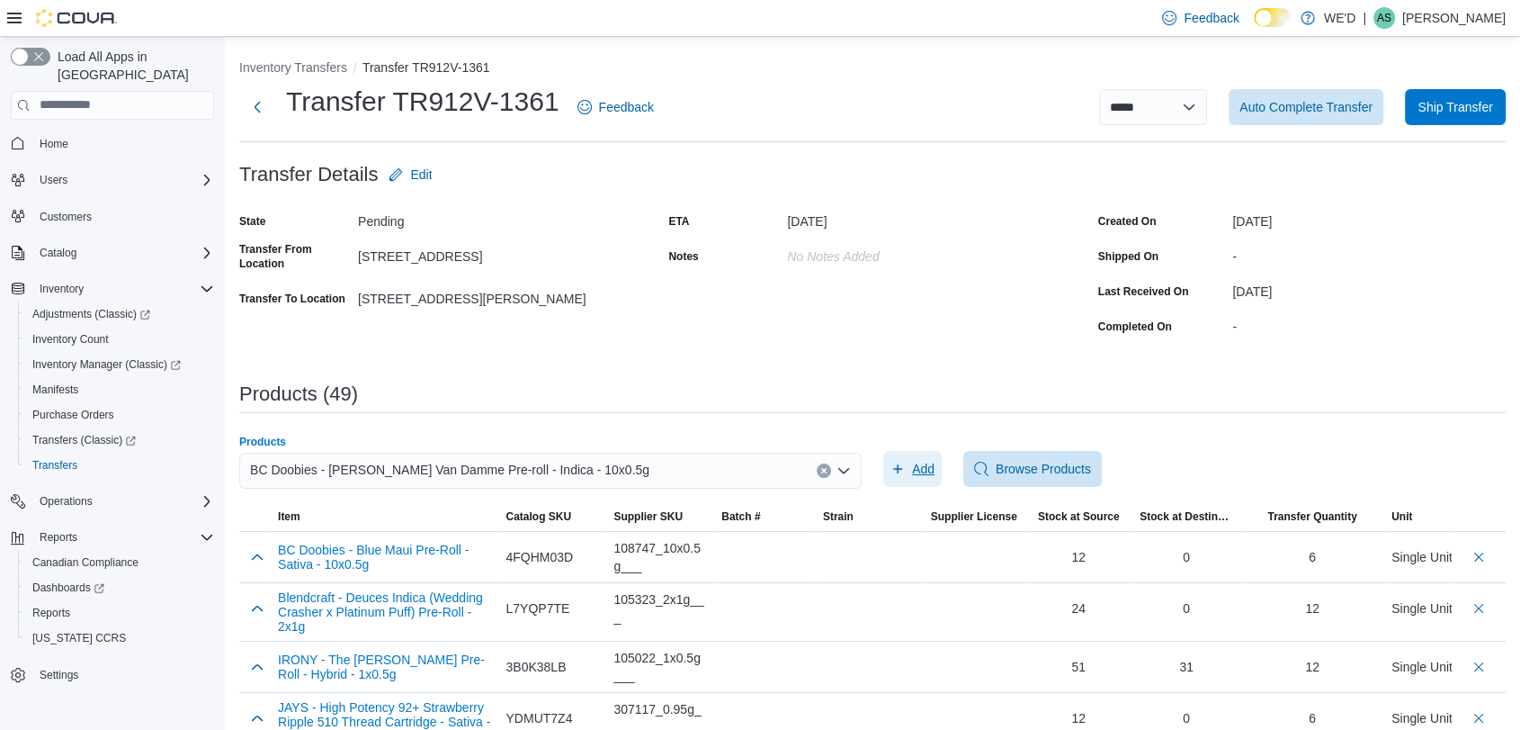
click at [914, 461] on span "Add" at bounding box center [913, 469] width 44 height 36
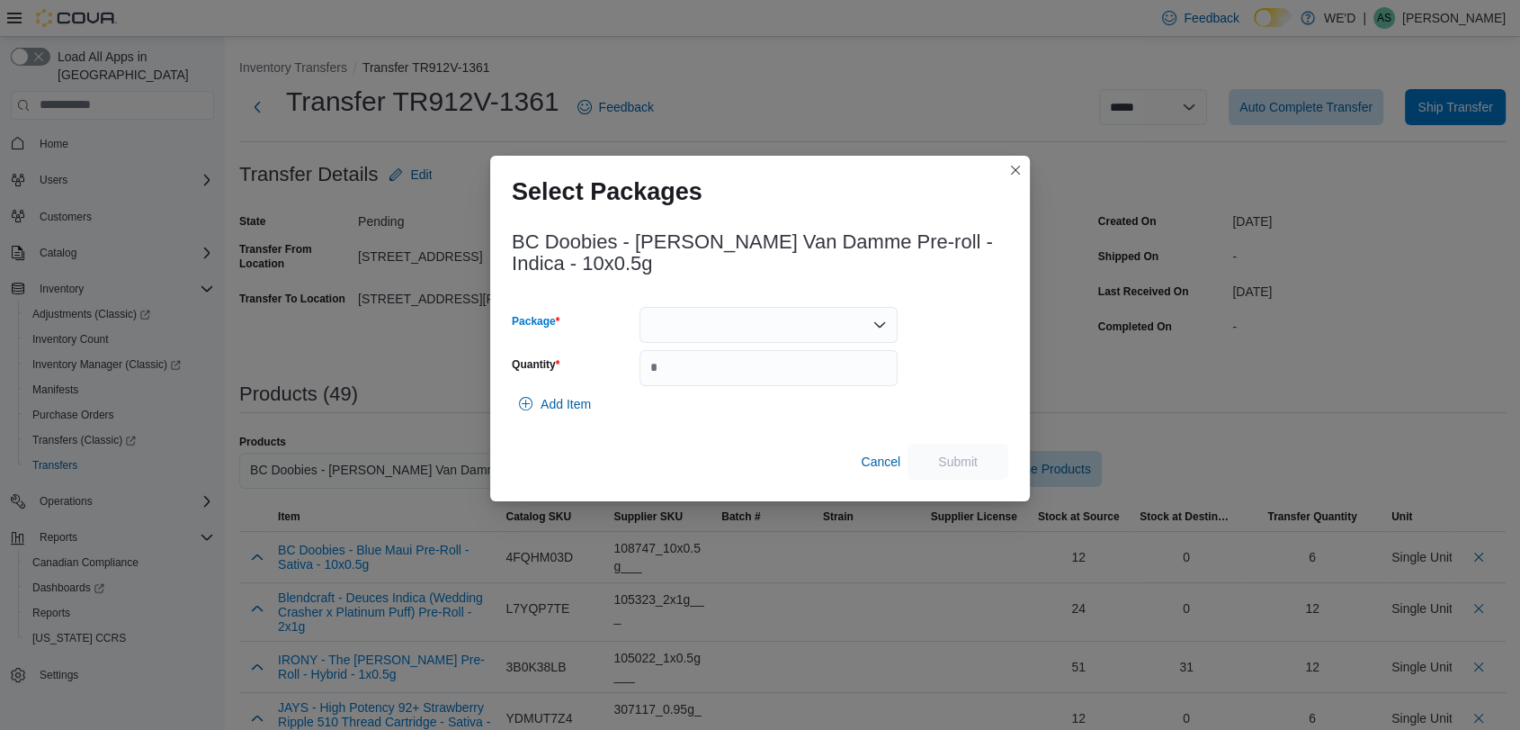
click at [768, 332] on div at bounding box center [769, 325] width 258 height 36
click at [787, 372] on span "PR29JUL2025.101" at bounding box center [778, 381] width 215 height 18
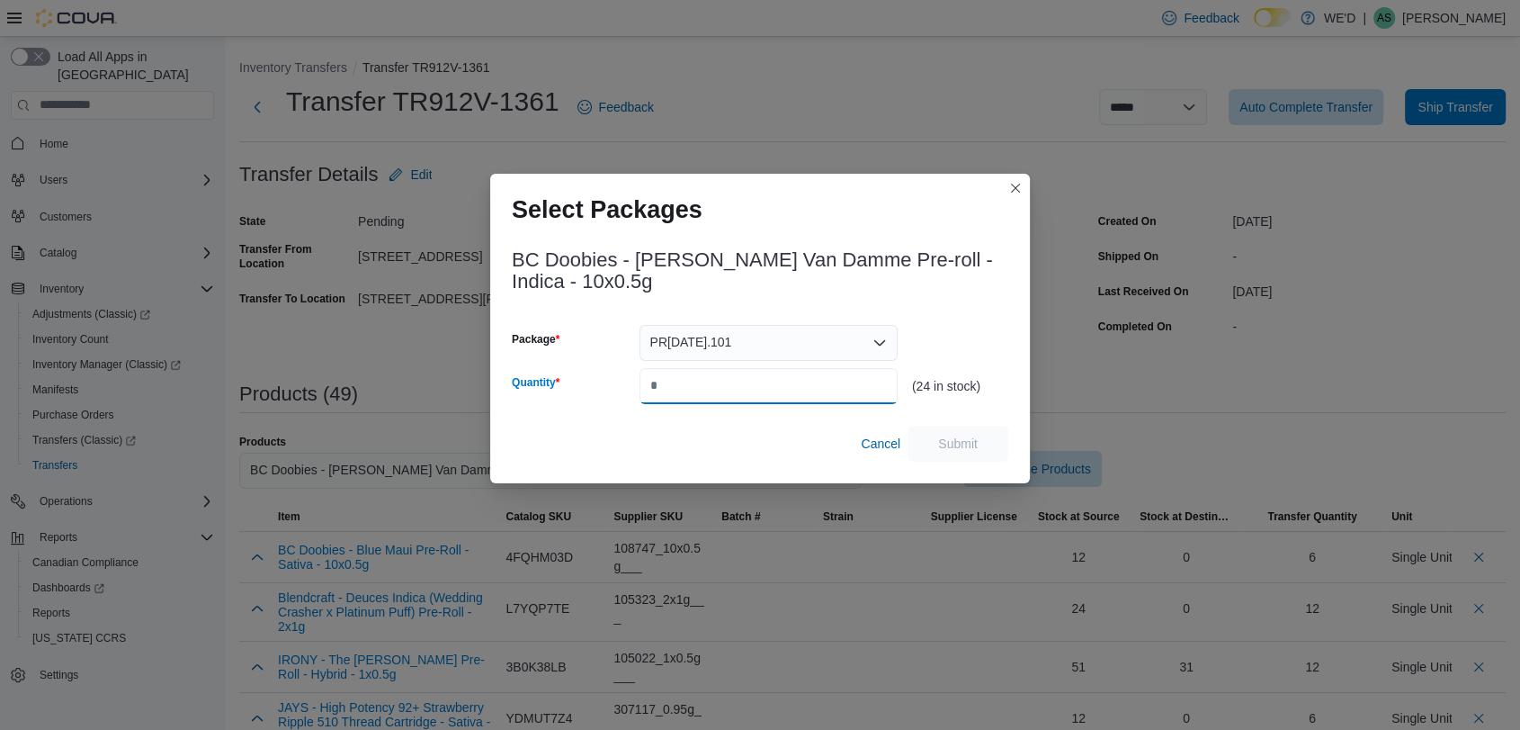
click at [787, 372] on input "Quantity" at bounding box center [769, 386] width 258 height 36
type input "**"
click at [946, 434] on span "Submit" at bounding box center [958, 443] width 40 height 18
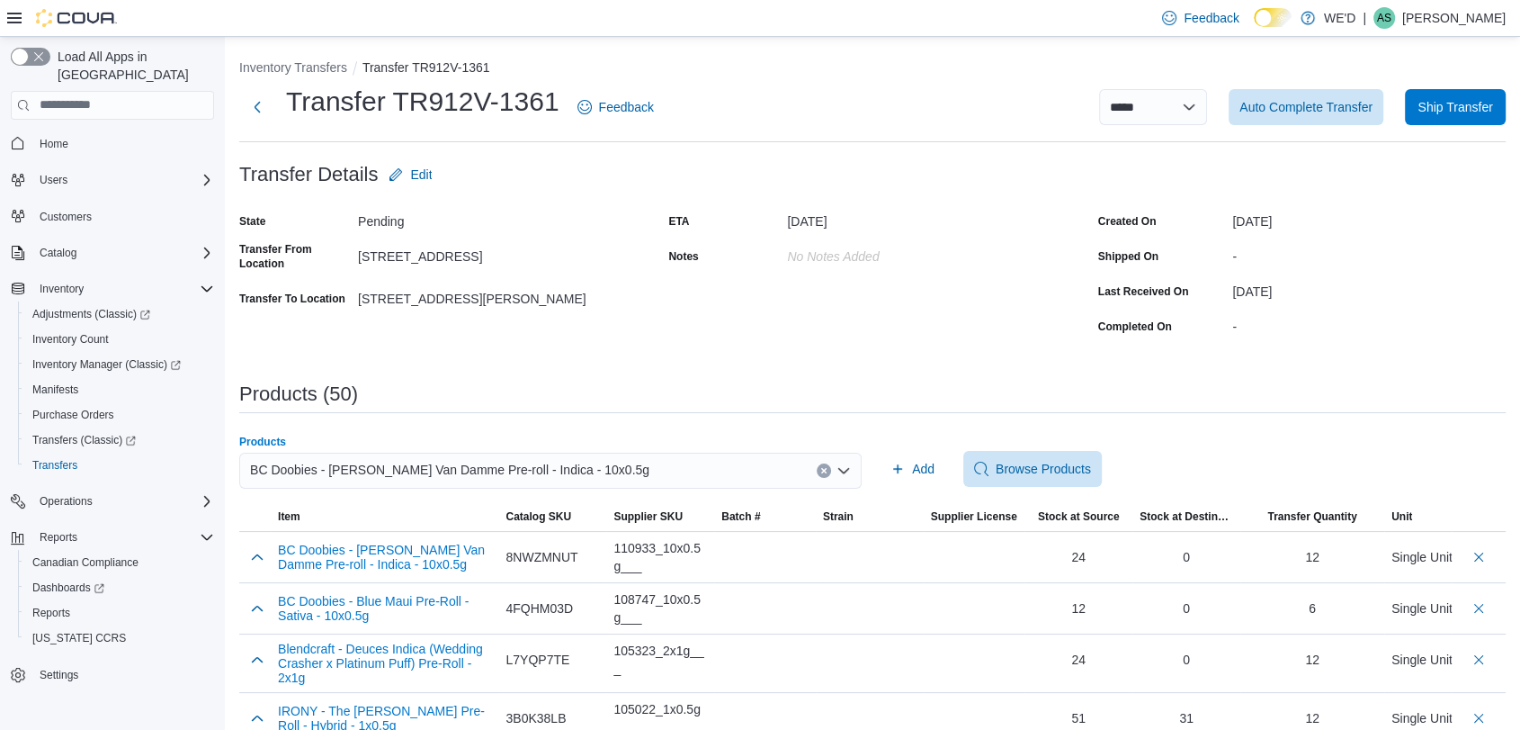
click at [828, 467] on icon "Clear input" at bounding box center [823, 470] width 7 height 7
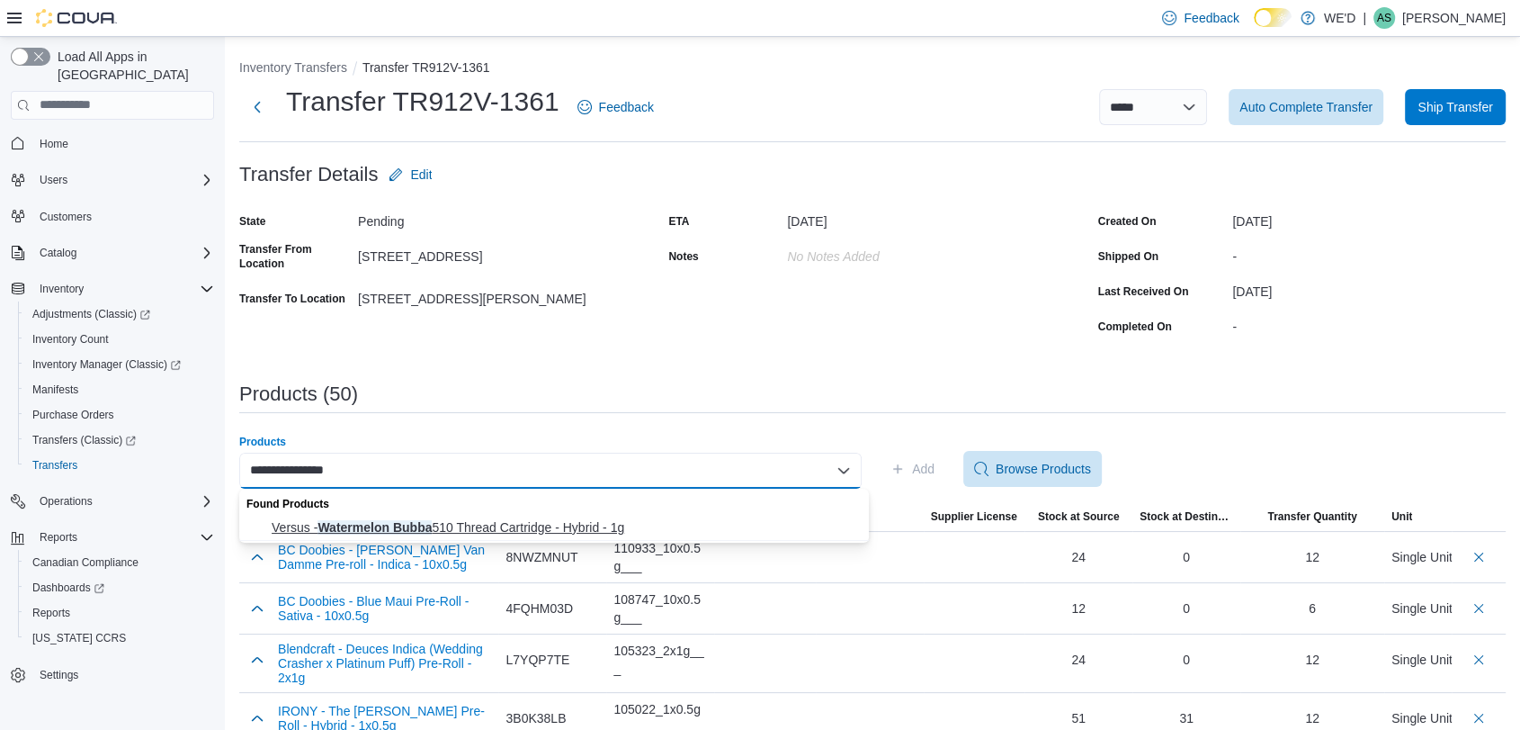
type input "**********"
click at [648, 524] on span "Versus - Watermelon Bubba 510 Thread Cartridge - Hybrid - 1g" at bounding box center [565, 527] width 587 height 18
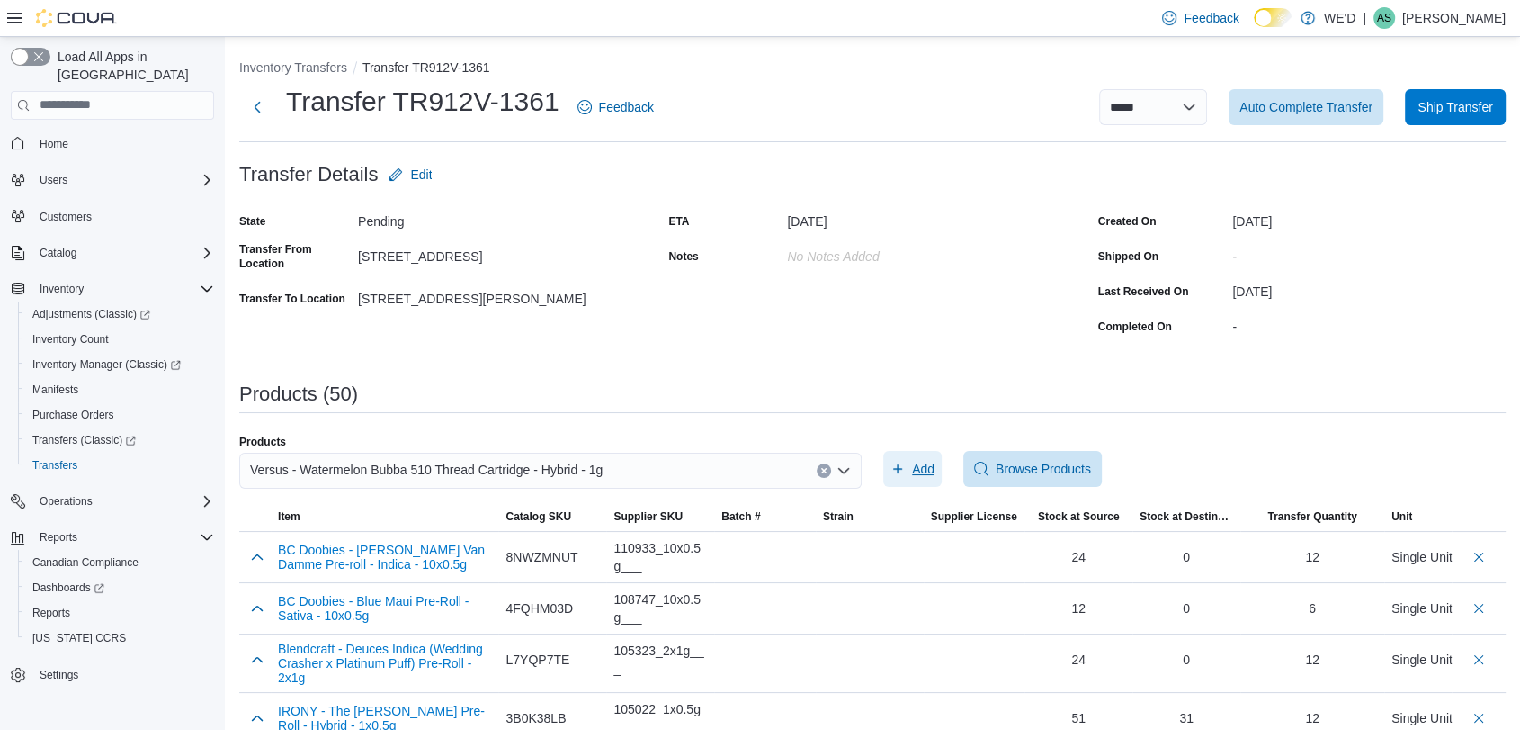
click at [921, 464] on span "Add" at bounding box center [923, 469] width 22 height 18
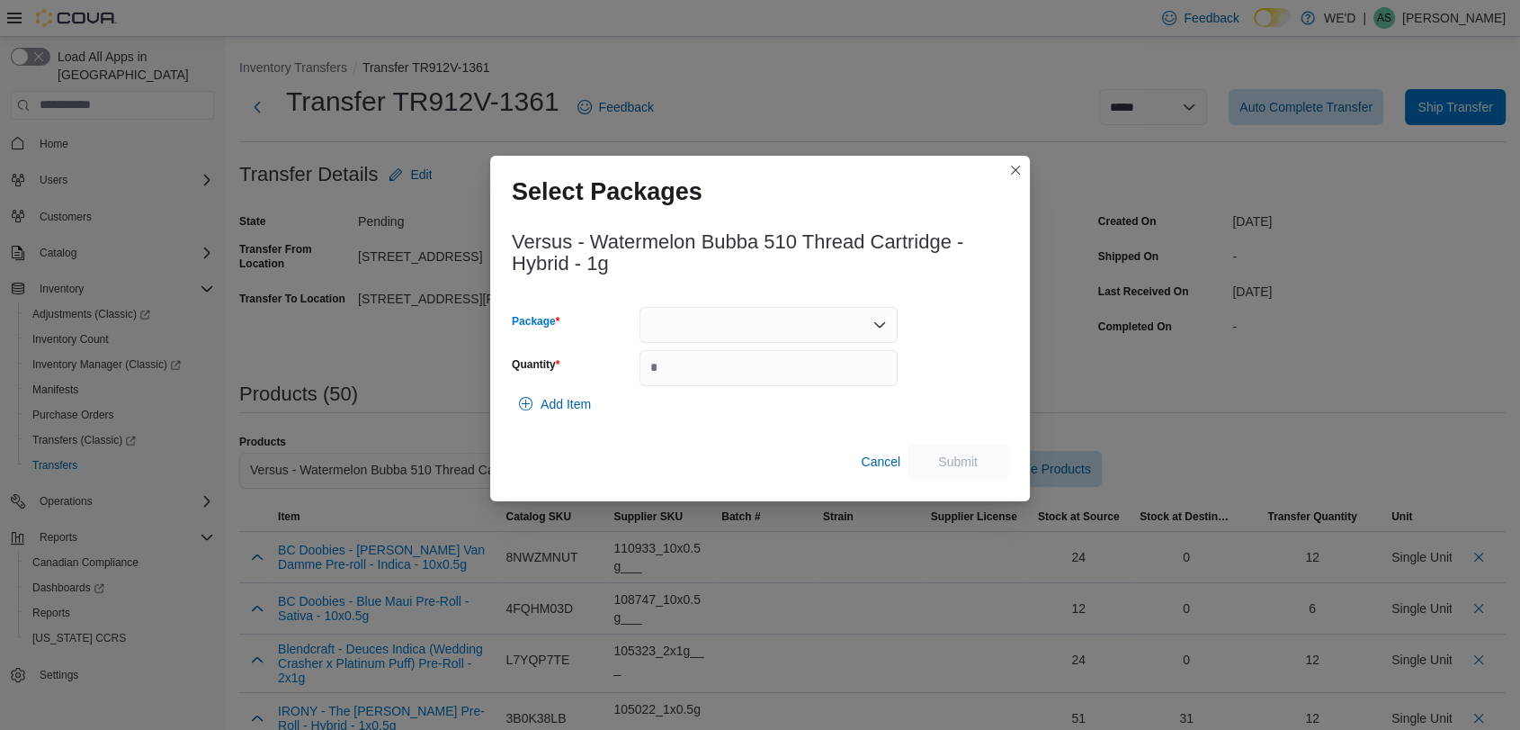
click at [728, 327] on div at bounding box center [769, 325] width 258 height 36
click at [753, 381] on span "VA201436.01" at bounding box center [778, 381] width 215 height 18
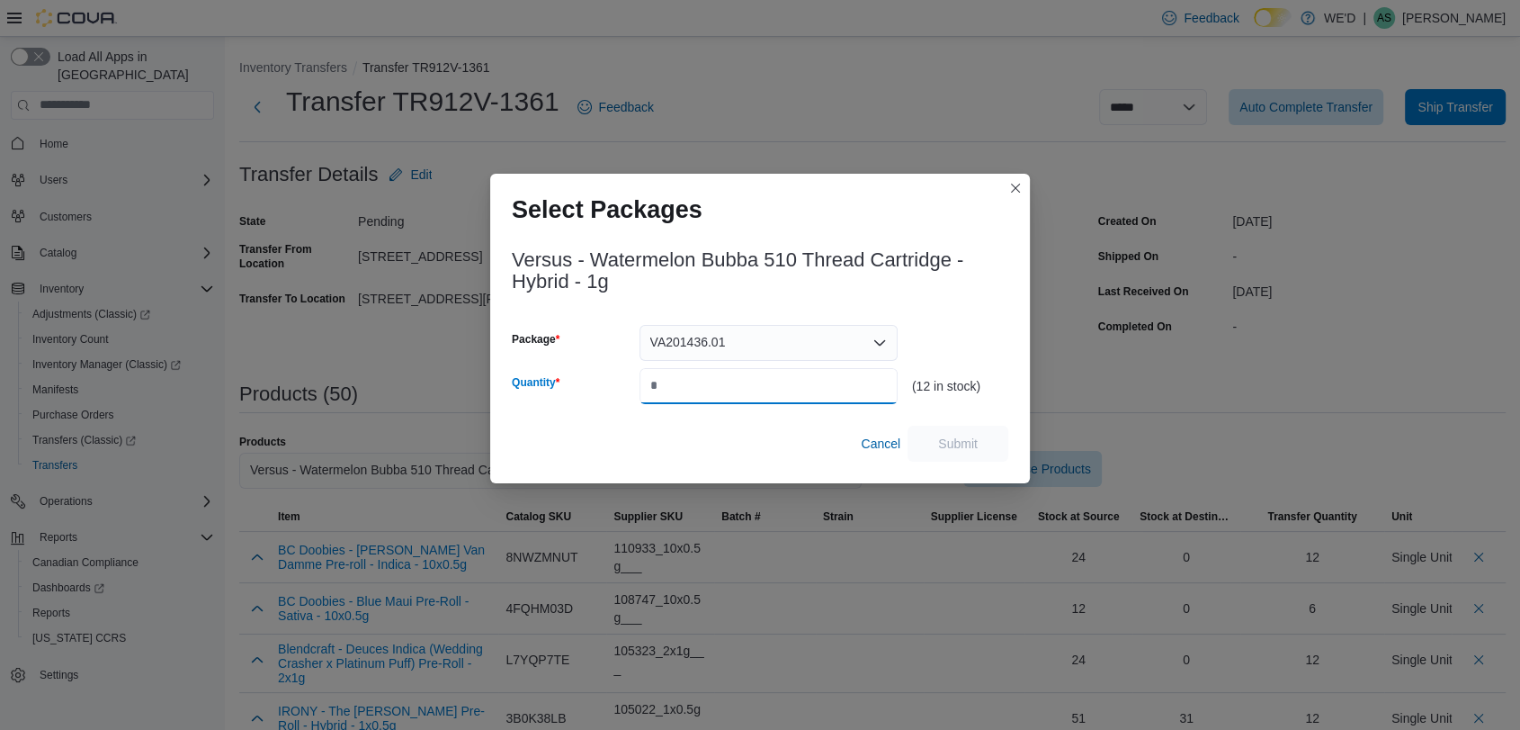
click at [753, 381] on input "Quantity" at bounding box center [769, 386] width 258 height 36
type input "*"
click at [977, 433] on span "Submit" at bounding box center [957, 443] width 79 height 36
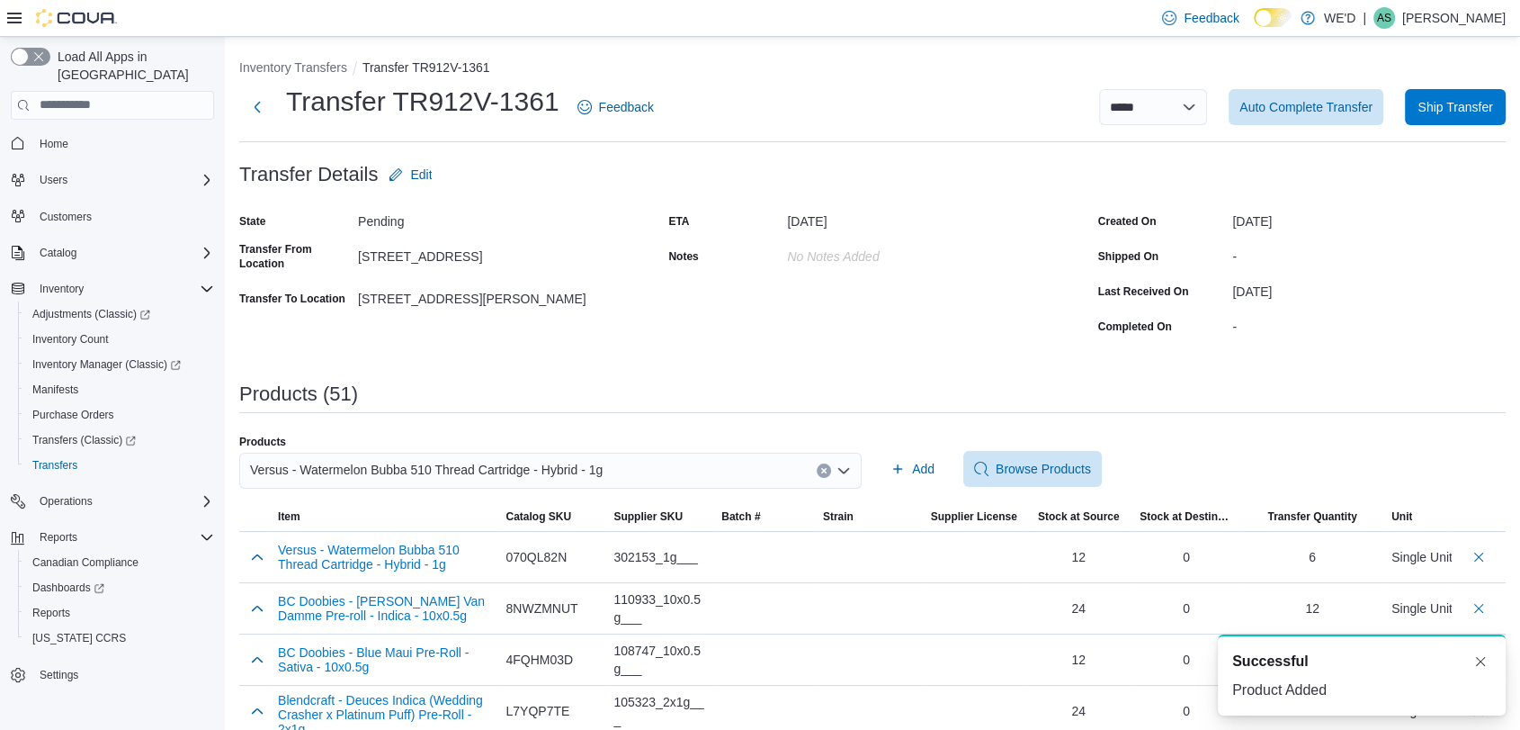
click at [828, 467] on icon "Clear input" at bounding box center [823, 470] width 7 height 7
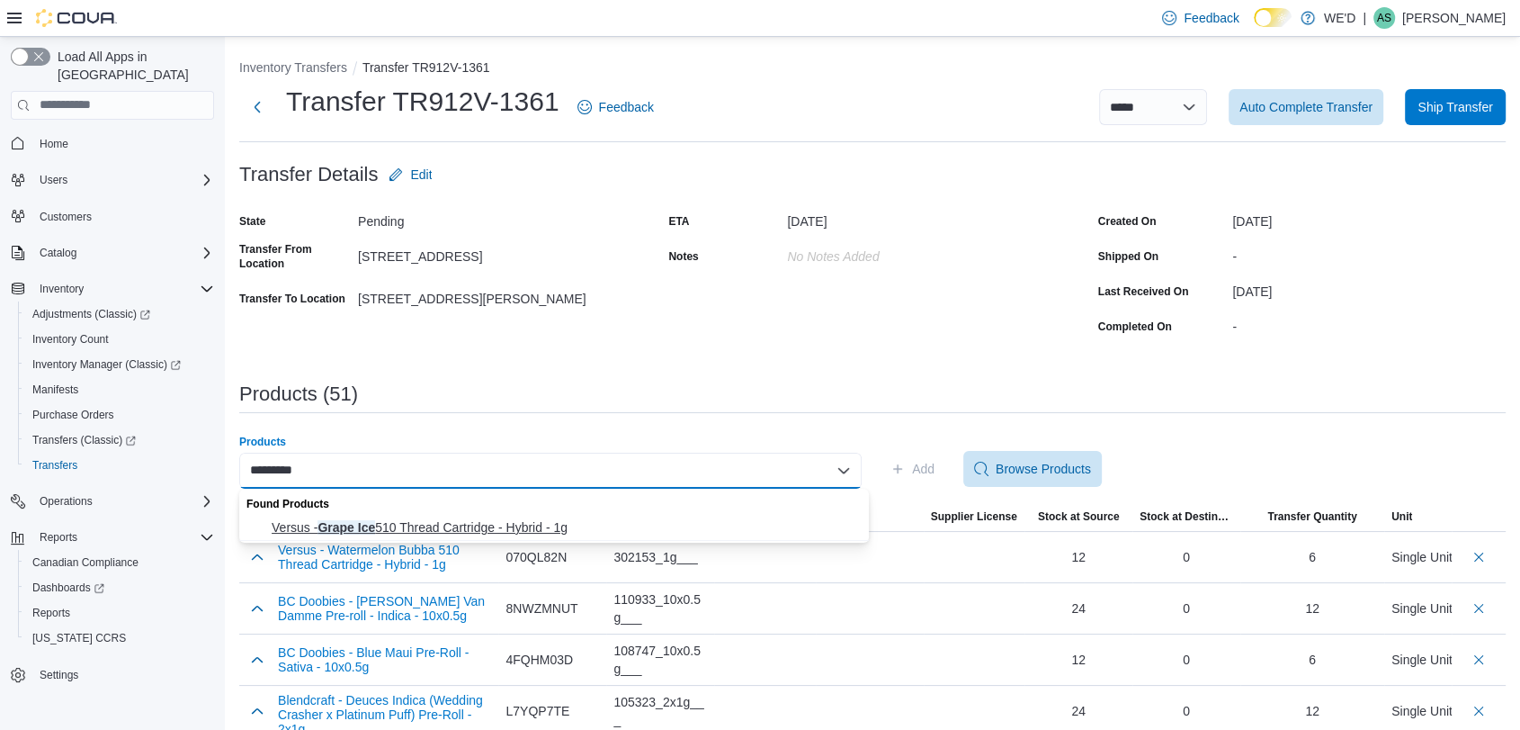
type input "*********"
click at [637, 527] on span "Versus - Grape Ice 510 Thread Cartridge - Hybrid - 1g" at bounding box center [565, 527] width 587 height 18
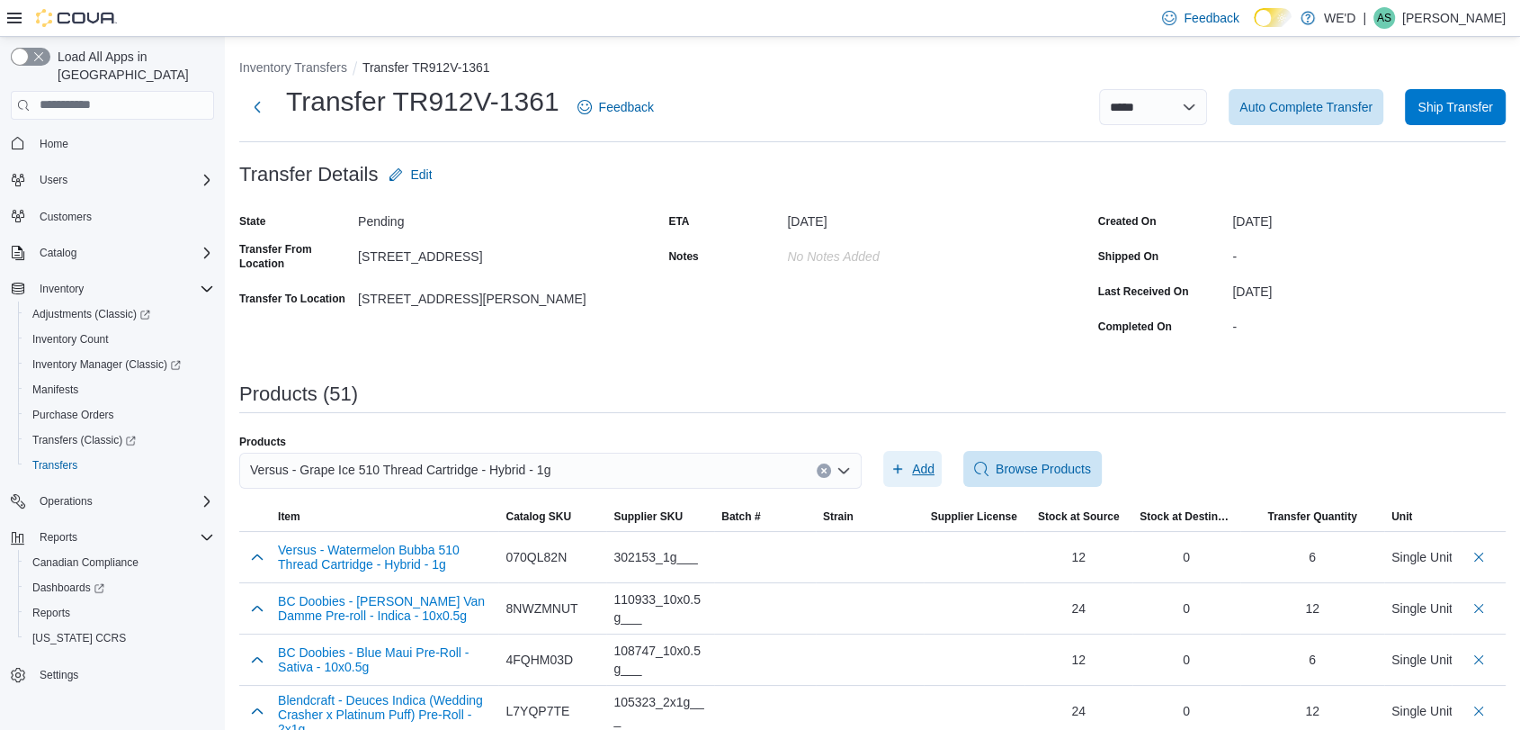
click at [930, 466] on span "Add" at bounding box center [923, 469] width 22 height 18
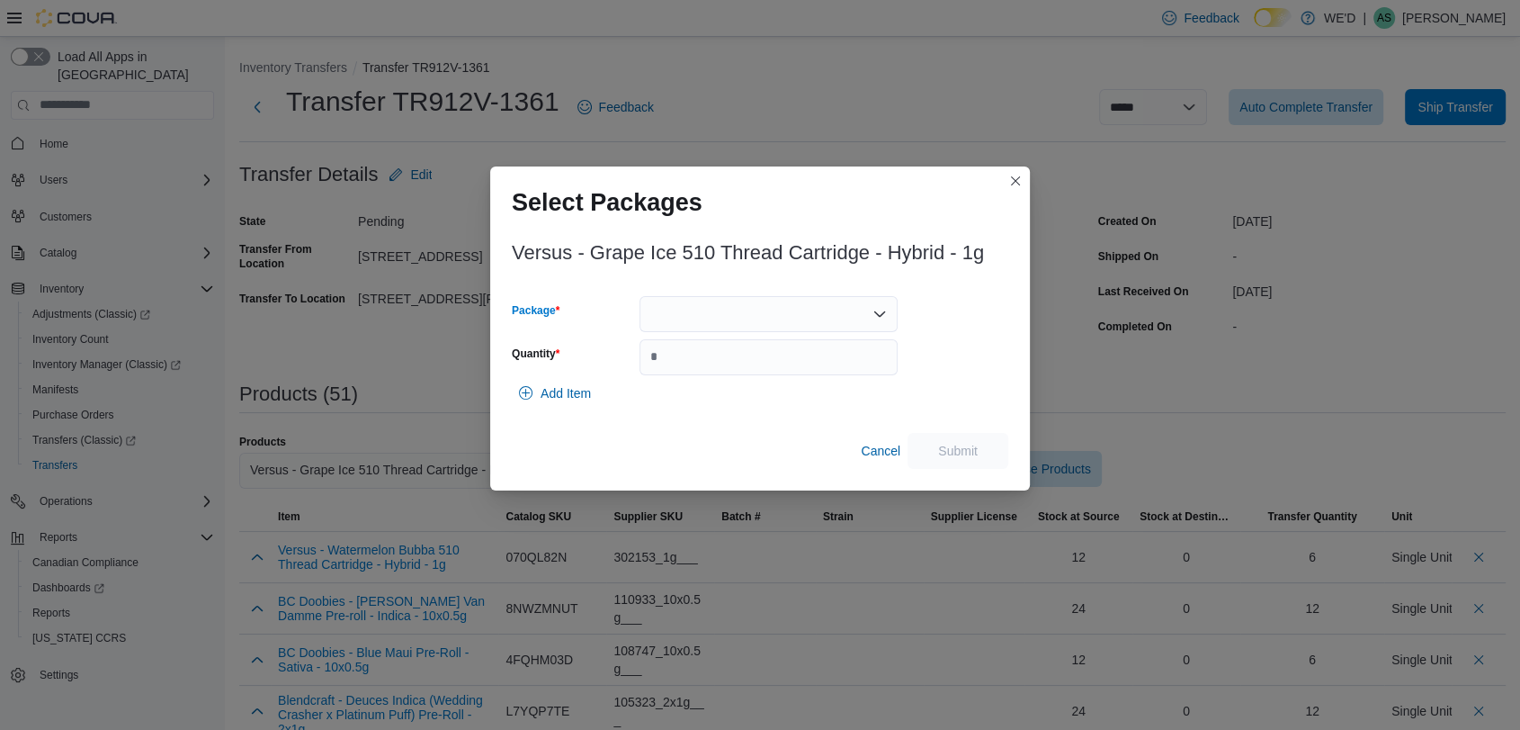
click at [753, 324] on div at bounding box center [769, 314] width 258 height 36
click at [773, 373] on span "VA201438.01" at bounding box center [778, 371] width 215 height 18
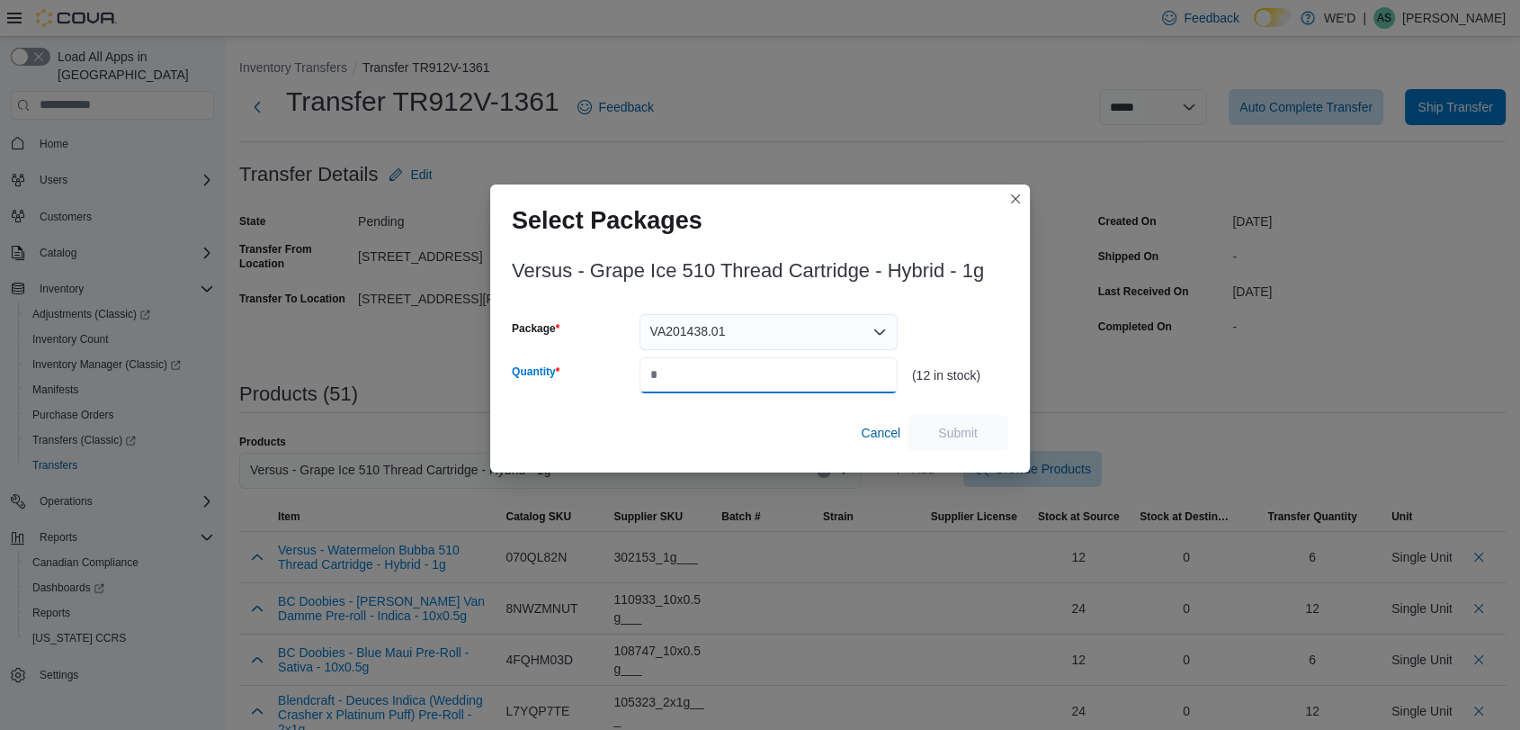
click at [773, 373] on input "Quantity" at bounding box center [769, 375] width 258 height 36
type input "*"
click at [960, 443] on span "Submit" at bounding box center [957, 432] width 79 height 36
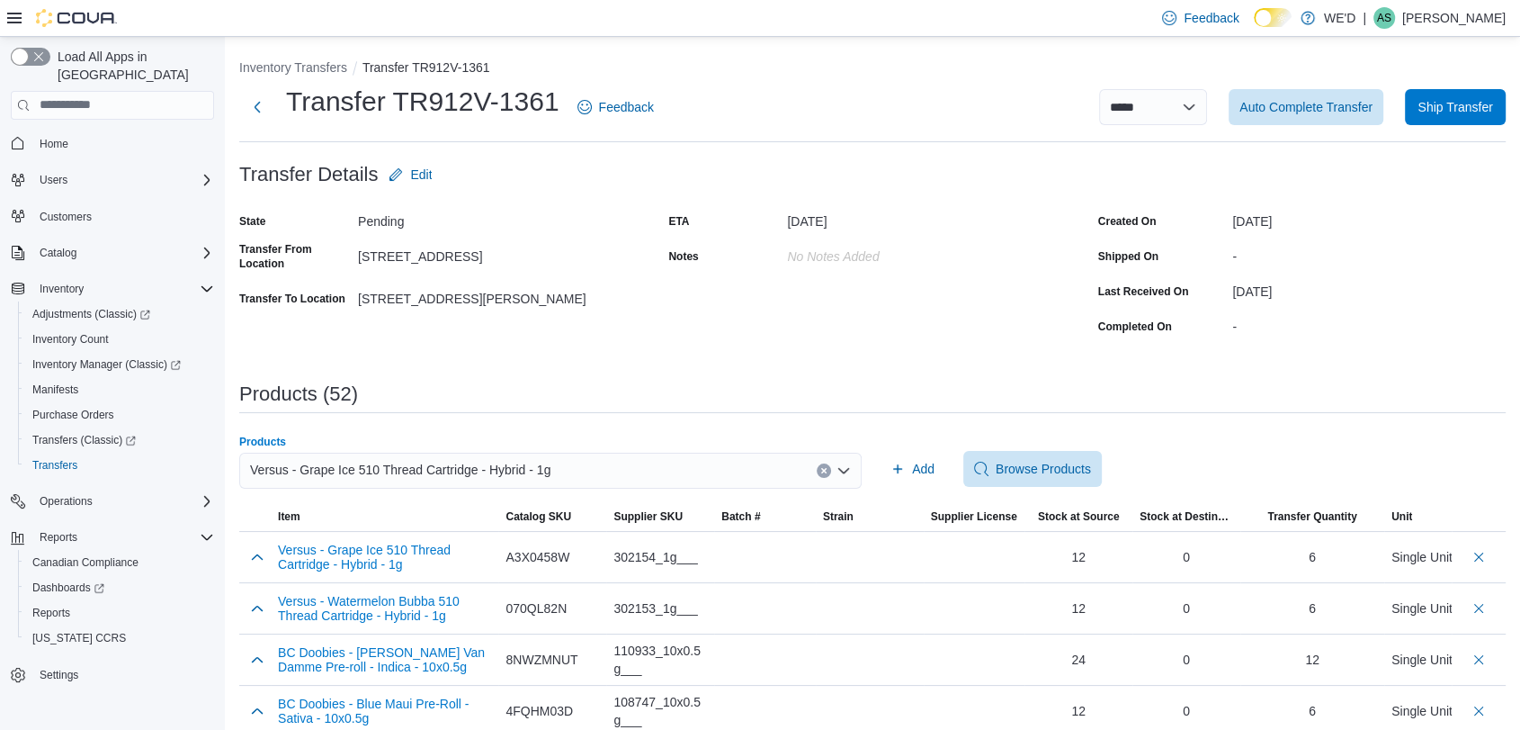
click at [826, 471] on icon "Clear input" at bounding box center [823, 470] width 4 height 4
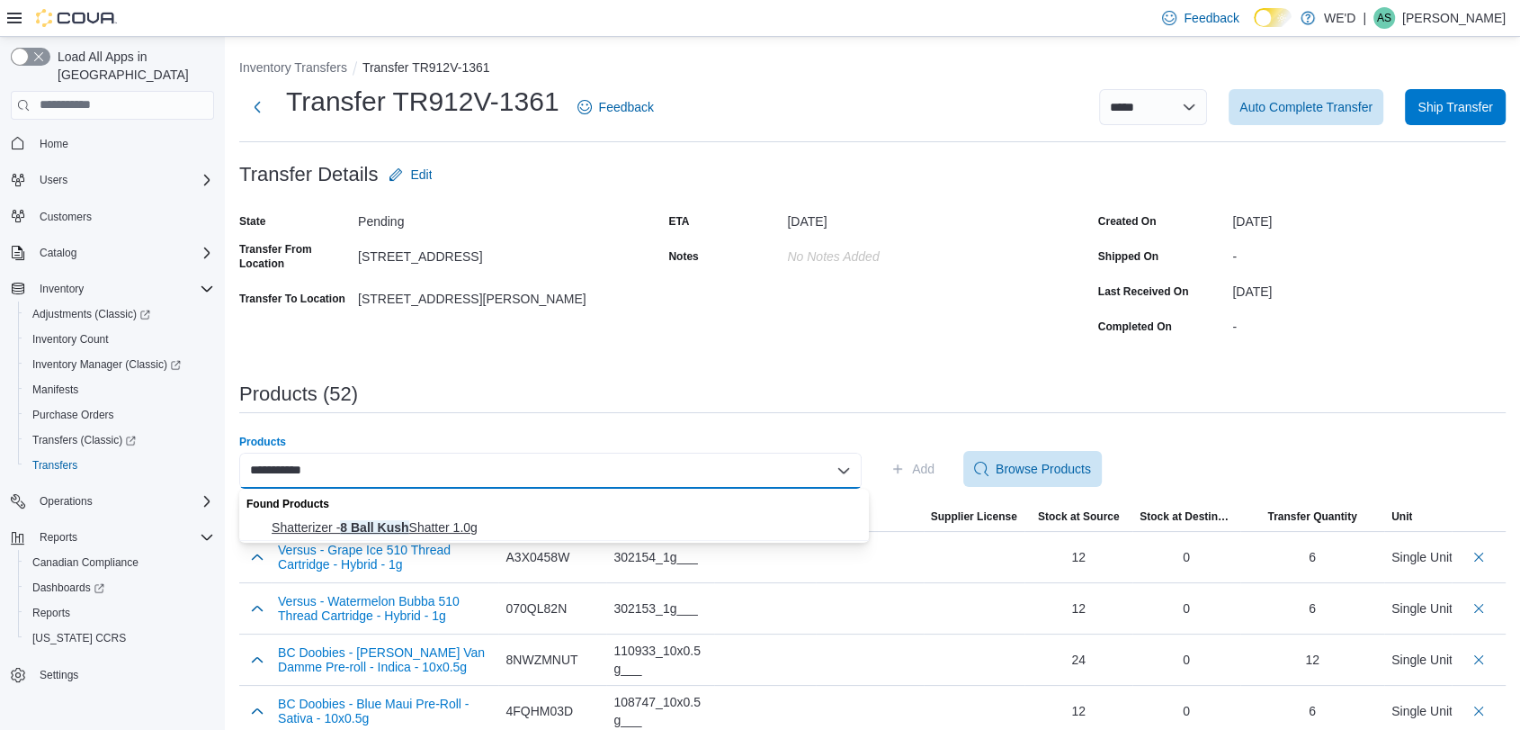
type input "**********"
click at [601, 521] on span "Shatterizer - 8 Ball Kush Shatter 1.0g" at bounding box center [565, 527] width 587 height 18
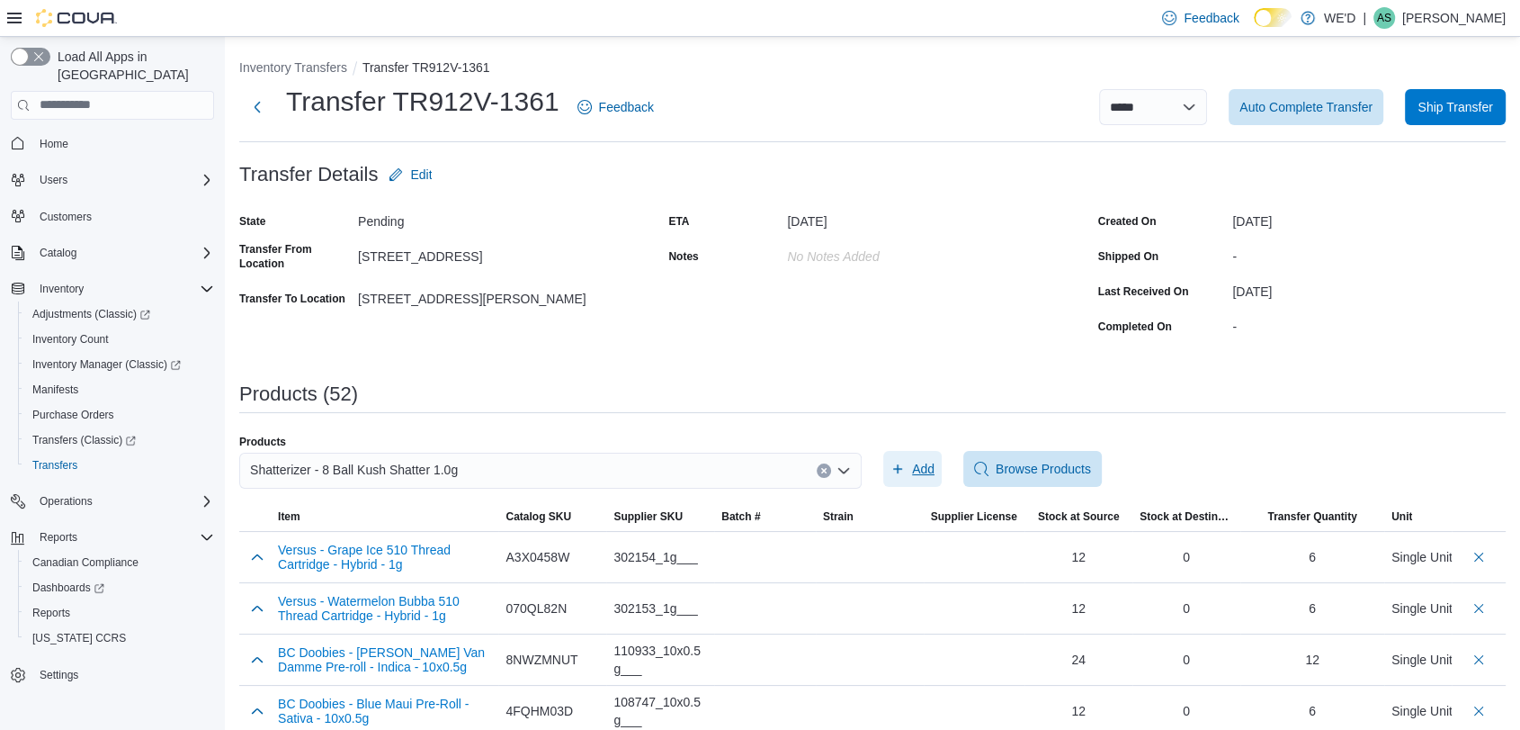
click at [918, 464] on span "Add" at bounding box center [913, 469] width 44 height 36
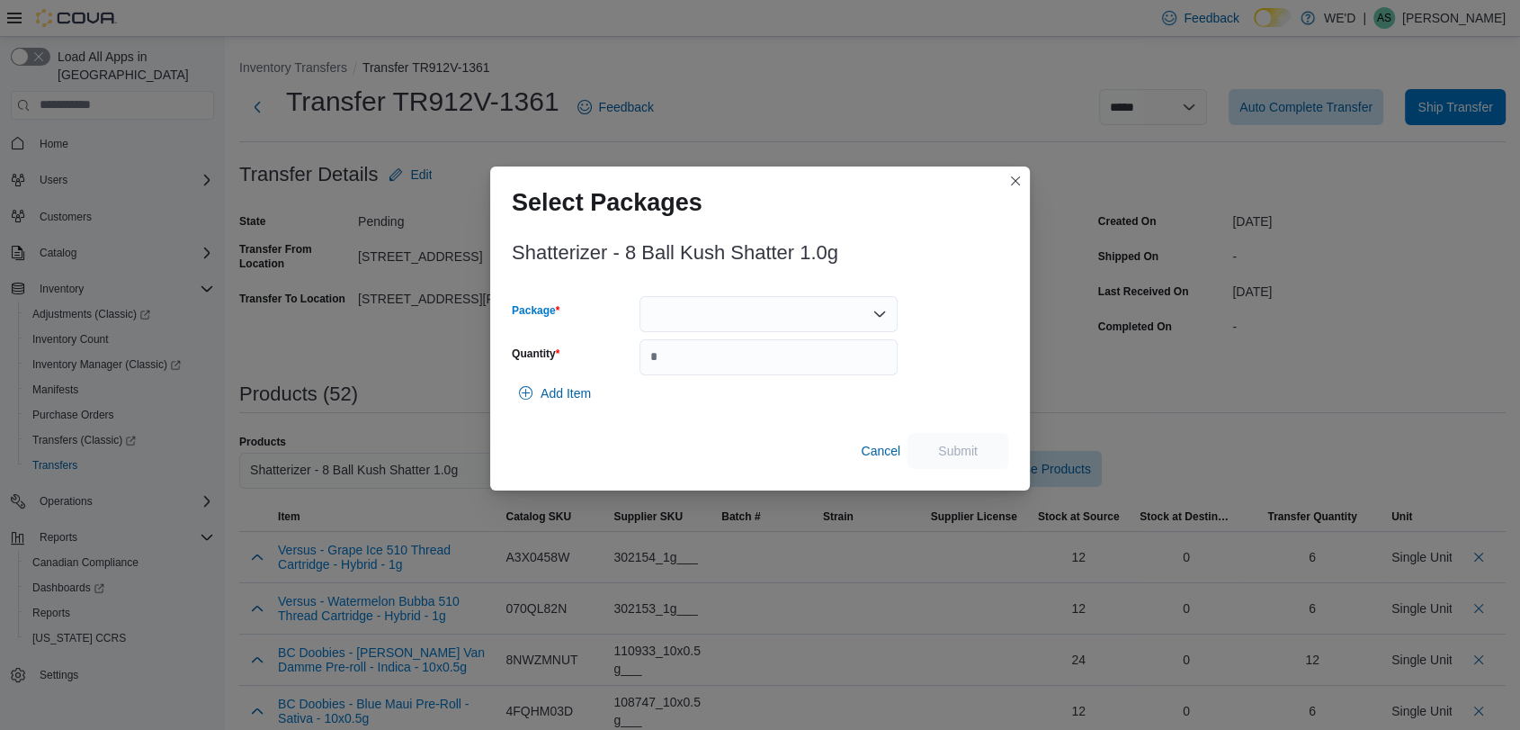
click at [757, 319] on div at bounding box center [769, 314] width 258 height 36
click at [776, 370] on span "ST630336" at bounding box center [778, 371] width 215 height 18
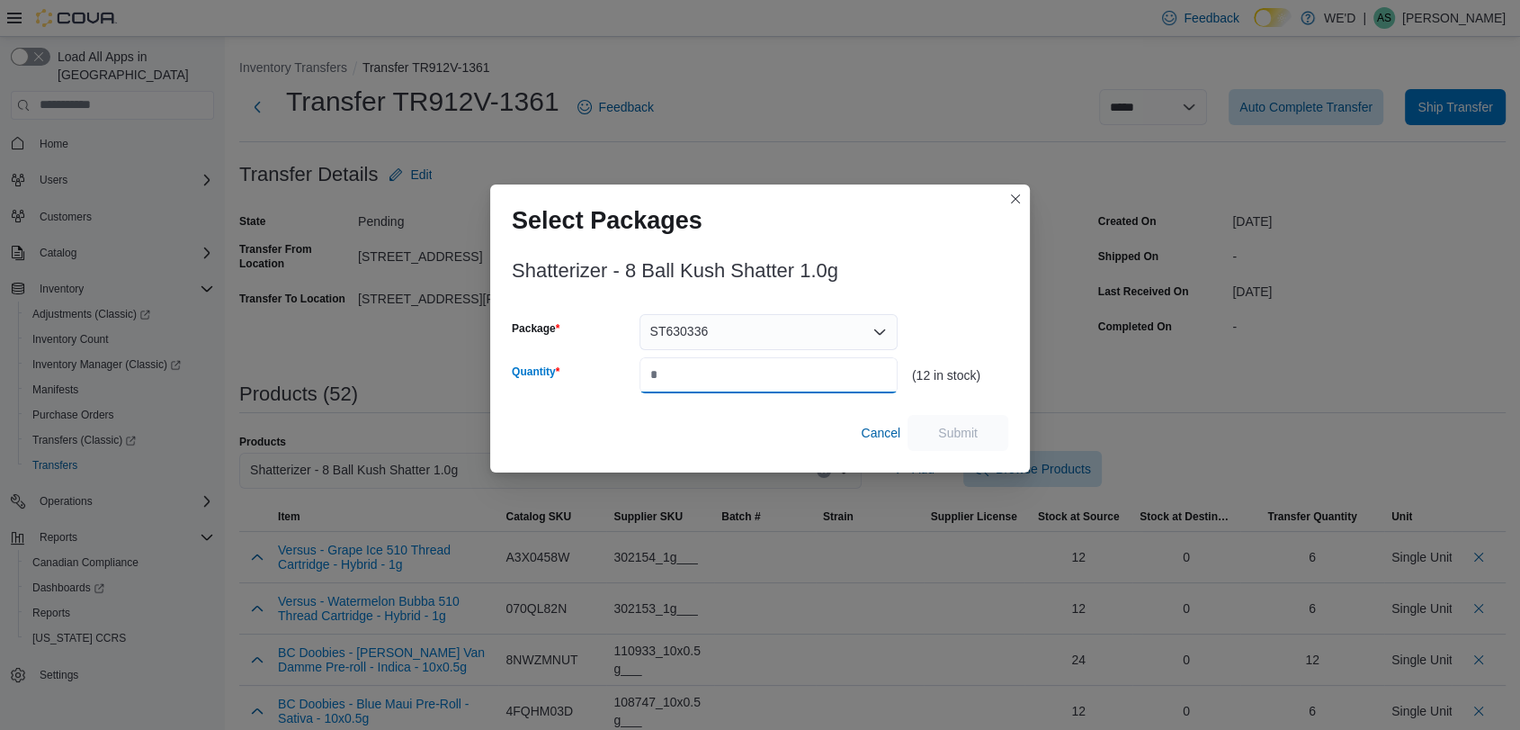
click at [776, 370] on input "Quantity" at bounding box center [769, 375] width 258 height 36
type input "*"
click at [938, 428] on span "Submit" at bounding box center [958, 432] width 40 height 18
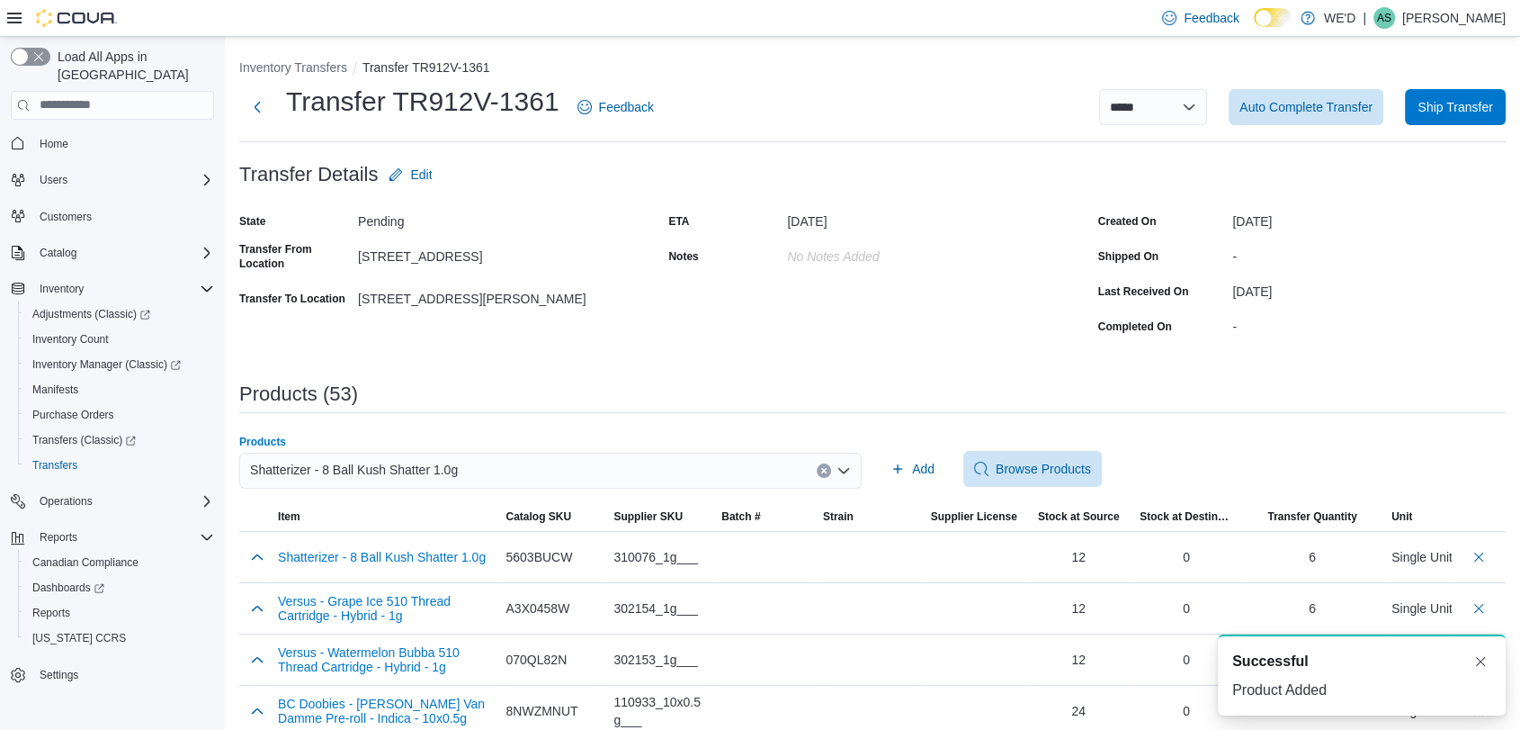
click at [829, 463] on button "Clear input" at bounding box center [824, 470] width 14 height 14
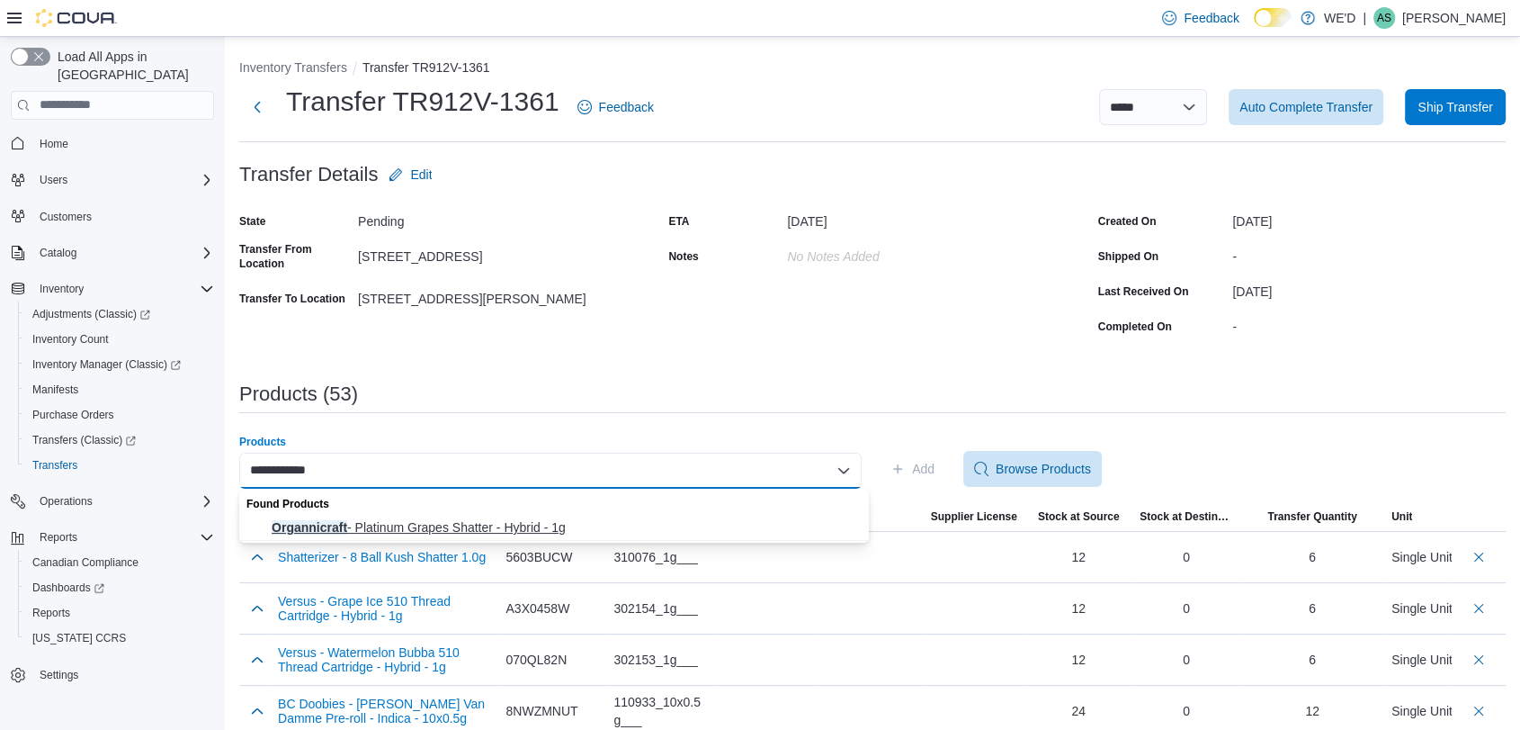
type input "**********"
click at [565, 531] on span "Organnicraft - Platinum Grapes Shatter - Hybrid - 1g" at bounding box center [565, 527] width 587 height 18
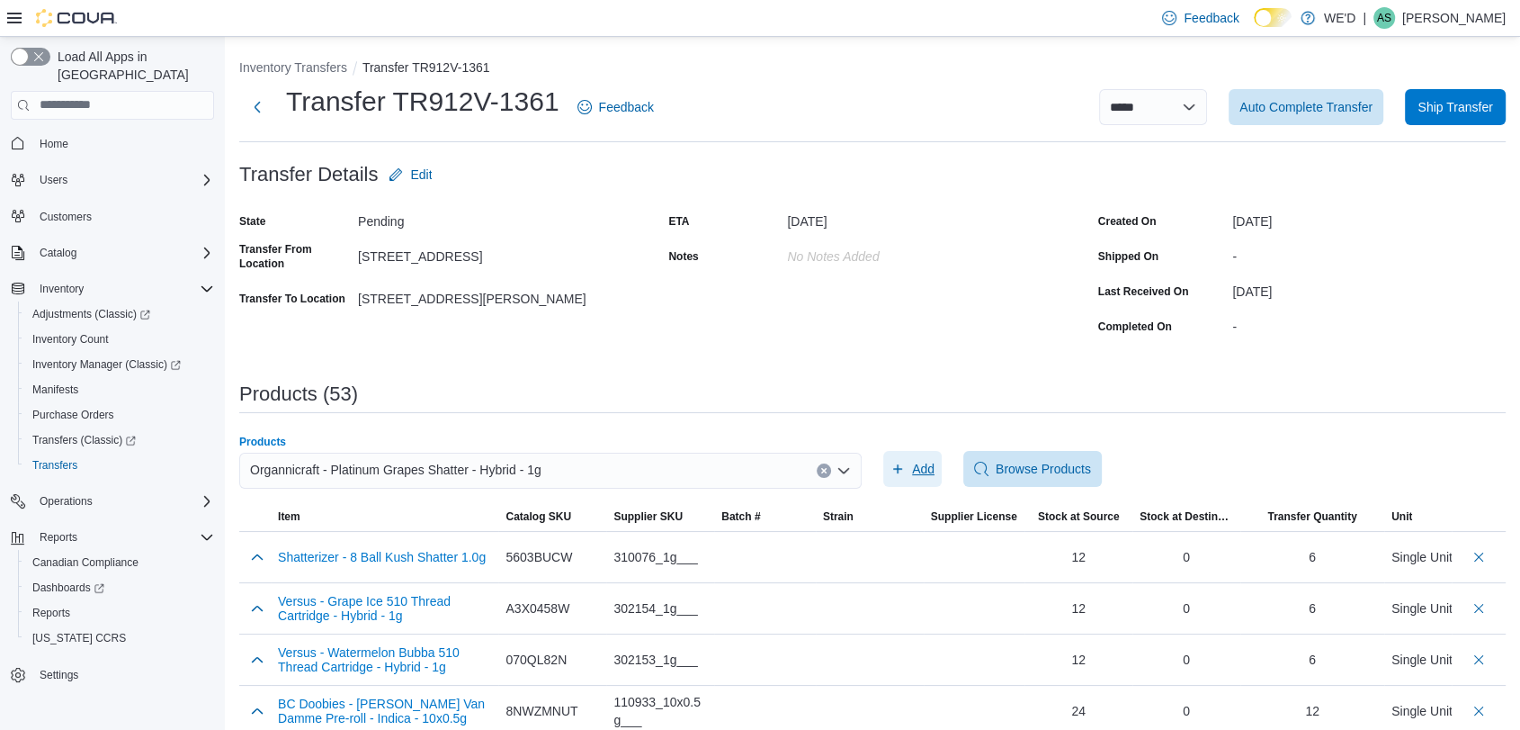
click at [905, 461] on icon "button" at bounding box center [898, 468] width 14 height 14
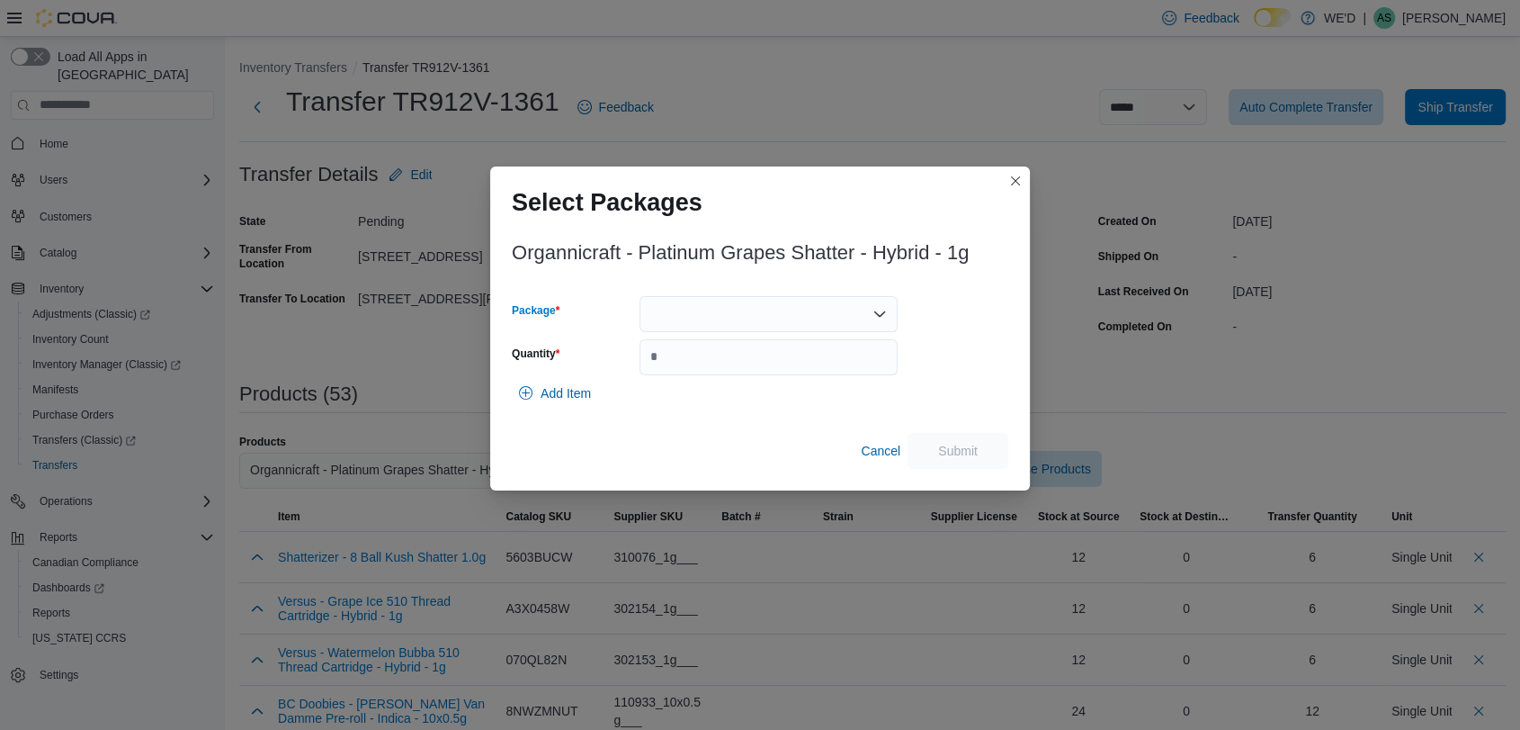
click at [748, 318] on div at bounding box center [769, 314] width 258 height 36
click at [768, 369] on span "G010014.04" at bounding box center [778, 371] width 215 height 18
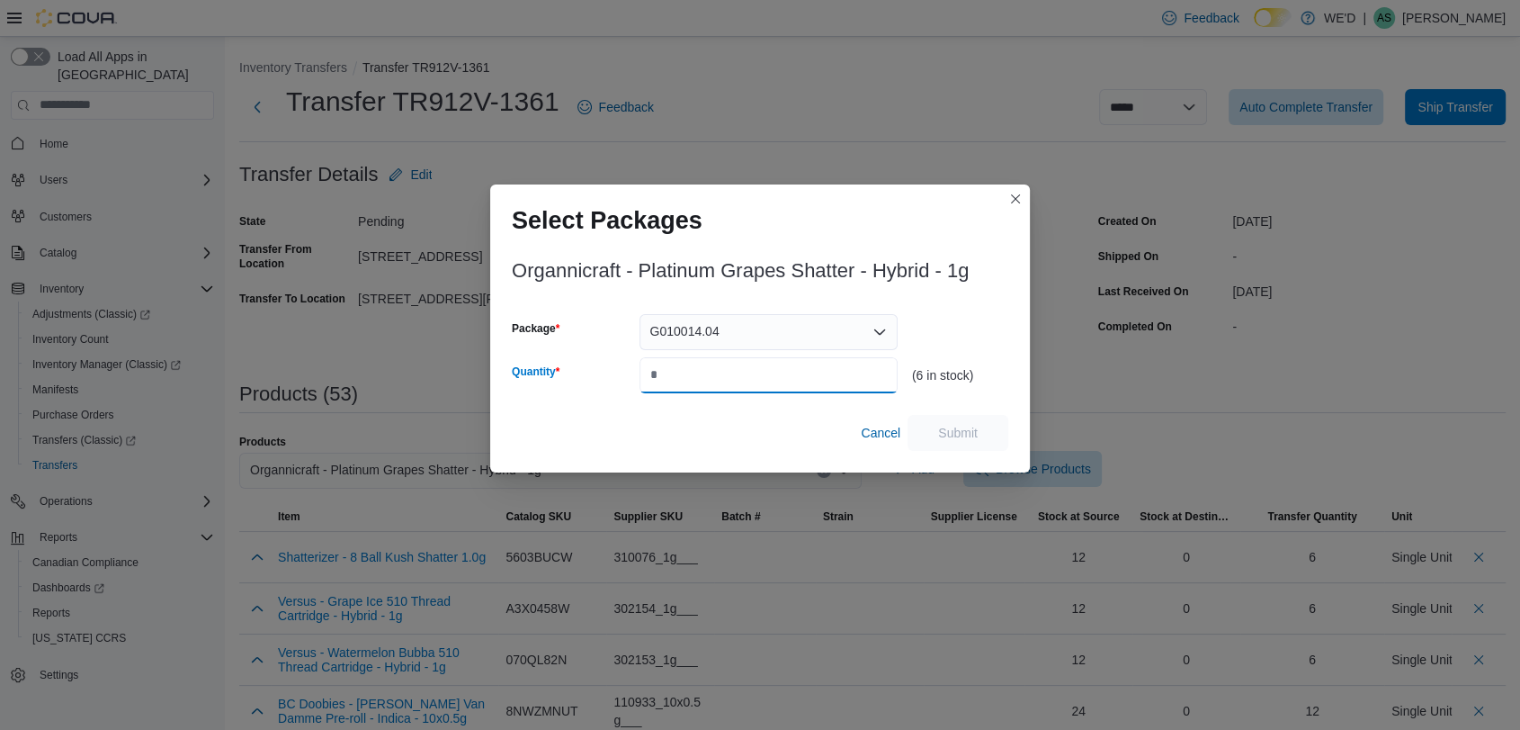
click at [768, 369] on input "Quantity" at bounding box center [769, 375] width 258 height 36
type input "*"
click at [945, 423] on span "Submit" at bounding box center [957, 432] width 79 height 36
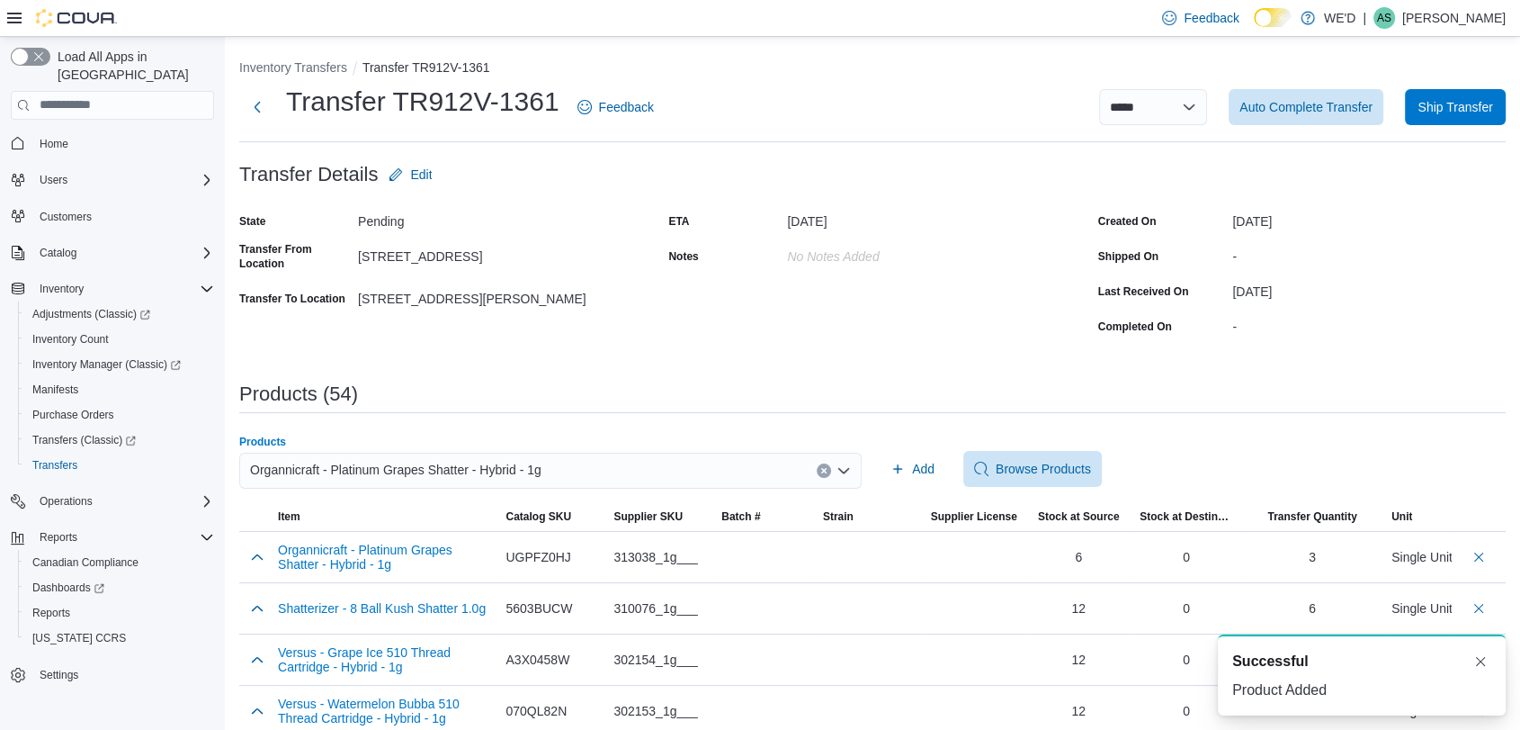
click at [826, 471] on icon "Clear input" at bounding box center [823, 470] width 4 height 4
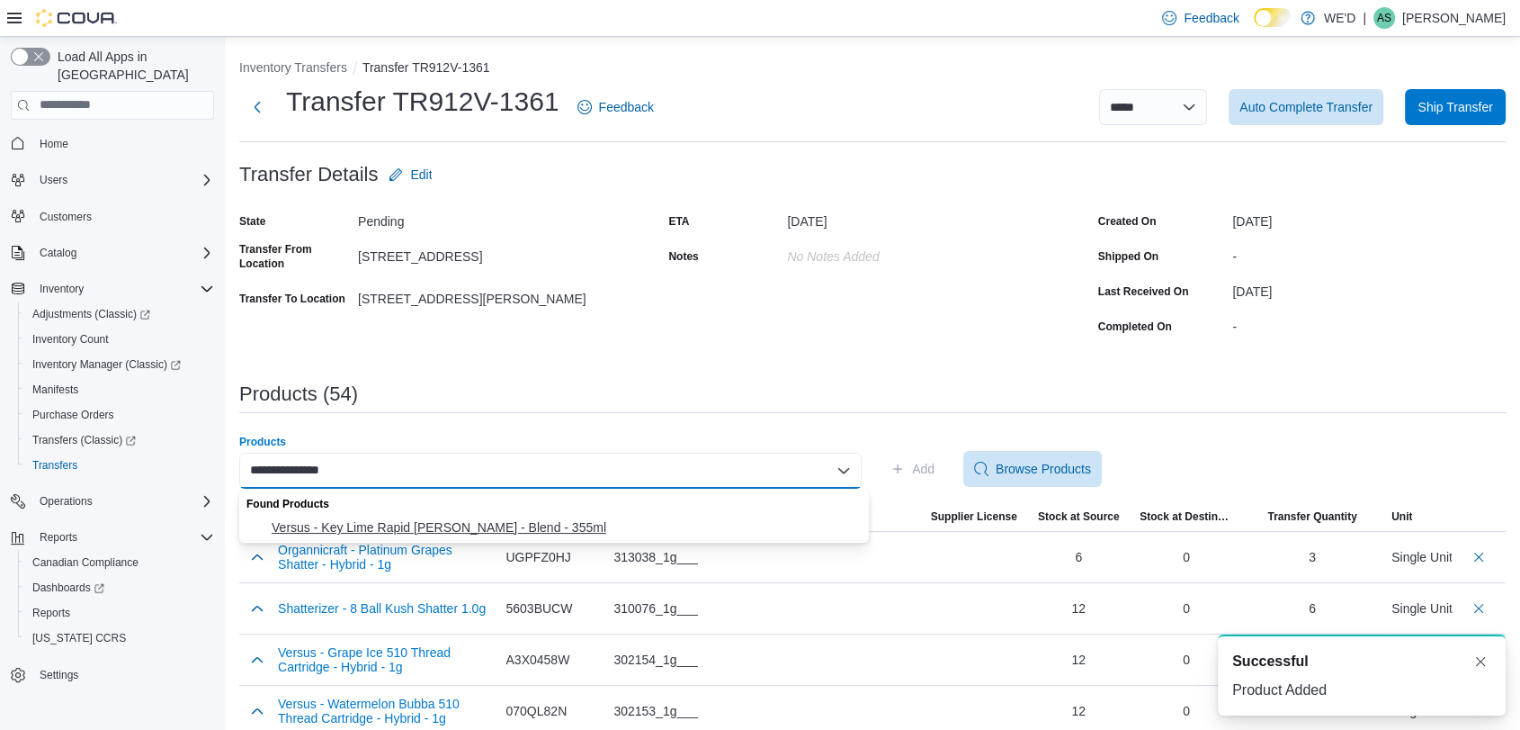
type input "**********"
click at [643, 527] on span "Versus - Key Lime Rapid Seltzer - Blend - 355ml" at bounding box center [565, 527] width 587 height 18
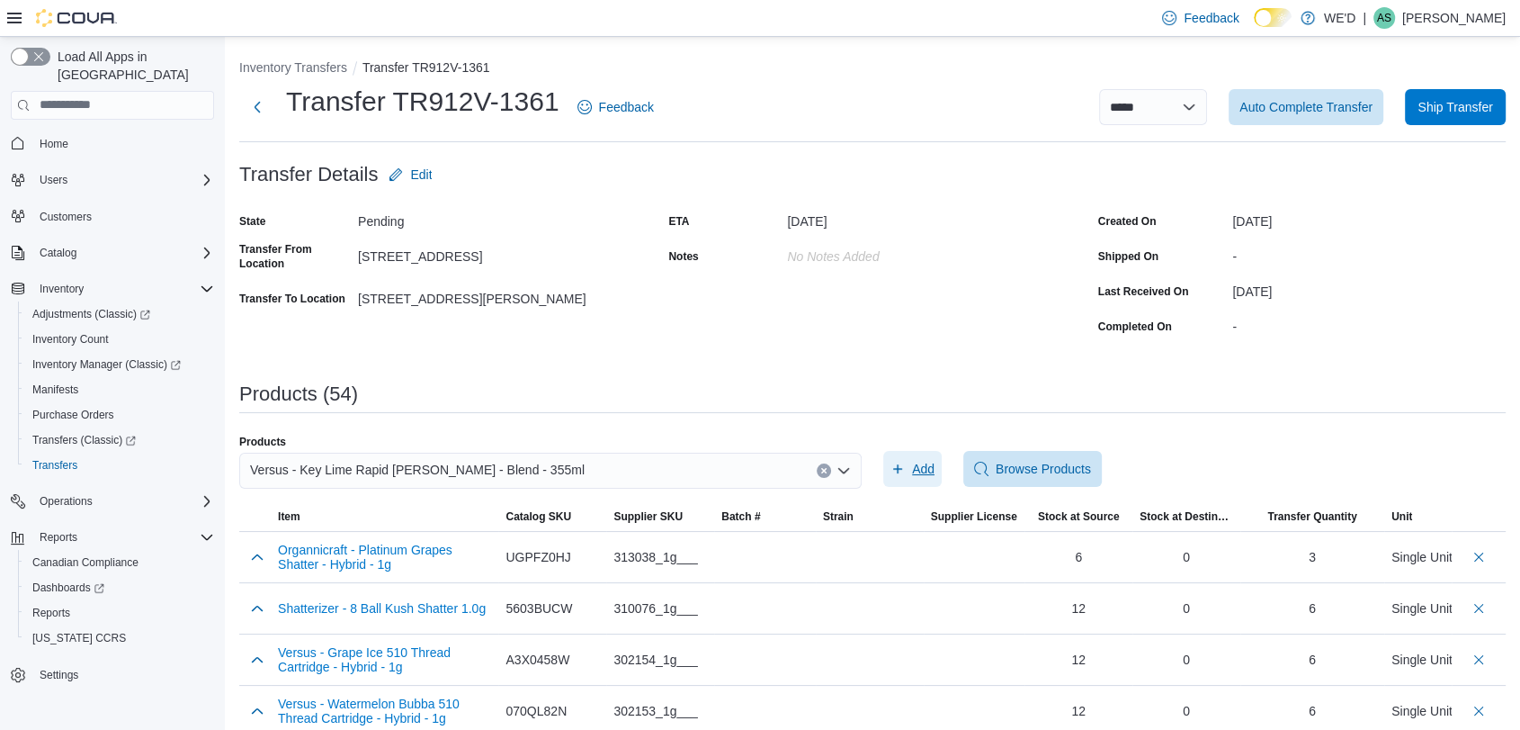
click at [905, 469] on icon "button" at bounding box center [898, 468] width 14 height 14
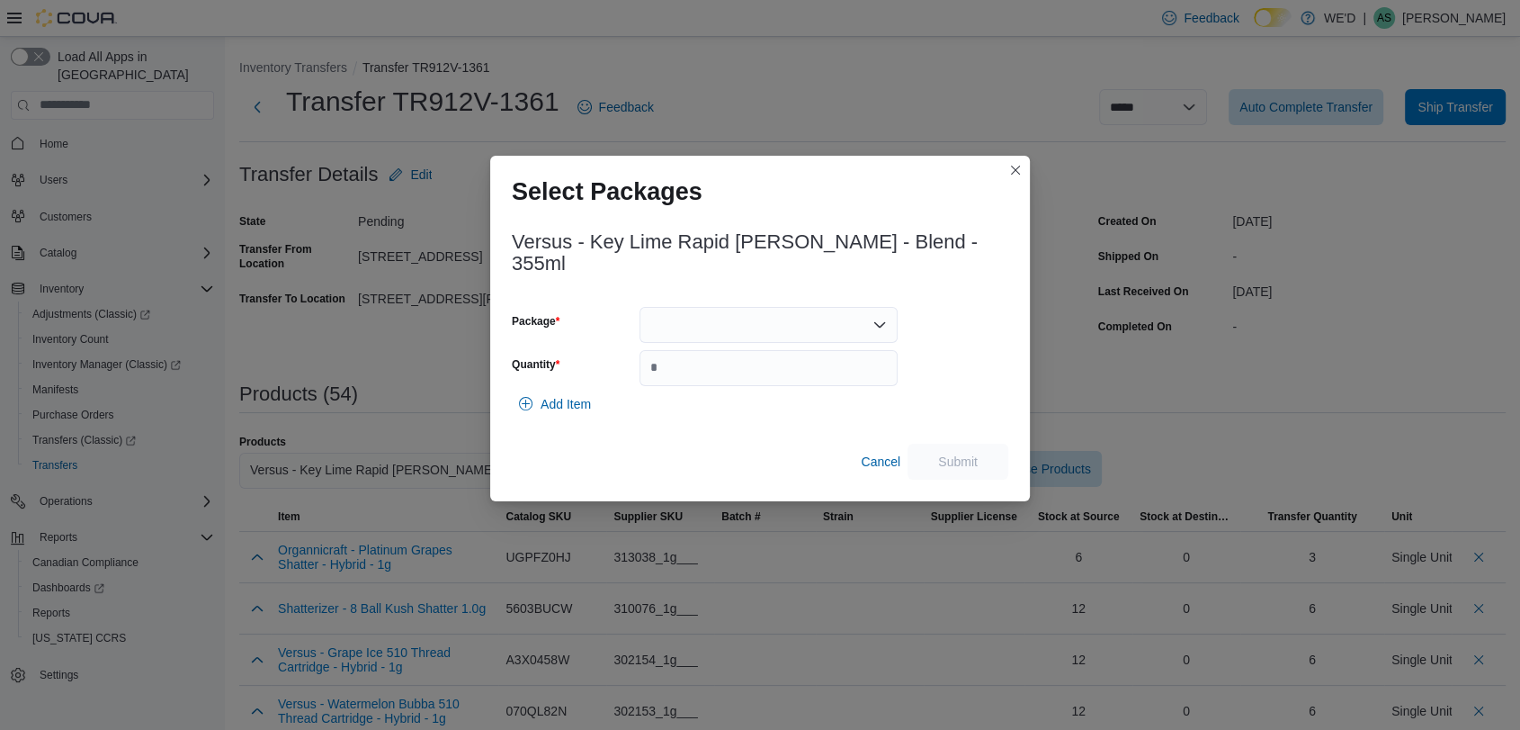
click at [739, 322] on div at bounding box center [769, 325] width 258 height 36
click at [765, 368] on span "SFG000443" at bounding box center [778, 371] width 215 height 18
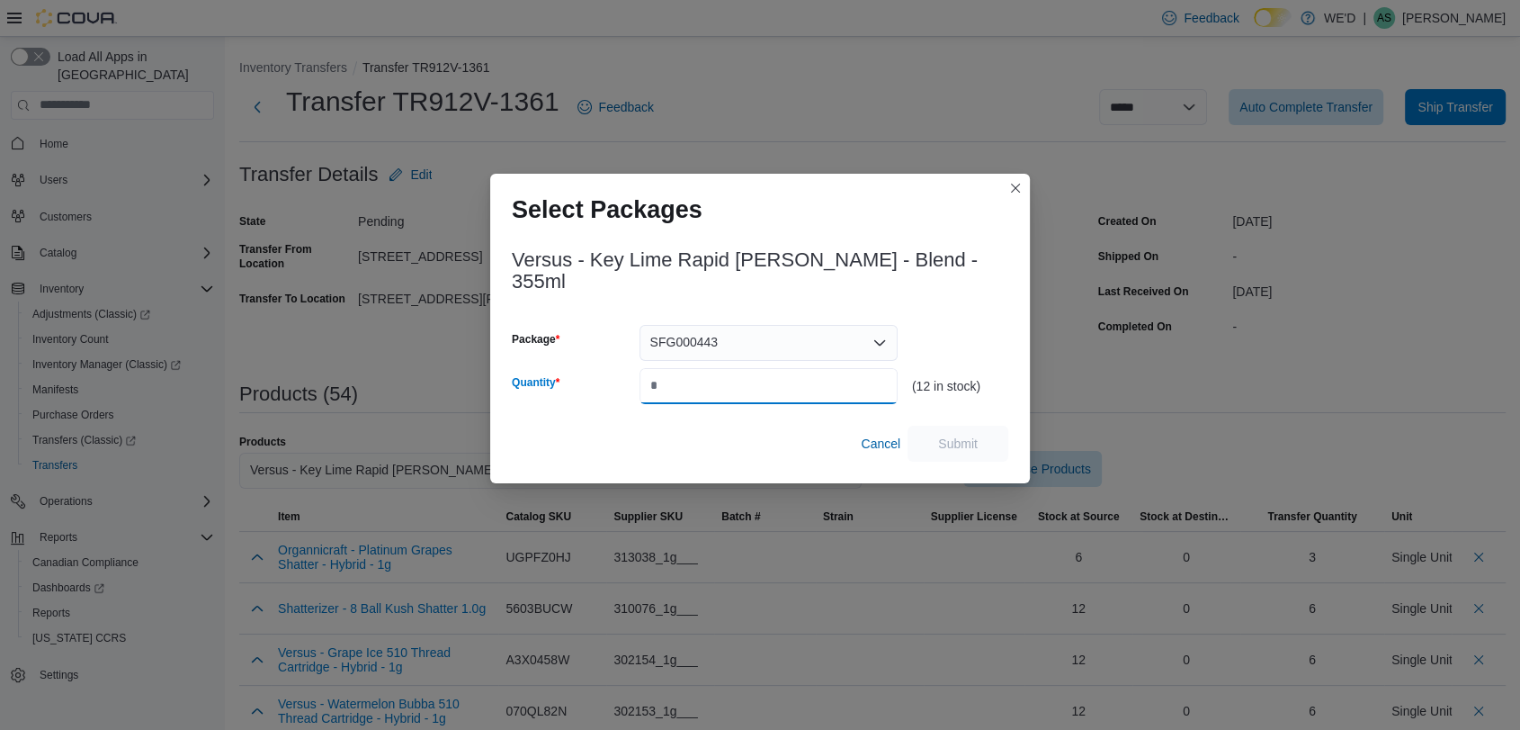
click at [765, 368] on input "Quantity" at bounding box center [769, 386] width 258 height 36
type input "*"
click at [947, 425] on span "Submit" at bounding box center [957, 443] width 79 height 36
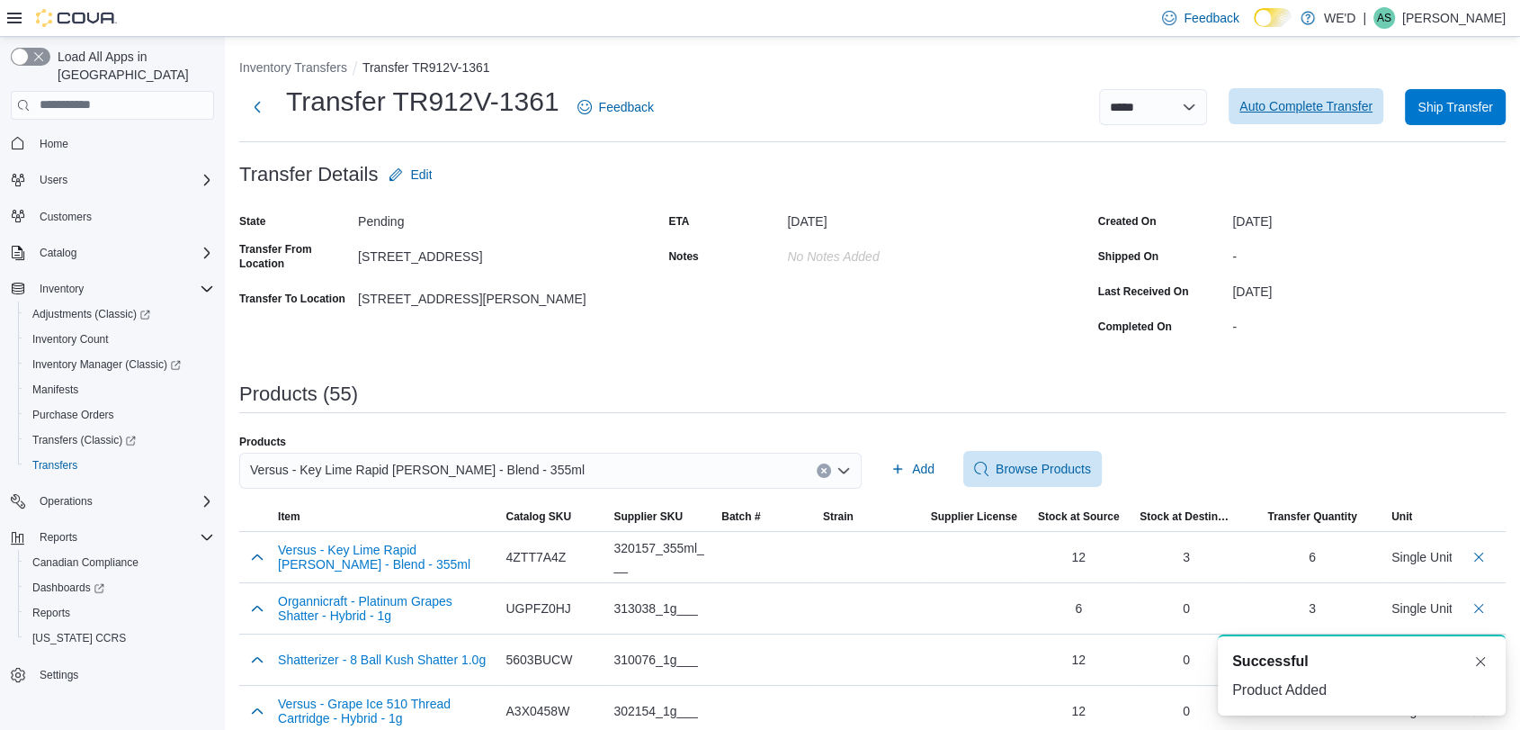
click at [1297, 114] on span "Auto Complete Transfer" at bounding box center [1306, 106] width 133 height 18
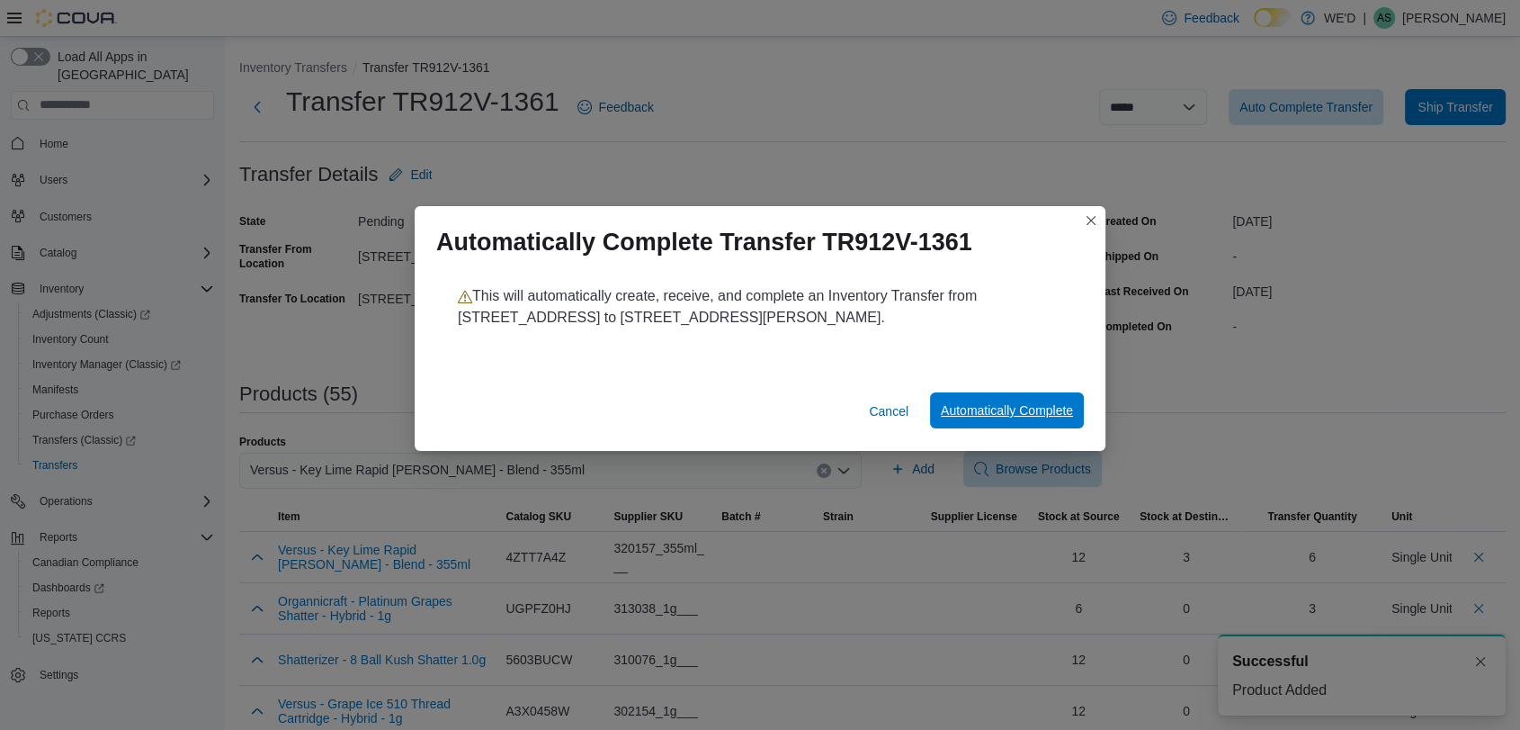
click at [1014, 411] on span "Automatically Complete" at bounding box center [1007, 410] width 132 height 18
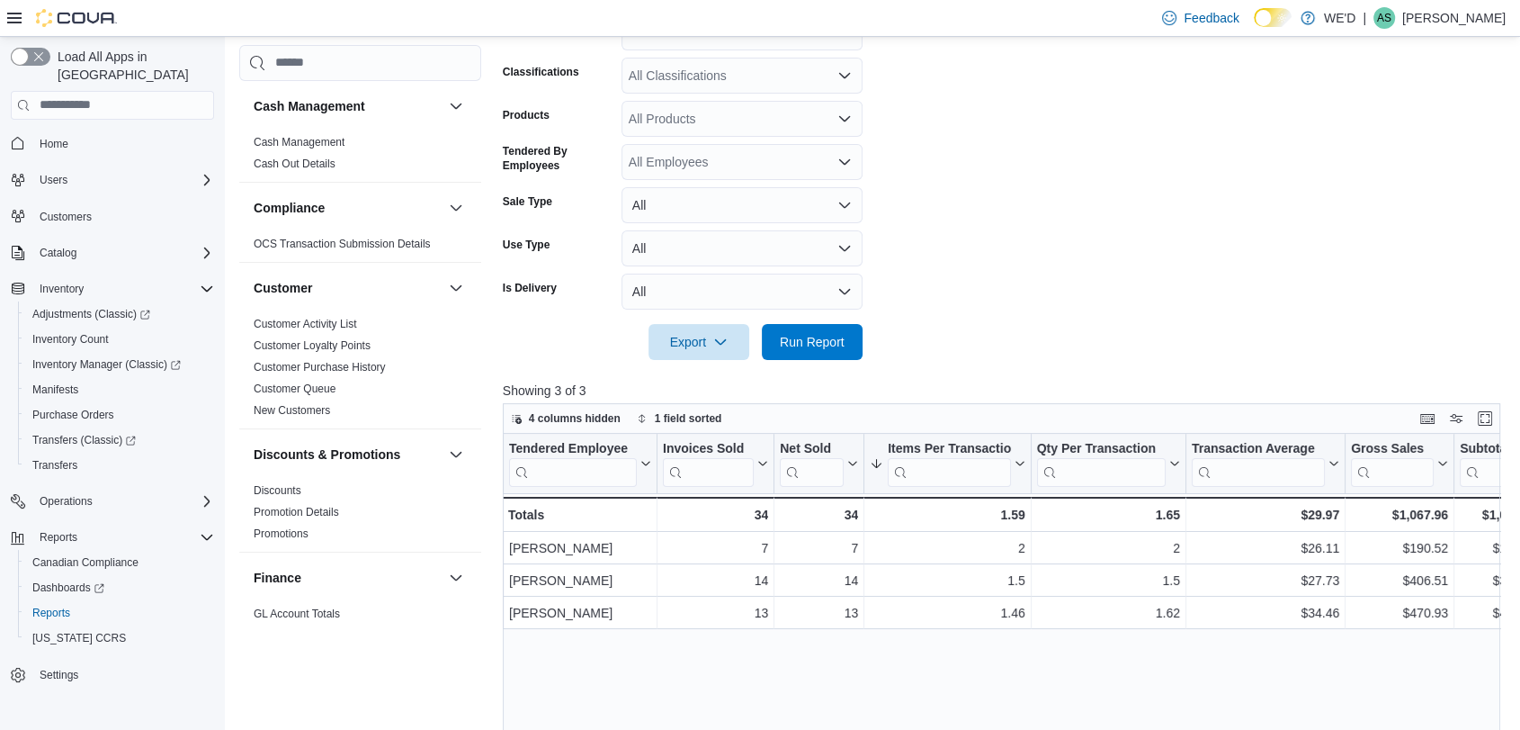
scroll to position [1187, 0]
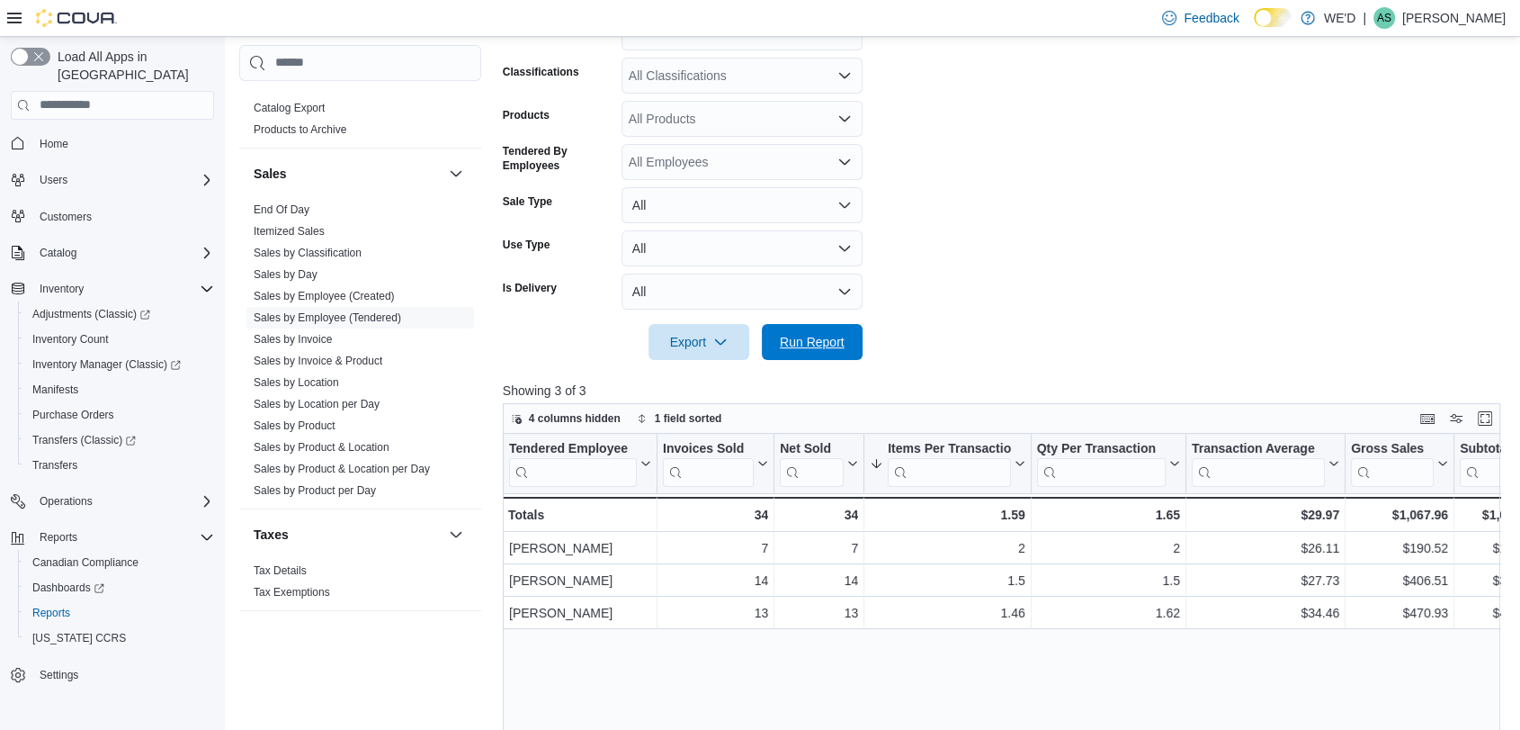
click at [839, 336] on span "Run Report" at bounding box center [812, 342] width 65 height 18
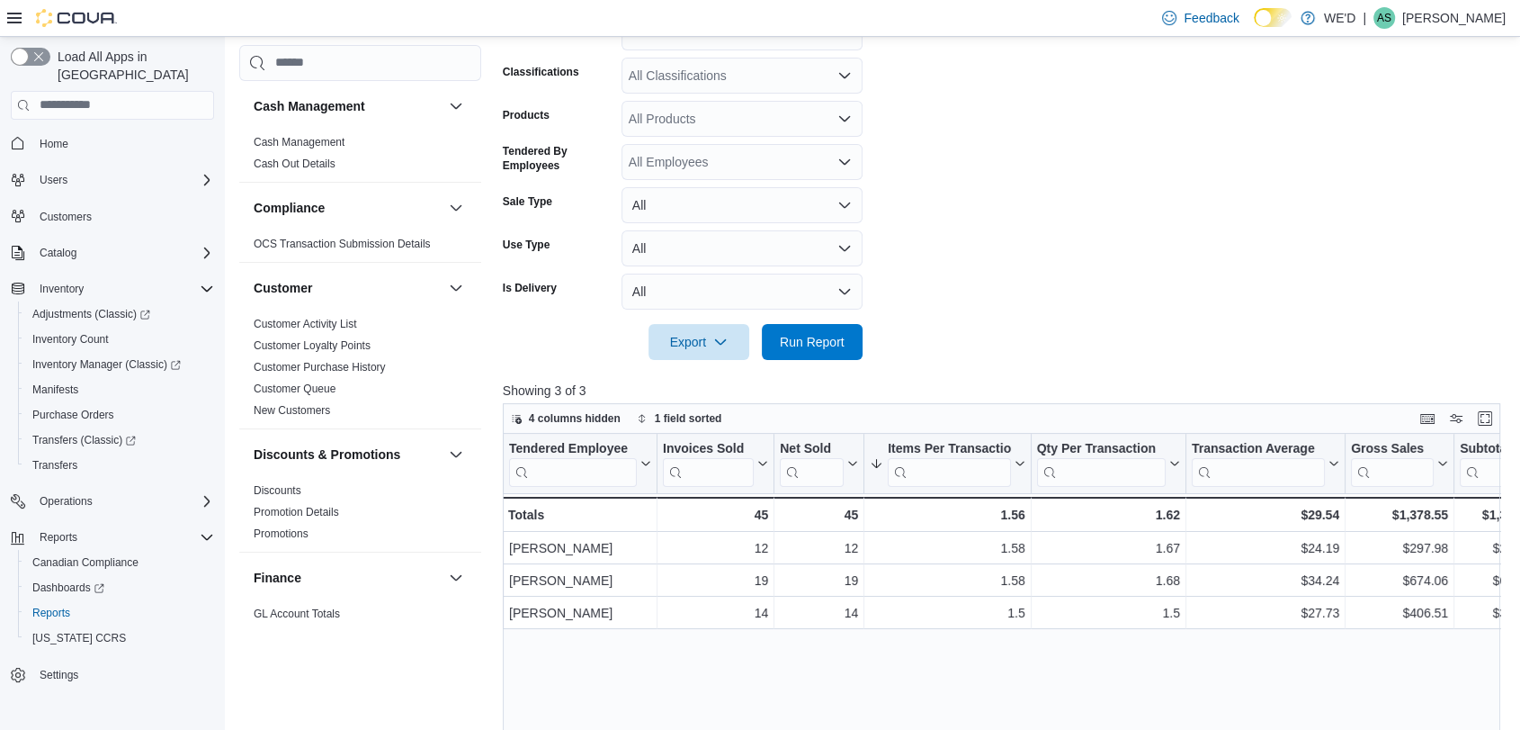
scroll to position [1187, 0]
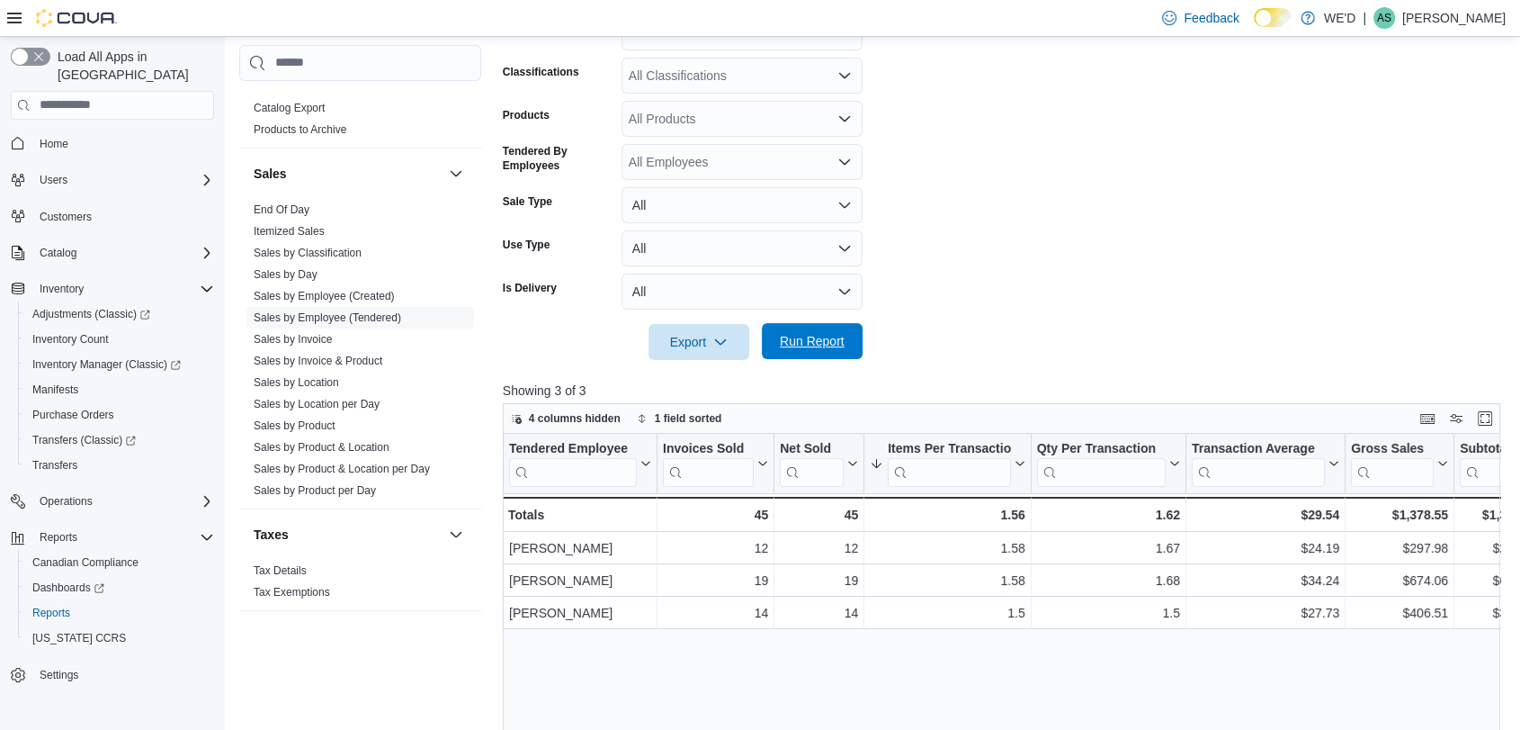
click at [824, 327] on span "Run Report" at bounding box center [812, 341] width 79 height 36
